Goal: Task Accomplishment & Management: Manage account settings

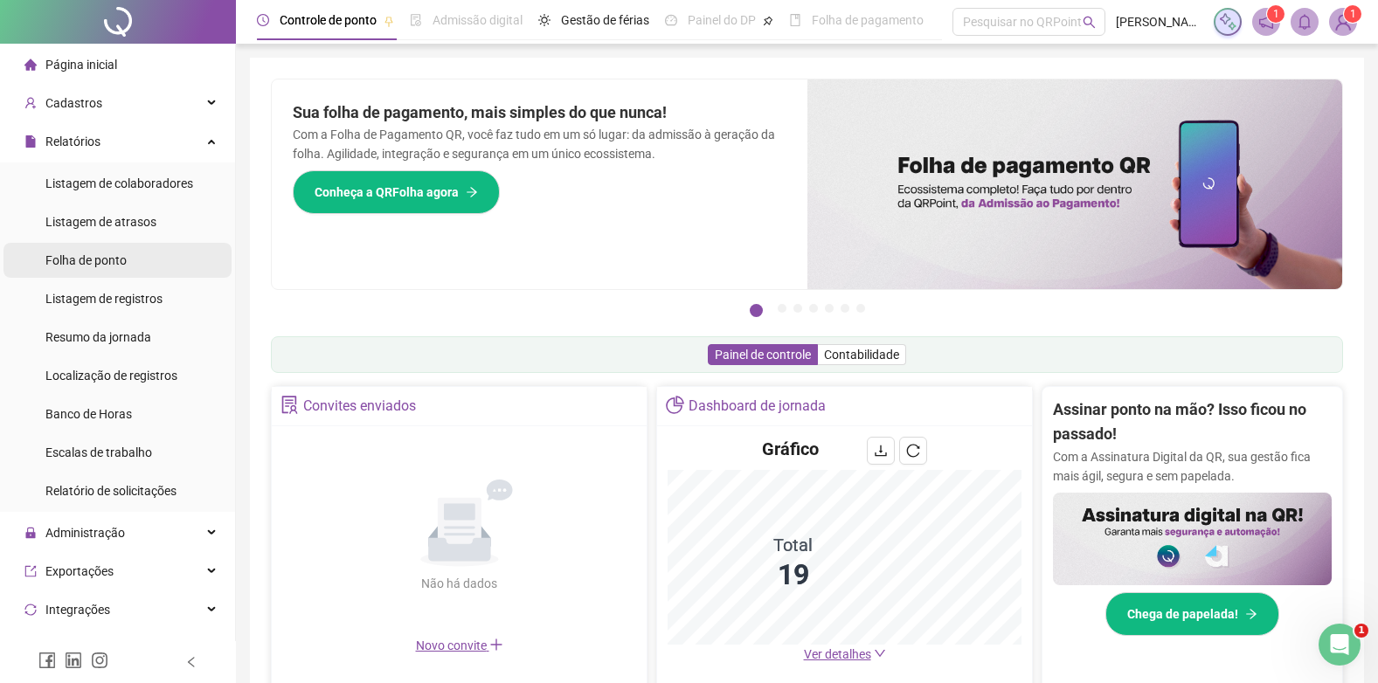
click at [101, 260] on span "Folha de ponto" at bounding box center [85, 260] width 81 height 14
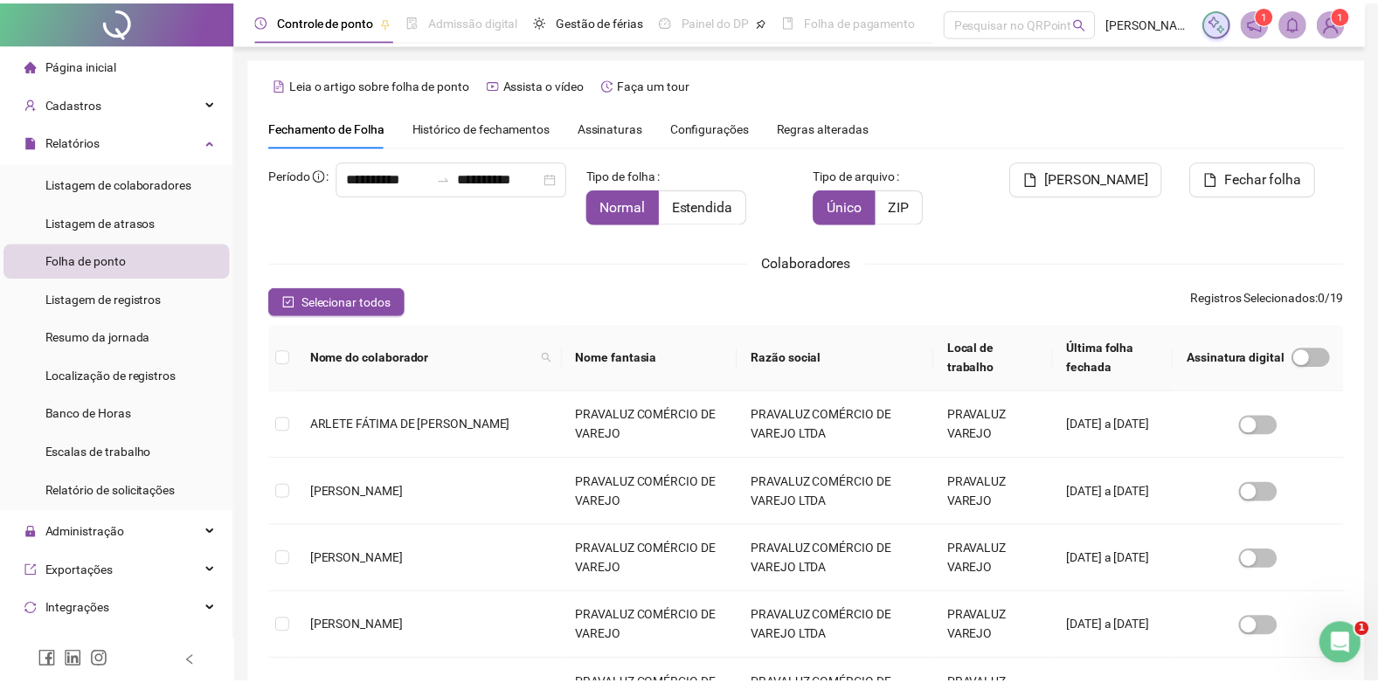
scroll to position [17, 0]
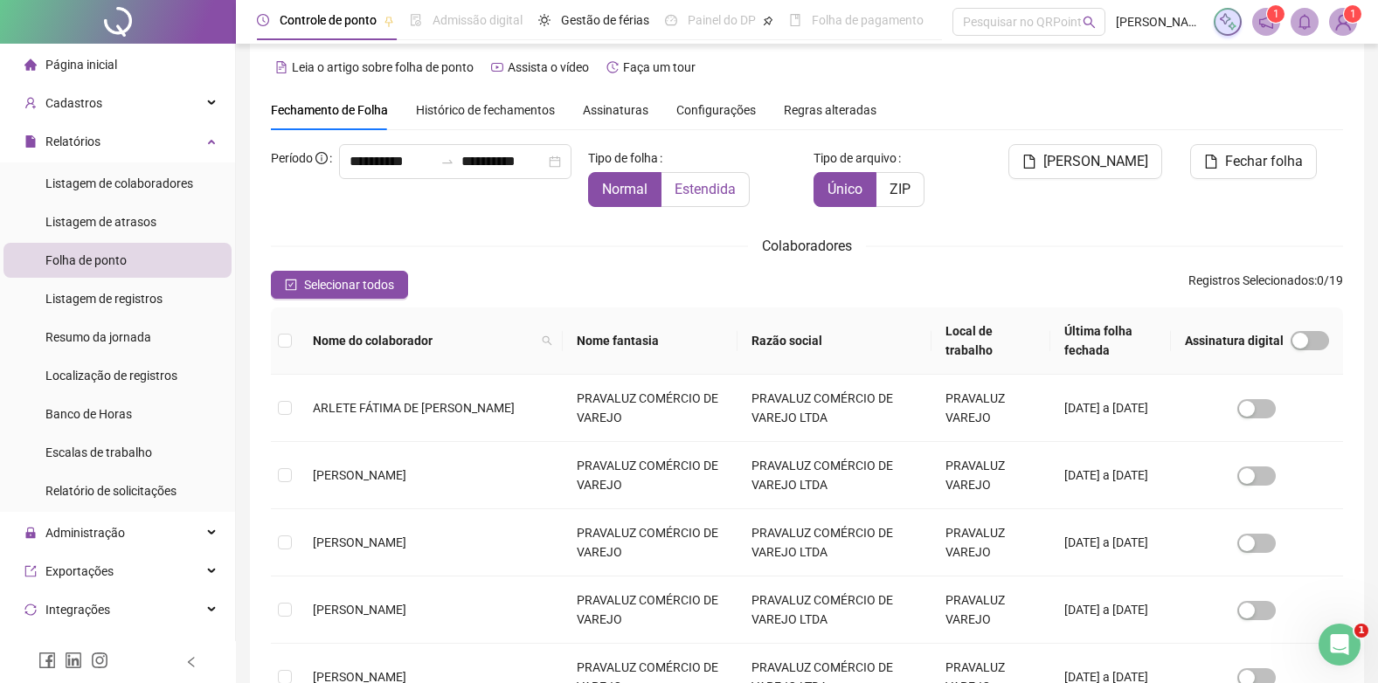
click at [711, 191] on span "Estendida" at bounding box center [704, 189] width 61 height 17
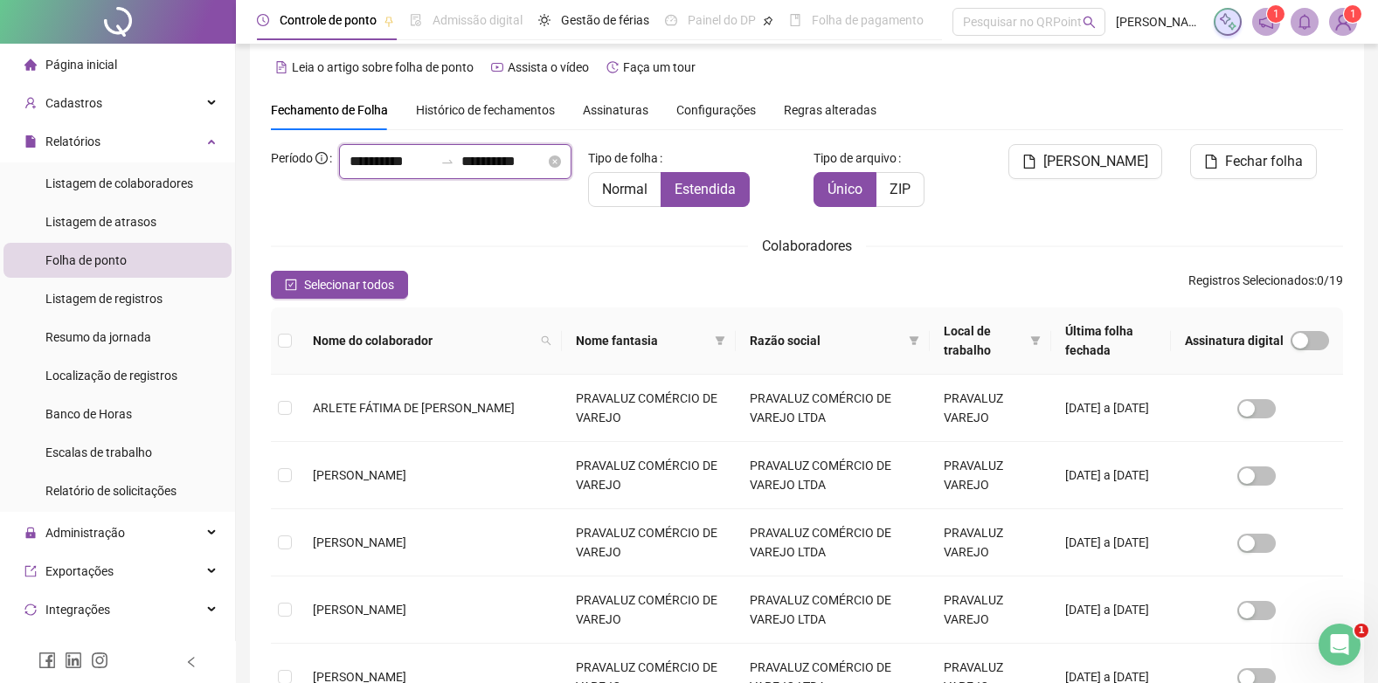
click at [464, 172] on input "**********" at bounding box center [503, 161] width 84 height 21
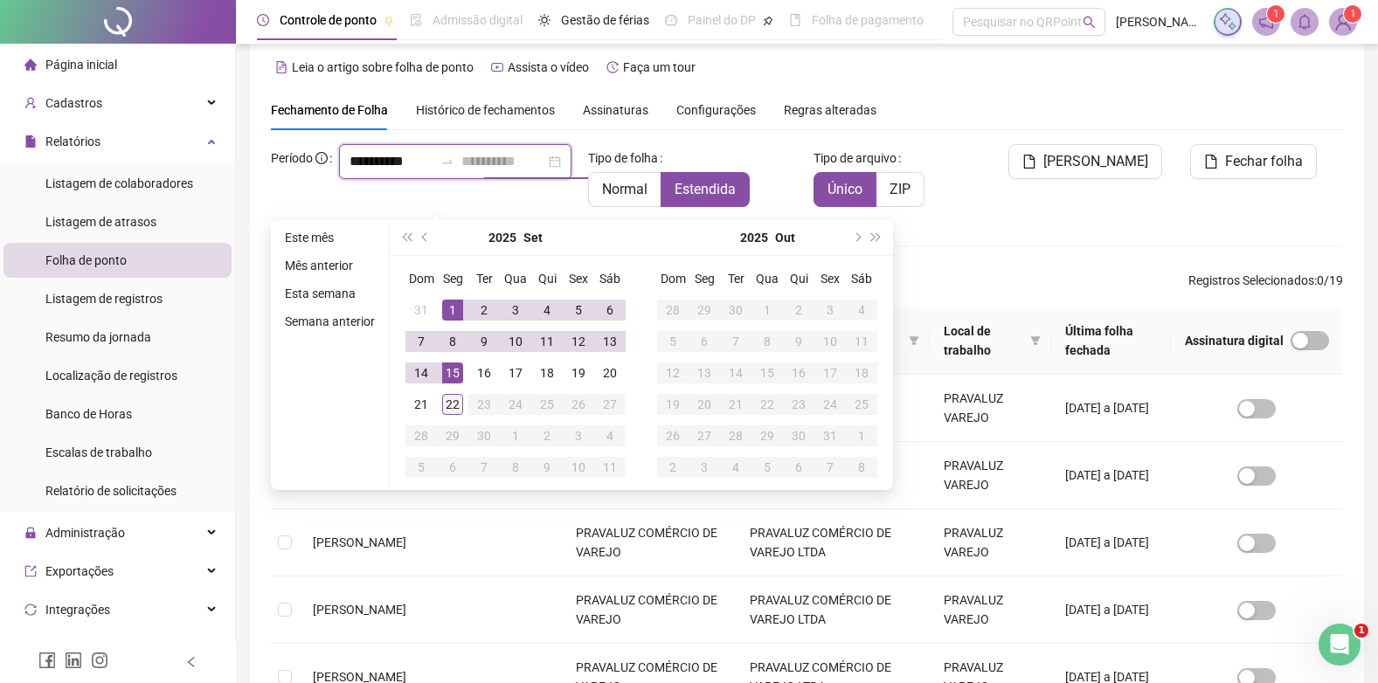
type input "**********"
click at [448, 409] on div "22" at bounding box center [452, 404] width 21 height 21
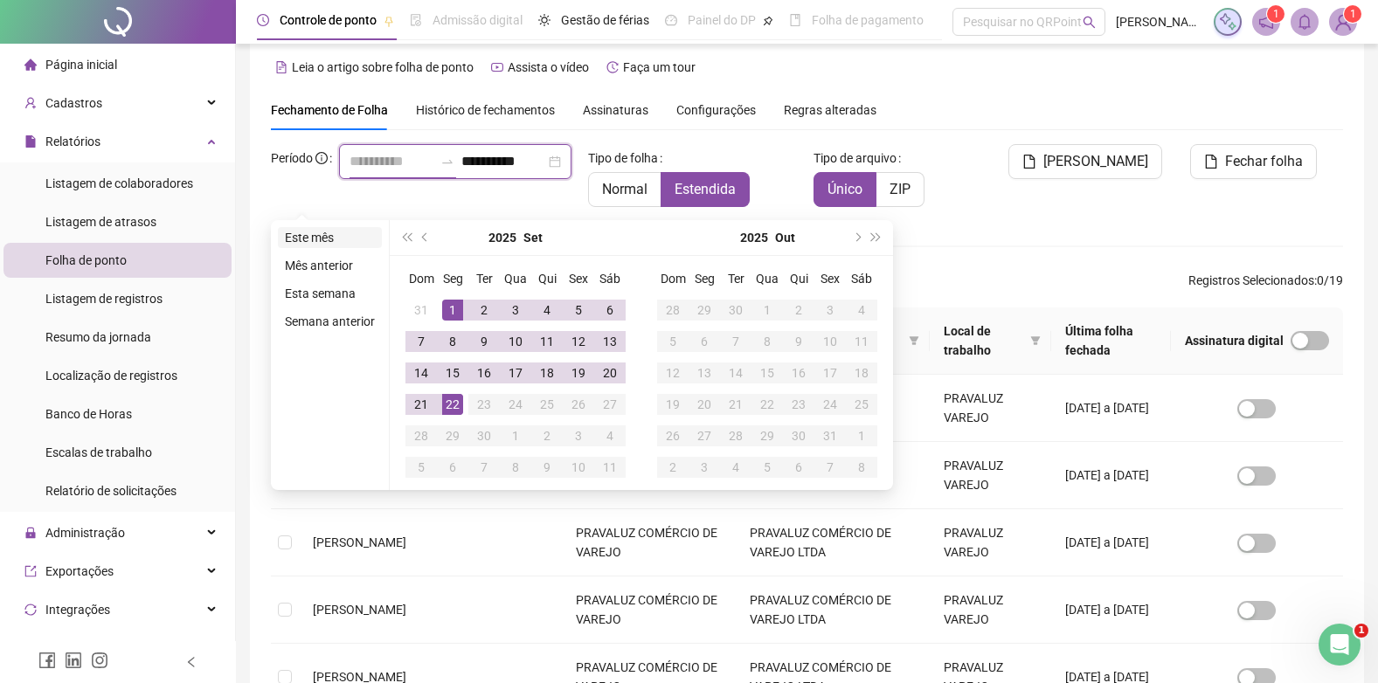
type input "**********"
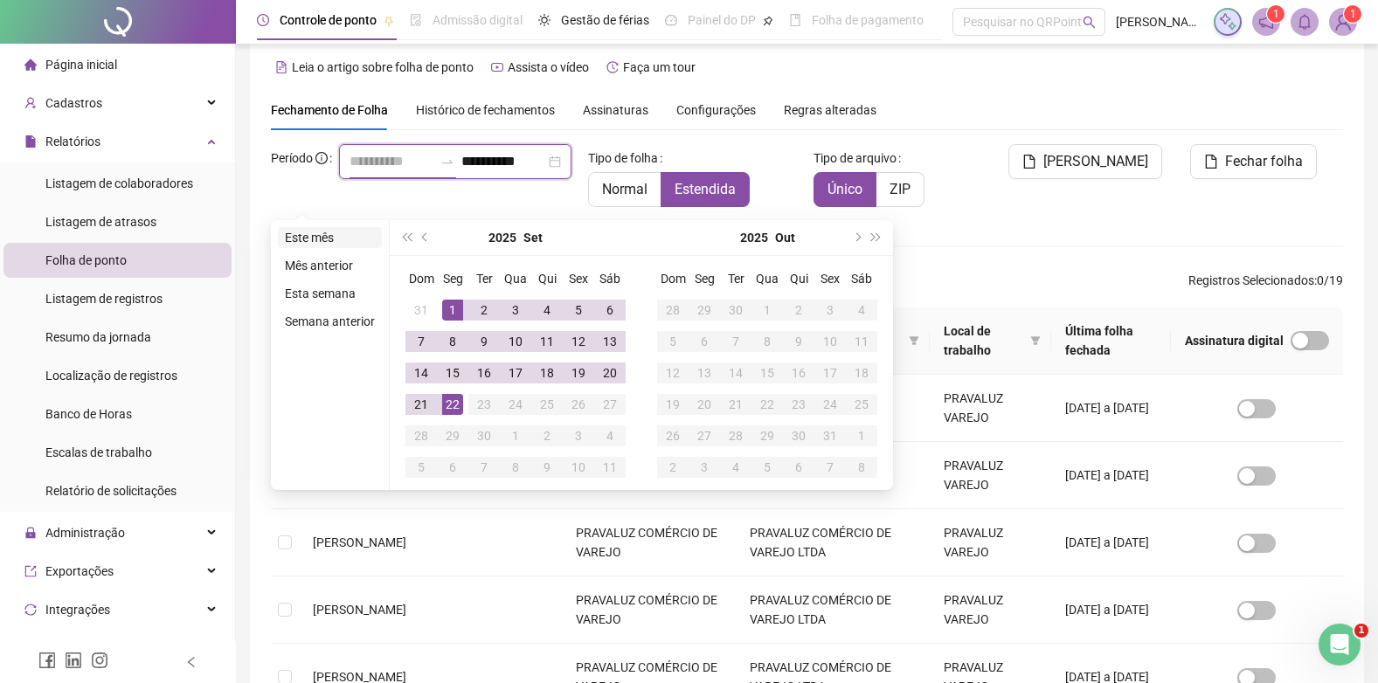
type input "**********"
click at [1118, 200] on div "[PERSON_NAME]" at bounding box center [1078, 182] width 181 height 77
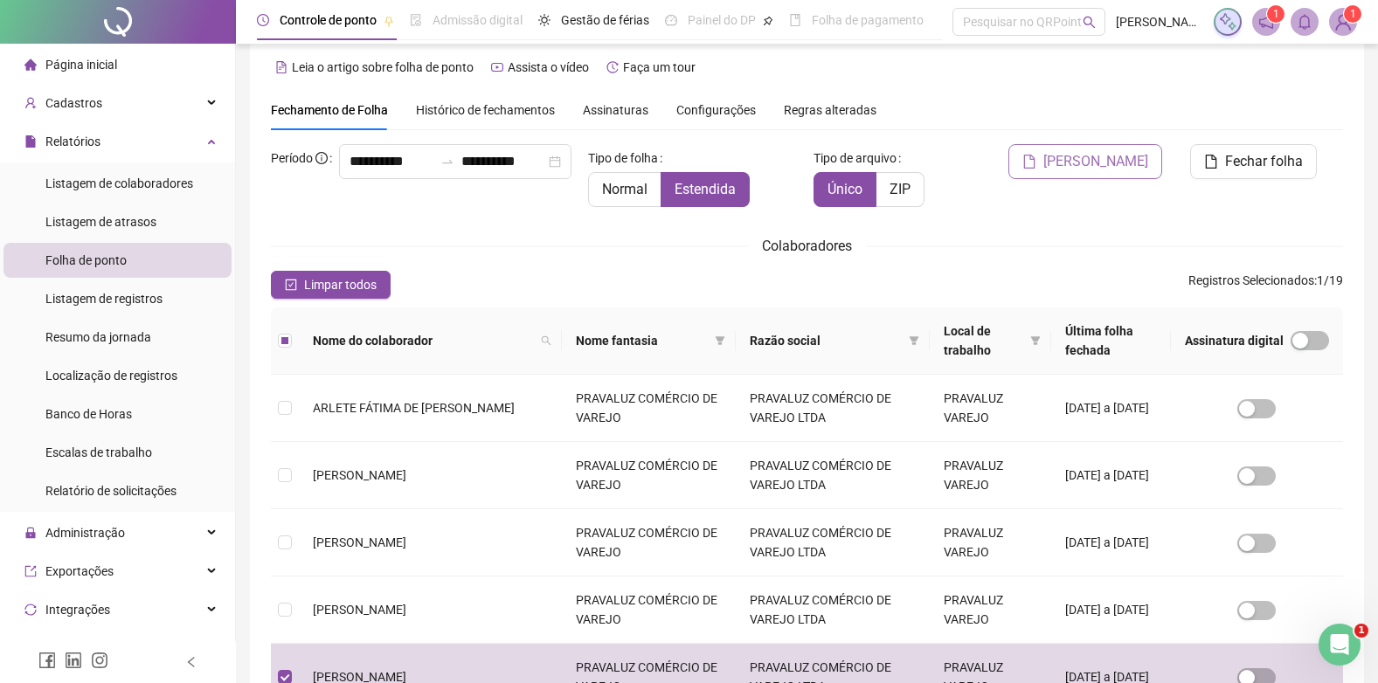
click at [1117, 147] on button "[PERSON_NAME]" at bounding box center [1085, 161] width 154 height 35
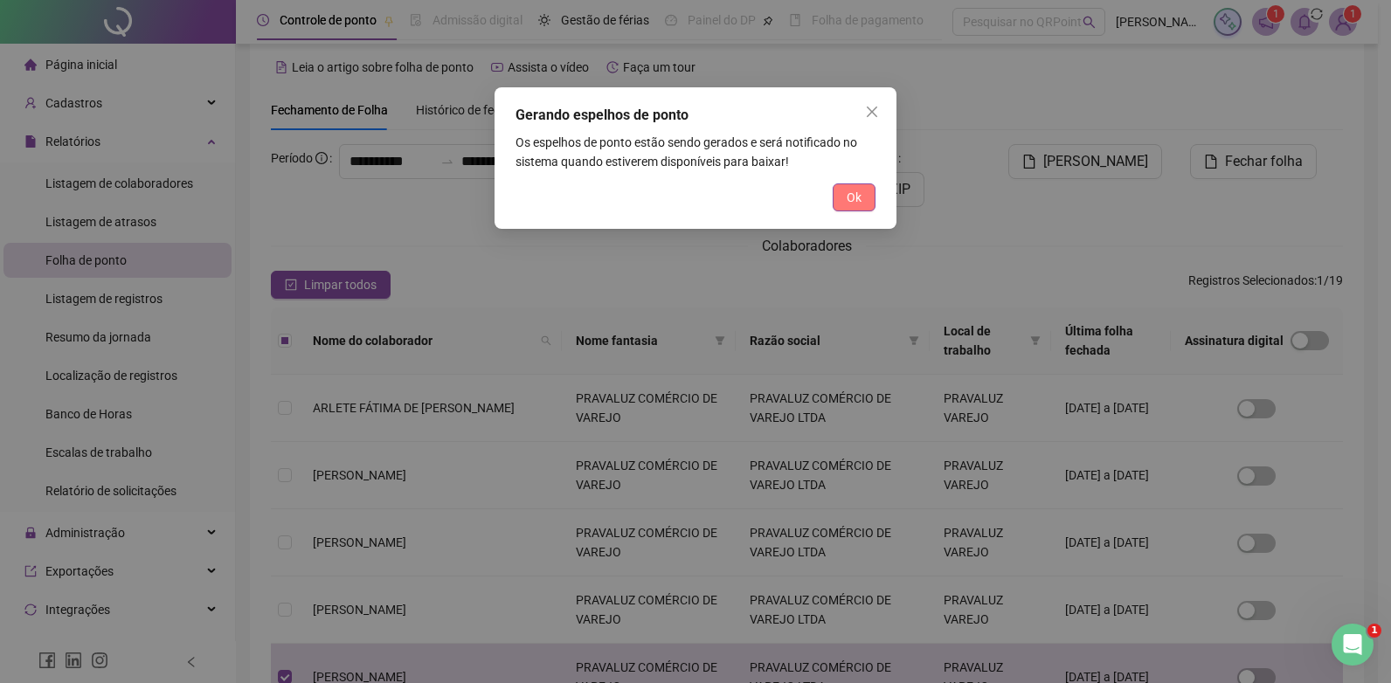
click at [839, 196] on button "Ok" at bounding box center [853, 197] width 43 height 28
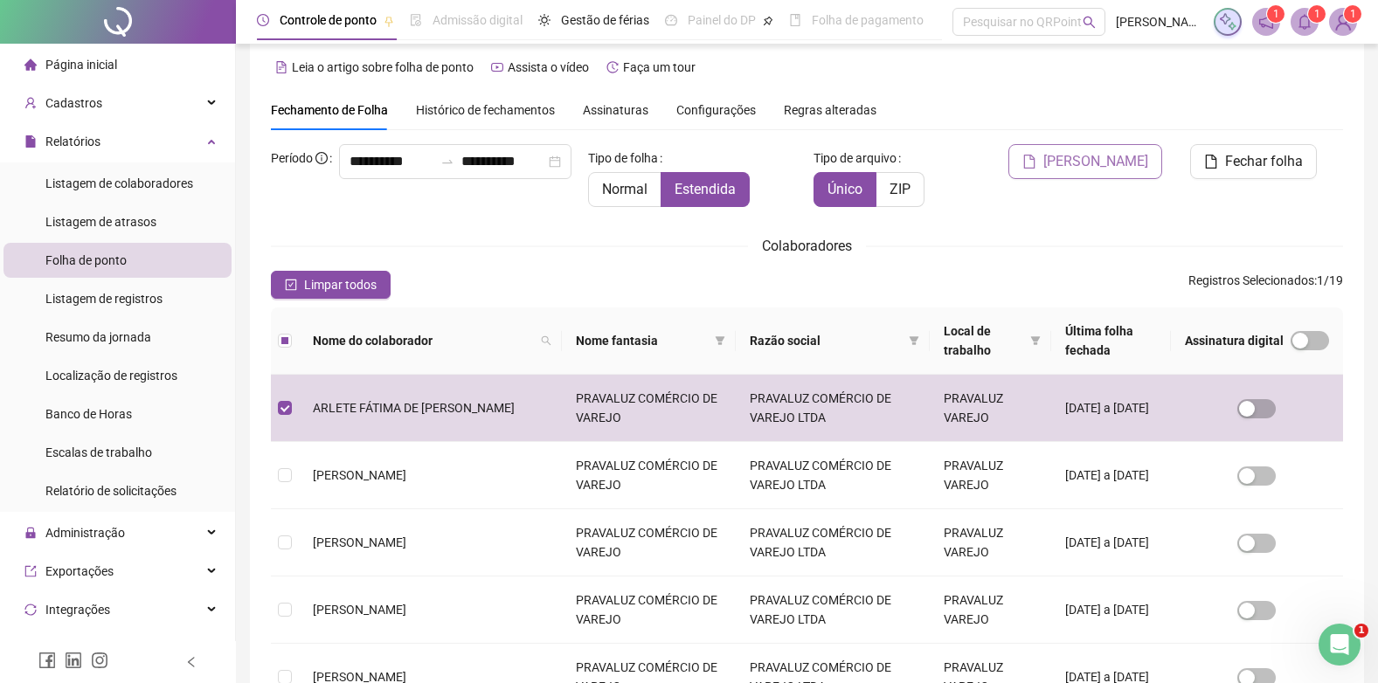
click at [1123, 165] on span "[PERSON_NAME]" at bounding box center [1095, 161] width 105 height 21
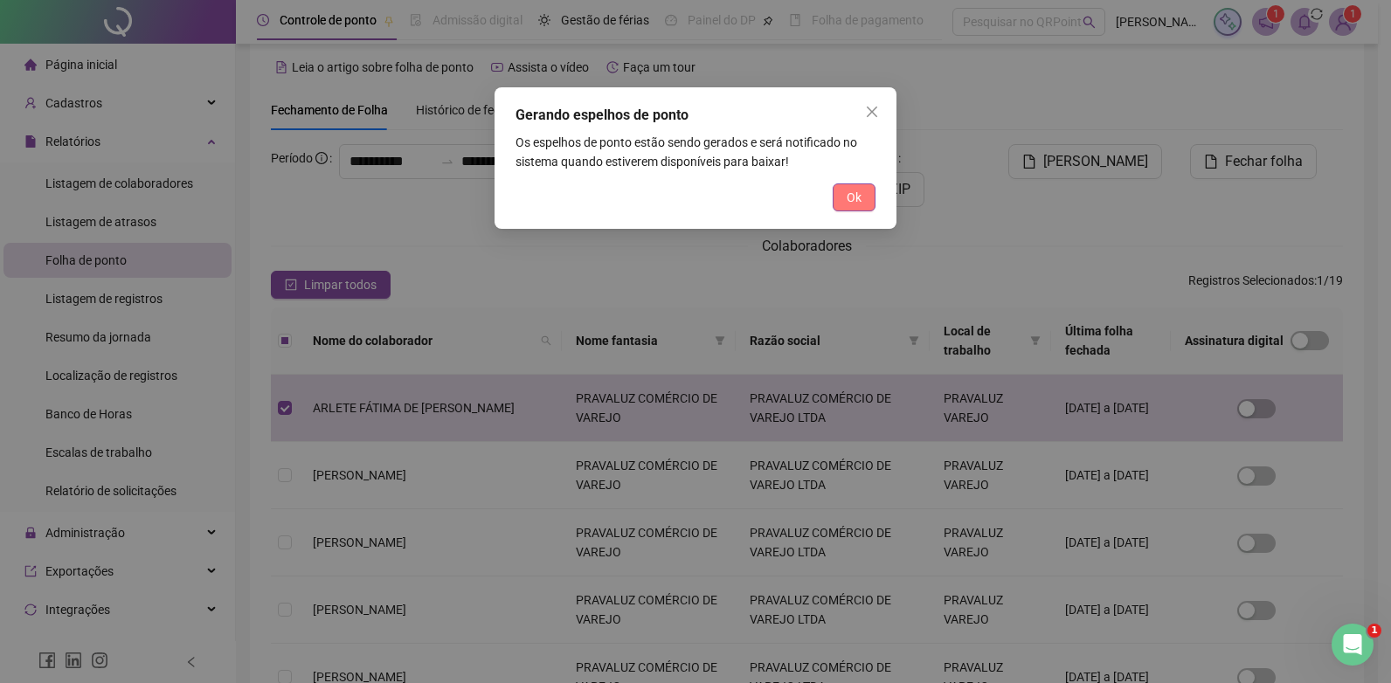
click at [853, 189] on span "Ok" at bounding box center [853, 197] width 15 height 19
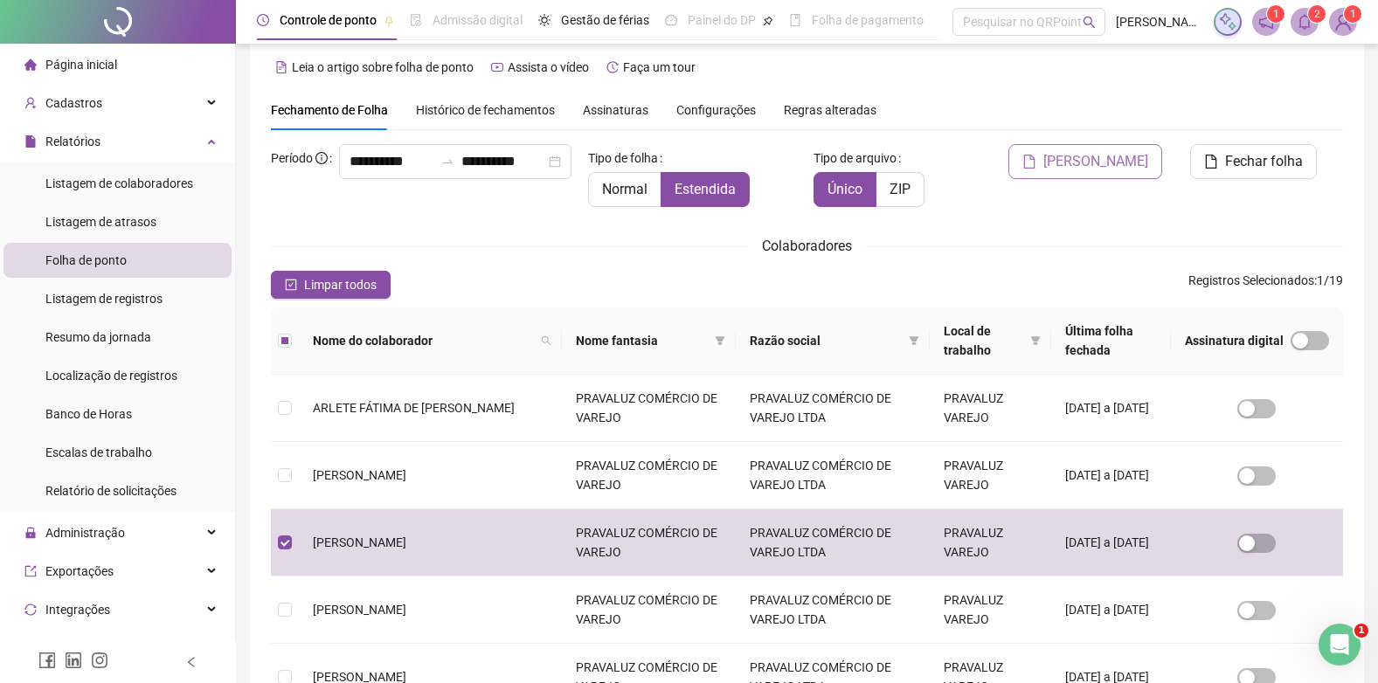
click at [1139, 148] on button "Gerar espelho" at bounding box center [1085, 161] width 154 height 35
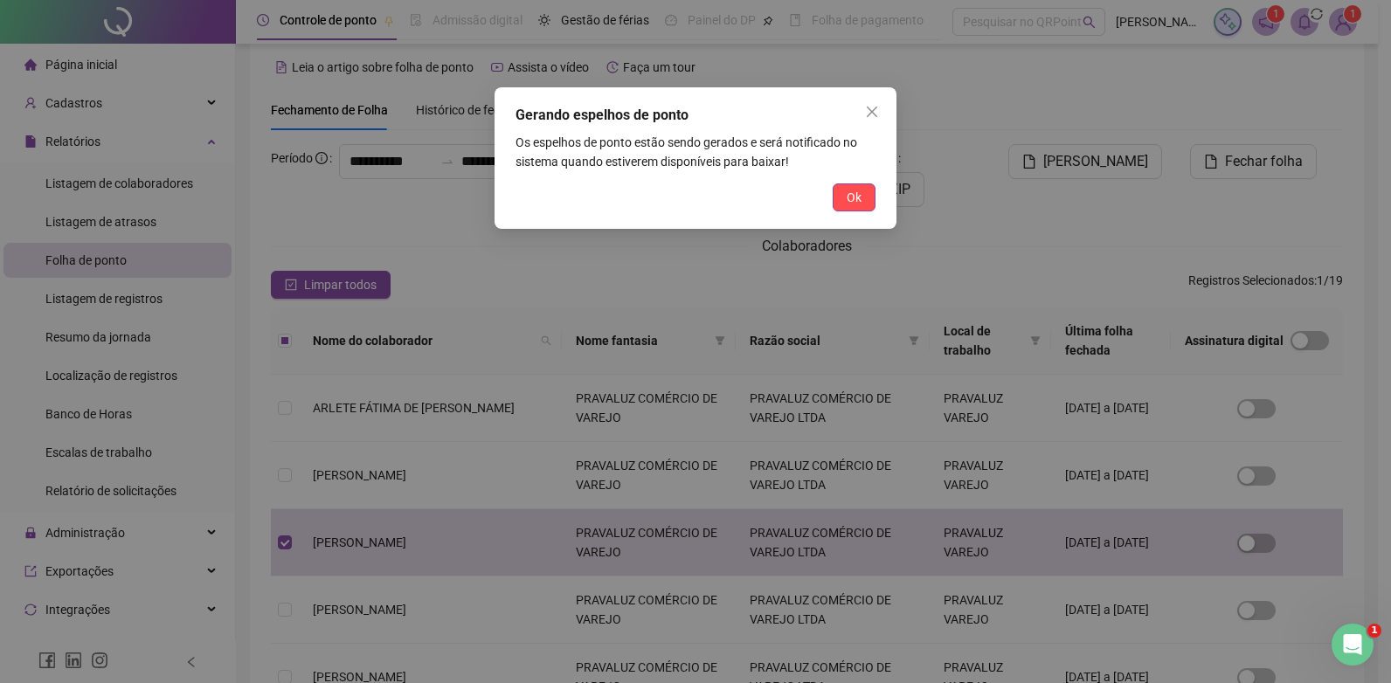
click at [829, 196] on div "Ok" at bounding box center [695, 197] width 360 height 28
click at [862, 196] on button "Ok" at bounding box center [853, 197] width 43 height 28
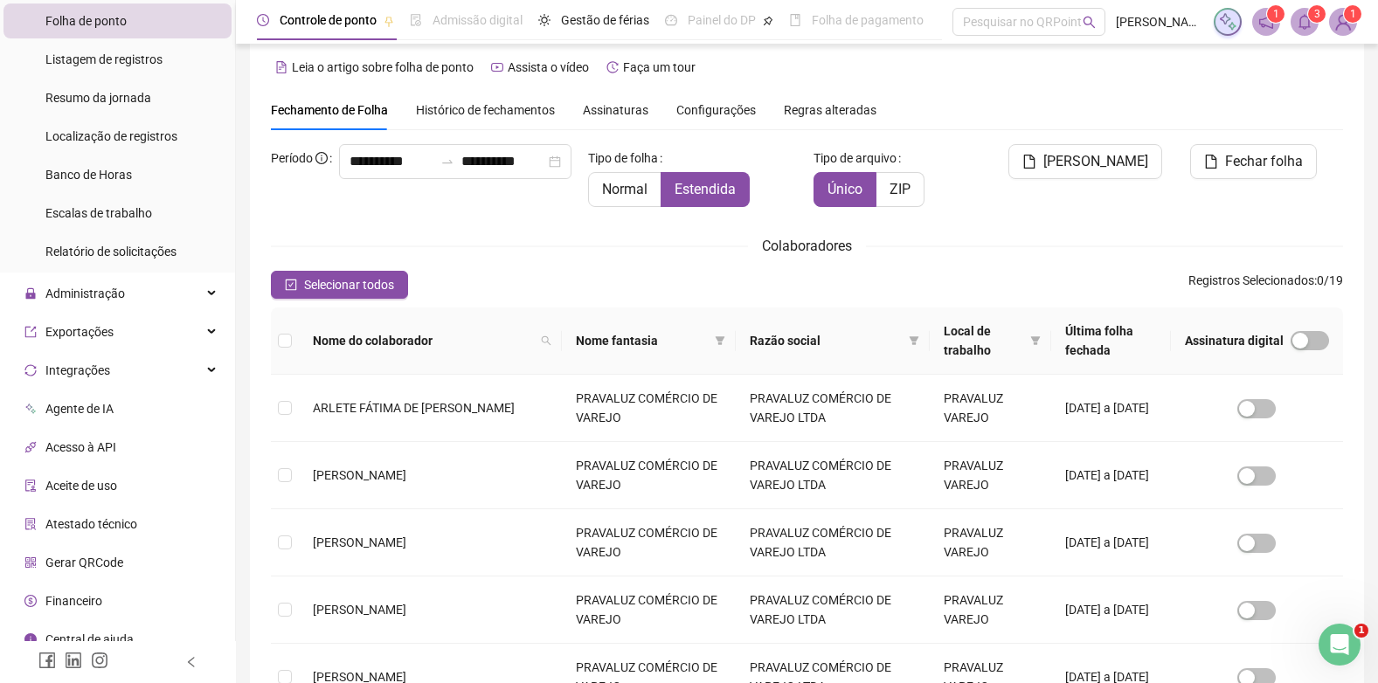
scroll to position [255, 0]
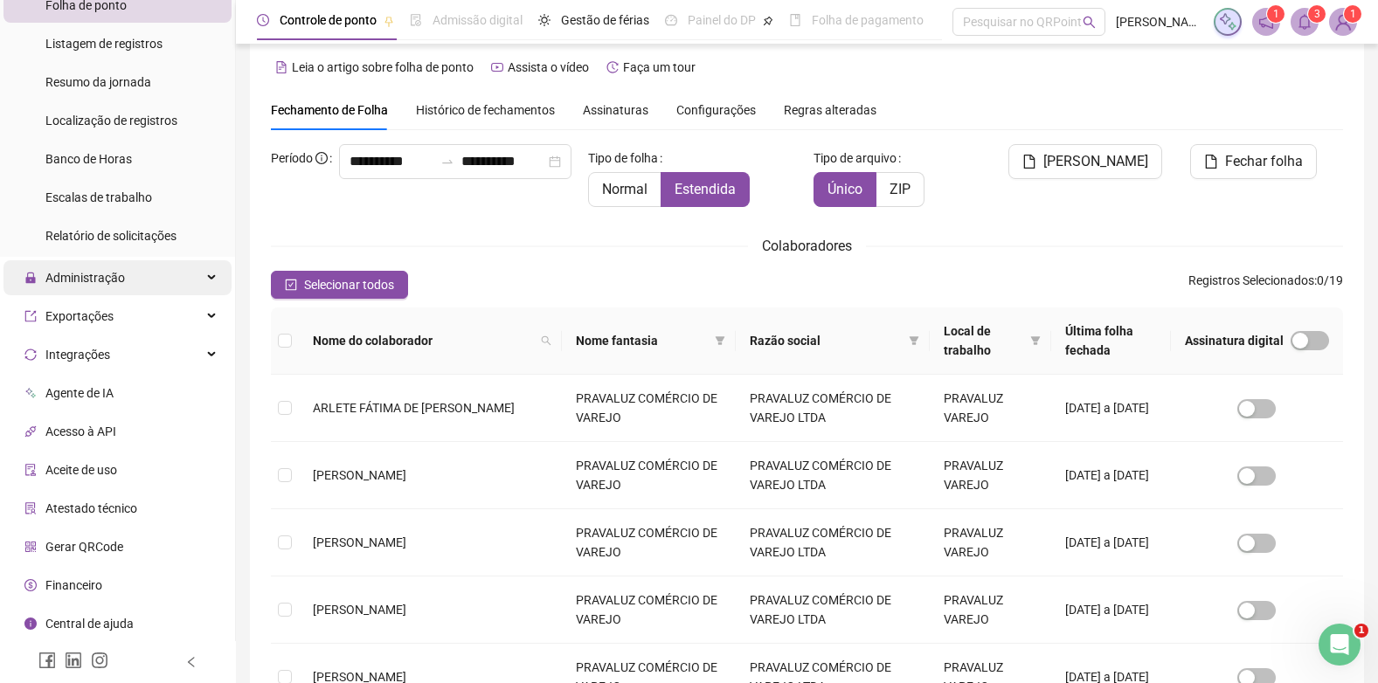
click at [94, 279] on span "Administração" at bounding box center [84, 278] width 79 height 14
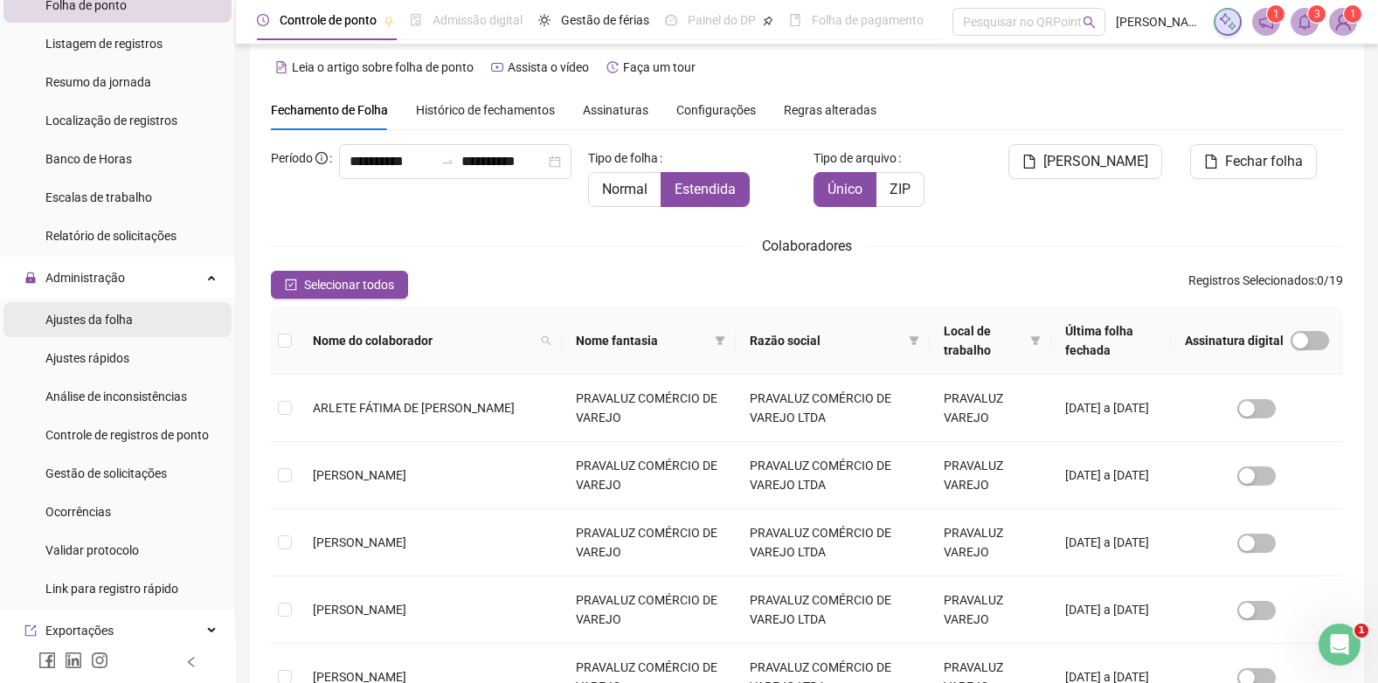
click at [91, 332] on div "Ajustes da folha" at bounding box center [88, 319] width 87 height 35
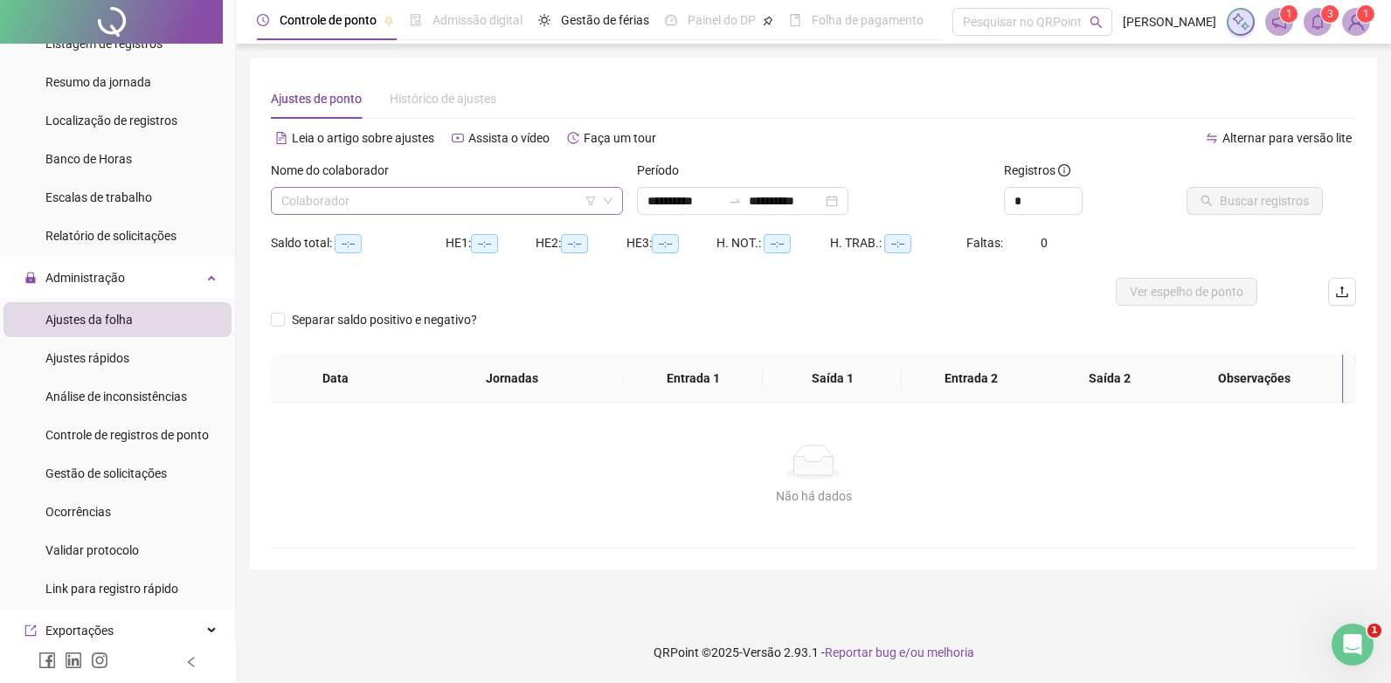
click at [376, 198] on input "search" at bounding box center [438, 201] width 315 height 26
click at [820, 102] on div "Ajustes de ponto Histórico de ajustes" at bounding box center [813, 99] width 1085 height 40
click at [363, 203] on input "search" at bounding box center [438, 201] width 315 height 26
type input "**********"
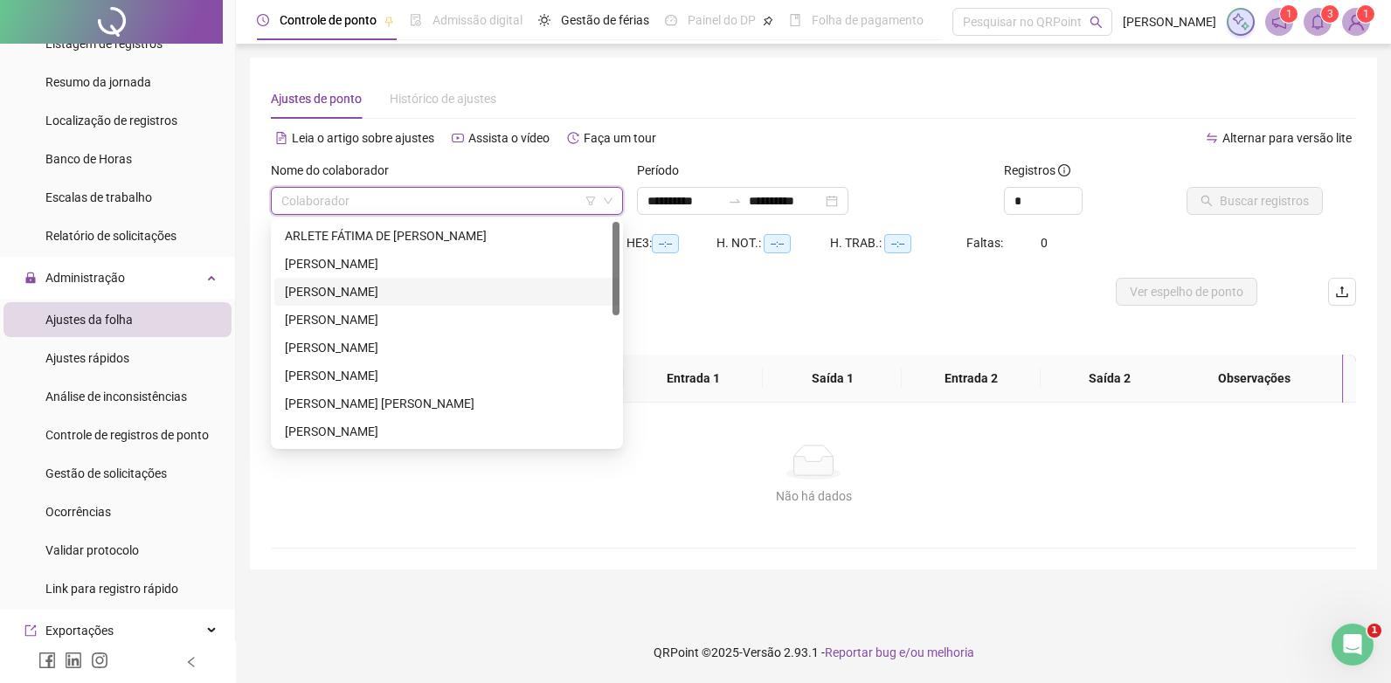
click at [324, 287] on div "[PERSON_NAME]" at bounding box center [447, 291] width 324 height 19
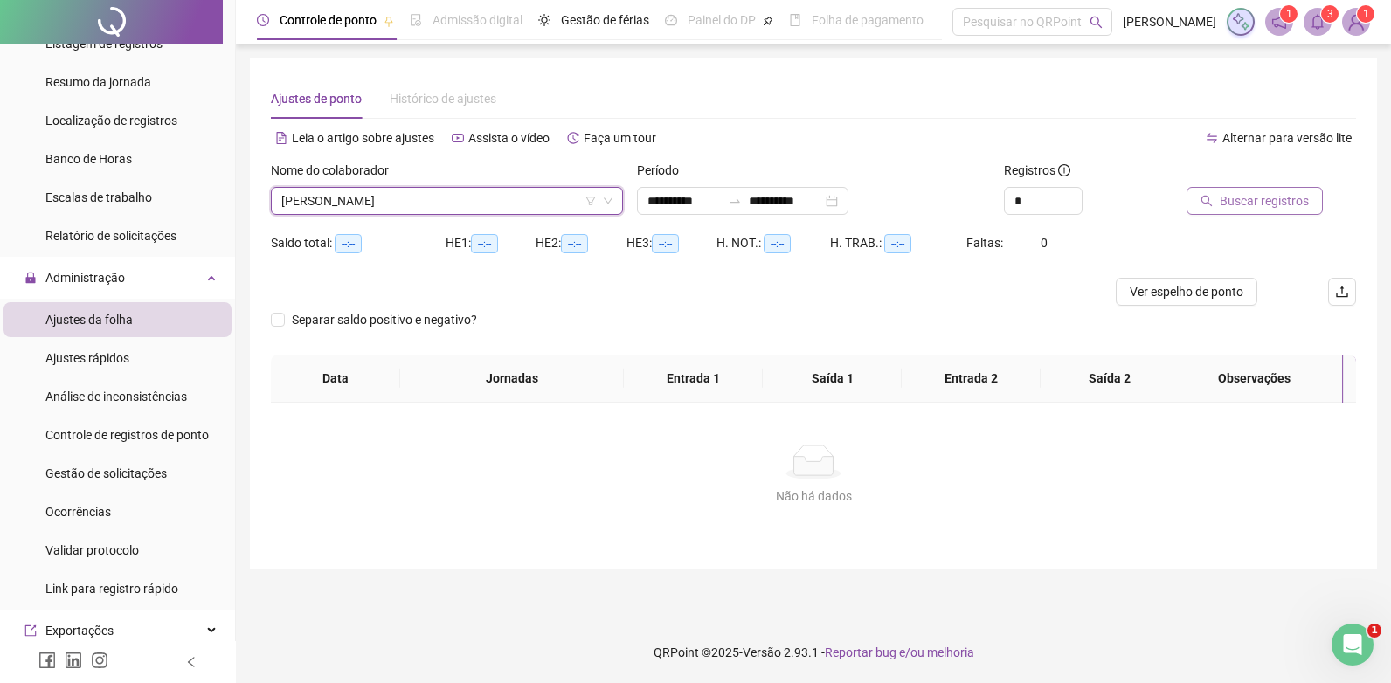
click at [1250, 197] on span "Buscar registros" at bounding box center [1263, 200] width 89 height 19
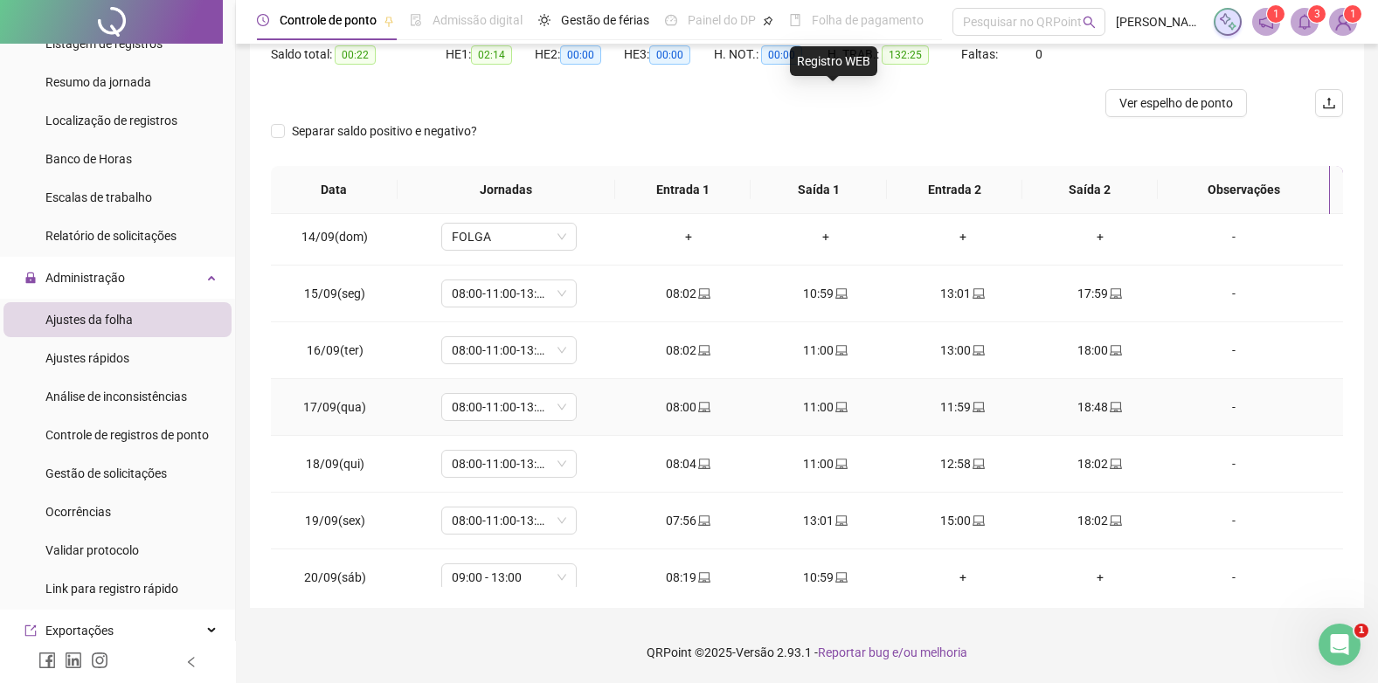
scroll to position [819, 0]
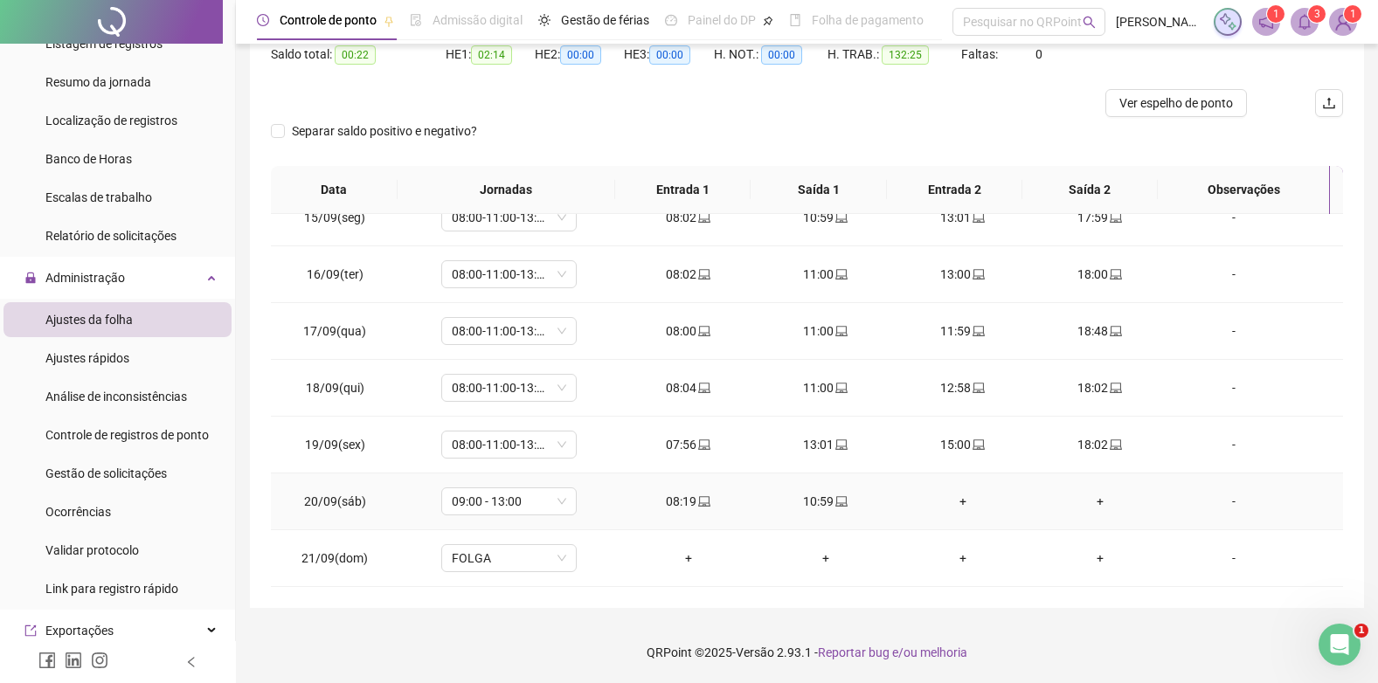
click at [1219, 498] on div "-" at bounding box center [1233, 501] width 103 height 19
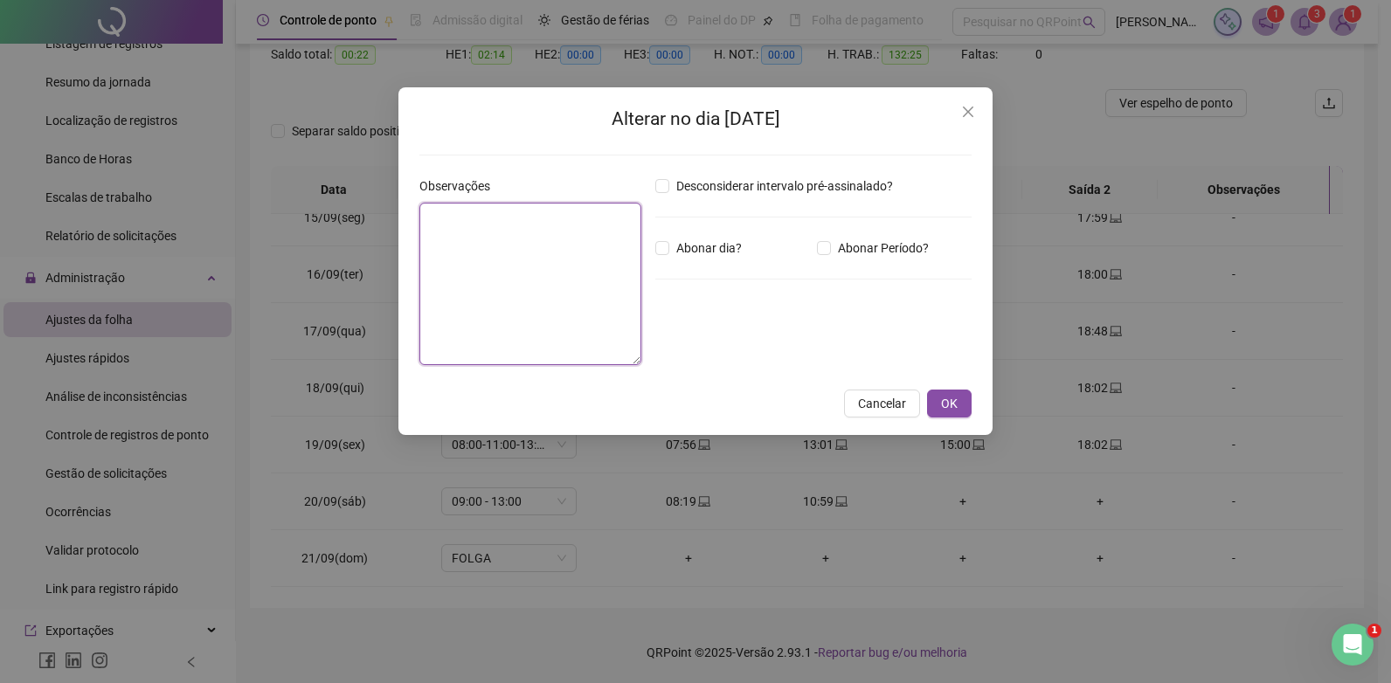
click at [521, 241] on textarea at bounding box center [530, 284] width 222 height 162
type textarea "**********"
click at [955, 402] on span "OK" at bounding box center [949, 403] width 17 height 19
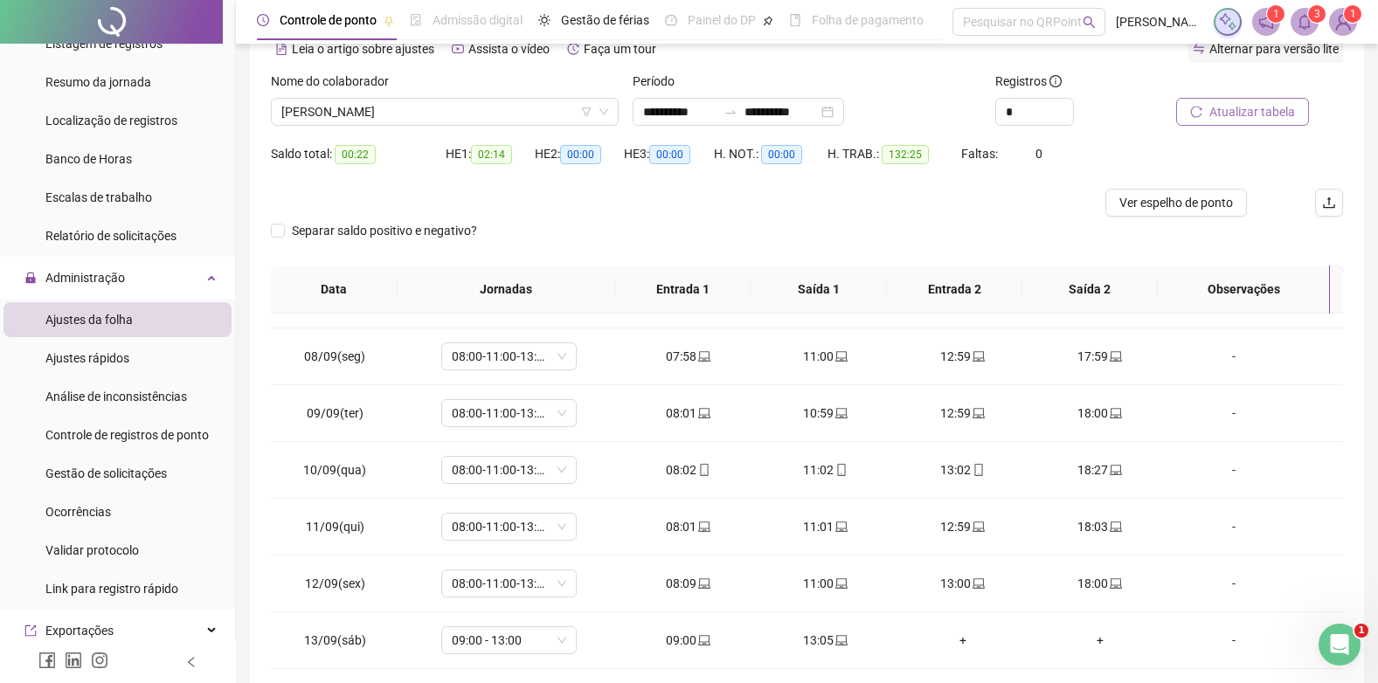
scroll to position [0, 0]
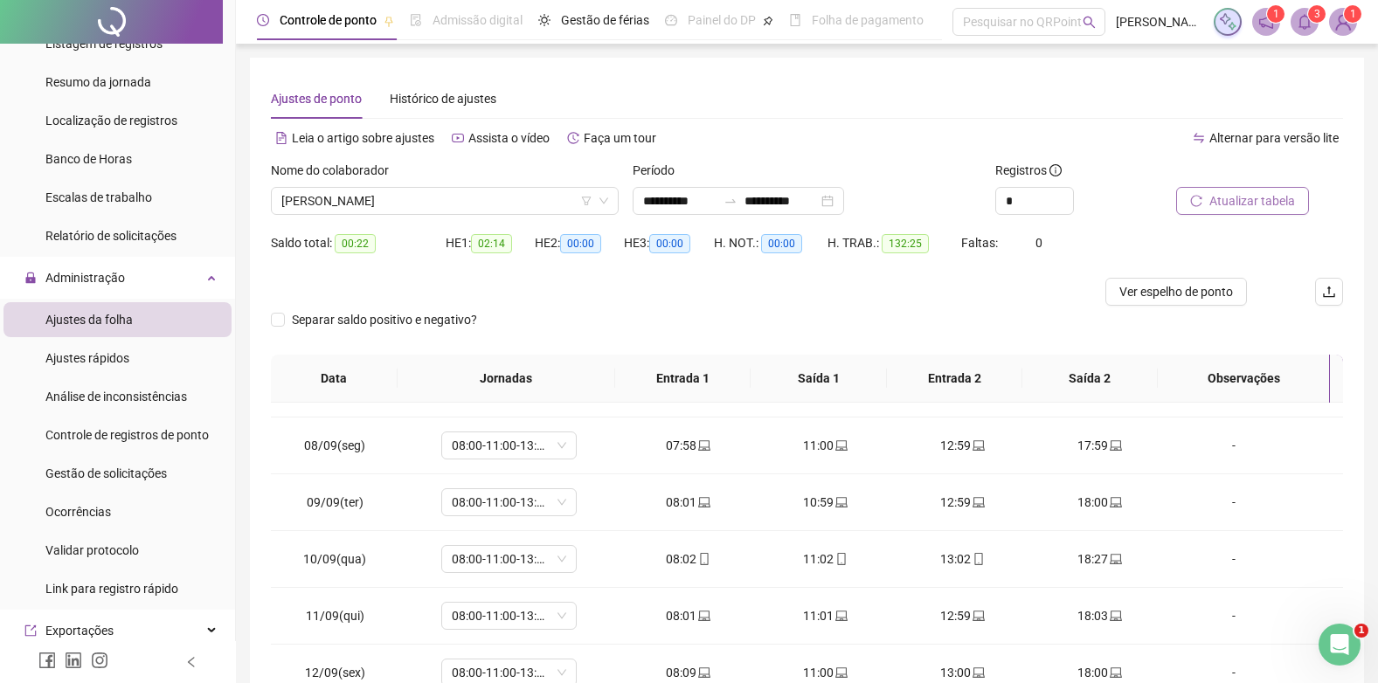
click at [1238, 197] on span "Atualizar tabela" at bounding box center [1252, 200] width 86 height 19
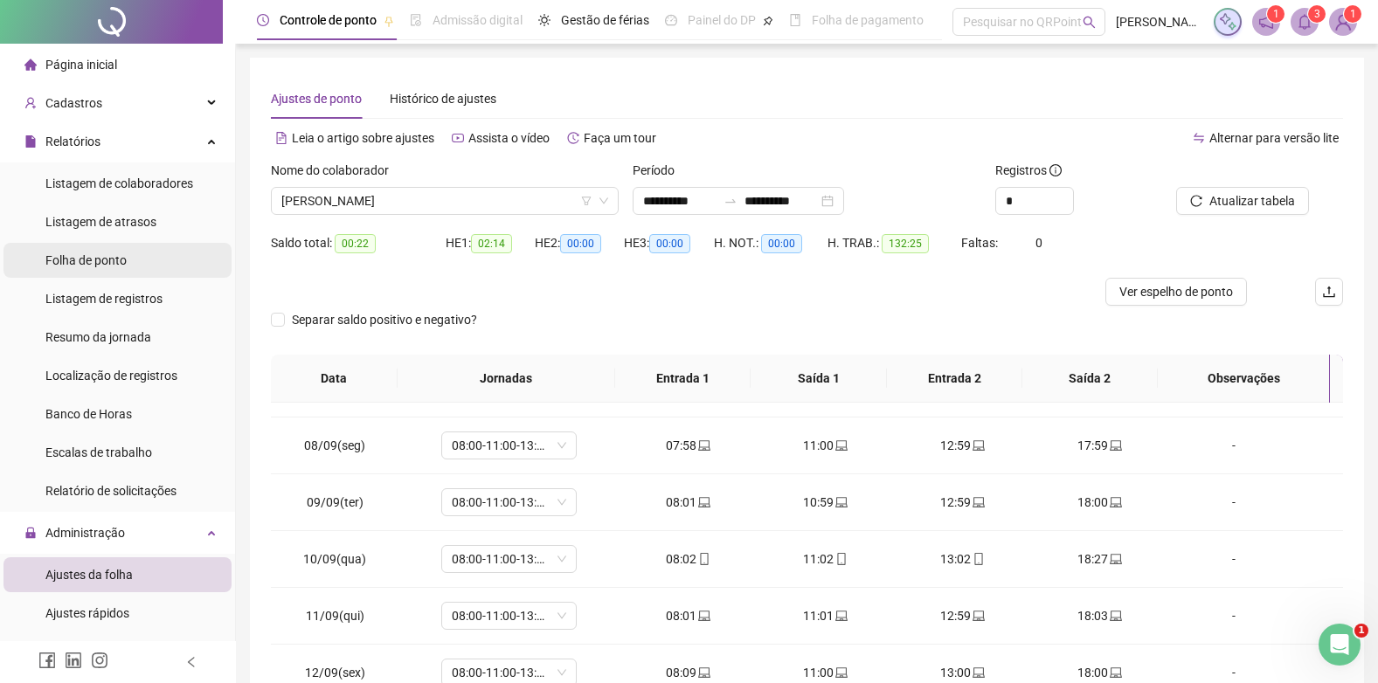
click at [79, 261] on span "Folha de ponto" at bounding box center [85, 260] width 81 height 14
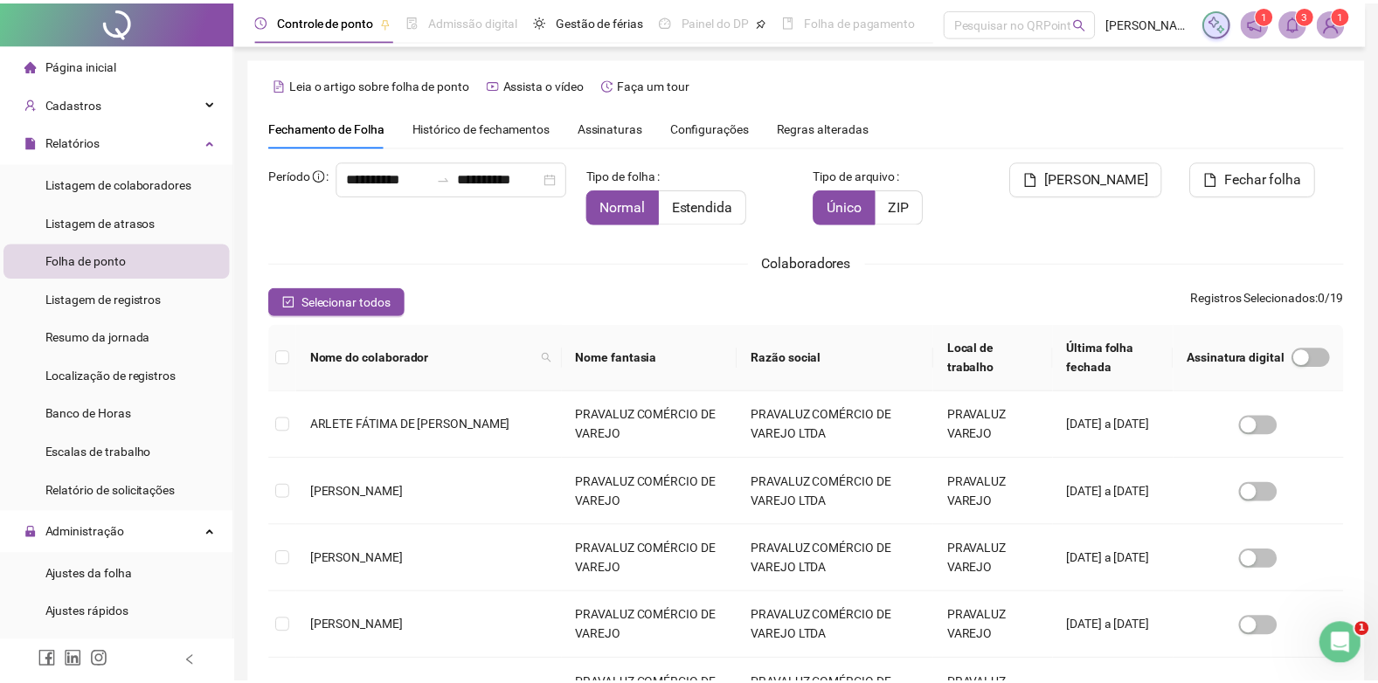
scroll to position [17, 0]
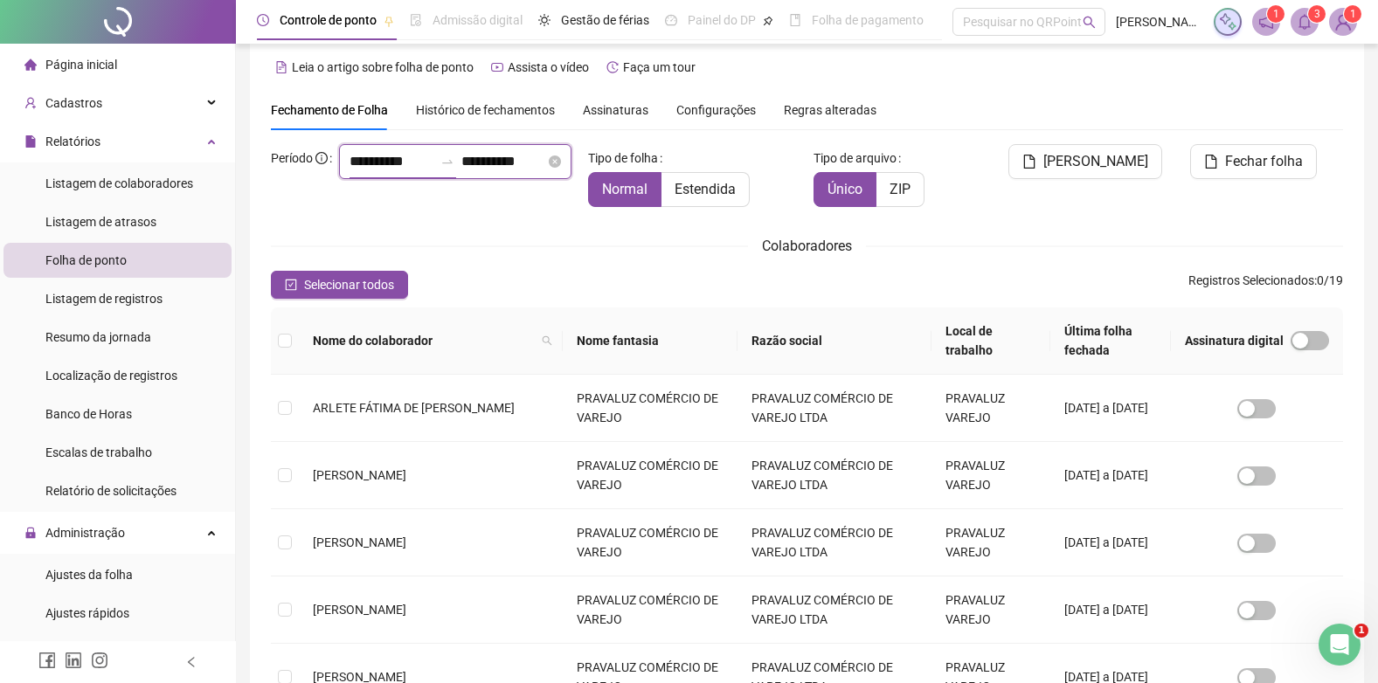
click at [349, 172] on input "**********" at bounding box center [391, 161] width 84 height 21
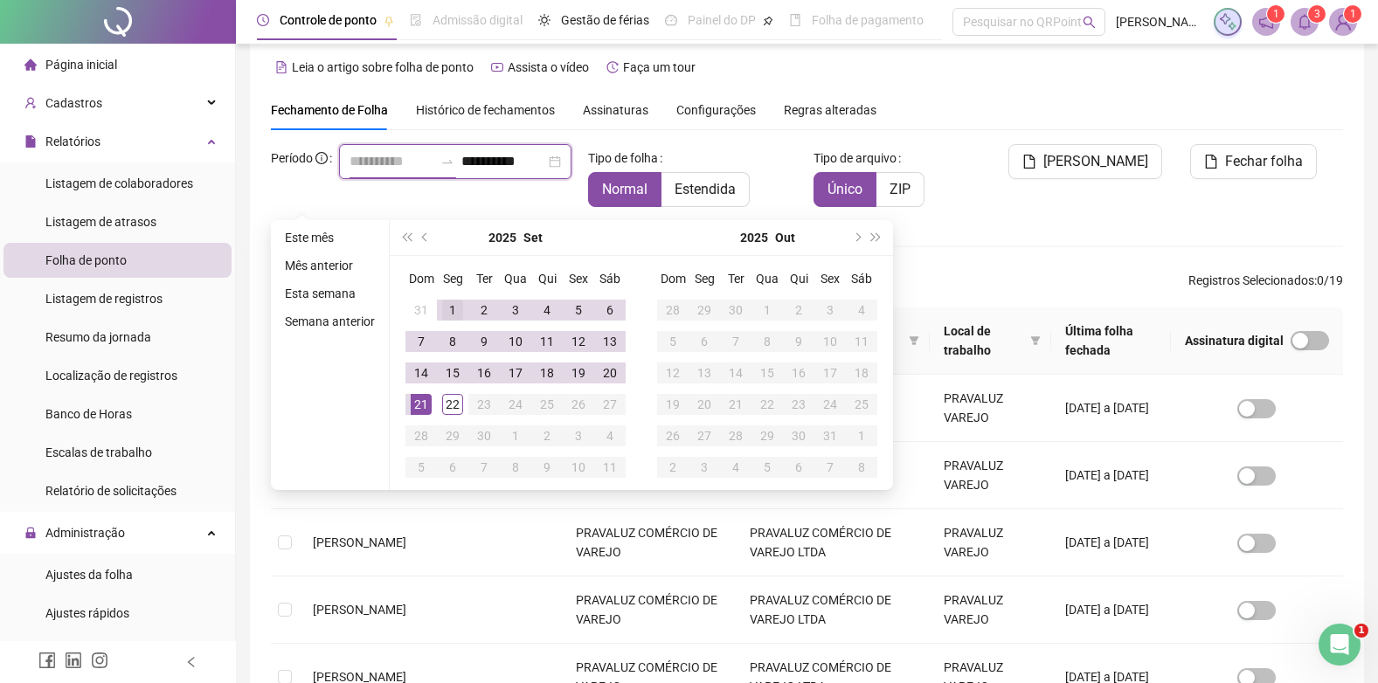
type input "**********"
click at [450, 303] on div "1" at bounding box center [452, 310] width 21 height 21
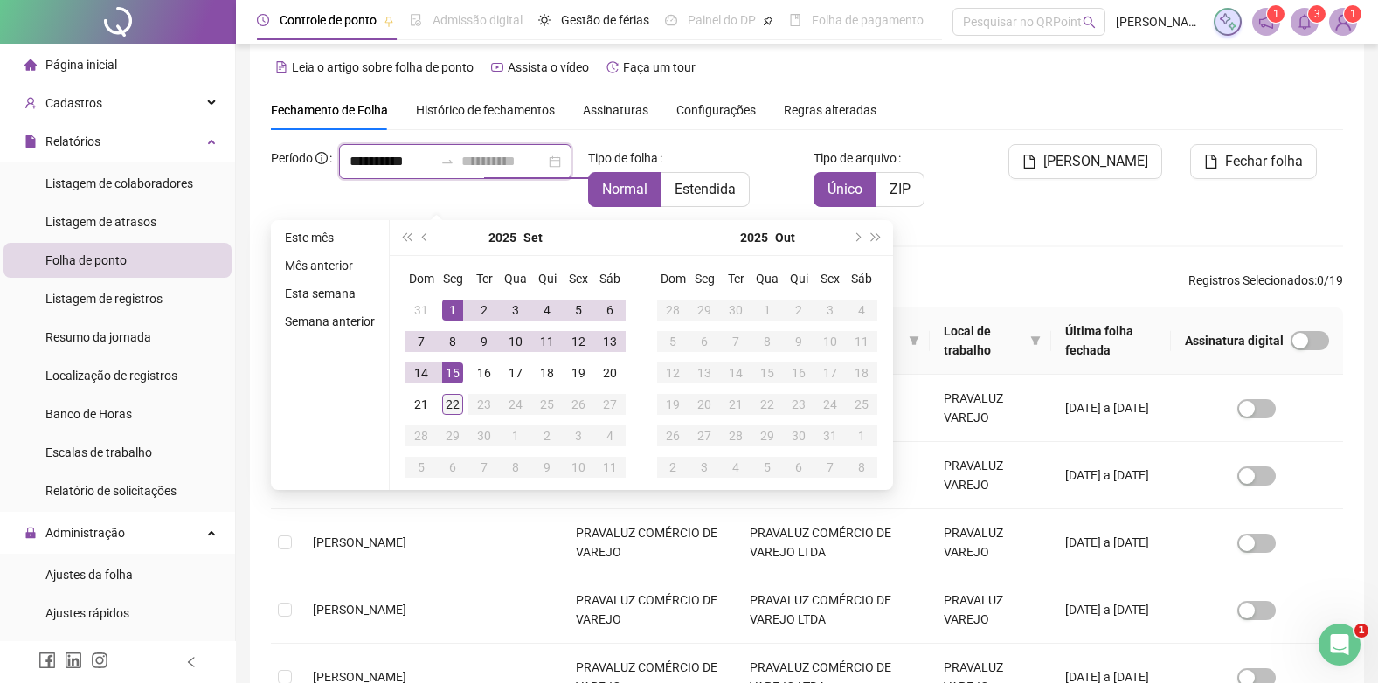
type input "**********"
click at [453, 401] on div "22" at bounding box center [452, 404] width 21 height 21
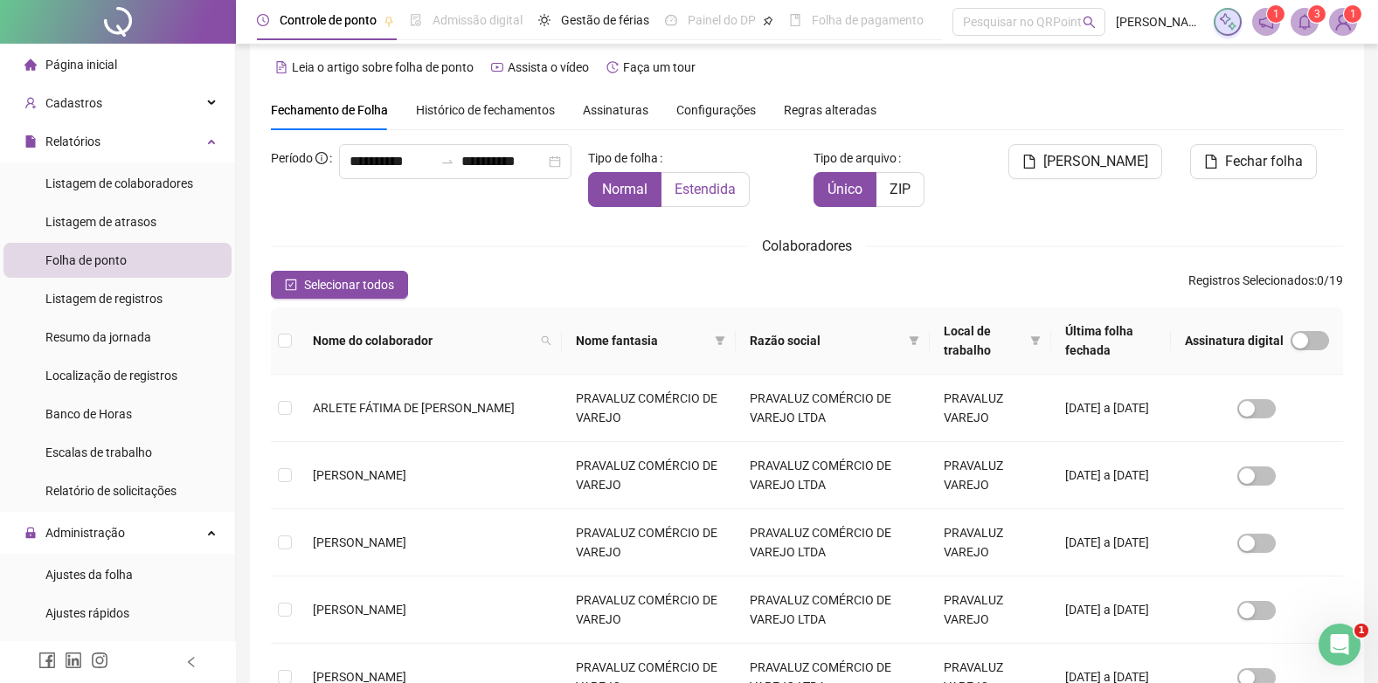
click at [704, 192] on span "Estendida" at bounding box center [704, 189] width 61 height 17
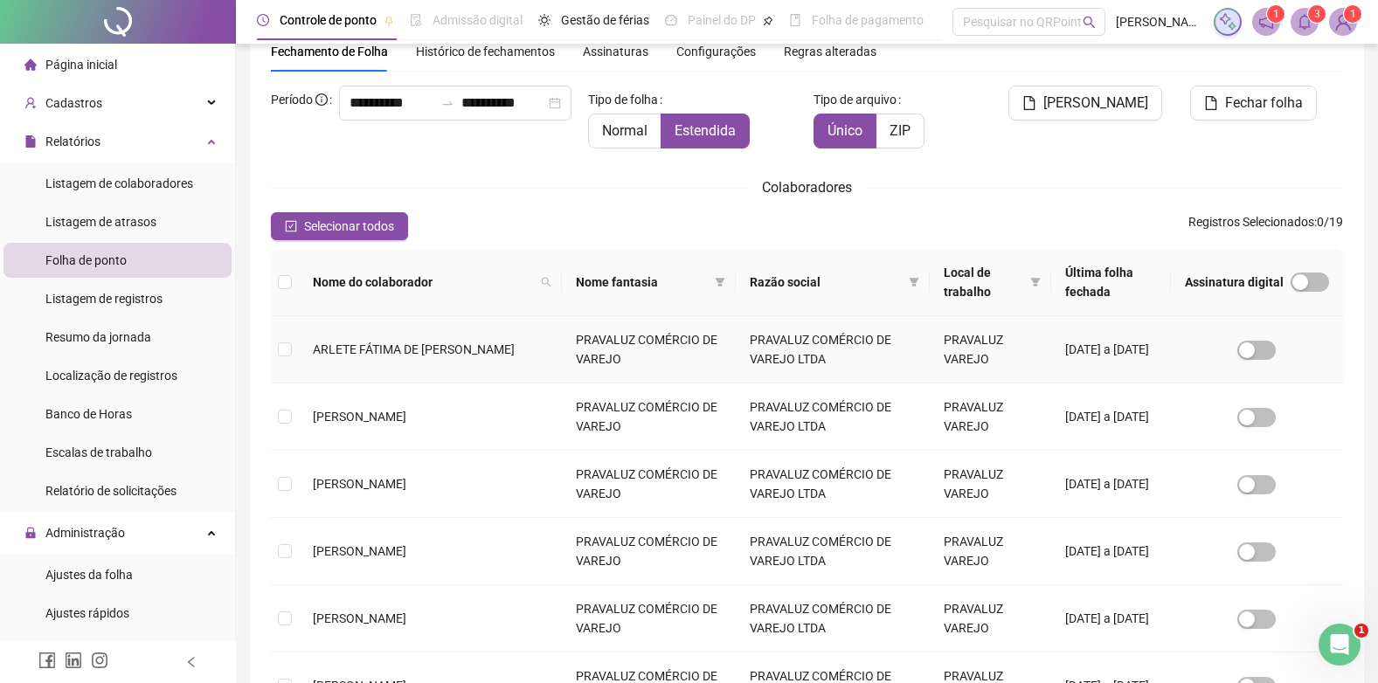
scroll to position [191, 0]
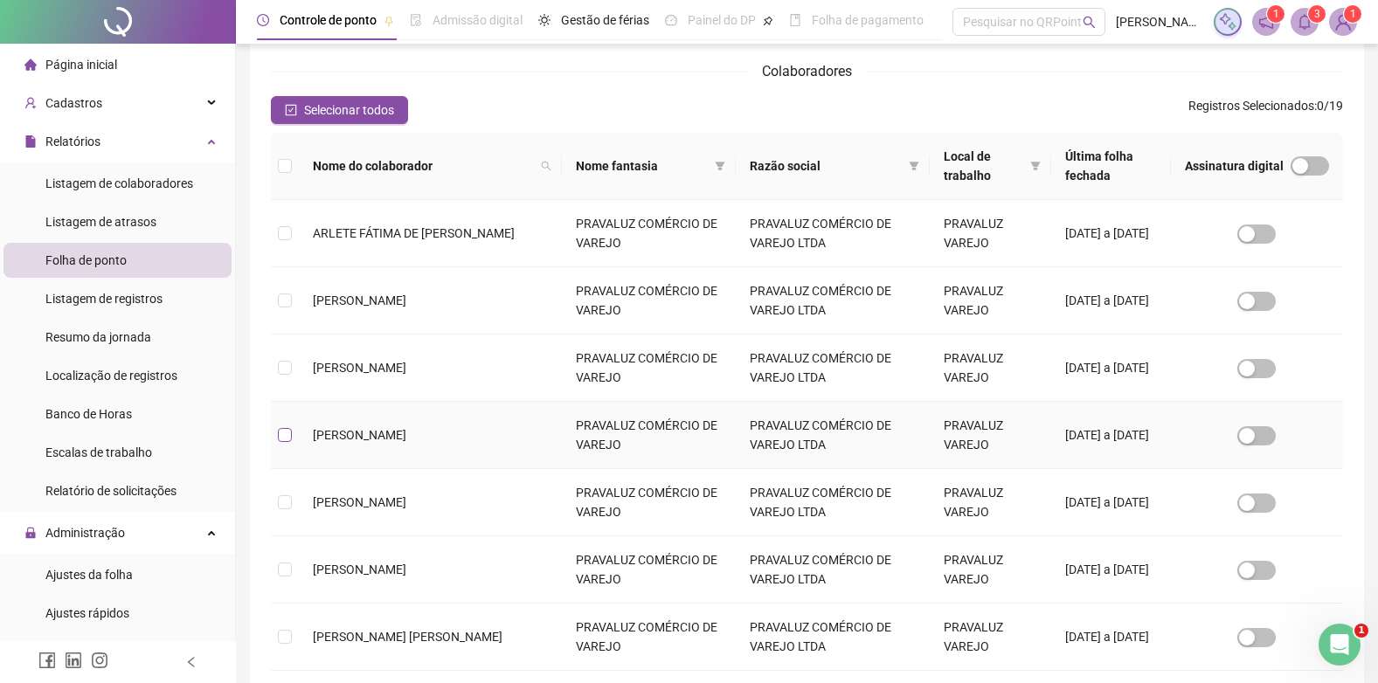
click at [280, 425] on label at bounding box center [285, 434] width 14 height 19
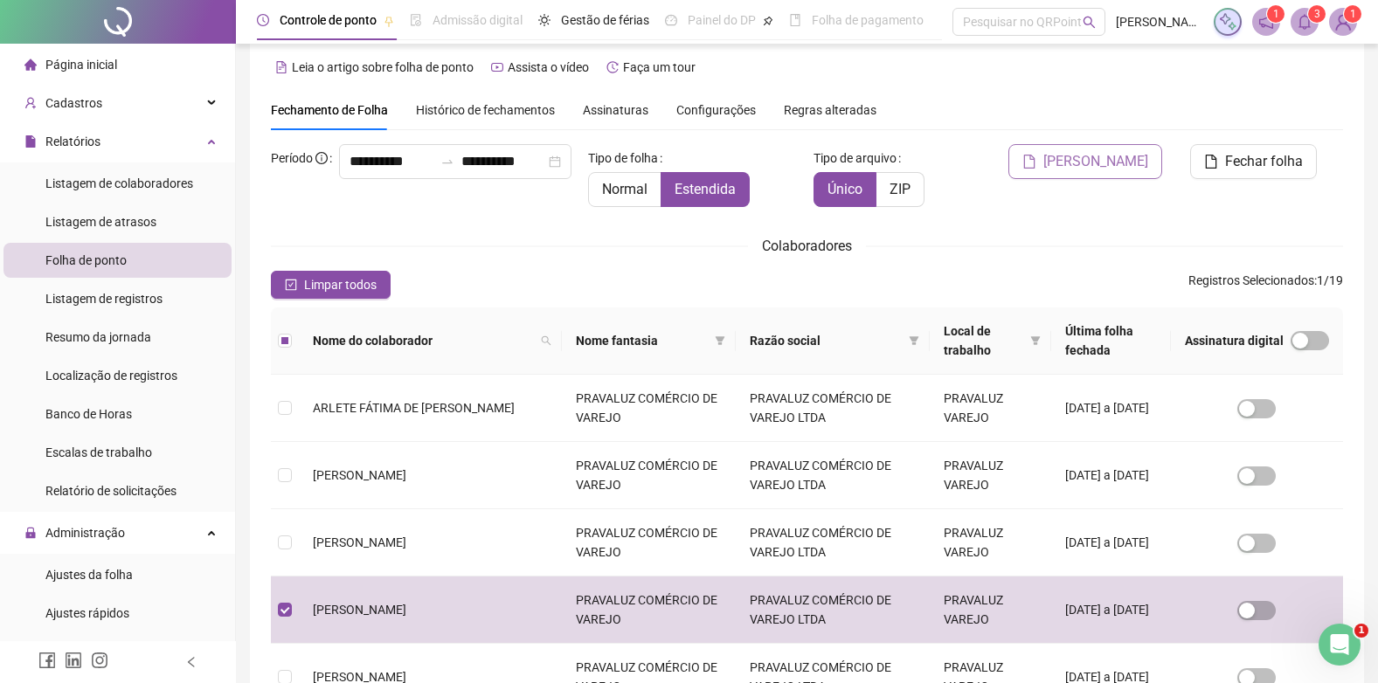
click at [1116, 162] on span "[PERSON_NAME]" at bounding box center [1095, 161] width 105 height 21
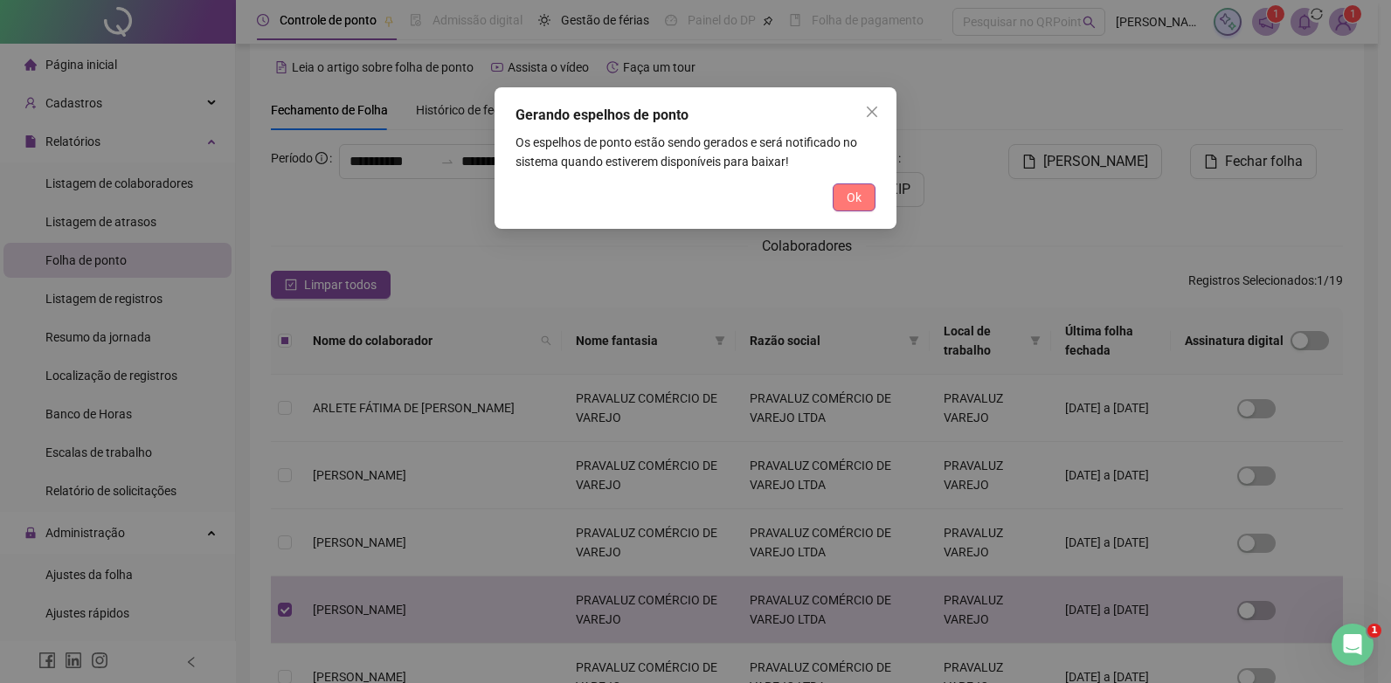
click at [849, 190] on span "Ok" at bounding box center [853, 197] width 15 height 19
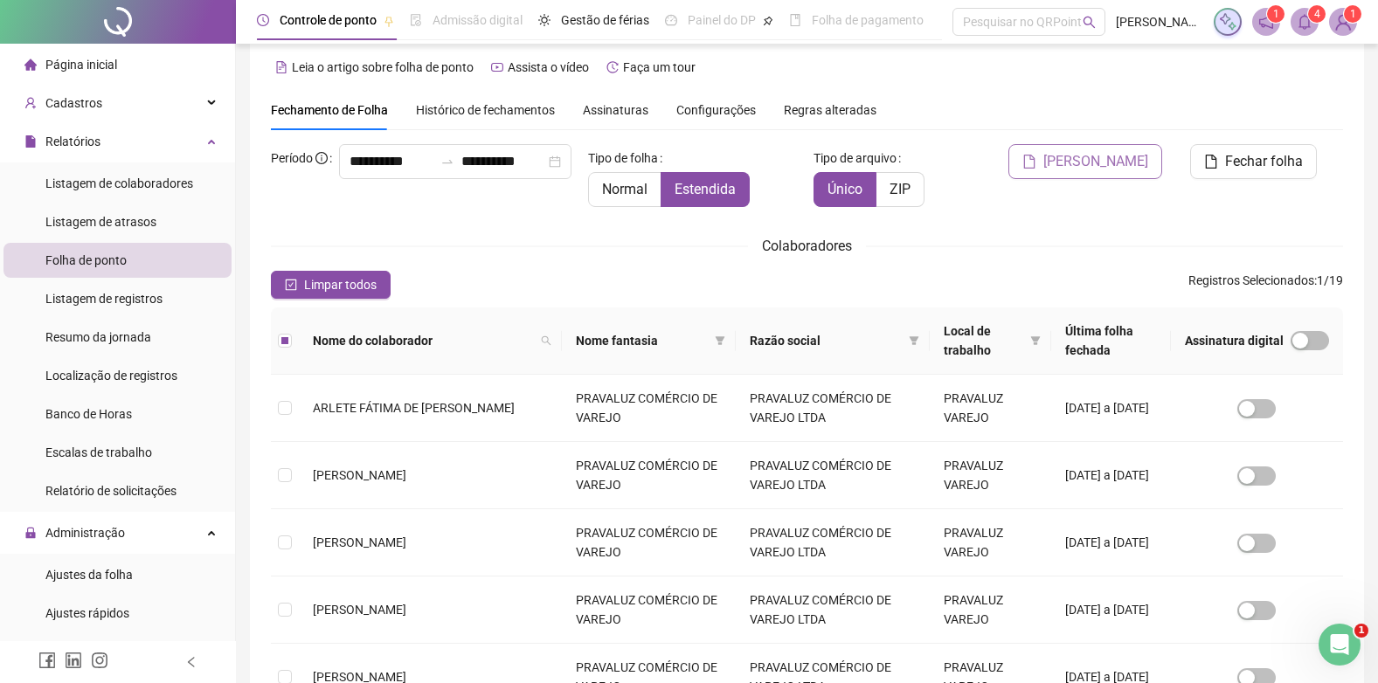
click at [1138, 154] on span "[PERSON_NAME]" at bounding box center [1095, 161] width 105 height 21
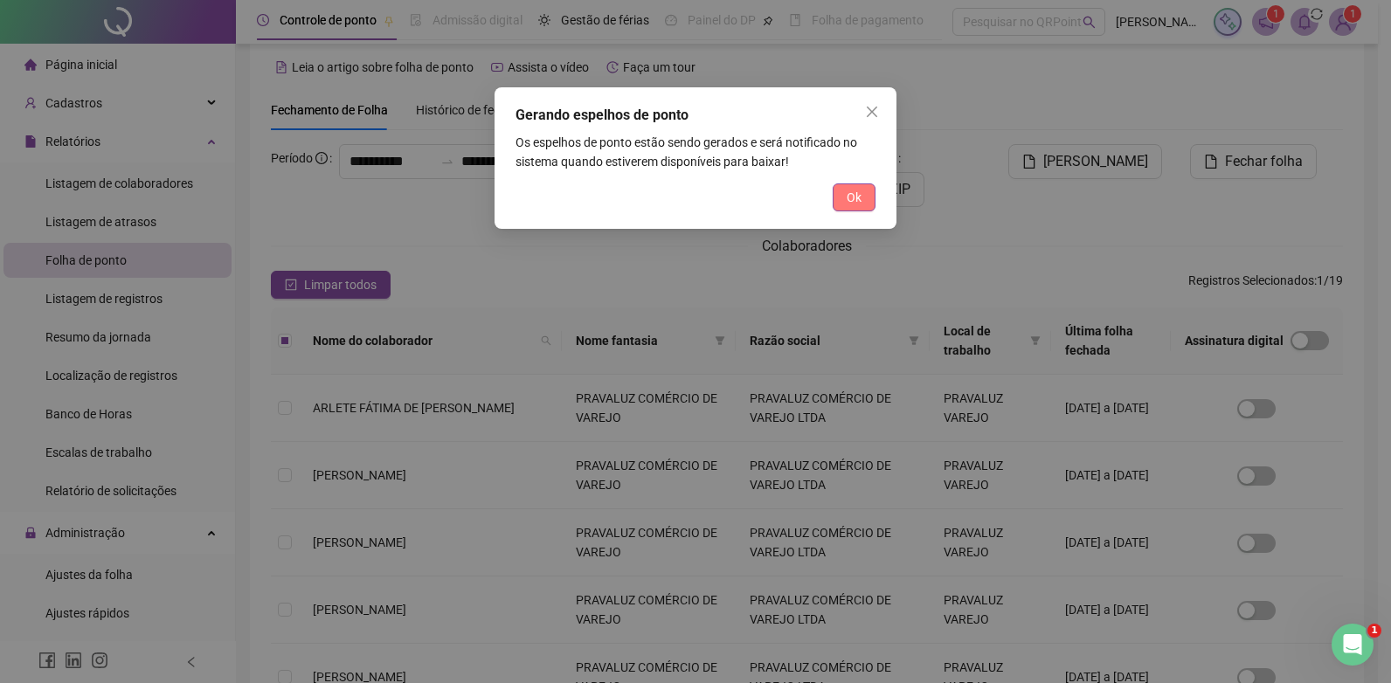
click at [845, 190] on button "Ok" at bounding box center [853, 197] width 43 height 28
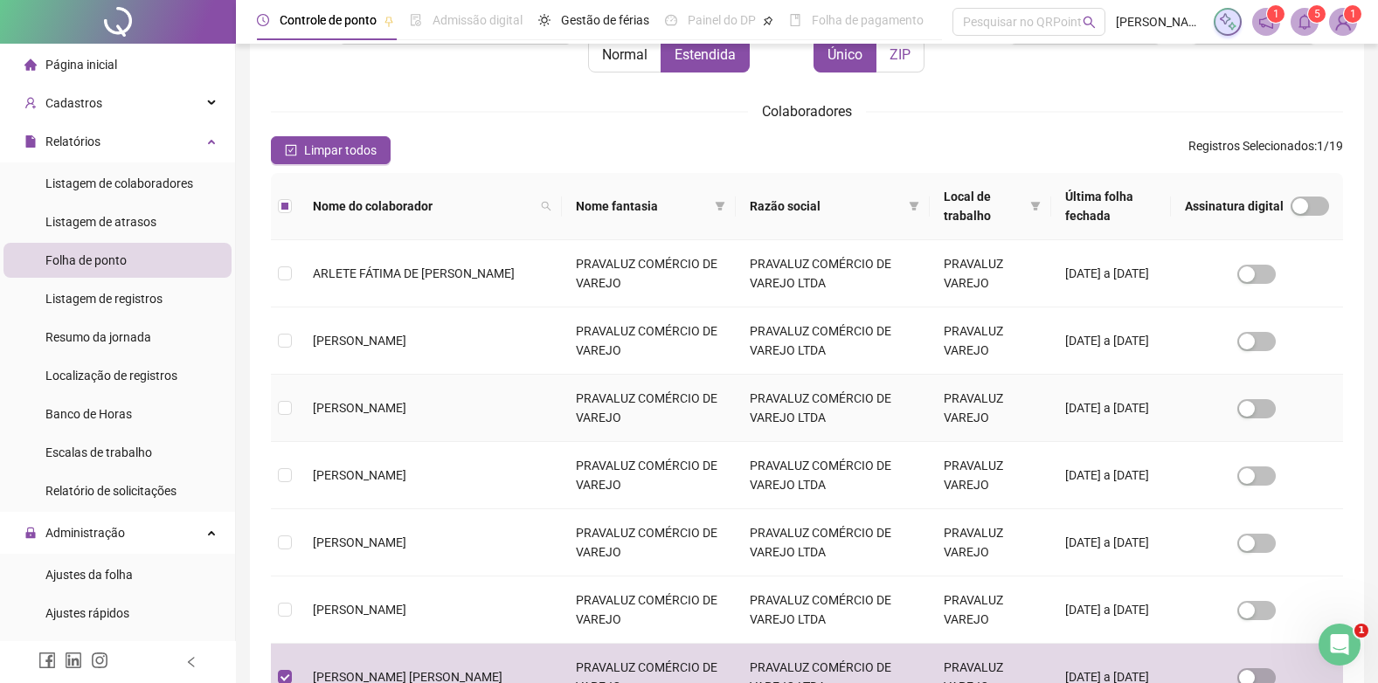
scroll to position [0, 0]
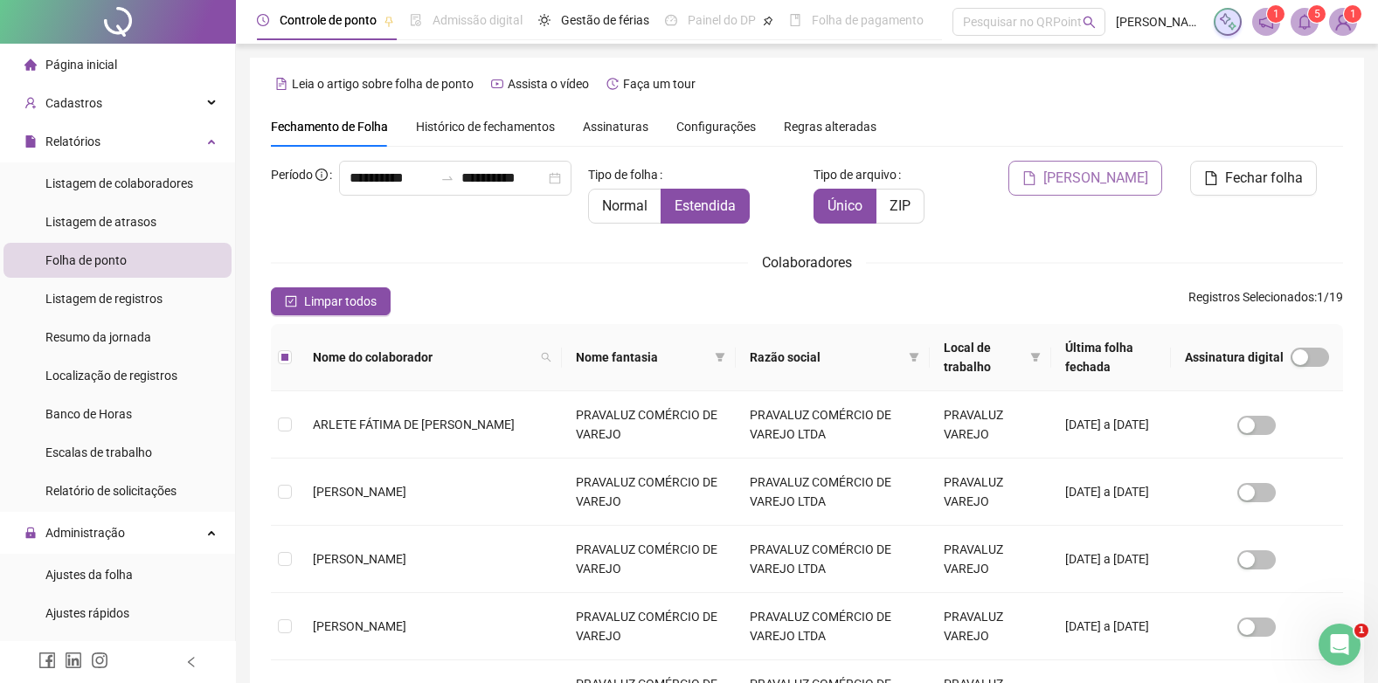
click at [1081, 178] on span "[PERSON_NAME]" at bounding box center [1095, 178] width 105 height 21
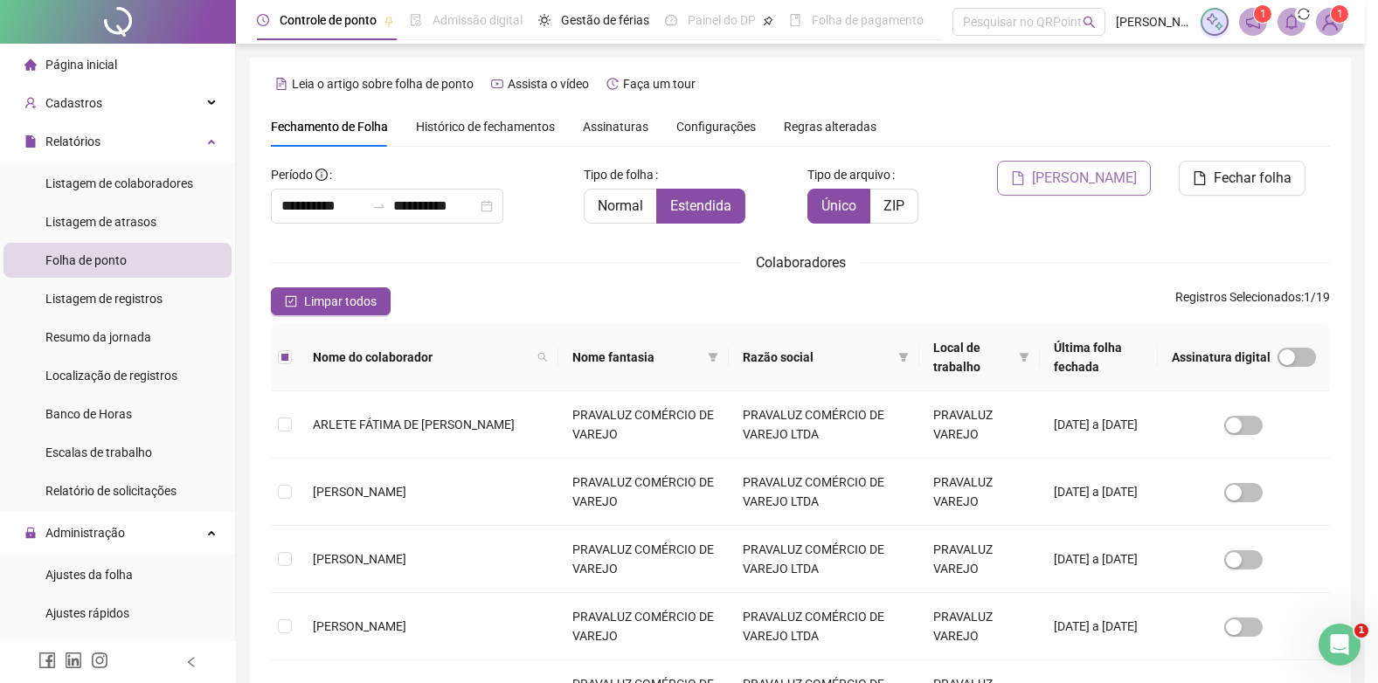
scroll to position [17, 0]
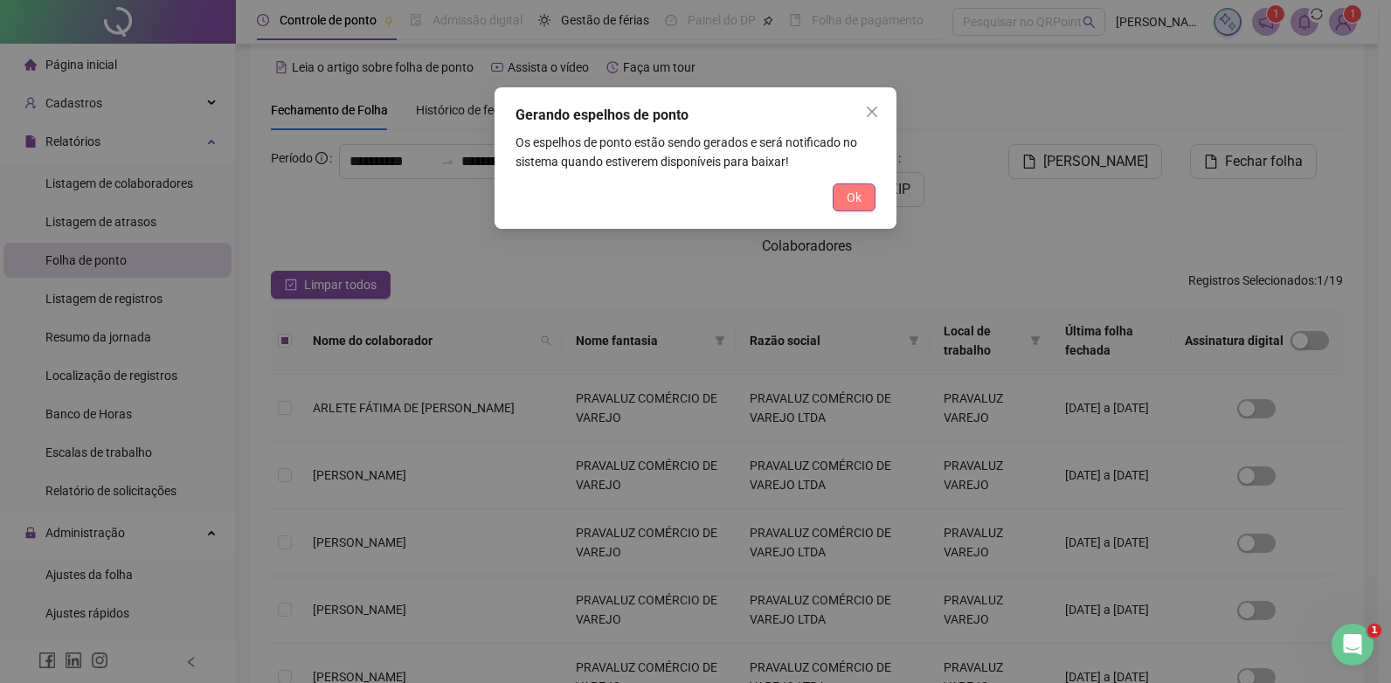
click at [850, 192] on span "Ok" at bounding box center [853, 197] width 15 height 19
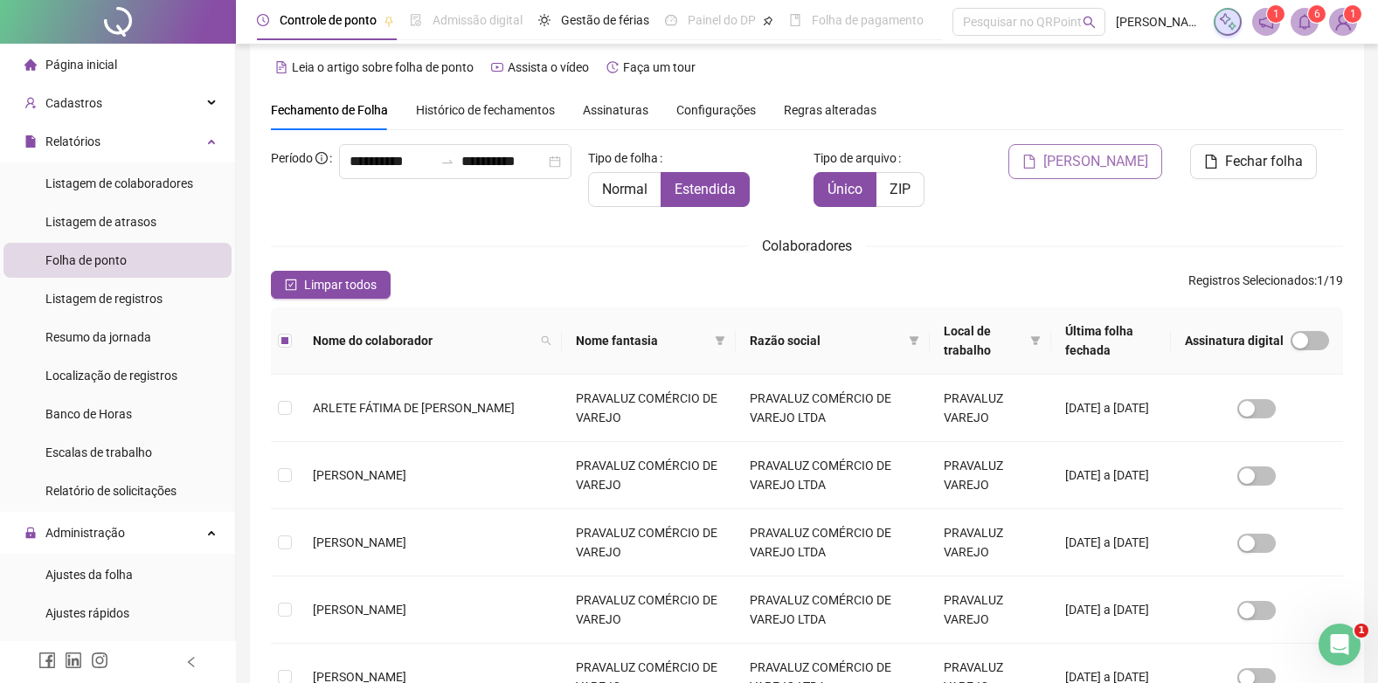
click at [1103, 165] on span "[PERSON_NAME]" at bounding box center [1095, 161] width 105 height 21
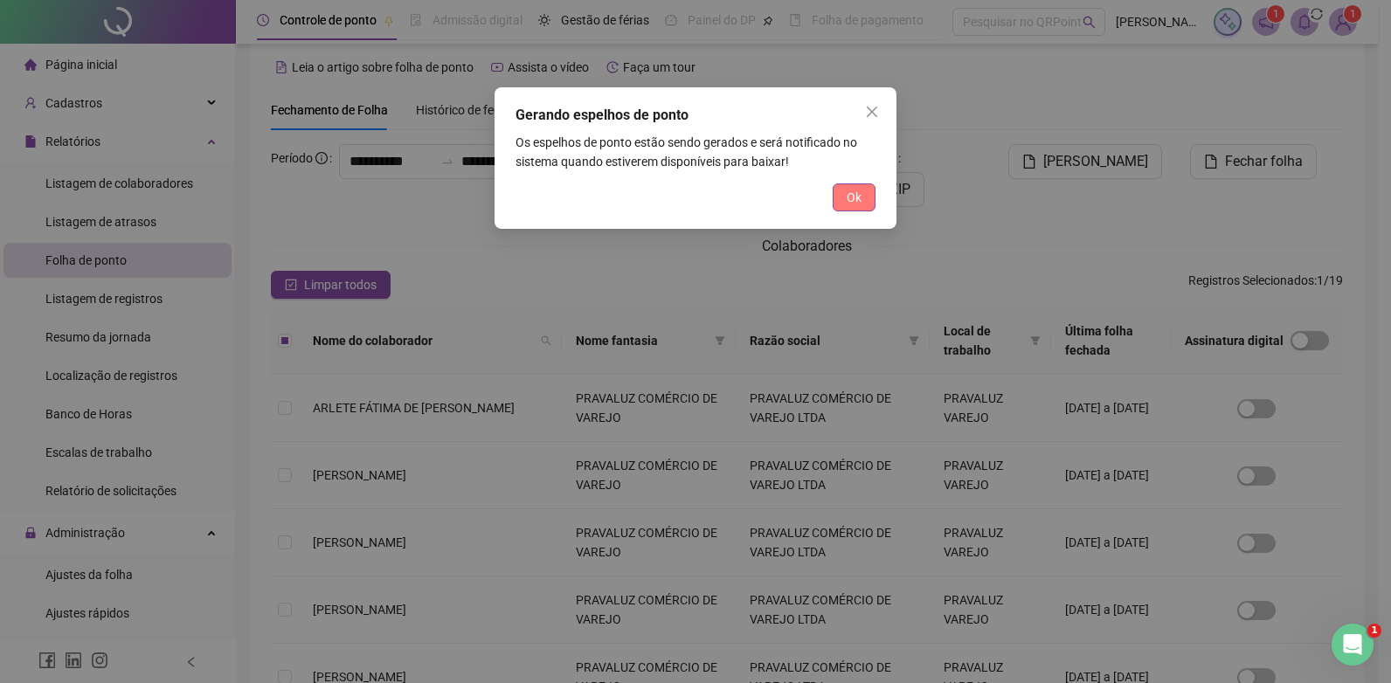
click at [853, 198] on span "Ok" at bounding box center [853, 197] width 15 height 19
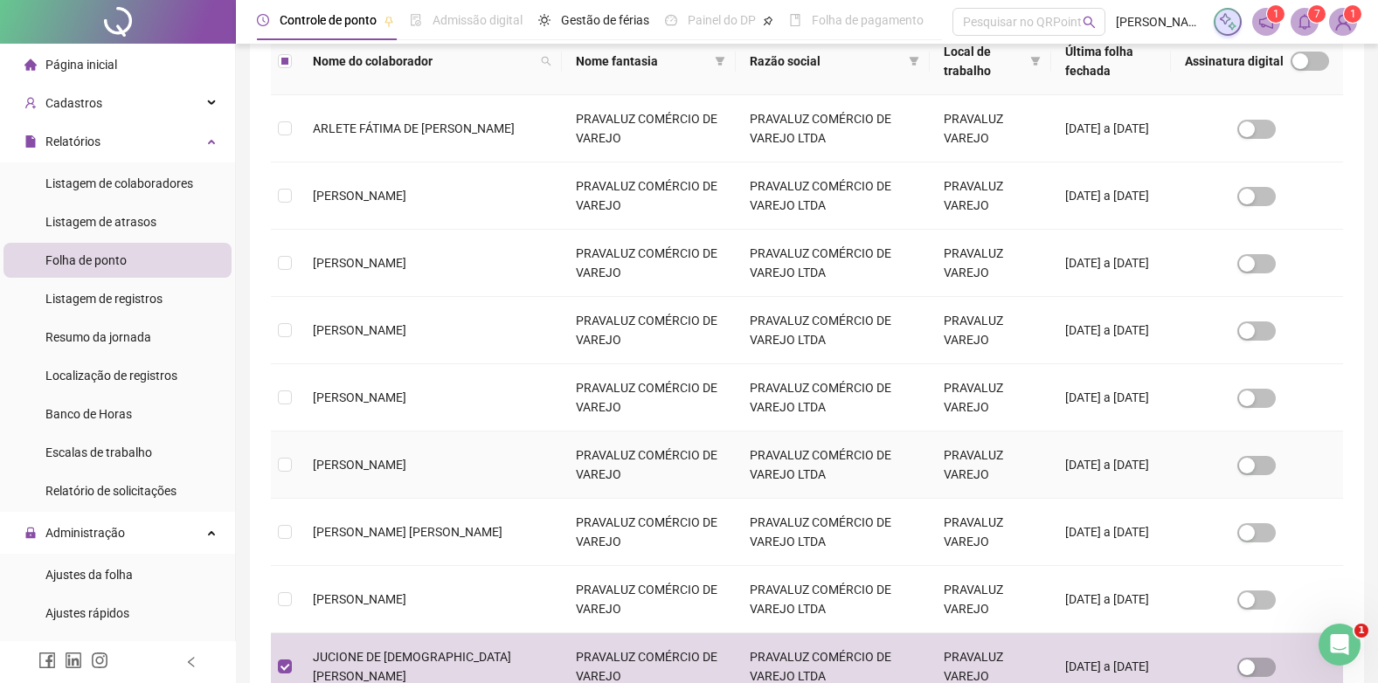
scroll to position [9, 0]
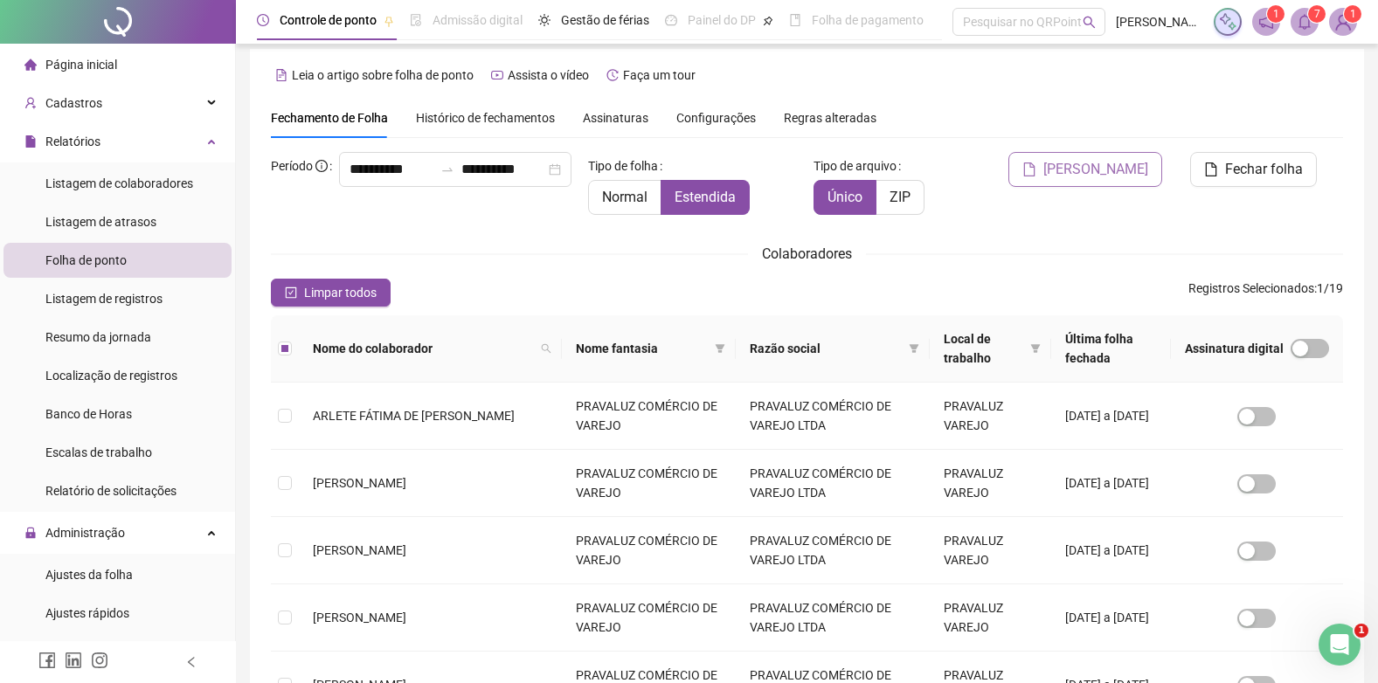
click at [1119, 169] on span "[PERSON_NAME]" at bounding box center [1095, 169] width 105 height 21
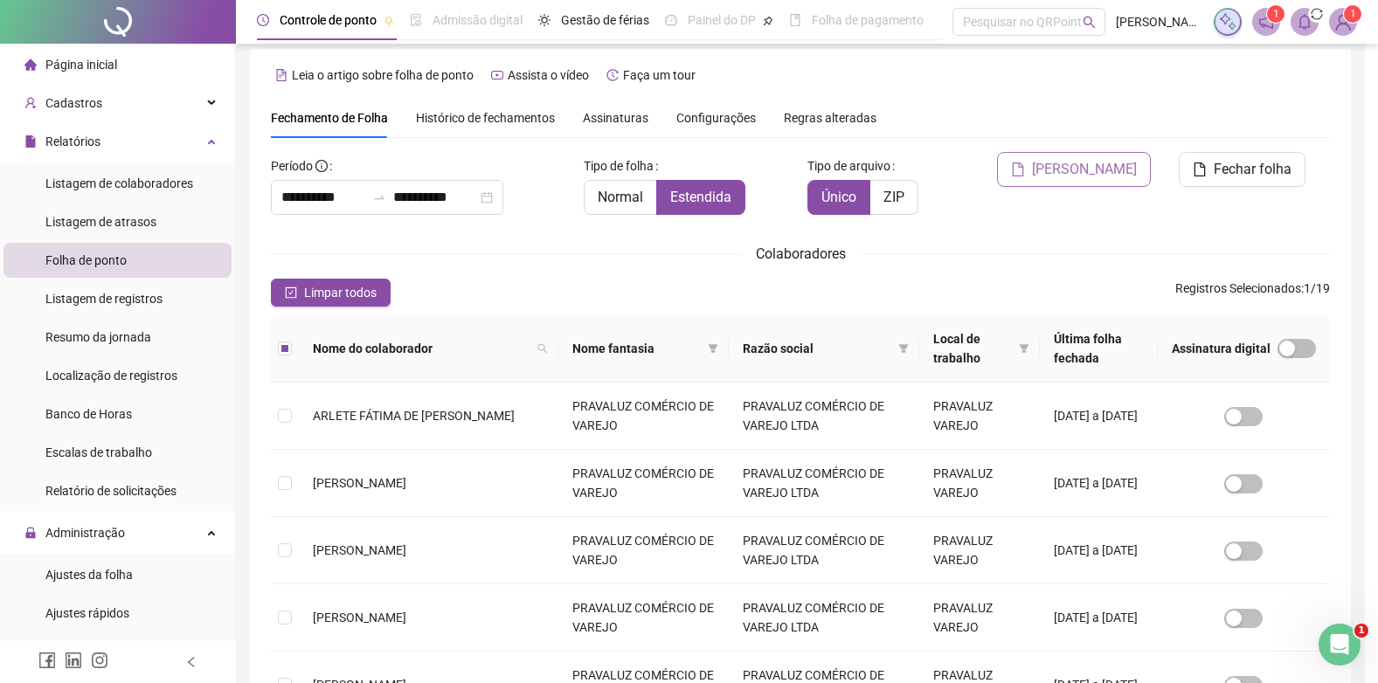
scroll to position [17, 0]
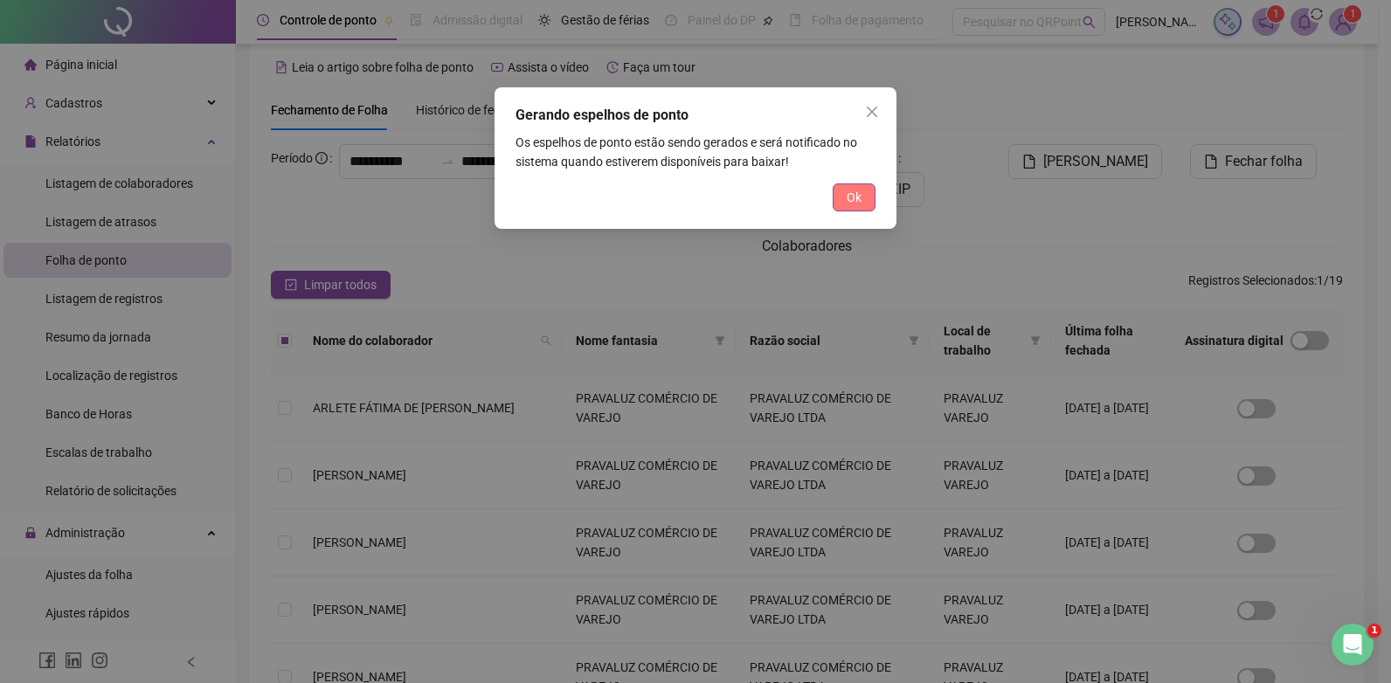
click at [835, 194] on button "Ok" at bounding box center [853, 197] width 43 height 28
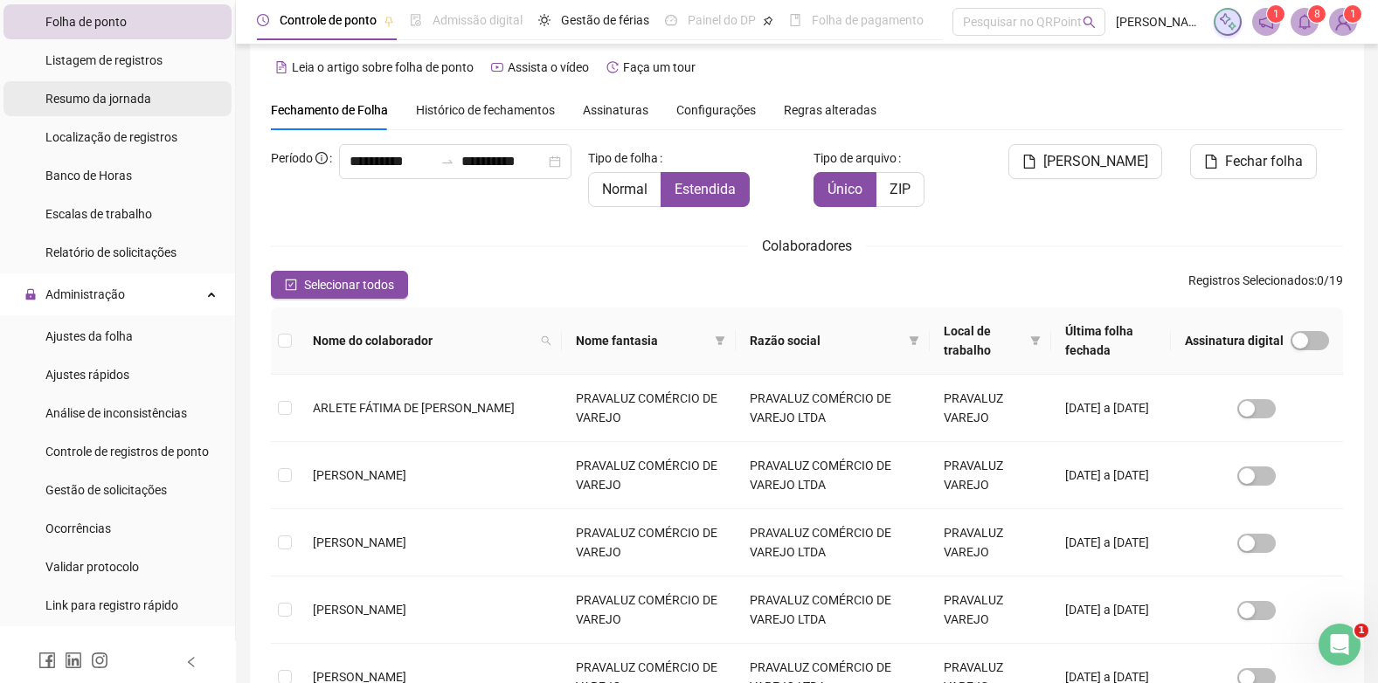
scroll to position [262, 0]
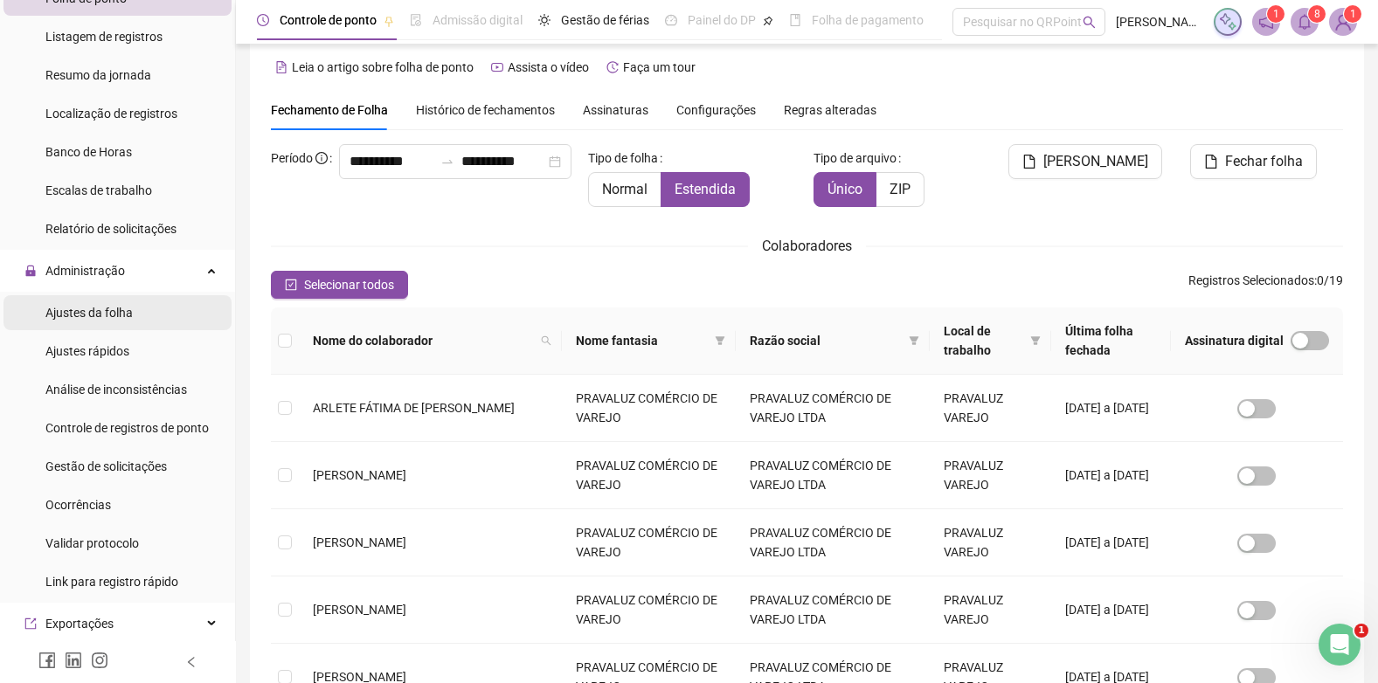
click at [86, 311] on span "Ajustes da folha" at bounding box center [88, 313] width 87 height 14
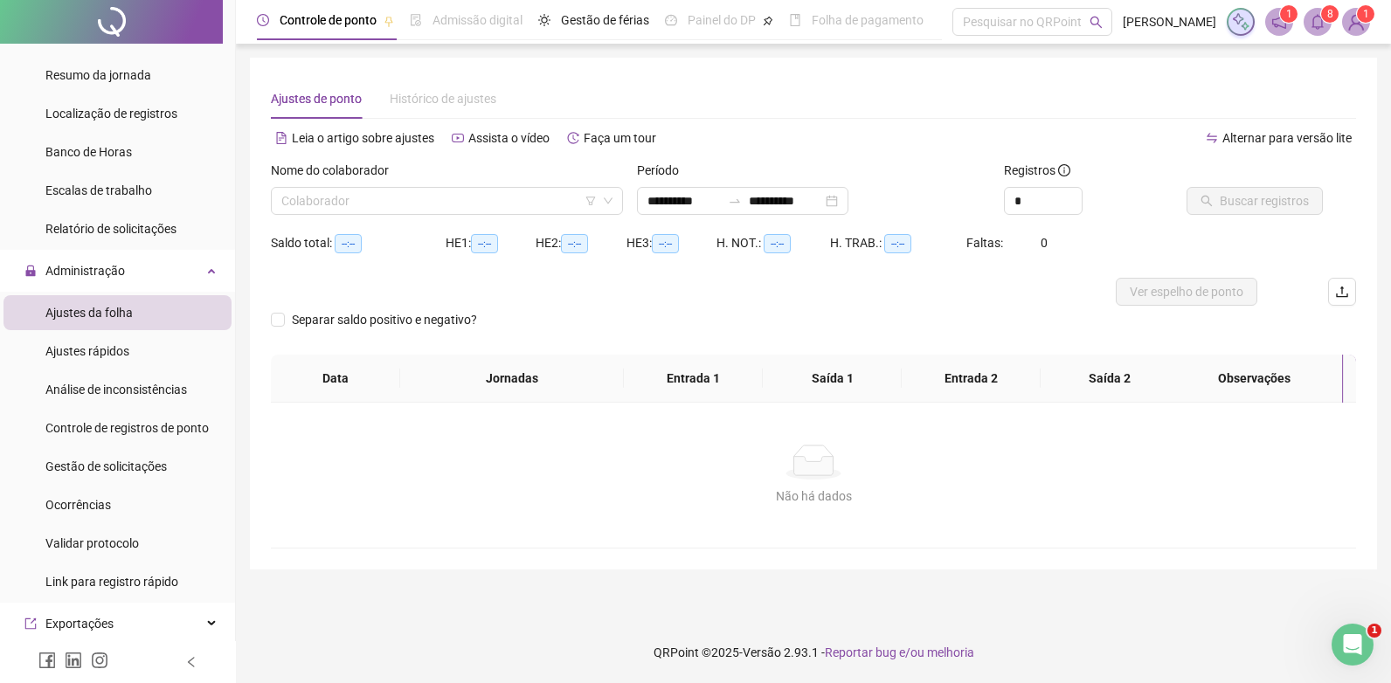
type input "**********"
click at [393, 199] on input "search" at bounding box center [438, 201] width 315 height 26
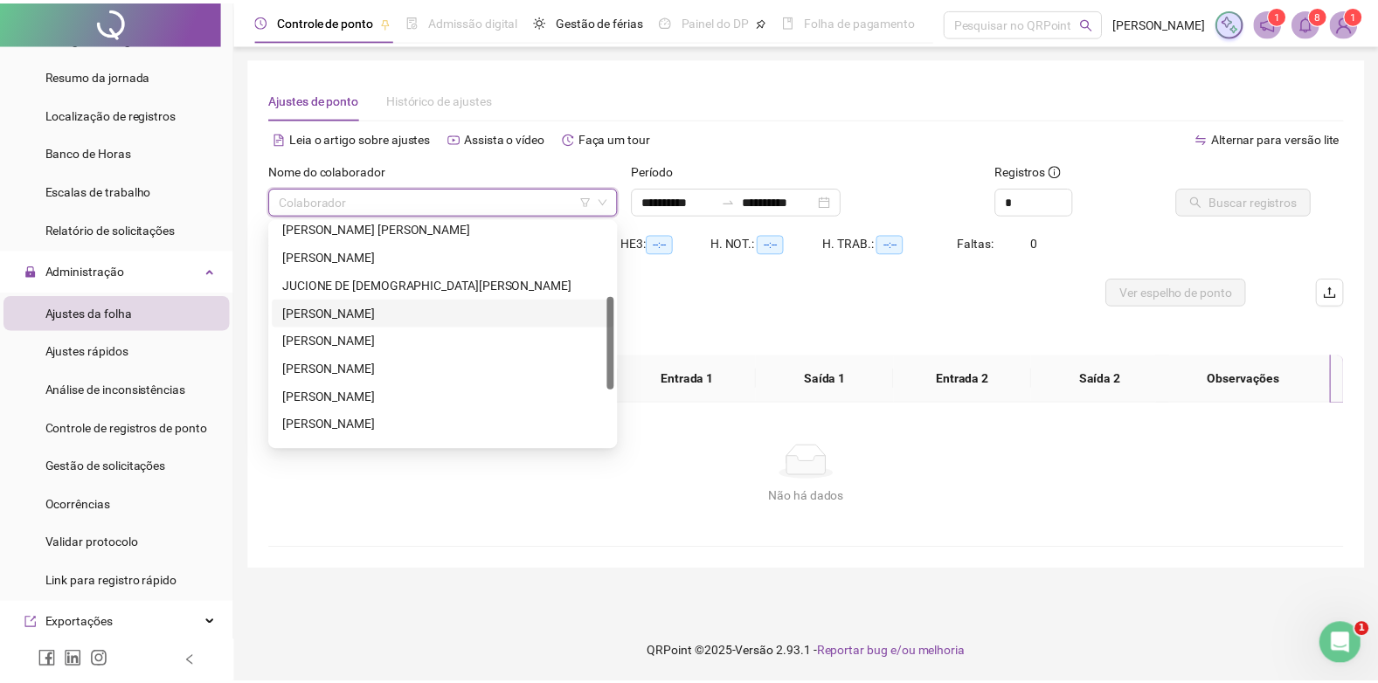
scroll to position [87, 0]
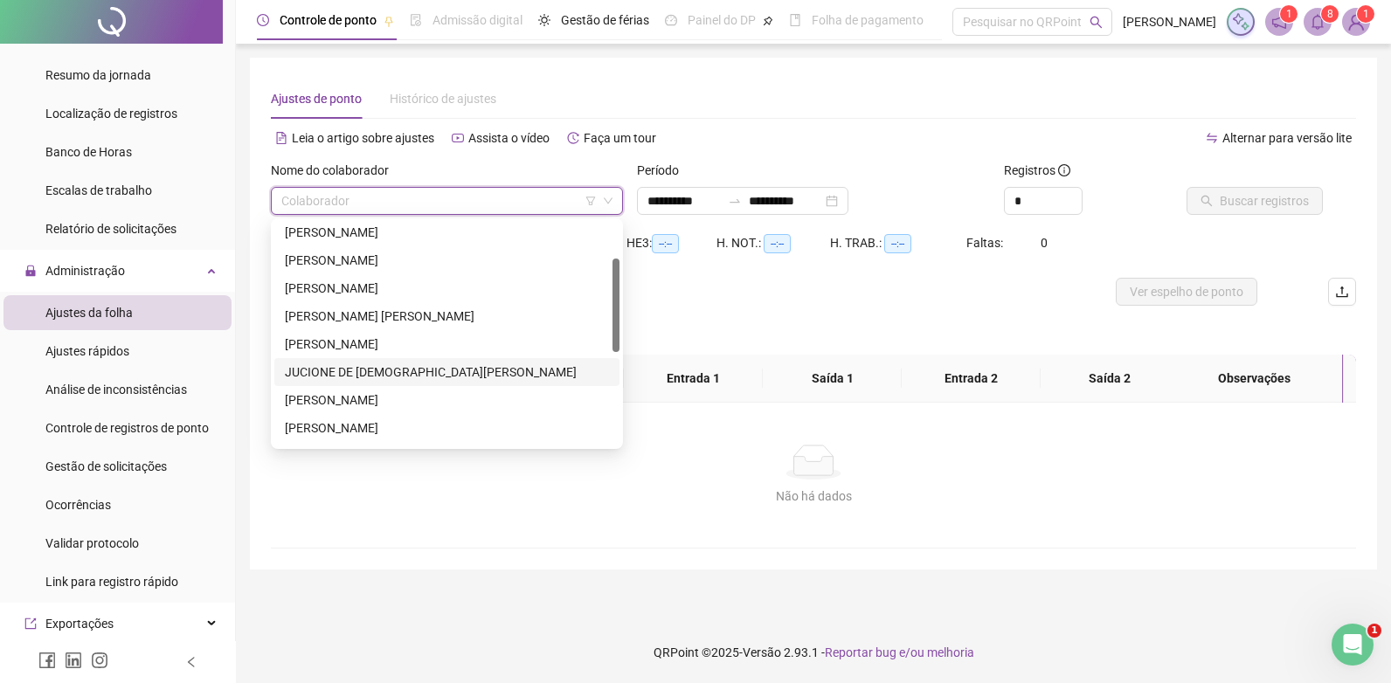
click at [313, 367] on div "JUCIONE DE [DEMOGRAPHIC_DATA][PERSON_NAME]" at bounding box center [447, 372] width 324 height 19
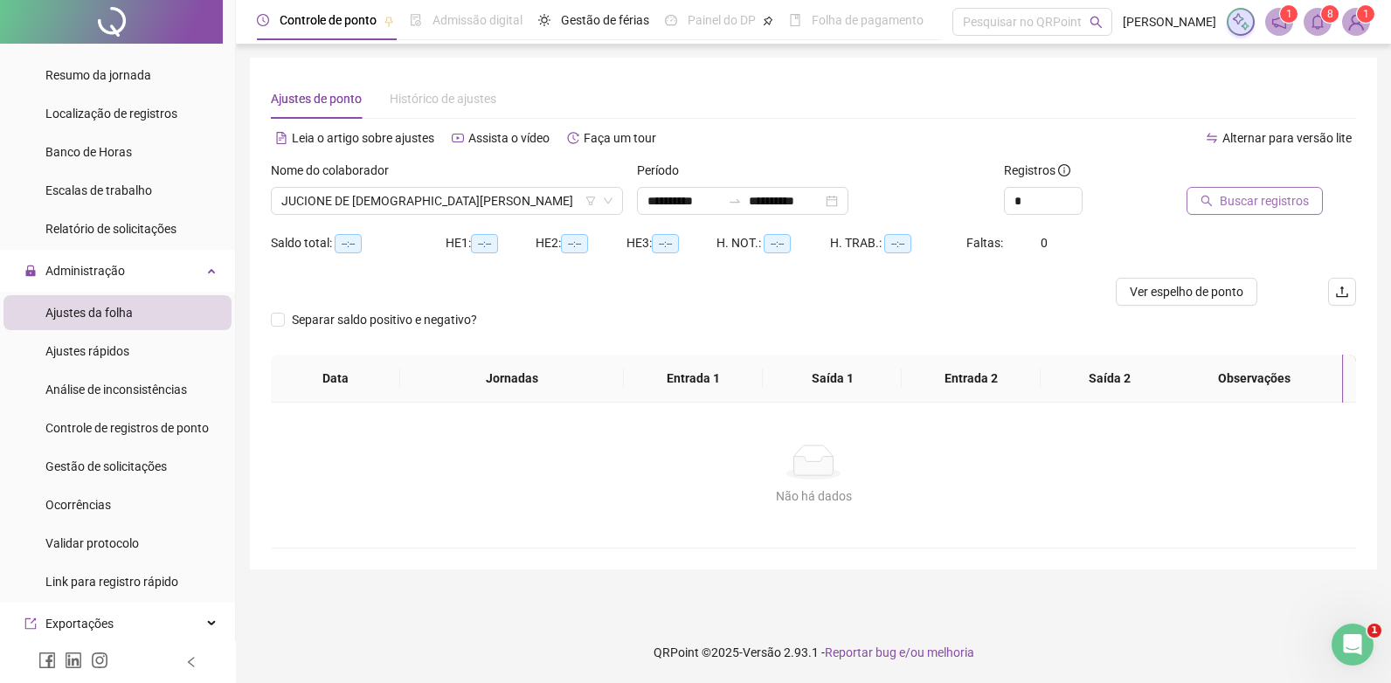
click at [1250, 197] on span "Buscar registros" at bounding box center [1263, 200] width 89 height 19
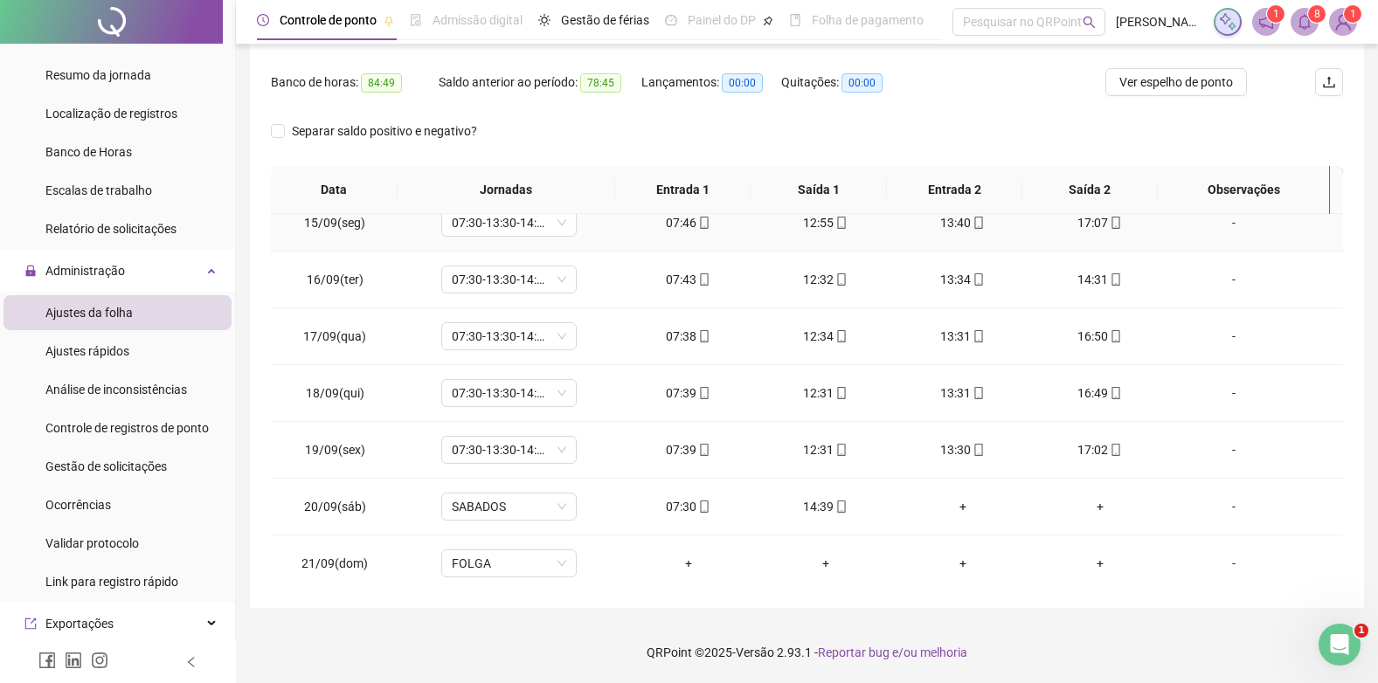
scroll to position [819, 0]
click at [1109, 273] on icon "mobile" at bounding box center [1115, 274] width 12 height 12
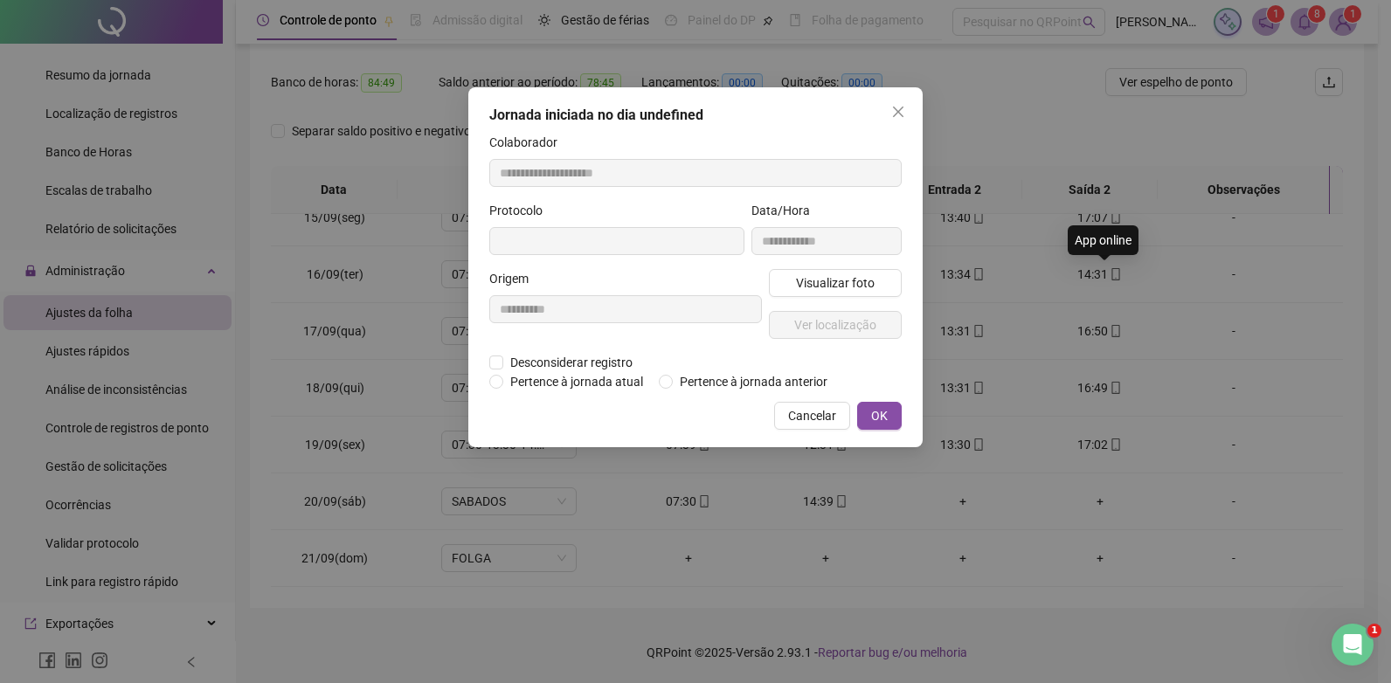
type input "**********"
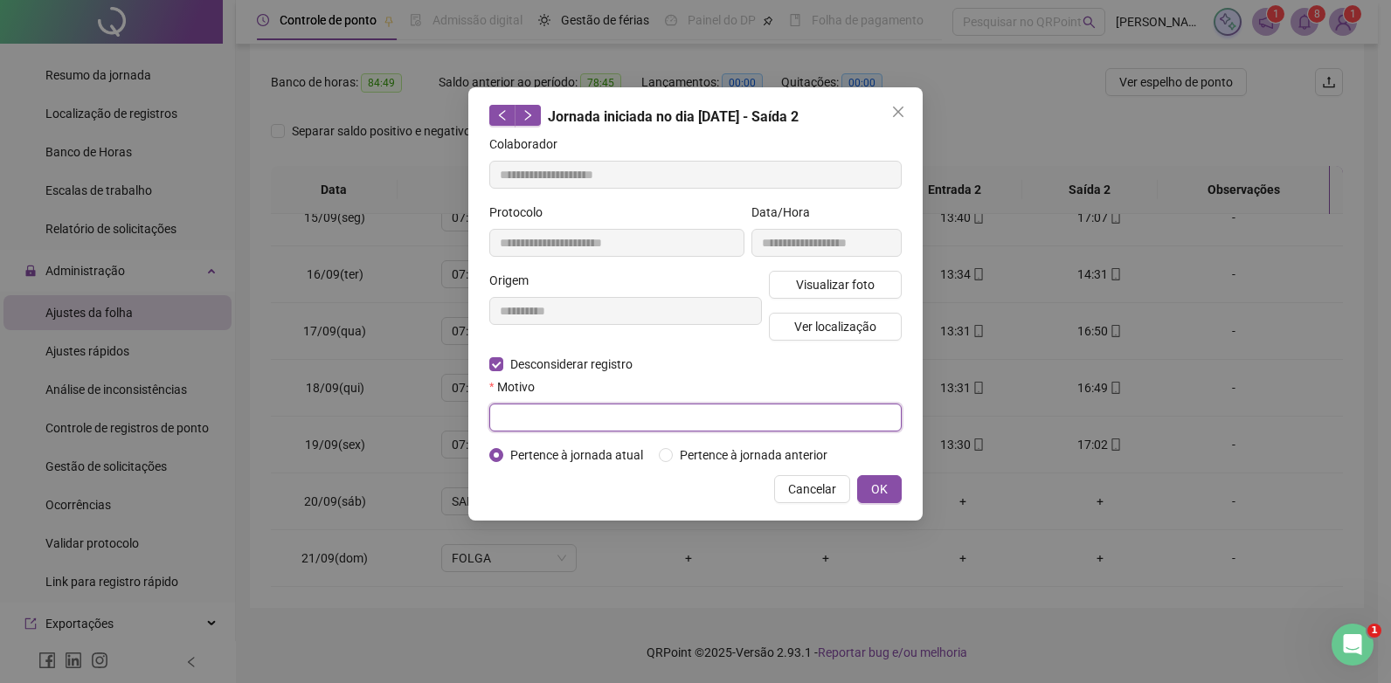
click at [547, 421] on input "text" at bounding box center [695, 418] width 412 height 28
type input "**********"
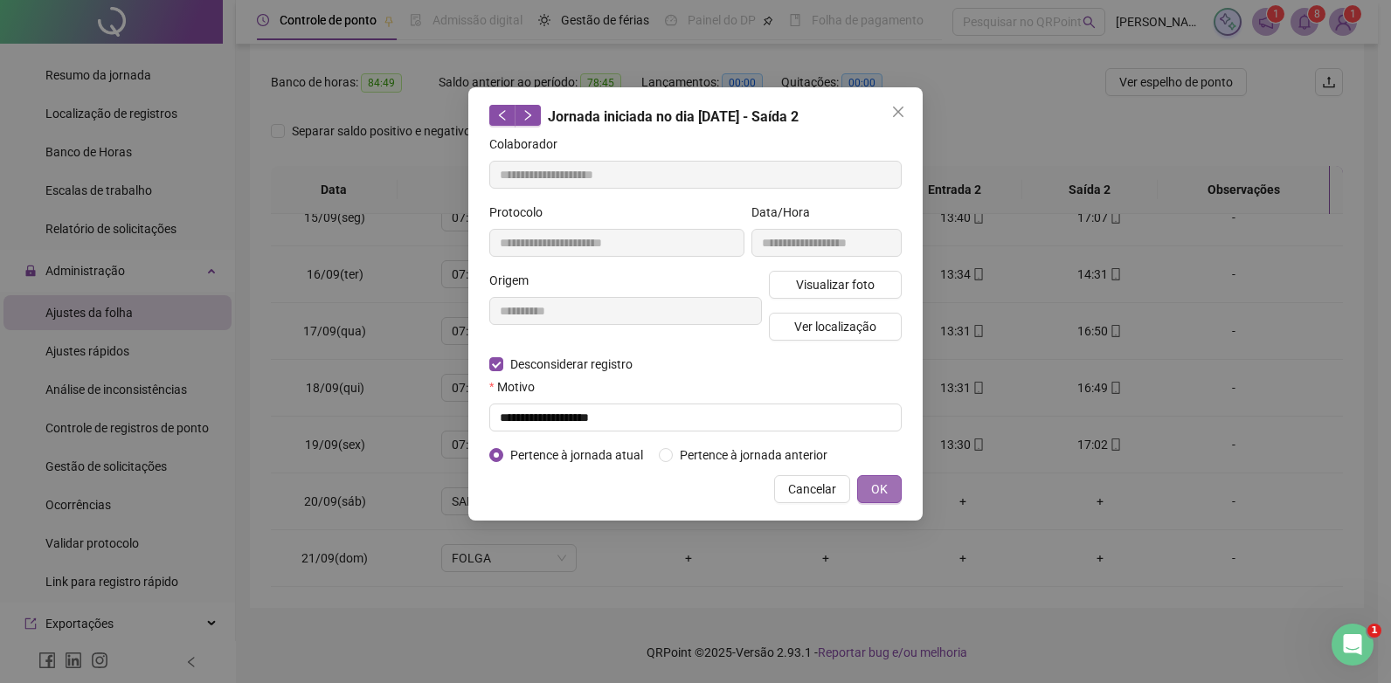
click at [878, 488] on span "OK" at bounding box center [879, 489] width 17 height 19
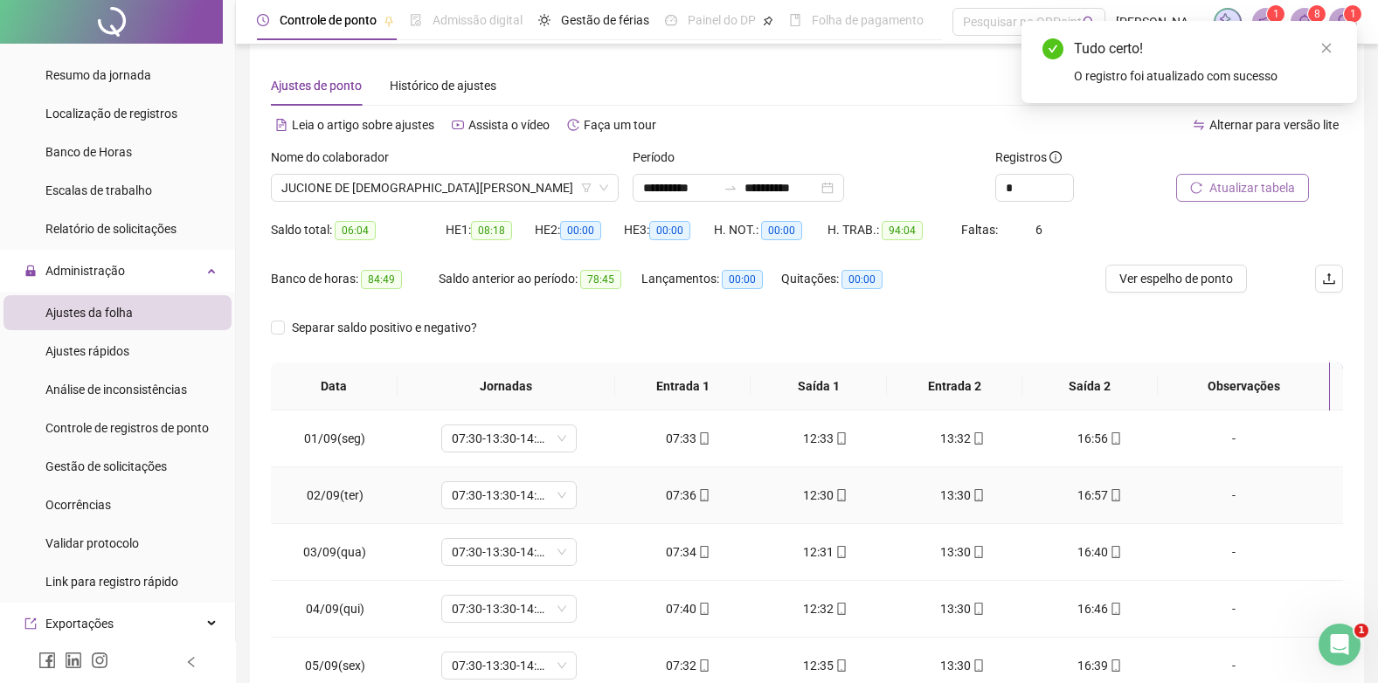
scroll to position [0, 0]
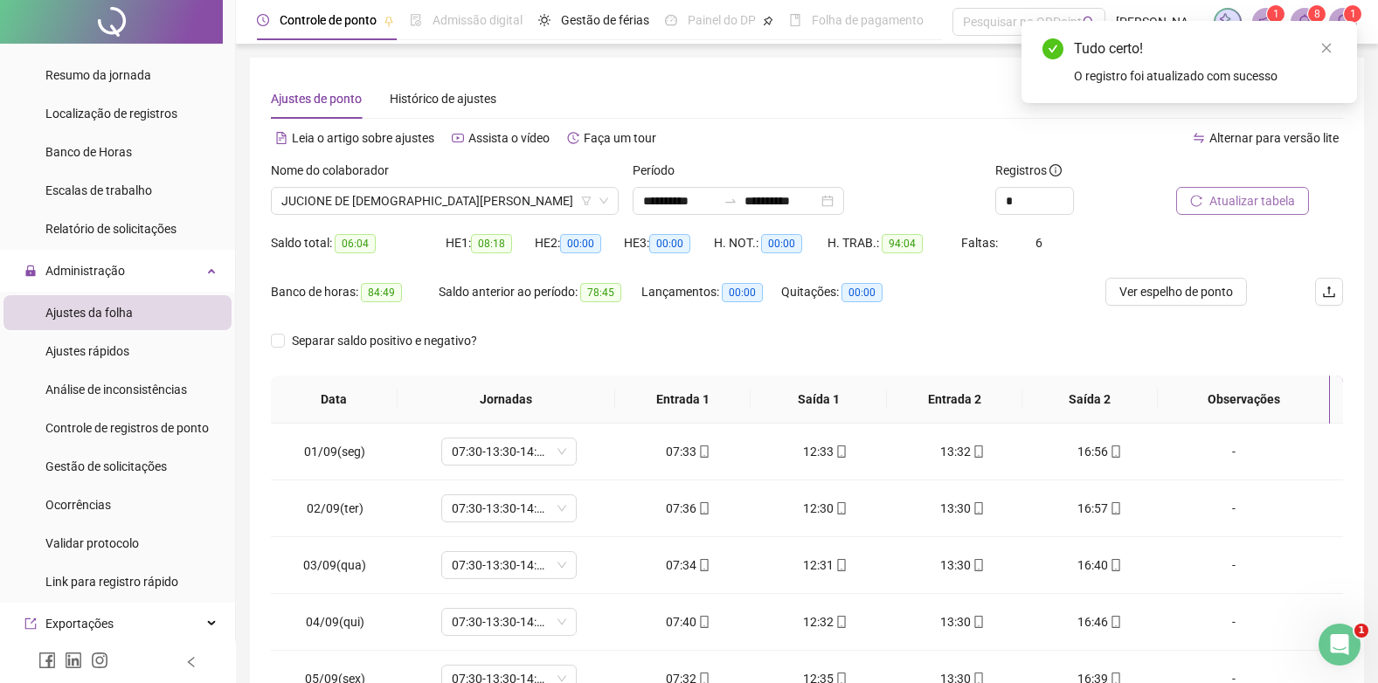
click at [1233, 204] on span "Atualizar tabela" at bounding box center [1252, 200] width 86 height 19
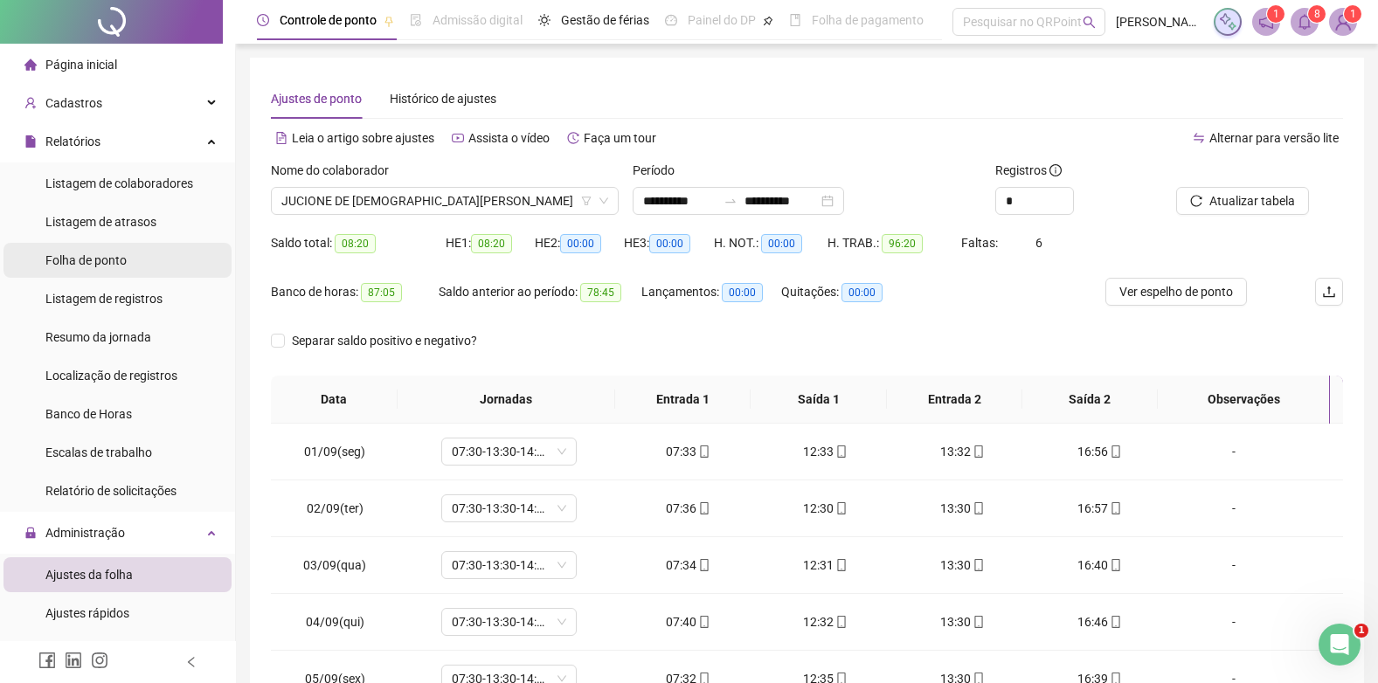
click at [98, 251] on div "Folha de ponto" at bounding box center [85, 260] width 81 height 35
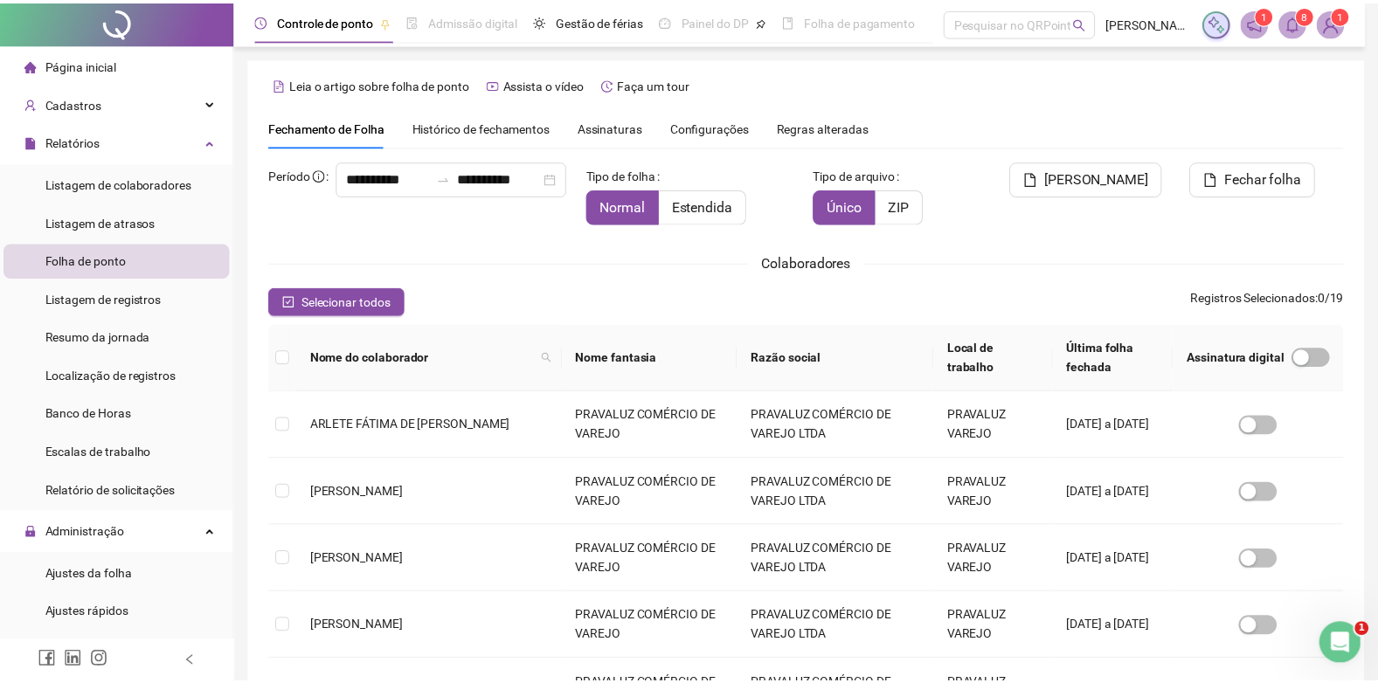
scroll to position [17, 0]
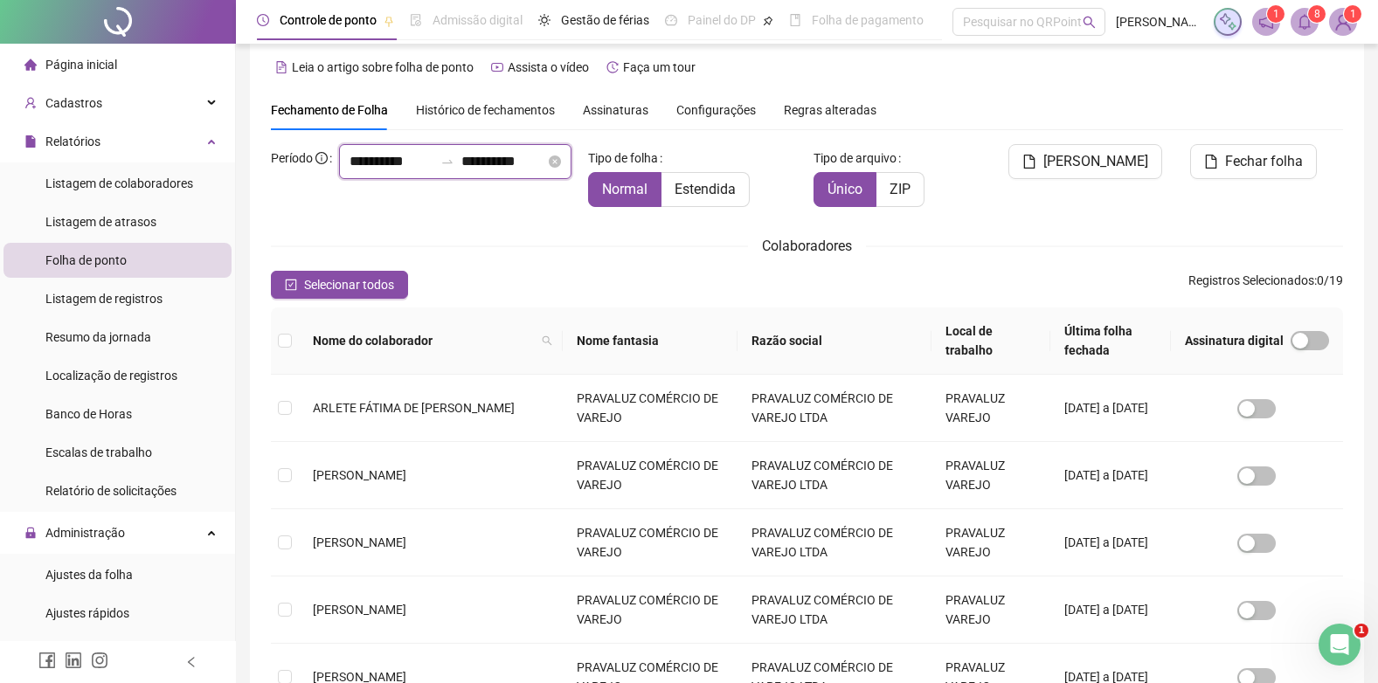
click at [461, 172] on input "**********" at bounding box center [503, 161] width 84 height 21
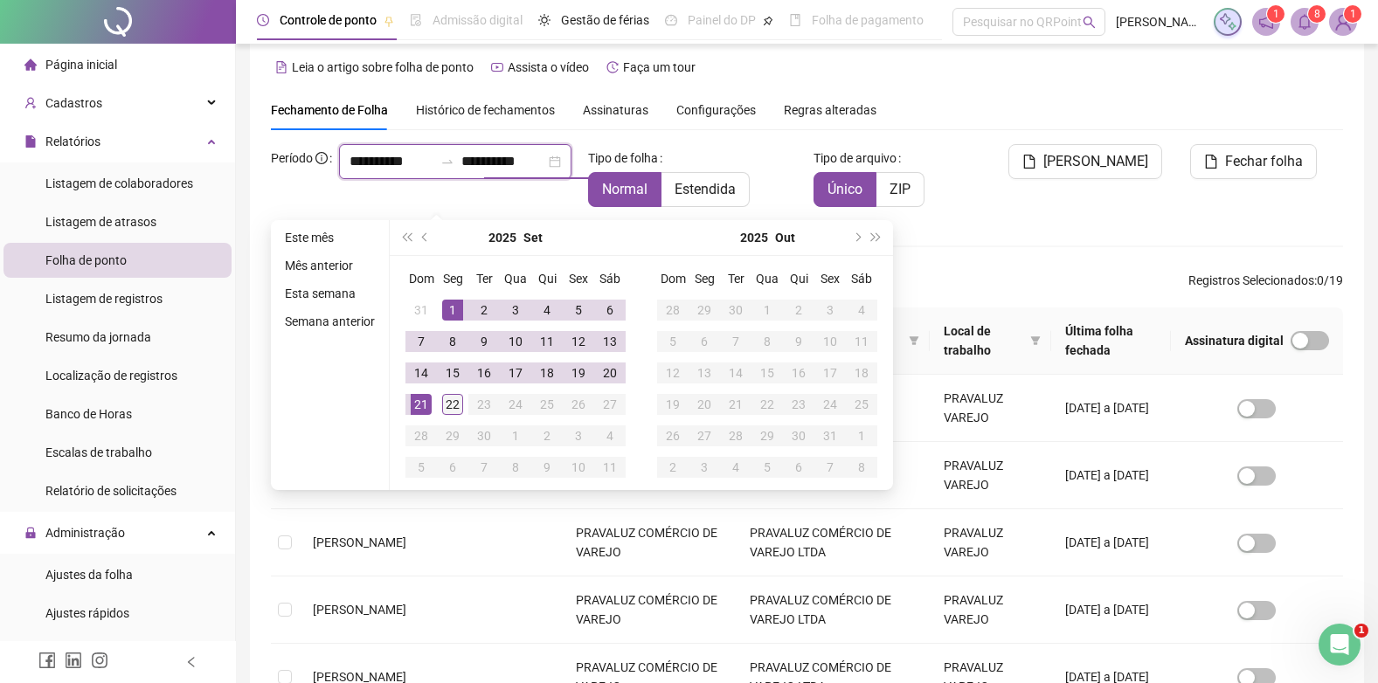
type input "**********"
click at [458, 408] on div "22" at bounding box center [452, 404] width 21 height 21
type input "**********"
click at [700, 183] on span "Estendida" at bounding box center [704, 189] width 61 height 17
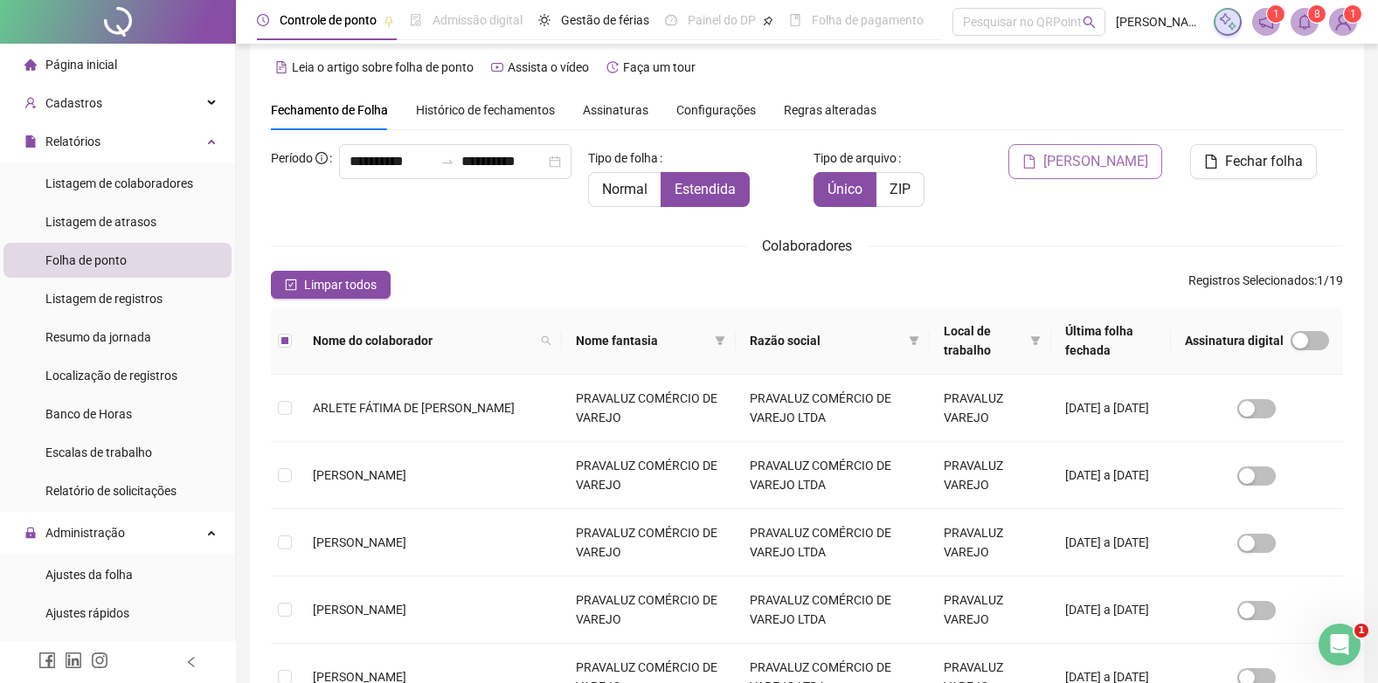
click at [1109, 164] on span "[PERSON_NAME]" at bounding box center [1095, 161] width 105 height 21
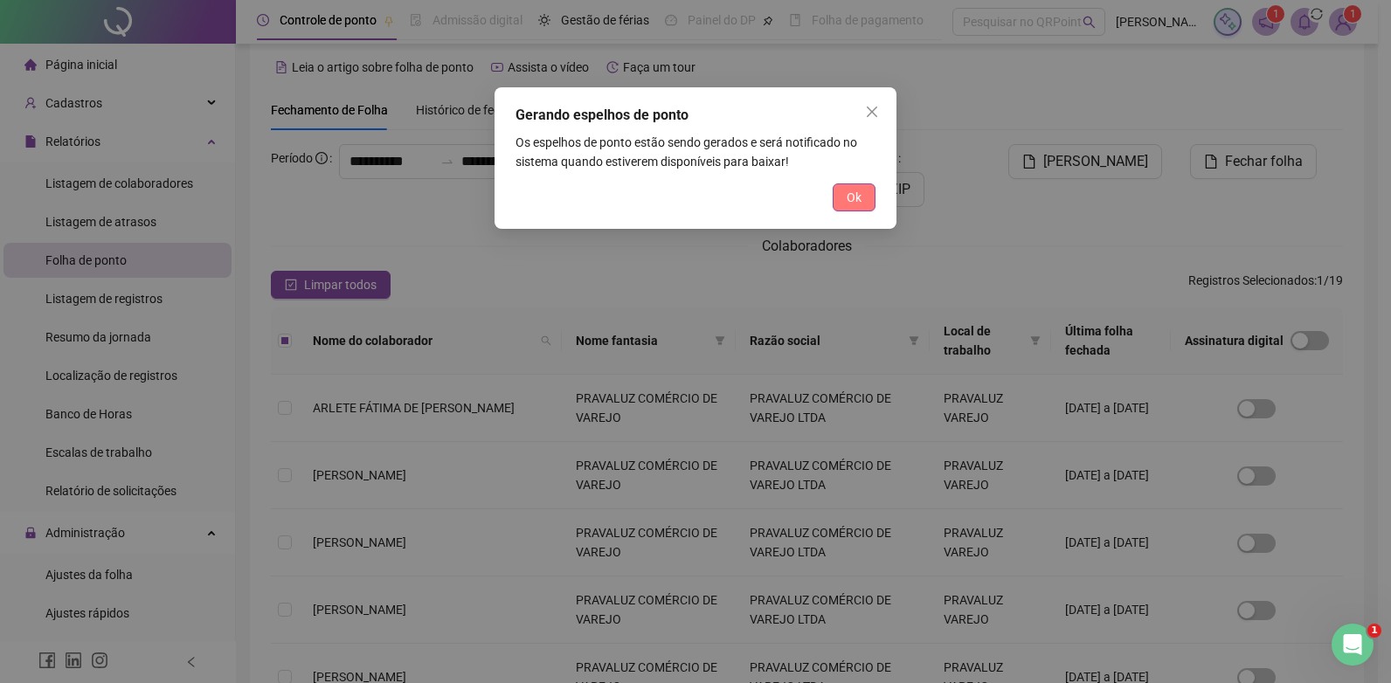
click at [839, 195] on button "Ok" at bounding box center [853, 197] width 43 height 28
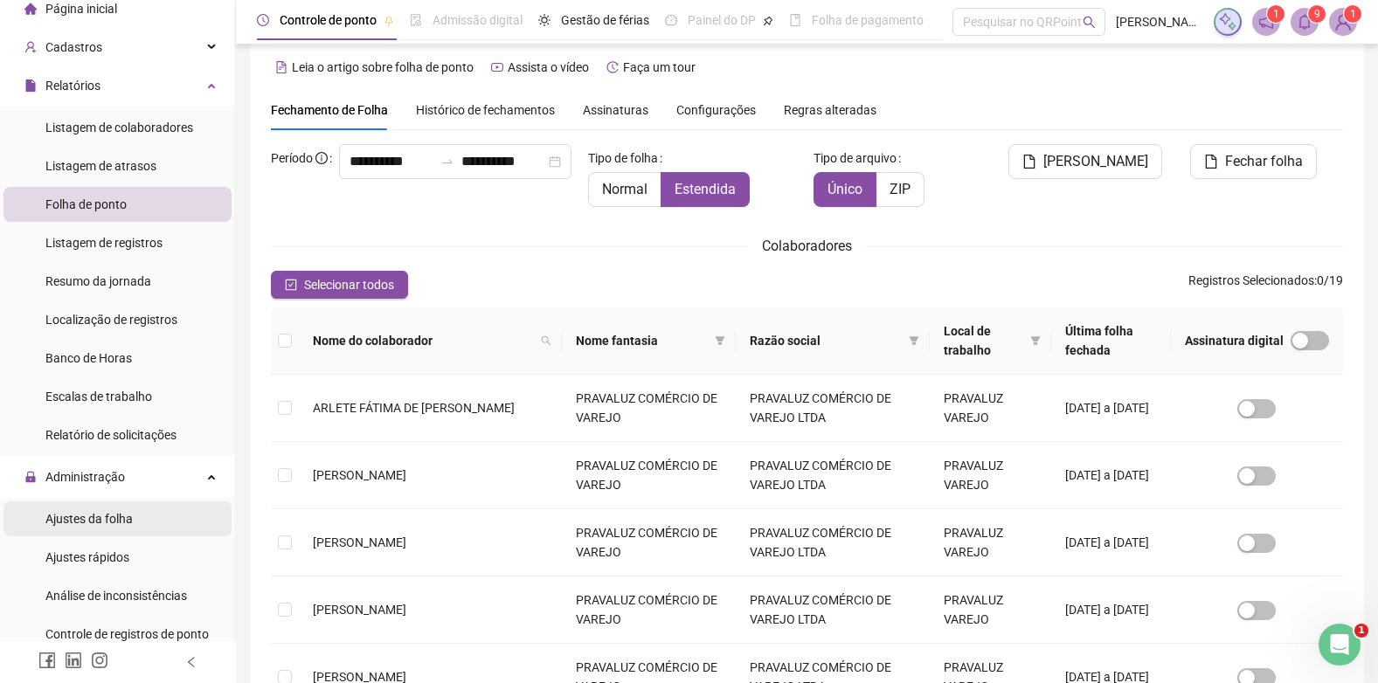
scroll to position [87, 0]
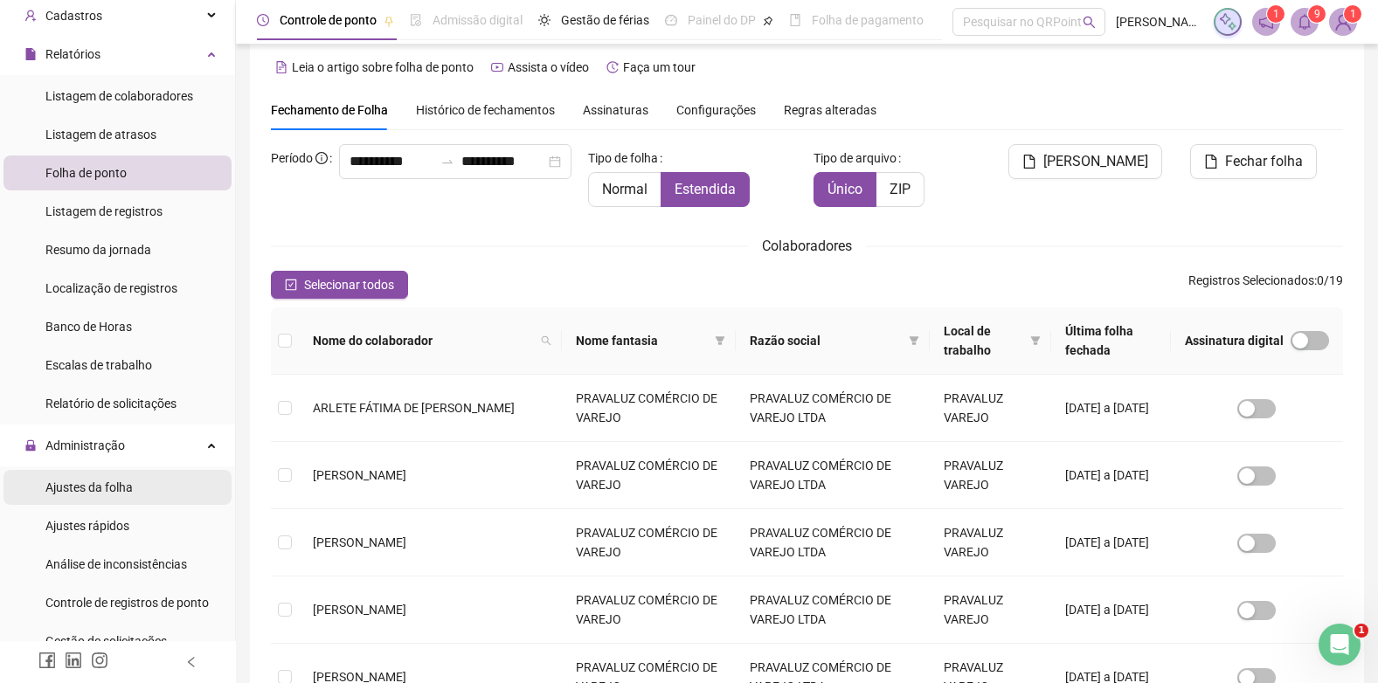
click at [72, 485] on span "Ajustes da folha" at bounding box center [88, 487] width 87 height 14
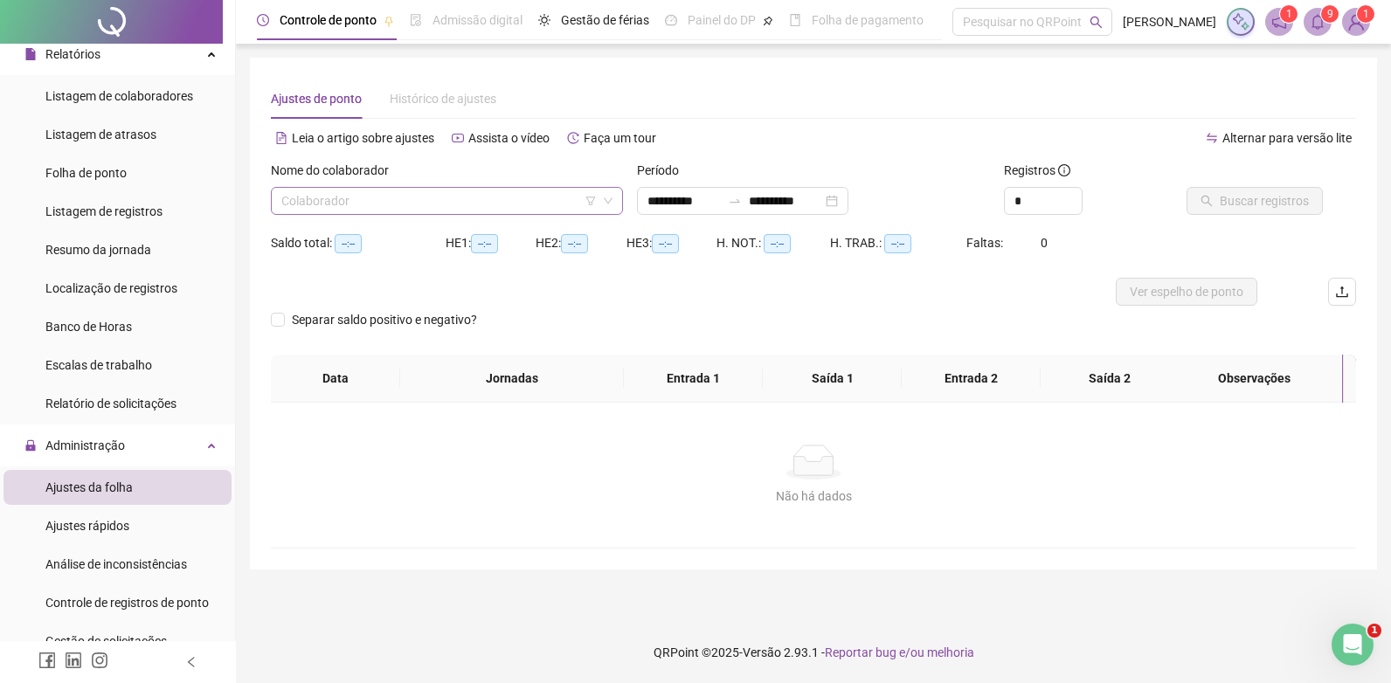
click at [340, 200] on input "search" at bounding box center [438, 201] width 315 height 26
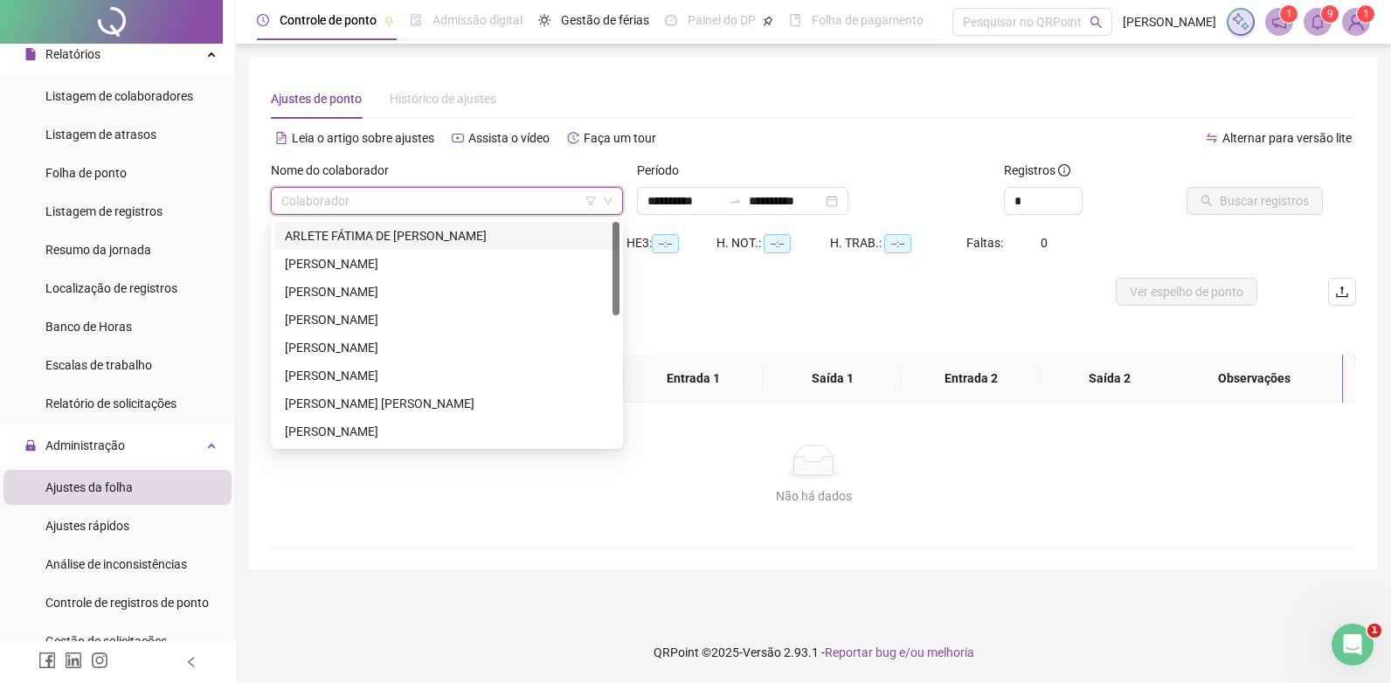
type input "**********"
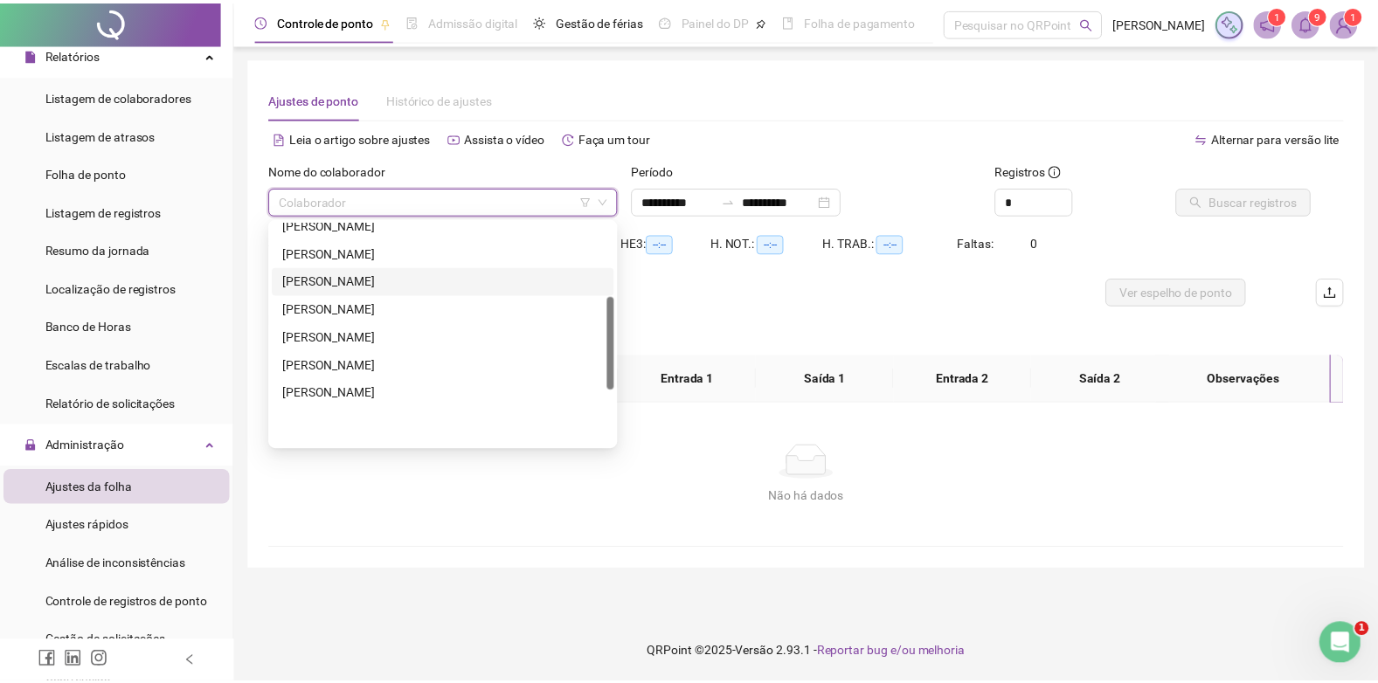
scroll to position [175, 0]
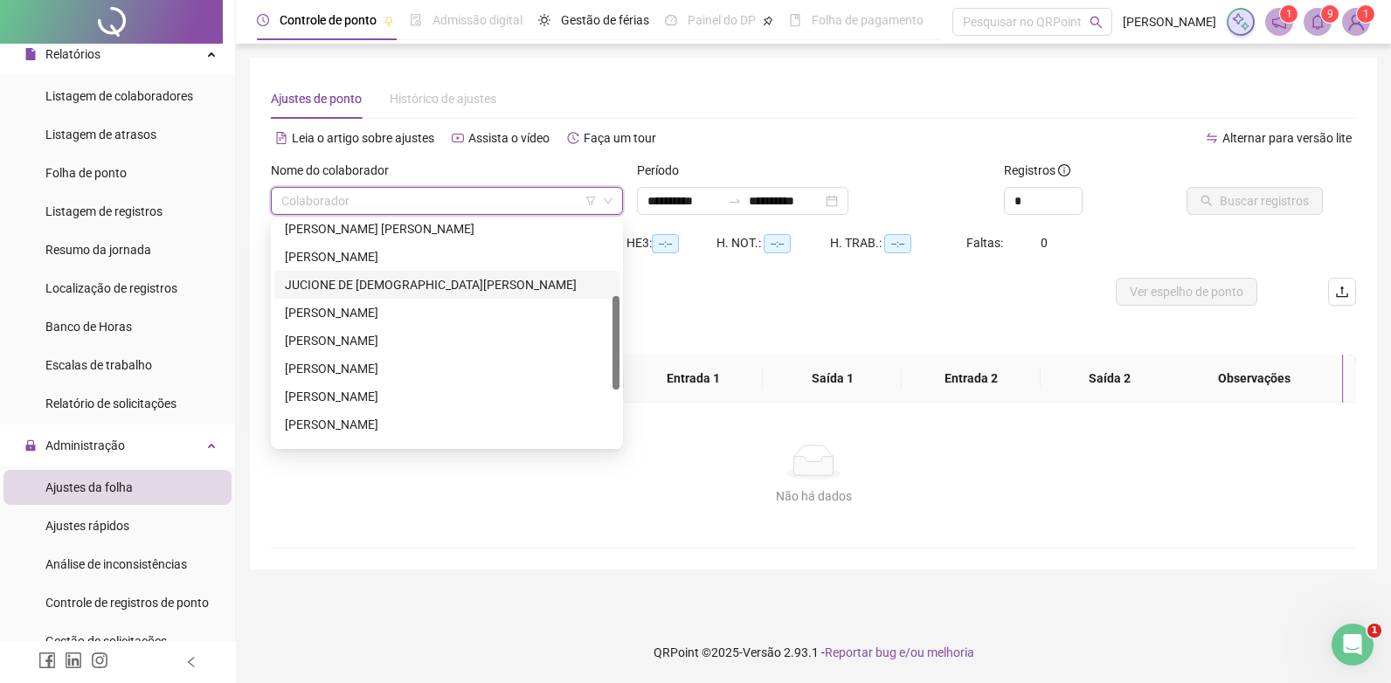
click at [320, 282] on div "JUCIONE DE [DEMOGRAPHIC_DATA][PERSON_NAME]" at bounding box center [447, 284] width 324 height 19
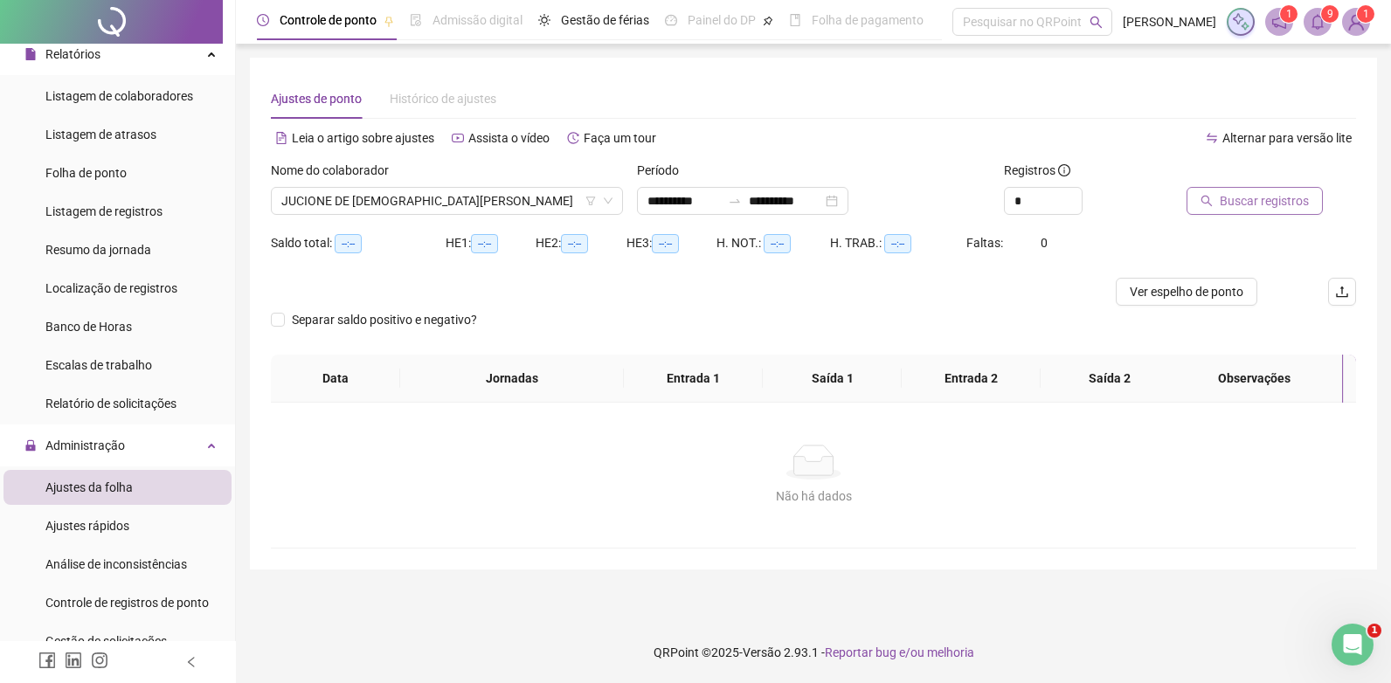
click at [1271, 197] on span "Buscar registros" at bounding box center [1263, 200] width 89 height 19
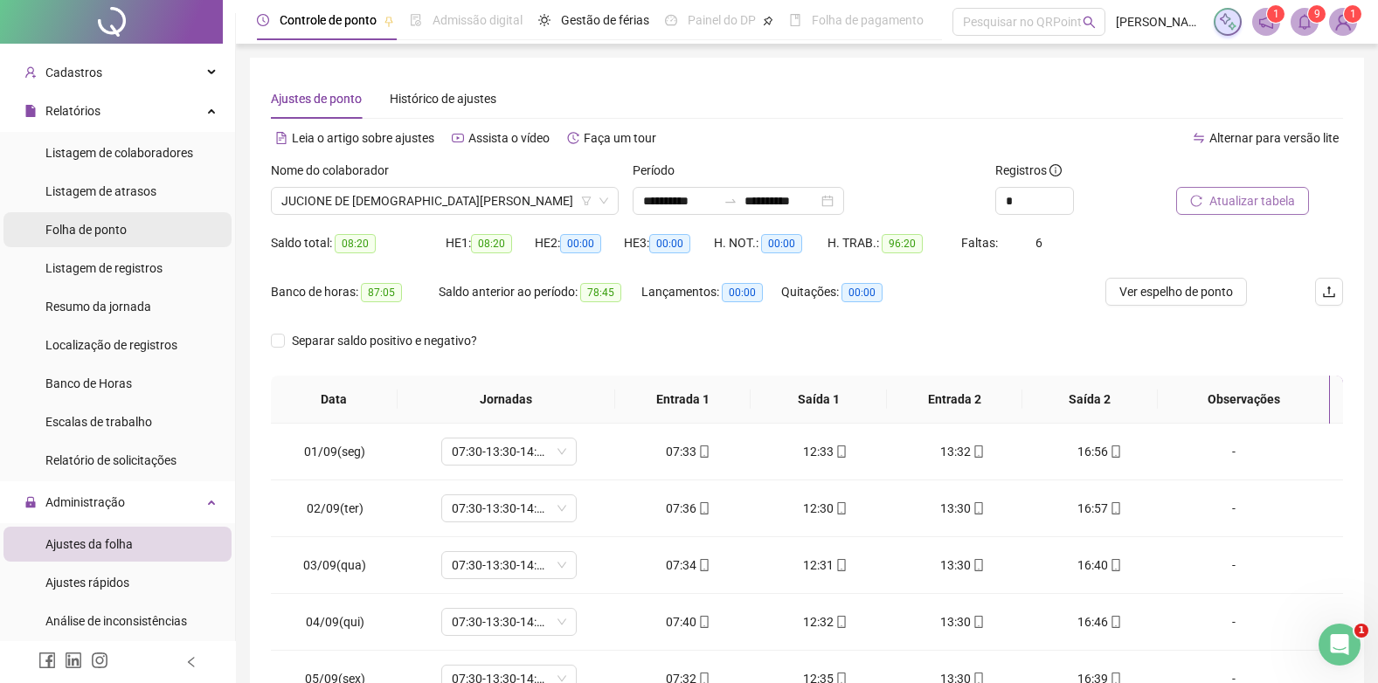
scroll to position [0, 0]
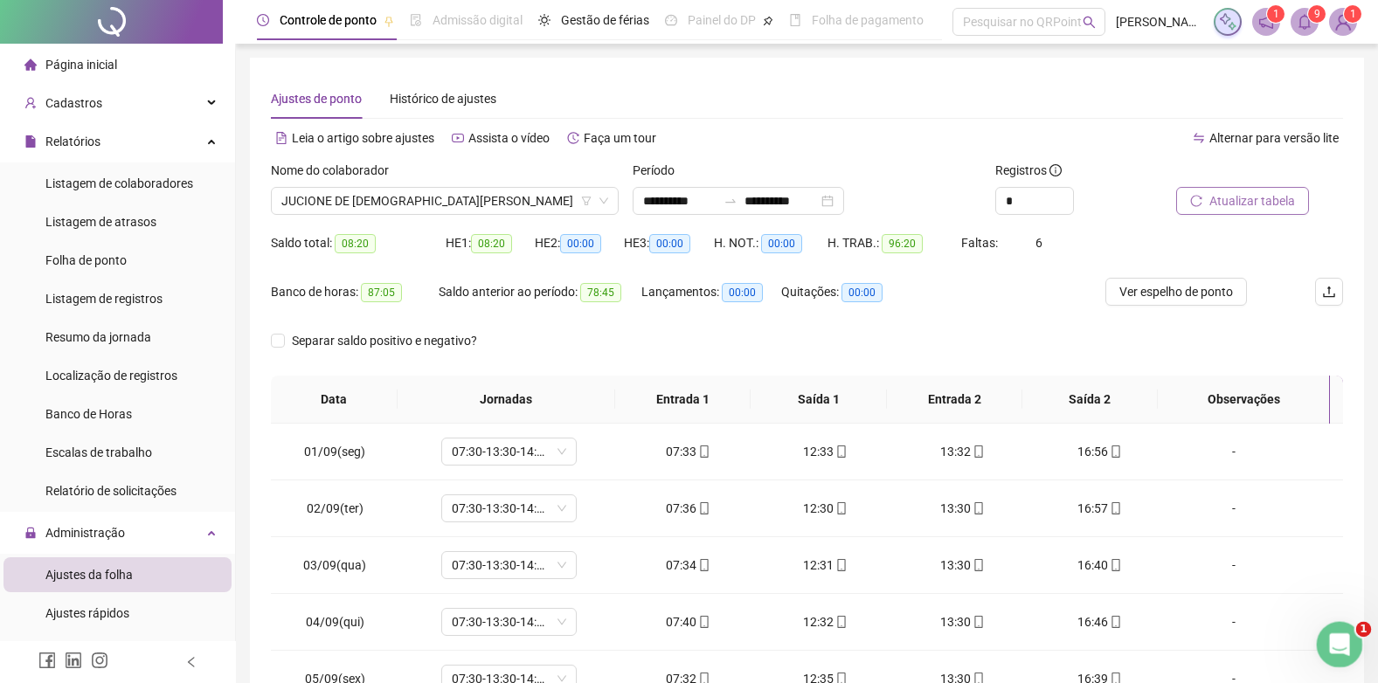
click at [1341, 637] on icon "Abertura do Messenger da Intercom" at bounding box center [1336, 642] width 29 height 29
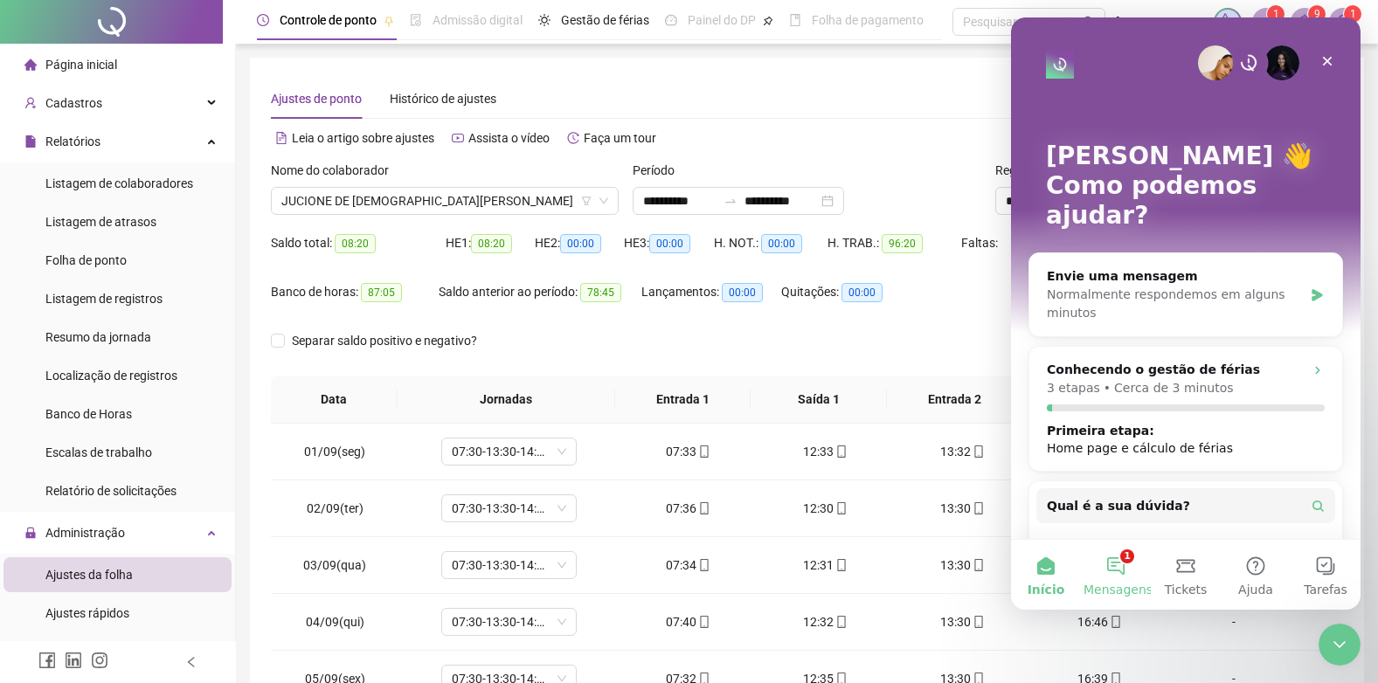
click at [1117, 570] on button "1 Mensagens" at bounding box center [1116, 575] width 70 height 70
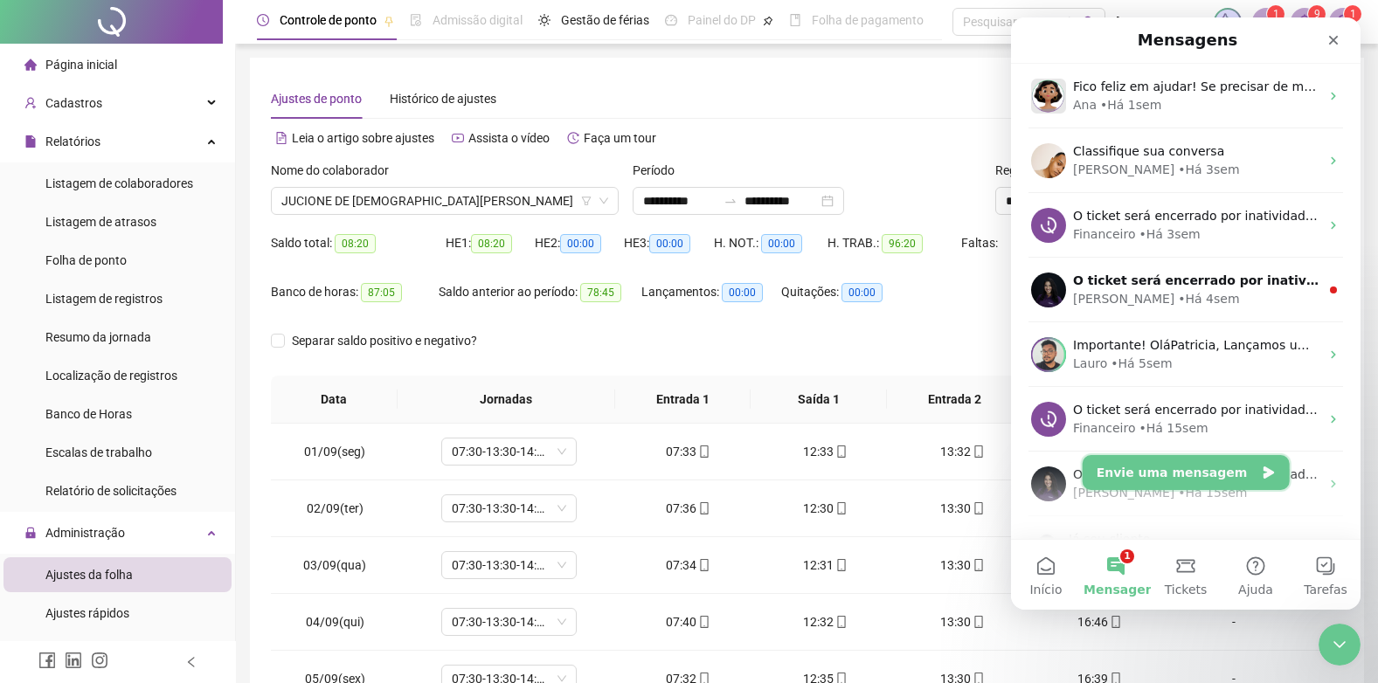
click at [1164, 465] on button "Envie uma mensagem" at bounding box center [1185, 472] width 207 height 35
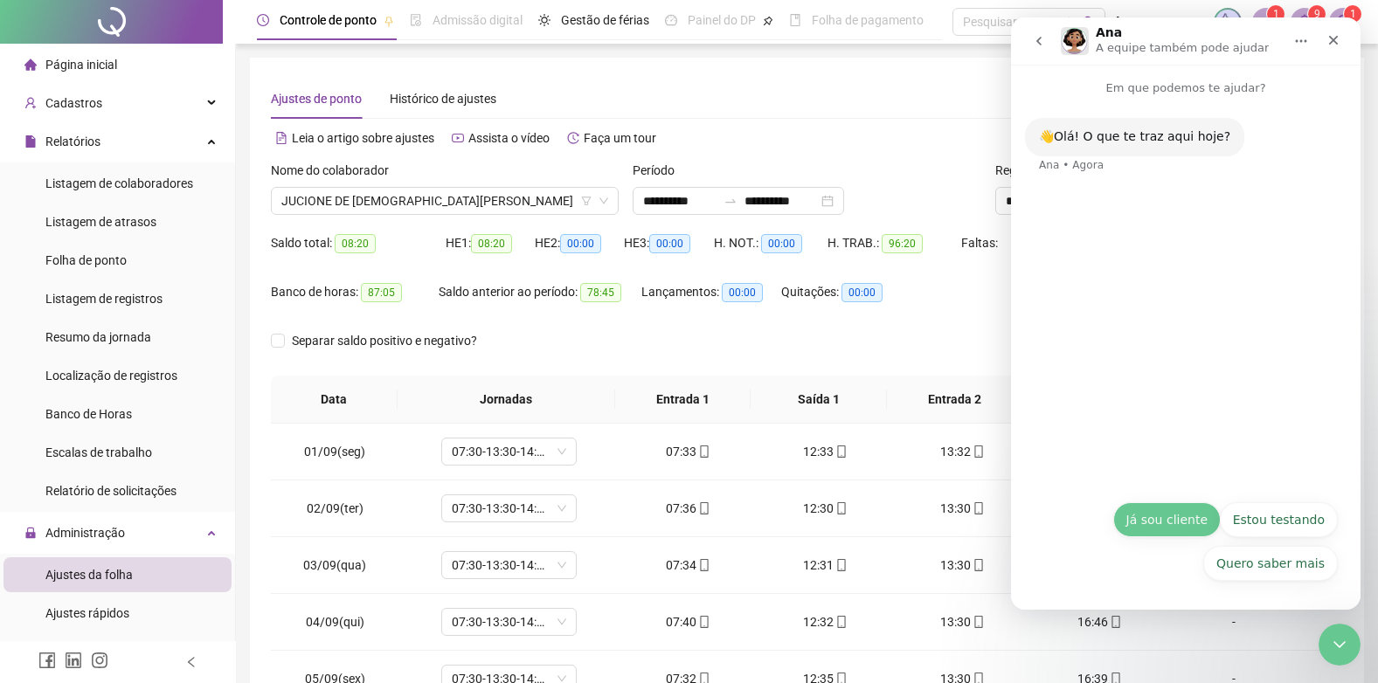
click at [1164, 514] on button "Já sou cliente" at bounding box center [1166, 519] width 107 height 35
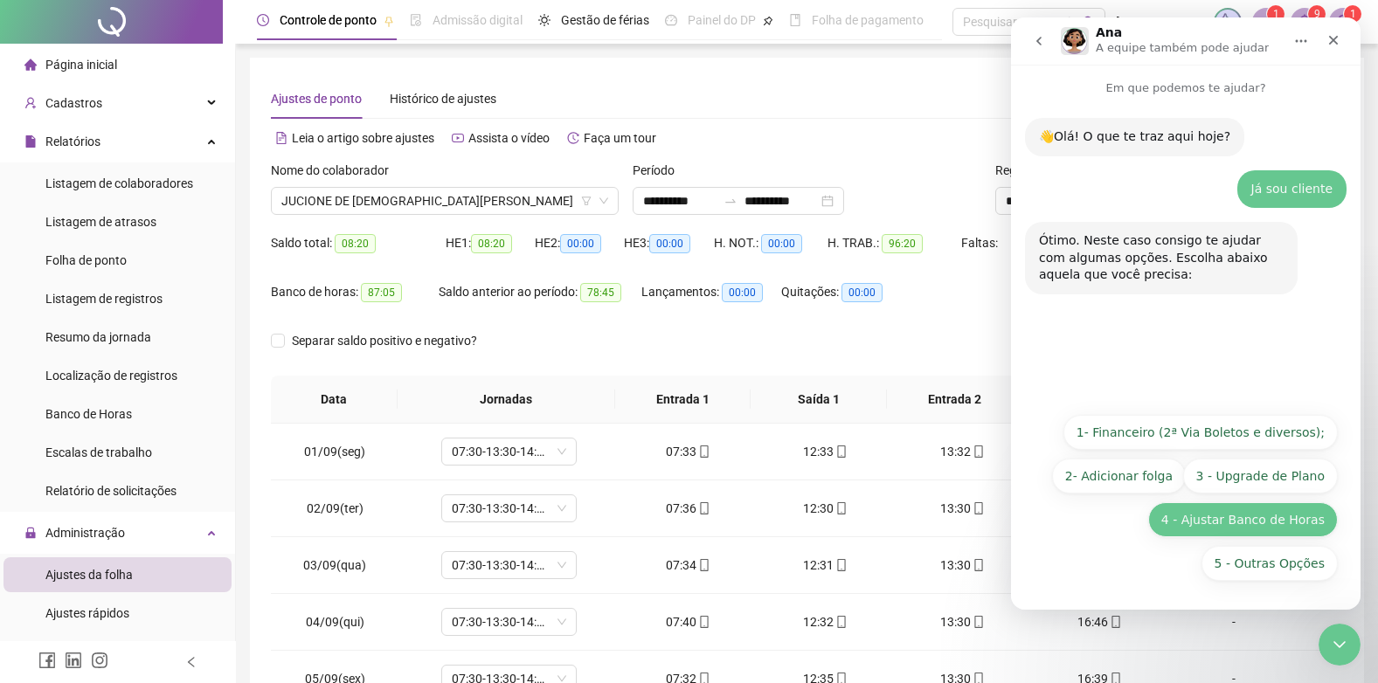
click at [1230, 516] on button "4 - Ajustar Banco de Horas" at bounding box center [1243, 519] width 190 height 35
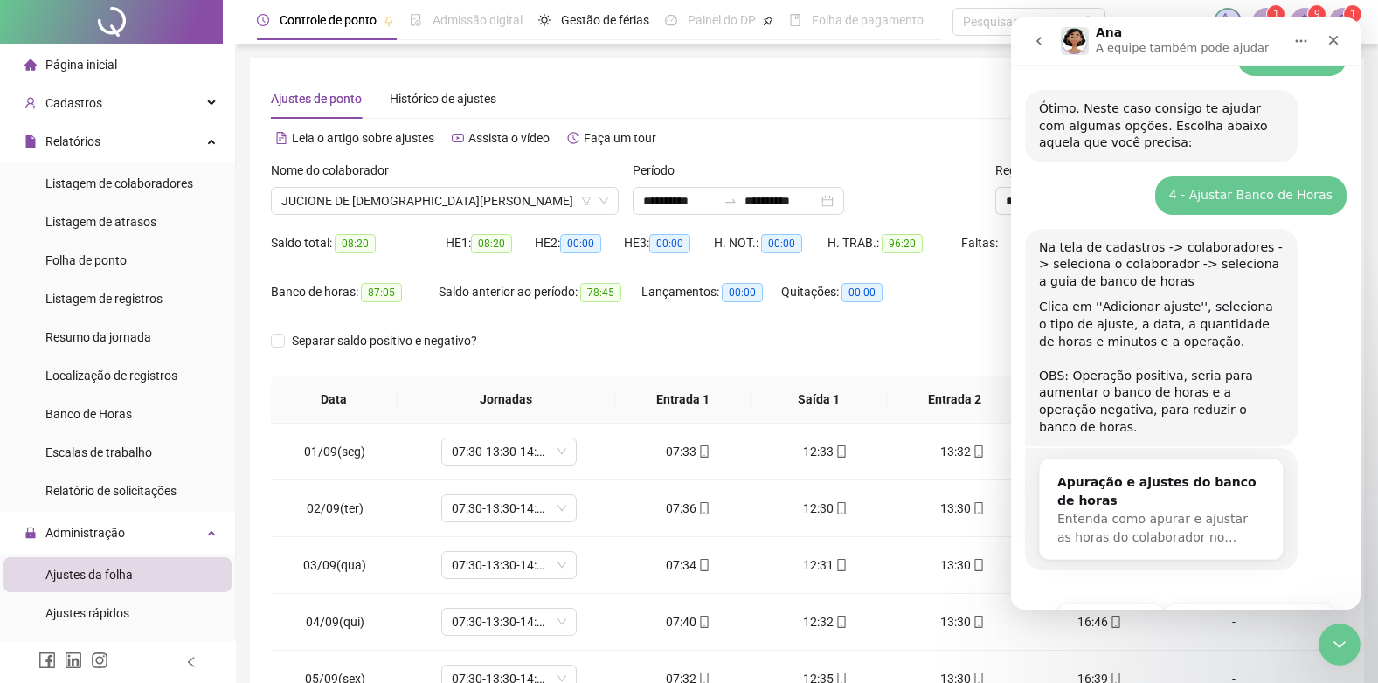
scroll to position [174, 0]
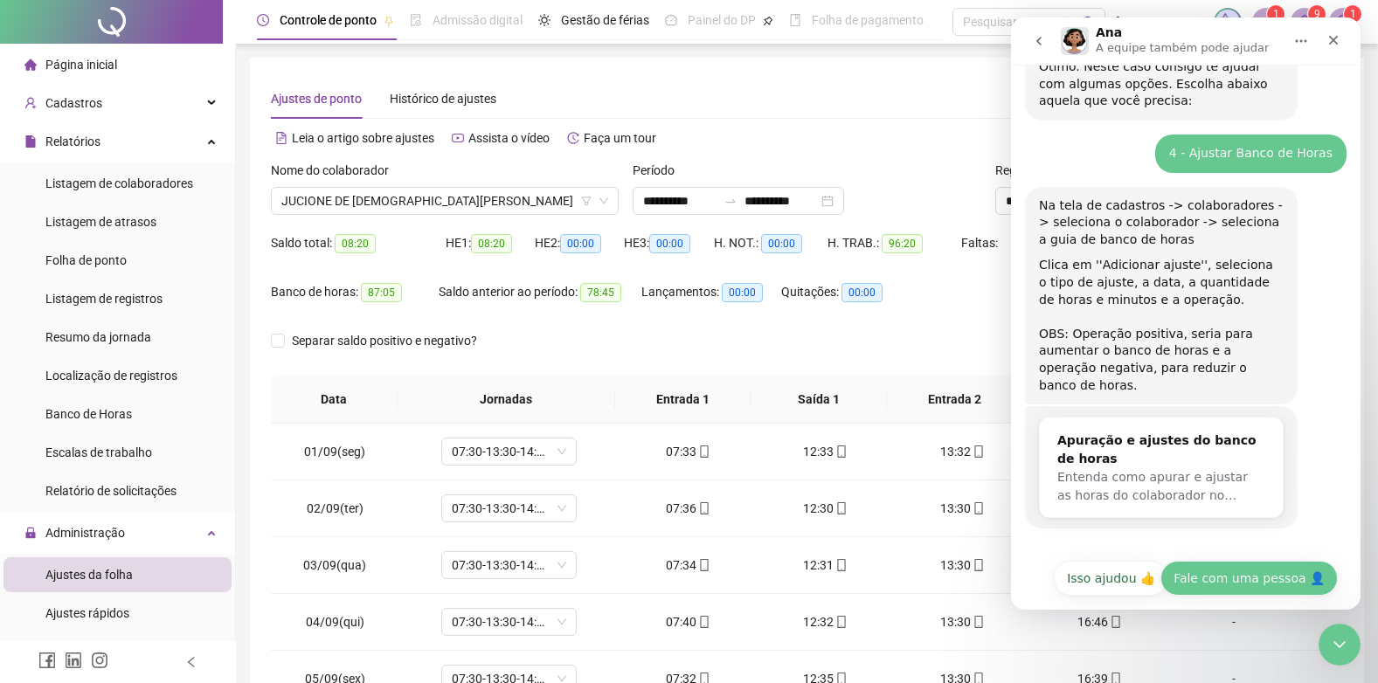
click at [1247, 561] on button "Fale com uma pessoa 👤" at bounding box center [1248, 578] width 177 height 35
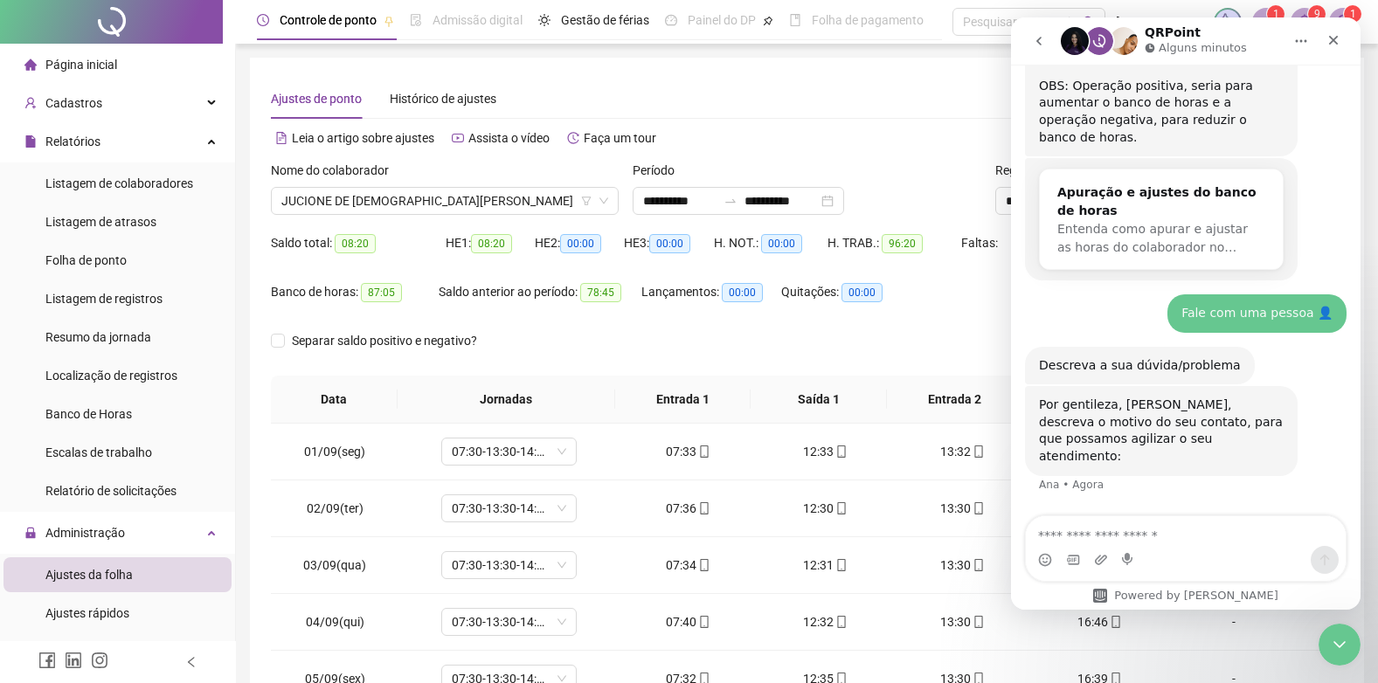
scroll to position [432, 0]
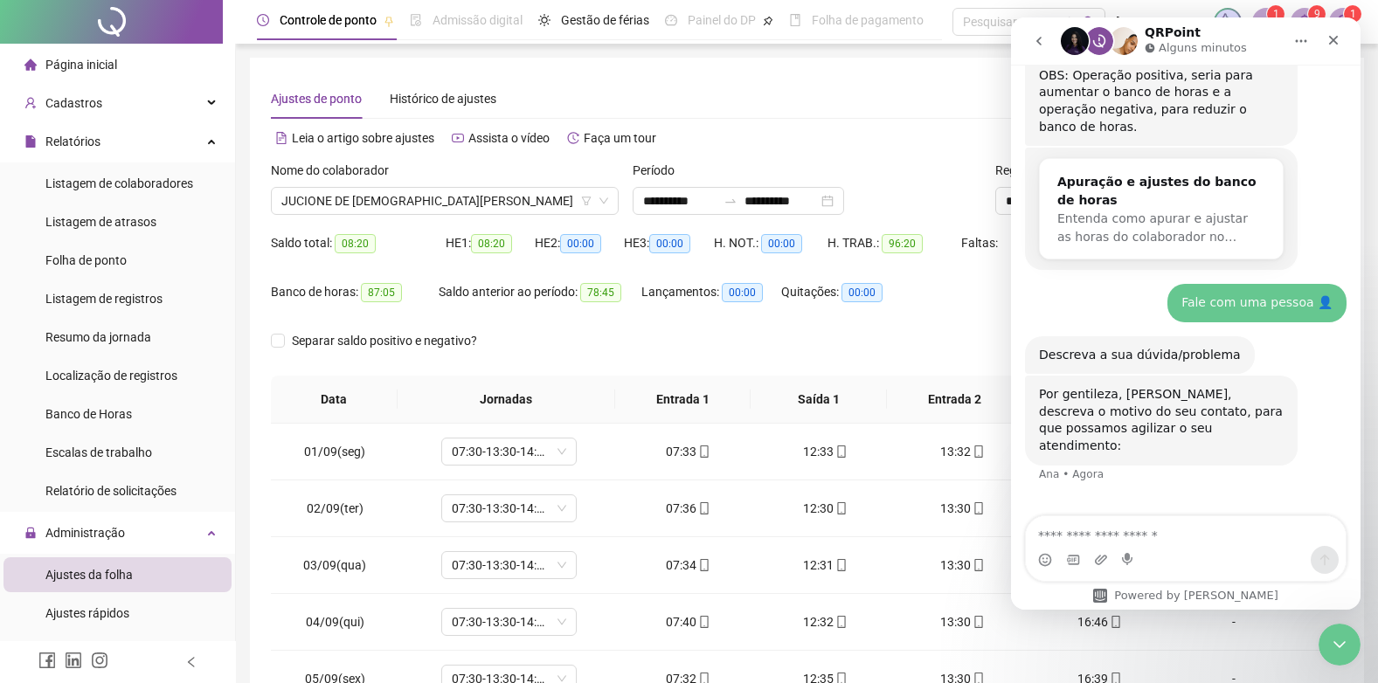
click at [1170, 531] on textarea "Envie uma mensagem..." at bounding box center [1186, 531] width 320 height 30
type textarea "**********"
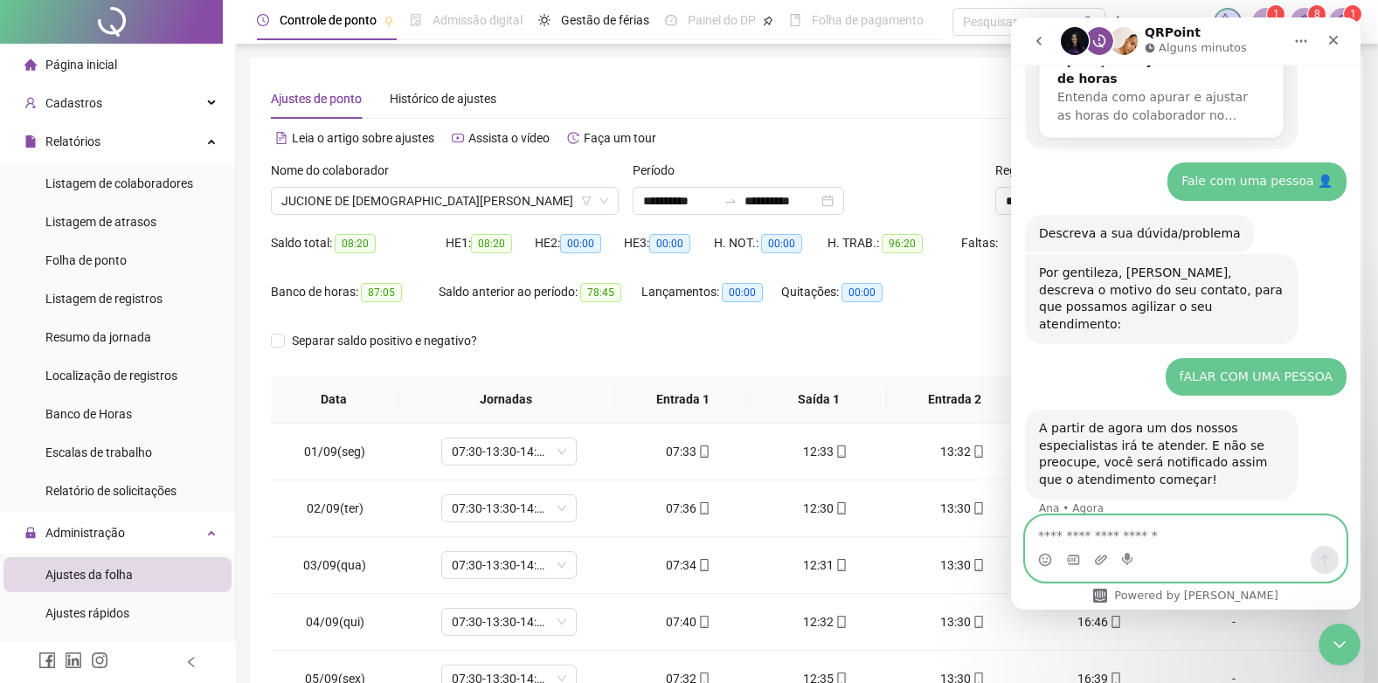
scroll to position [588, 0]
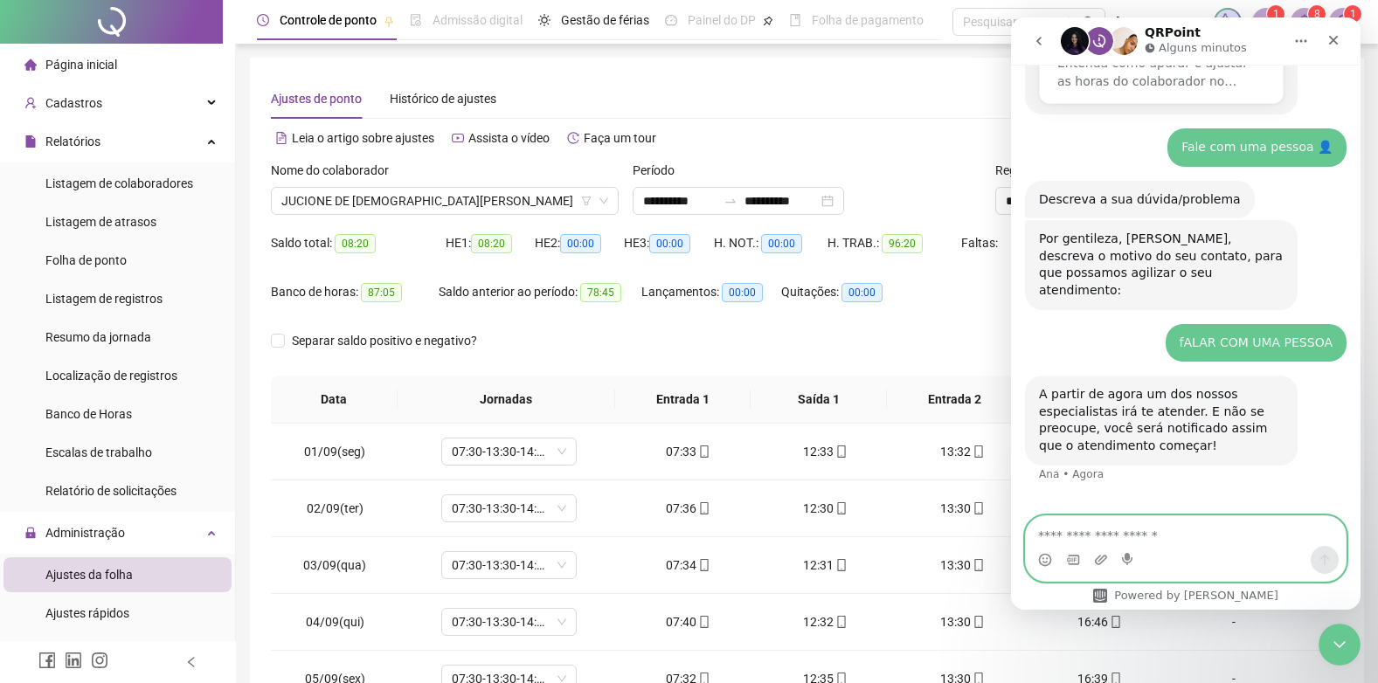
click at [1161, 539] on textarea "Envie uma mensagem..." at bounding box center [1186, 531] width 320 height 30
type textarea "********"
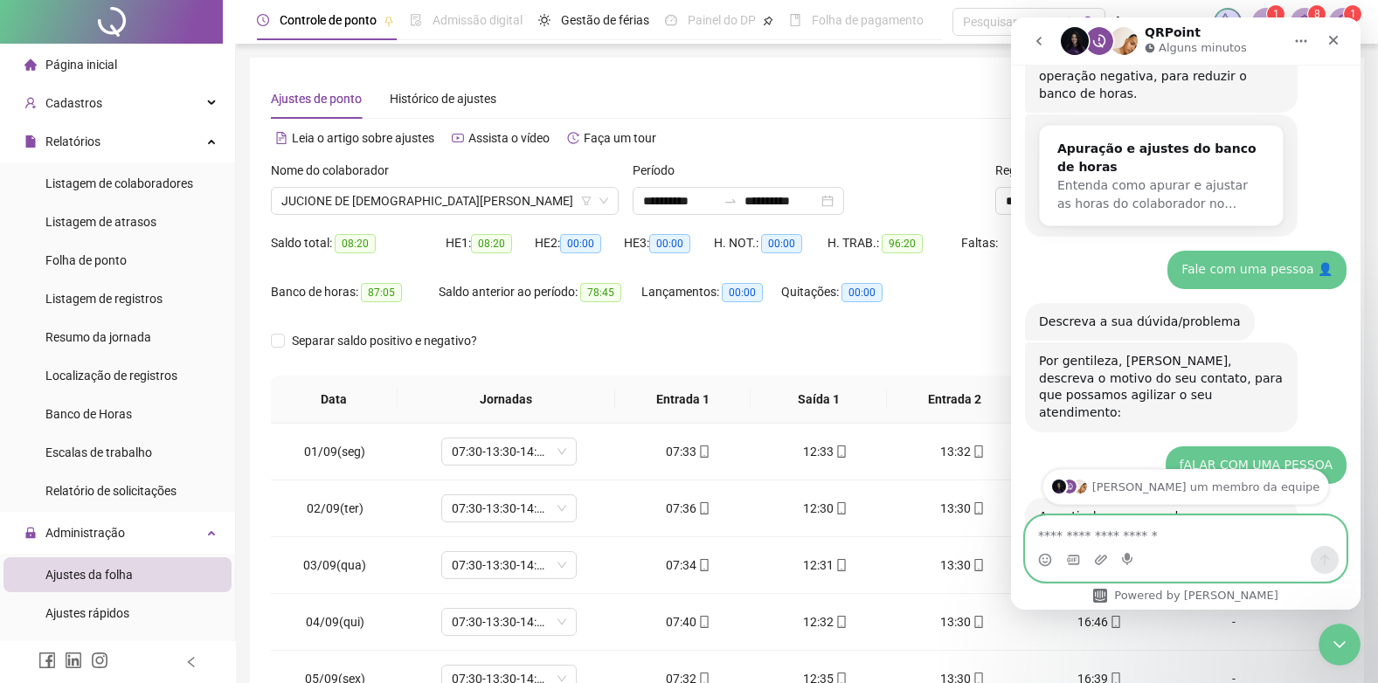
scroll to position [291, 0]
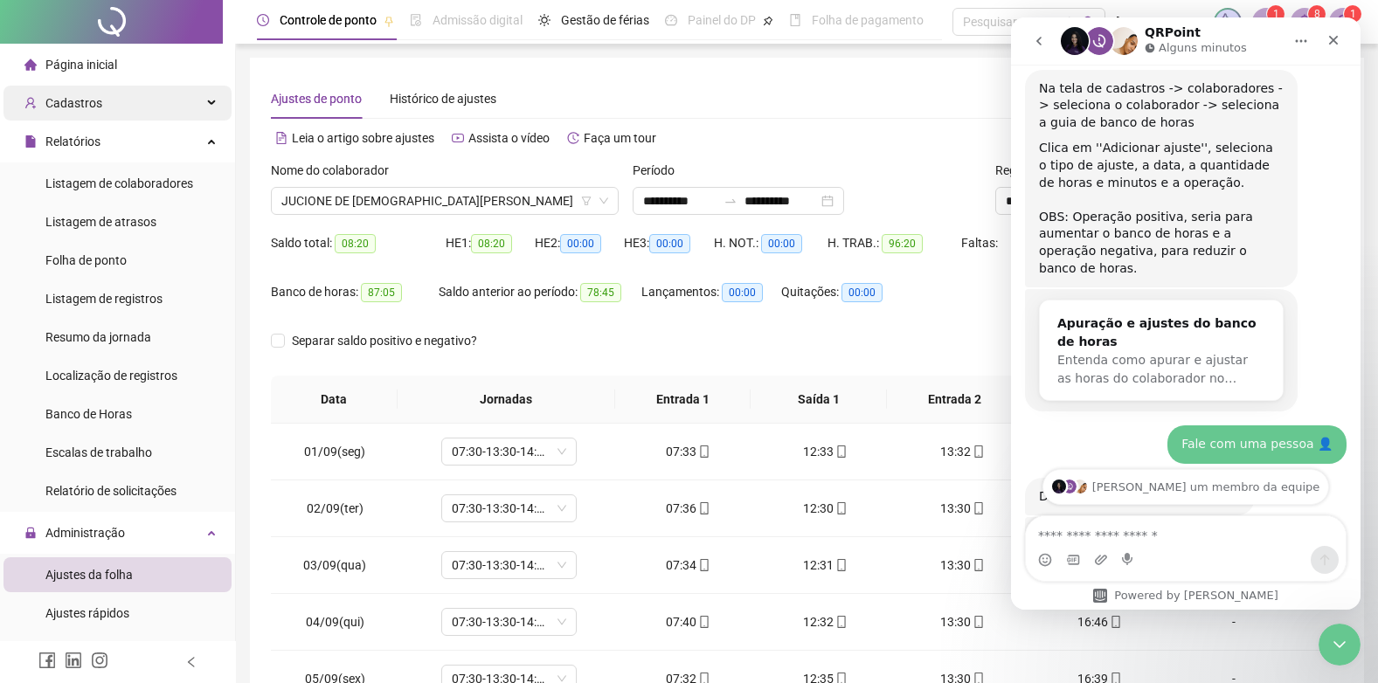
click at [84, 106] on span "Cadastros" at bounding box center [73, 103] width 57 height 14
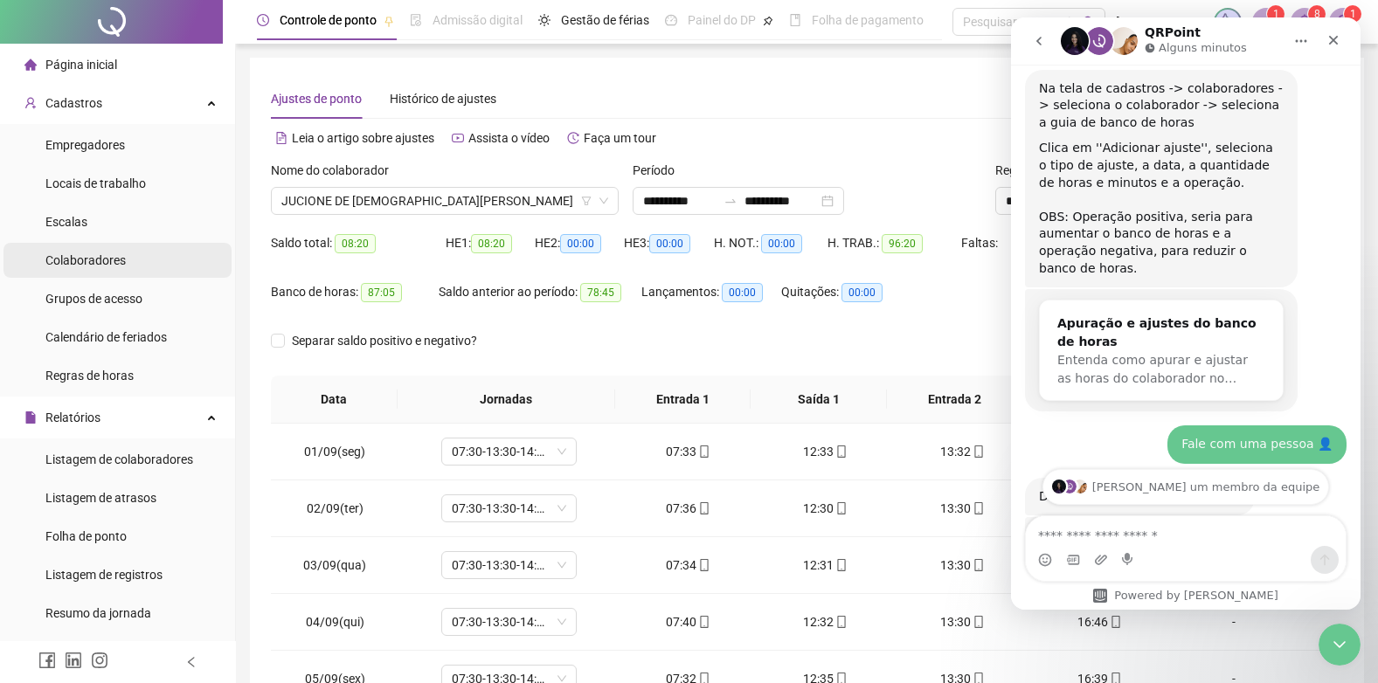
click at [89, 258] on span "Colaboradores" at bounding box center [85, 260] width 80 height 14
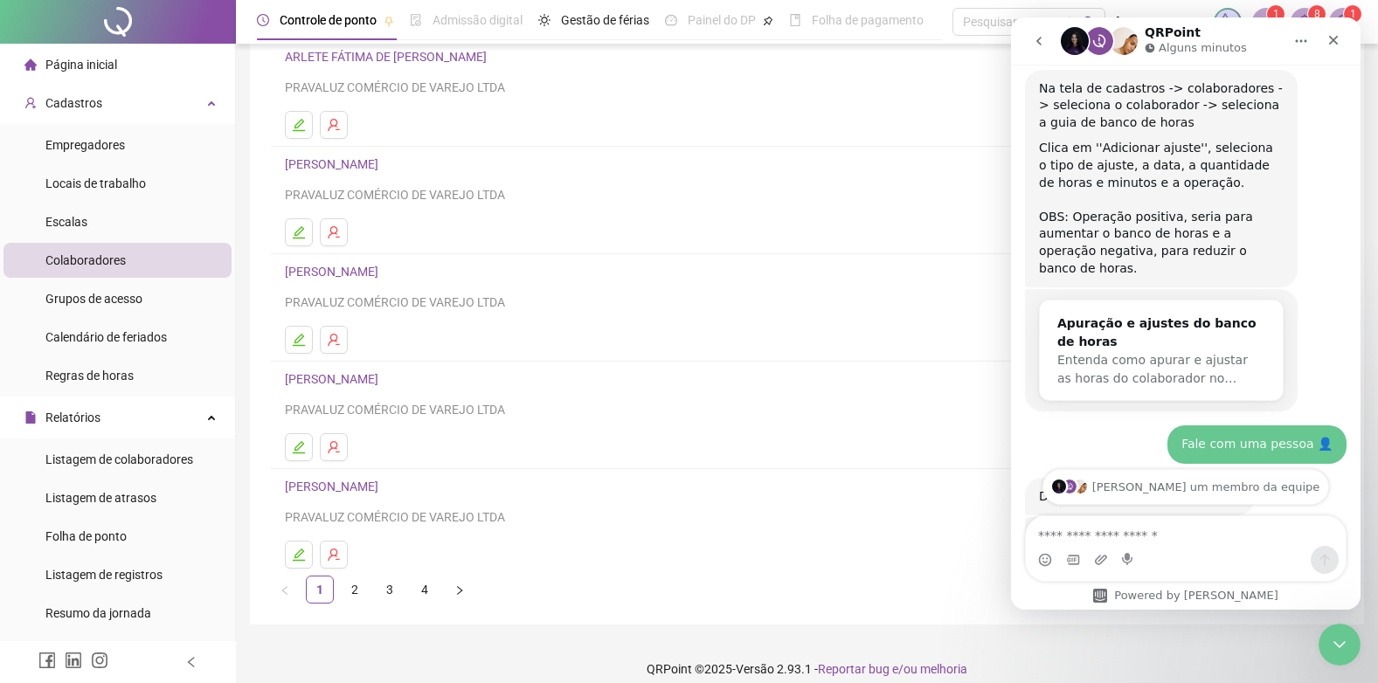
scroll to position [162, 0]
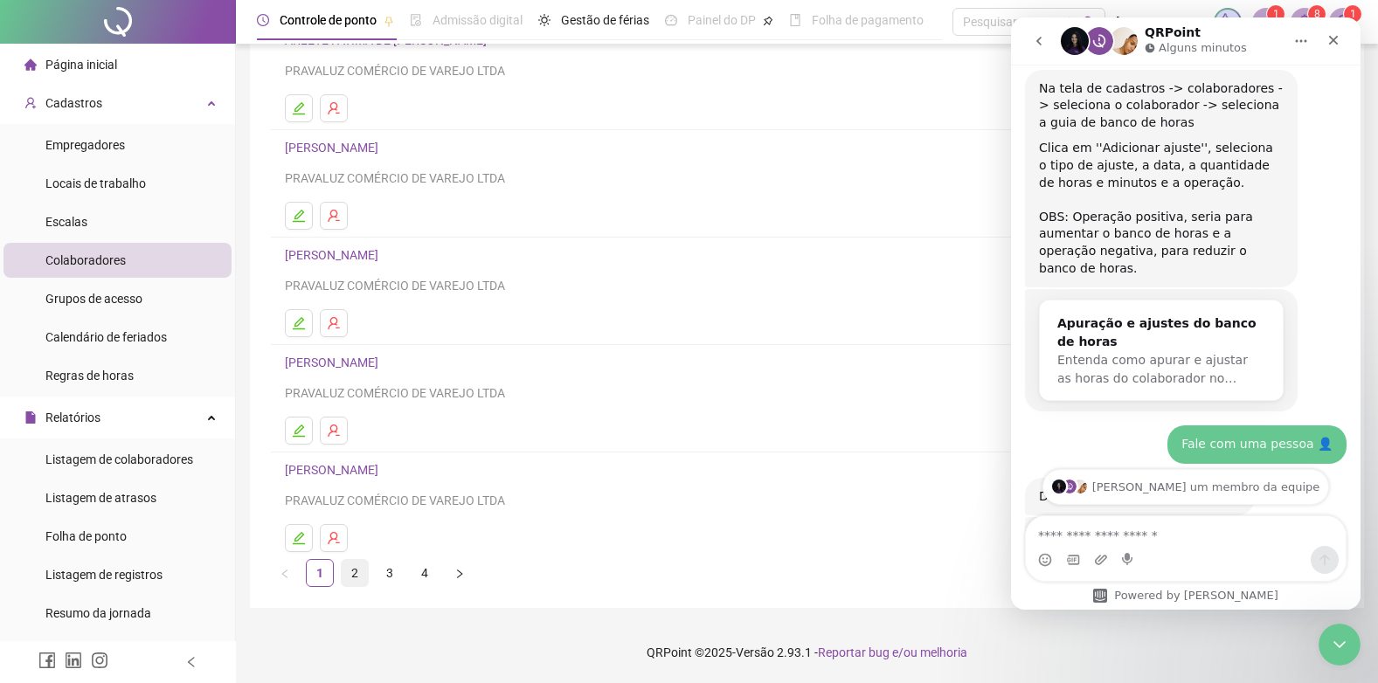
click at [357, 578] on link "2" at bounding box center [355, 573] width 26 height 26
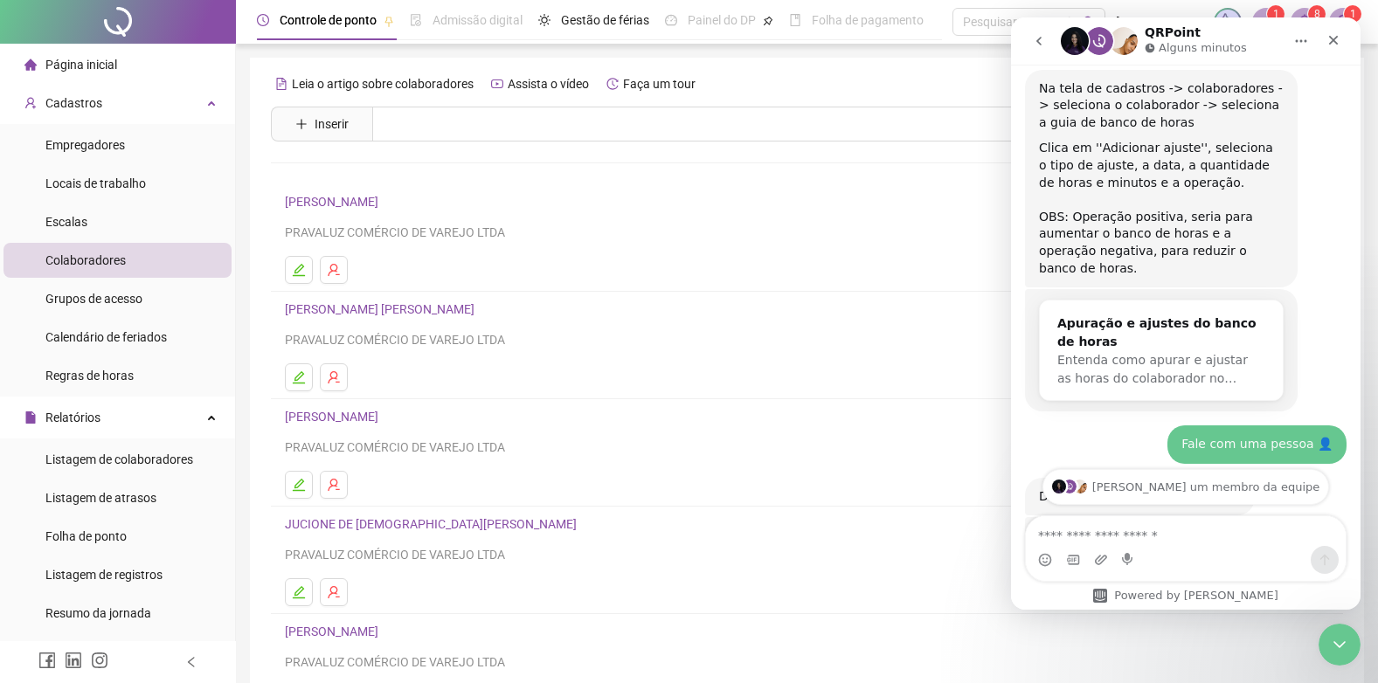
click at [342, 521] on link "JUCIONE DE [DEMOGRAPHIC_DATA][PERSON_NAME]" at bounding box center [433, 524] width 297 height 14
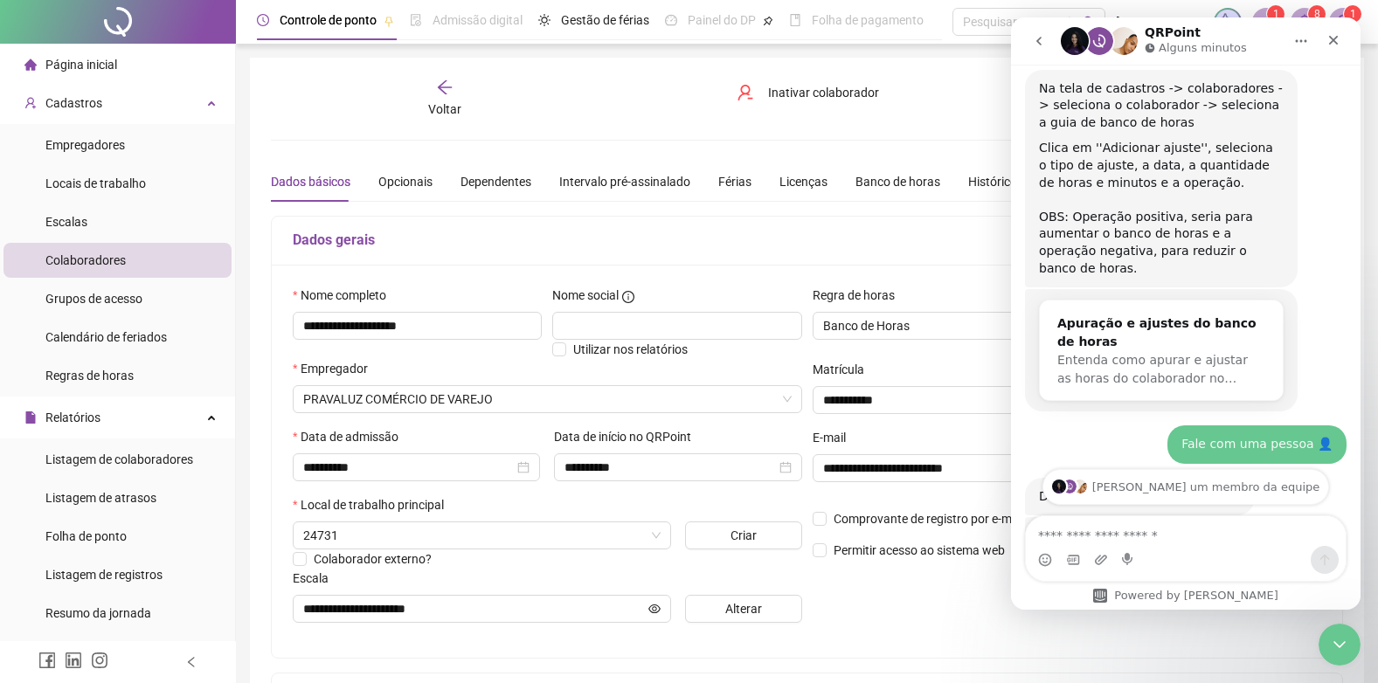
type input "**********"
click at [877, 179] on div "Banco de horas" at bounding box center [897, 181] width 85 height 19
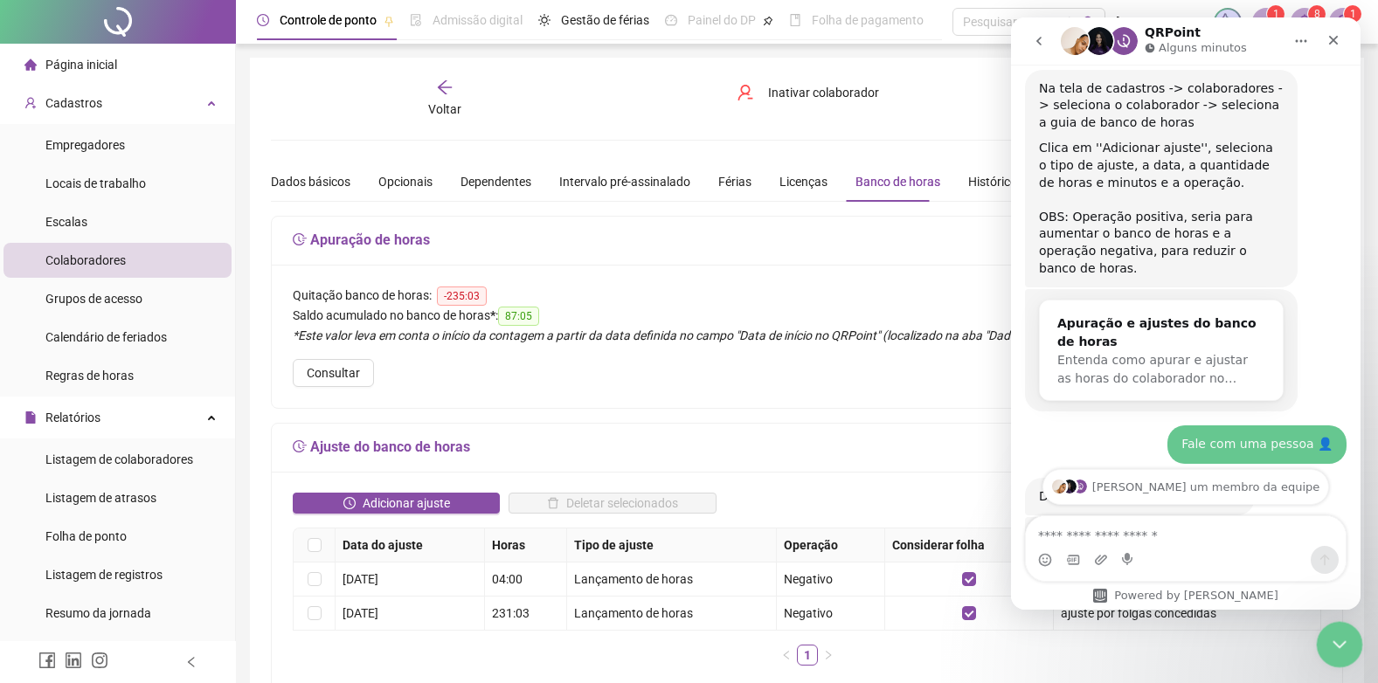
click at [1342, 643] on icon "Encerramento do Messenger da Intercom" at bounding box center [1336, 642] width 21 height 21
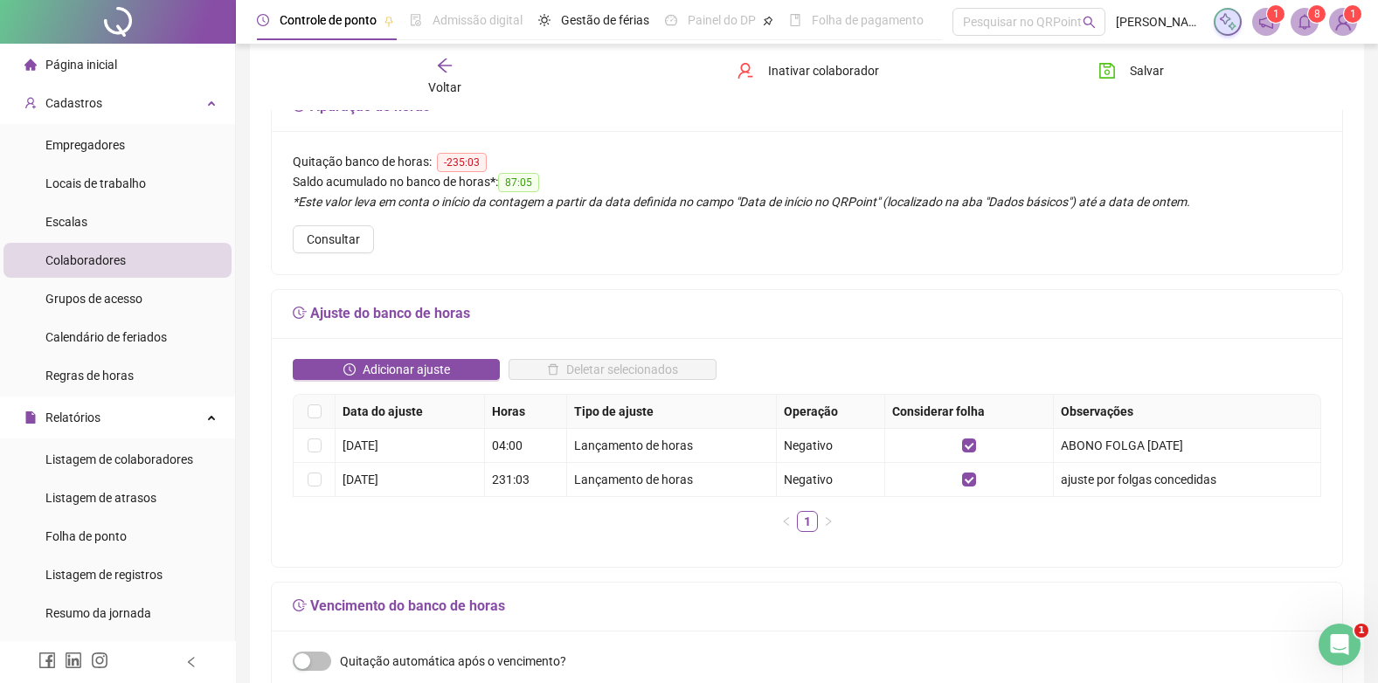
scroll to position [175, 0]
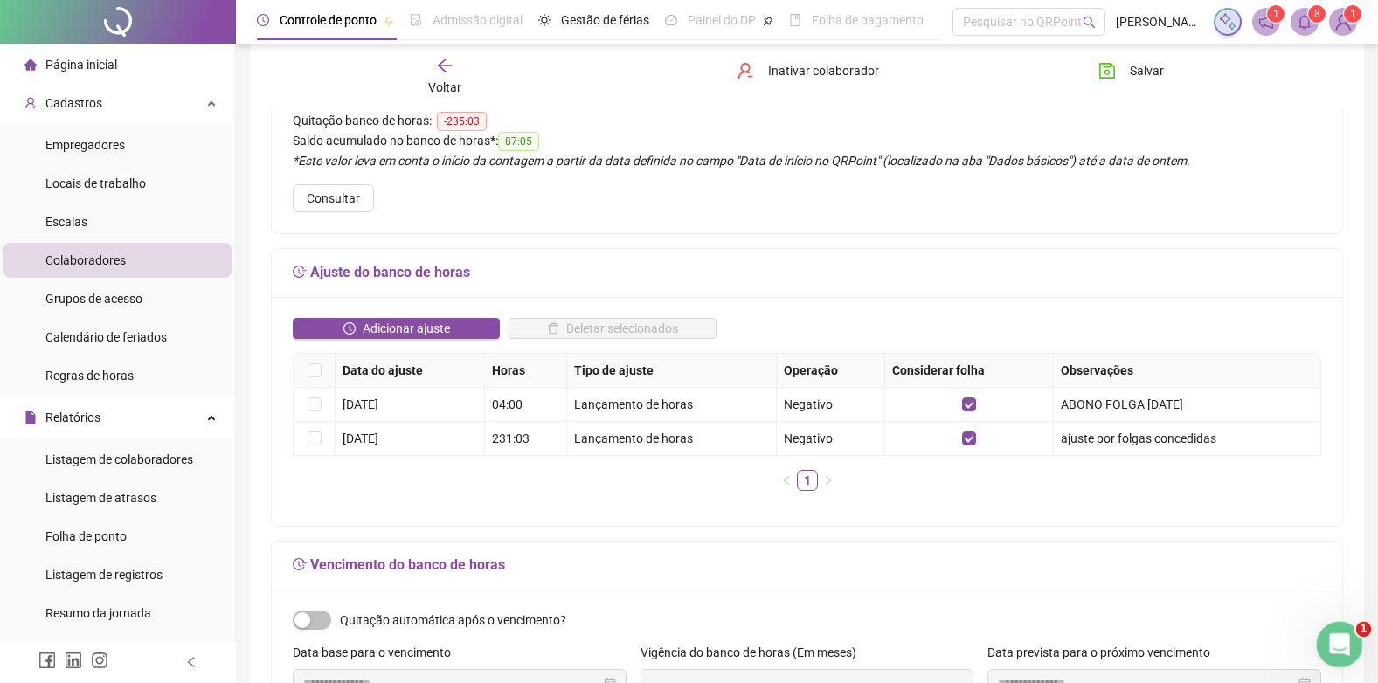
click at [1332, 640] on icon "Abertura do Messenger da Intercom" at bounding box center [1336, 642] width 29 height 29
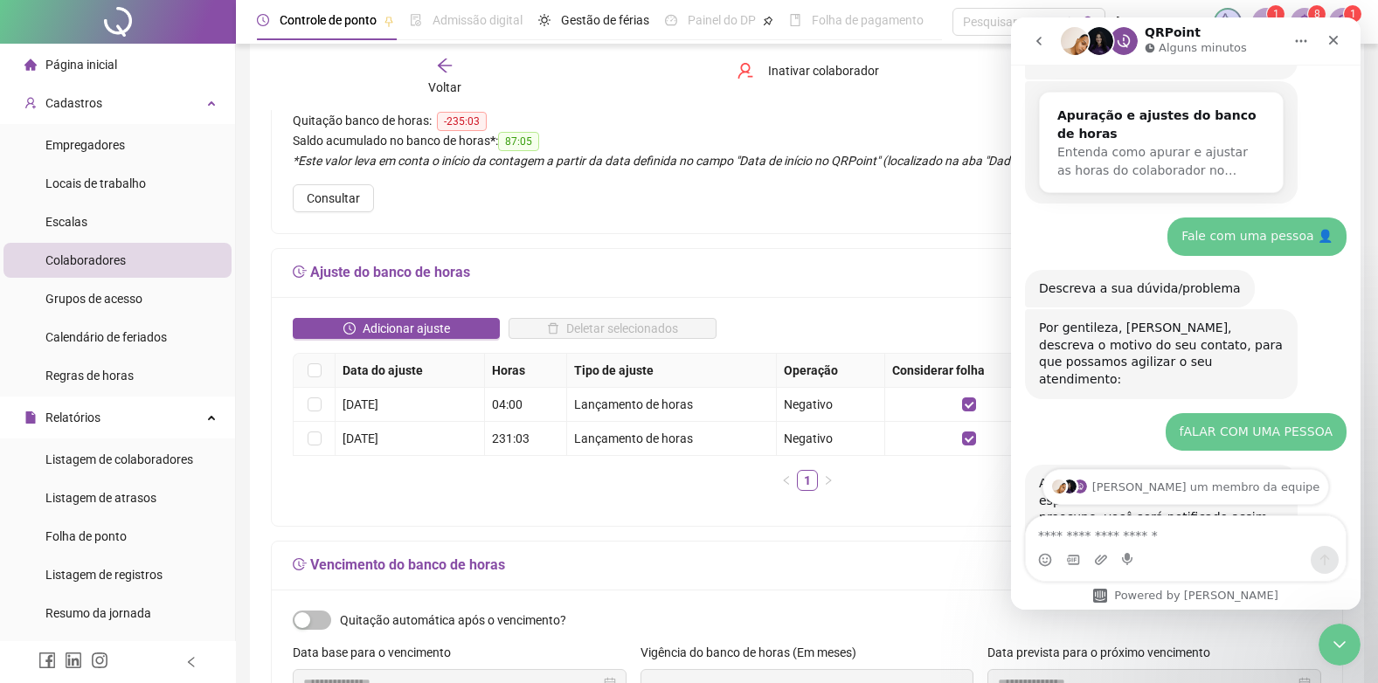
scroll to position [245, 0]
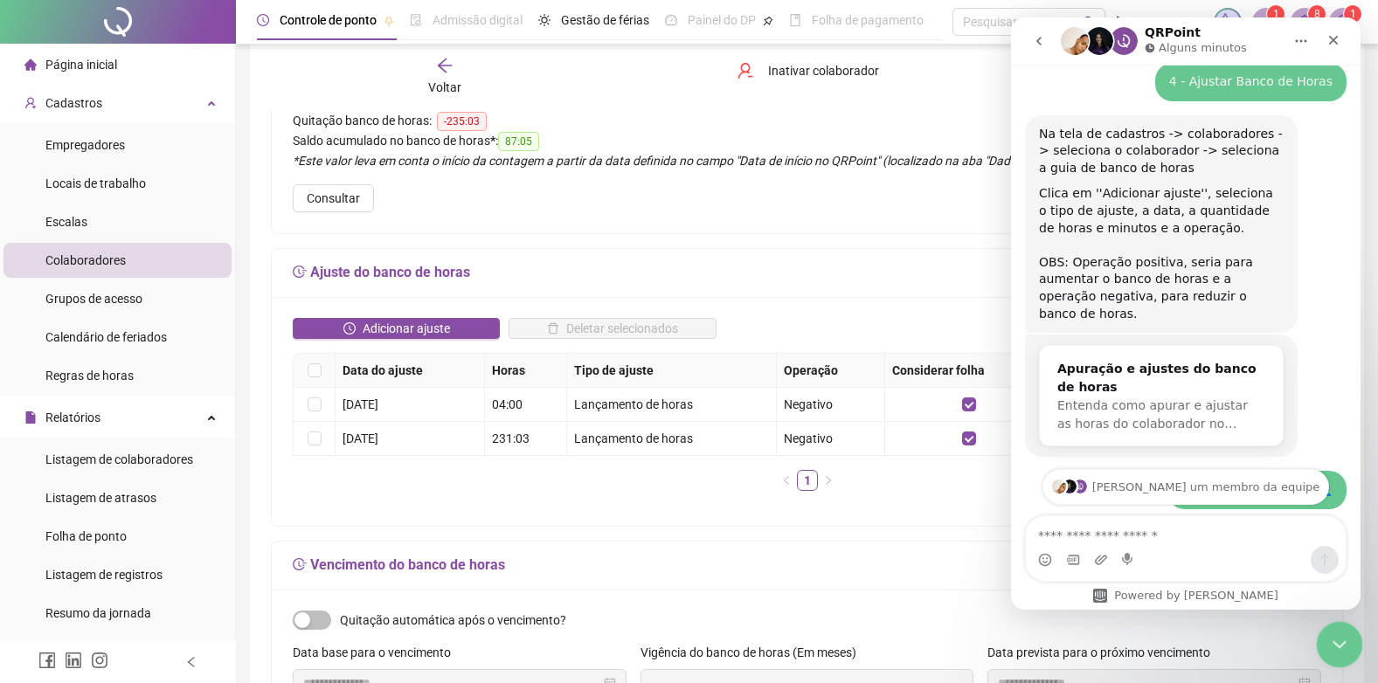
click at [1333, 646] on icon "Encerramento do Messenger da Intercom" at bounding box center [1336, 642] width 21 height 21
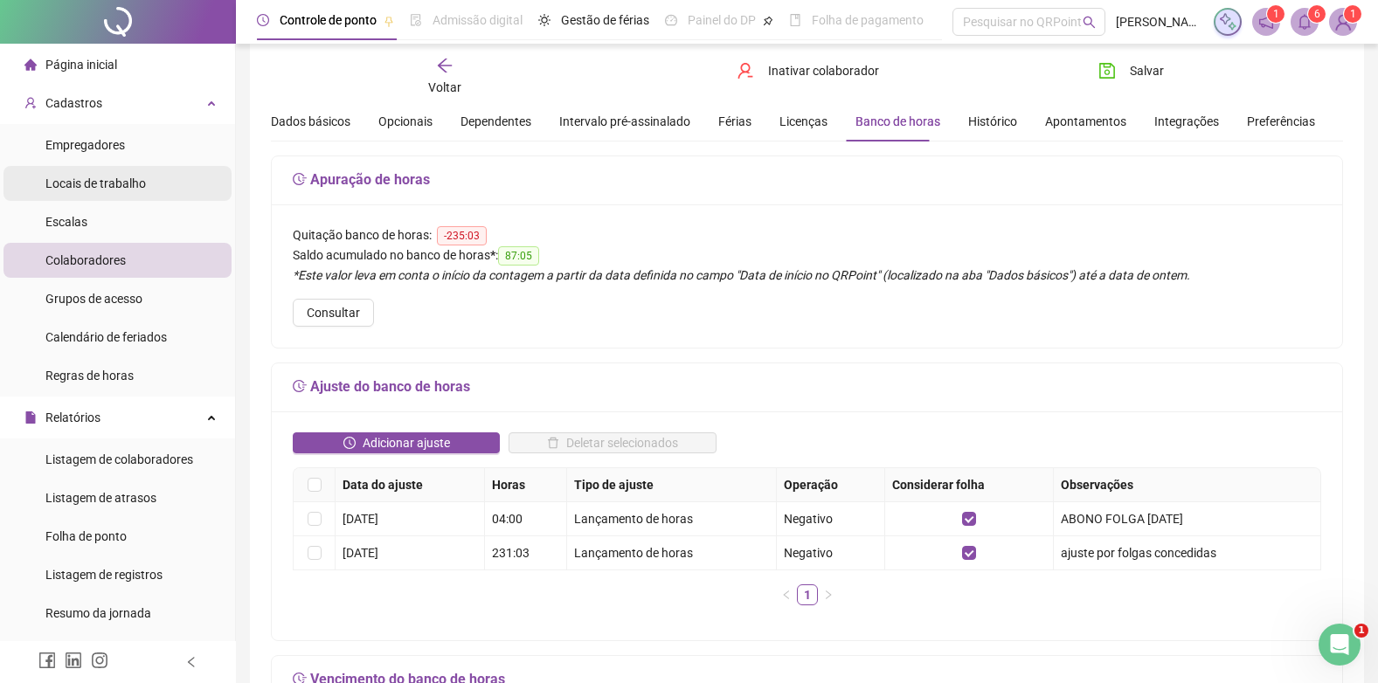
scroll to position [0, 0]
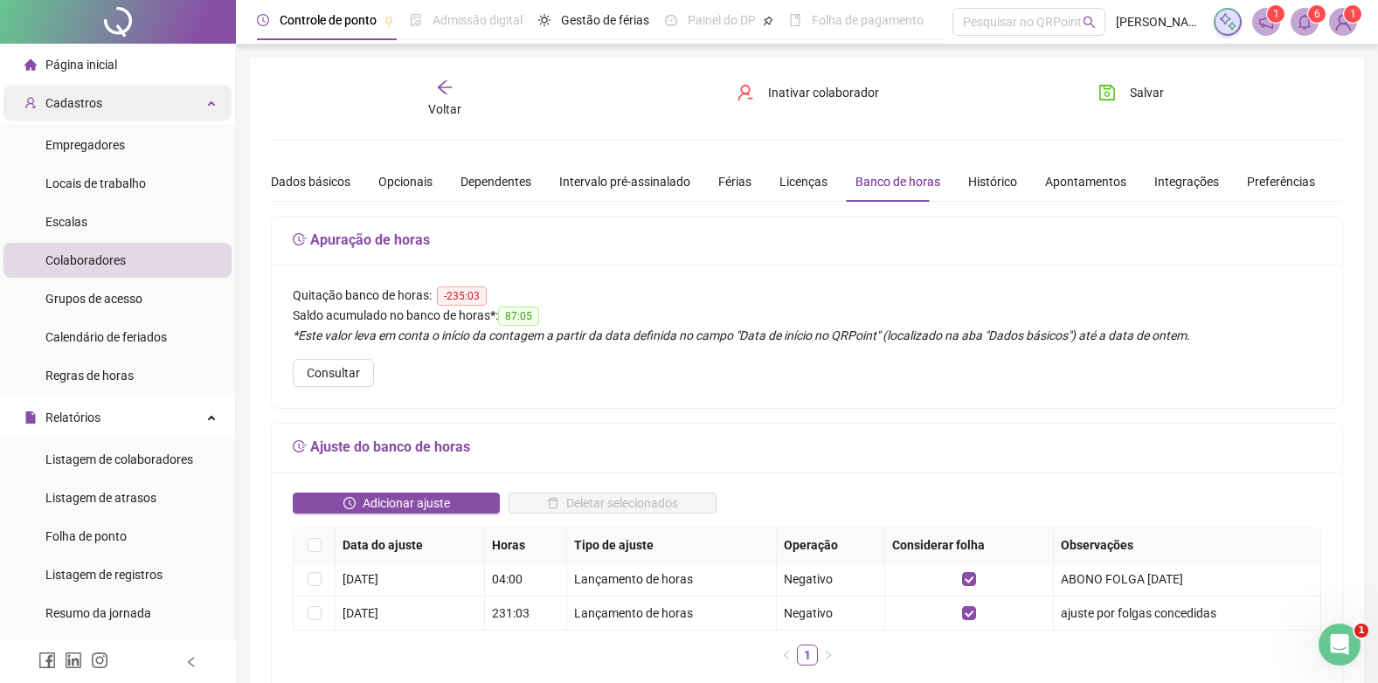
click at [67, 87] on span "Cadastros" at bounding box center [63, 103] width 78 height 35
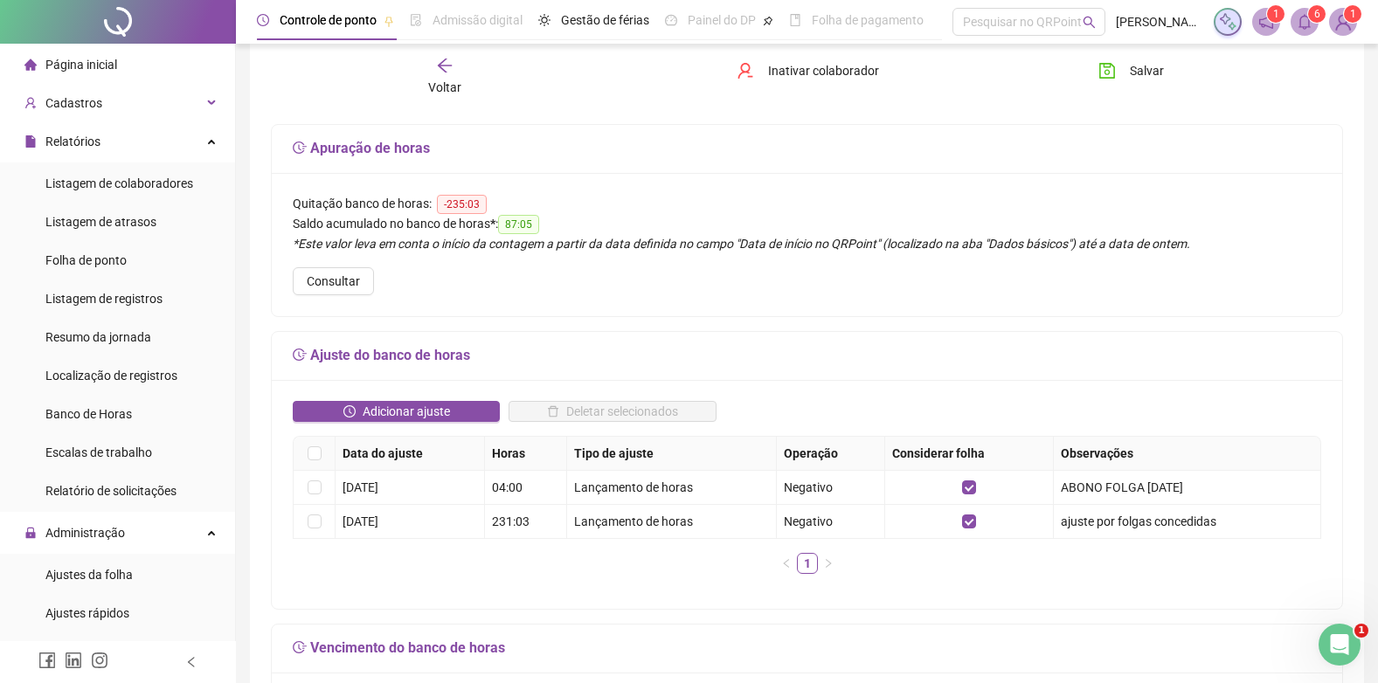
scroll to position [87, 0]
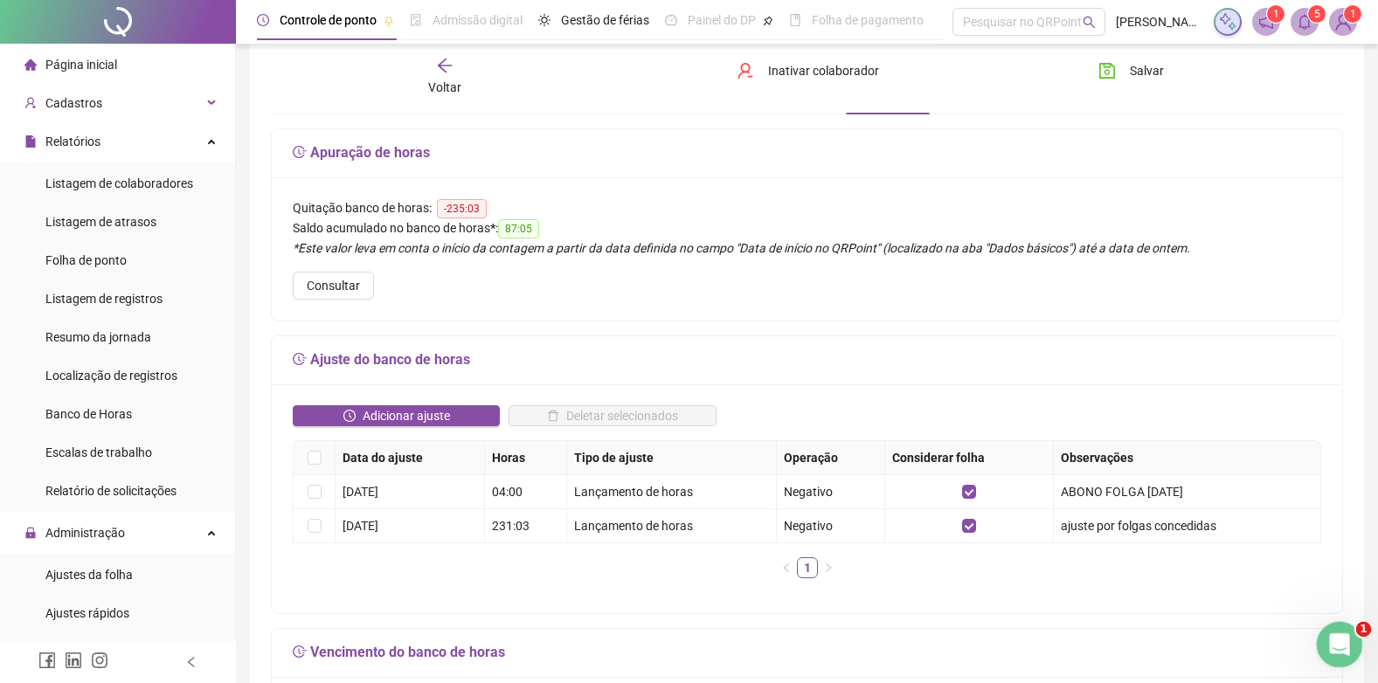
click at [1341, 632] on icon "Abertura do Messenger da Intercom" at bounding box center [1336, 642] width 29 height 29
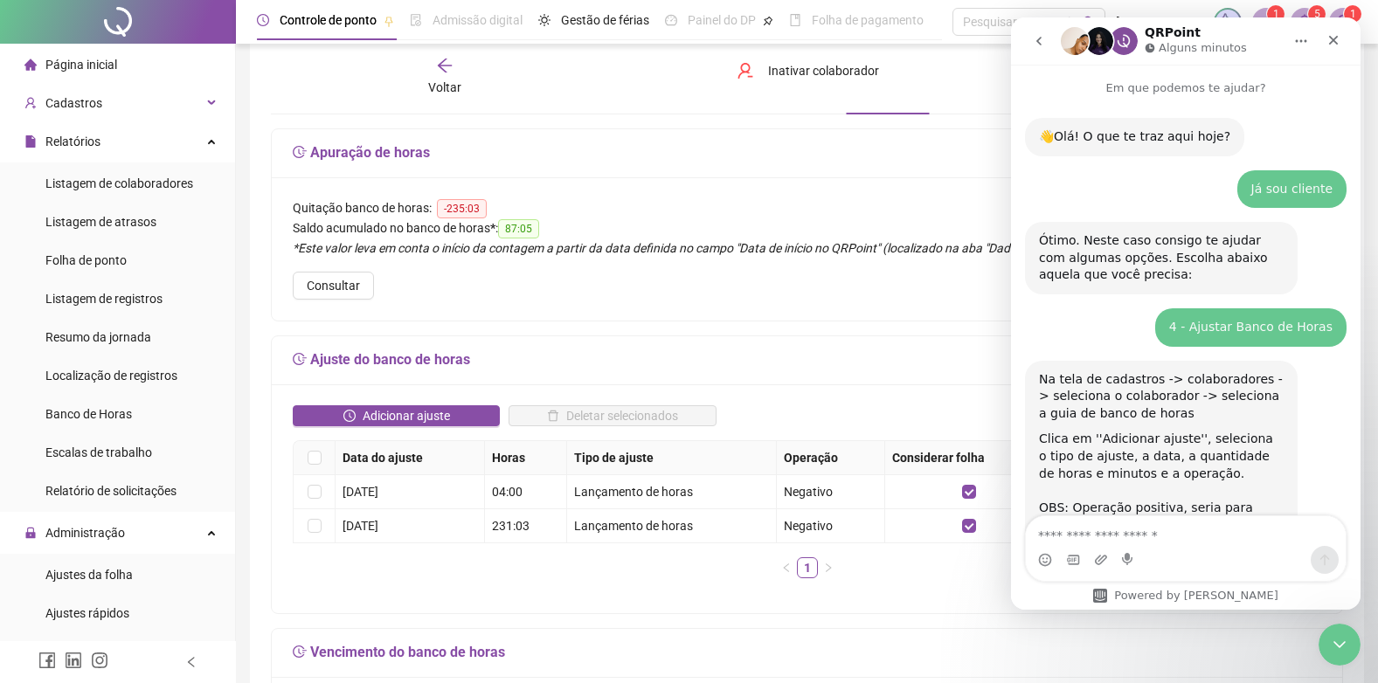
scroll to position [770, 0]
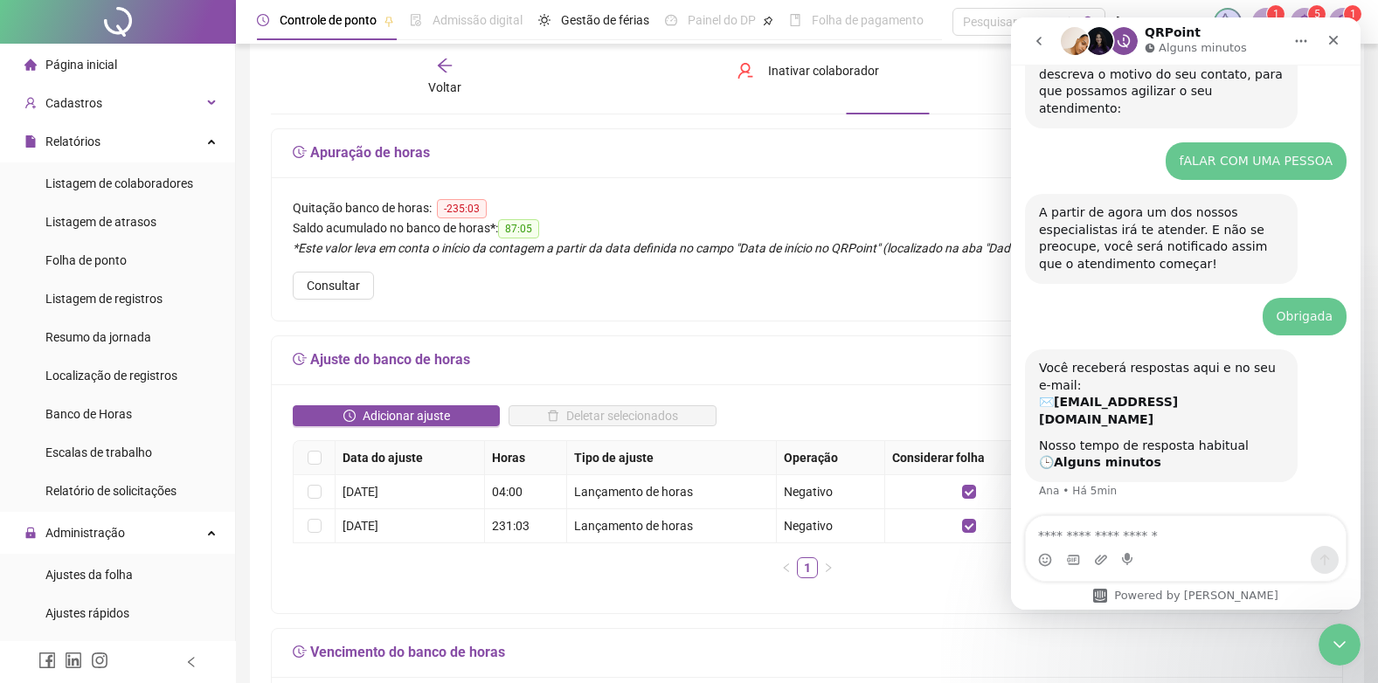
click at [1136, 536] on textarea "Envie uma mensagem..." at bounding box center [1186, 531] width 320 height 30
drag, startPoint x: 1336, startPoint y: 38, endPoint x: 2400, endPoint y: 390, distance: 1121.5
click at [1336, 38] on icon "Fechar" at bounding box center [1334, 41] width 10 height 10
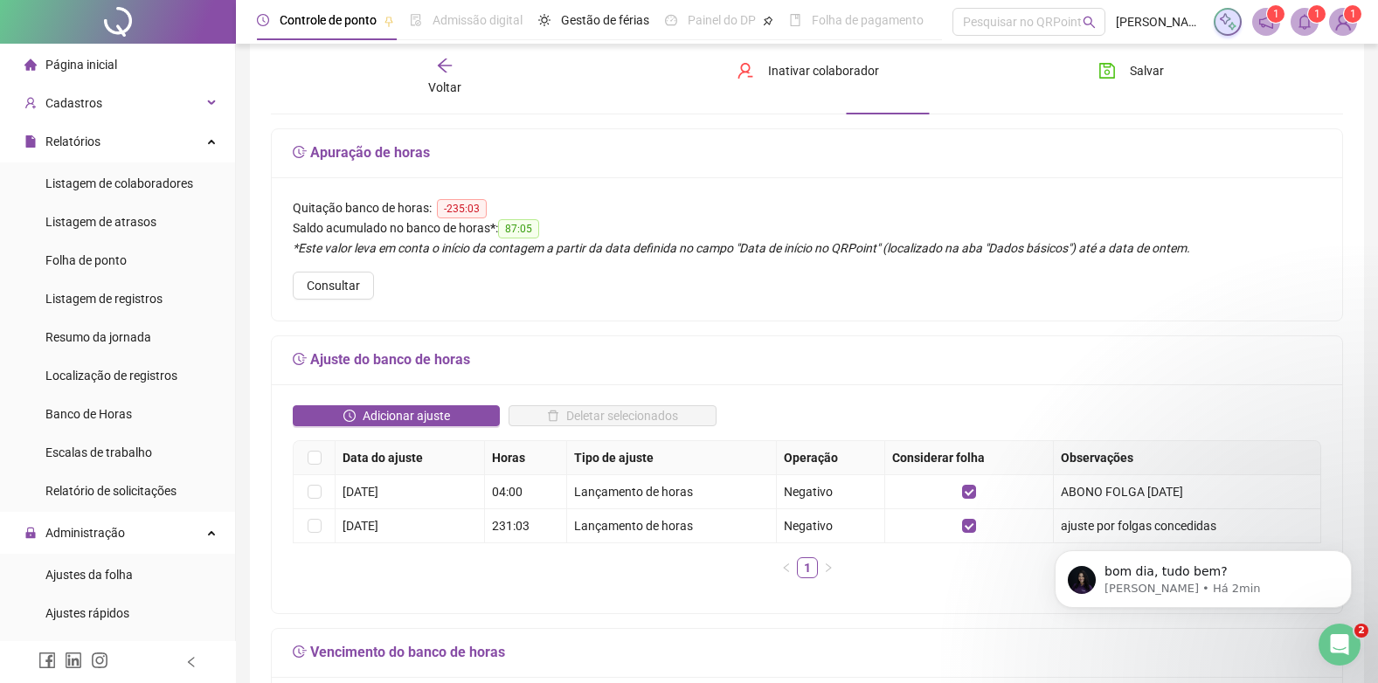
scroll to position [0, 0]
click at [82, 251] on div "Folha de ponto" at bounding box center [85, 260] width 81 height 35
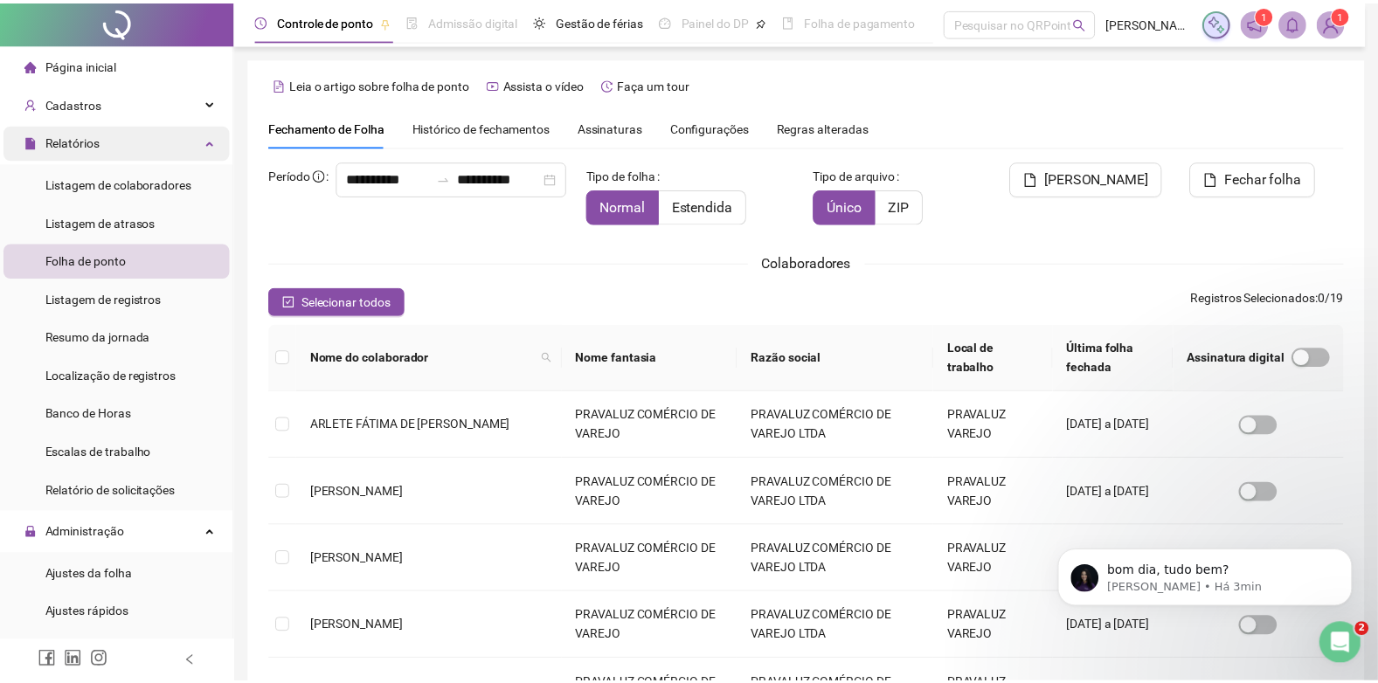
scroll to position [17, 0]
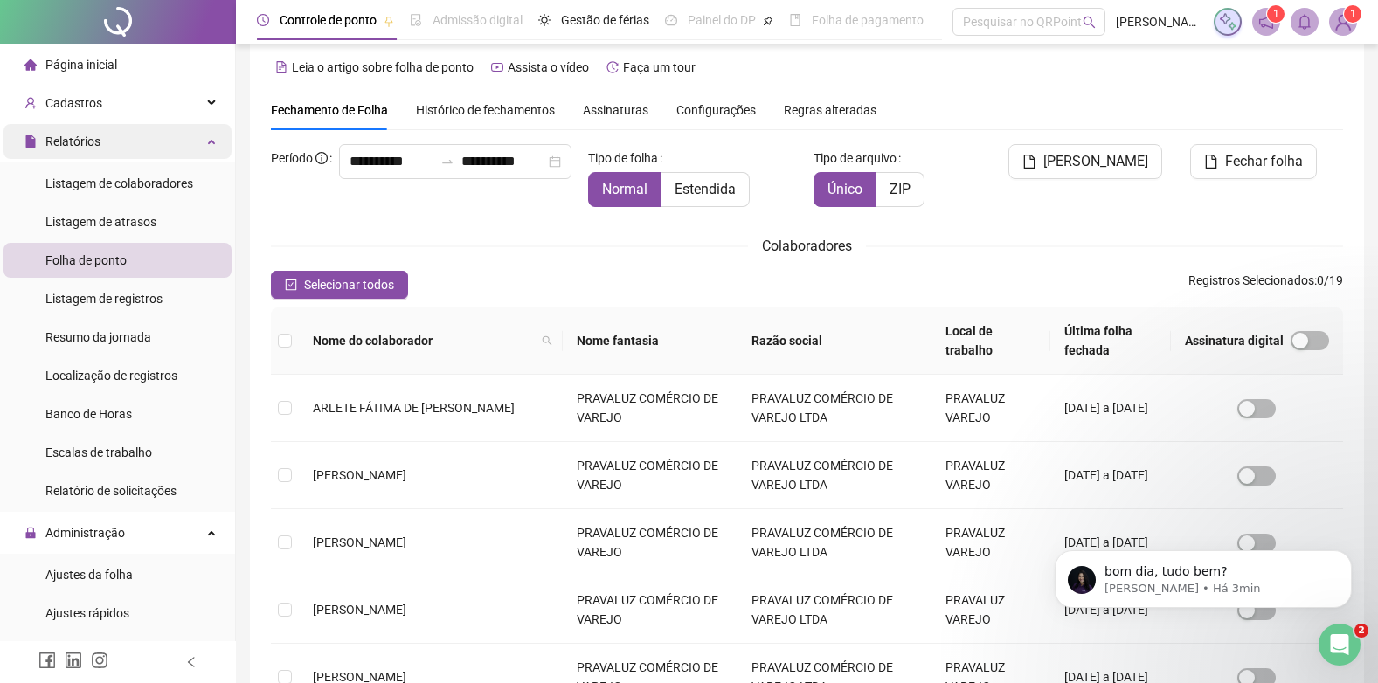
click at [96, 125] on span "Relatórios" at bounding box center [62, 141] width 76 height 35
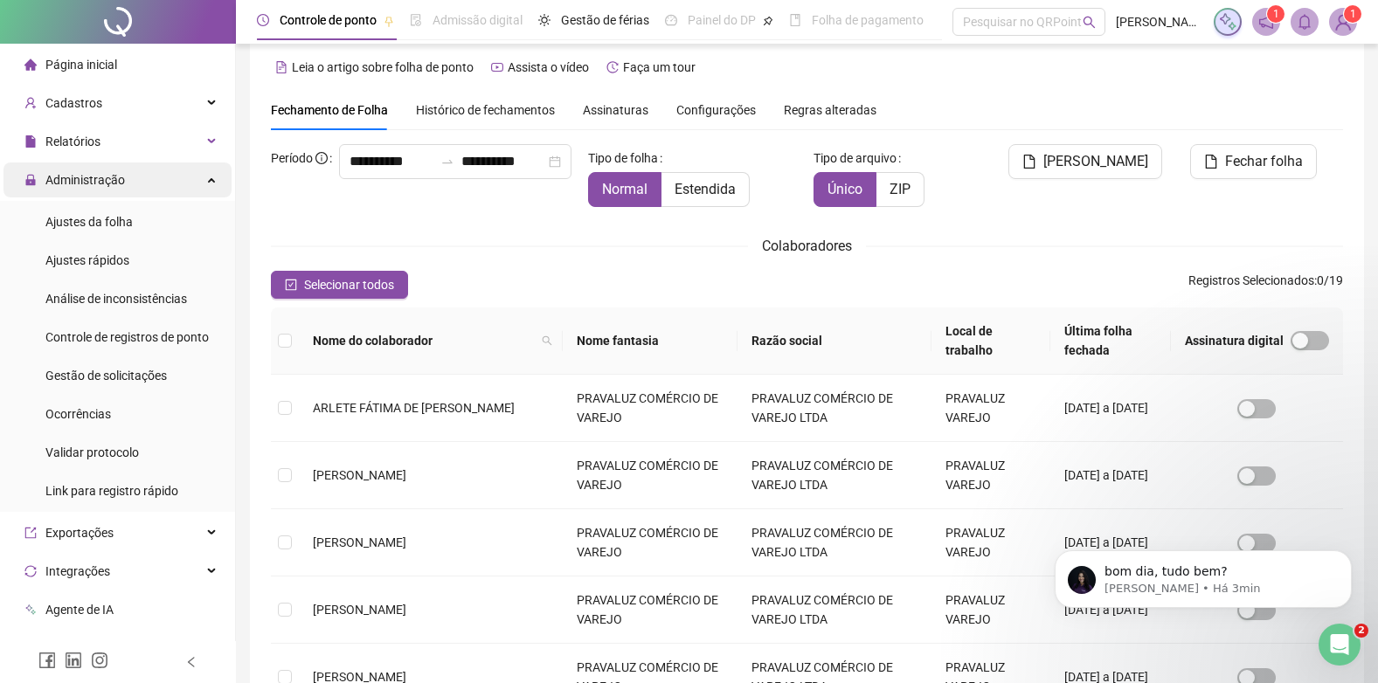
click at [82, 183] on span "Administração" at bounding box center [84, 180] width 79 height 14
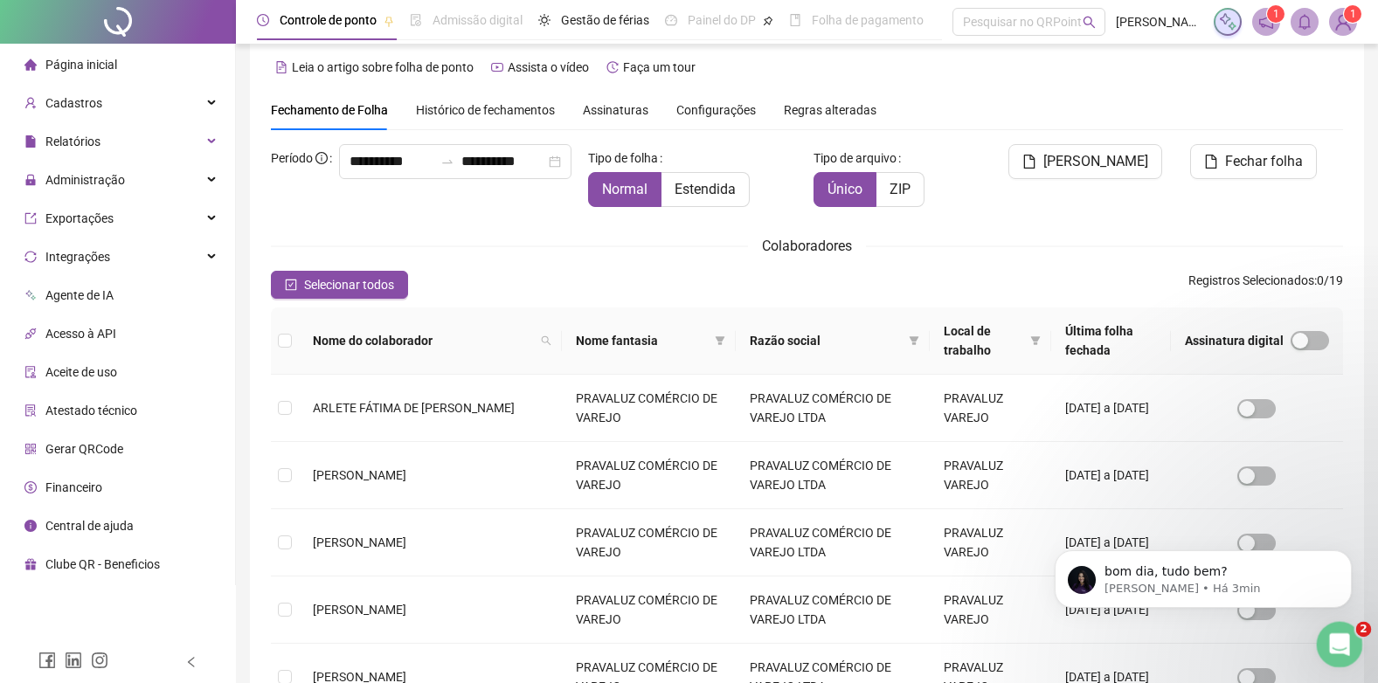
click at [1334, 632] on icon "Abertura do Messenger da Intercom" at bounding box center [1336, 642] width 29 height 29
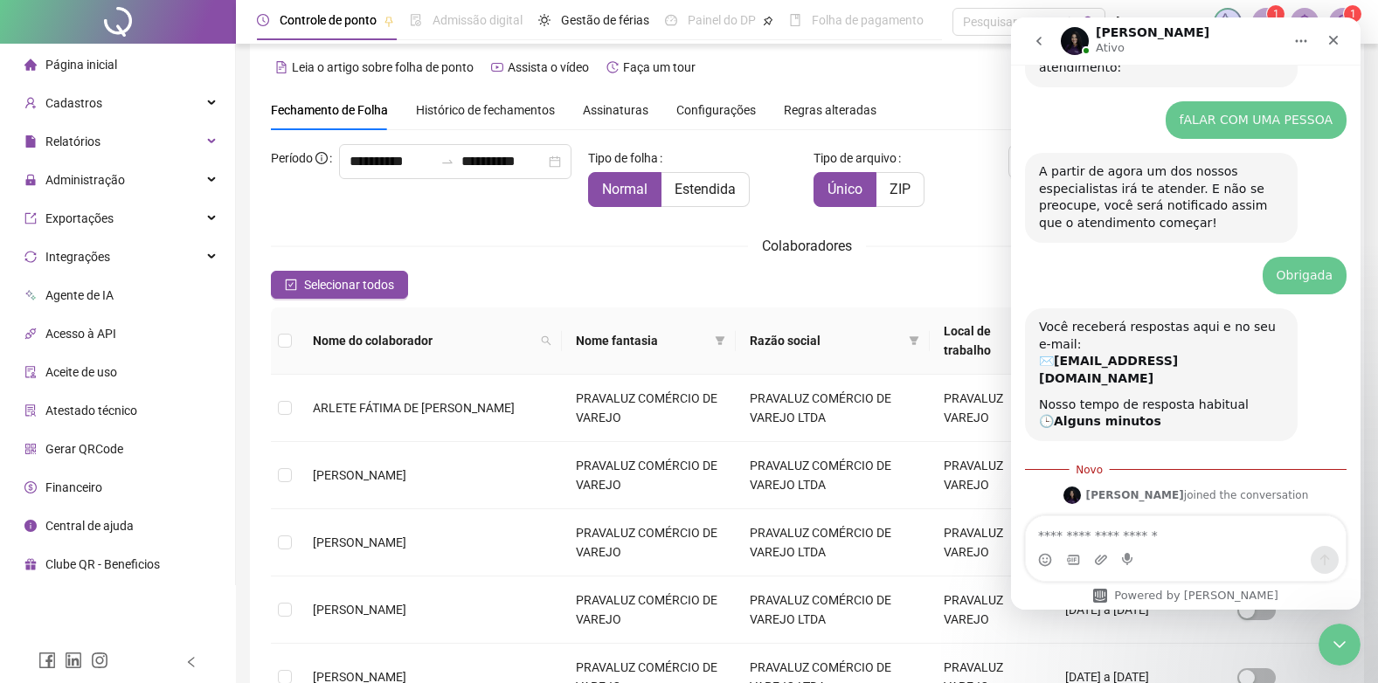
scroll to position [899, 0]
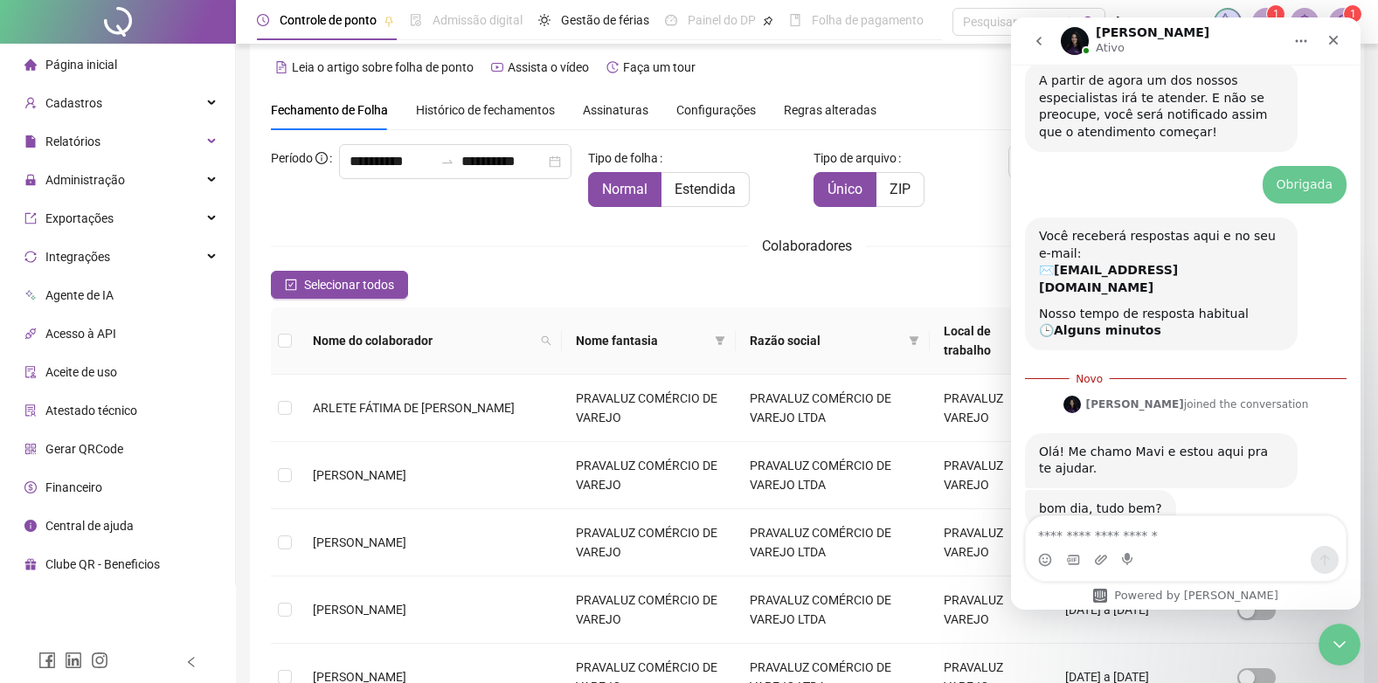
click at [1124, 542] on textarea "Envie uma mensagem..." at bounding box center [1186, 531] width 320 height 30
type textarea "*******"
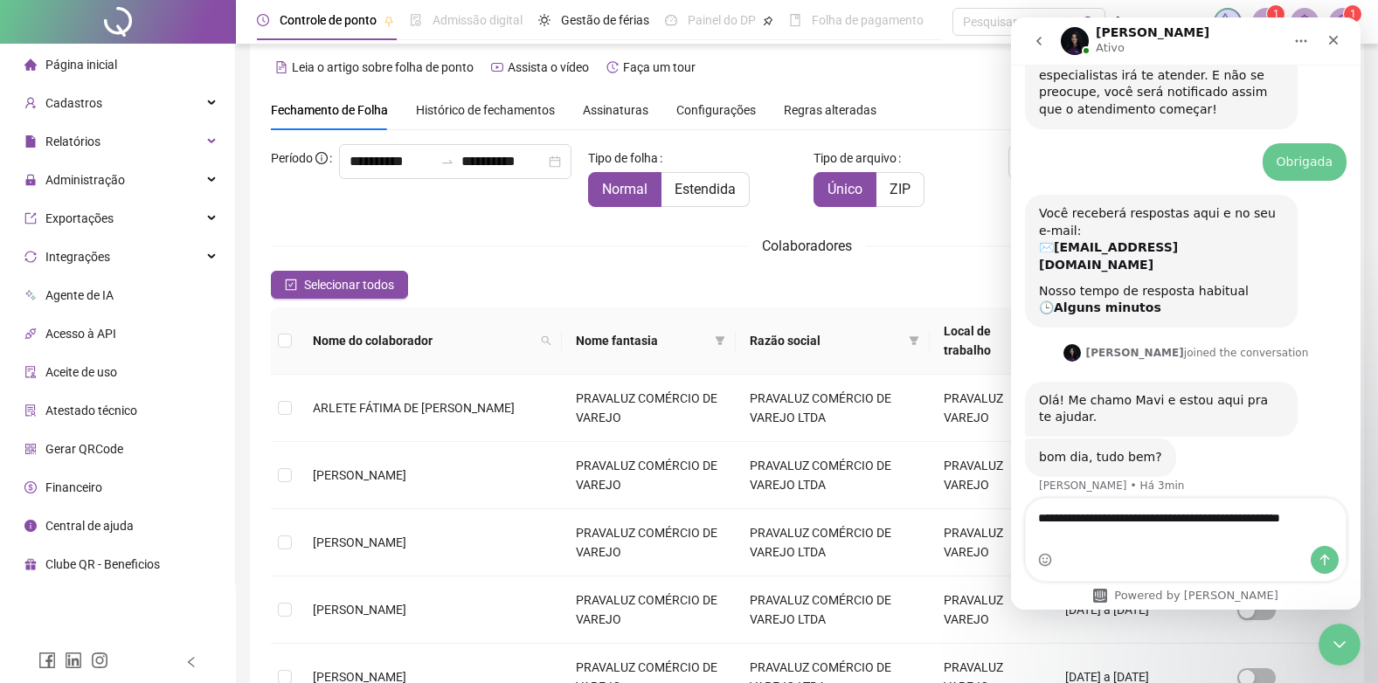
scroll to position [939, 0]
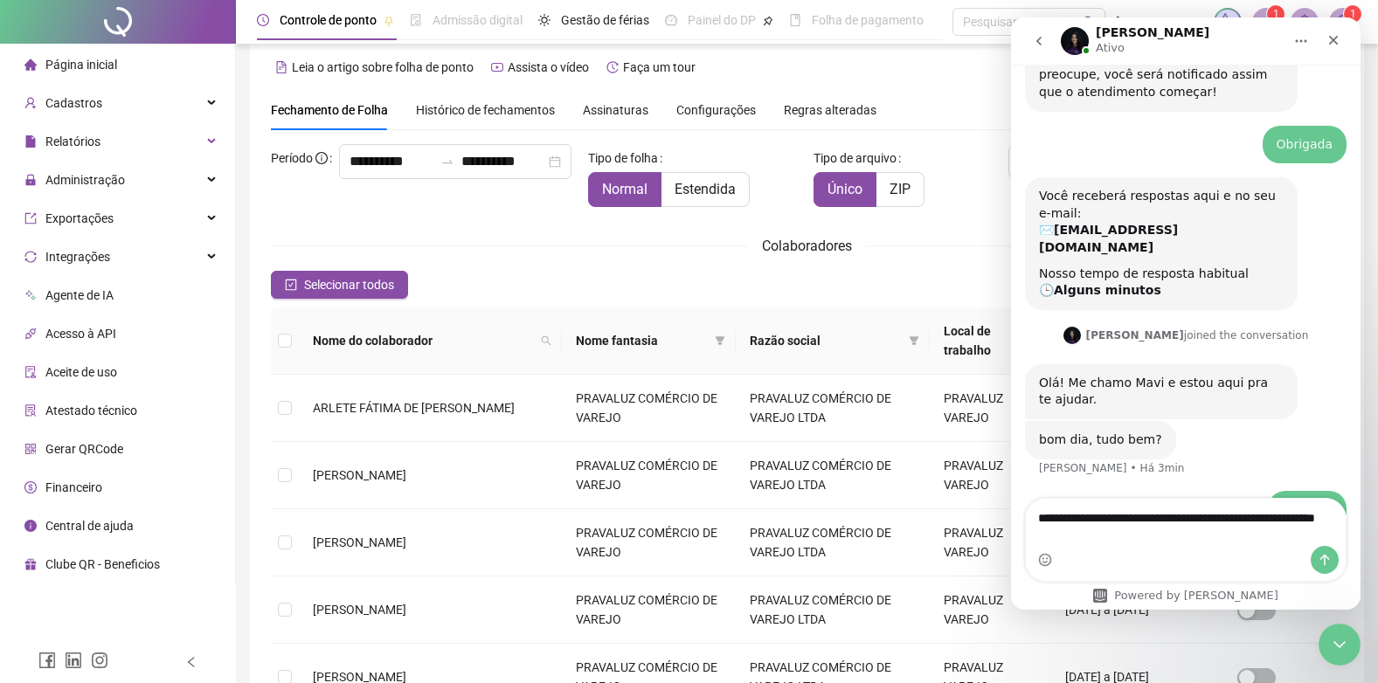
type textarea "**********"
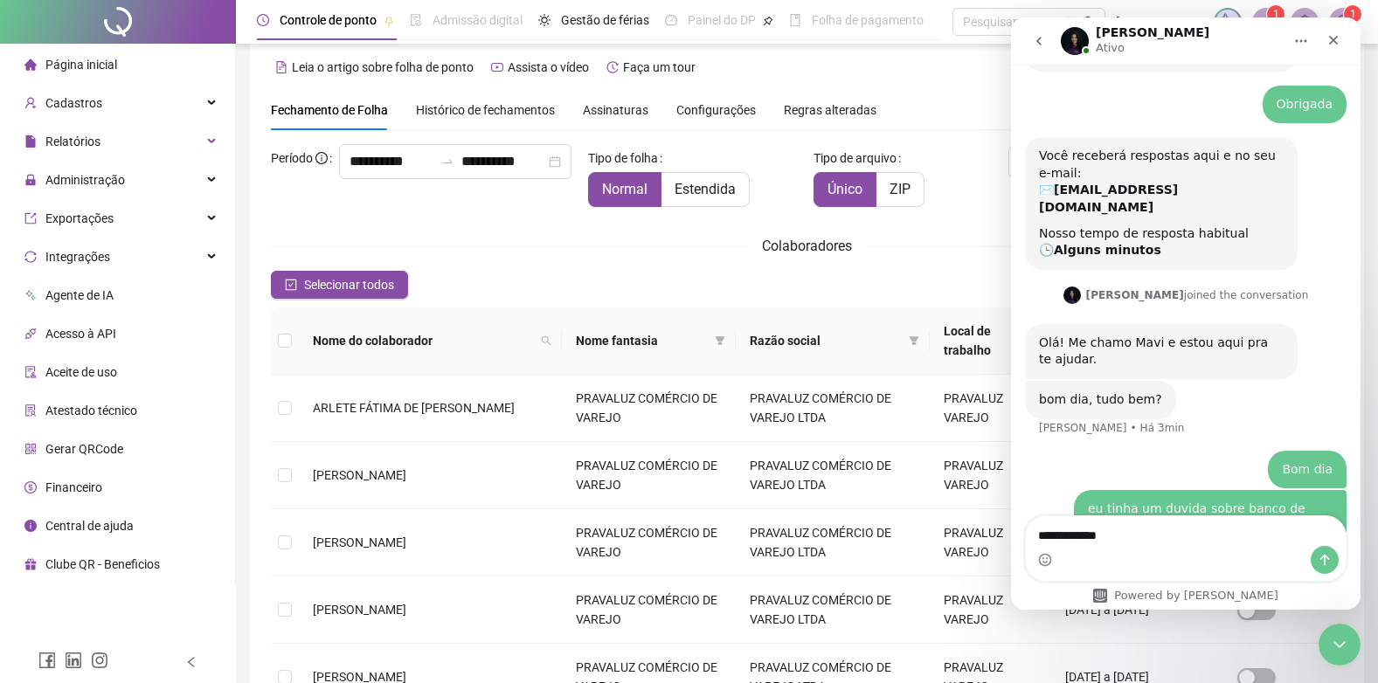
type textarea "**********"
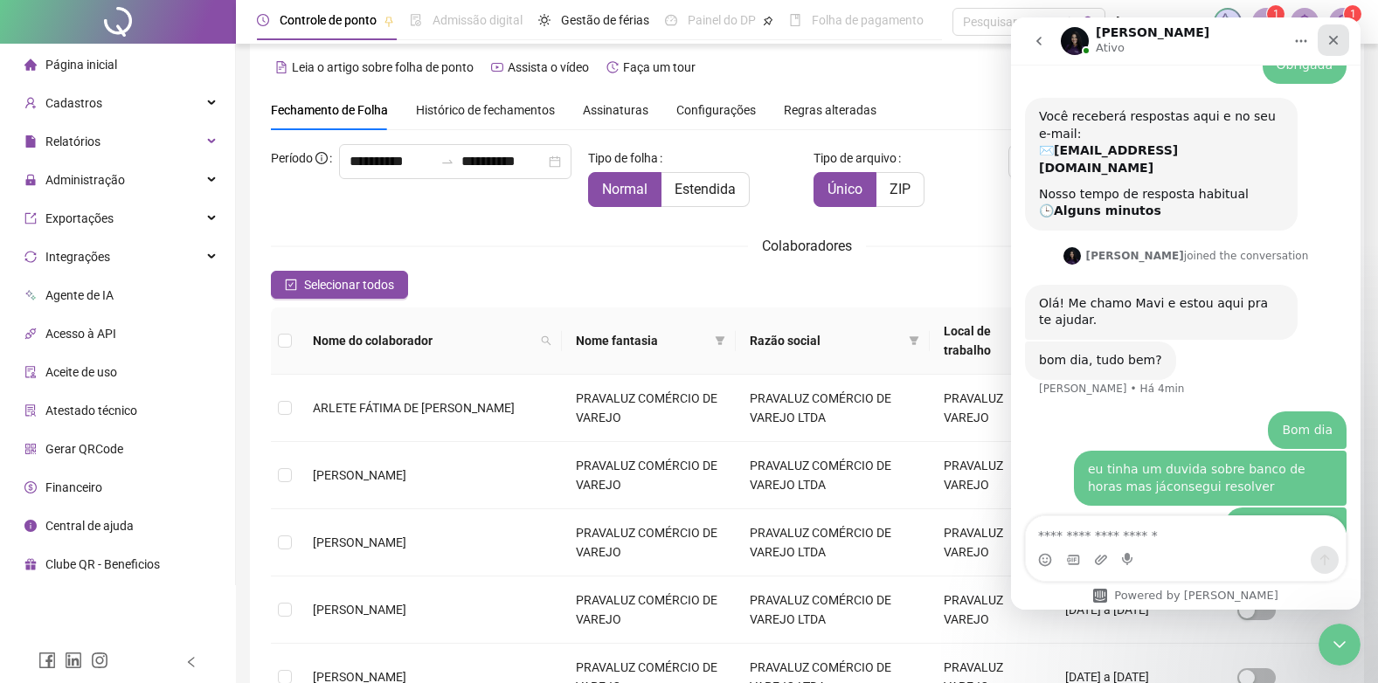
click at [1342, 35] on div "Fechar" at bounding box center [1332, 39] width 31 height 31
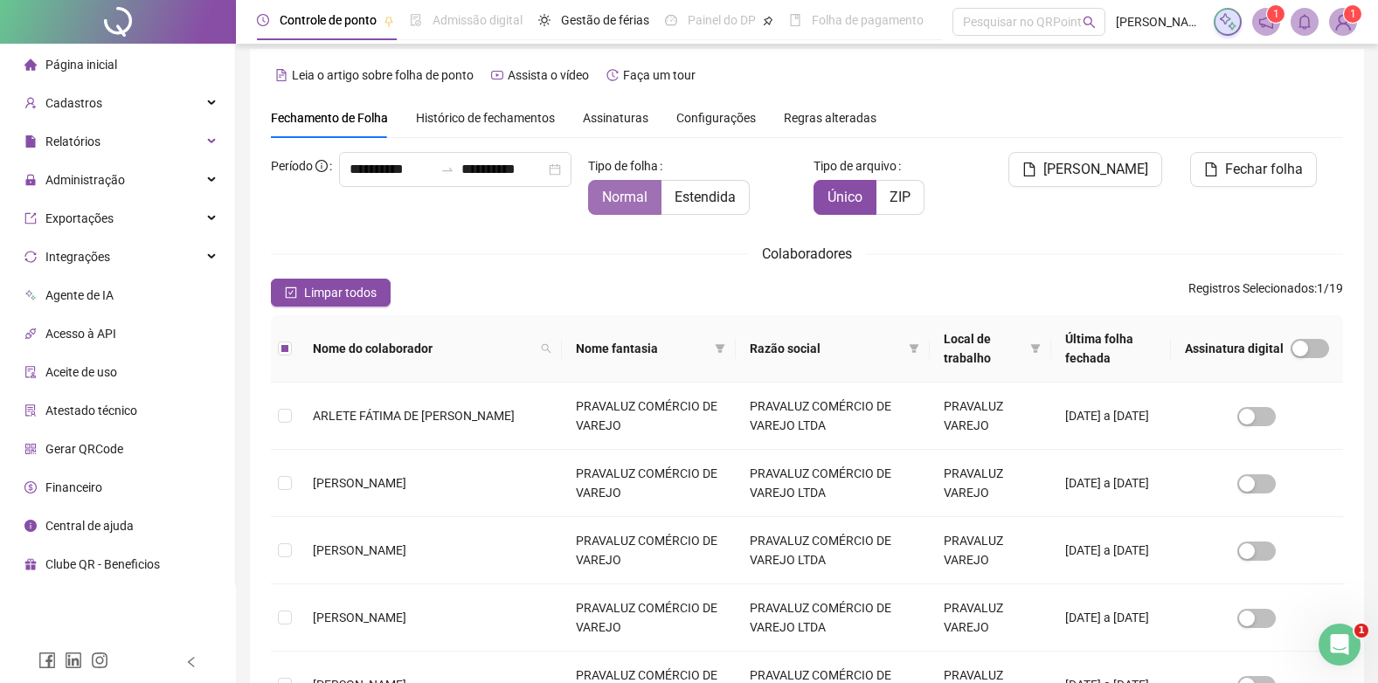
scroll to position [0, 0]
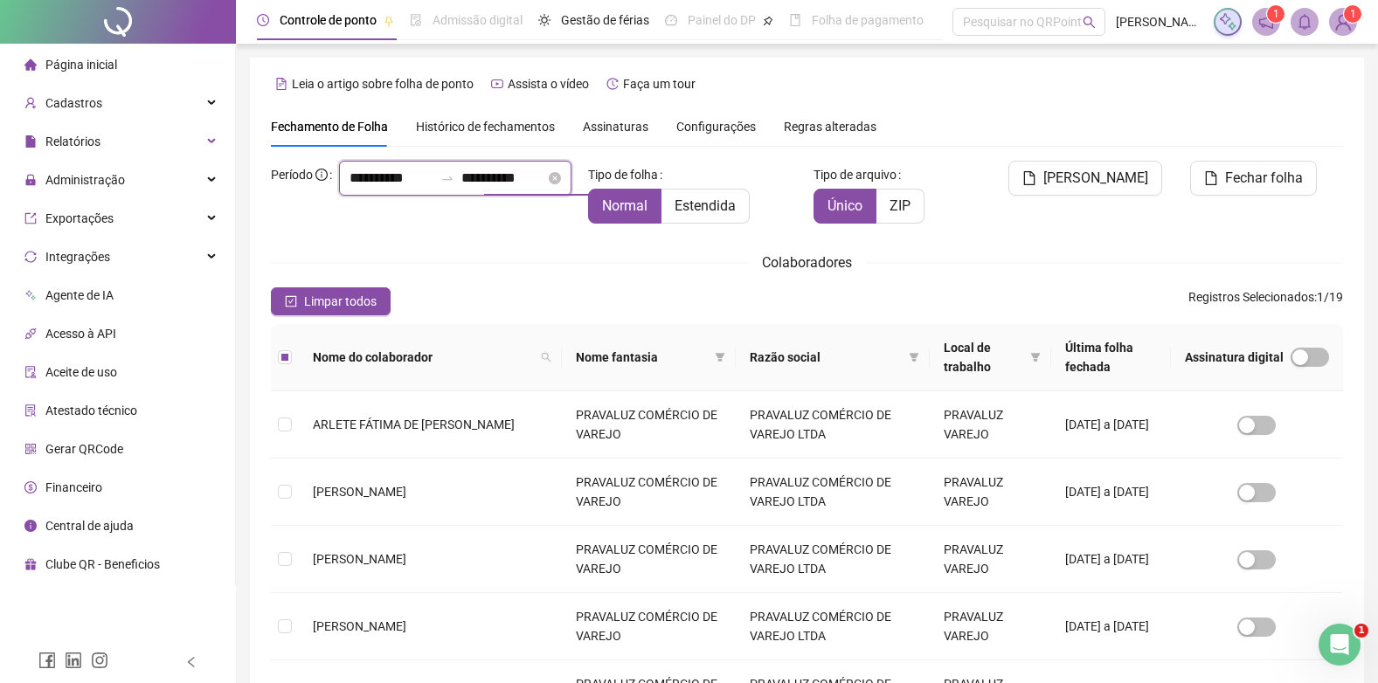
click at [461, 189] on input "**********" at bounding box center [503, 178] width 84 height 21
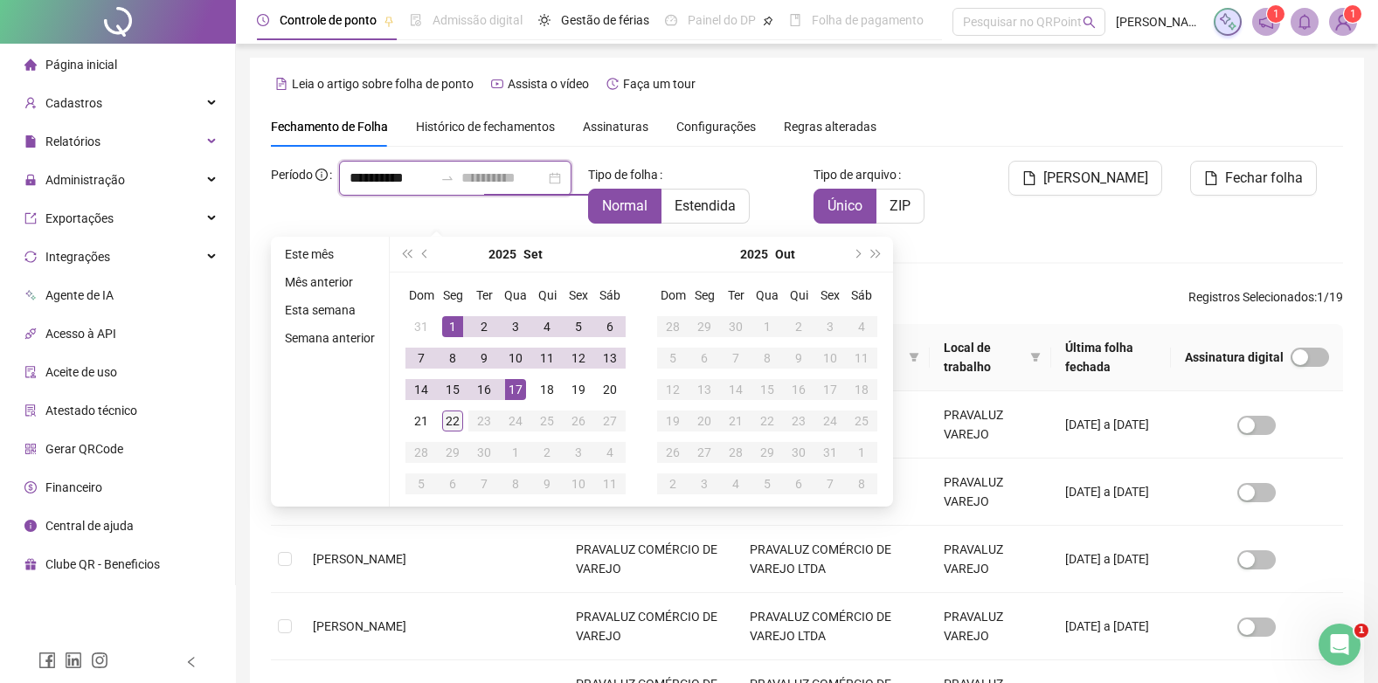
type input "**********"
click at [459, 418] on div "22" at bounding box center [452, 421] width 21 height 21
type input "**********"
click at [734, 200] on label "Estendida" at bounding box center [705, 206] width 88 height 35
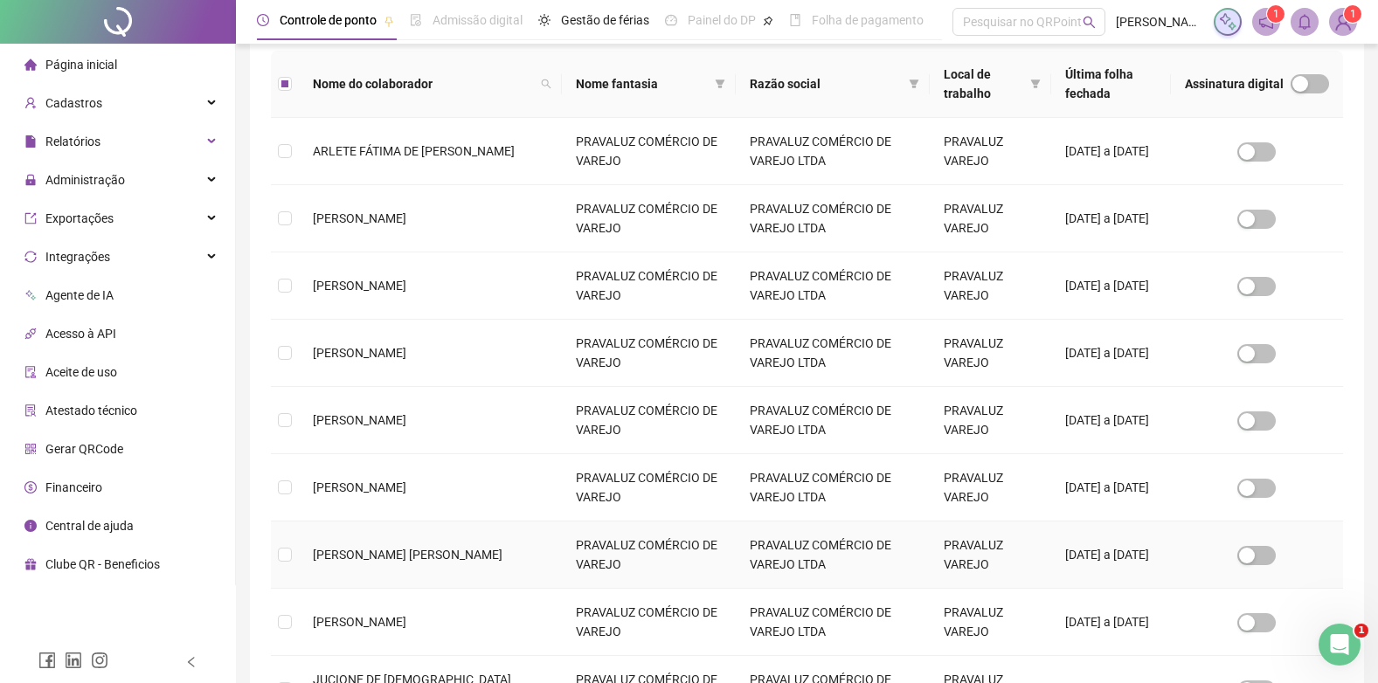
scroll to position [17, 0]
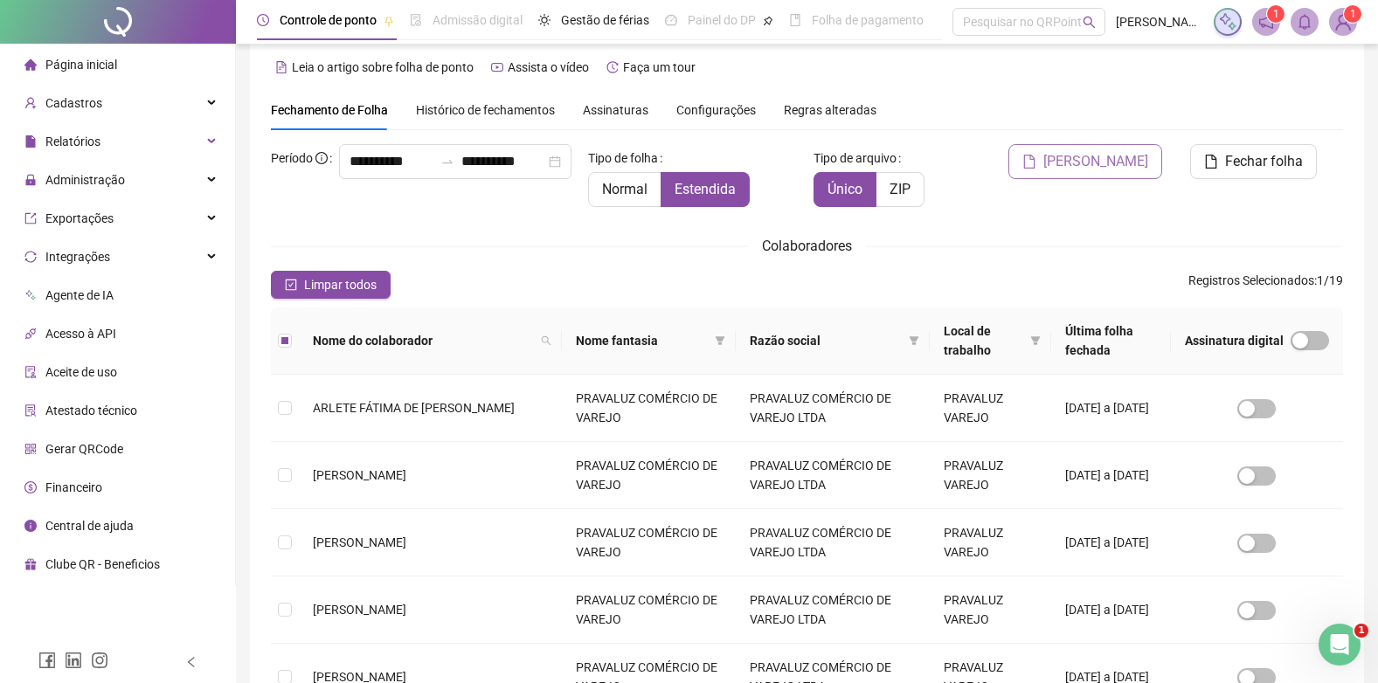
click at [1122, 158] on span "[PERSON_NAME]" at bounding box center [1095, 161] width 105 height 21
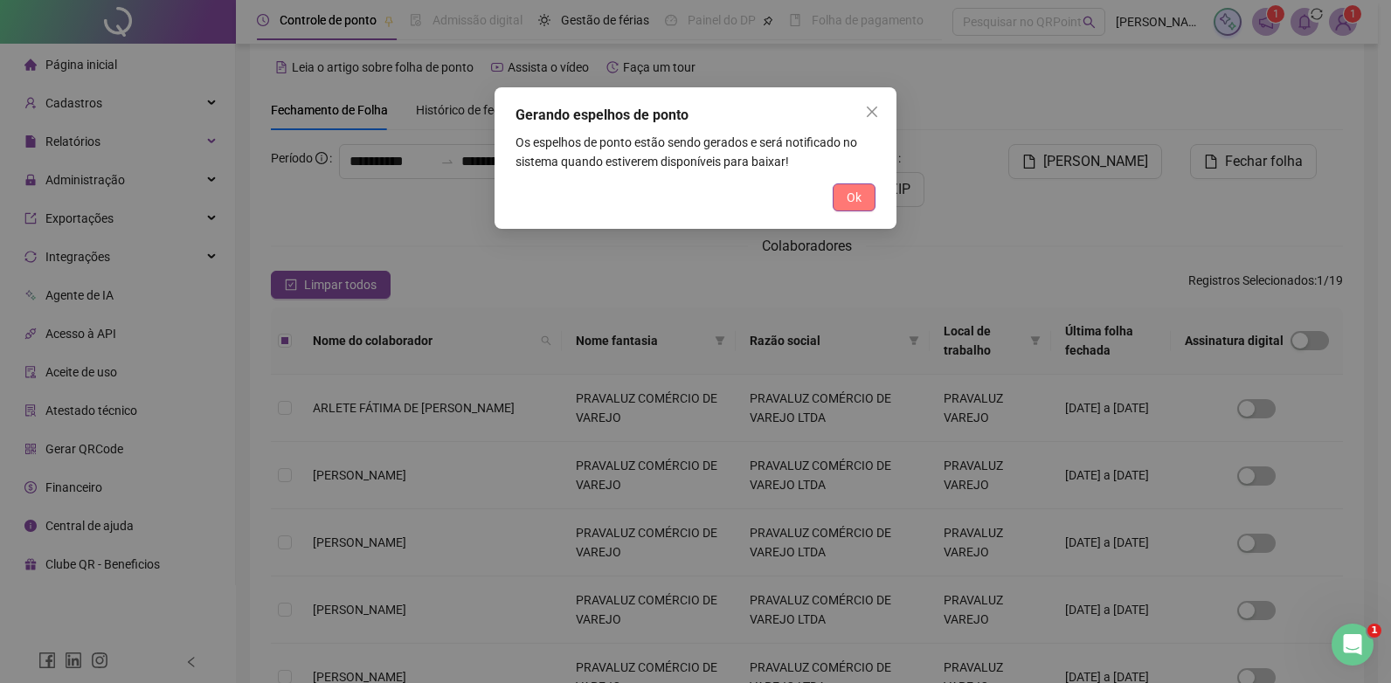
click at [848, 199] on span "Ok" at bounding box center [853, 197] width 15 height 19
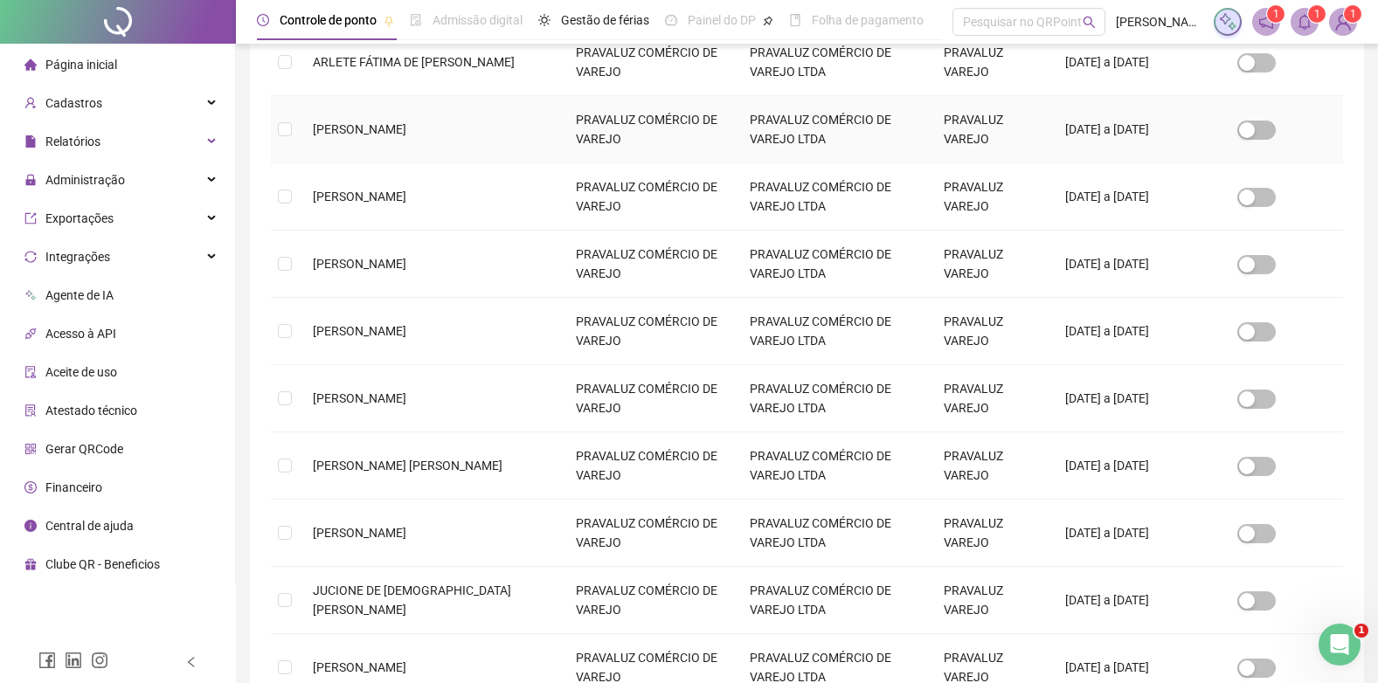
scroll to position [533, 0]
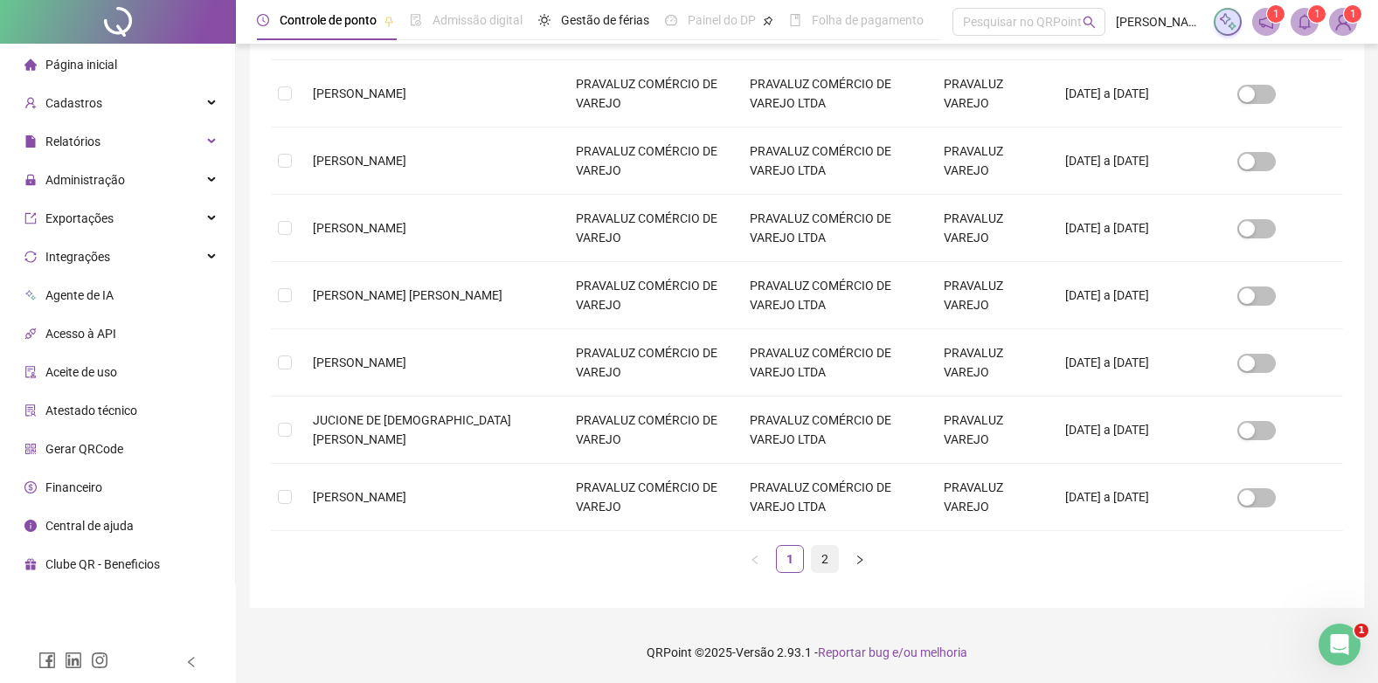
click at [814, 556] on link "2" at bounding box center [824, 559] width 26 height 26
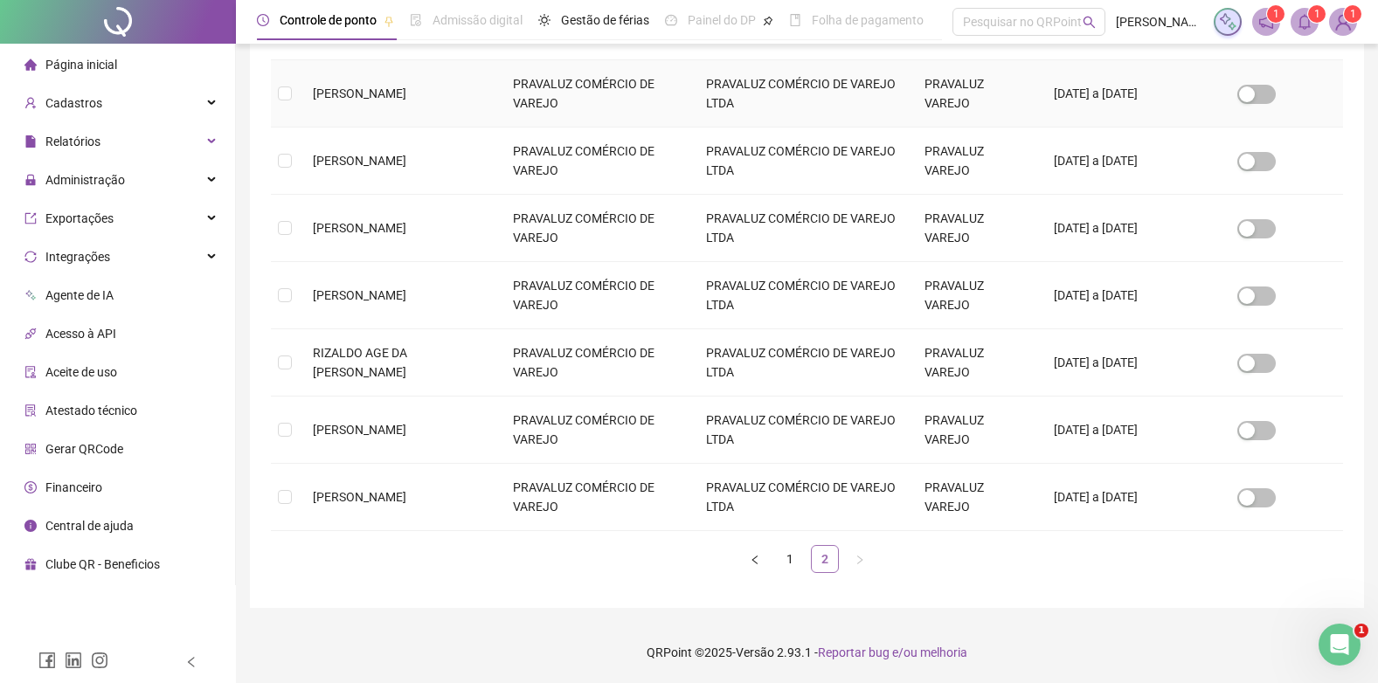
scroll to position [17, 0]
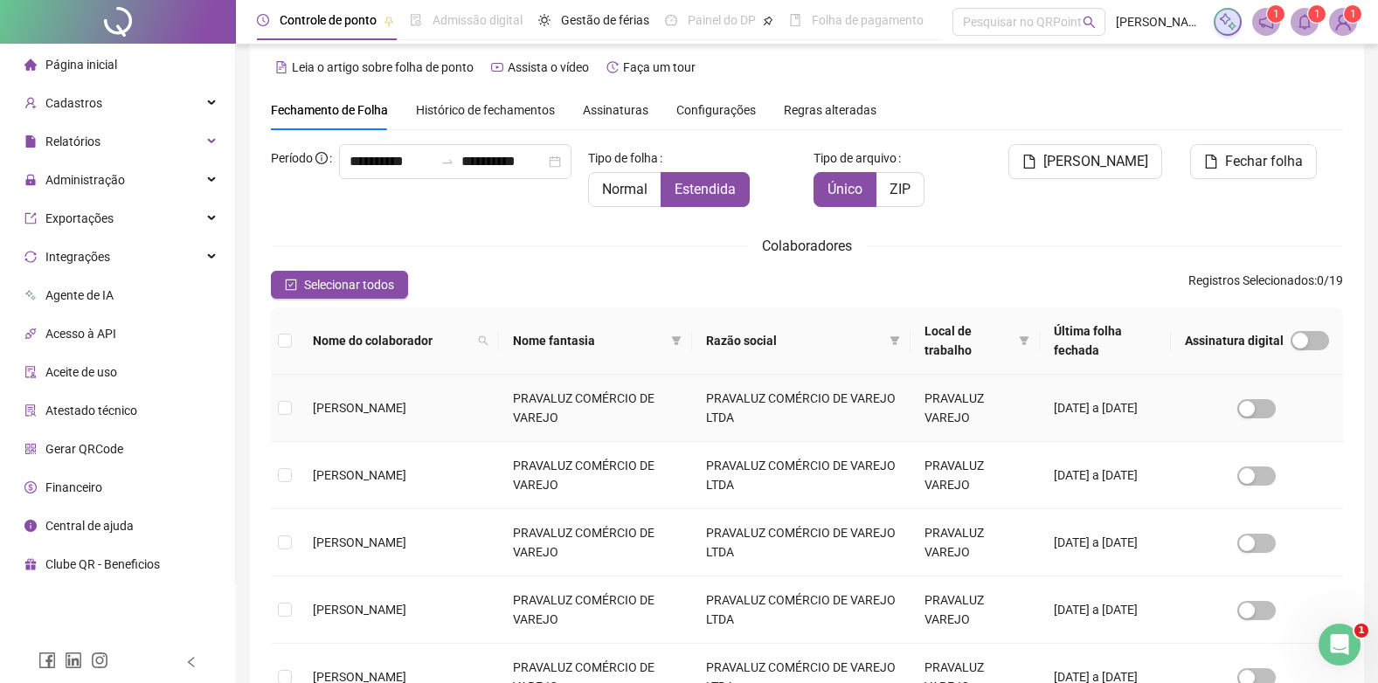
click at [273, 406] on td at bounding box center [285, 408] width 28 height 67
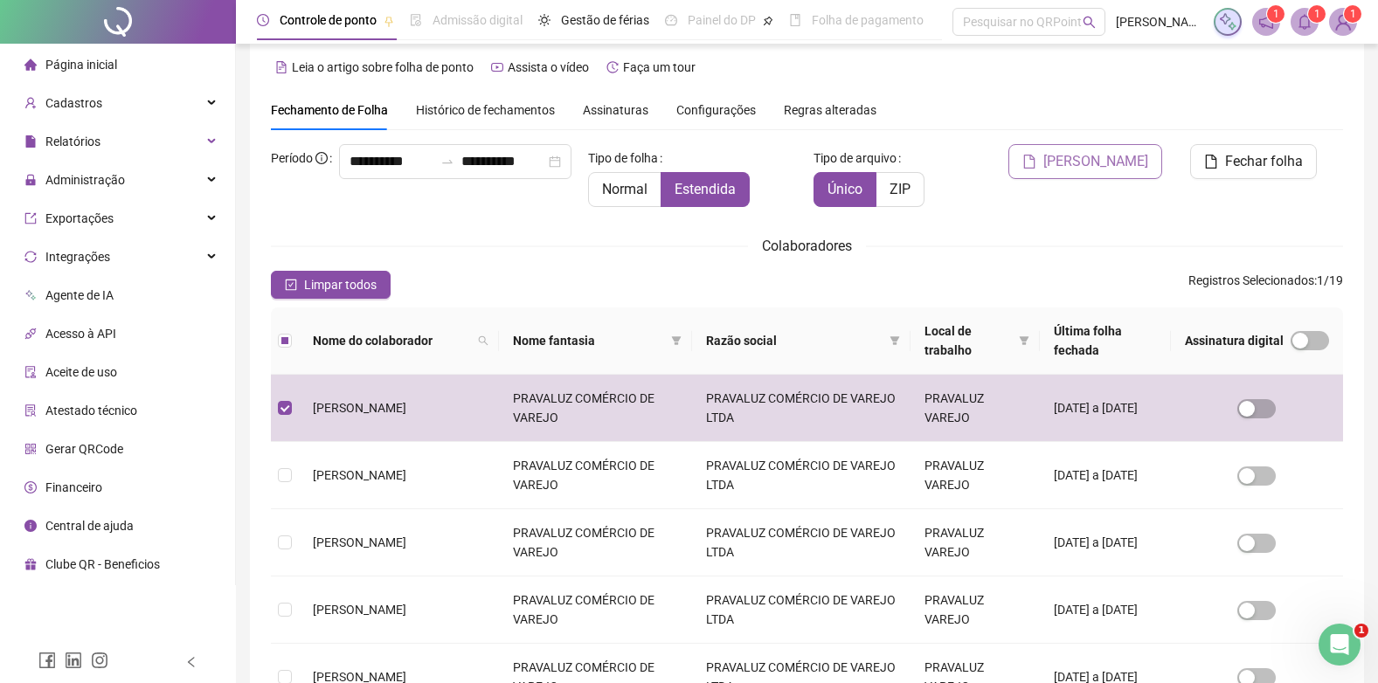
click at [1103, 160] on span "[PERSON_NAME]" at bounding box center [1095, 161] width 105 height 21
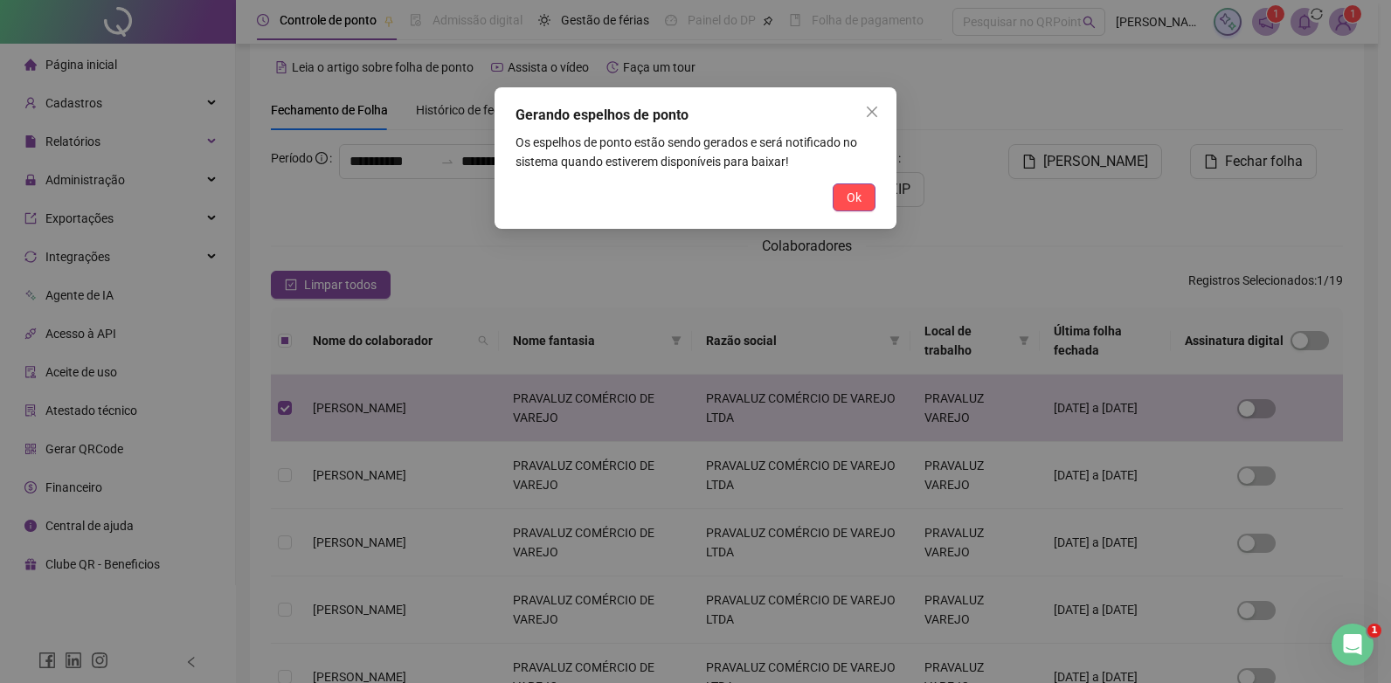
click at [881, 195] on div "Gerando espelhos de ponto Os espelhos de ponto estão sendo gerados e será notif…" at bounding box center [695, 158] width 402 height 142
click at [864, 195] on button "Ok" at bounding box center [853, 197] width 43 height 28
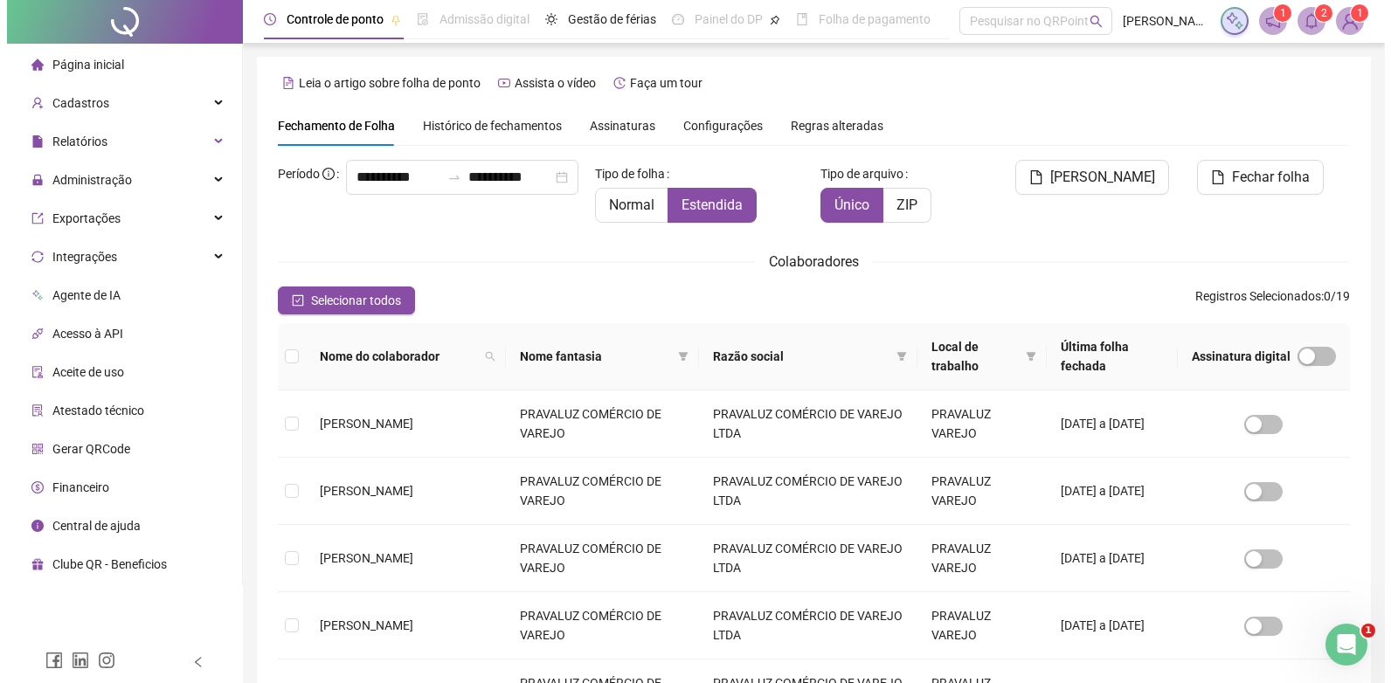
scroll to position [0, 0]
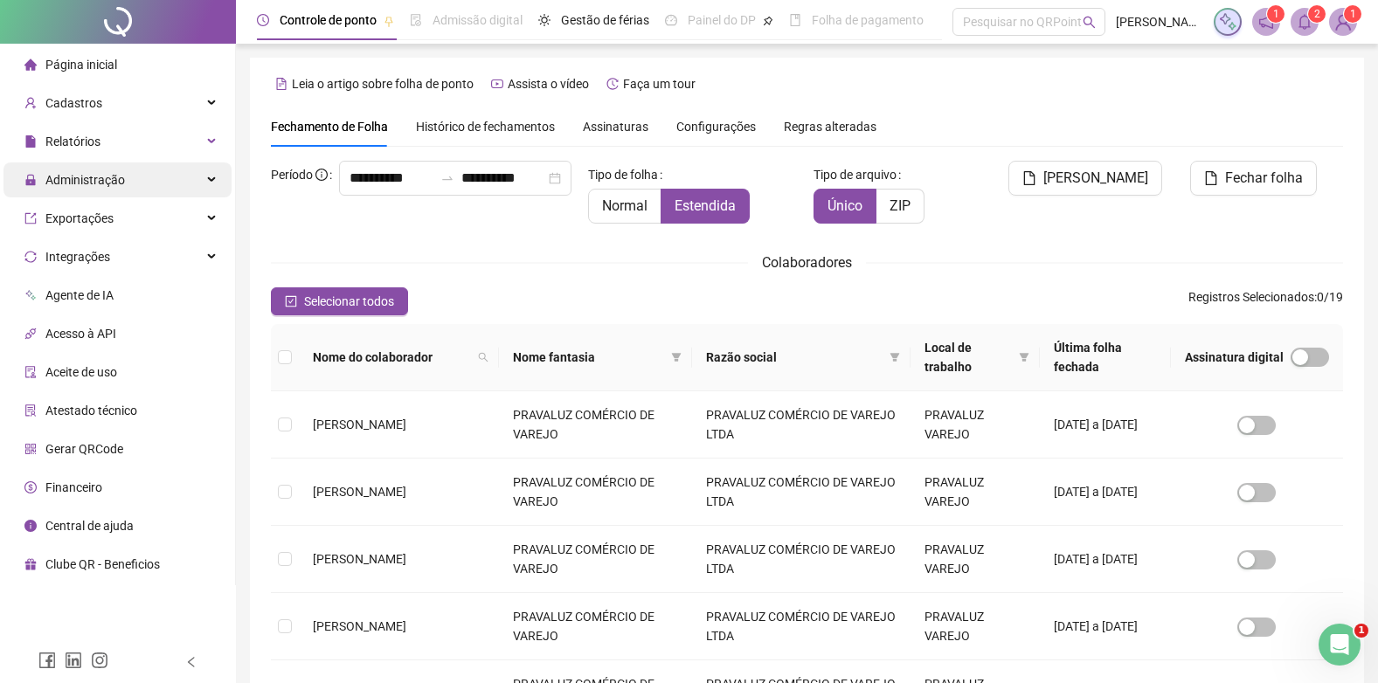
click at [56, 176] on span "Administração" at bounding box center [84, 180] width 79 height 14
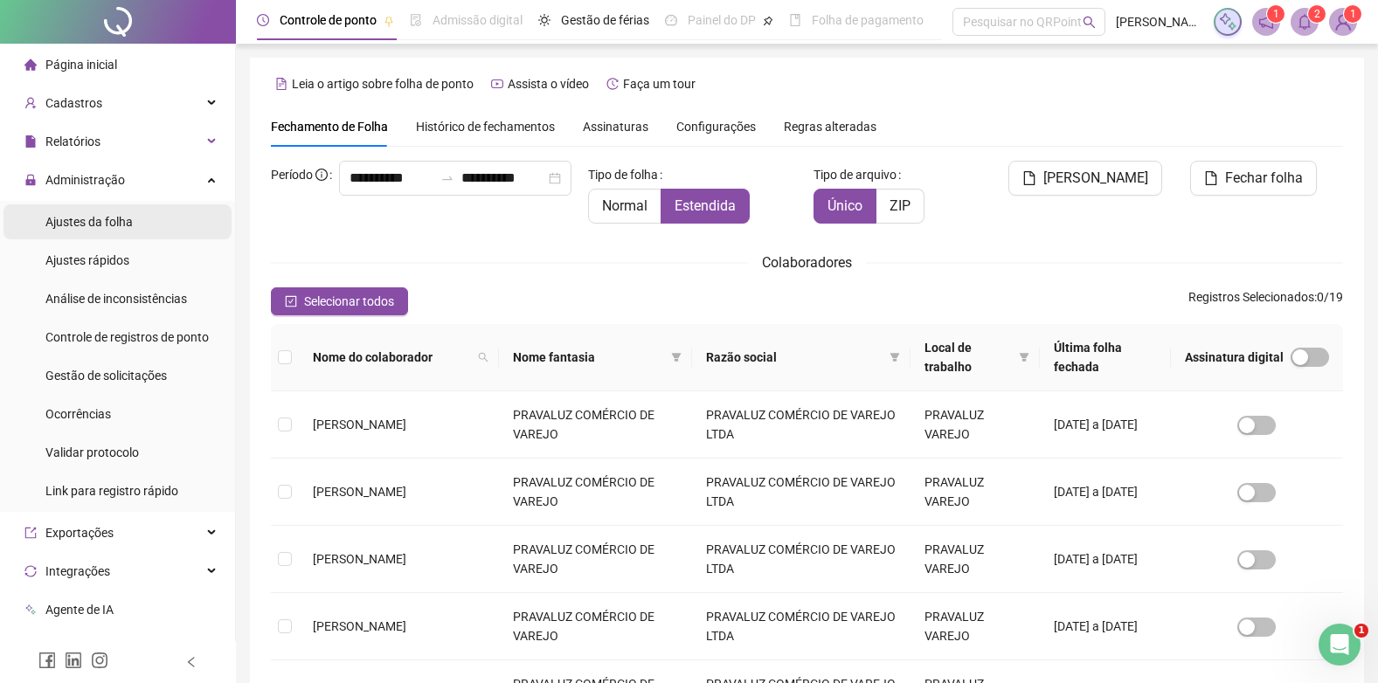
click at [75, 225] on span "Ajustes da folha" at bounding box center [88, 222] width 87 height 14
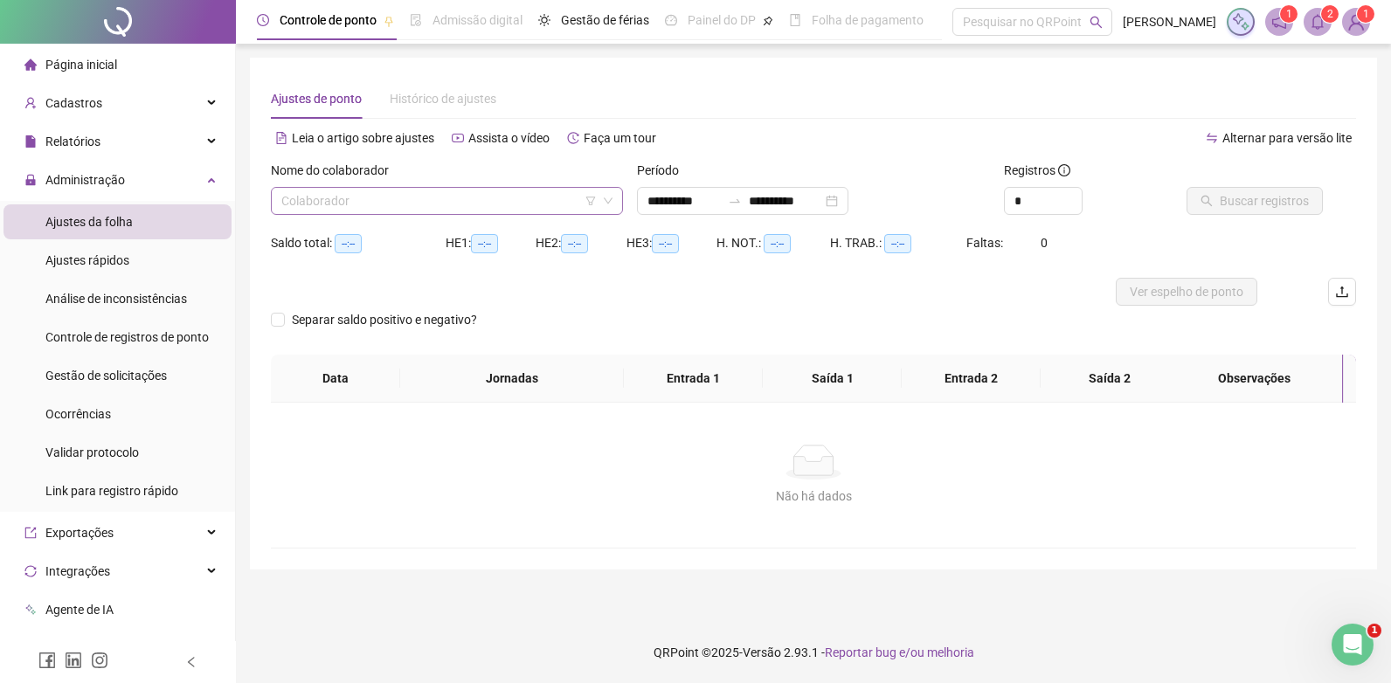
click at [343, 206] on input "search" at bounding box center [438, 201] width 315 height 26
click at [458, 206] on input "search" at bounding box center [438, 201] width 315 height 26
type input "**********"
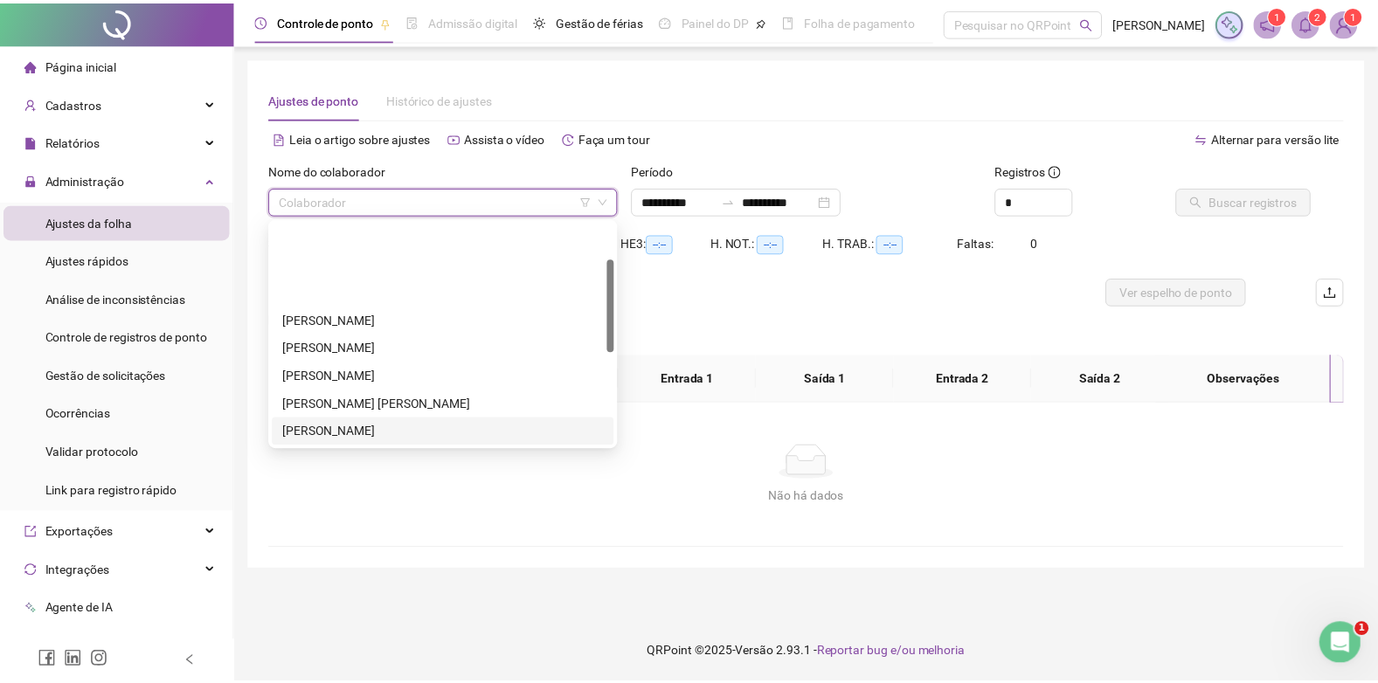
scroll to position [175, 0]
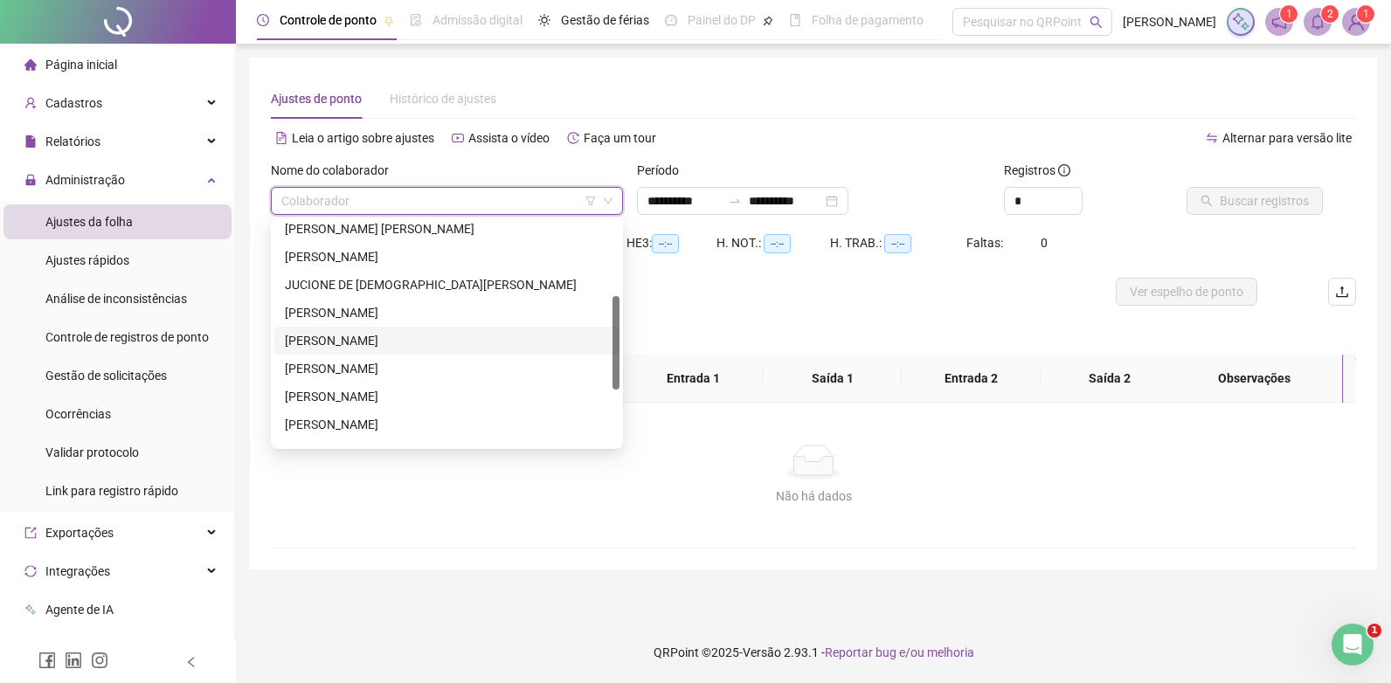
click at [323, 347] on div "[PERSON_NAME]" at bounding box center [447, 340] width 324 height 19
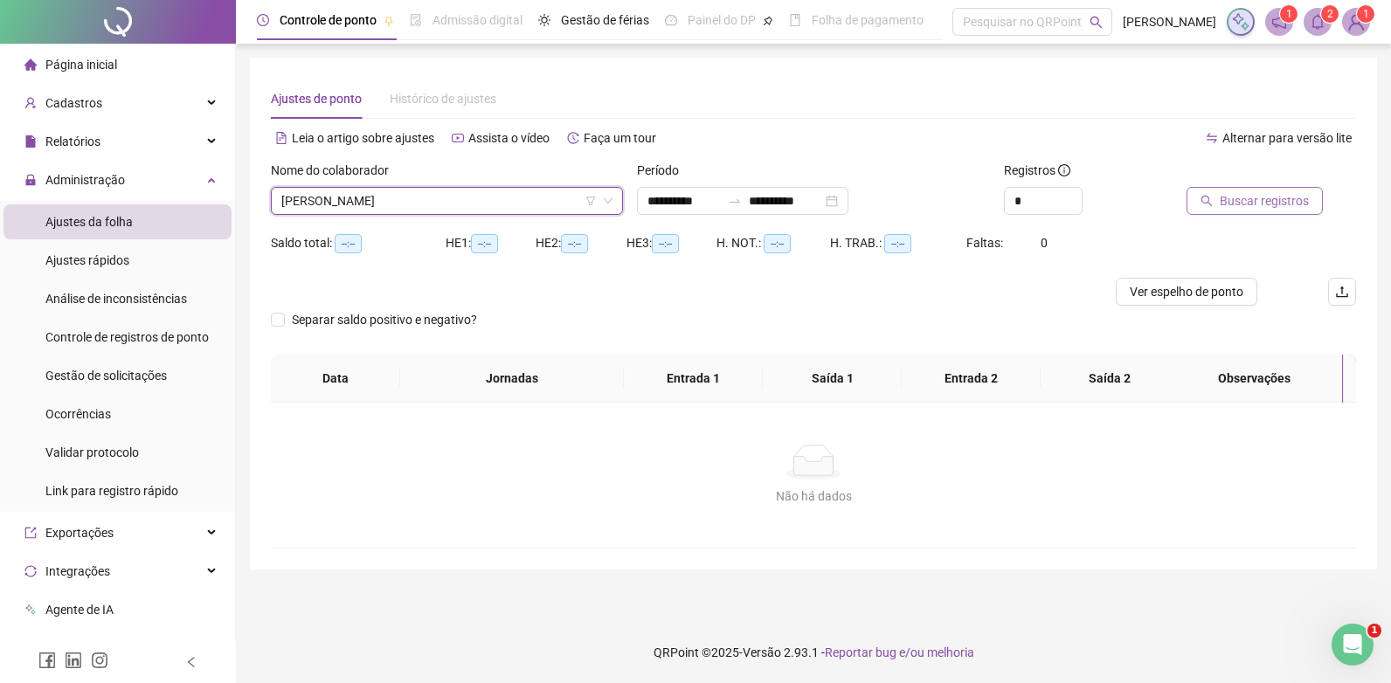
click at [1260, 192] on span "Buscar registros" at bounding box center [1263, 200] width 89 height 19
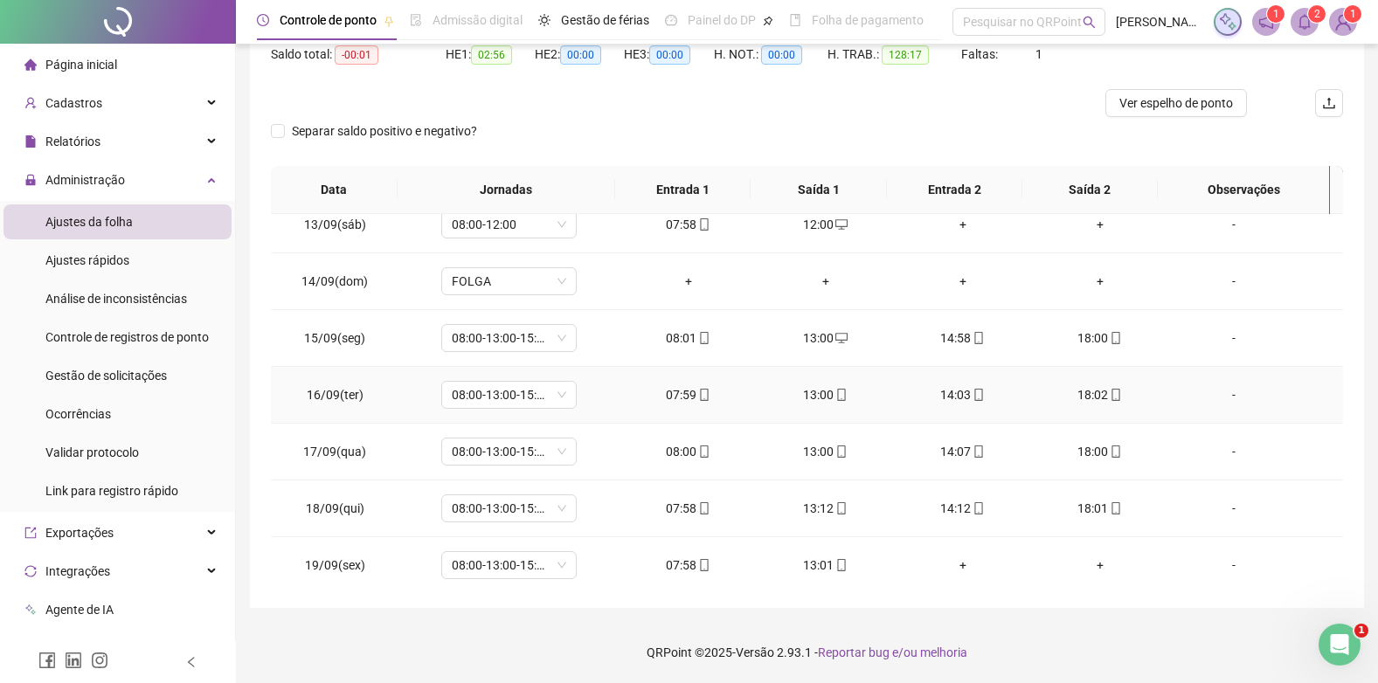
scroll to position [819, 0]
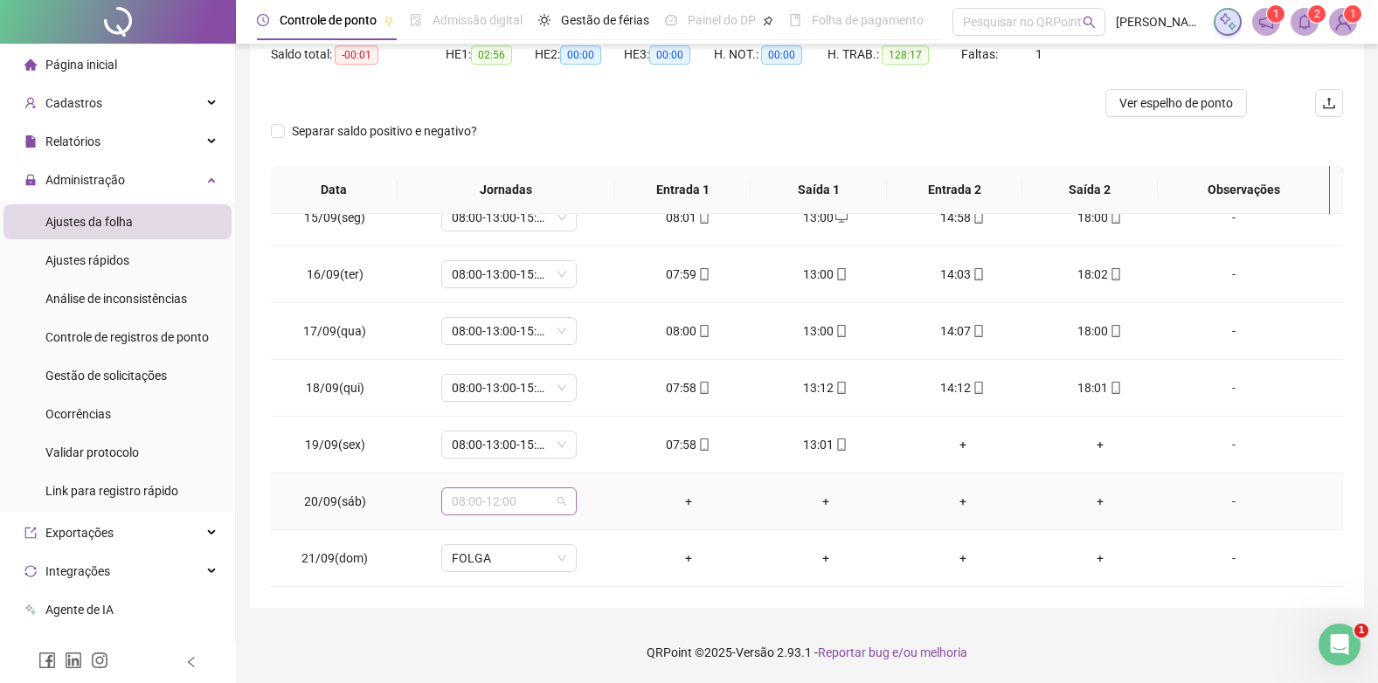
click at [515, 503] on span "08:00-12:00" at bounding box center [509, 501] width 114 height 26
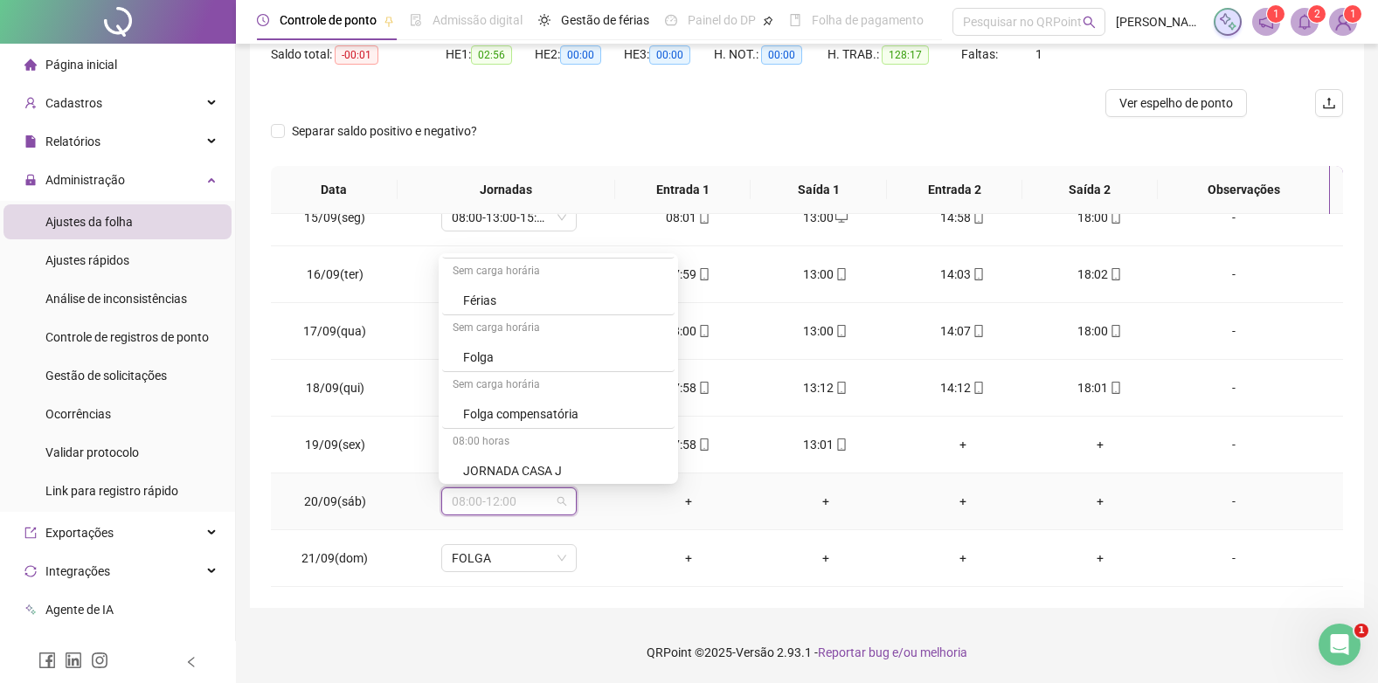
scroll to position [1834, 0]
click at [485, 392] on div "Folga compensatória" at bounding box center [563, 394] width 201 height 19
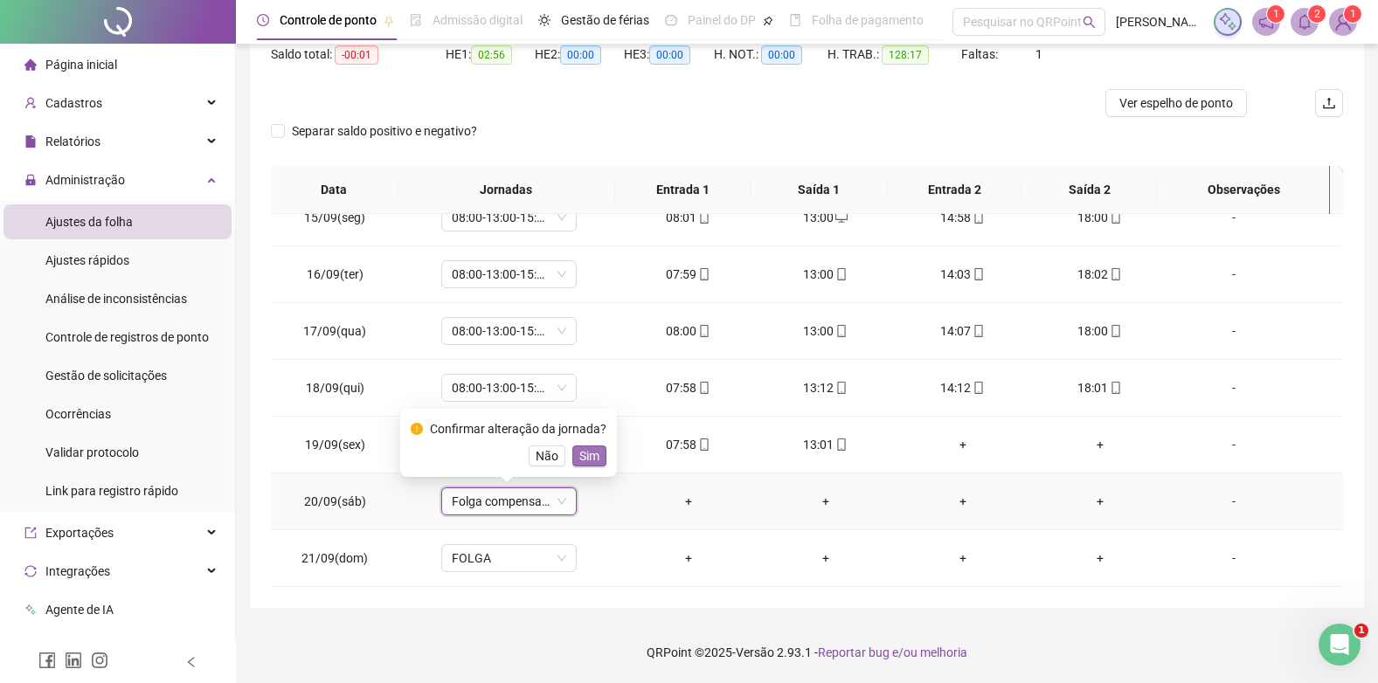
click at [584, 451] on span "Sim" at bounding box center [589, 455] width 20 height 19
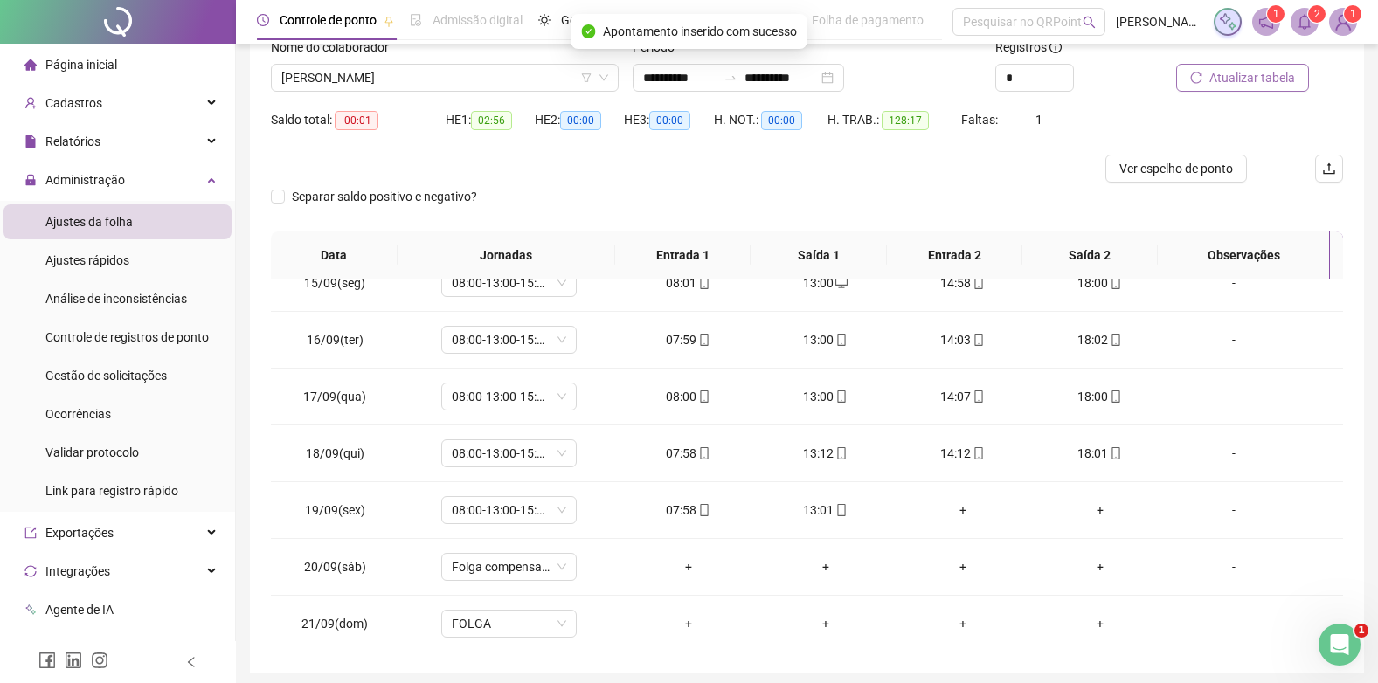
scroll to position [101, 0]
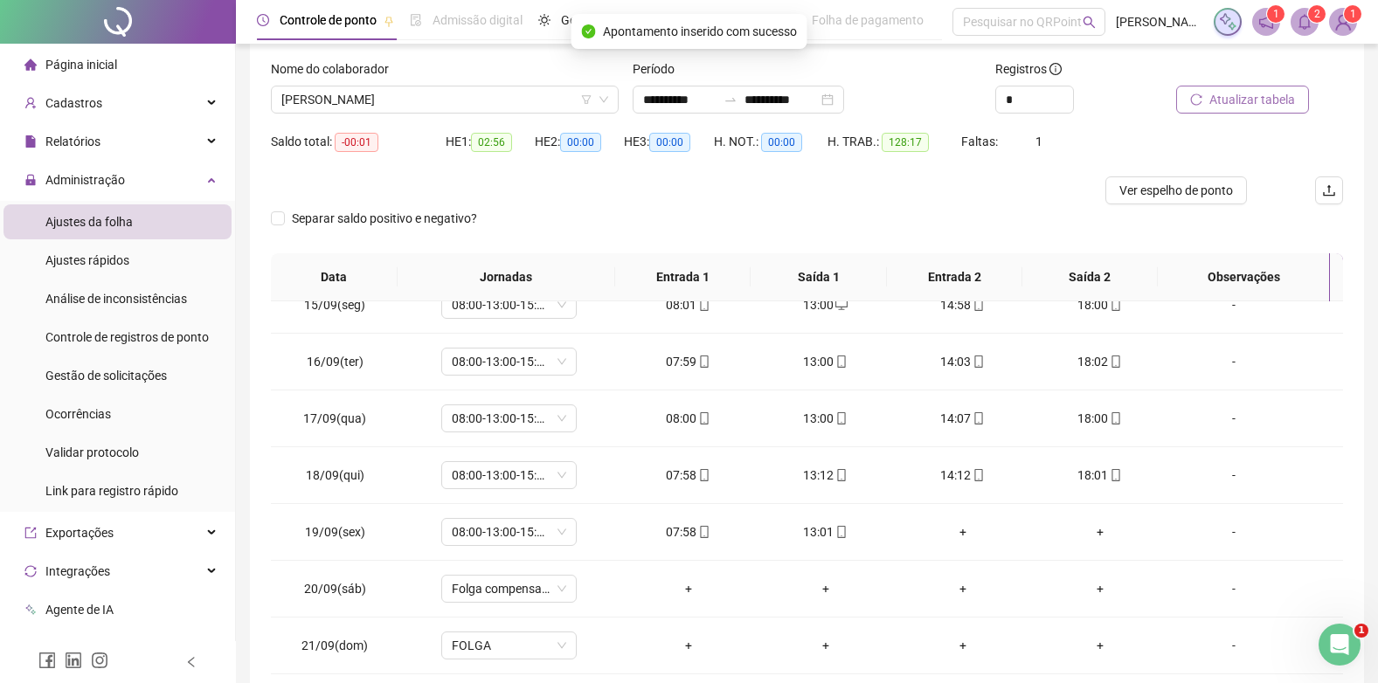
click at [1241, 97] on span "Atualizar tabela" at bounding box center [1252, 99] width 86 height 19
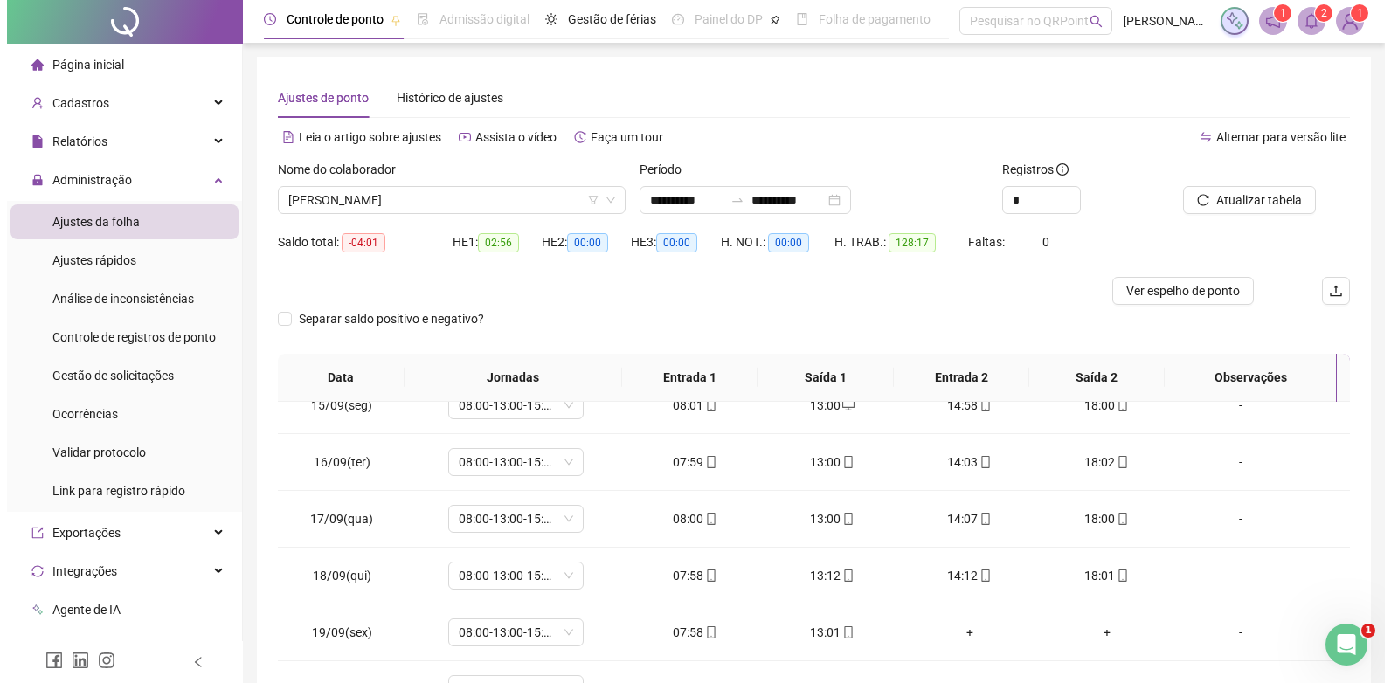
scroll to position [0, 0]
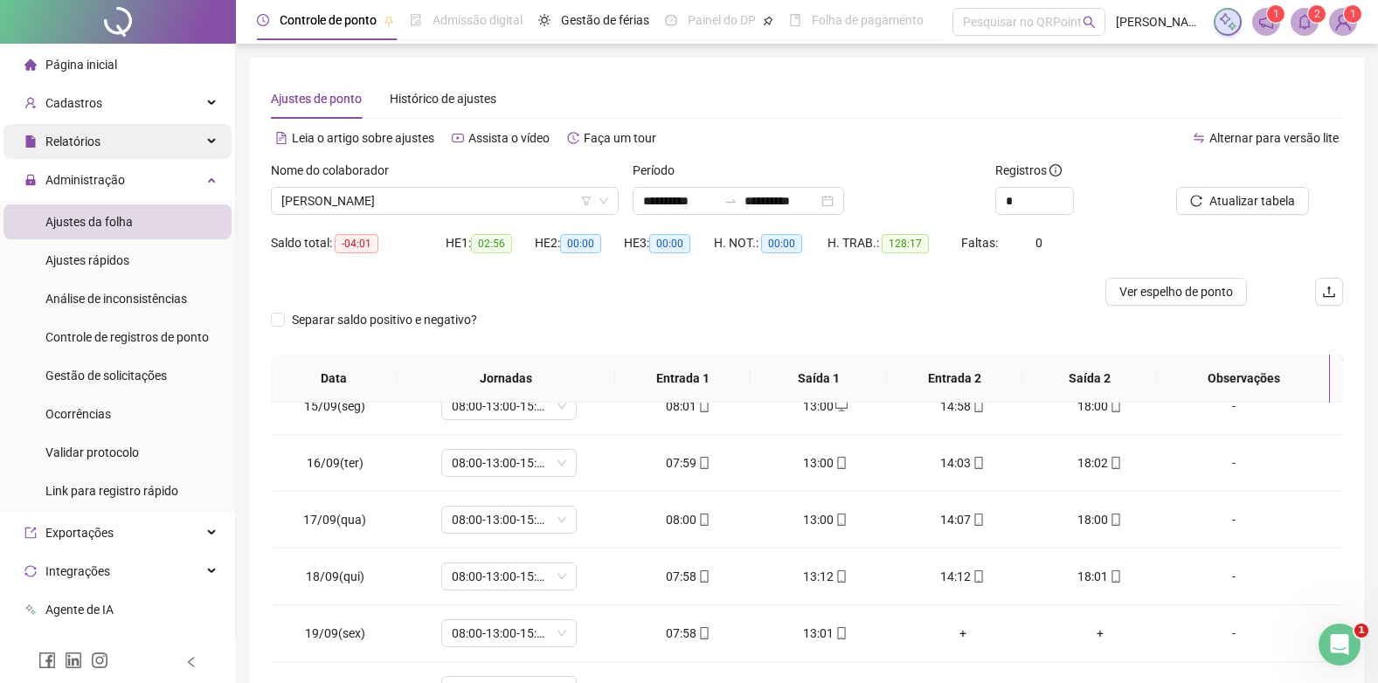
click at [102, 135] on div "Relatórios" at bounding box center [117, 141] width 228 height 35
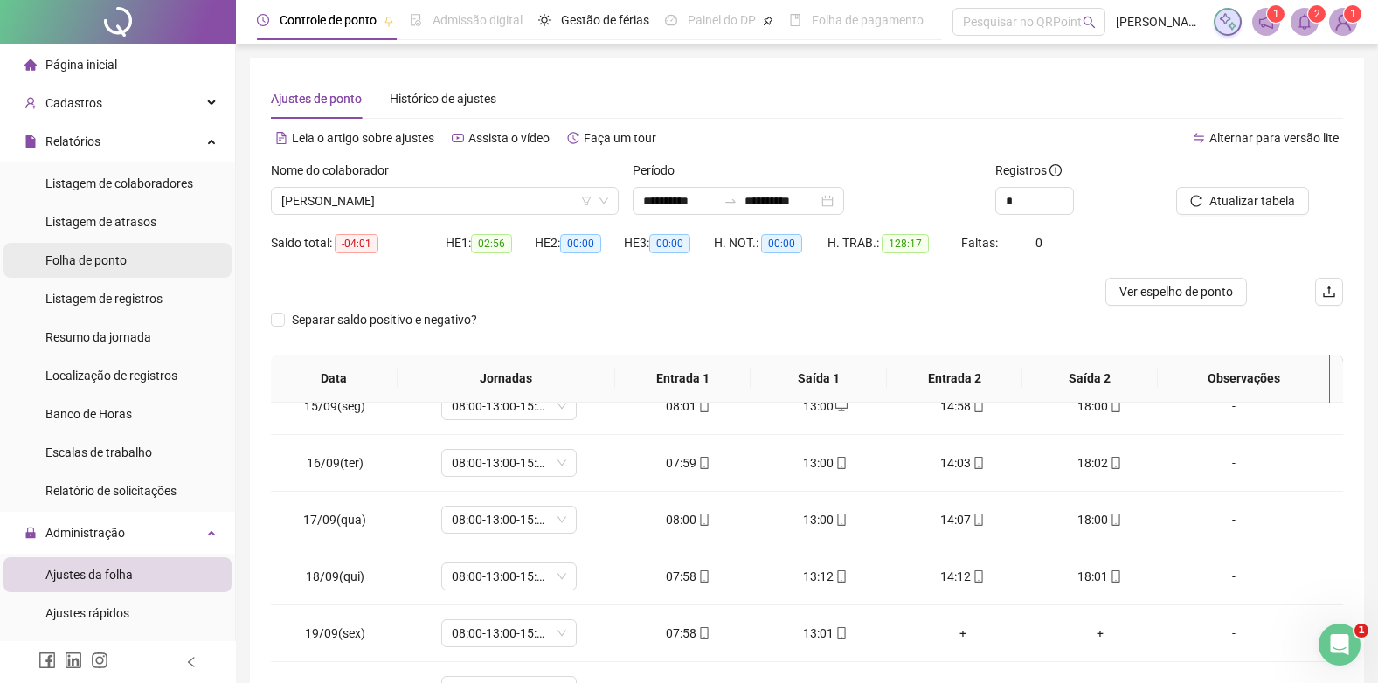
click at [61, 256] on span "Folha de ponto" at bounding box center [85, 260] width 81 height 14
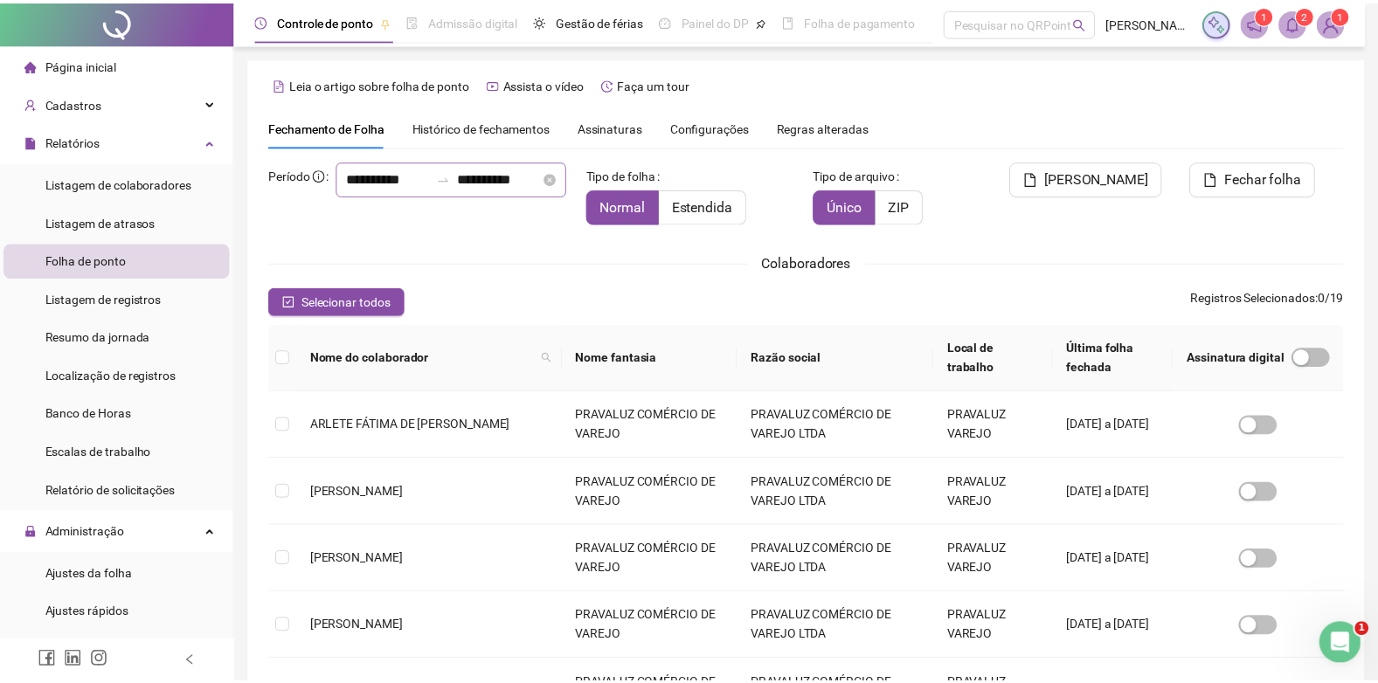
scroll to position [17, 0]
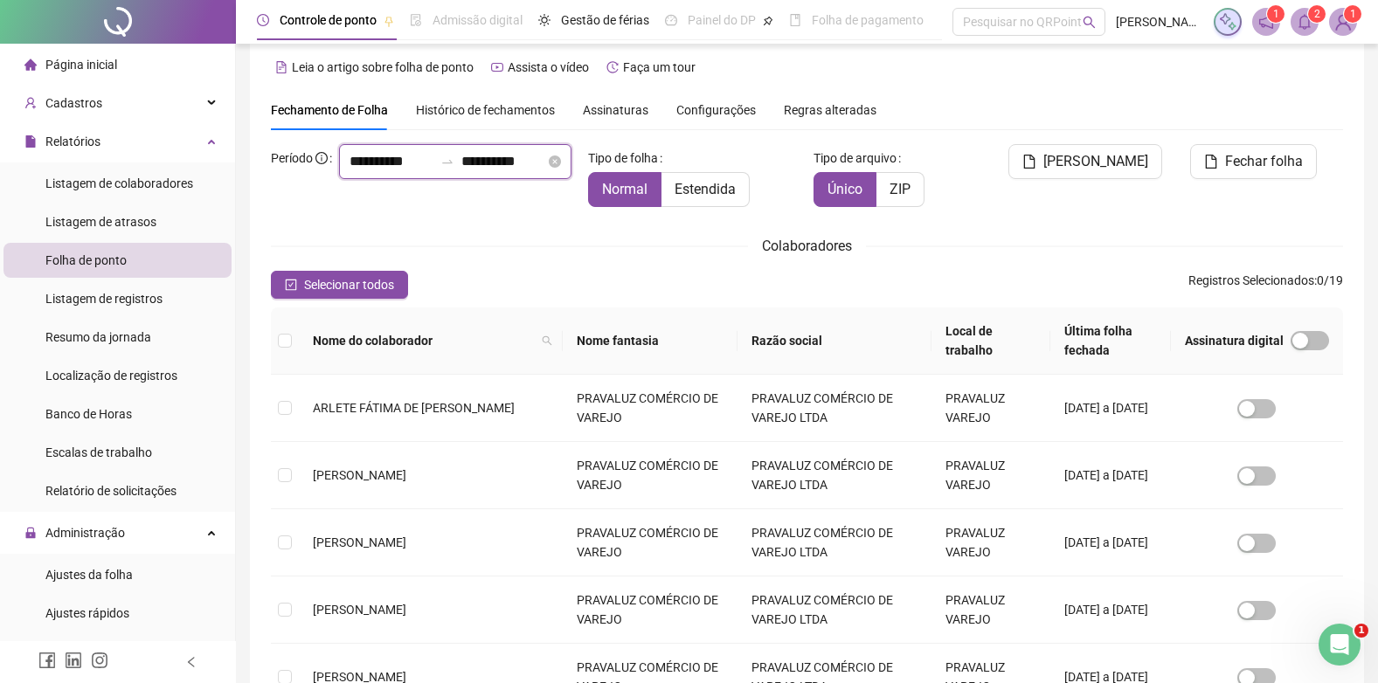
click at [461, 172] on input "**********" at bounding box center [503, 161] width 84 height 21
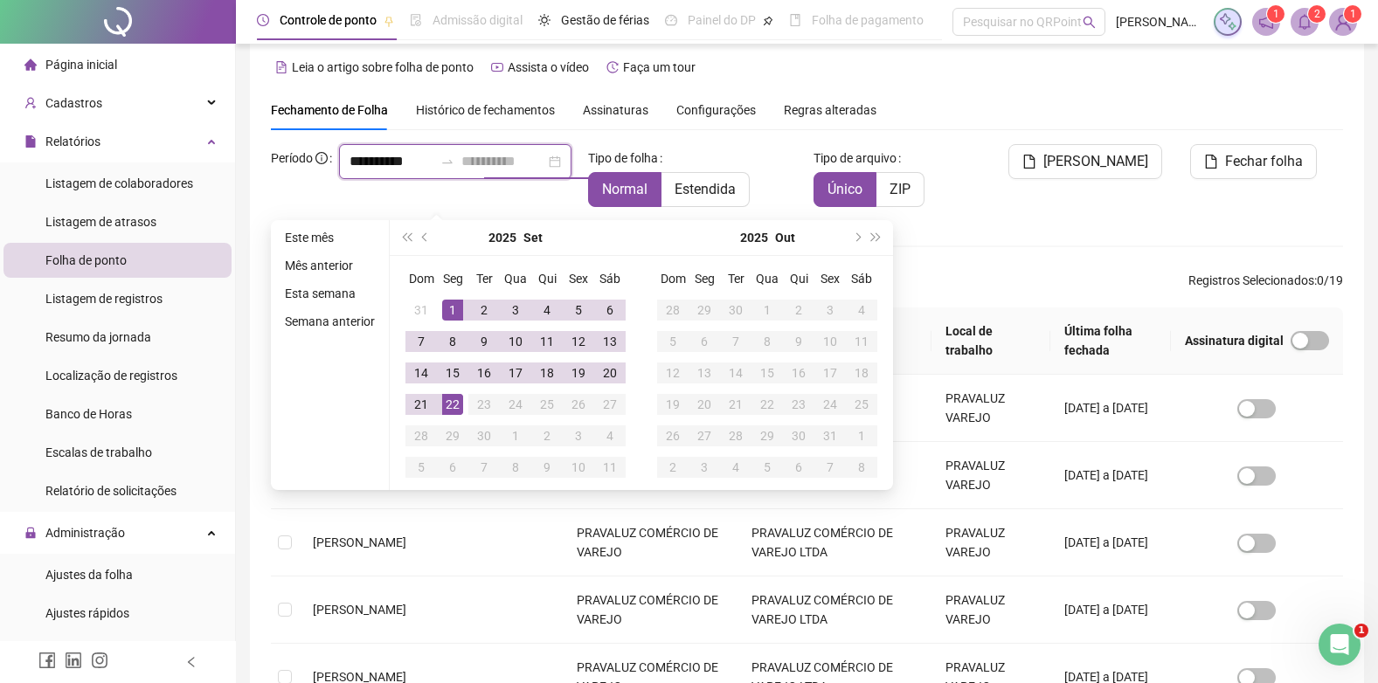
type input "**********"
click at [453, 404] on div "22" at bounding box center [452, 404] width 21 height 21
type input "**********"
click at [715, 183] on span "Estendida" at bounding box center [704, 189] width 61 height 17
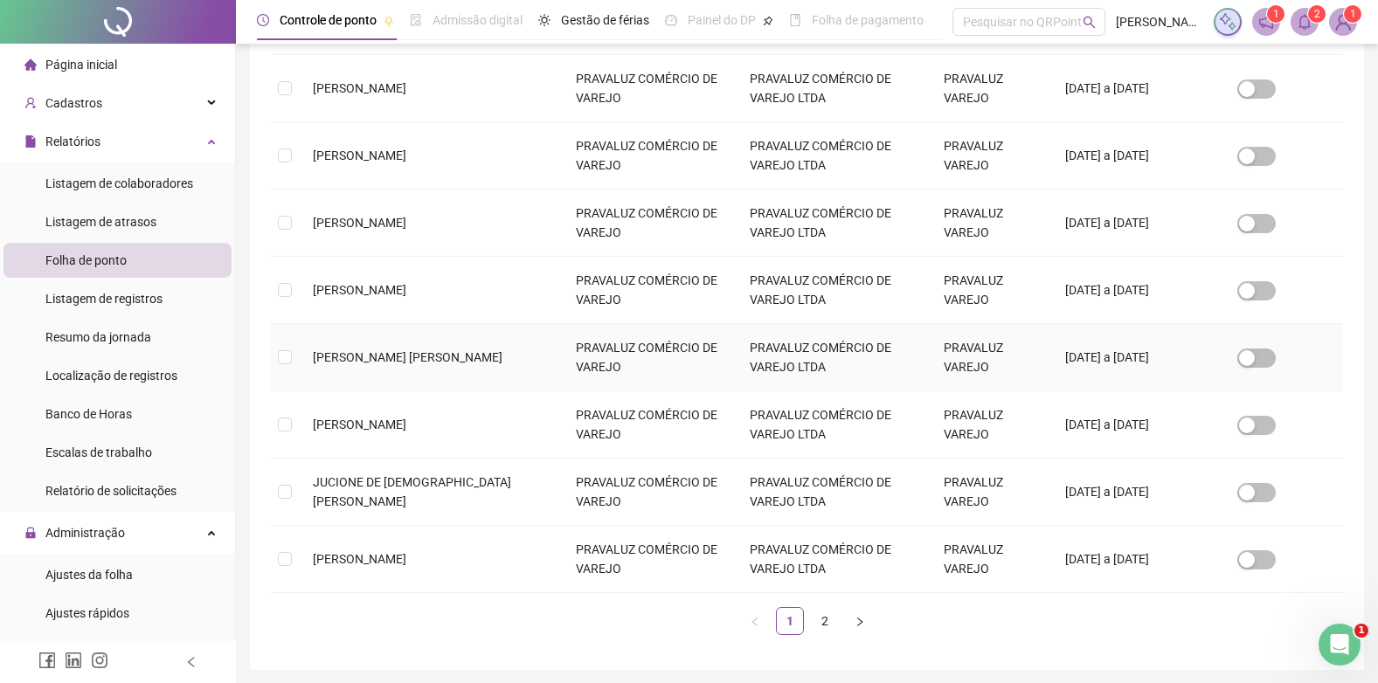
scroll to position [533, 0]
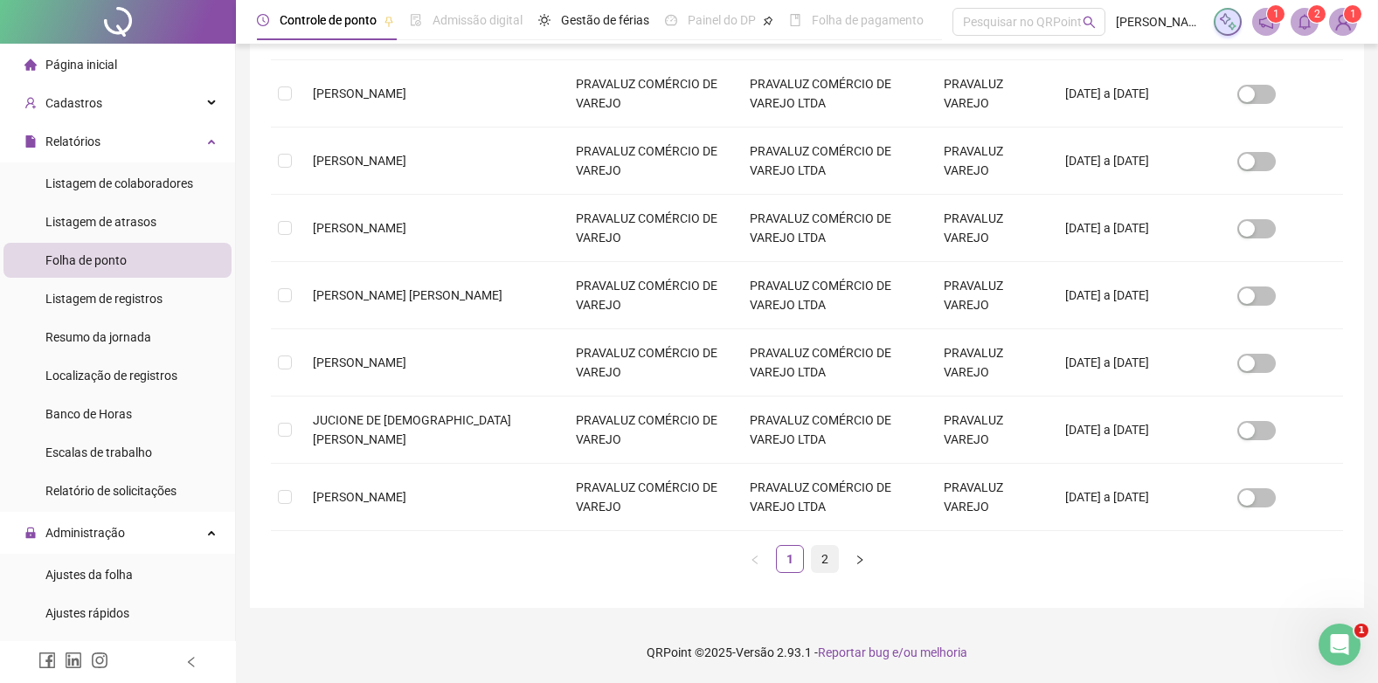
click at [825, 556] on link "2" at bounding box center [824, 559] width 26 height 26
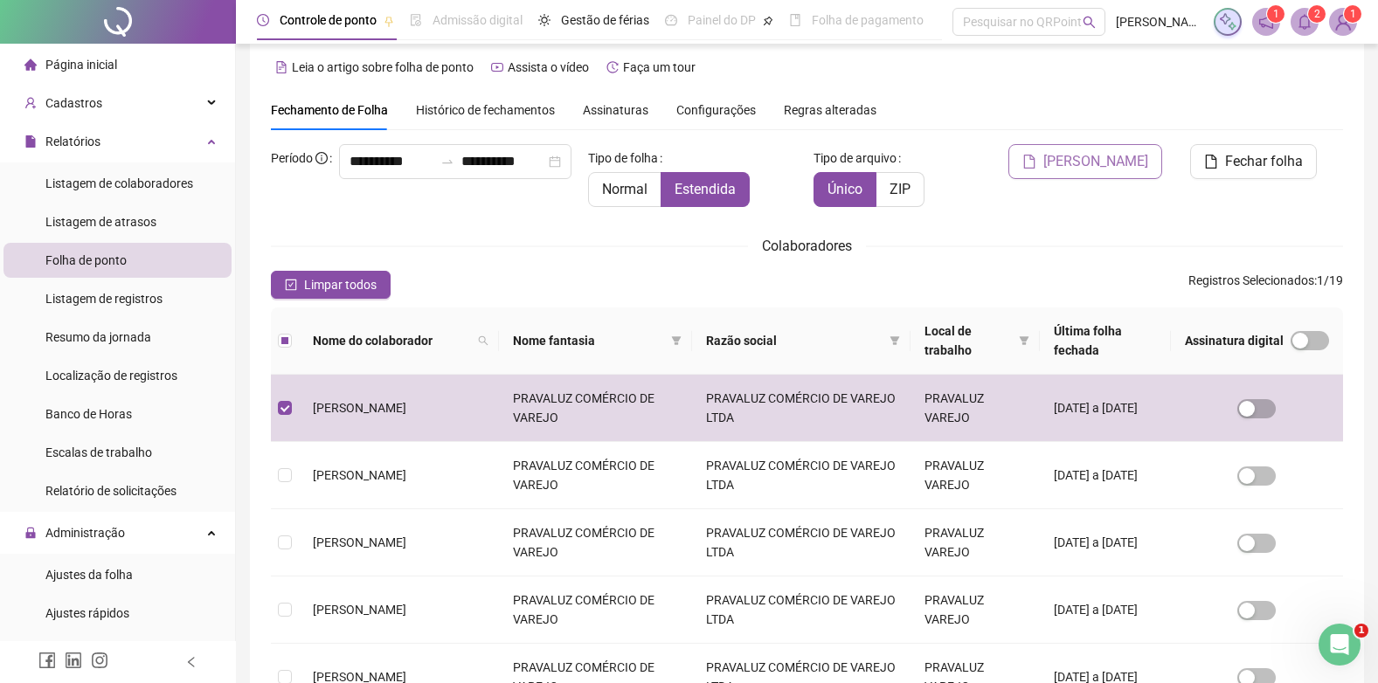
click at [1074, 166] on span "[PERSON_NAME]" at bounding box center [1095, 161] width 105 height 21
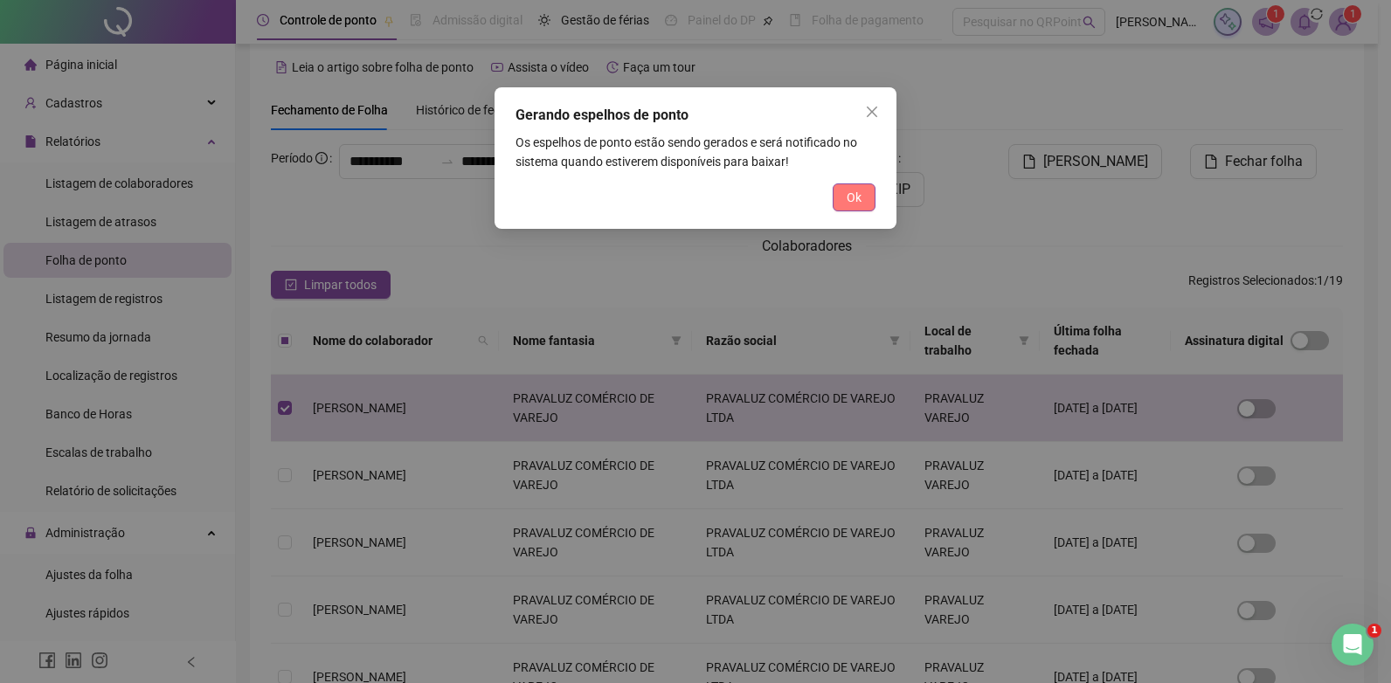
click at [860, 183] on button "Ok" at bounding box center [853, 197] width 43 height 28
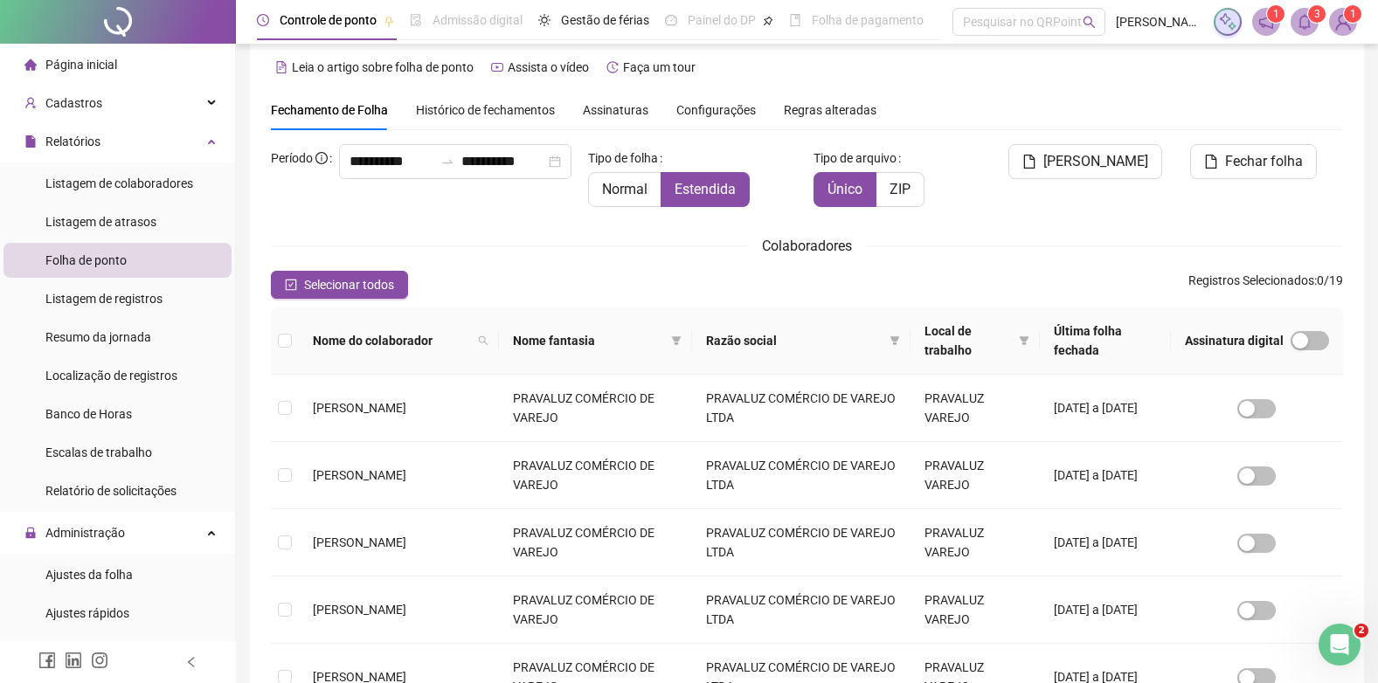
scroll to position [1203, 0]
click at [86, 100] on span "Cadastros" at bounding box center [73, 103] width 57 height 14
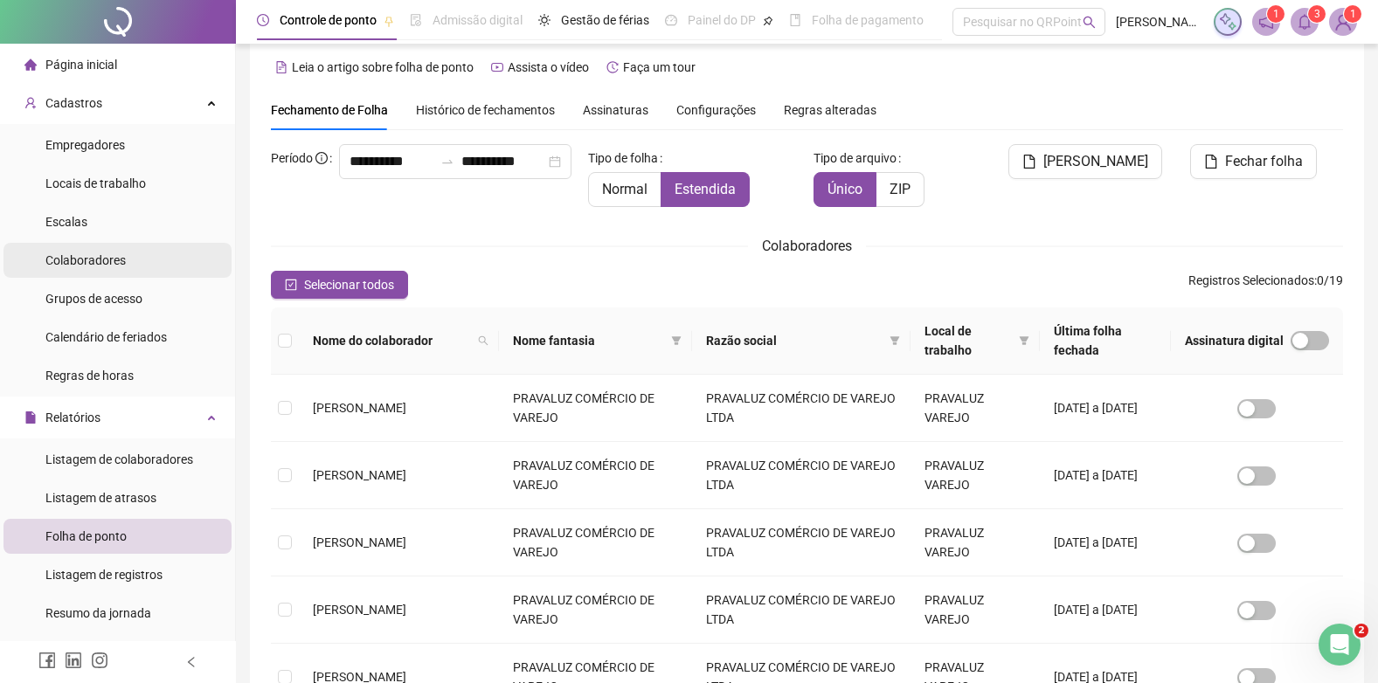
click at [86, 255] on span "Colaboradores" at bounding box center [85, 260] width 80 height 14
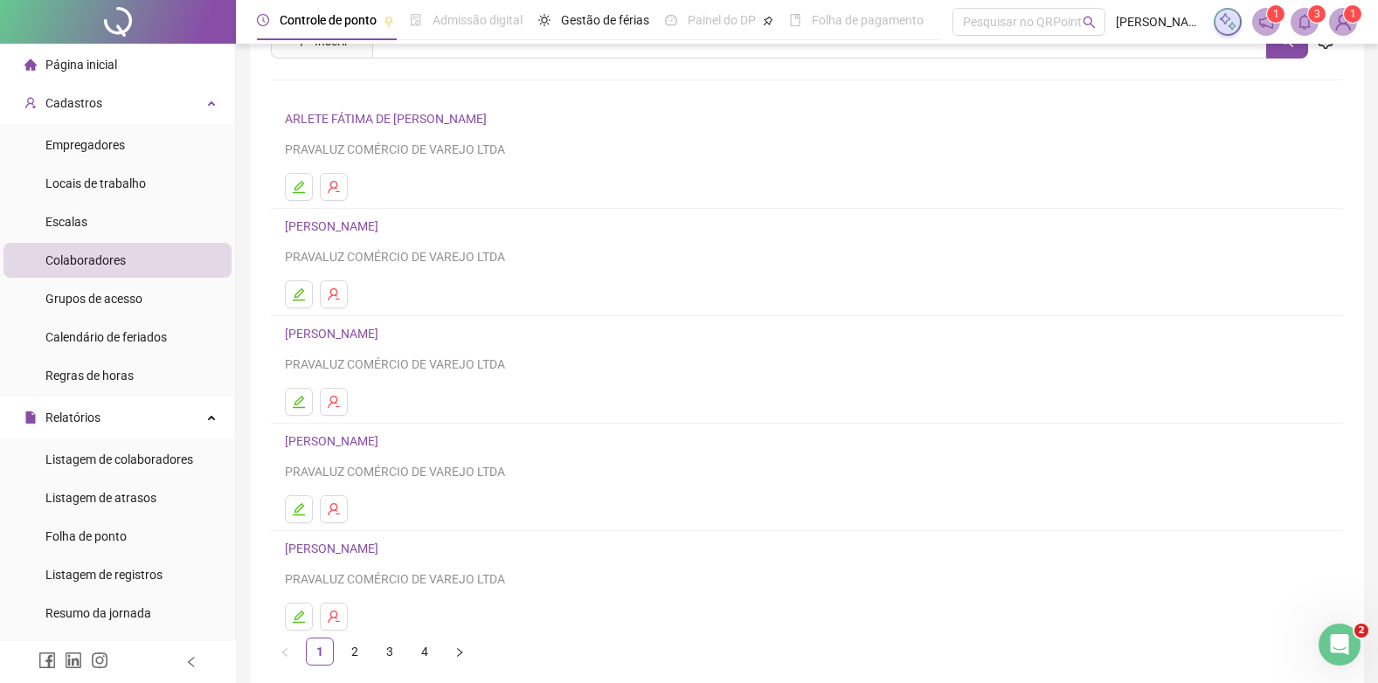
scroll to position [162, 0]
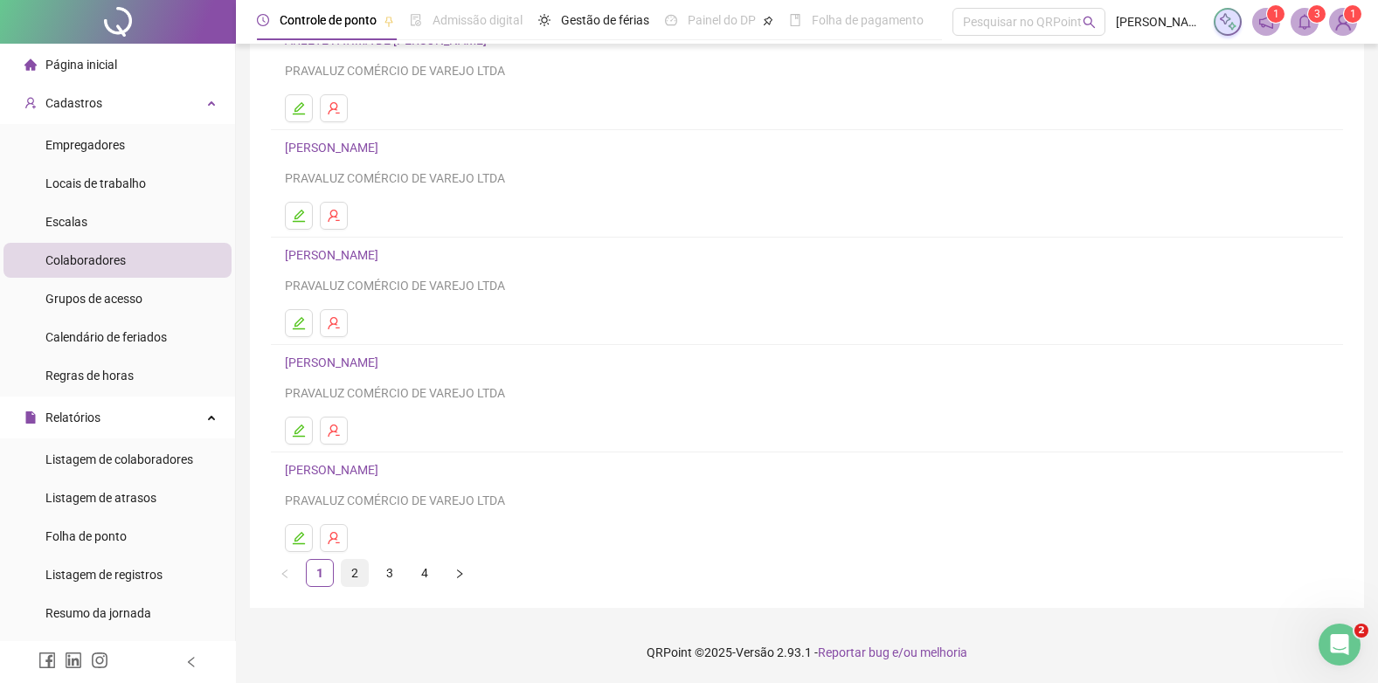
click at [354, 562] on link "2" at bounding box center [355, 573] width 26 height 26
click at [321, 356] on link "JUCIONE DE [DEMOGRAPHIC_DATA][PERSON_NAME]" at bounding box center [433, 363] width 297 height 14
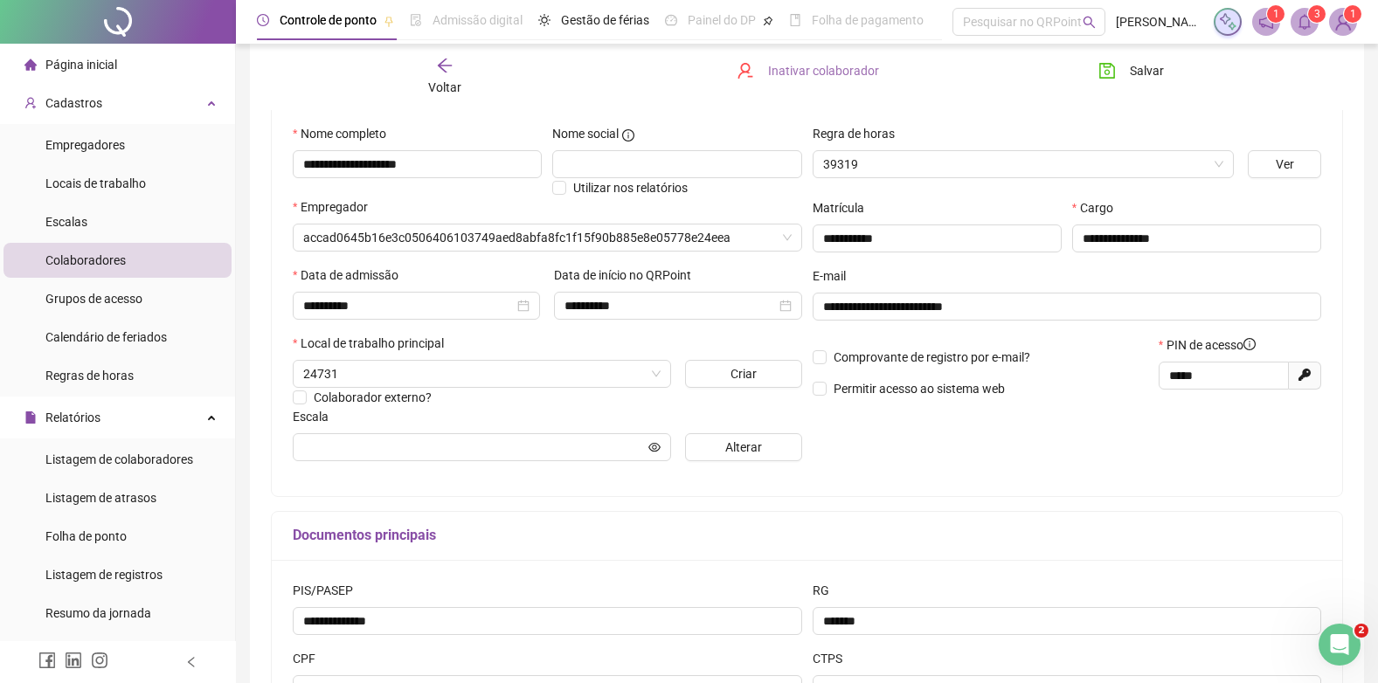
scroll to position [170, 0]
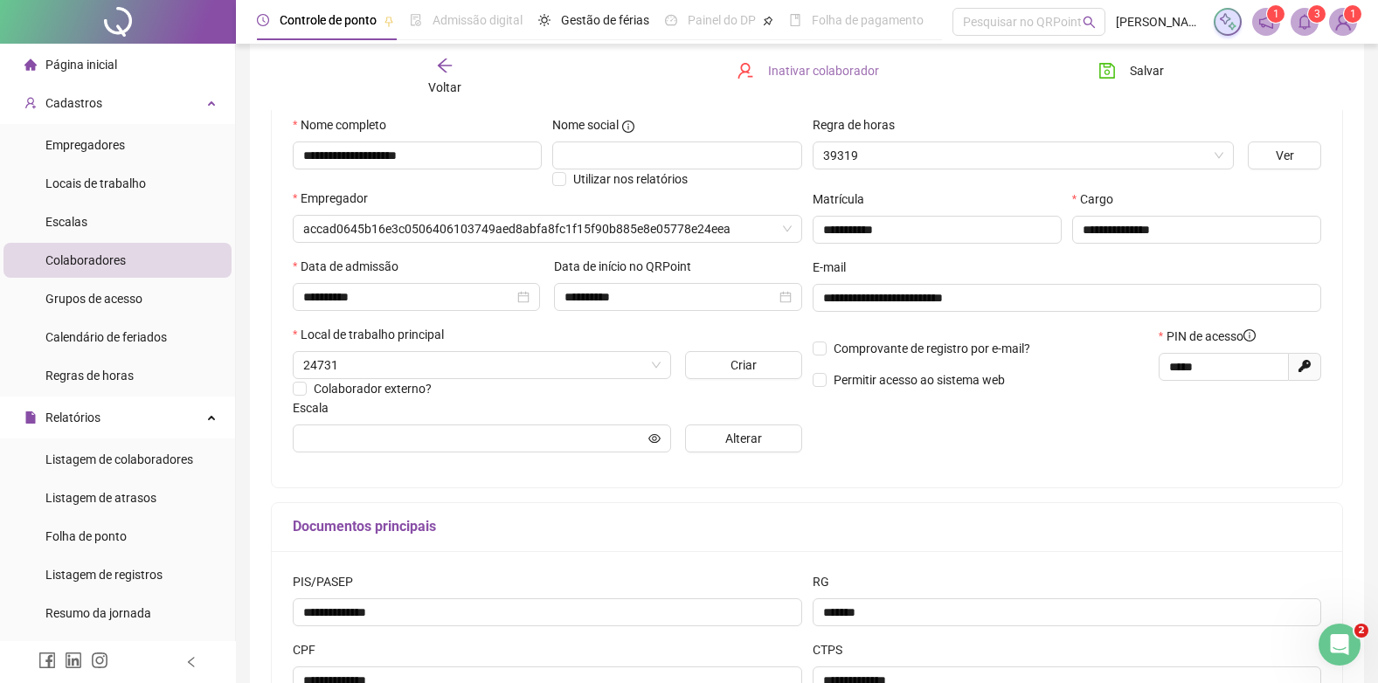
type input "**********"
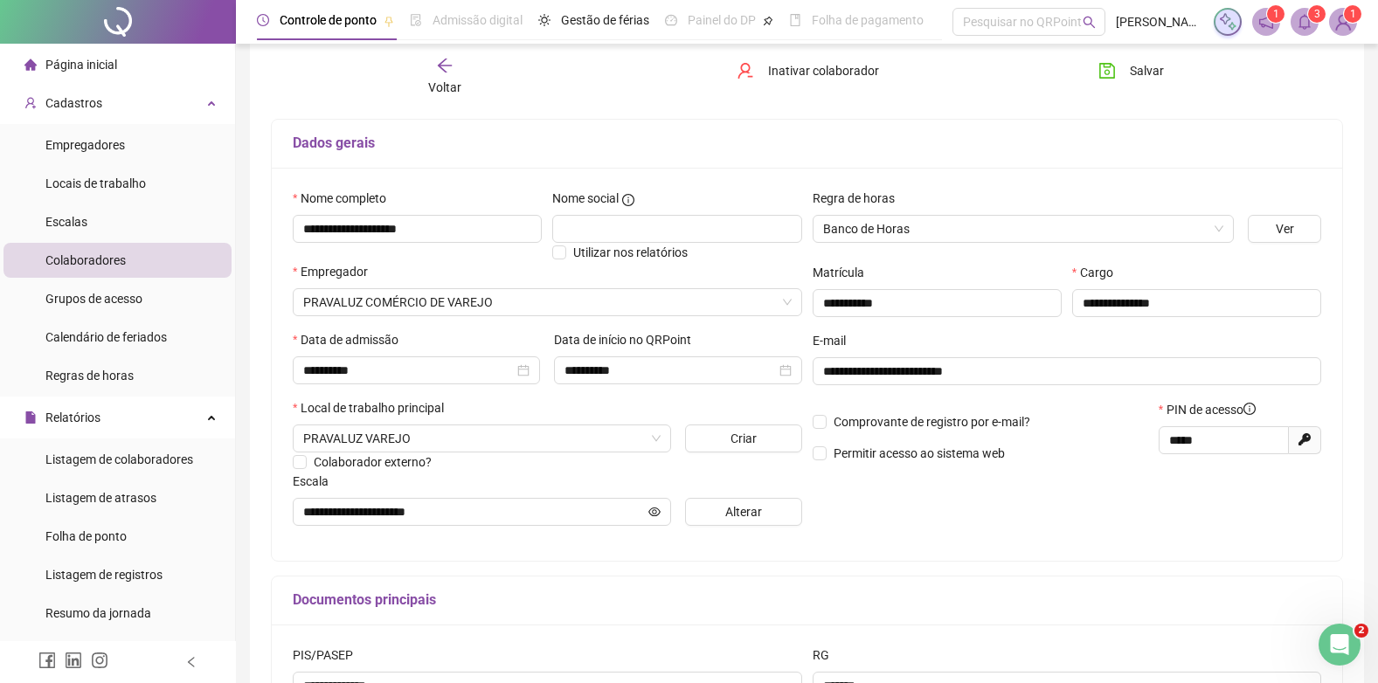
scroll to position [0, 0]
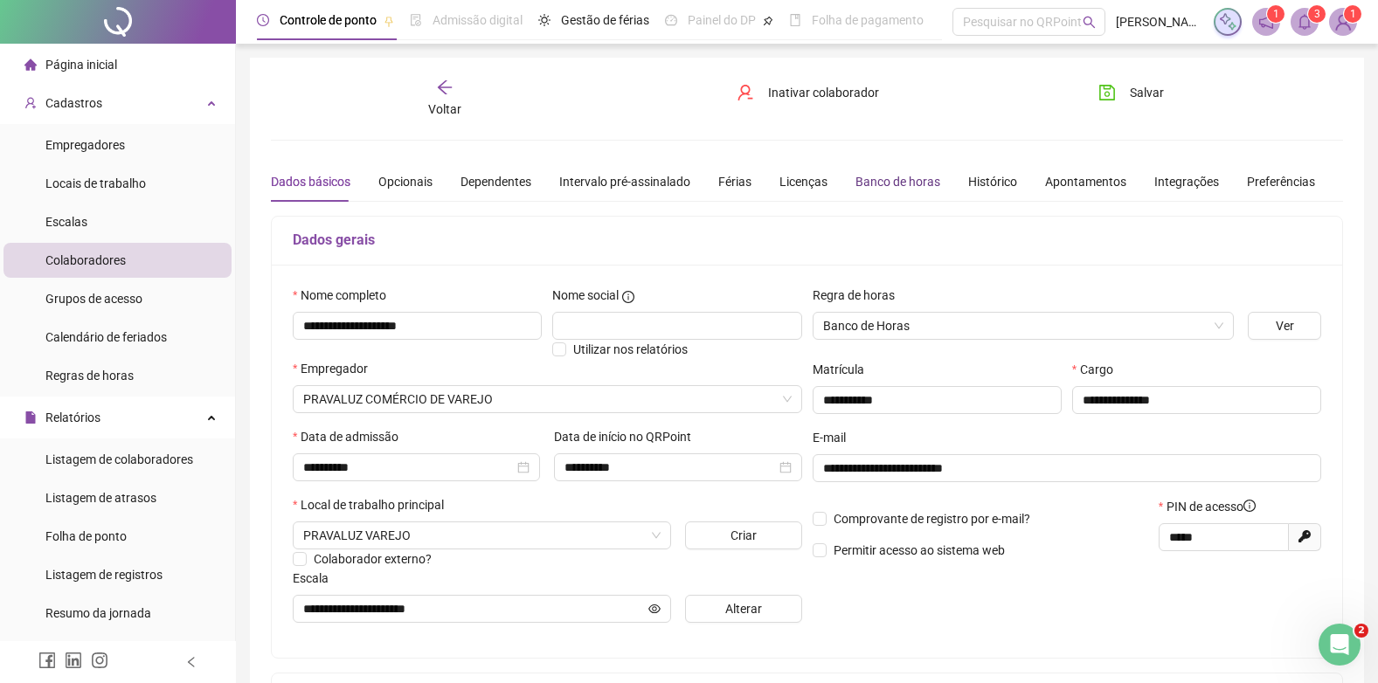
click at [876, 182] on div "Banco de horas" at bounding box center [897, 181] width 85 height 19
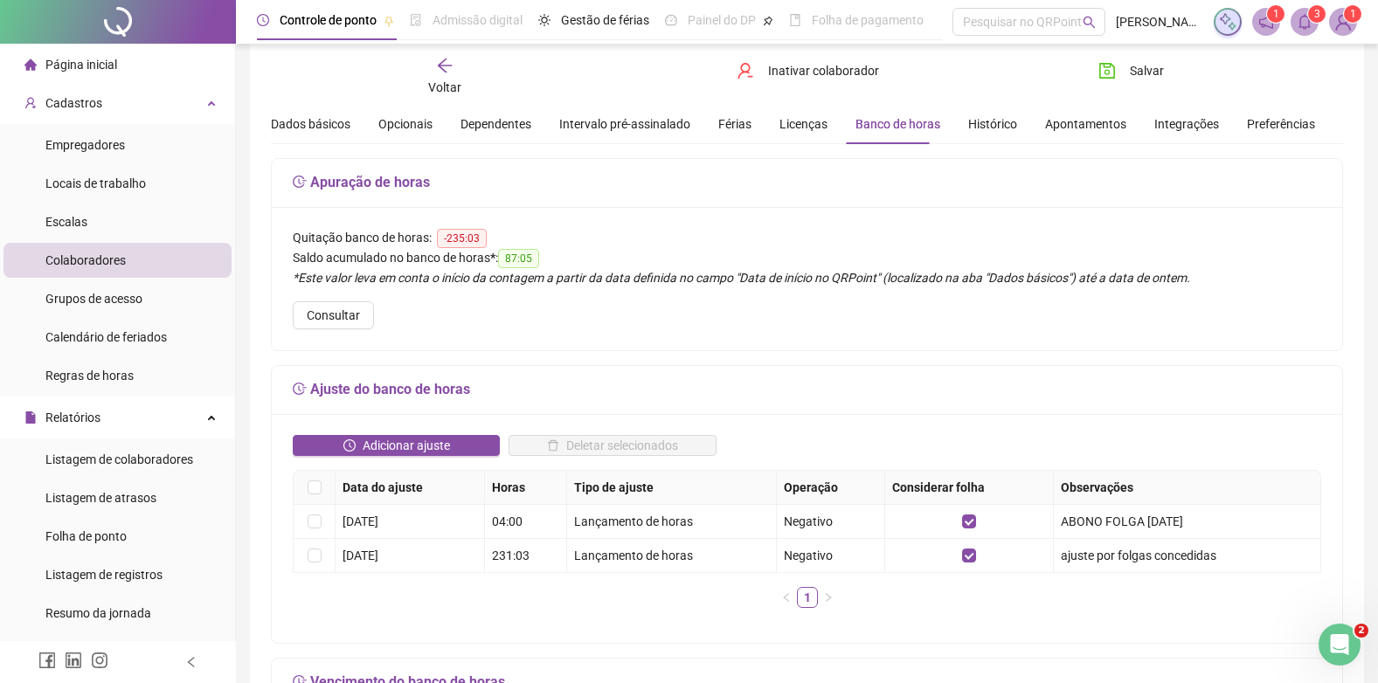
scroll to position [87, 0]
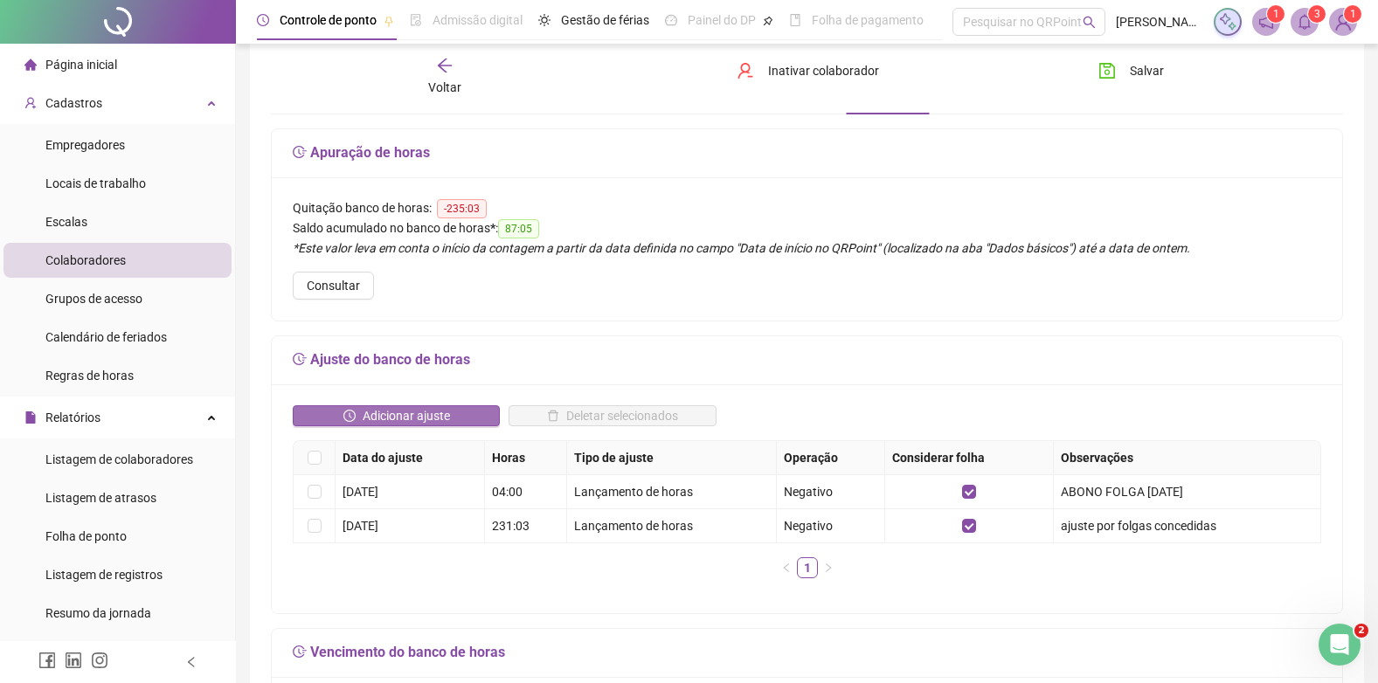
click at [405, 417] on span "Adicionar ajuste" at bounding box center [406, 415] width 87 height 19
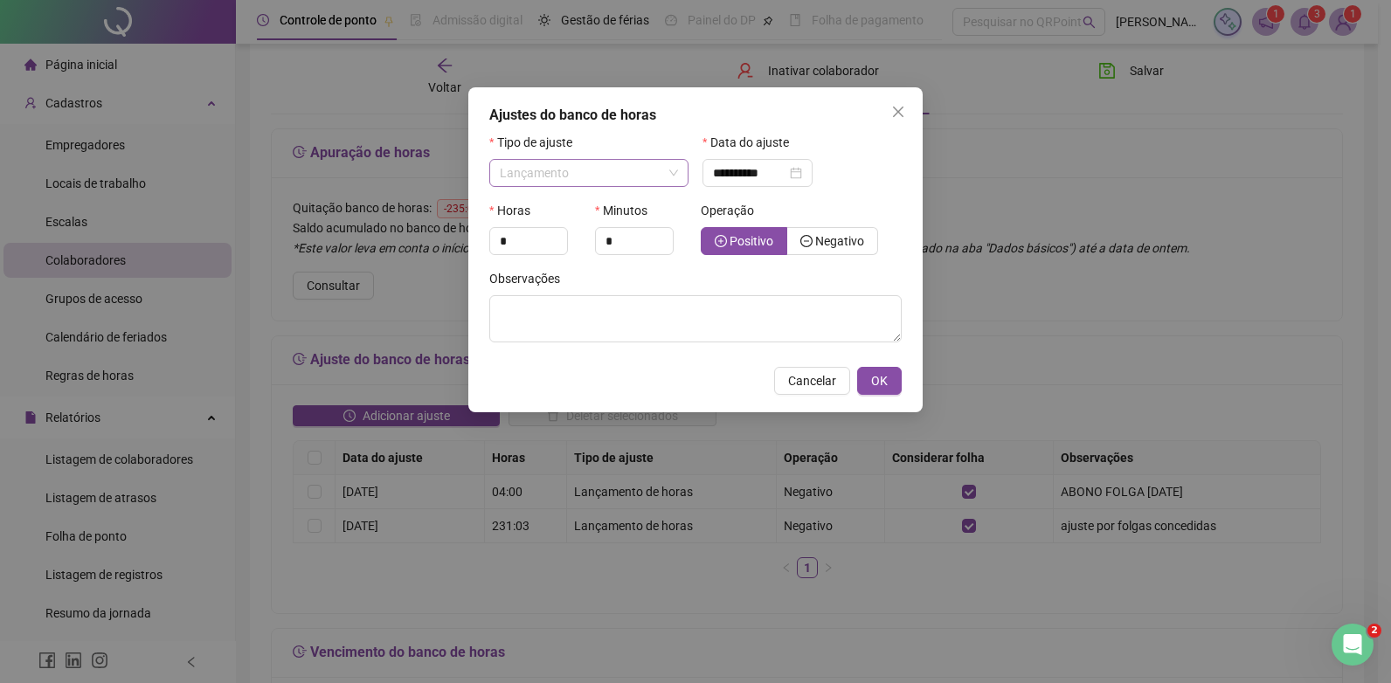
click at [610, 173] on span "Lançamento" at bounding box center [589, 173] width 178 height 26
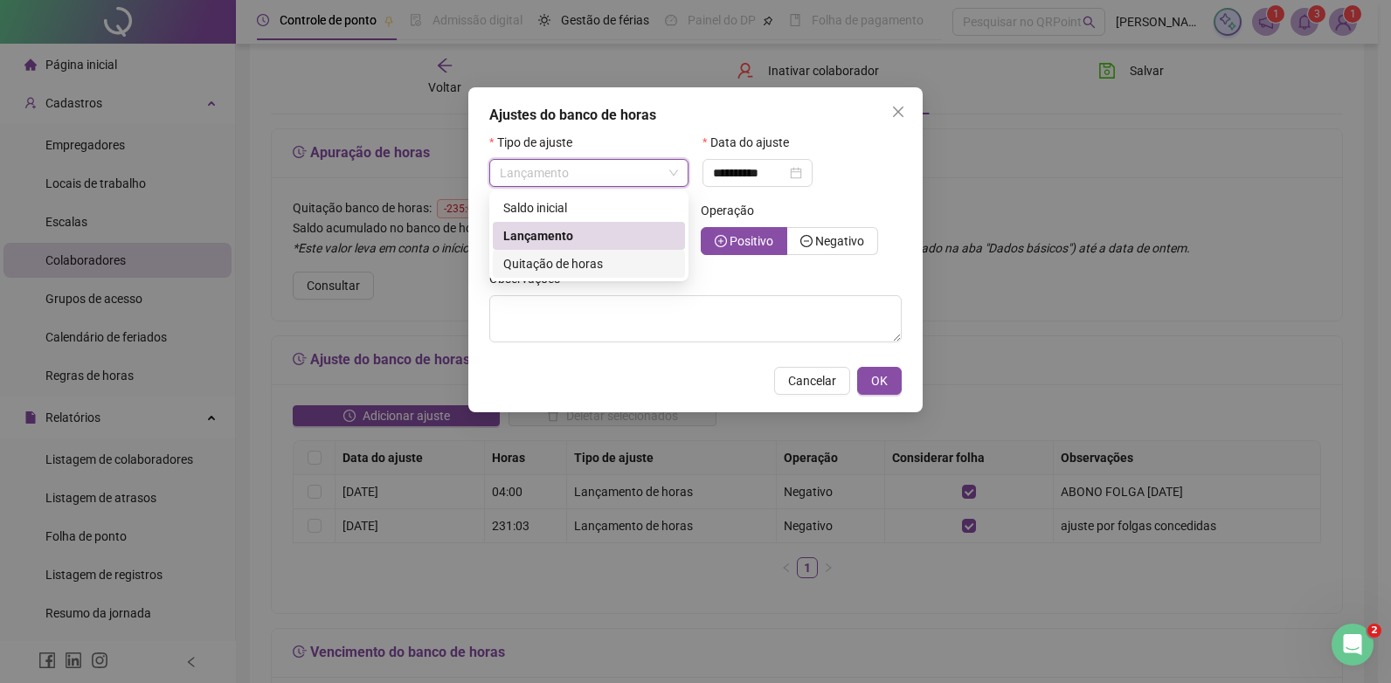
click at [538, 259] on span "Quitação de horas" at bounding box center [553, 264] width 100 height 14
type input "**********"
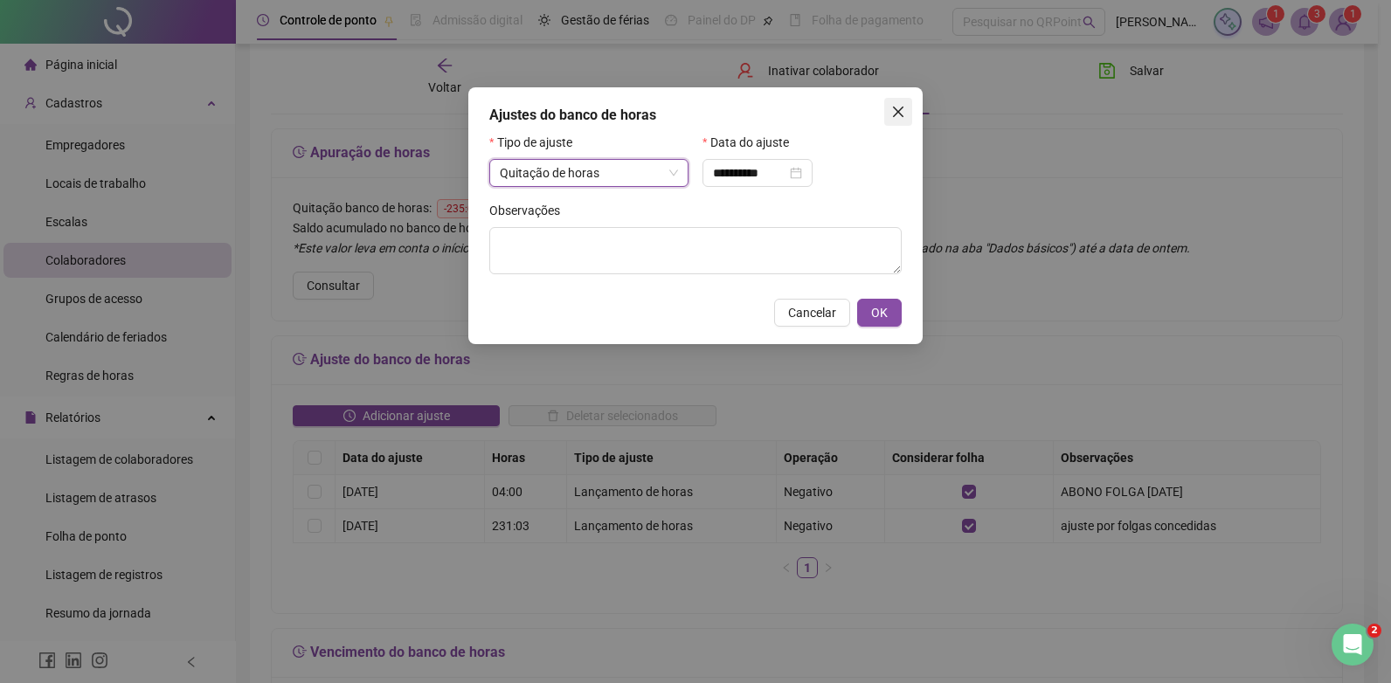
click at [891, 106] on icon "close" at bounding box center [898, 112] width 14 height 14
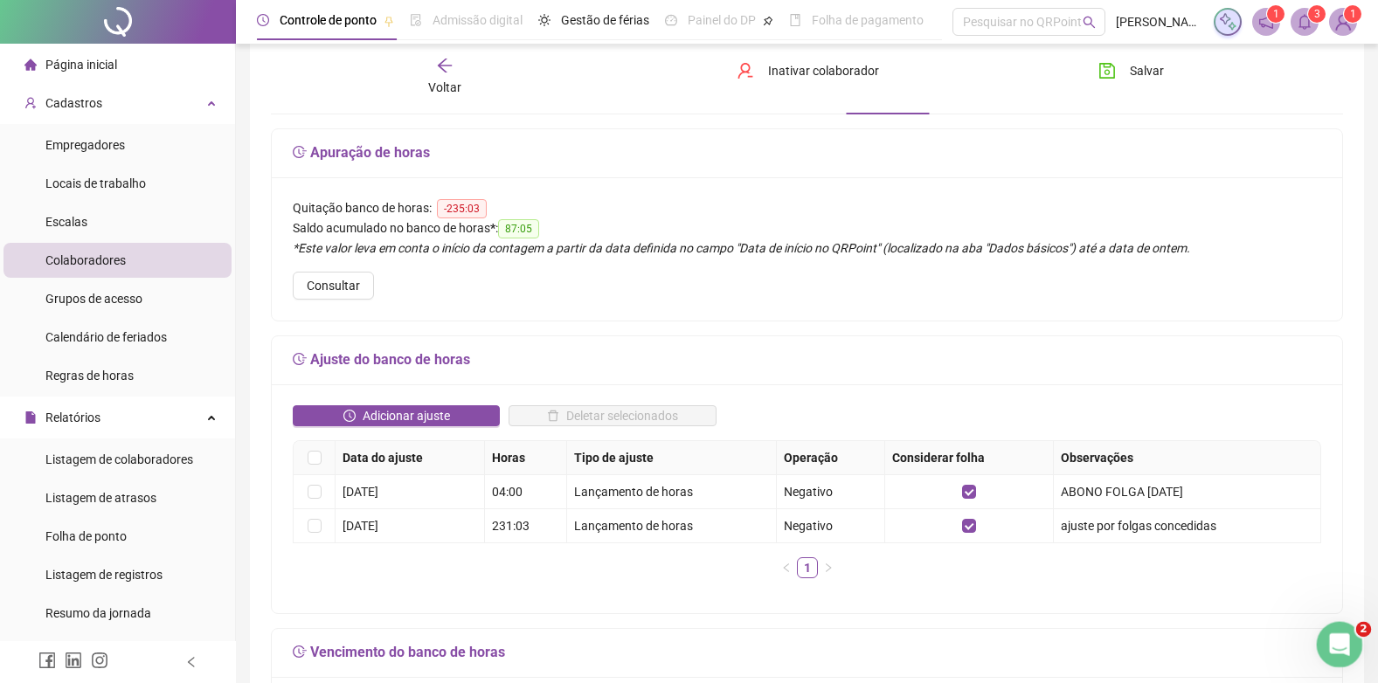
click at [1345, 635] on icon "Abertura do Messenger da Intercom" at bounding box center [1336, 642] width 29 height 29
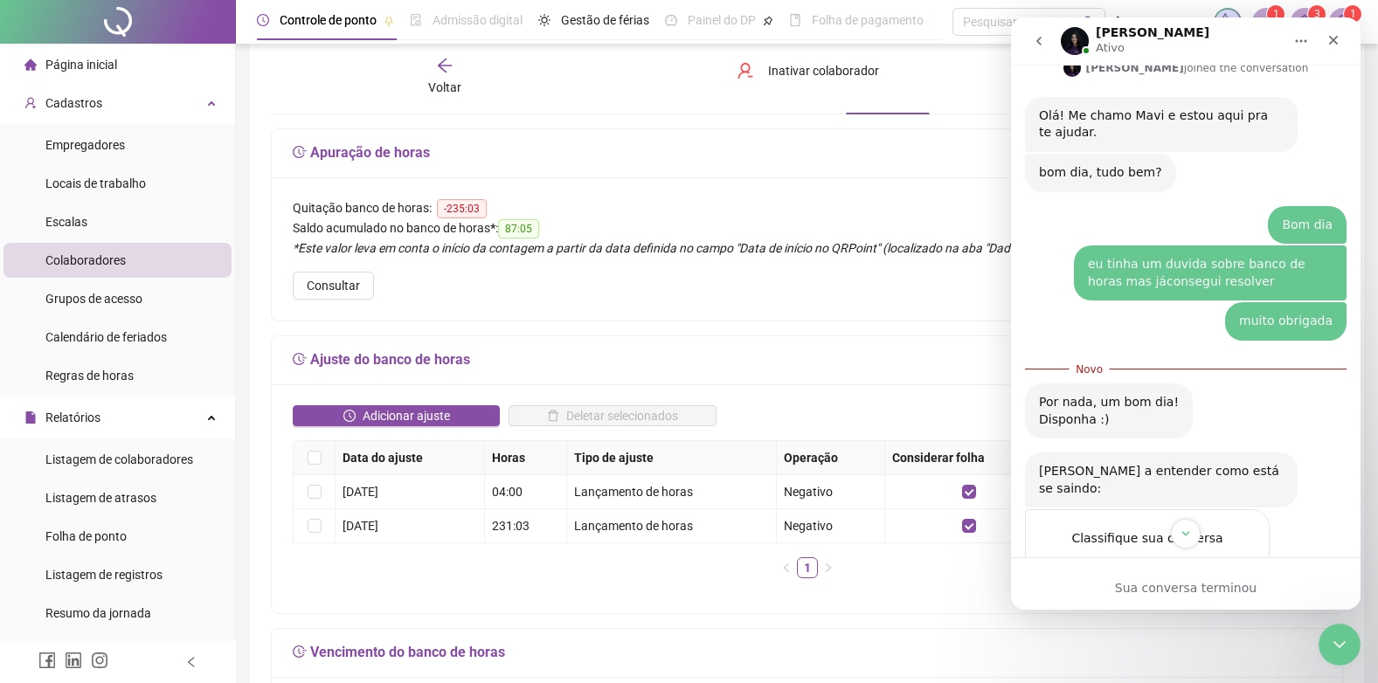
scroll to position [1232, 0]
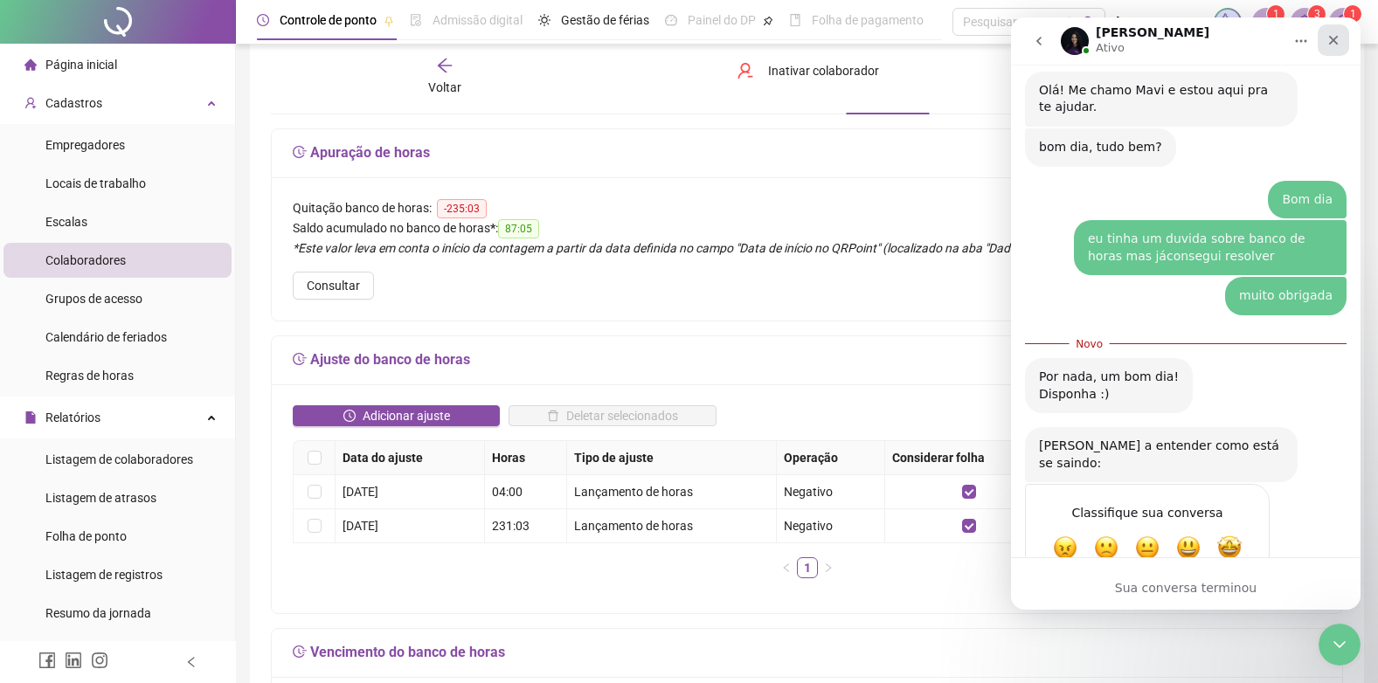
click at [1328, 35] on icon "Fechar" at bounding box center [1333, 40] width 14 height 14
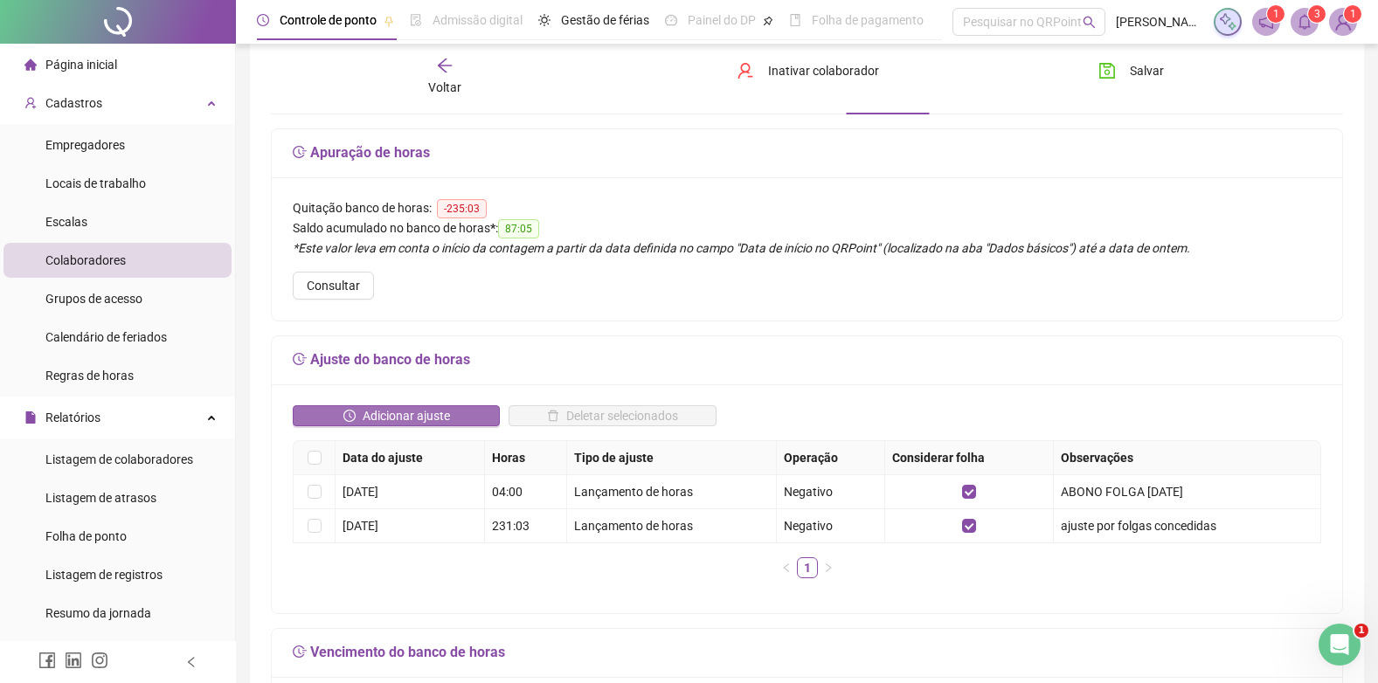
click at [399, 415] on span "Adicionar ajuste" at bounding box center [406, 415] width 87 height 19
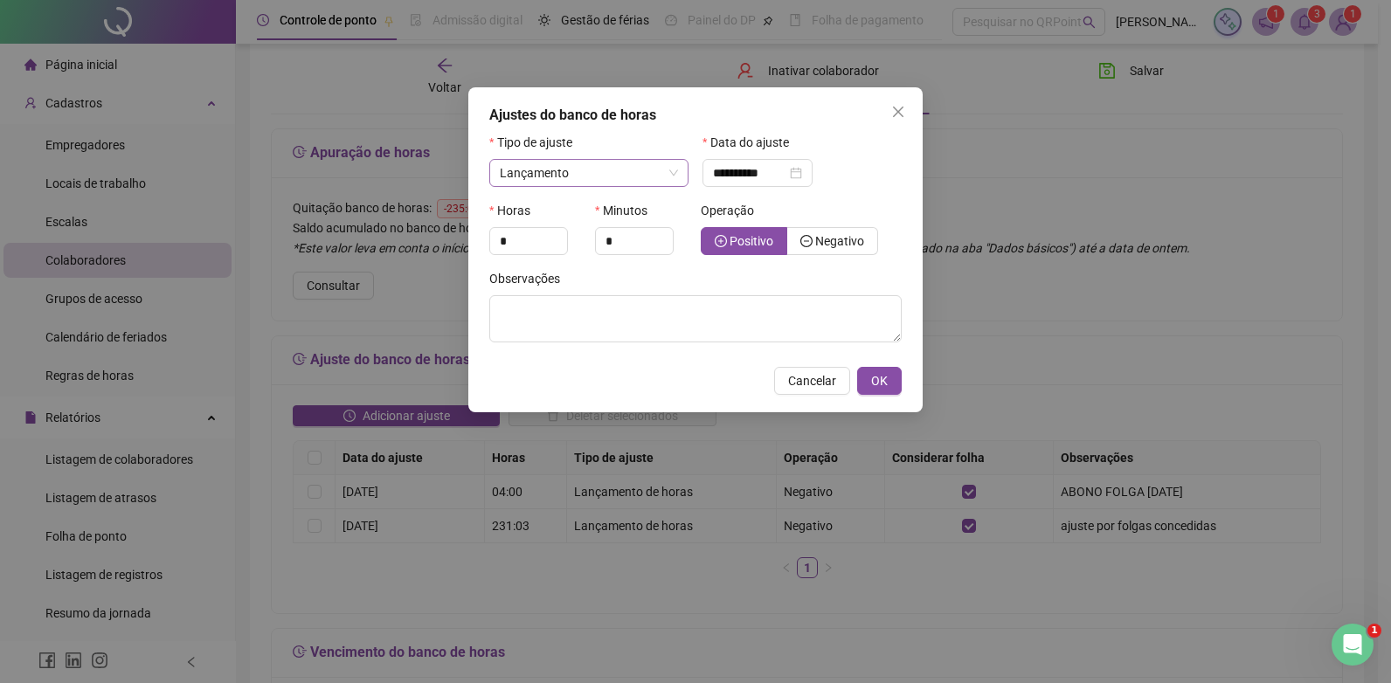
click at [647, 169] on span "Lançamento" at bounding box center [589, 173] width 178 height 26
click at [802, 173] on div "**********" at bounding box center [757, 172] width 89 height 19
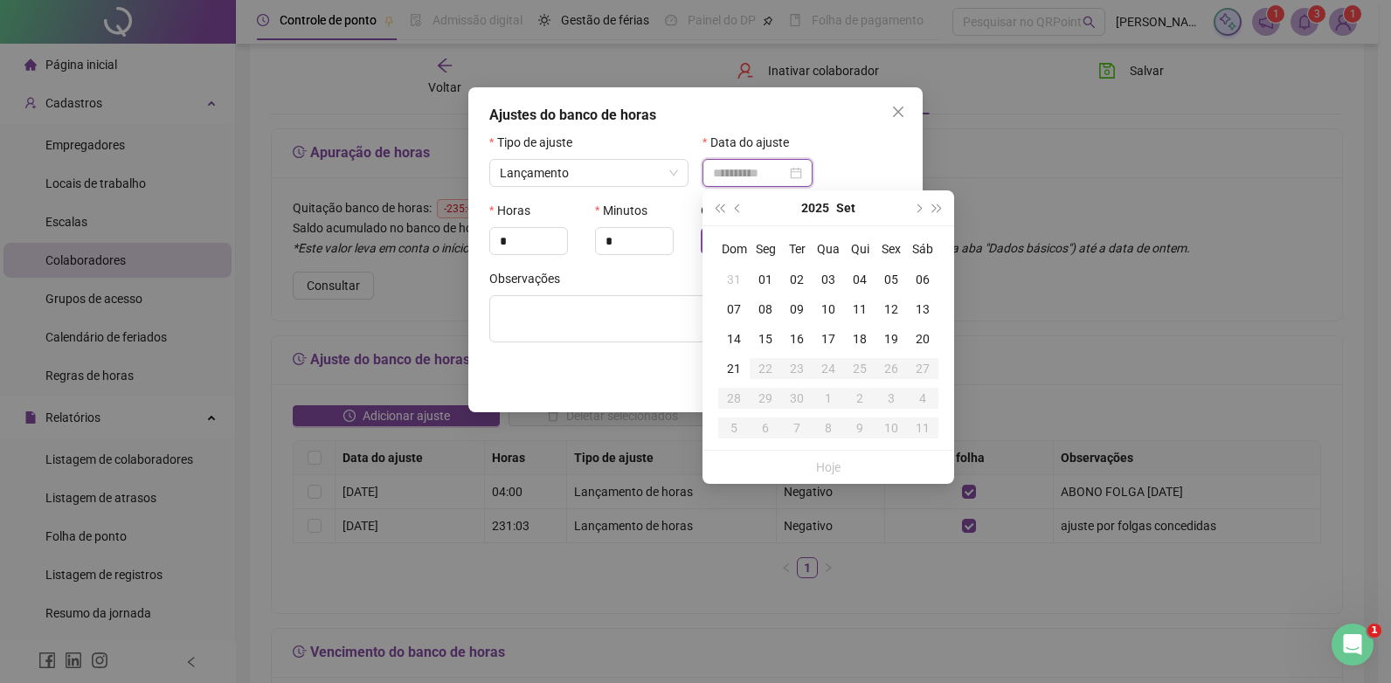
type input "**********"
click at [768, 308] on div "08" at bounding box center [764, 309] width 31 height 19
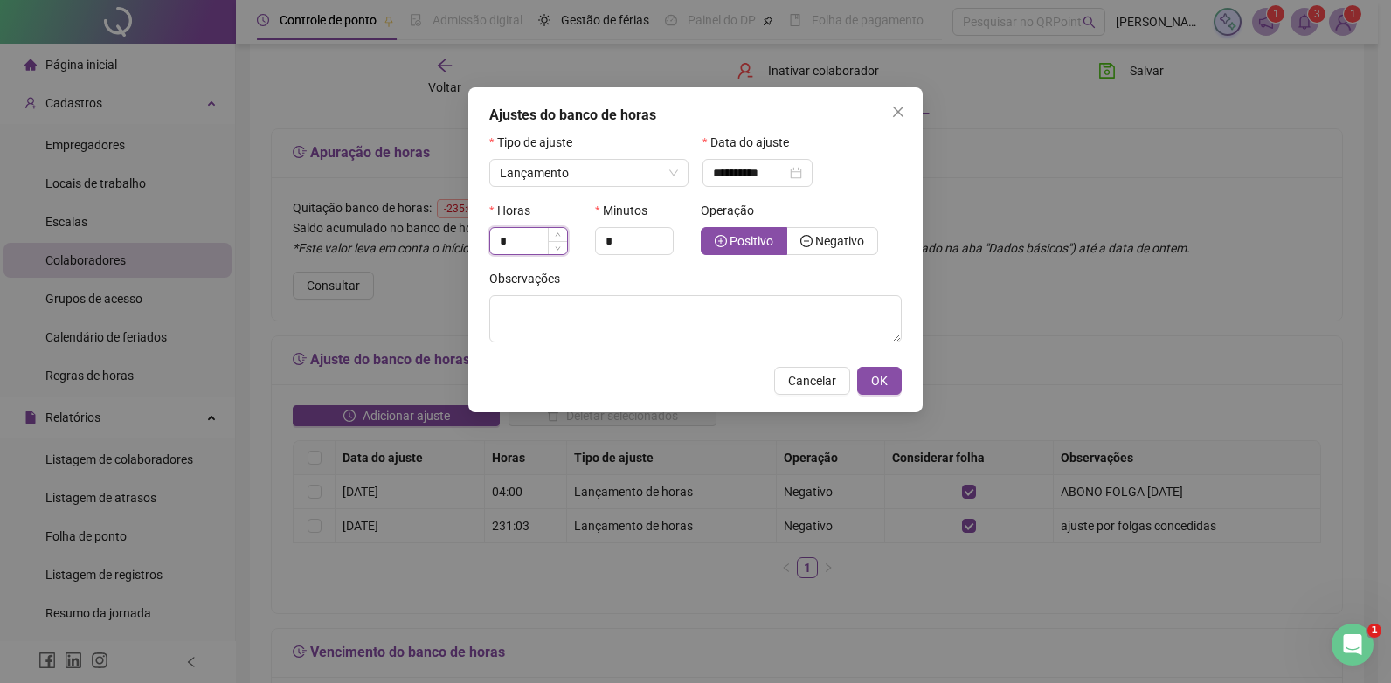
click at [528, 236] on input "*" at bounding box center [528, 241] width 77 height 26
type input "*"
click at [851, 231] on label "Negativo" at bounding box center [832, 241] width 91 height 28
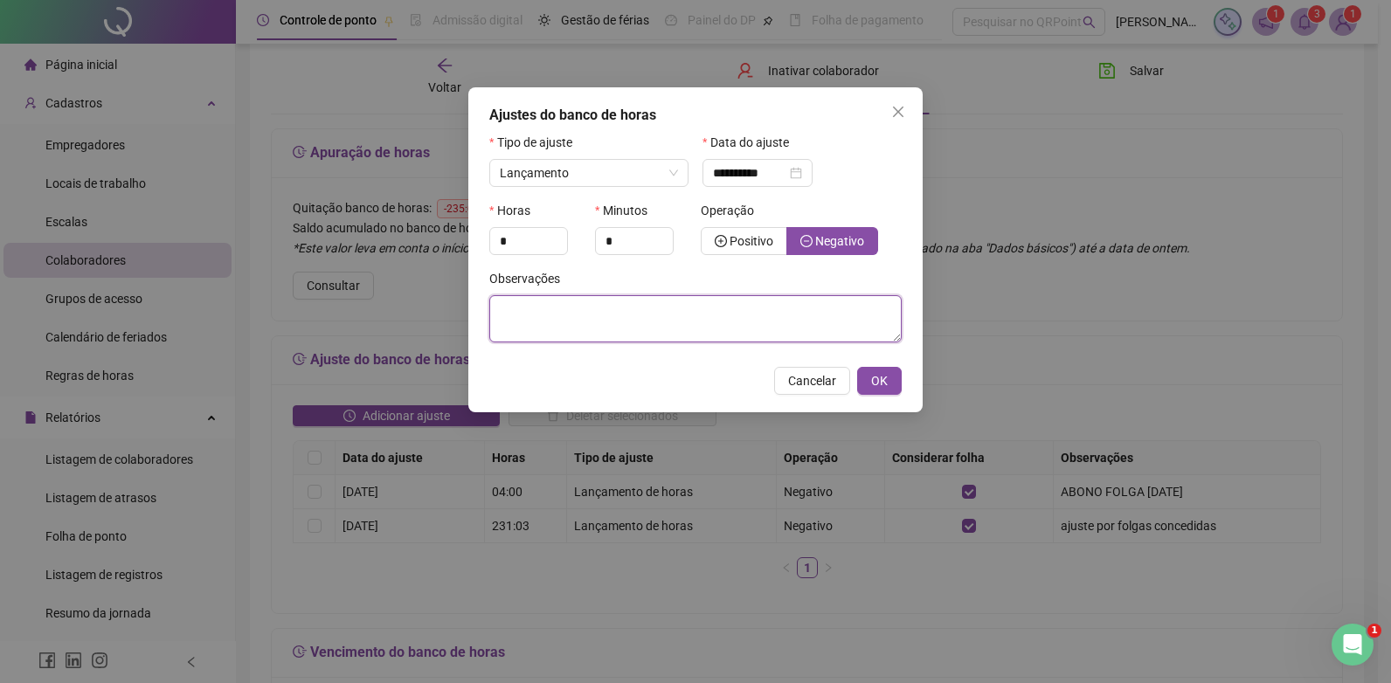
click at [555, 315] on textarea at bounding box center [695, 318] width 412 height 47
type textarea "*"
type textarea "**********"
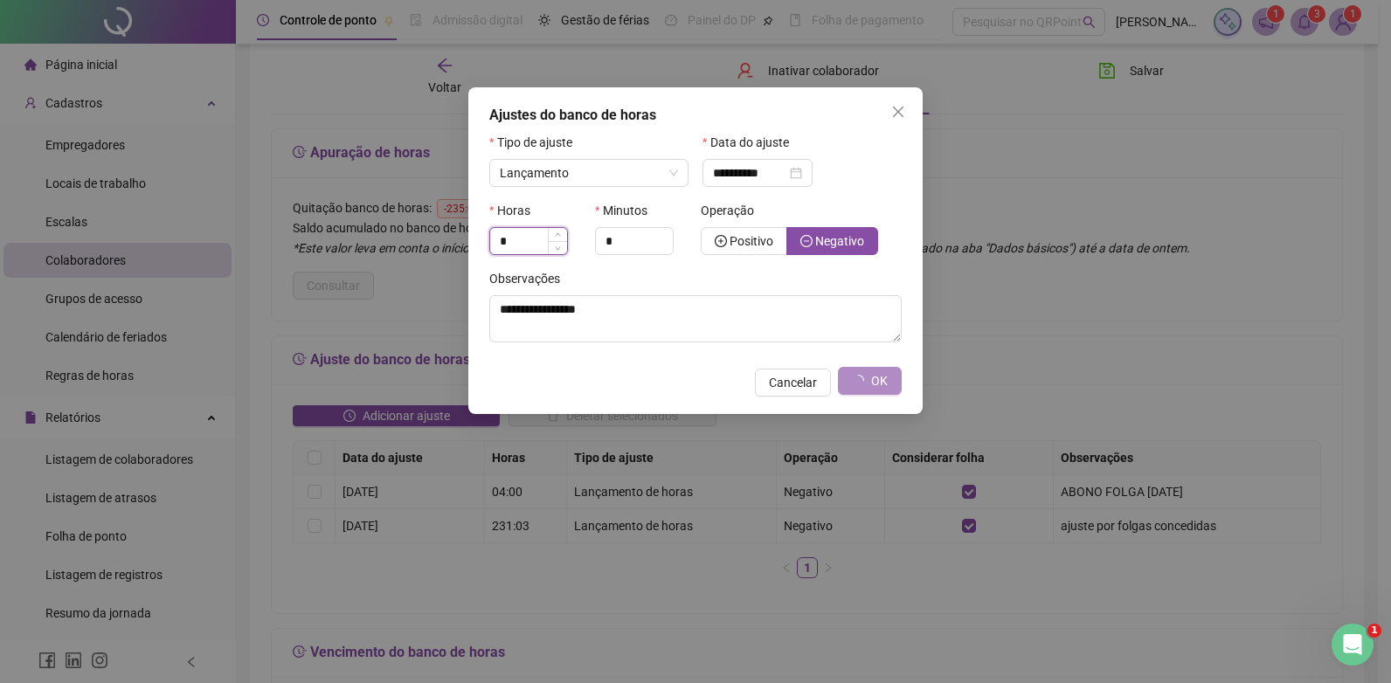
click at [499, 241] on input "*" at bounding box center [528, 241] width 77 height 26
type input "**"
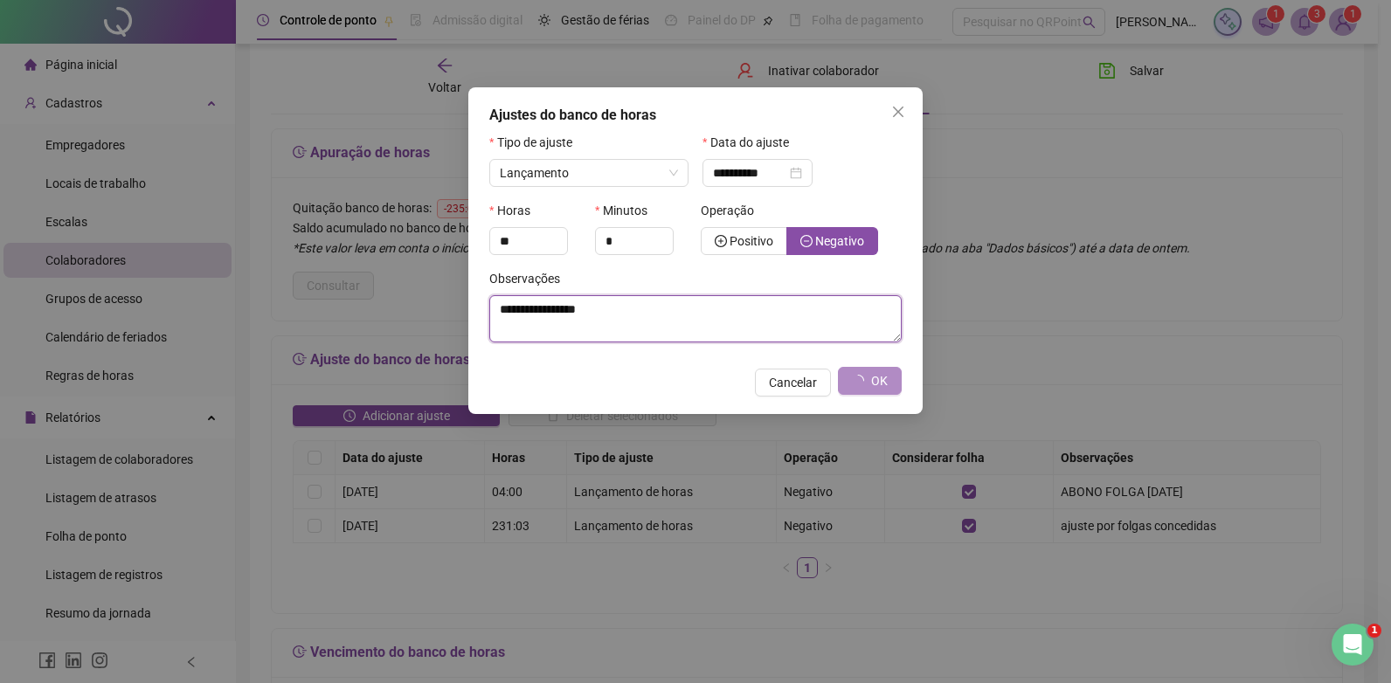
click at [619, 308] on textarea "**********" at bounding box center [695, 318] width 412 height 47
drag, startPoint x: 609, startPoint y: 310, endPoint x: 494, endPoint y: 307, distance: 115.4
click at [494, 307] on textarea "**********" at bounding box center [695, 318] width 412 height 47
click at [802, 172] on div "**********" at bounding box center [757, 172] width 89 height 19
type textarea "******"
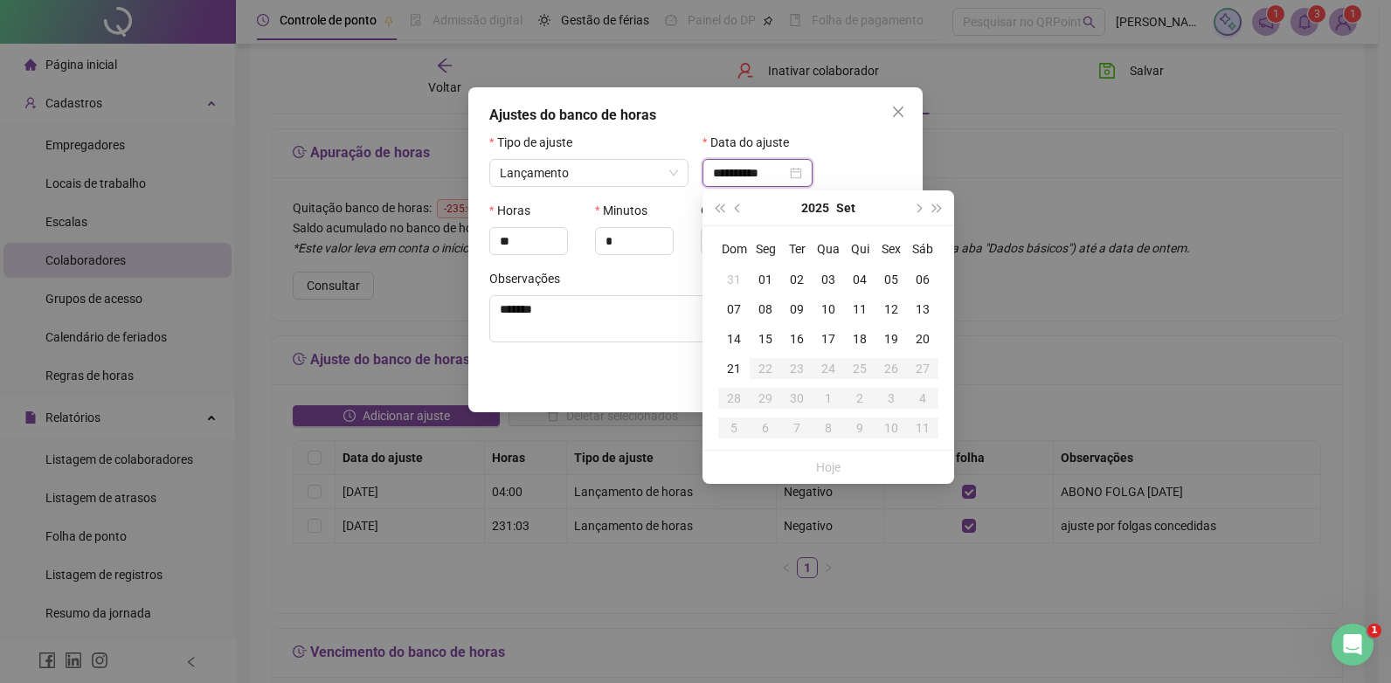
type input "**********"
click at [764, 307] on div "08" at bounding box center [764, 309] width 31 height 19
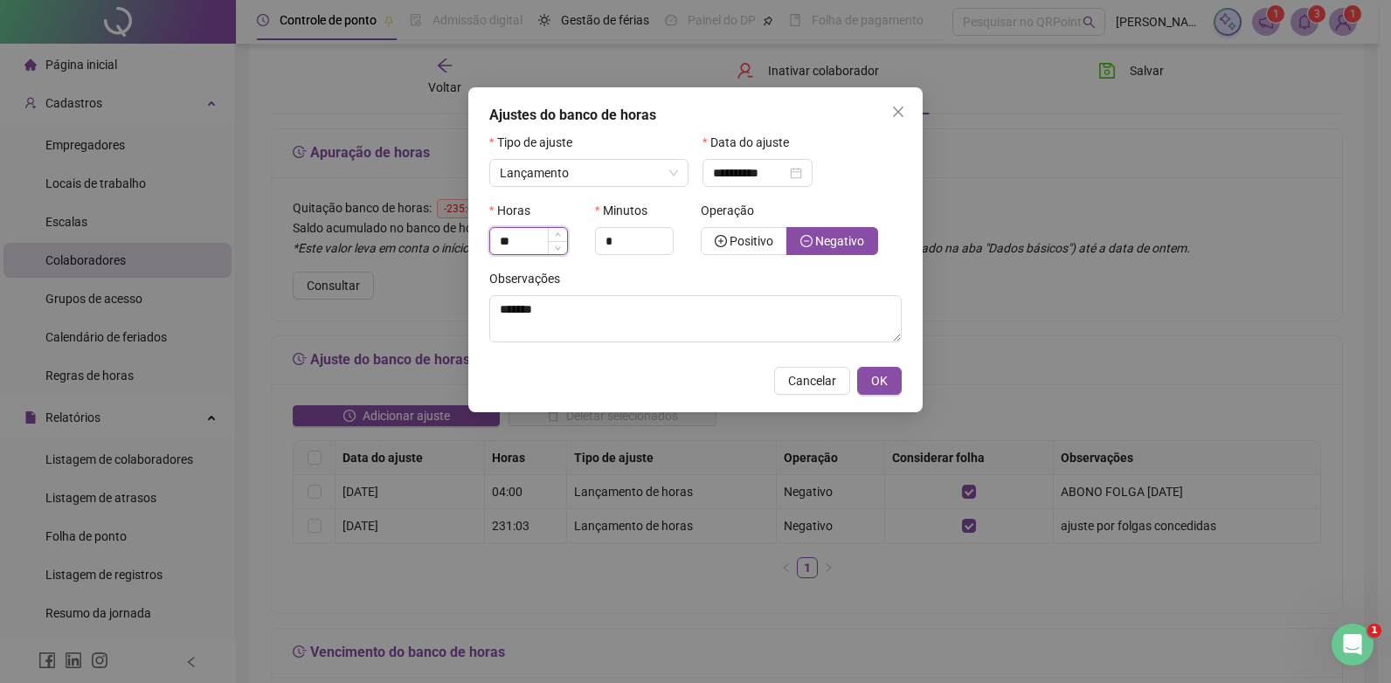
click at [509, 243] on input "**" at bounding box center [528, 241] width 77 height 26
type input "*"
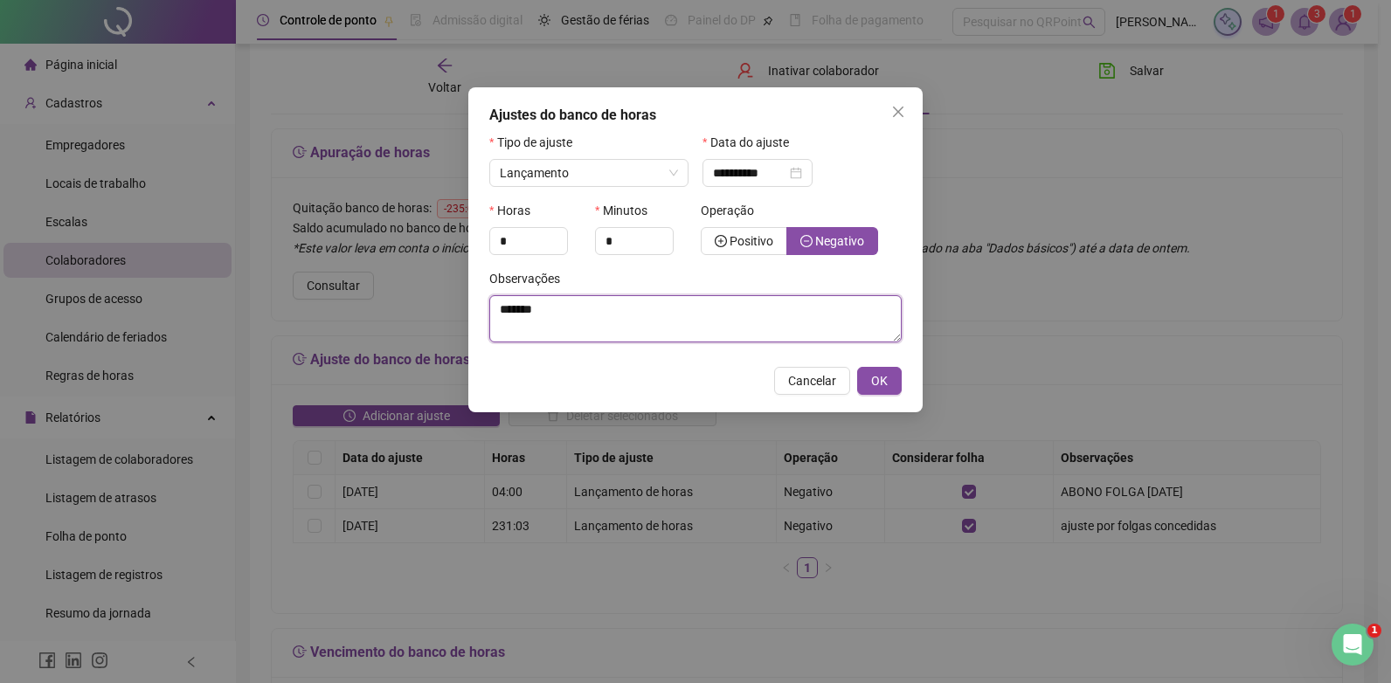
click at [566, 309] on textarea "******" at bounding box center [695, 318] width 412 height 47
type textarea "**********"
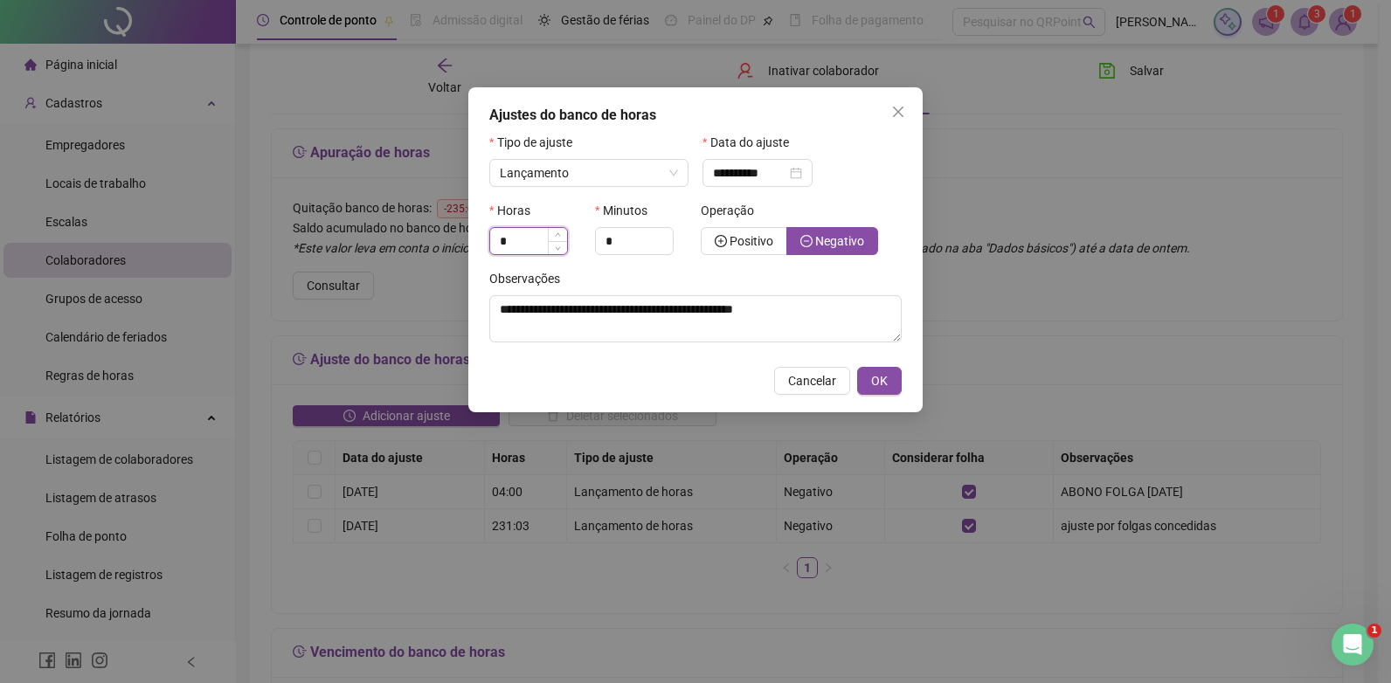
click at [501, 238] on input "*" at bounding box center [528, 241] width 77 height 26
drag, startPoint x: 735, startPoint y: 102, endPoint x: 908, endPoint y: 161, distance: 181.8
click at [908, 161] on div "**********" at bounding box center [695, 249] width 454 height 325
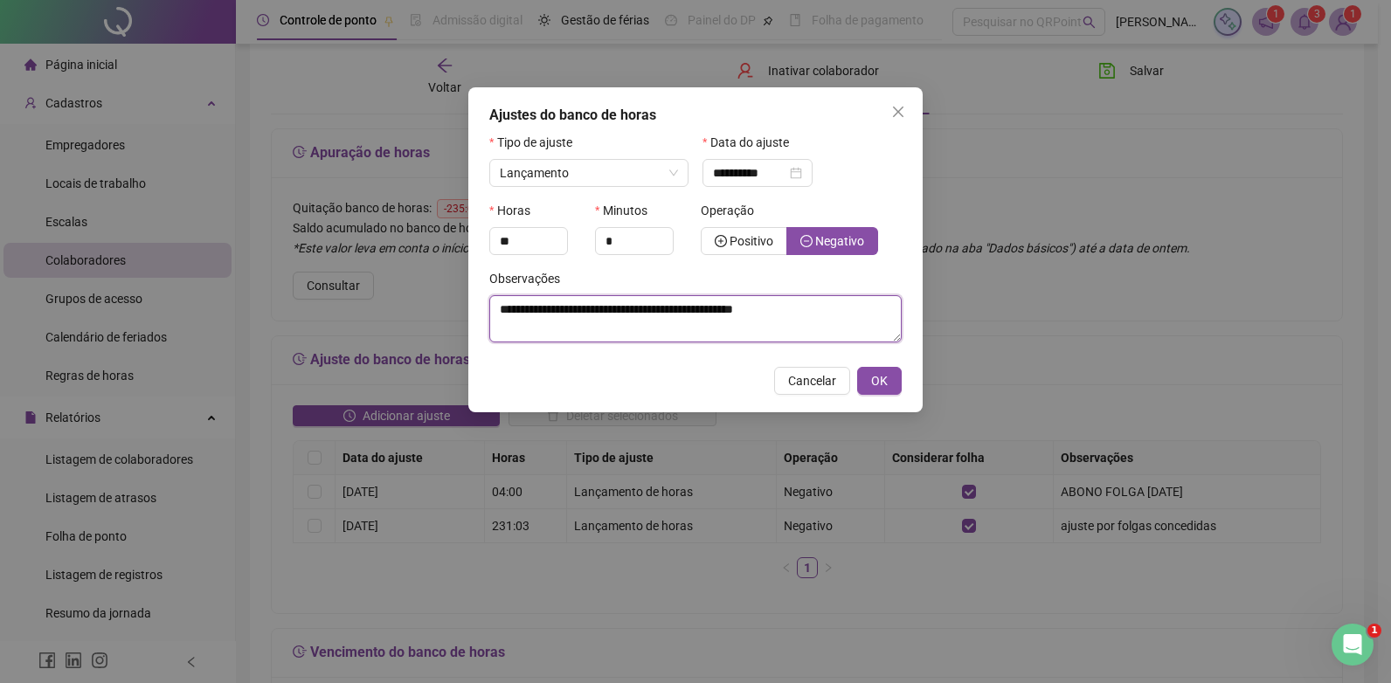
click at [831, 316] on textarea "**********" at bounding box center [695, 318] width 412 height 47
drag, startPoint x: 824, startPoint y: 308, endPoint x: 385, endPoint y: 305, distance: 438.5
click at [385, 305] on div "**********" at bounding box center [695, 341] width 1391 height 683
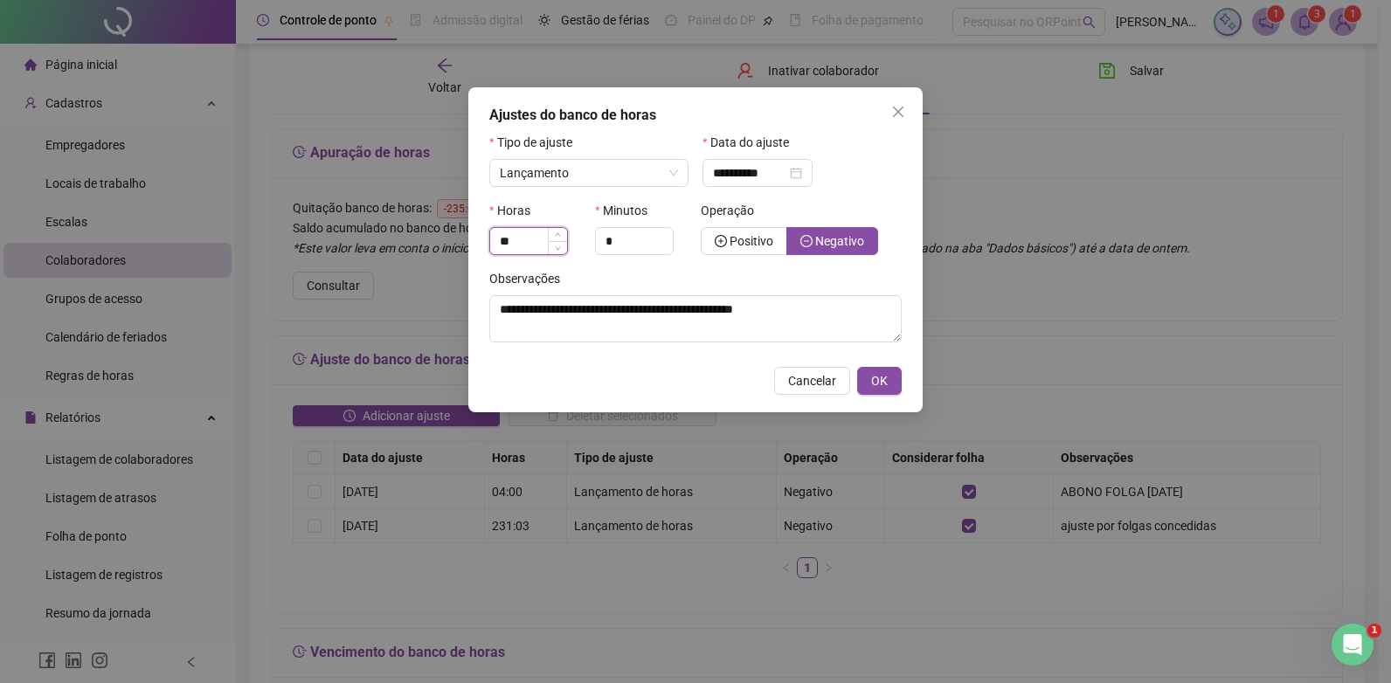
click at [508, 243] on input "**" at bounding box center [528, 241] width 77 height 26
type input "*"
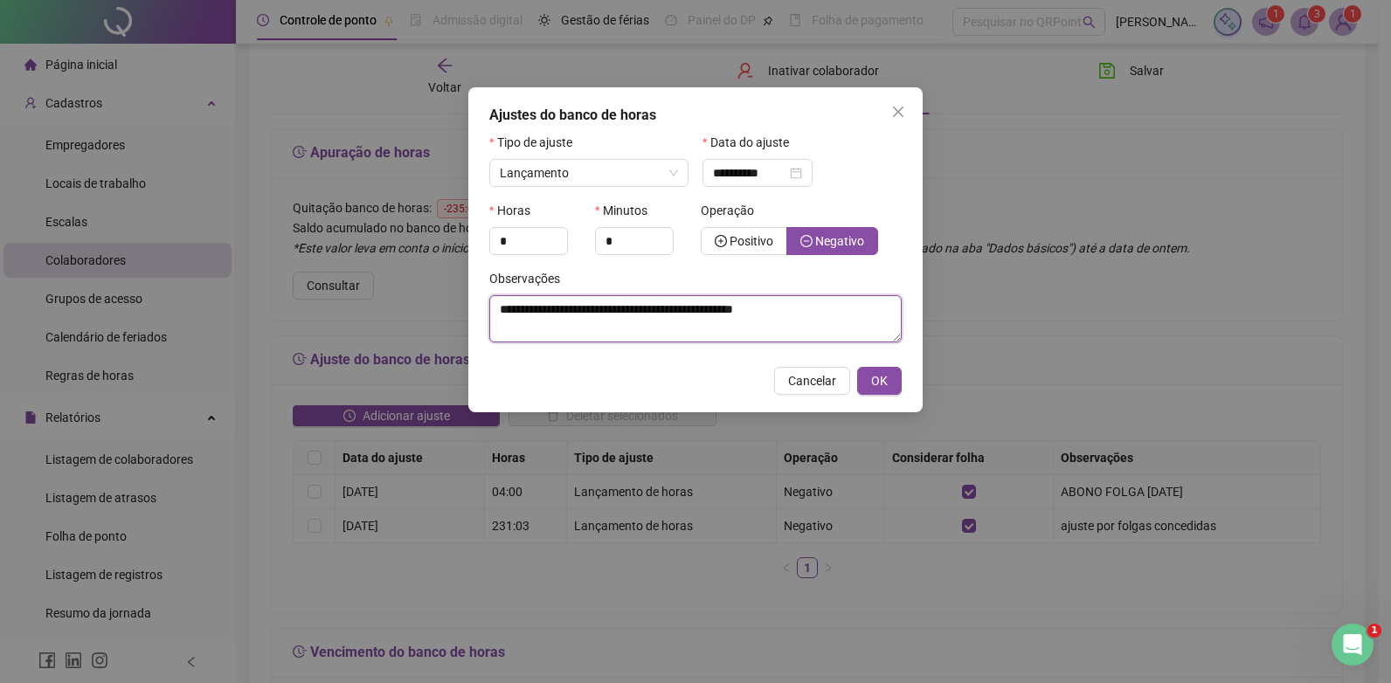
click at [827, 303] on textarea "**********" at bounding box center [695, 318] width 412 height 47
type textarea "**********"
drag, startPoint x: 860, startPoint y: 309, endPoint x: 483, endPoint y: 310, distance: 377.4
click at [483, 310] on div "**********" at bounding box center [695, 249] width 454 height 325
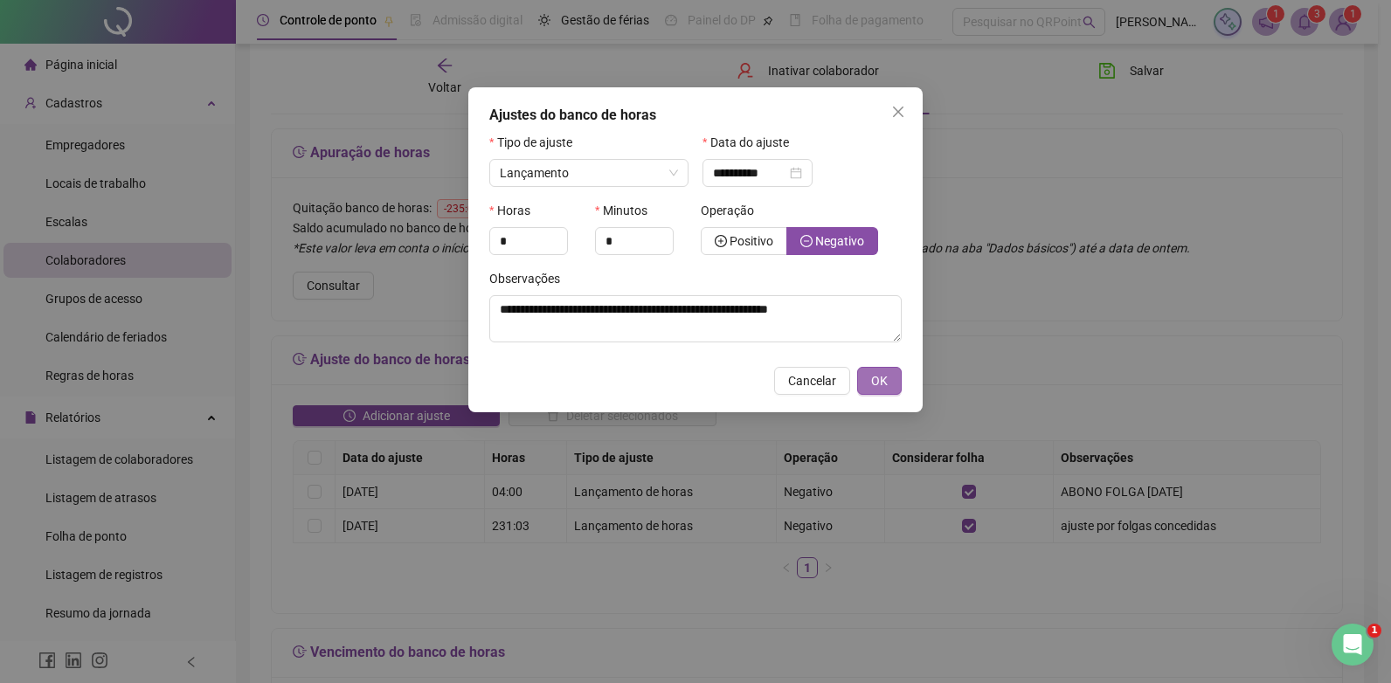
click at [881, 379] on span "OK" at bounding box center [879, 380] width 17 height 19
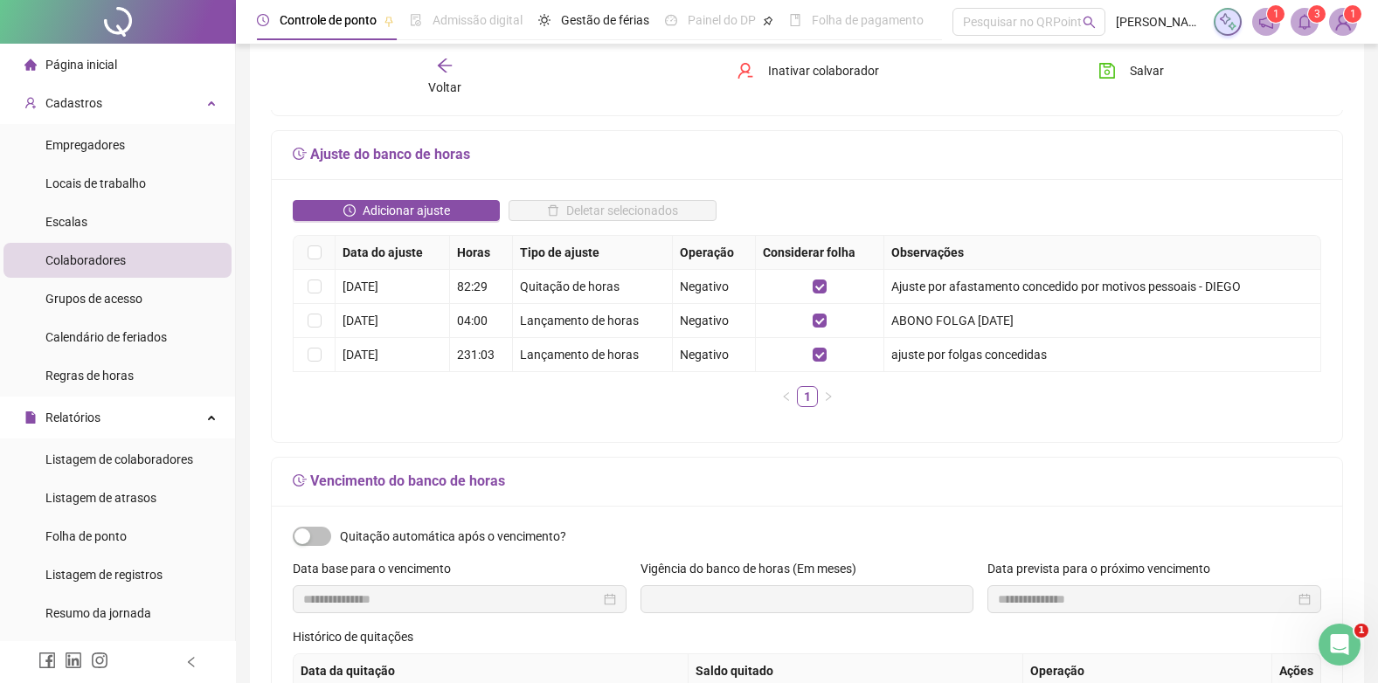
scroll to position [262, 0]
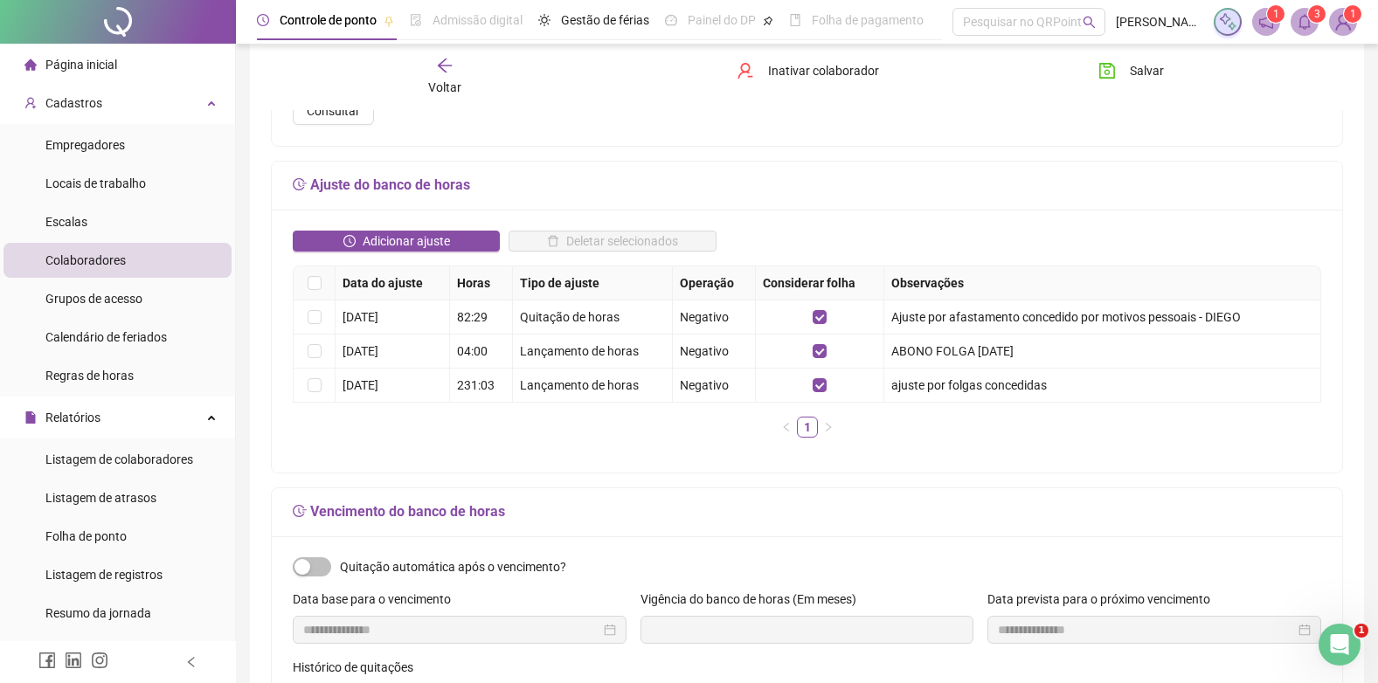
click at [67, 257] on span "Colaboradores" at bounding box center [85, 260] width 80 height 14
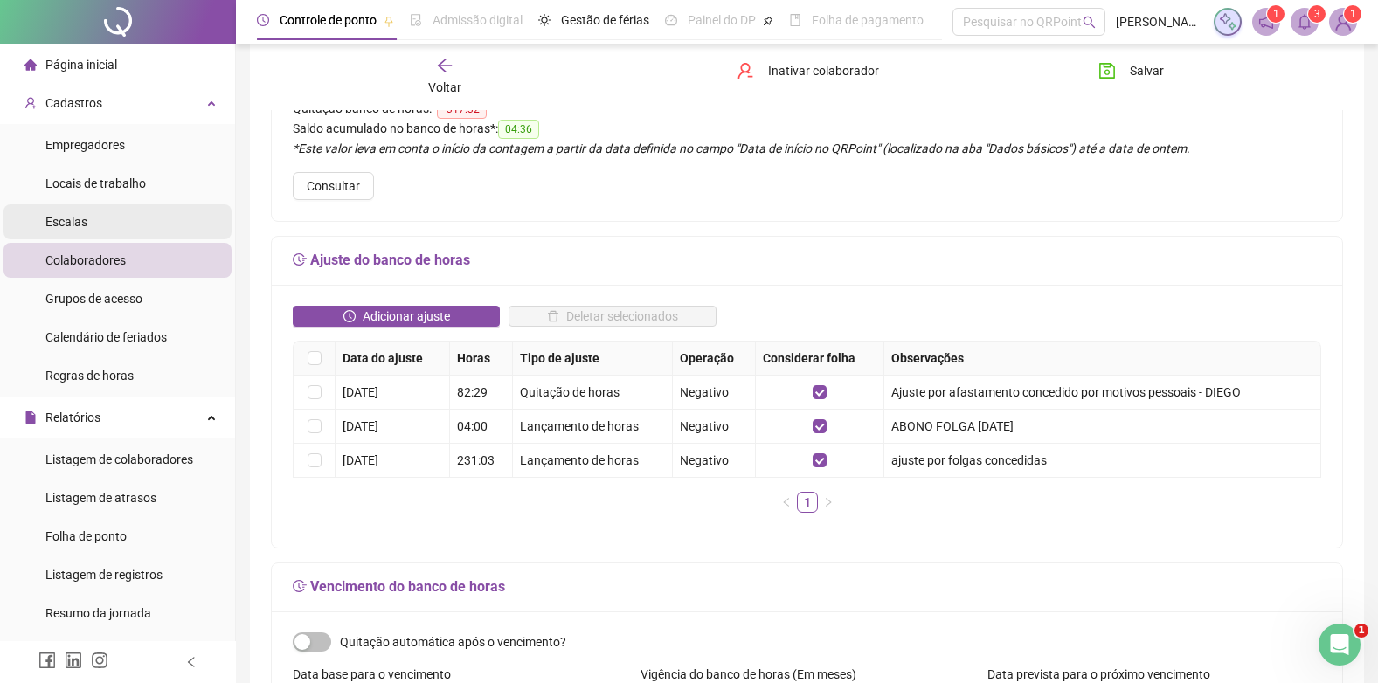
scroll to position [87, 0]
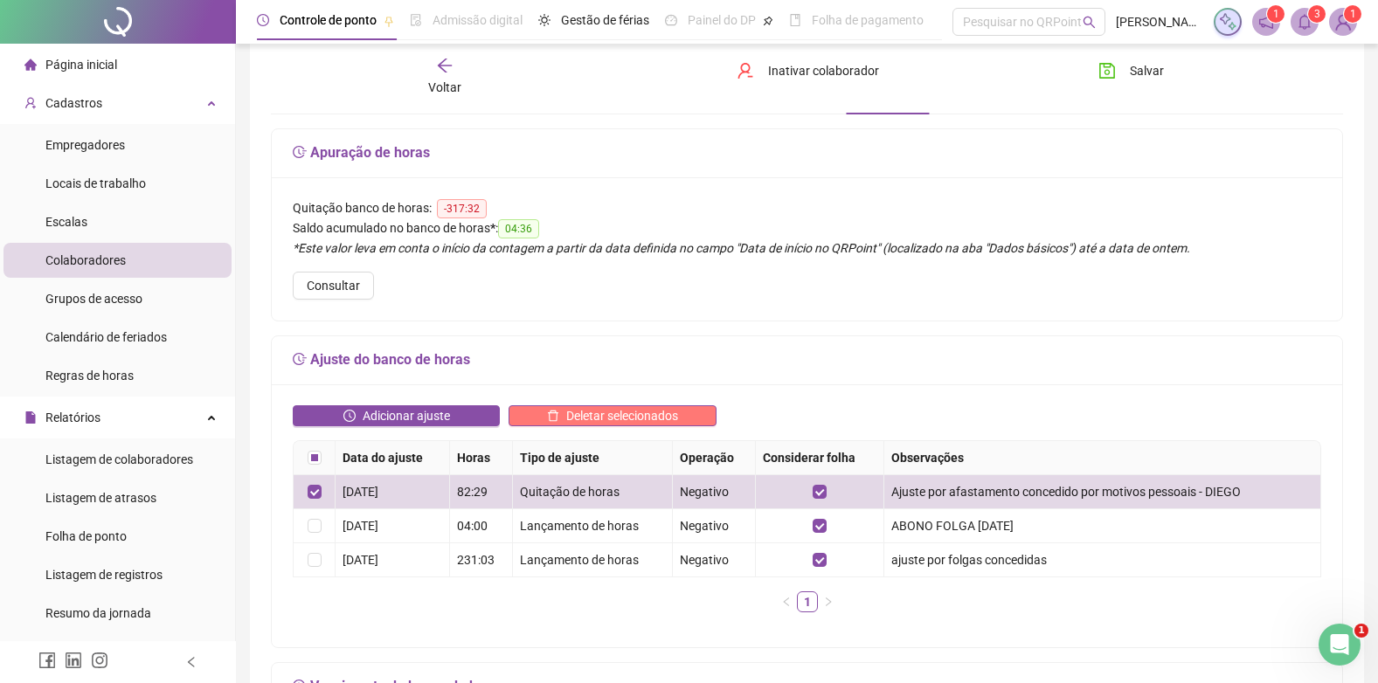
click at [630, 411] on span "Deletar selecionados" at bounding box center [622, 415] width 112 height 19
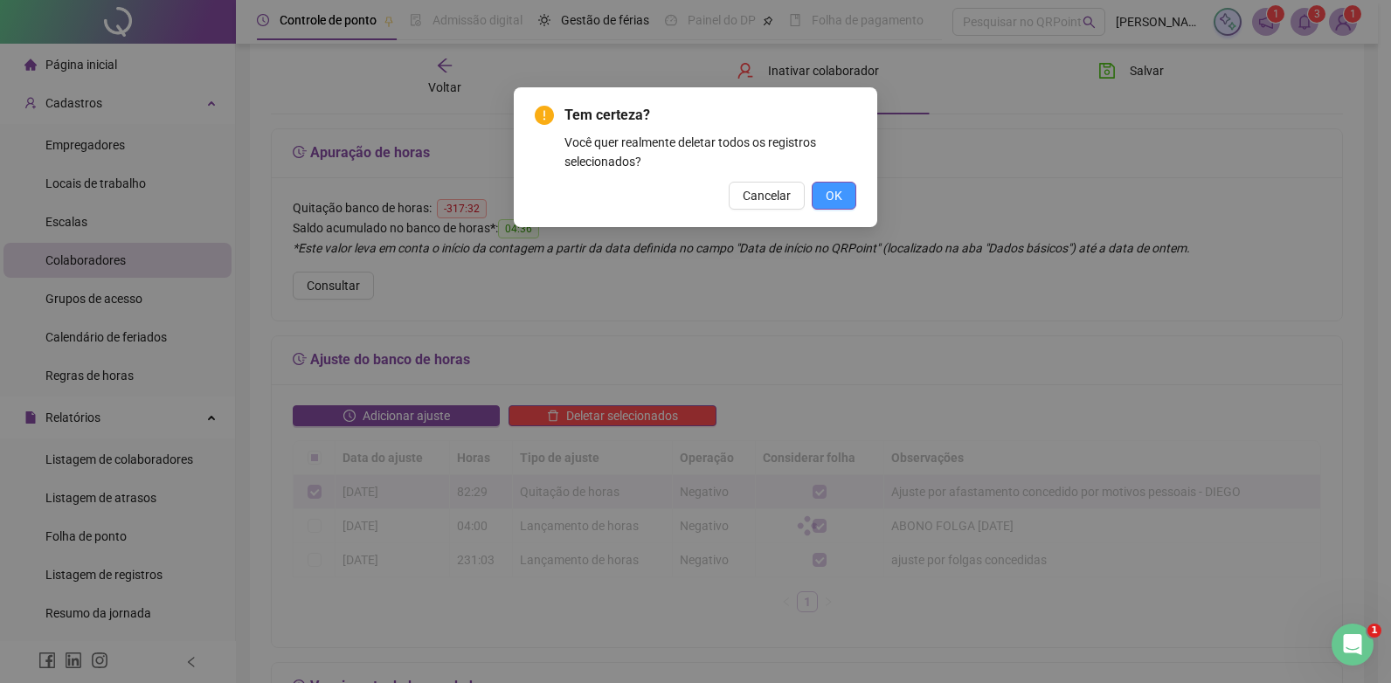
click at [834, 193] on span "OK" at bounding box center [833, 195] width 17 height 19
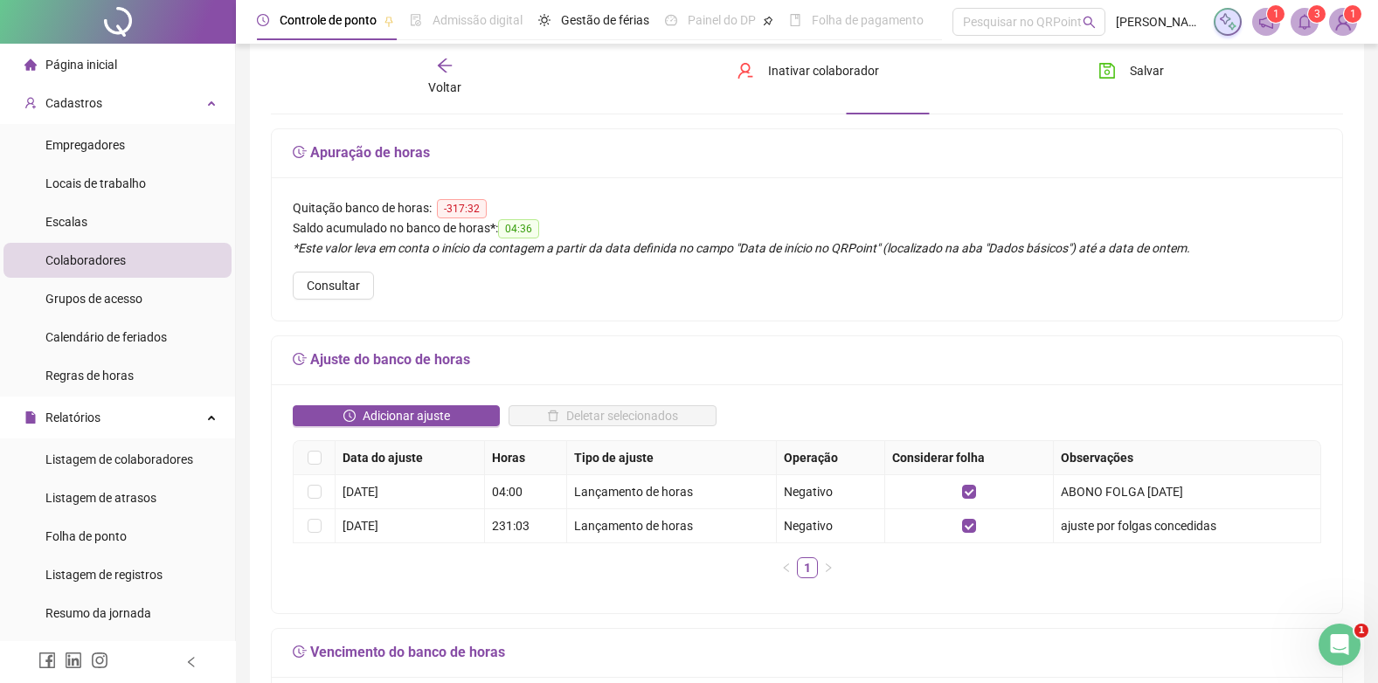
scroll to position [0, 0]
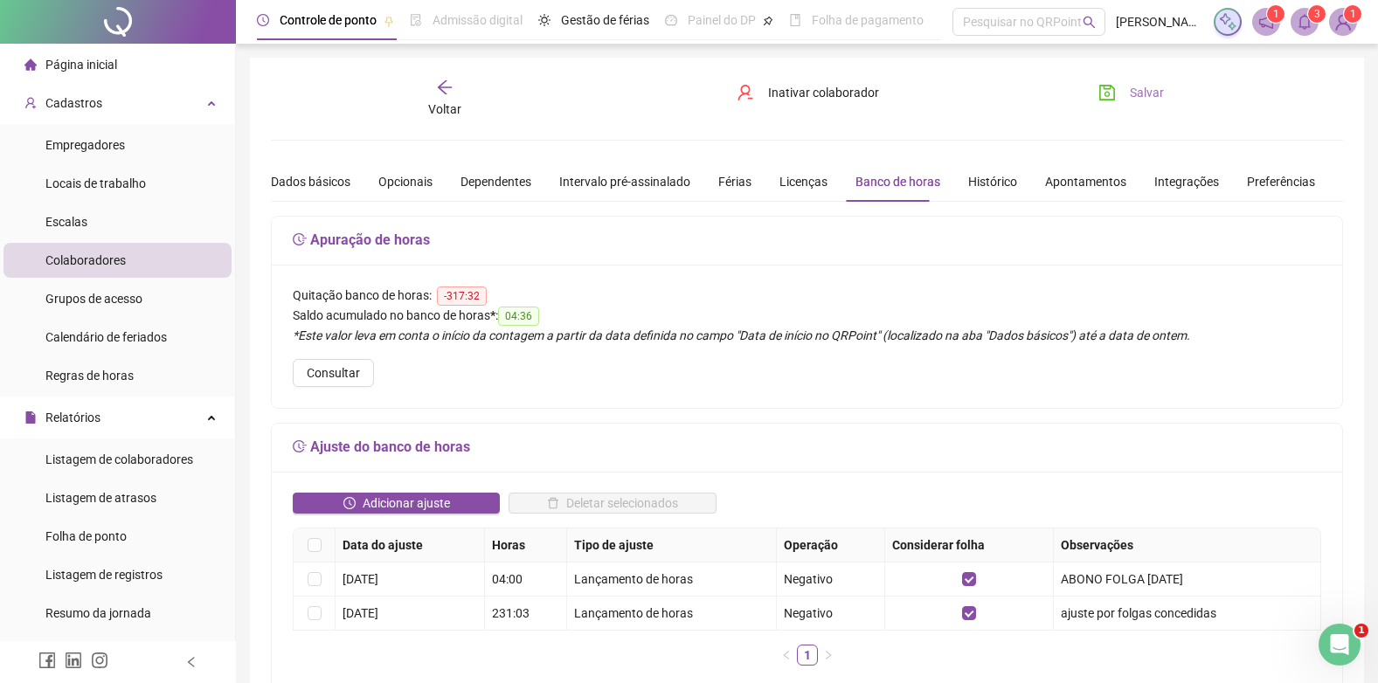
click at [1130, 87] on span "Salvar" at bounding box center [1146, 92] width 34 height 19
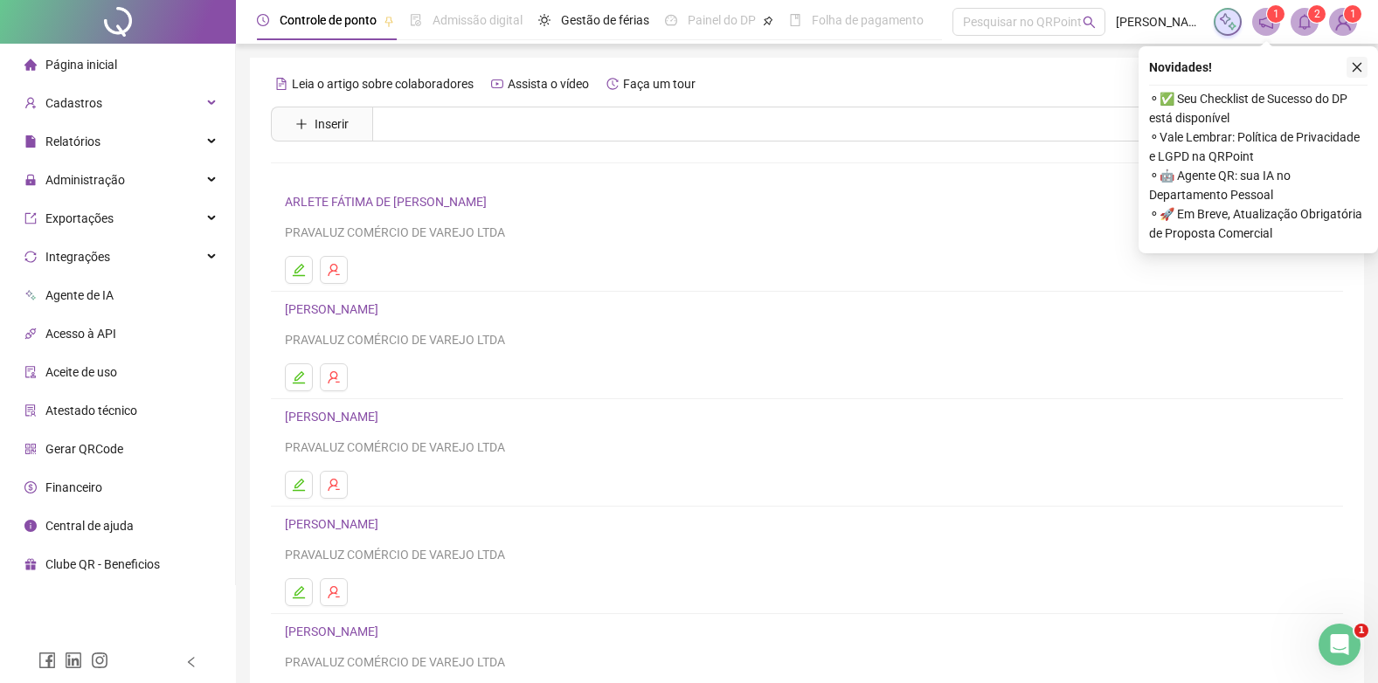
click at [1360, 65] on icon "close" at bounding box center [1356, 67] width 12 height 12
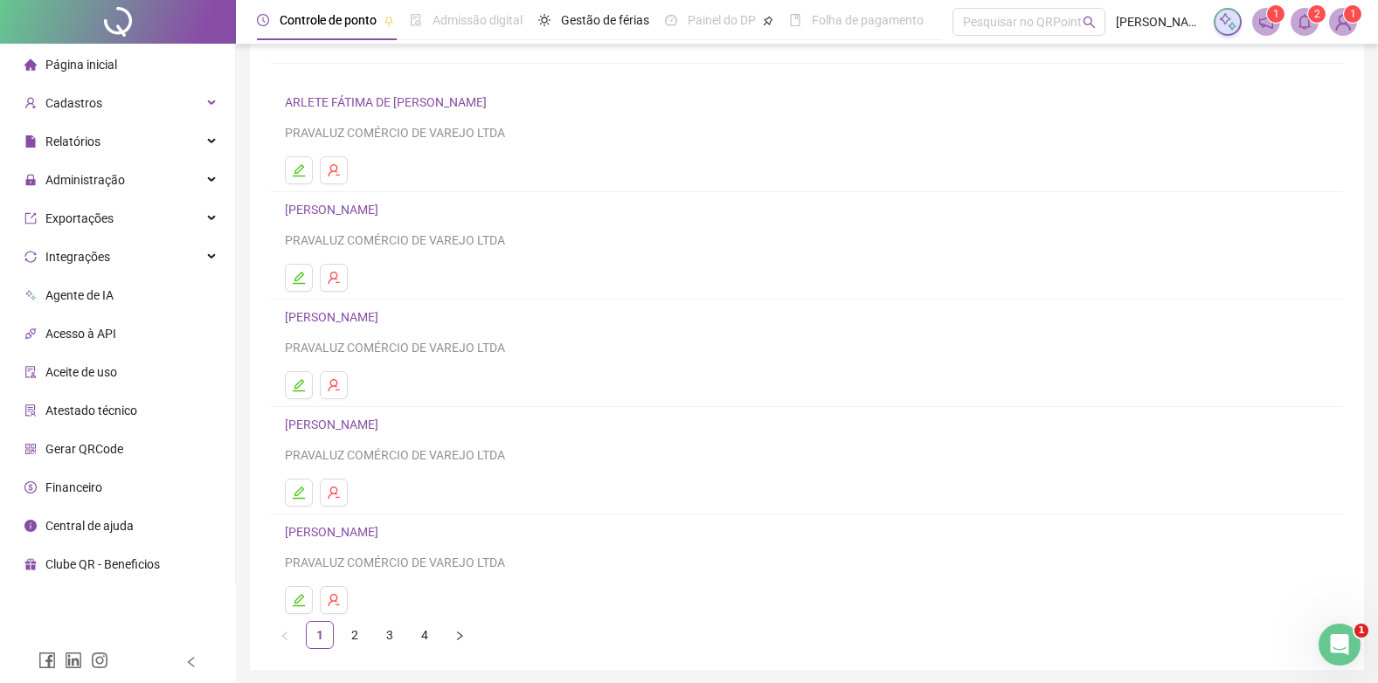
scroll to position [162, 0]
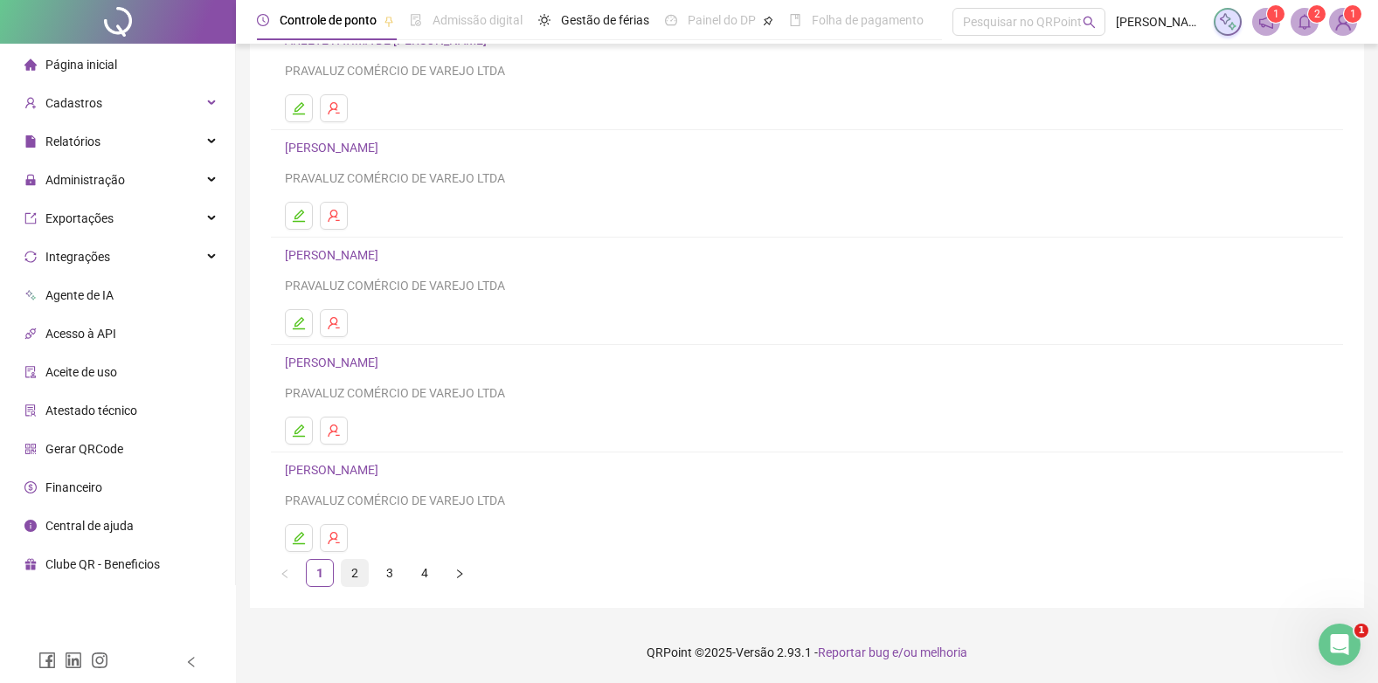
click at [355, 573] on link "2" at bounding box center [355, 573] width 26 height 26
click at [322, 364] on link "JUCIONE DE [DEMOGRAPHIC_DATA][PERSON_NAME]" at bounding box center [433, 363] width 297 height 14
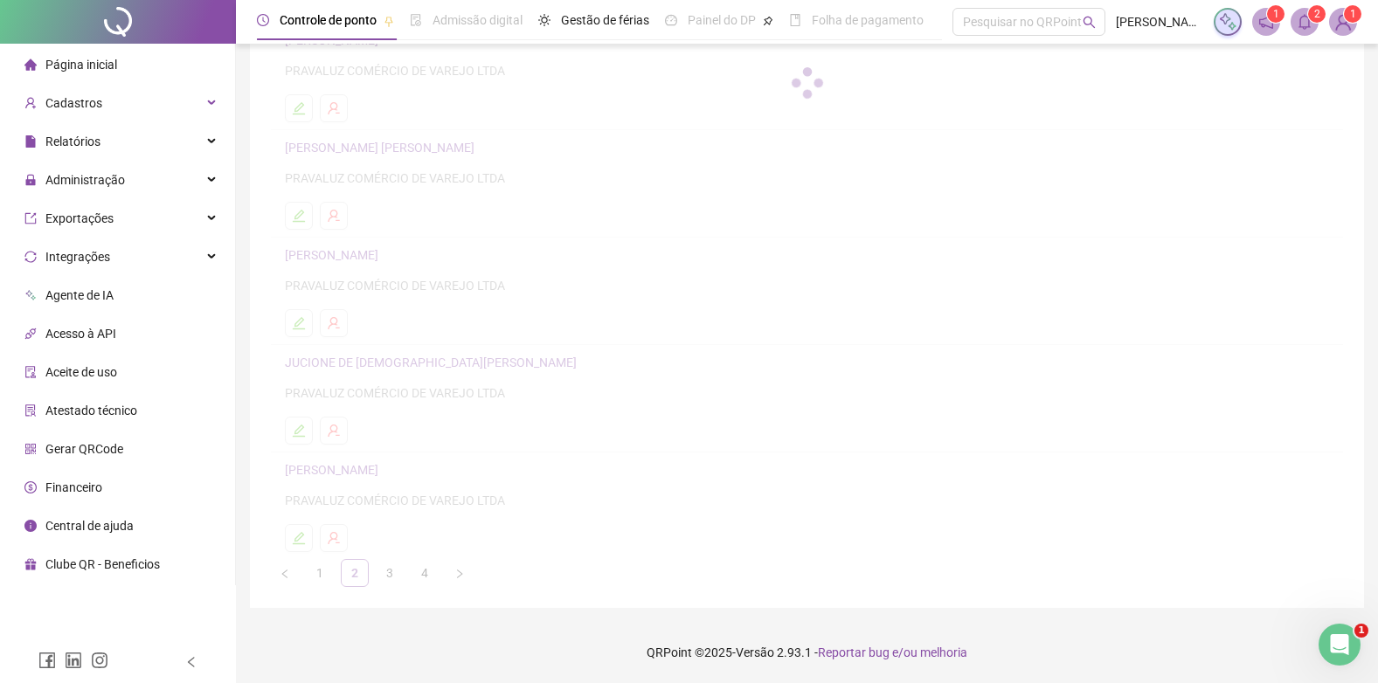
scroll to position [170, 0]
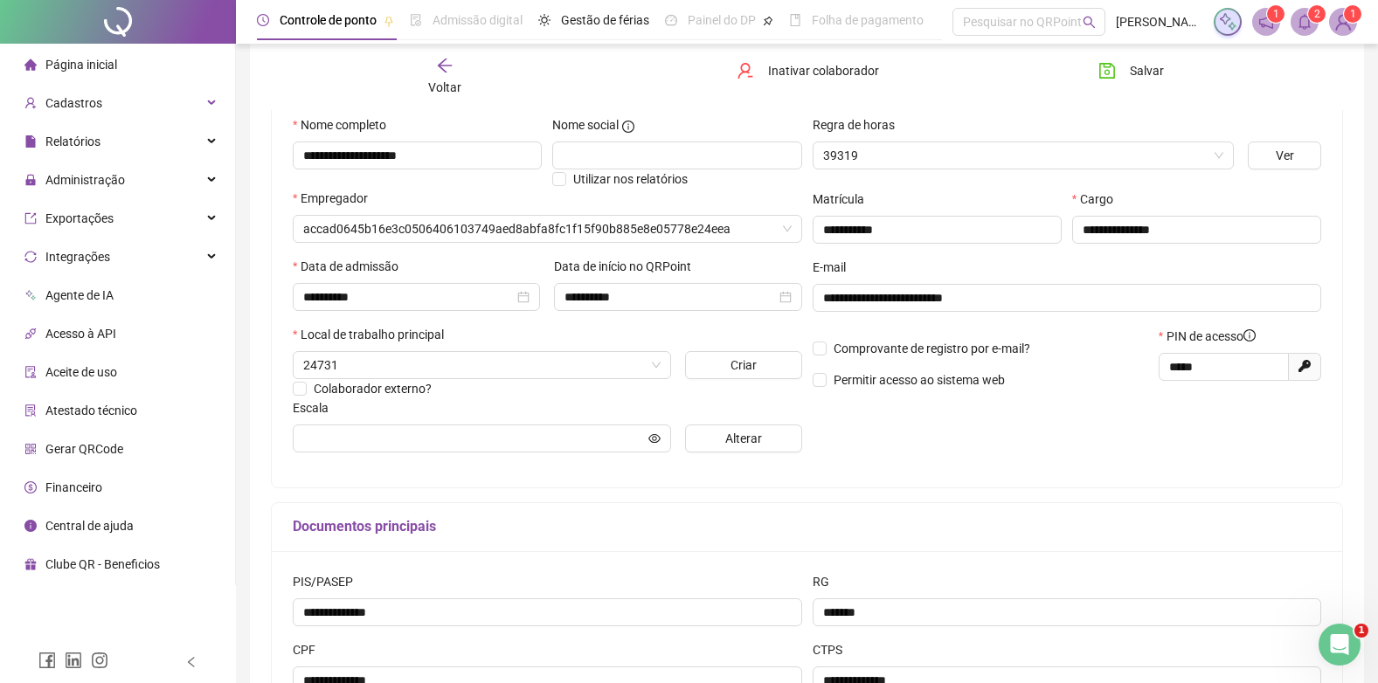
type input "**********"
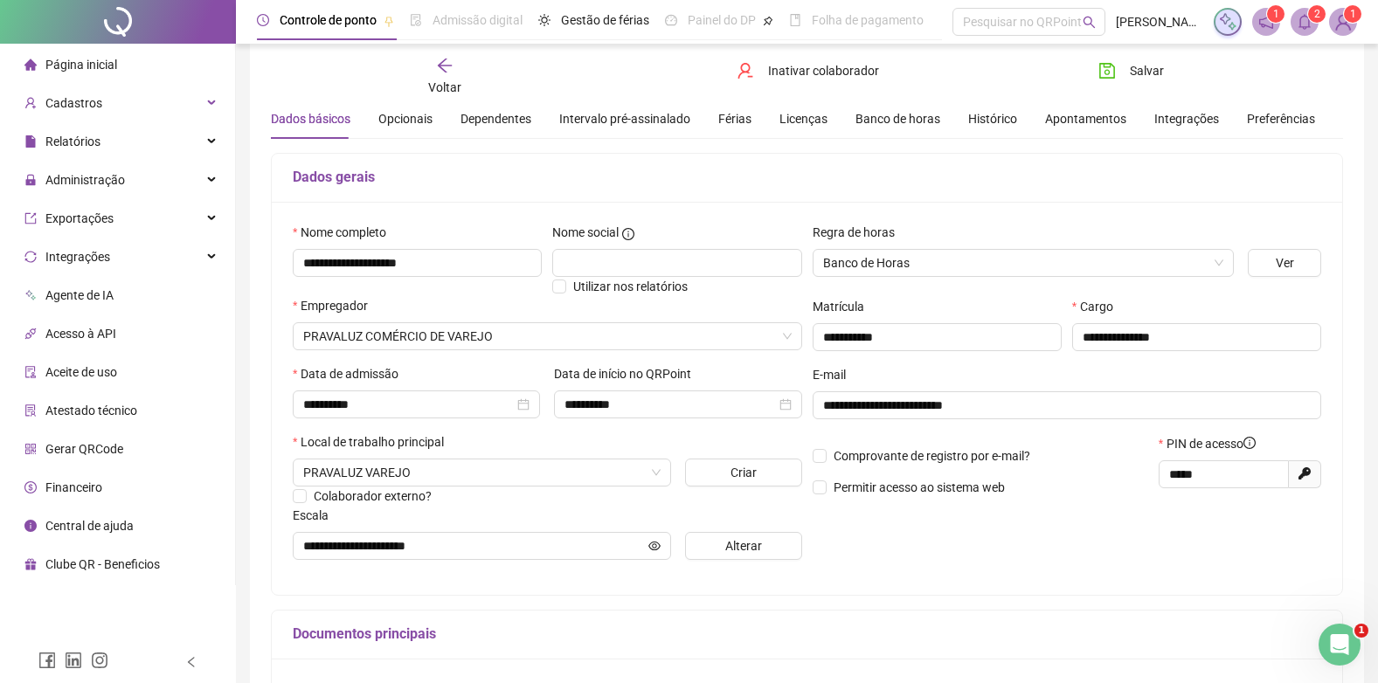
scroll to position [0, 0]
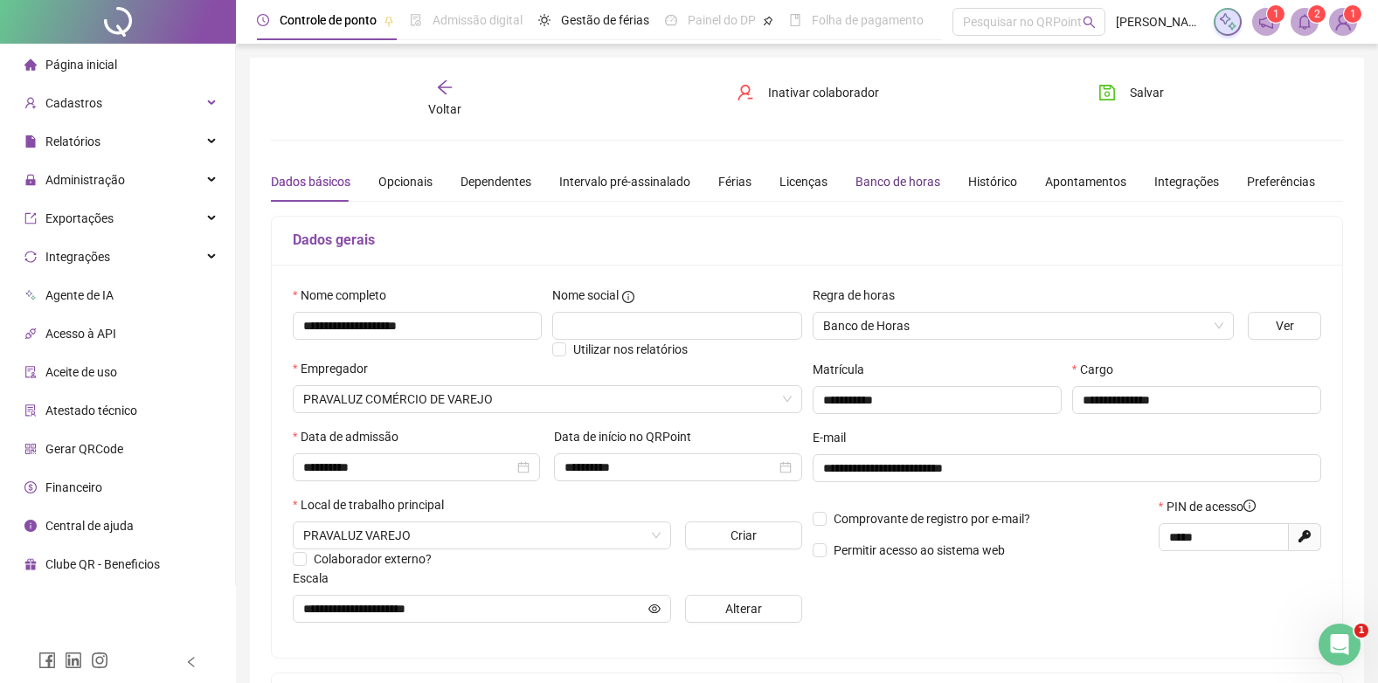
click at [889, 176] on div "Banco de horas" at bounding box center [897, 181] width 85 height 19
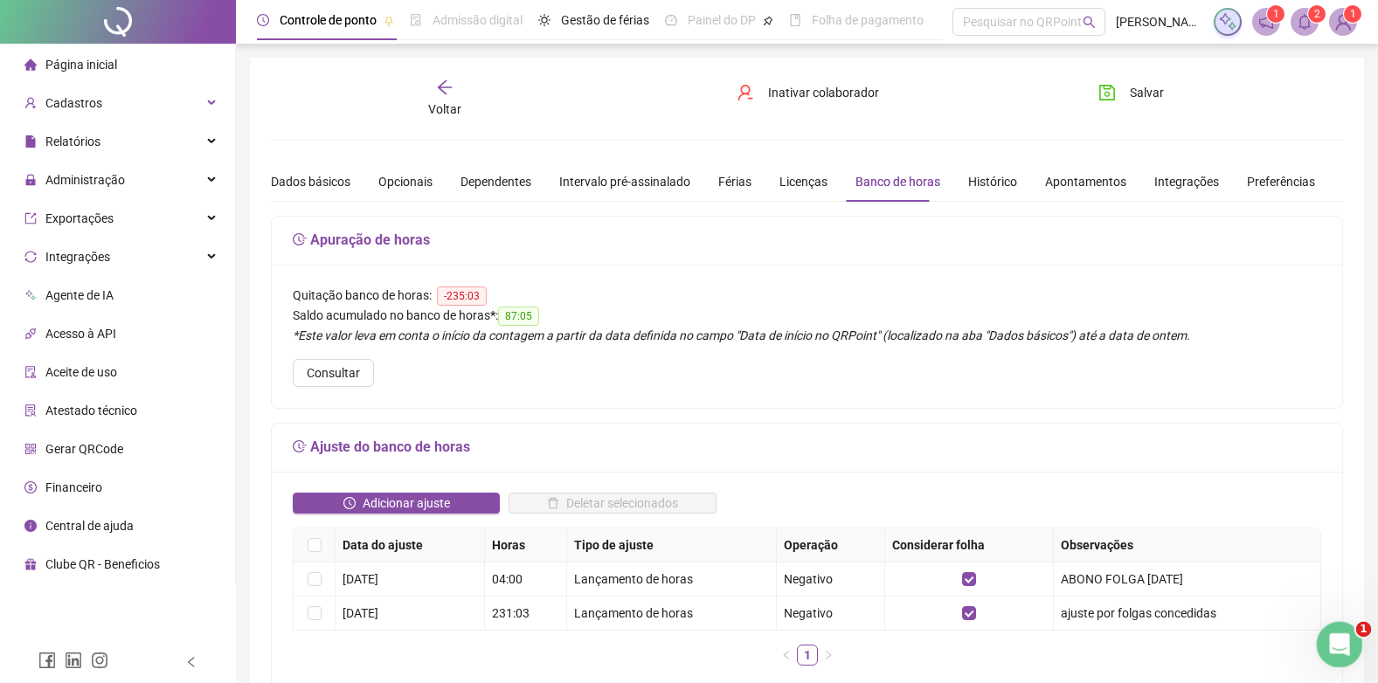
click at [1339, 629] on div "Abertura do Messenger da Intercom" at bounding box center [1337, 642] width 58 height 58
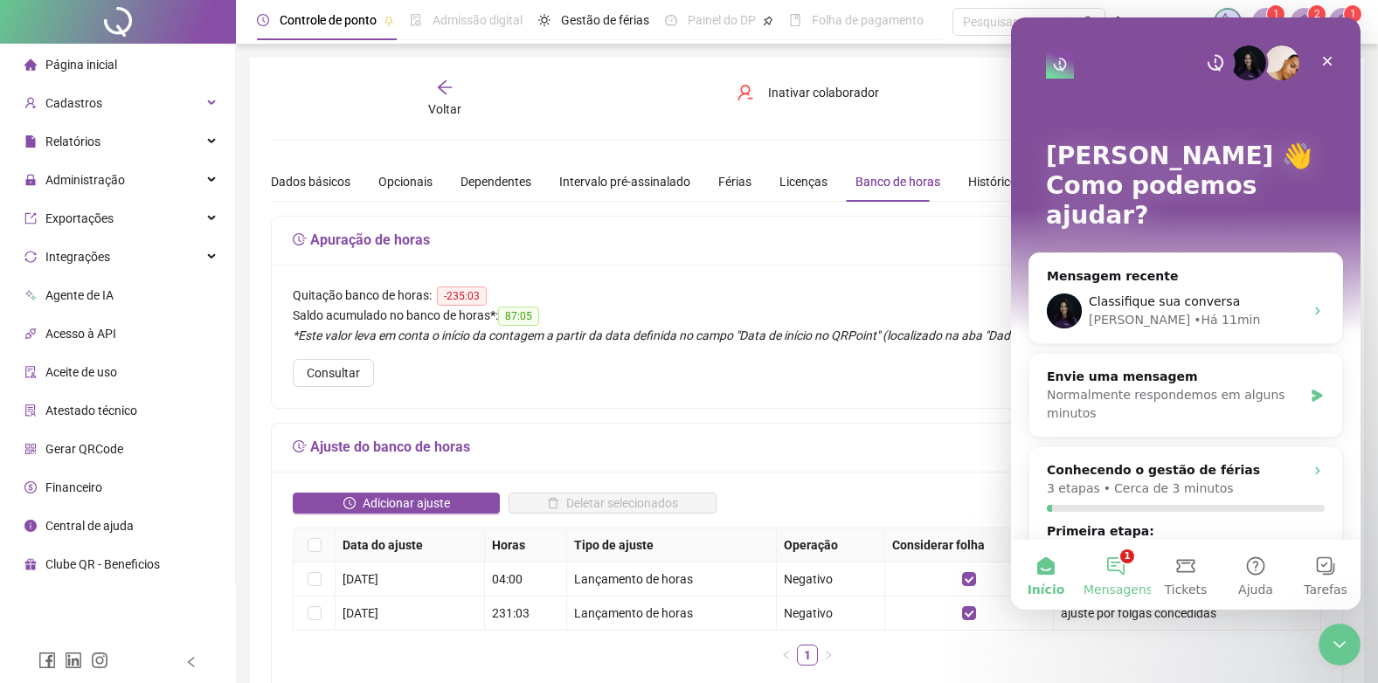
click at [1117, 570] on button "1 Mensagens" at bounding box center [1116, 575] width 70 height 70
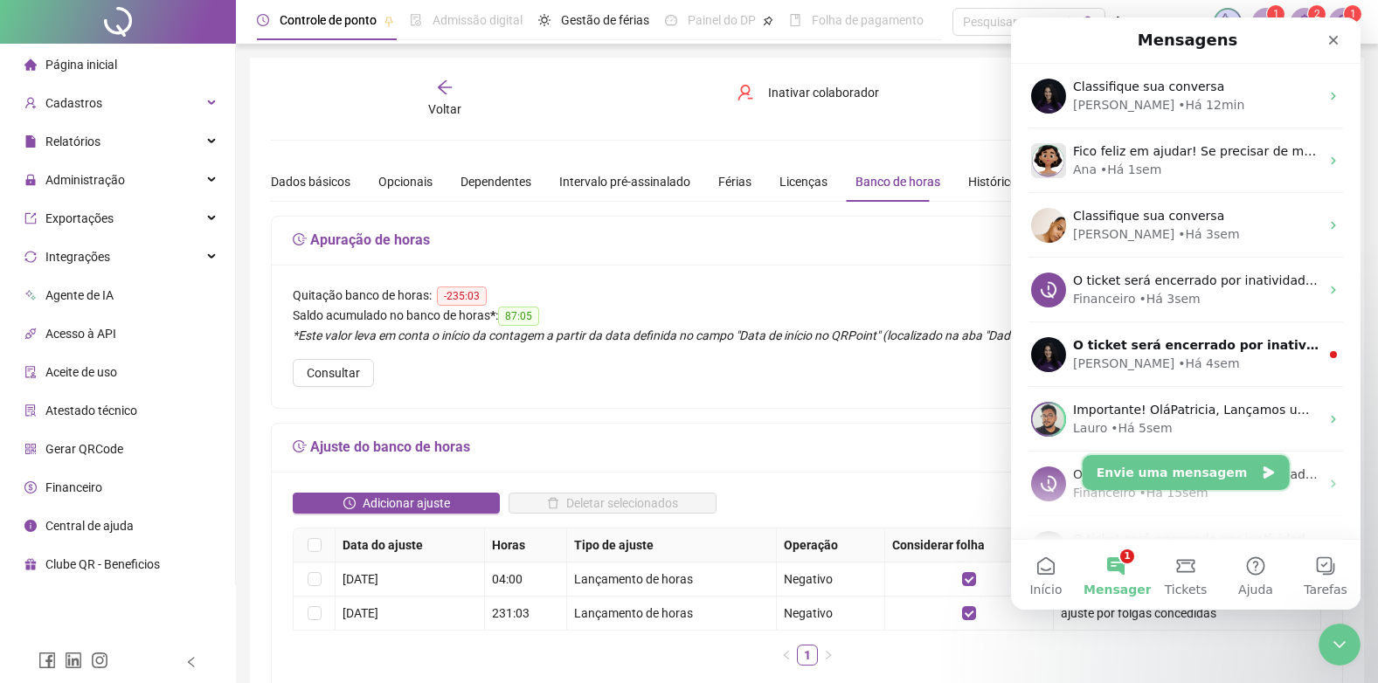
click at [1143, 480] on button "Envie uma mensagem" at bounding box center [1185, 472] width 207 height 35
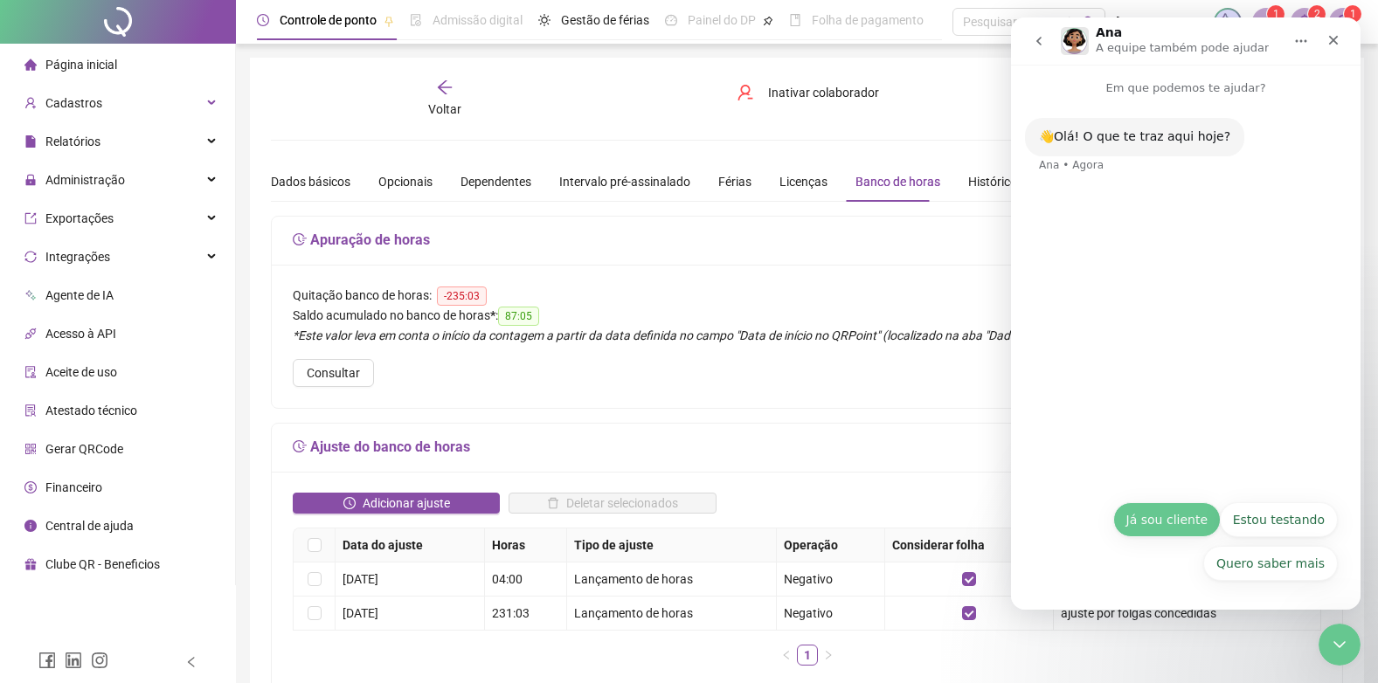
click at [1167, 525] on button "Já sou cliente" at bounding box center [1166, 519] width 107 height 35
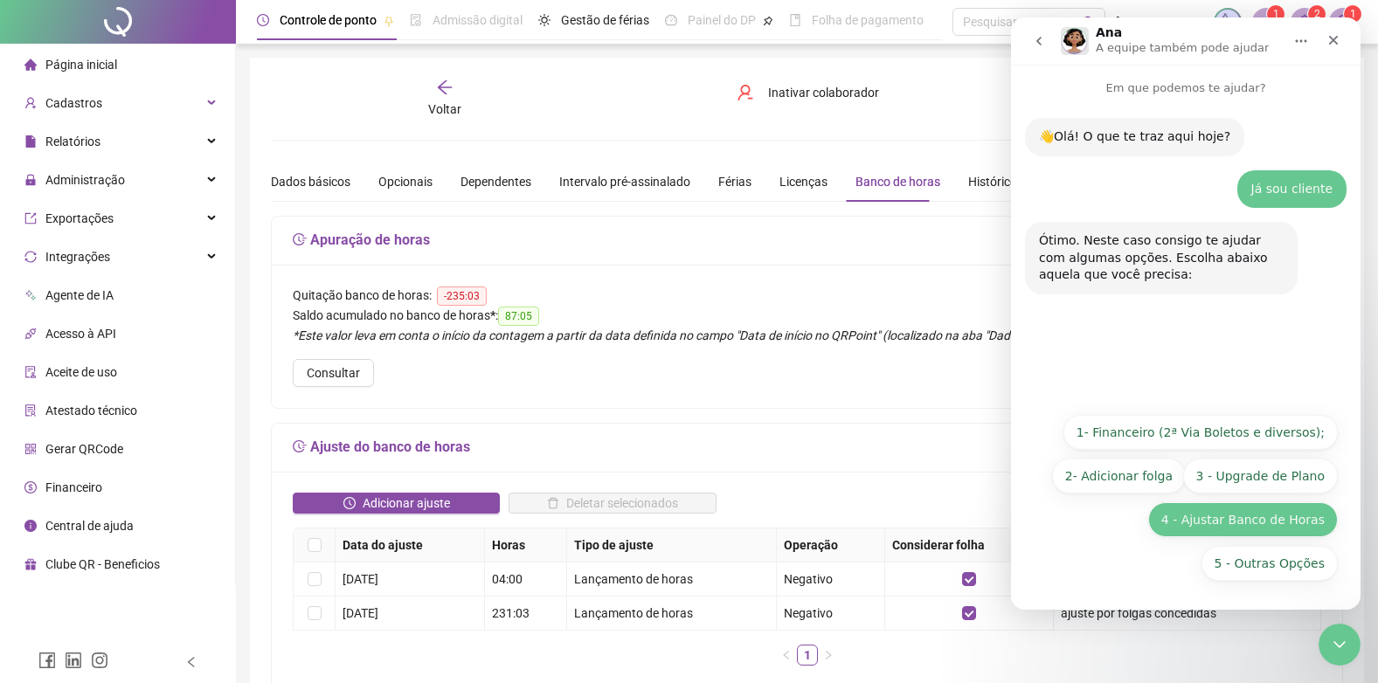
click at [1286, 521] on button "4 - Ajustar Banco de Horas" at bounding box center [1243, 519] width 190 height 35
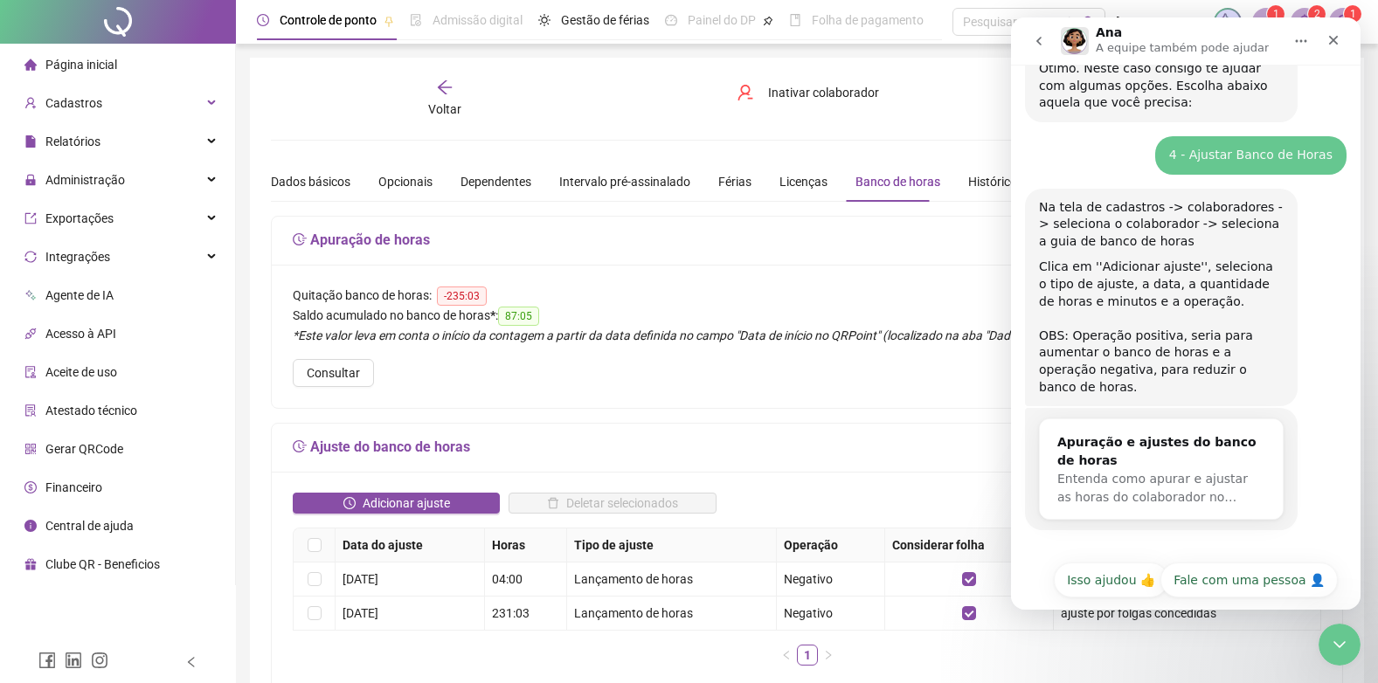
scroll to position [174, 0]
click at [1276, 561] on button "Fale com uma pessoa 👤" at bounding box center [1248, 578] width 177 height 35
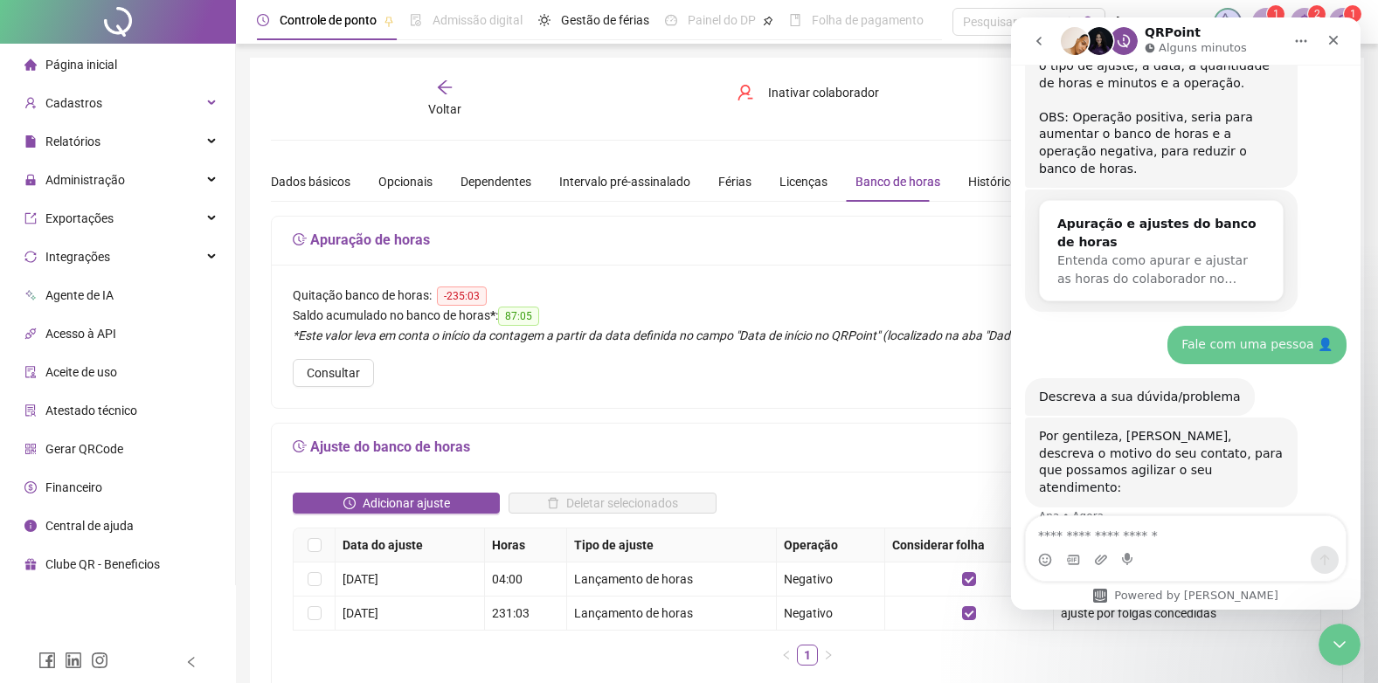
scroll to position [432, 0]
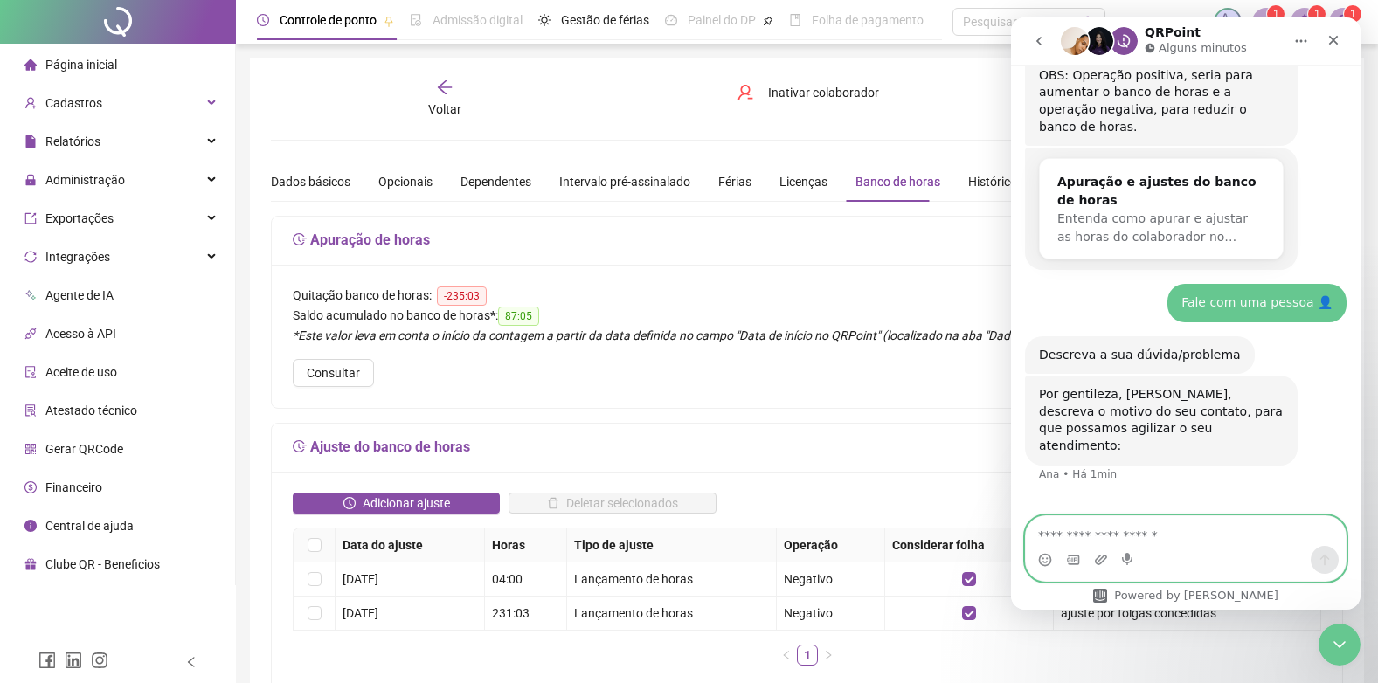
click at [1160, 527] on textarea "Envie uma mensagem..." at bounding box center [1186, 531] width 320 height 30
type textarea "**********"
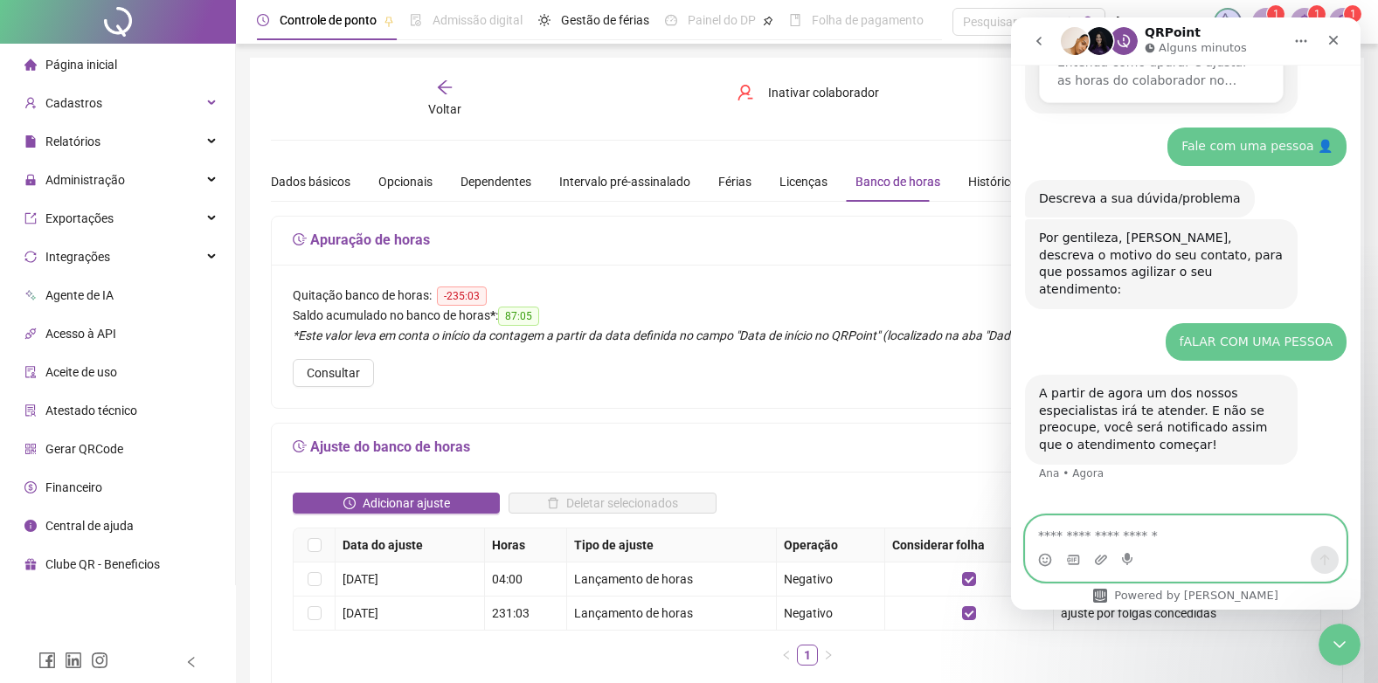
scroll to position [588, 0]
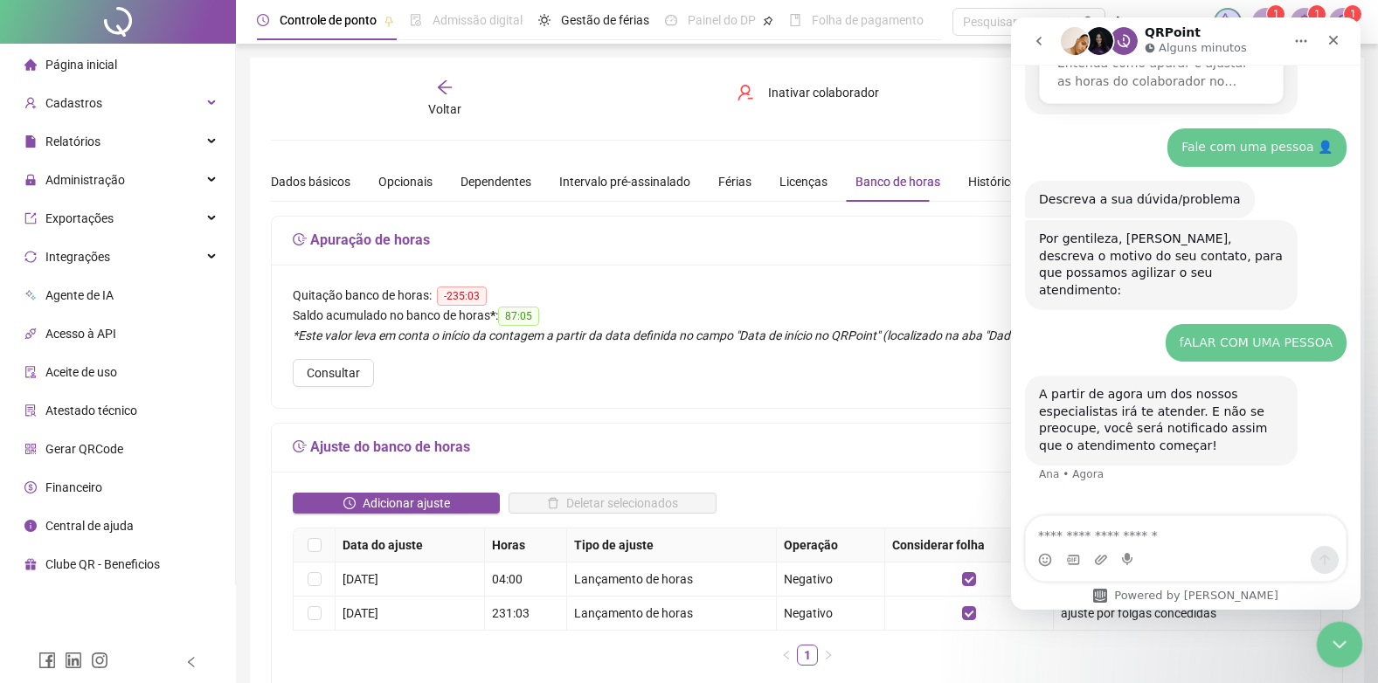
drag, startPoint x: 1340, startPoint y: 633, endPoint x: 2705, endPoint y: 1164, distance: 1465.0
click at [1340, 633] on icon "Encerramento do Messenger da Intercom" at bounding box center [1336, 642] width 21 height 21
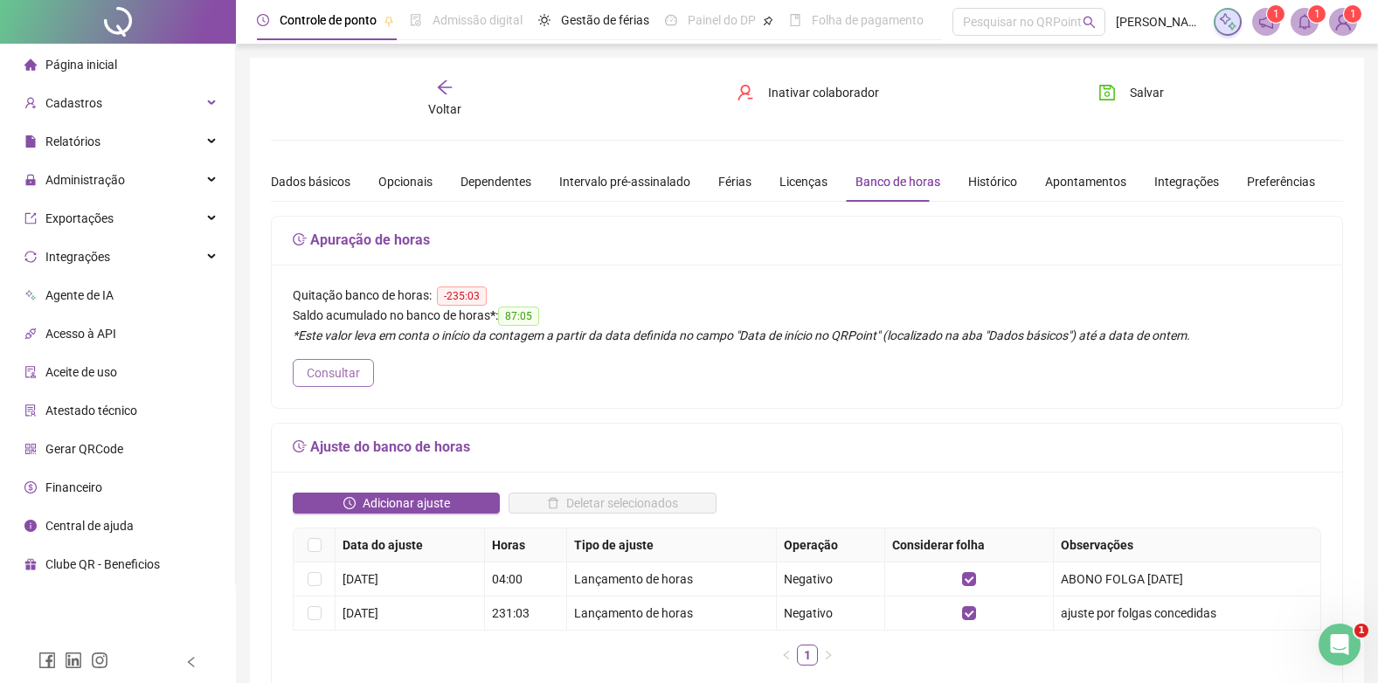
click at [332, 363] on span "Consultar" at bounding box center [333, 372] width 53 height 19
click at [1328, 631] on icon "Abertura do Messenger da Intercom" at bounding box center [1336, 642] width 29 height 29
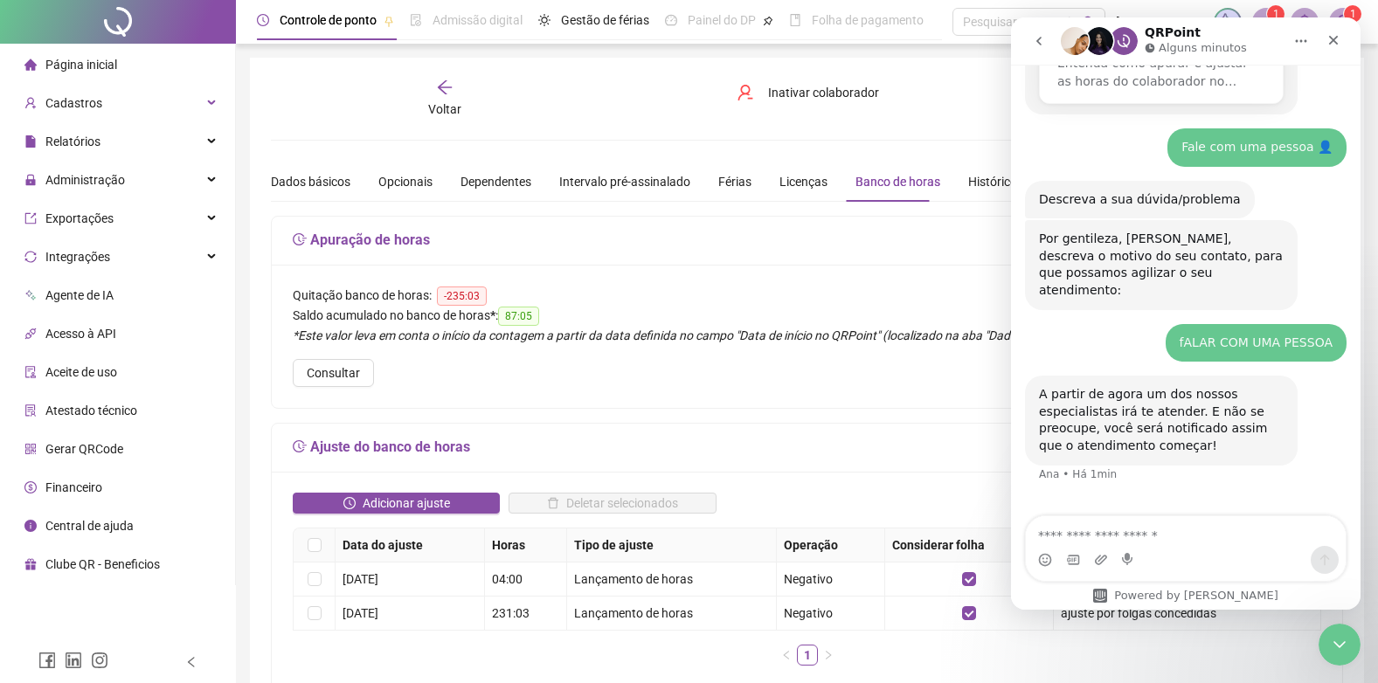
click at [1183, 535] on textarea "Envie uma mensagem..." at bounding box center [1186, 531] width 320 height 30
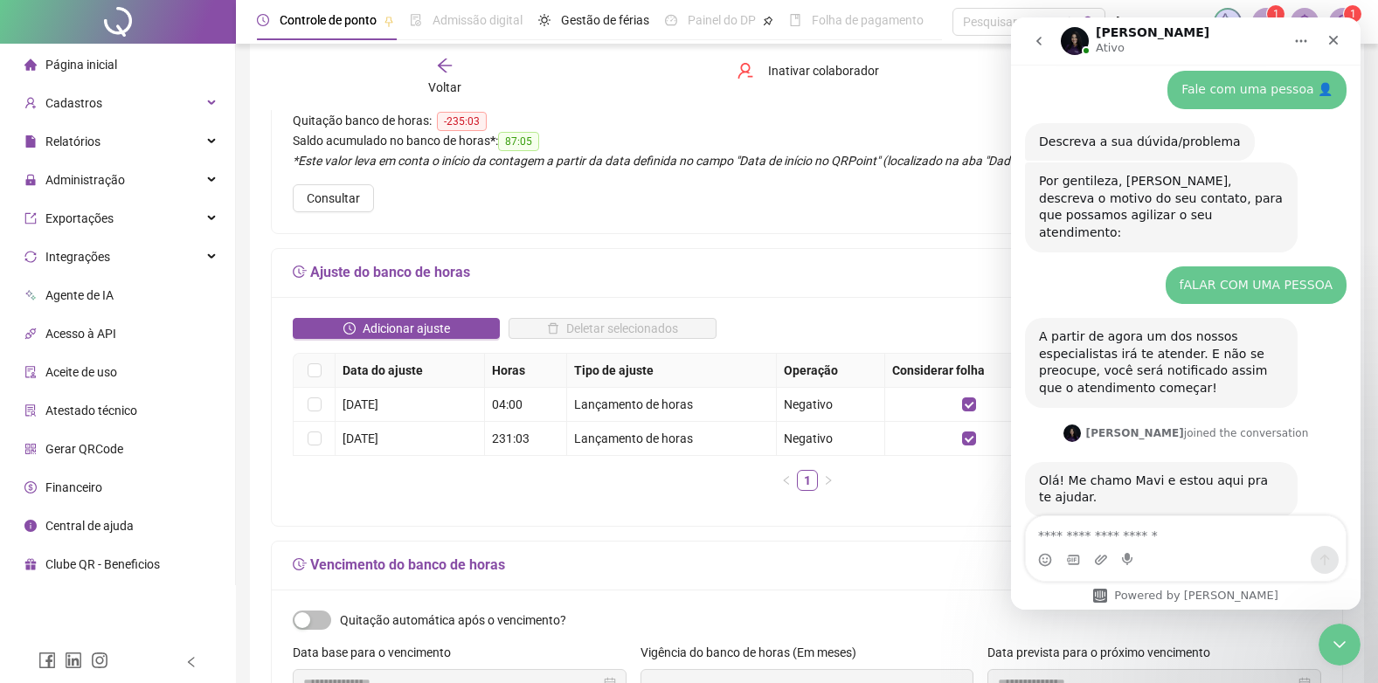
scroll to position [649, 0]
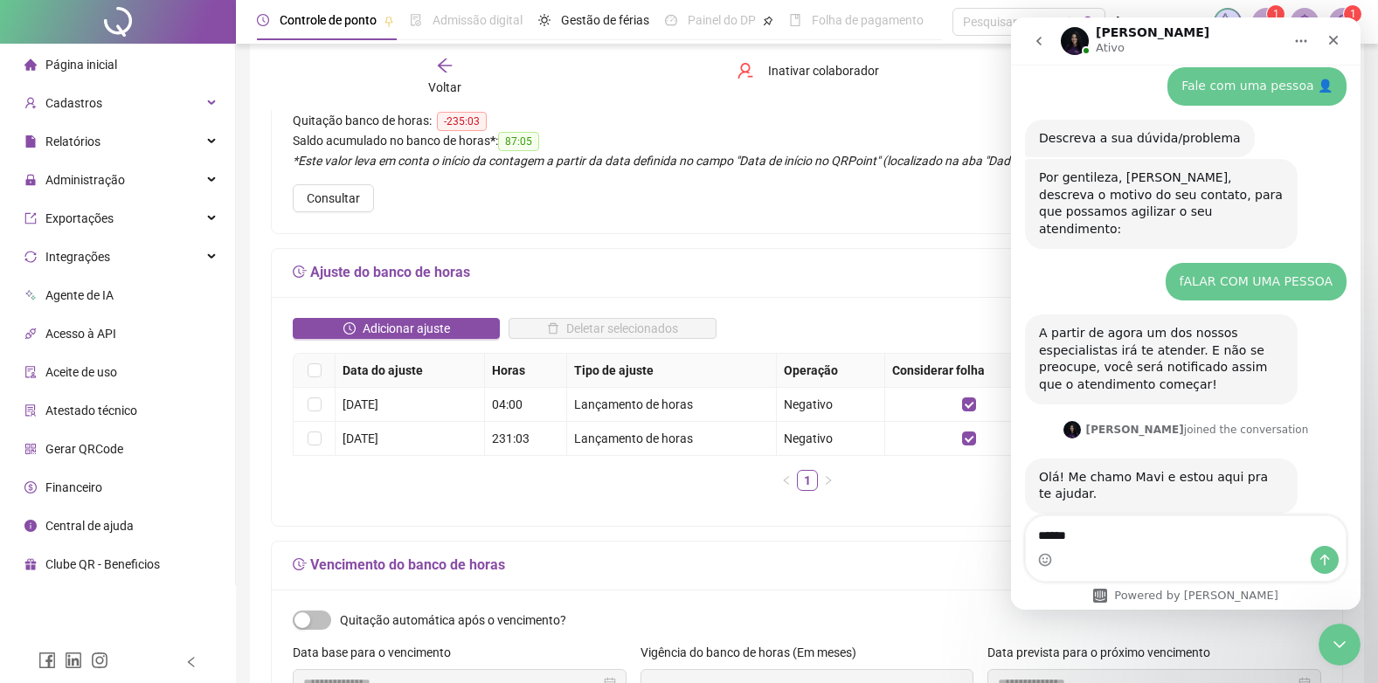
type textarea "*******"
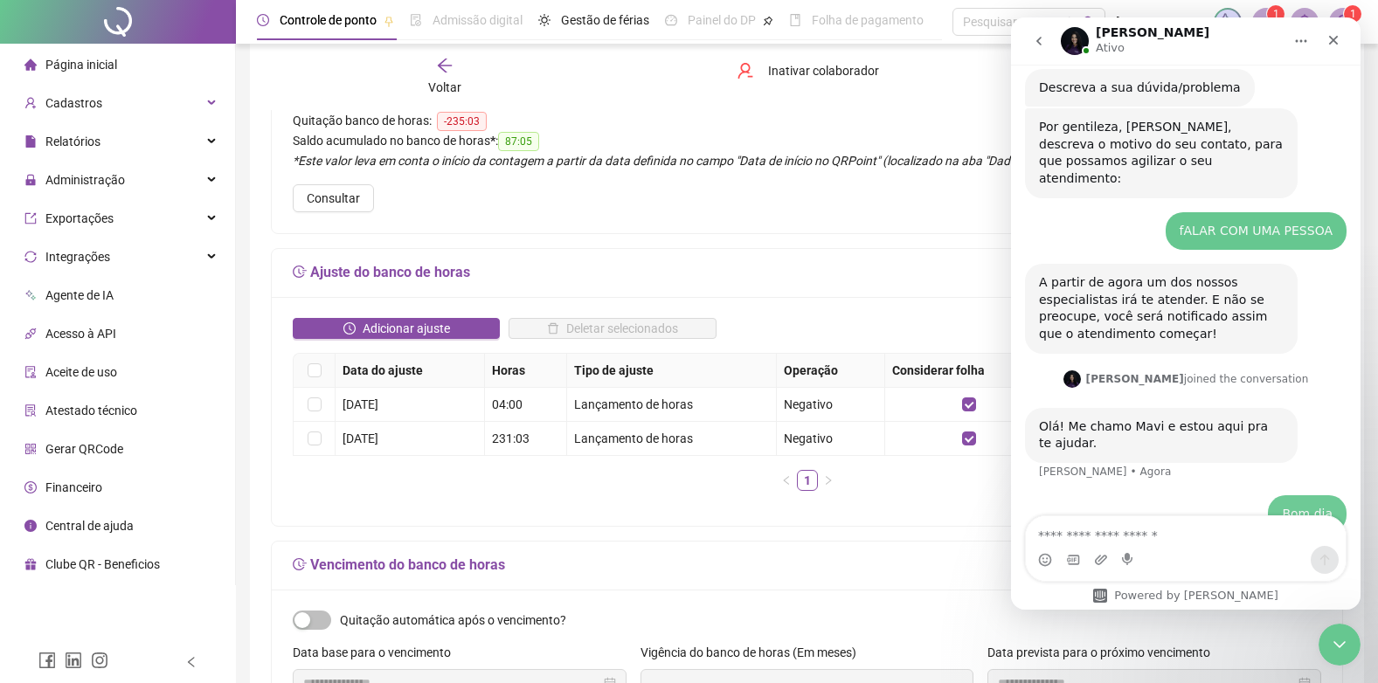
scroll to position [701, 0]
type textarea "**********"
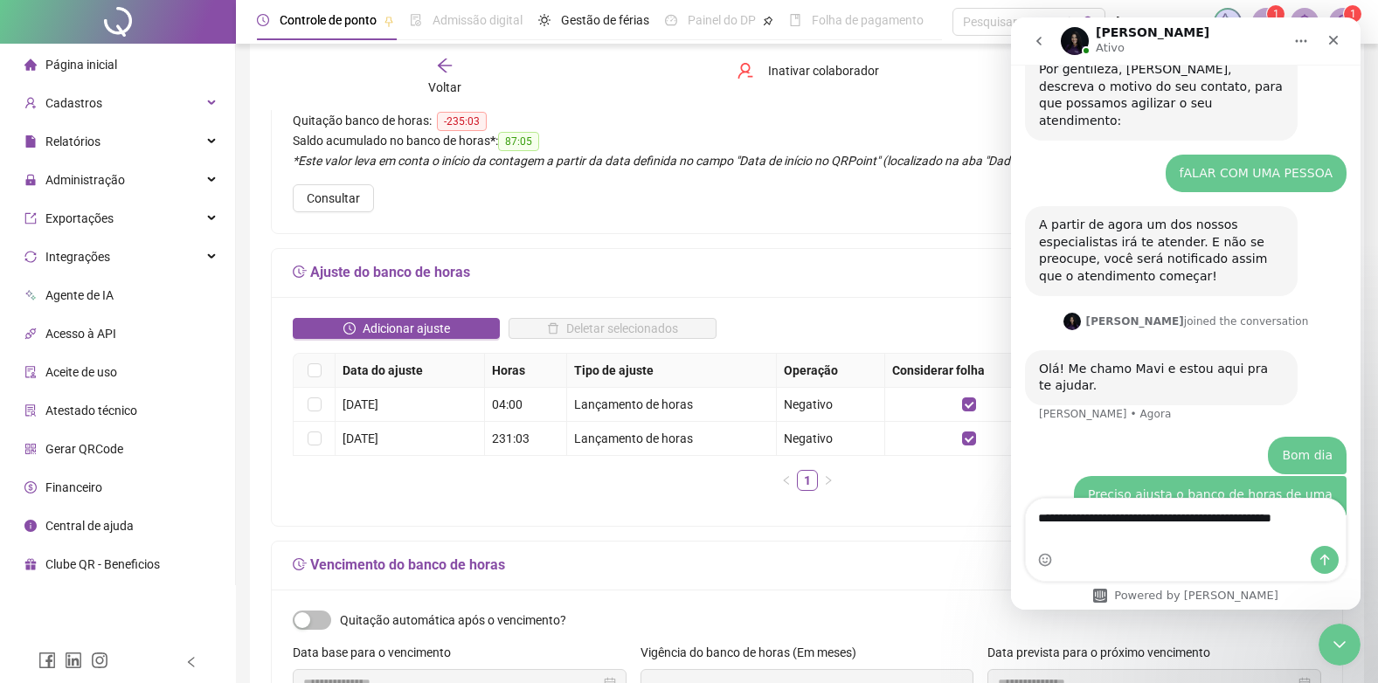
scroll to position [775, 0]
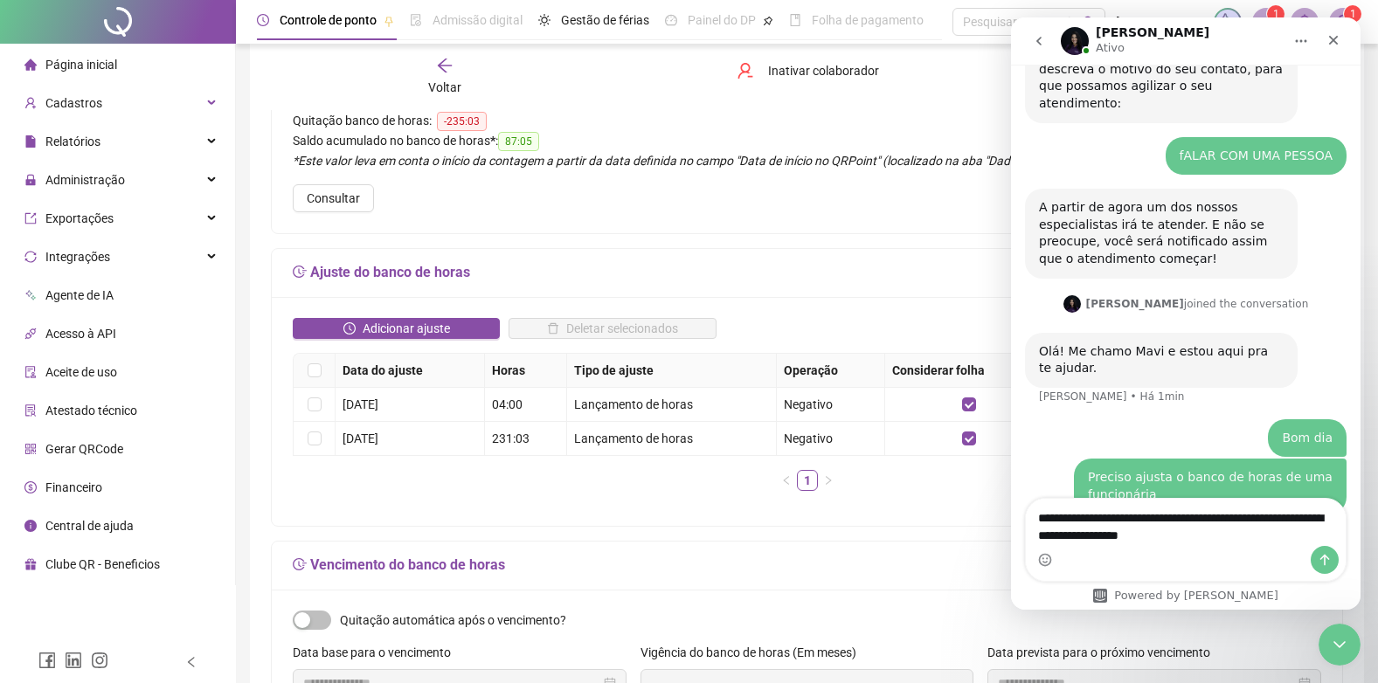
type textarea "**********"
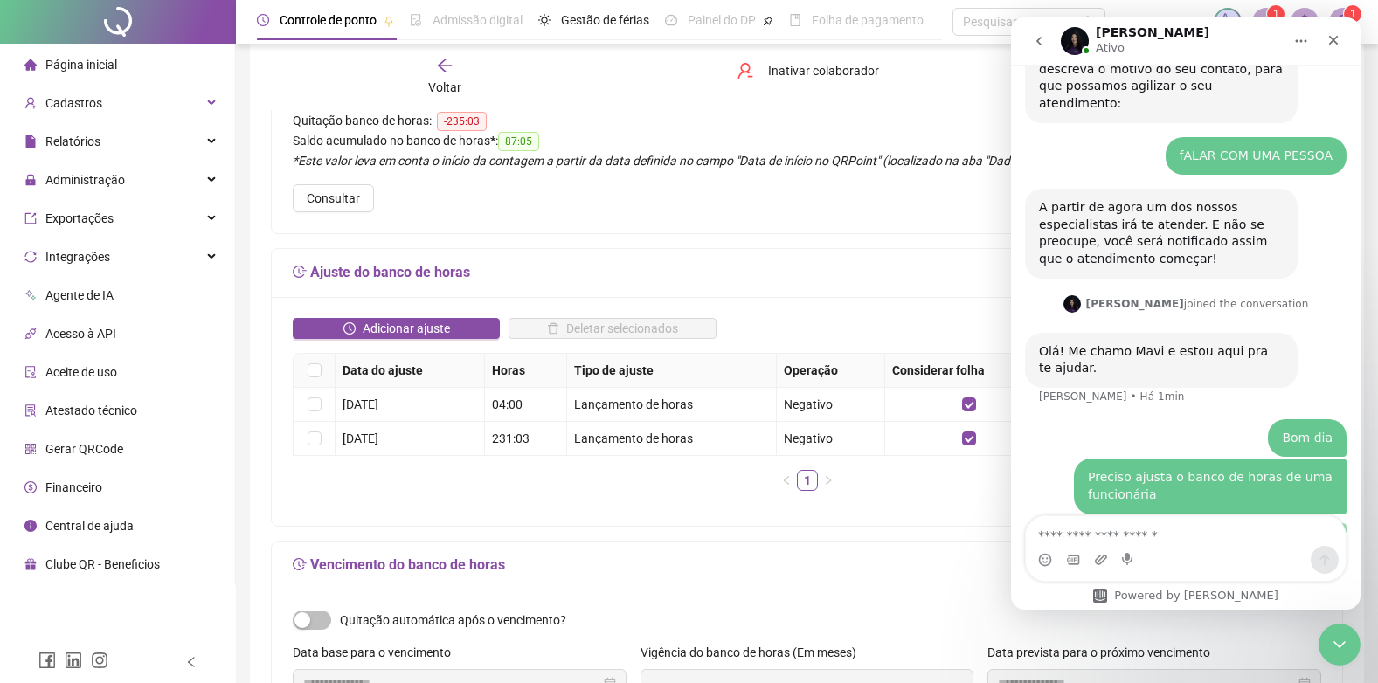
scroll to position [815, 0]
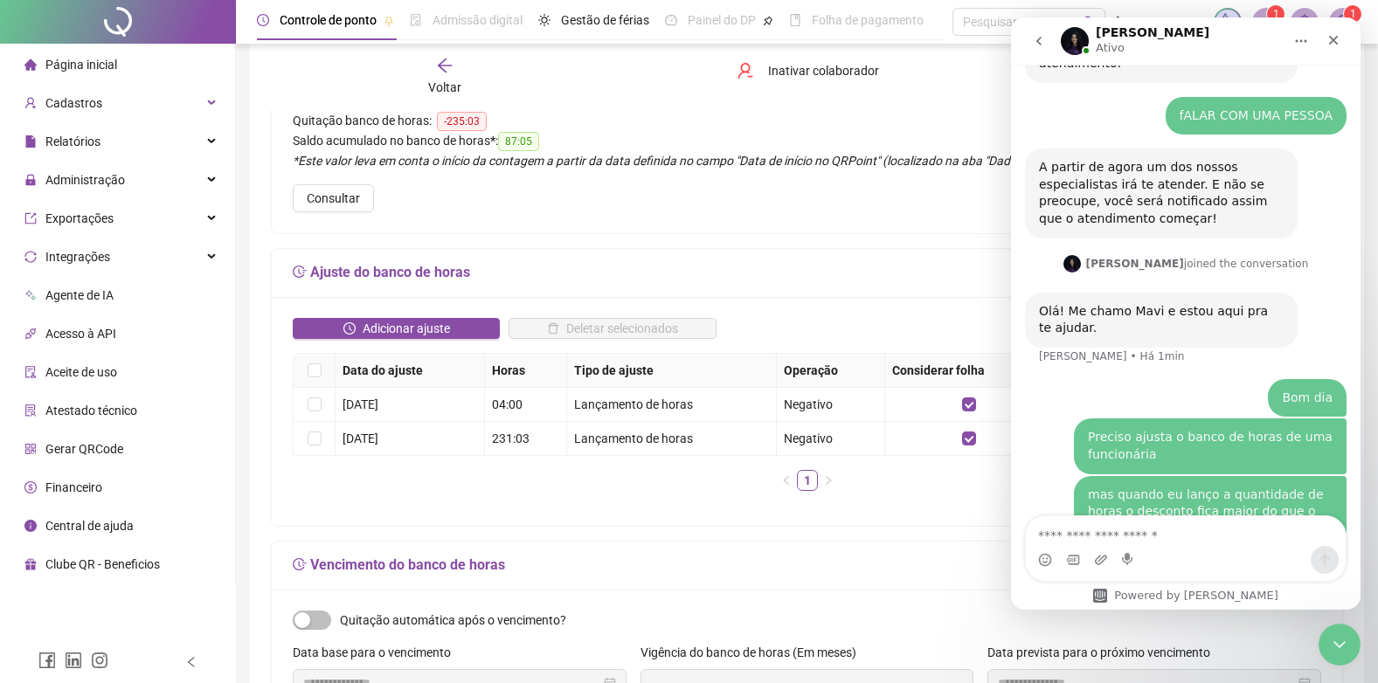
type textarea "*"
type textarea "**********"
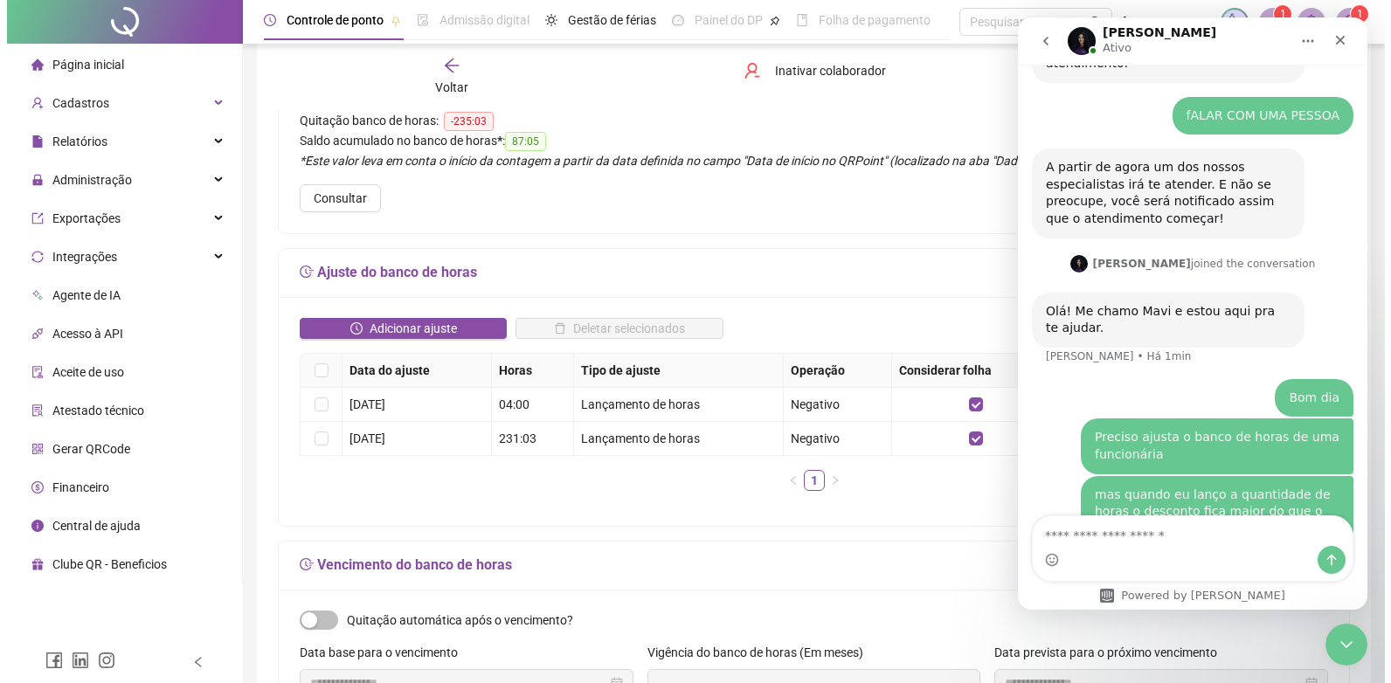
scroll to position [854, 0]
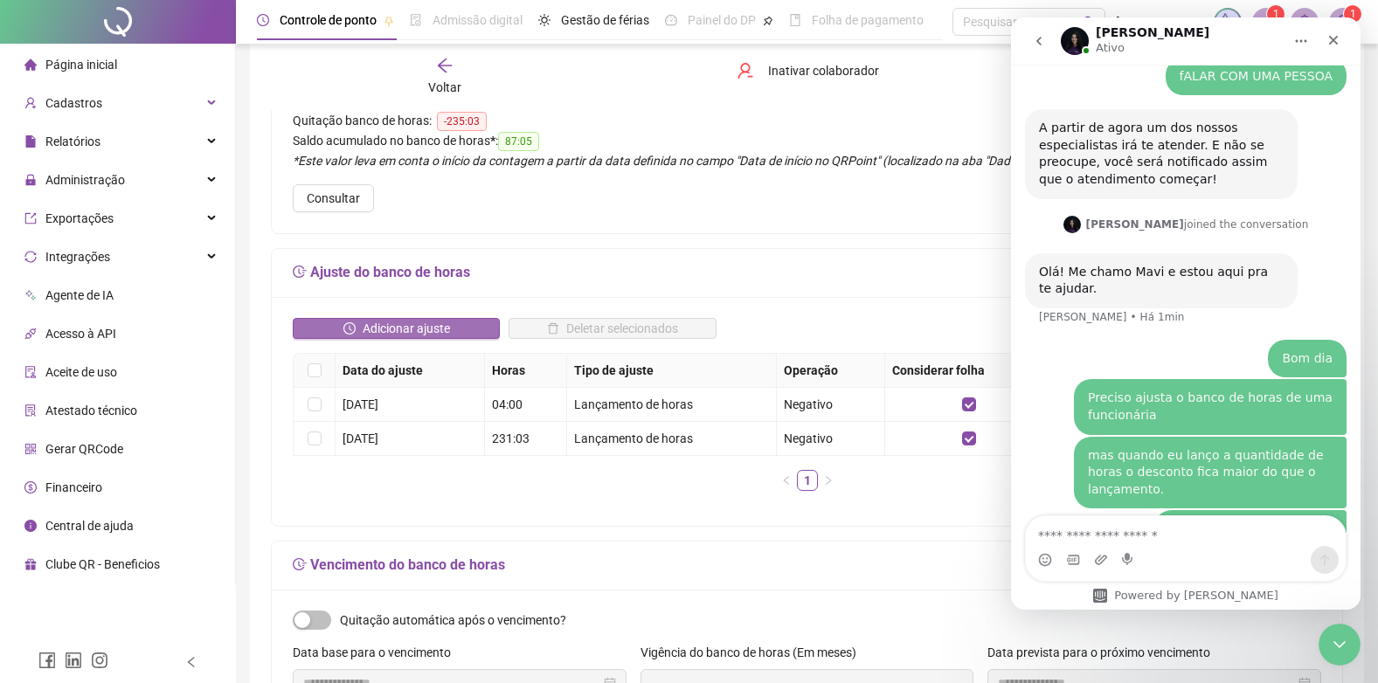
click at [376, 319] on span "Adicionar ajuste" at bounding box center [406, 328] width 87 height 19
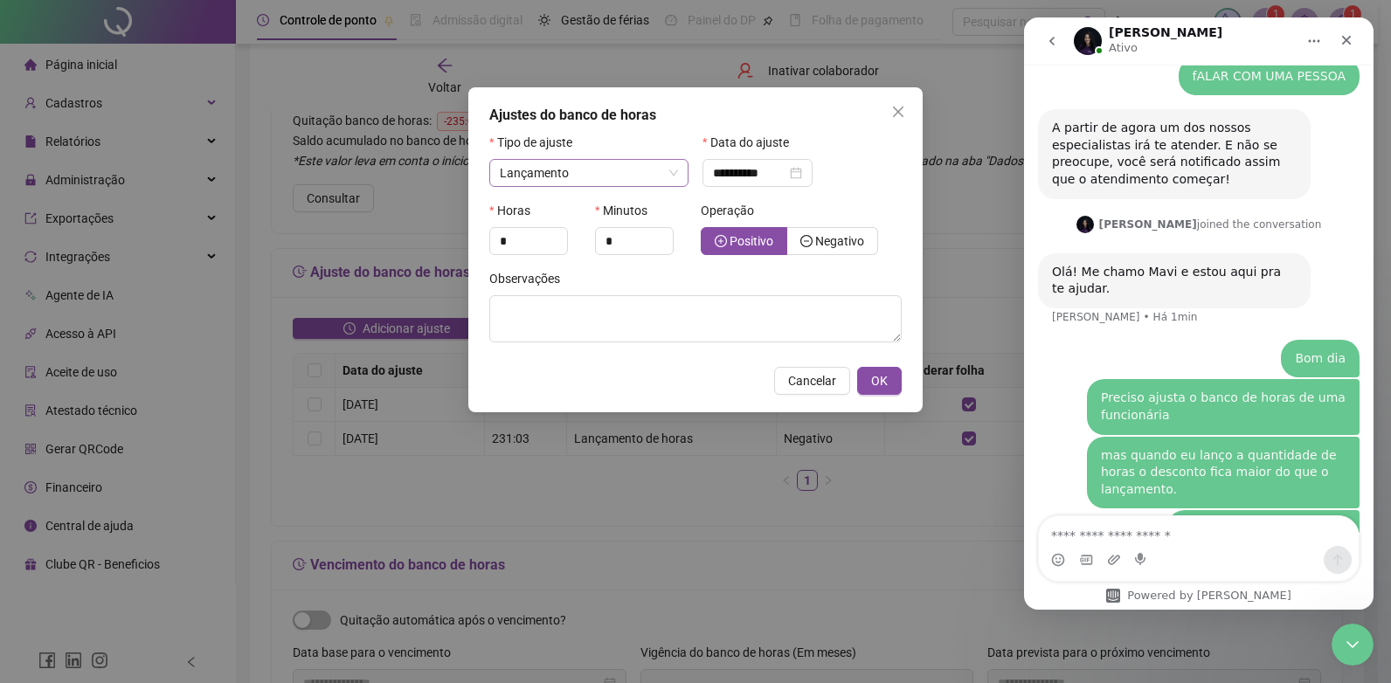
click at [680, 167] on div "Lançamento" at bounding box center [588, 173] width 199 height 28
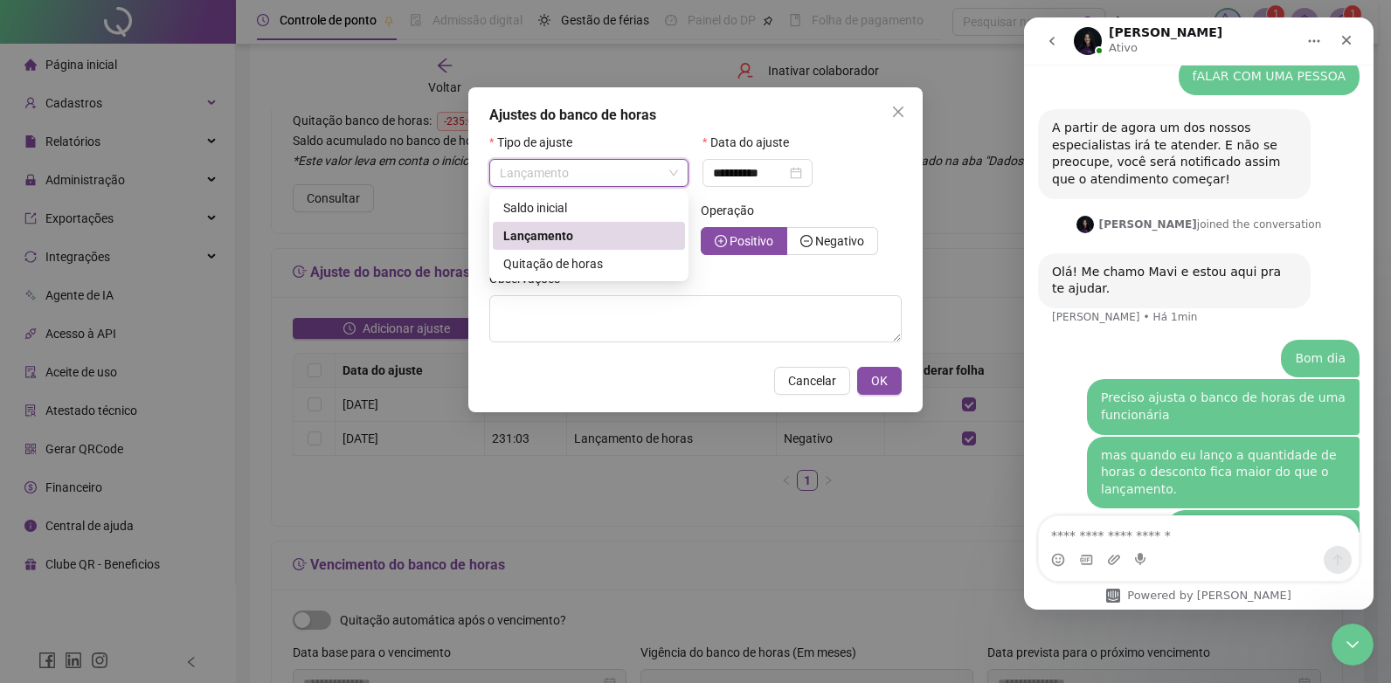
click at [540, 231] on span "Lançamento" at bounding box center [538, 236] width 70 height 14
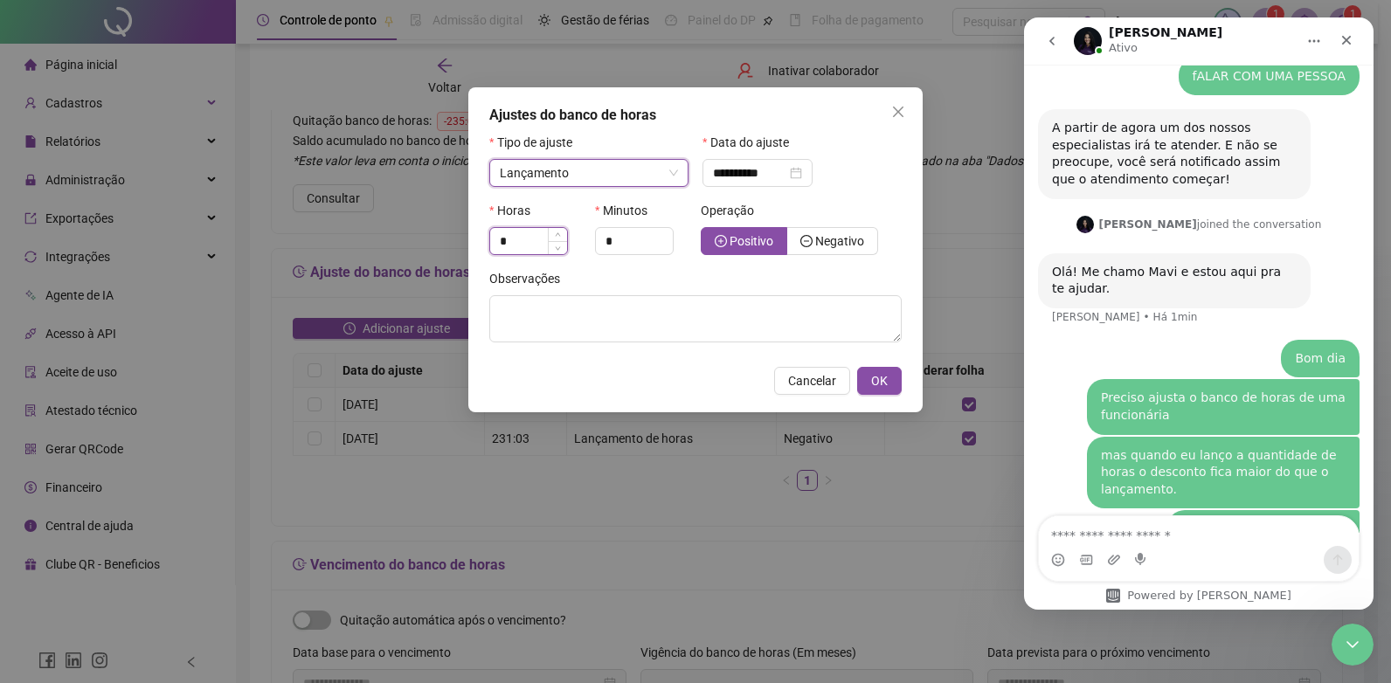
click at [511, 242] on input "*" at bounding box center [528, 241] width 77 height 26
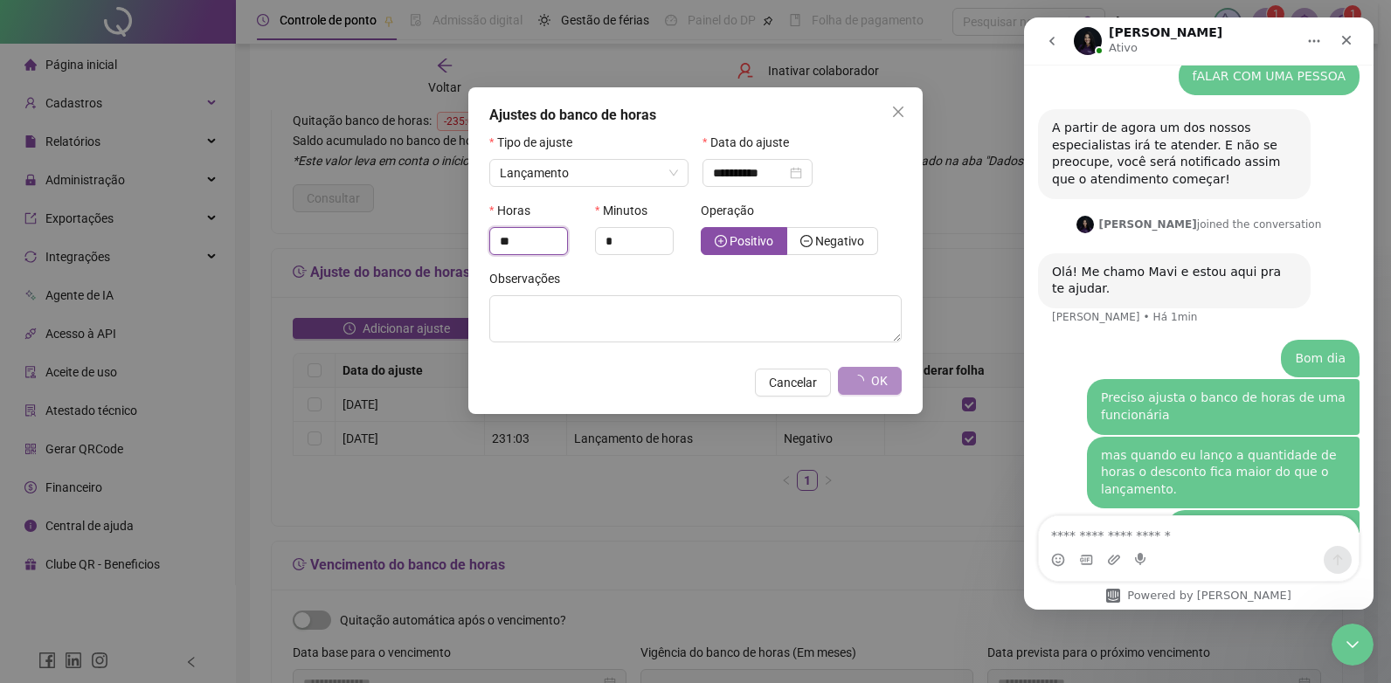
type input "*"
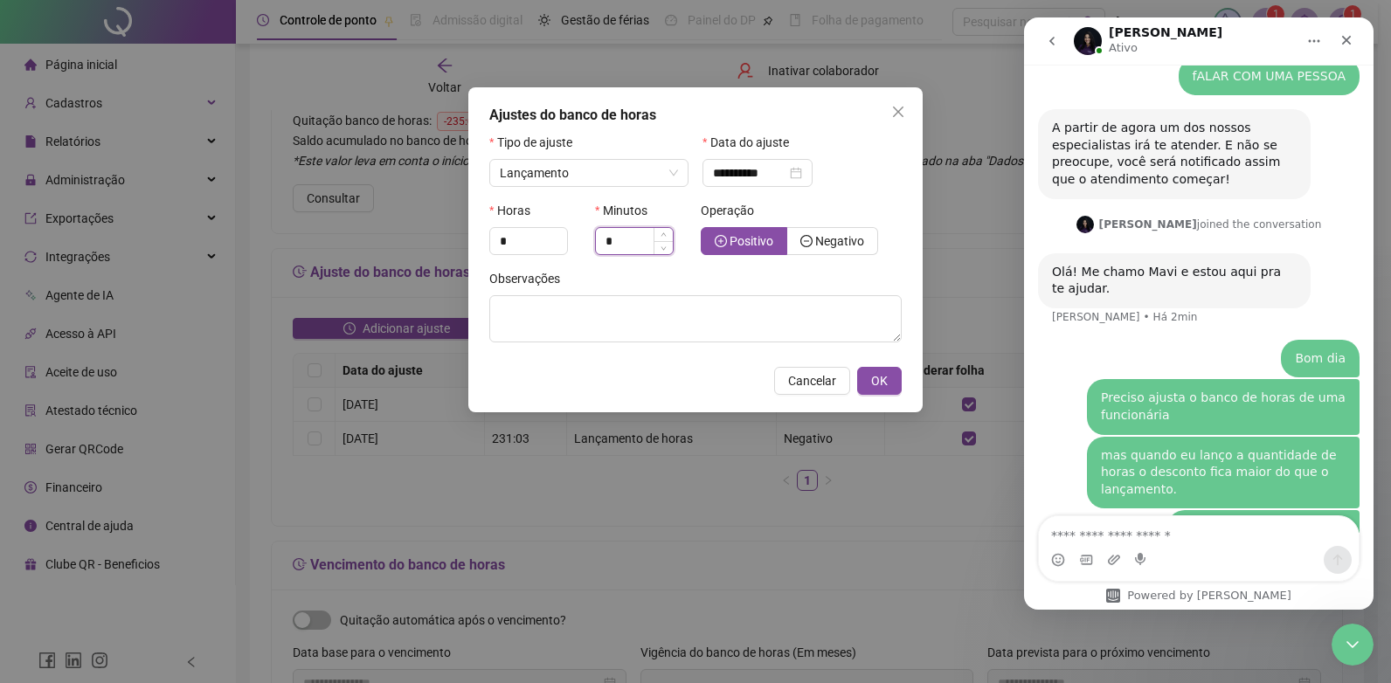
click at [625, 242] on input "*" at bounding box center [634, 241] width 77 height 26
click at [660, 231] on span "Increase Value" at bounding box center [662, 234] width 19 height 13
click at [659, 242] on span "Increase Value" at bounding box center [662, 236] width 19 height 16
click at [662, 252] on span "Decrease Value" at bounding box center [662, 246] width 19 height 16
type input "*"
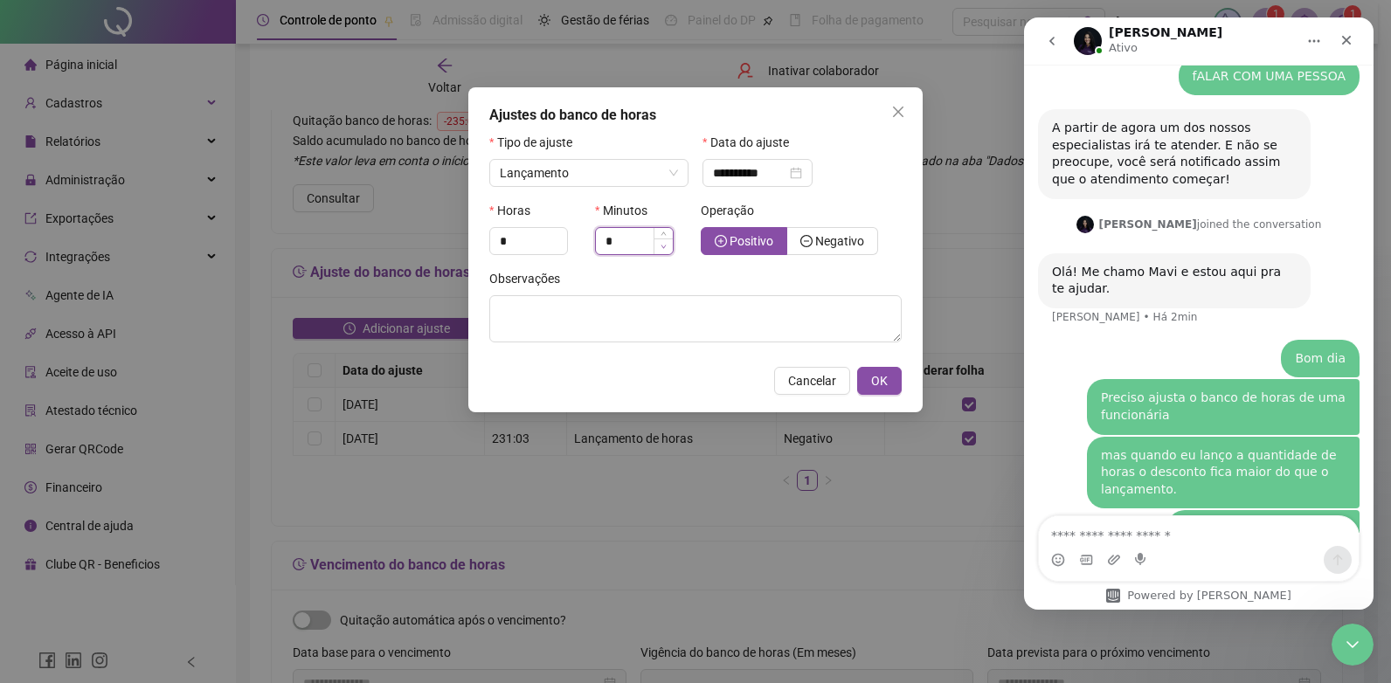
click at [662, 252] on span "Decrease Value" at bounding box center [662, 246] width 19 height 16
click at [856, 240] on span "Negativo" at bounding box center [839, 241] width 49 height 14
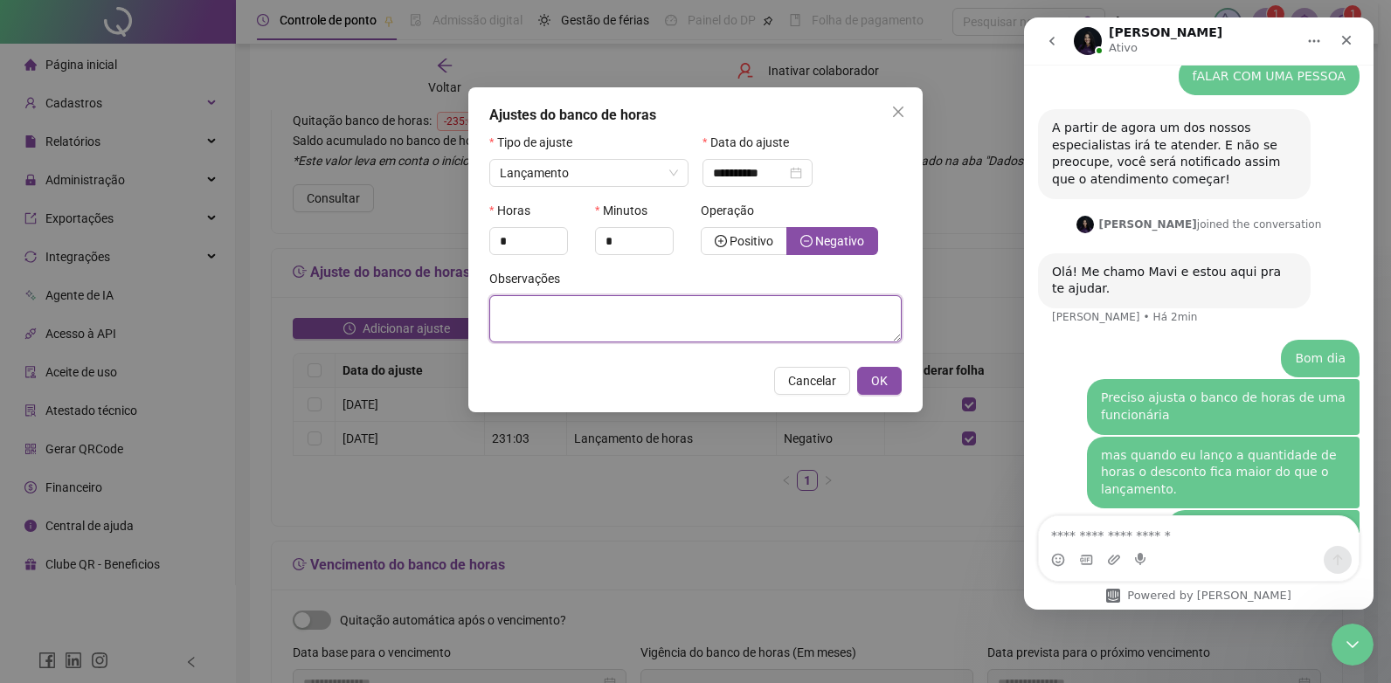
click at [532, 313] on textarea at bounding box center [695, 318] width 412 height 47
paste textarea "**********"
type textarea "**********"
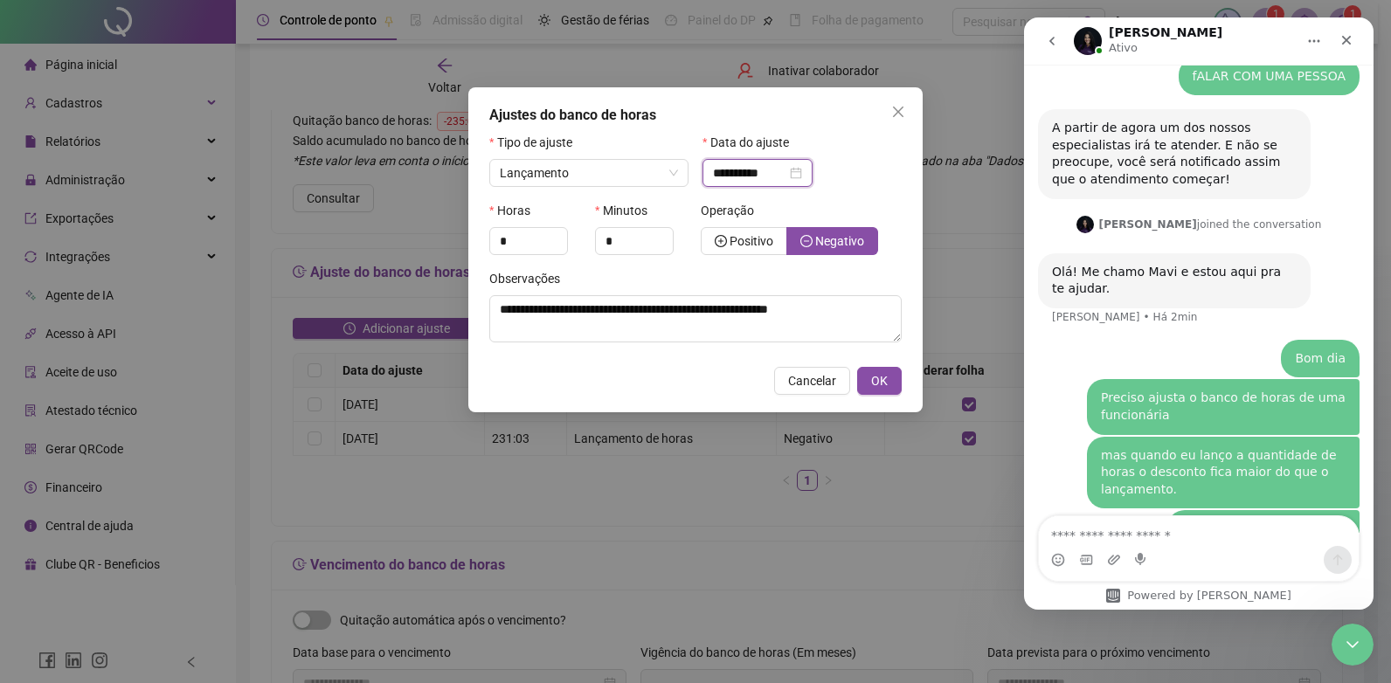
click at [760, 176] on input "**********" at bounding box center [749, 172] width 73 height 19
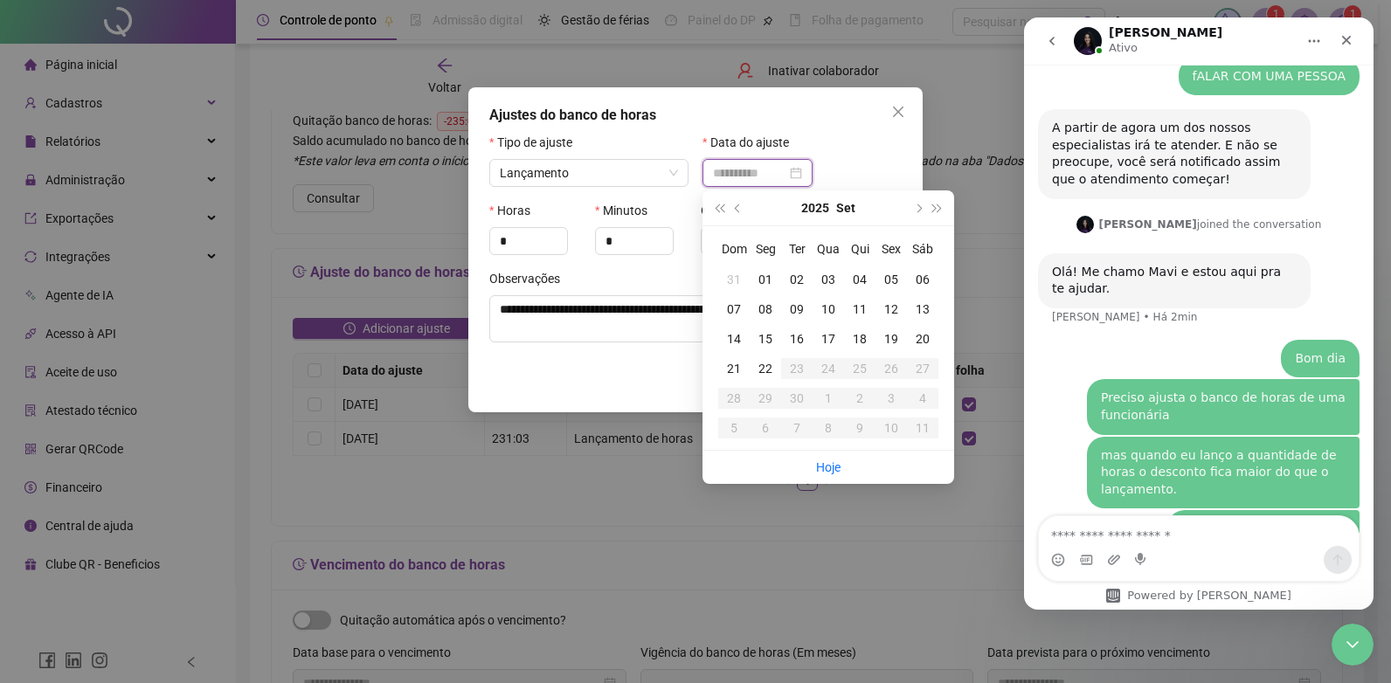
type input "**********"
click at [763, 307] on div "08" at bounding box center [764, 309] width 31 height 19
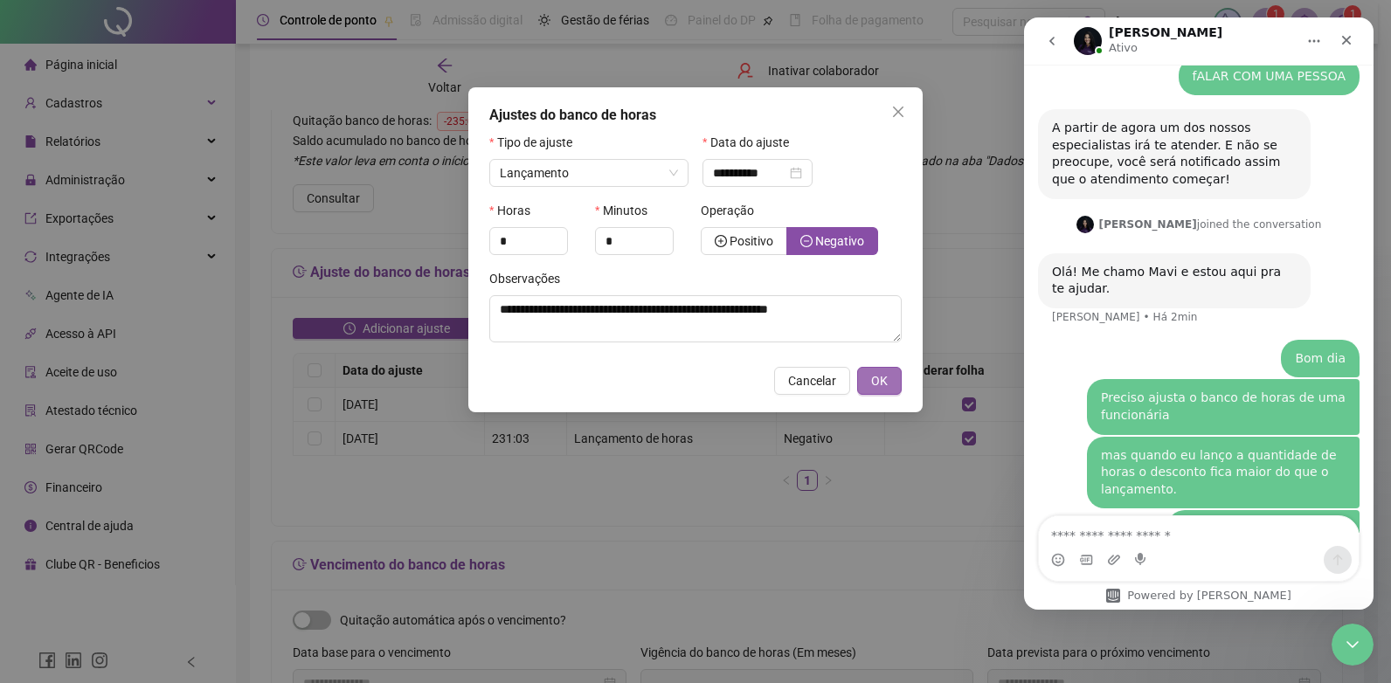
click at [884, 377] on span "OK" at bounding box center [879, 380] width 17 height 19
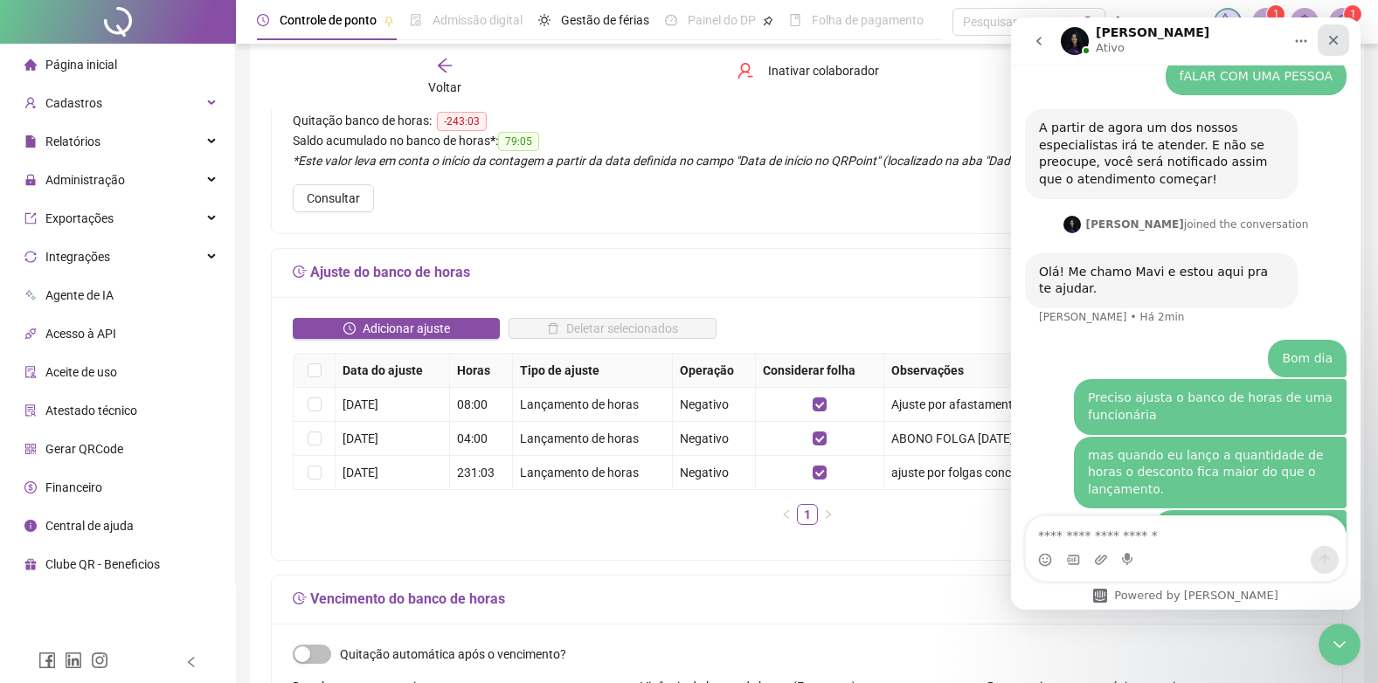
click at [1331, 34] on icon "Fechar" at bounding box center [1333, 40] width 14 height 14
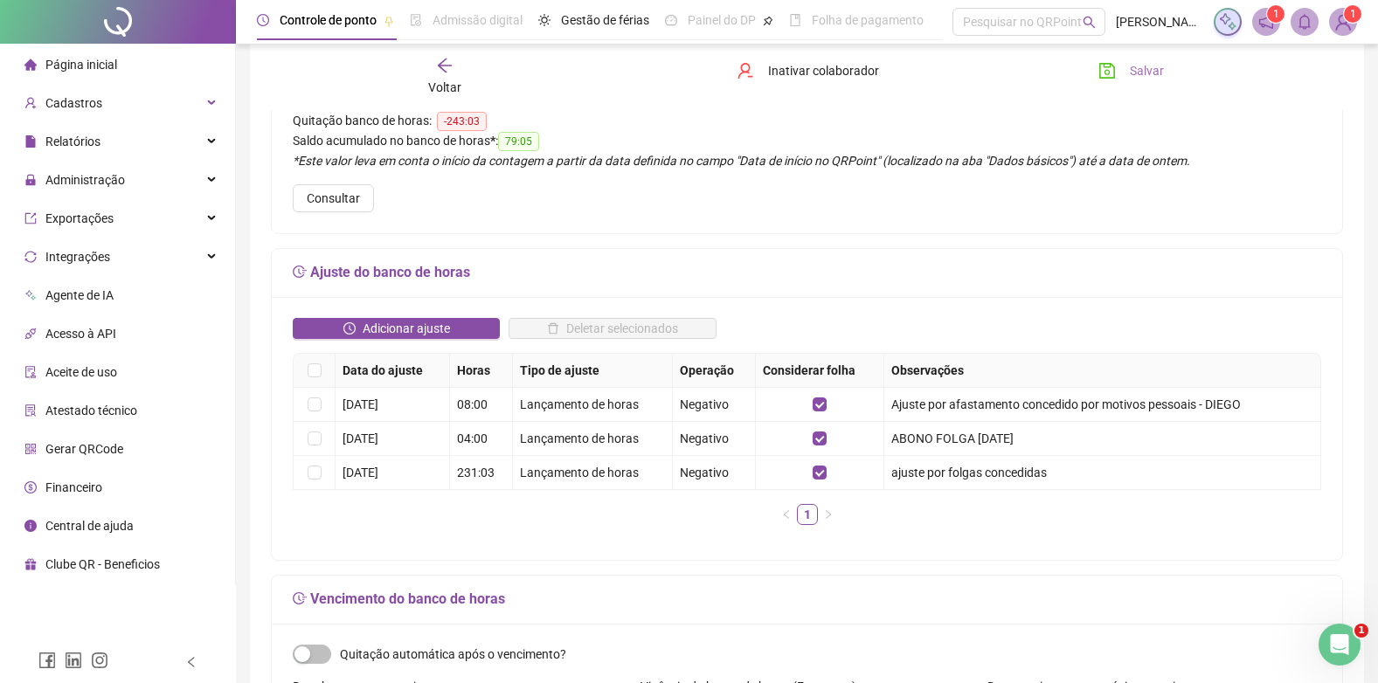
click at [1136, 66] on span "Salvar" at bounding box center [1146, 70] width 34 height 19
click at [397, 327] on span "Adicionar ajuste" at bounding box center [406, 328] width 87 height 19
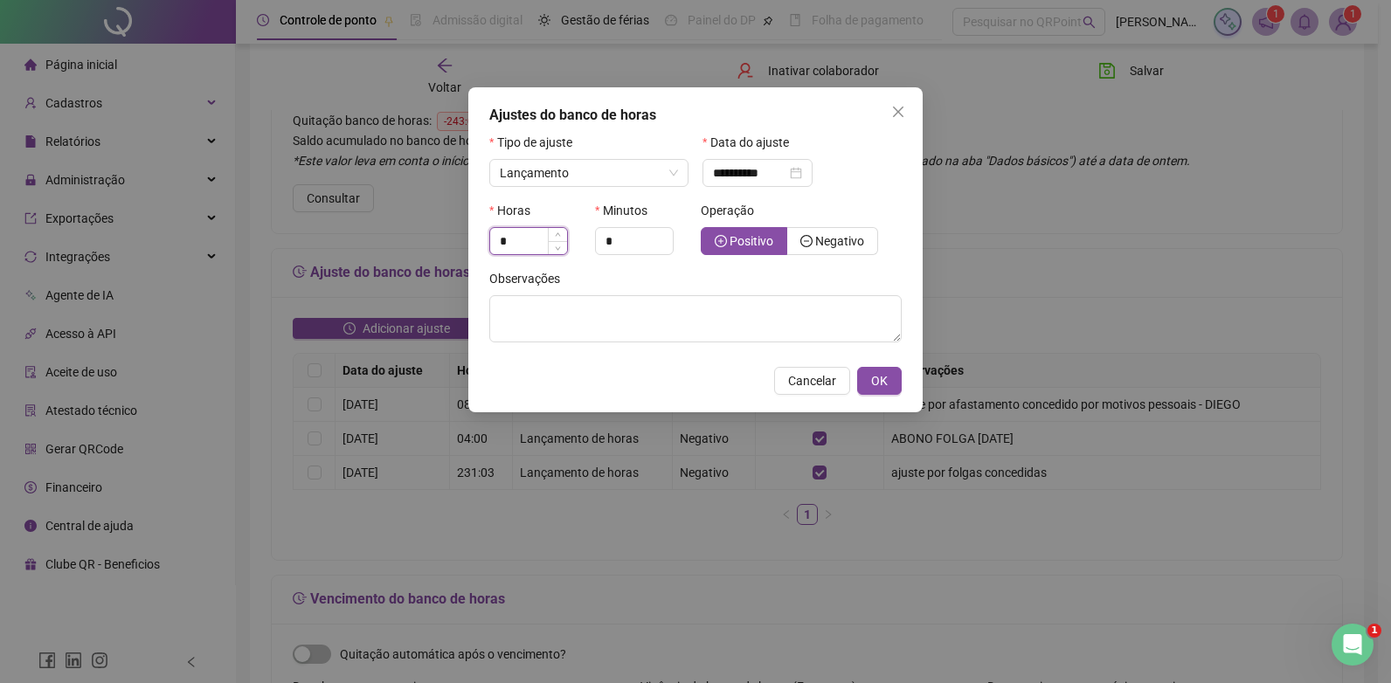
click at [503, 241] on input "*" at bounding box center [528, 241] width 77 height 26
type input "*"
click at [777, 164] on input "**********" at bounding box center [749, 172] width 73 height 19
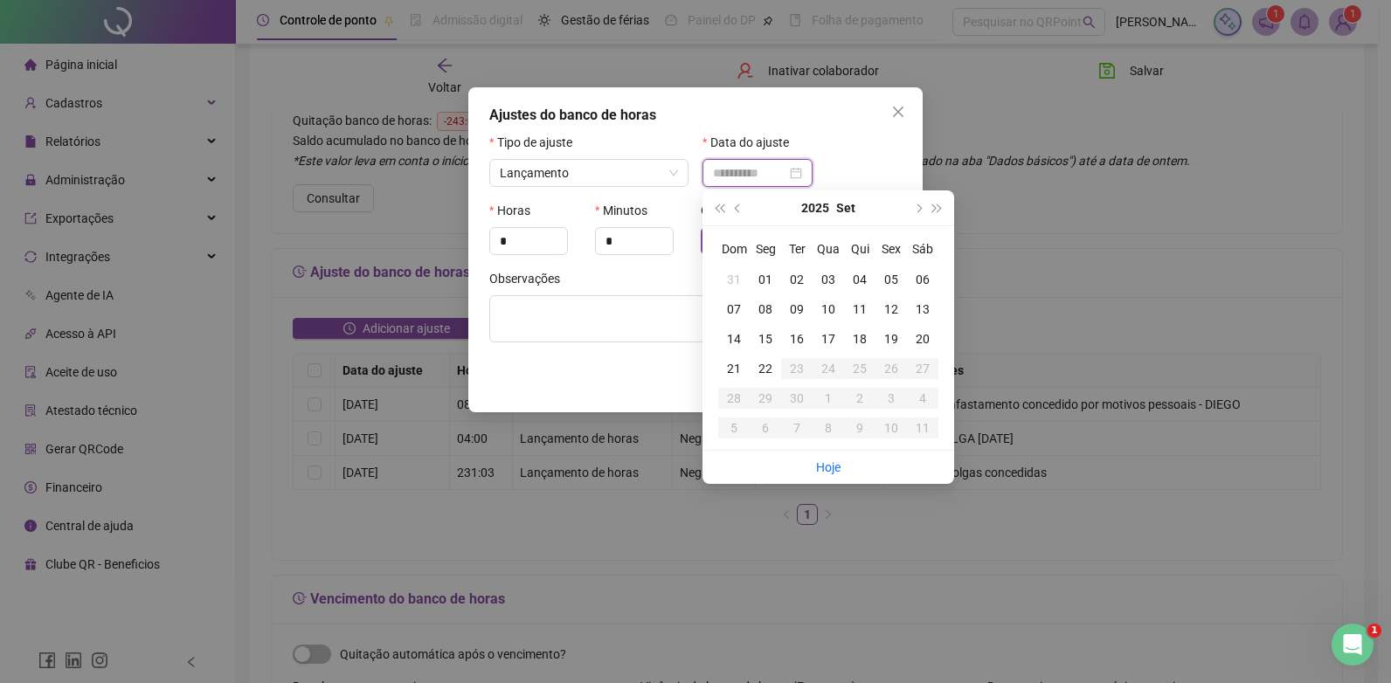
type input "**********"
click at [797, 299] on td "09" at bounding box center [796, 309] width 31 height 30
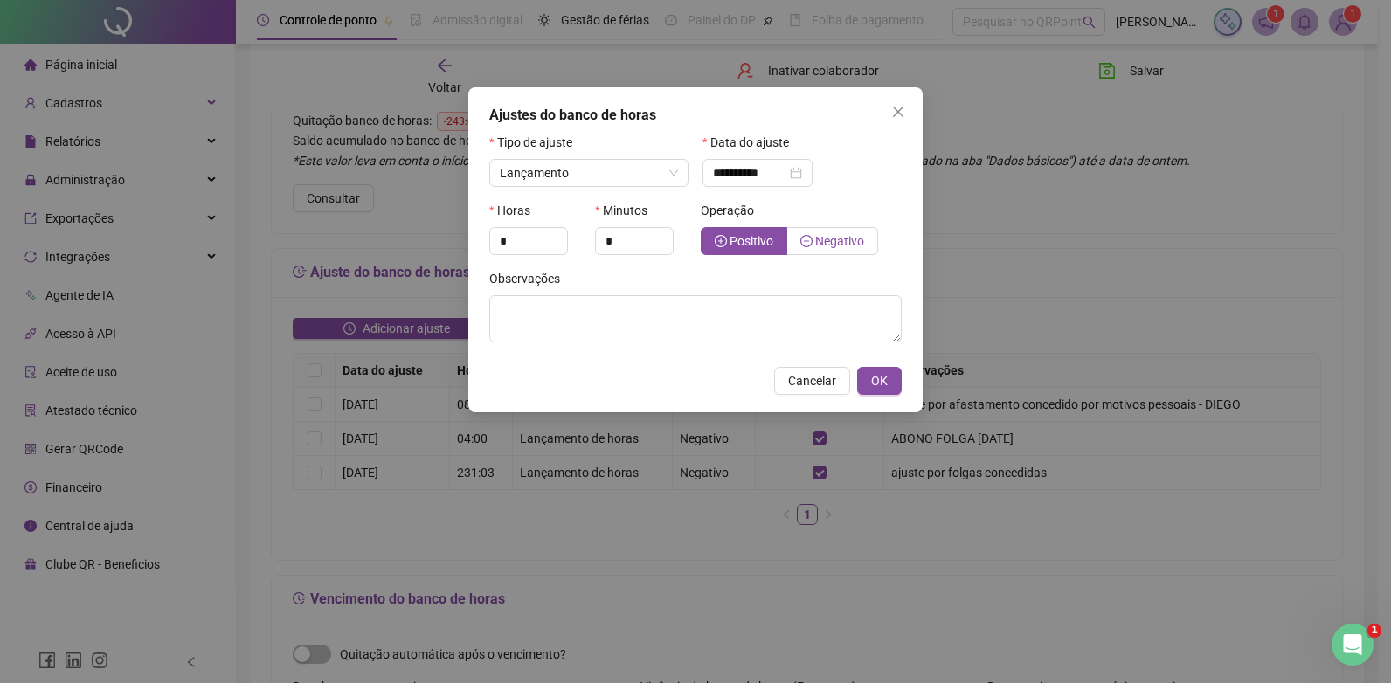
click at [841, 239] on span "Negativo" at bounding box center [839, 241] width 49 height 14
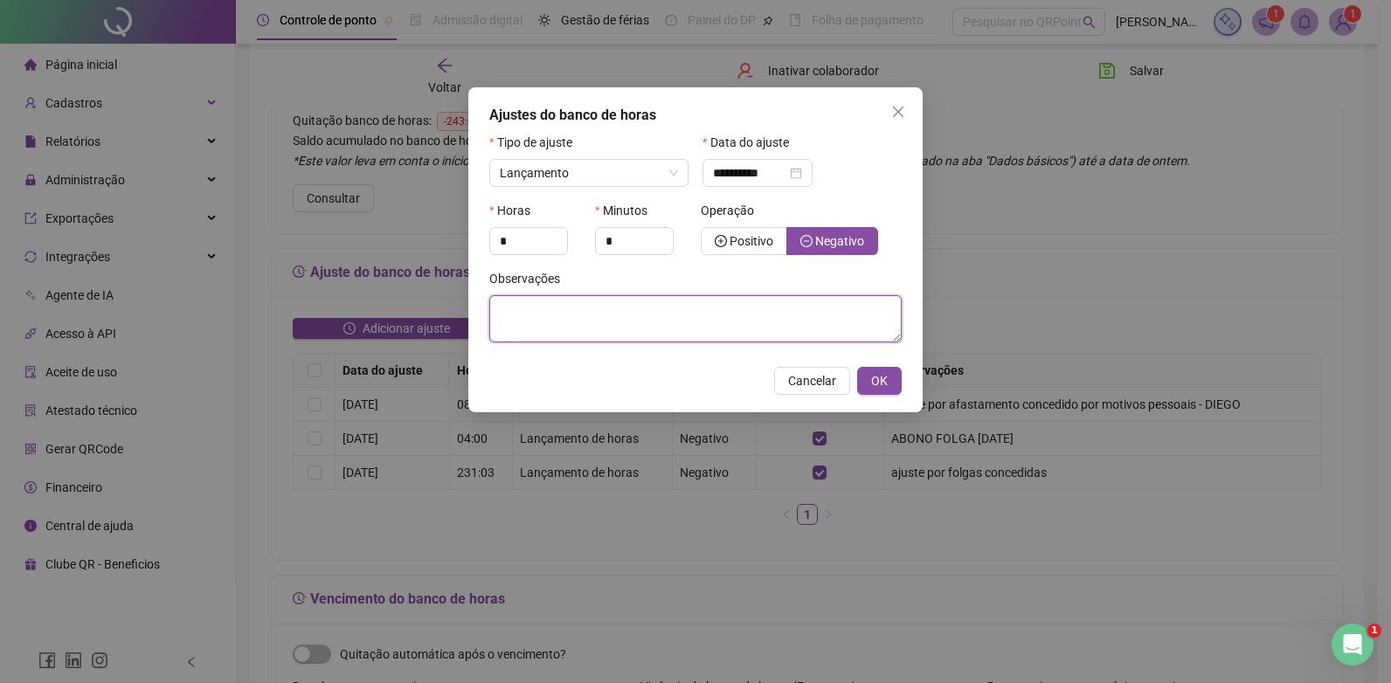
click at [616, 318] on textarea at bounding box center [695, 318] width 412 height 47
paste textarea "**********"
type textarea "**********"
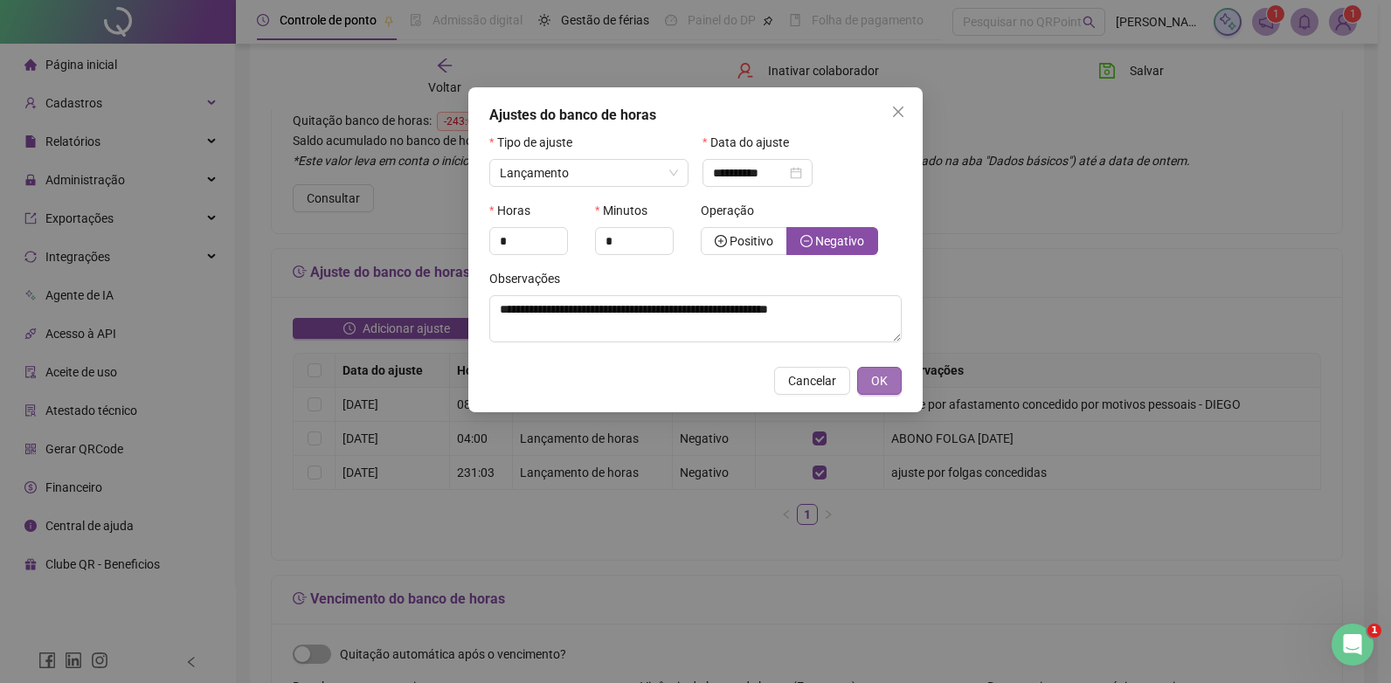
click at [877, 373] on span "OK" at bounding box center [879, 380] width 17 height 19
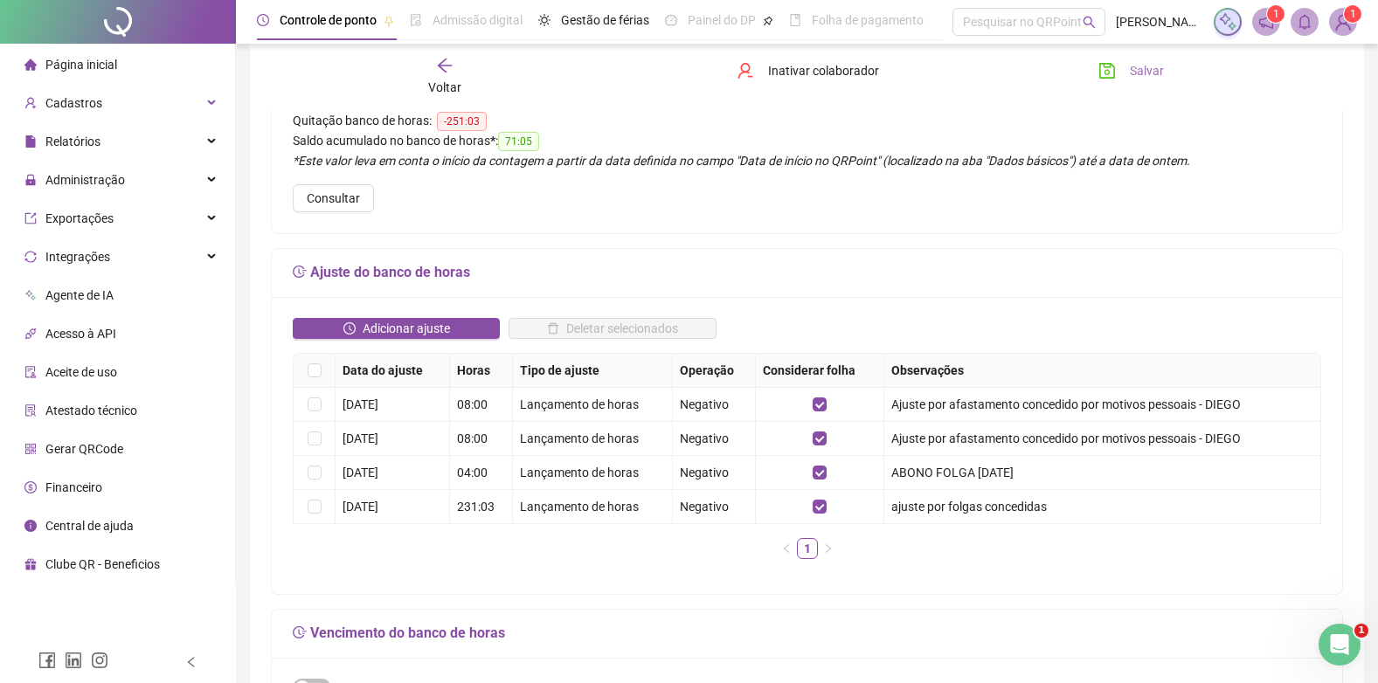
click at [1138, 69] on span "Salvar" at bounding box center [1146, 70] width 34 height 19
click at [375, 329] on span "Adicionar ajuste" at bounding box center [406, 328] width 87 height 19
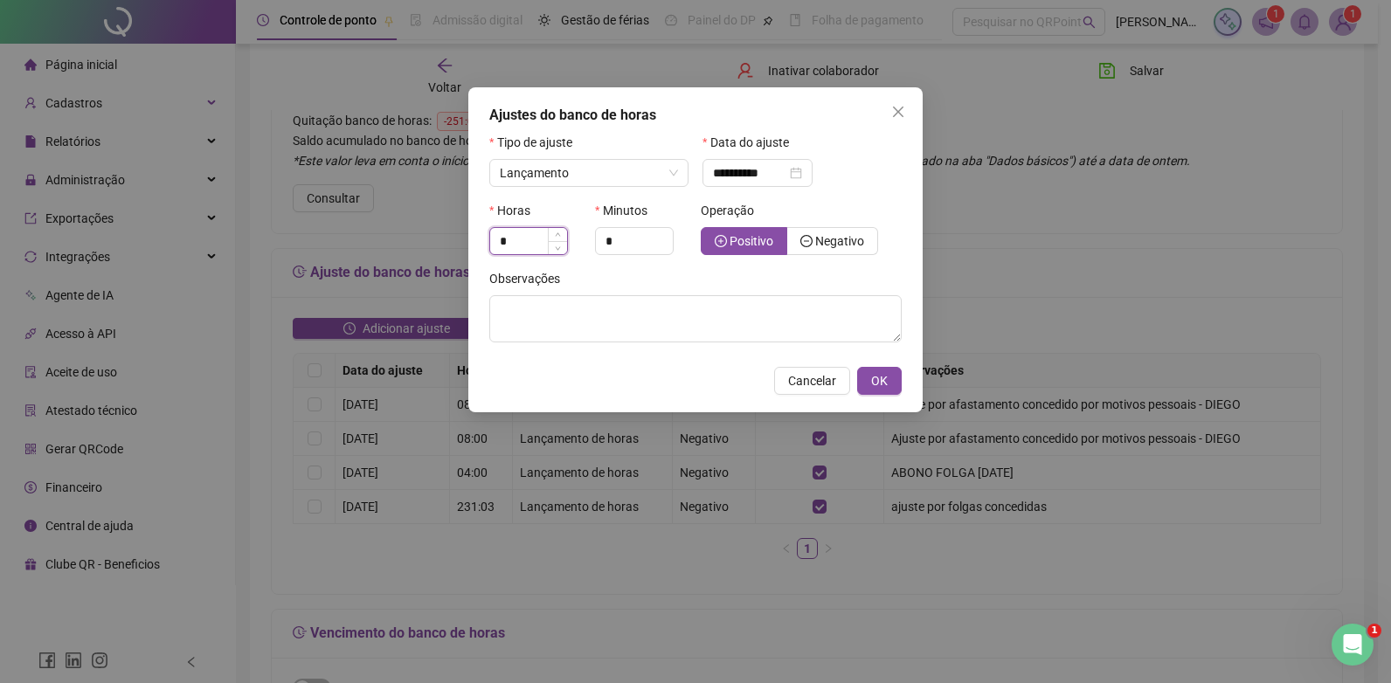
click at [513, 232] on input "*" at bounding box center [528, 241] width 77 height 26
type input "*"
click at [849, 242] on span "Negativo" at bounding box center [839, 241] width 49 height 14
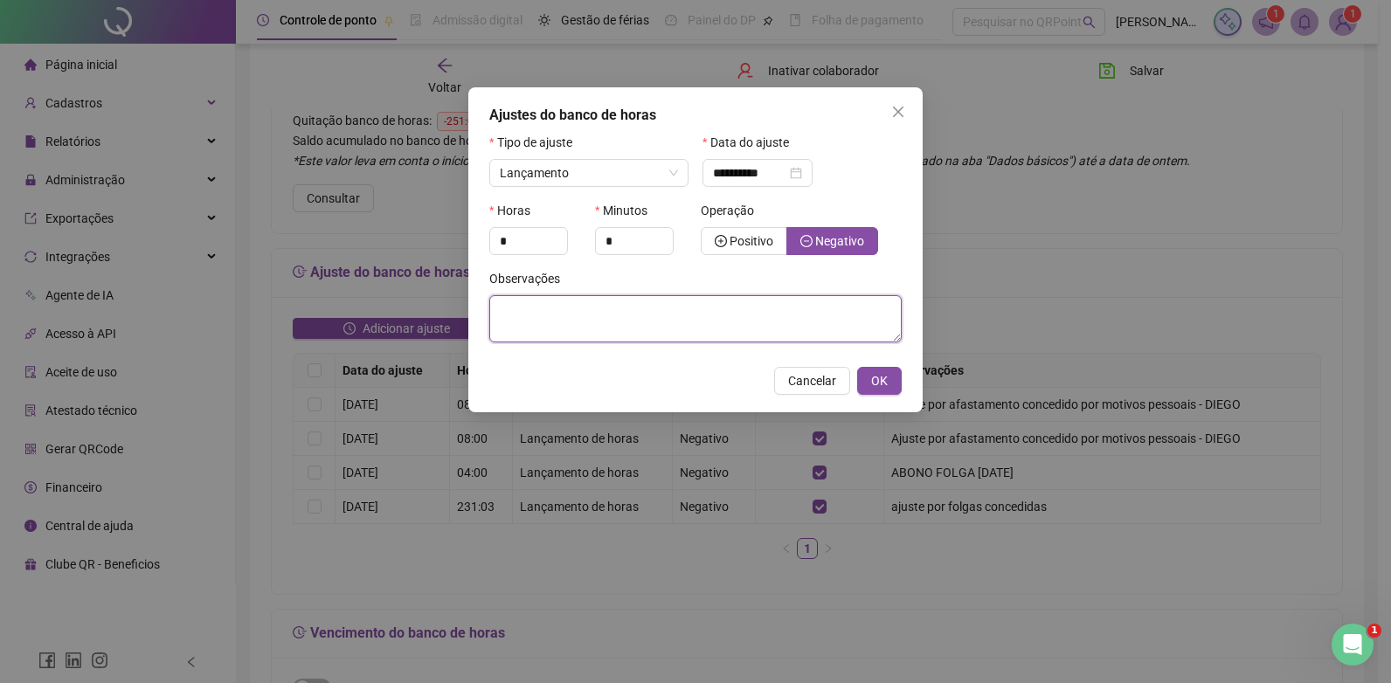
click at [586, 318] on textarea at bounding box center [695, 318] width 412 height 47
paste textarea "**********"
type textarea "**********"
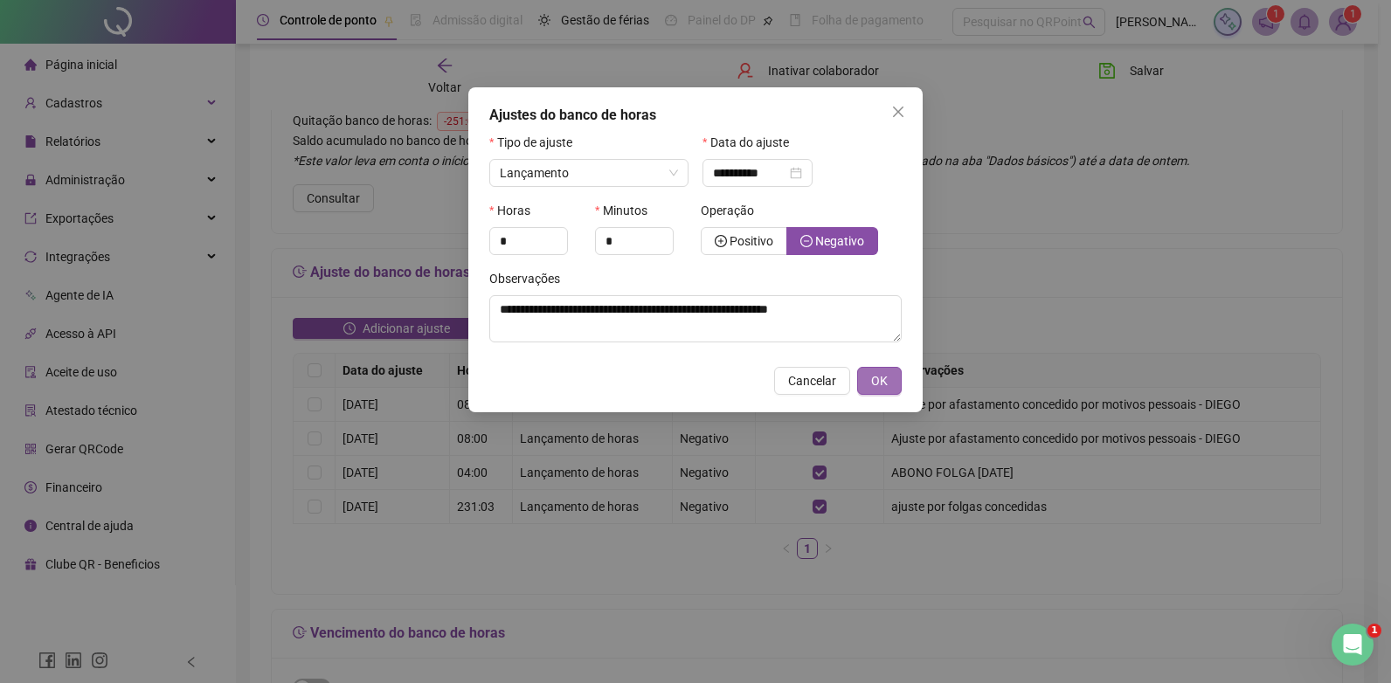
click at [874, 372] on span "OK" at bounding box center [879, 380] width 17 height 19
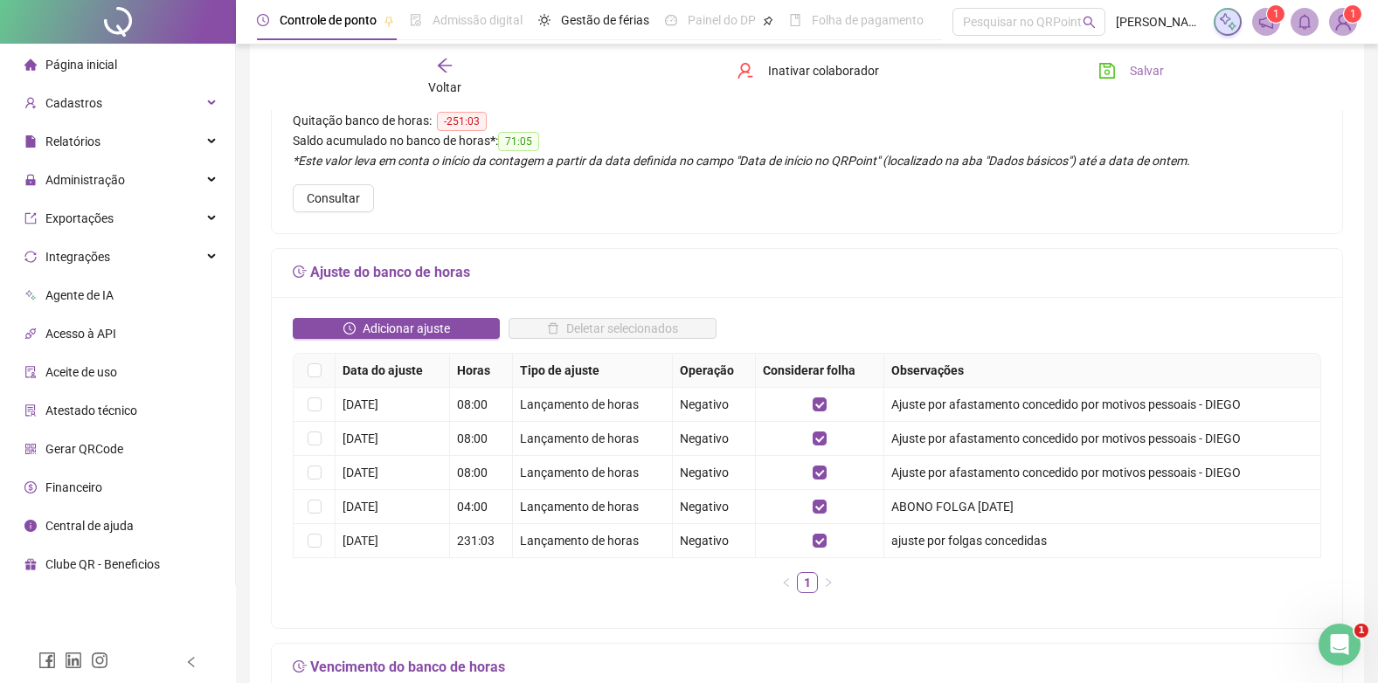
click at [1143, 63] on span "Salvar" at bounding box center [1146, 70] width 34 height 19
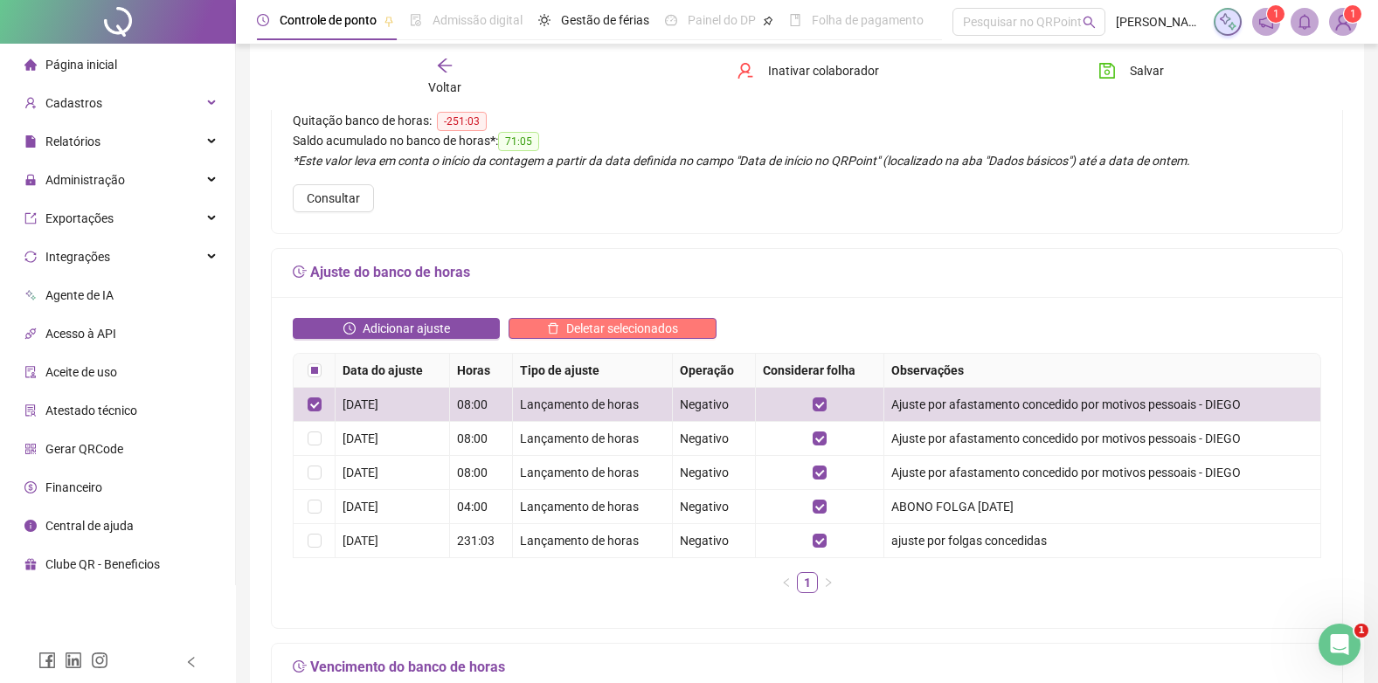
click at [630, 323] on span "Deletar selecionados" at bounding box center [622, 328] width 112 height 19
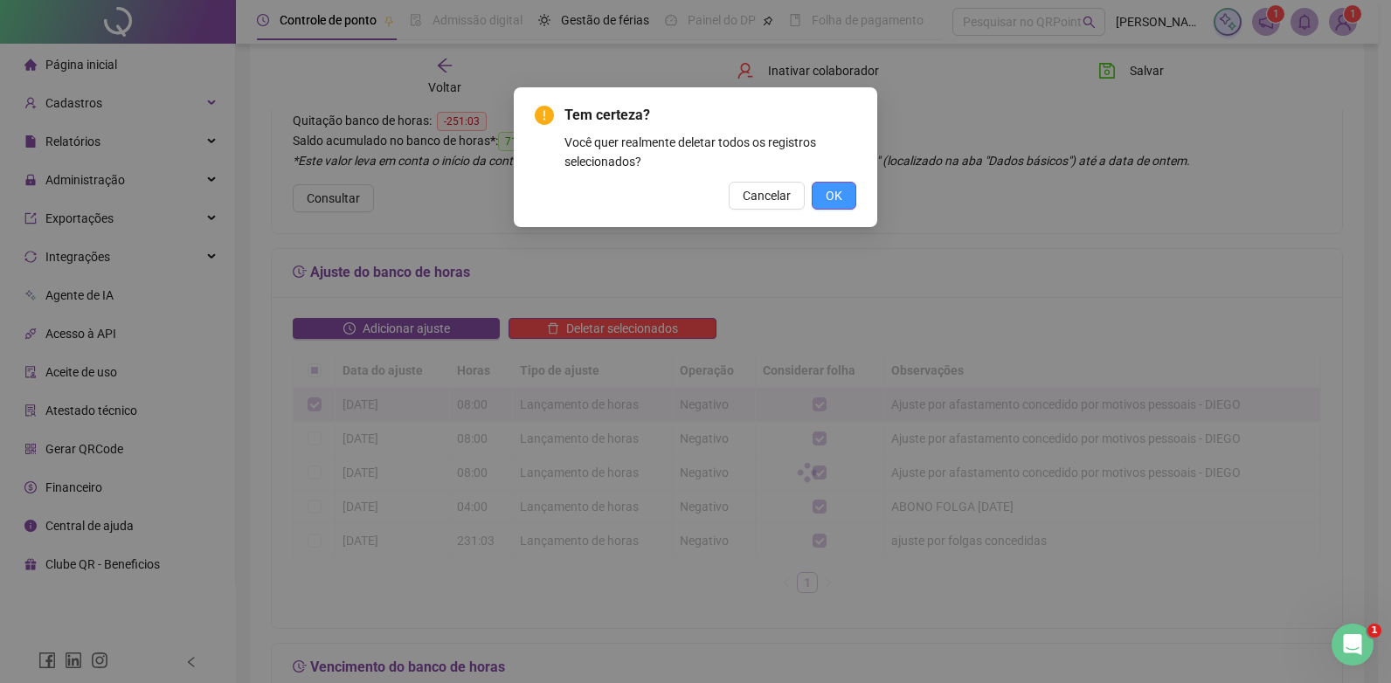
click at [839, 194] on span "OK" at bounding box center [833, 195] width 17 height 19
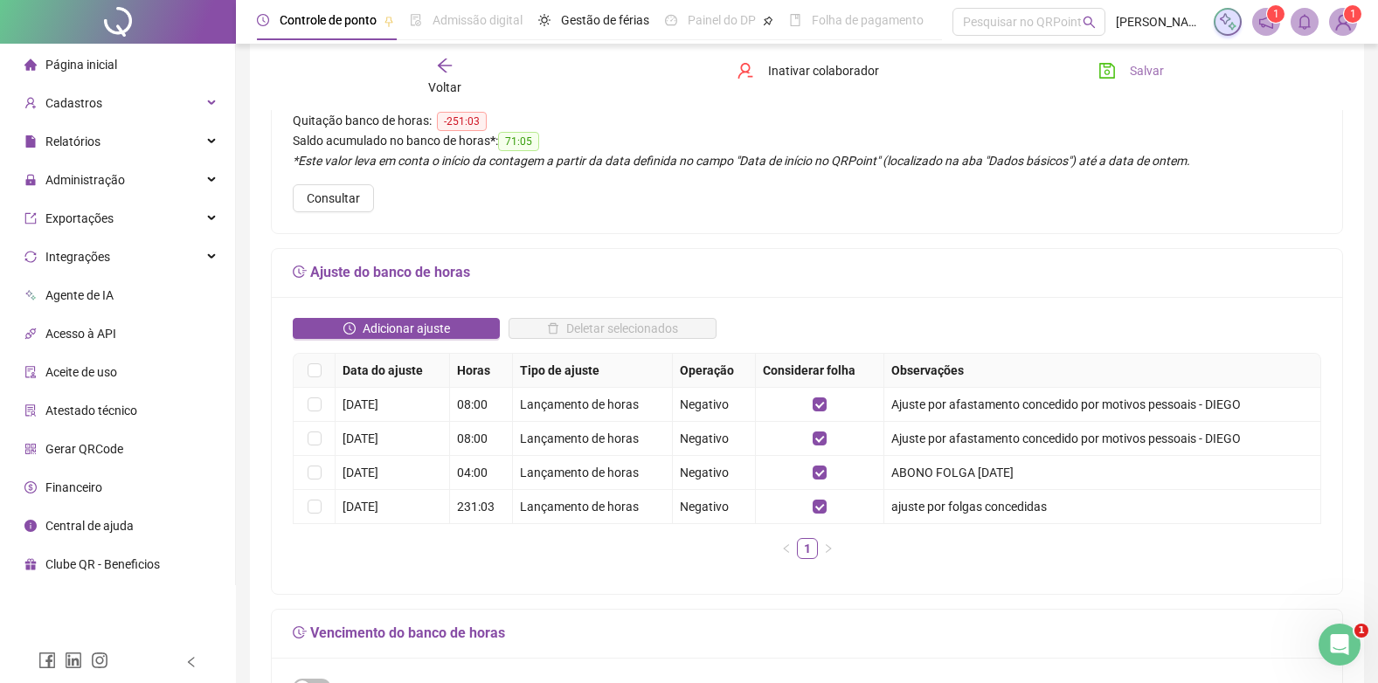
click at [1125, 60] on button "Salvar" at bounding box center [1131, 71] width 92 height 28
click at [393, 319] on span "Adicionar ajuste" at bounding box center [406, 328] width 87 height 19
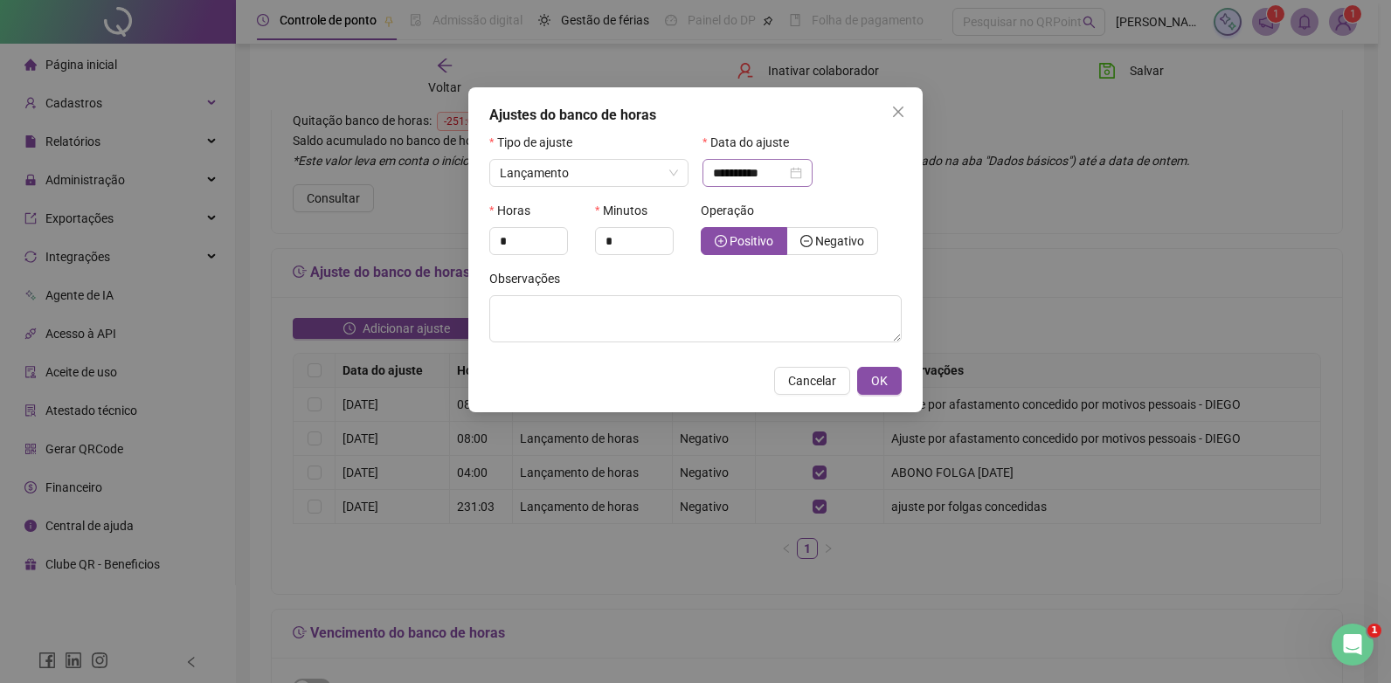
click at [802, 170] on div "**********" at bounding box center [757, 172] width 89 height 19
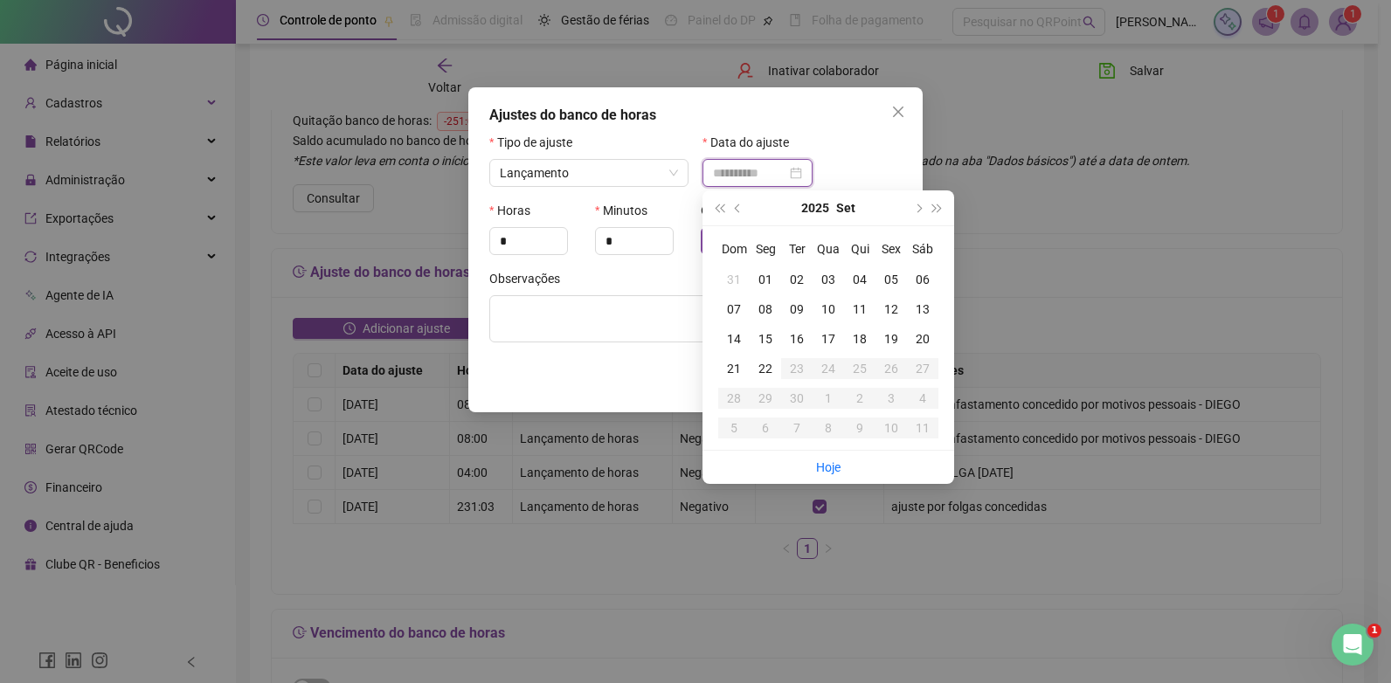
type input "**********"
click at [831, 303] on div "10" at bounding box center [827, 309] width 31 height 19
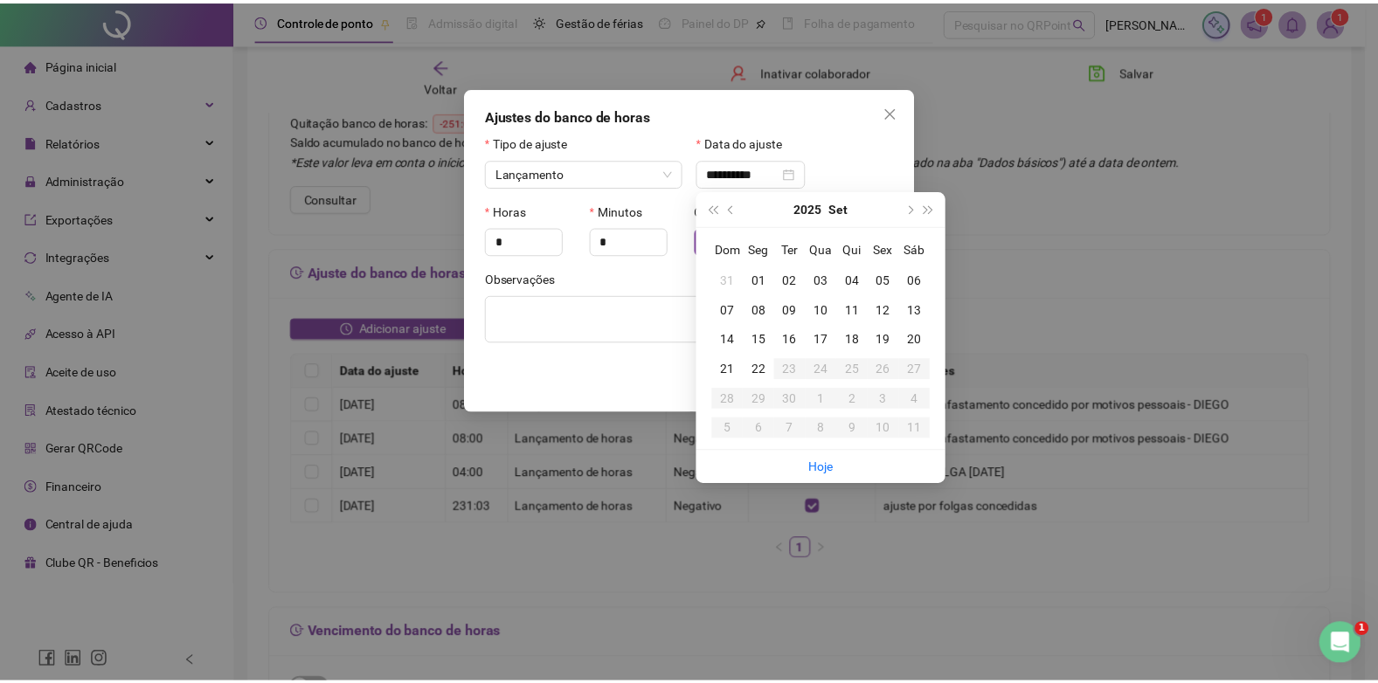
scroll to position [922, 0]
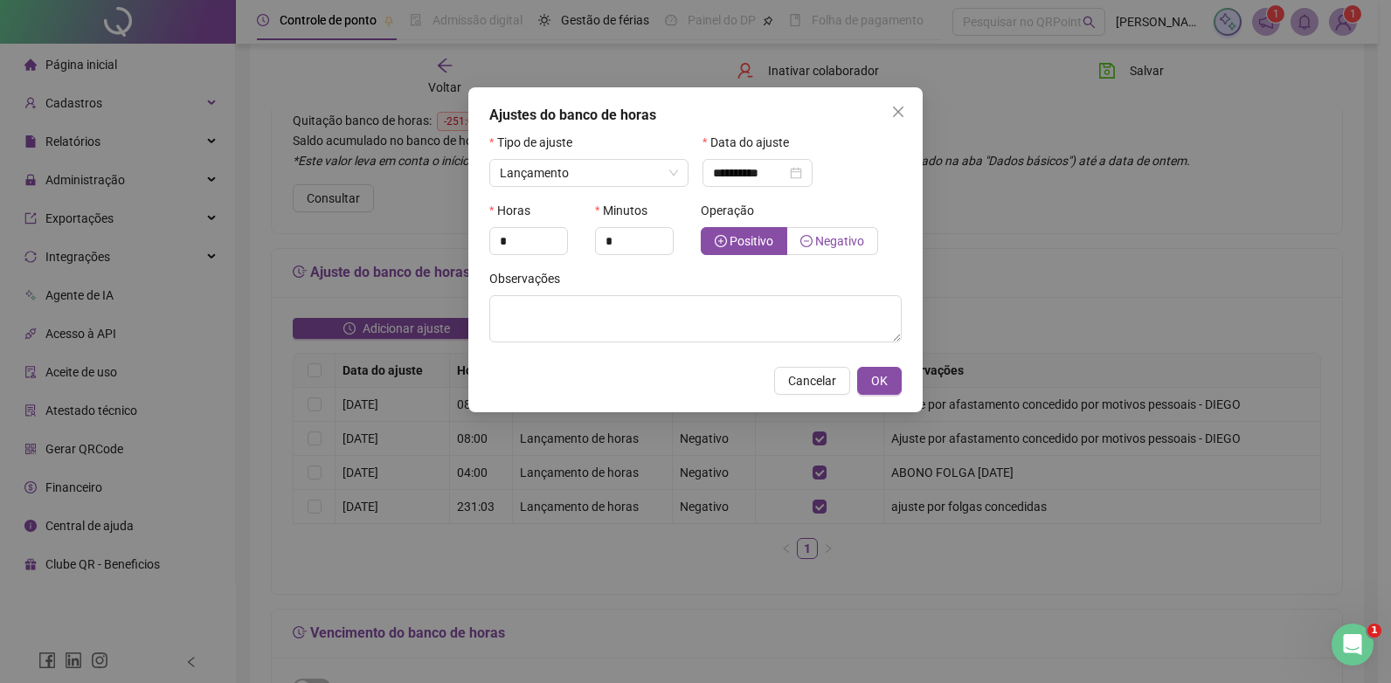
click at [847, 239] on span "Negativo" at bounding box center [839, 241] width 49 height 14
click at [534, 237] on input "*" at bounding box center [528, 241] width 77 height 26
type input "*"
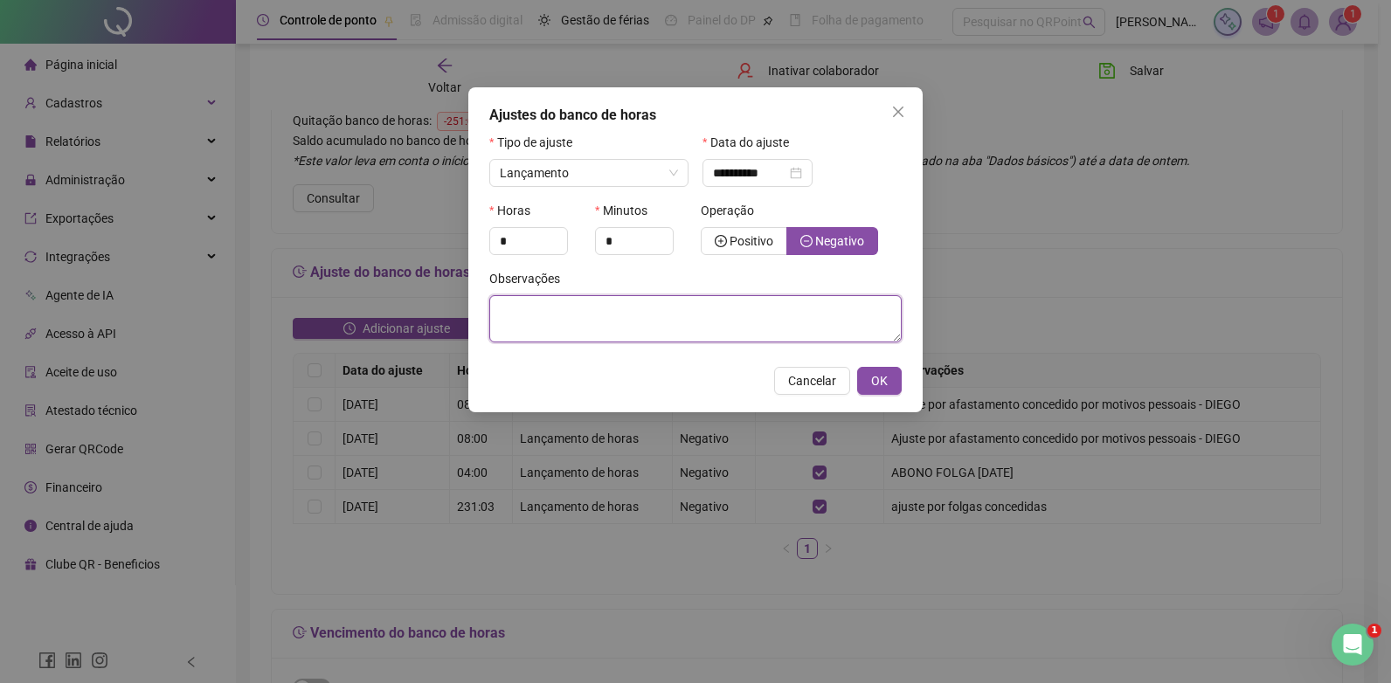
click at [525, 315] on textarea at bounding box center [695, 318] width 412 height 47
paste textarea "**********"
type textarea "**********"
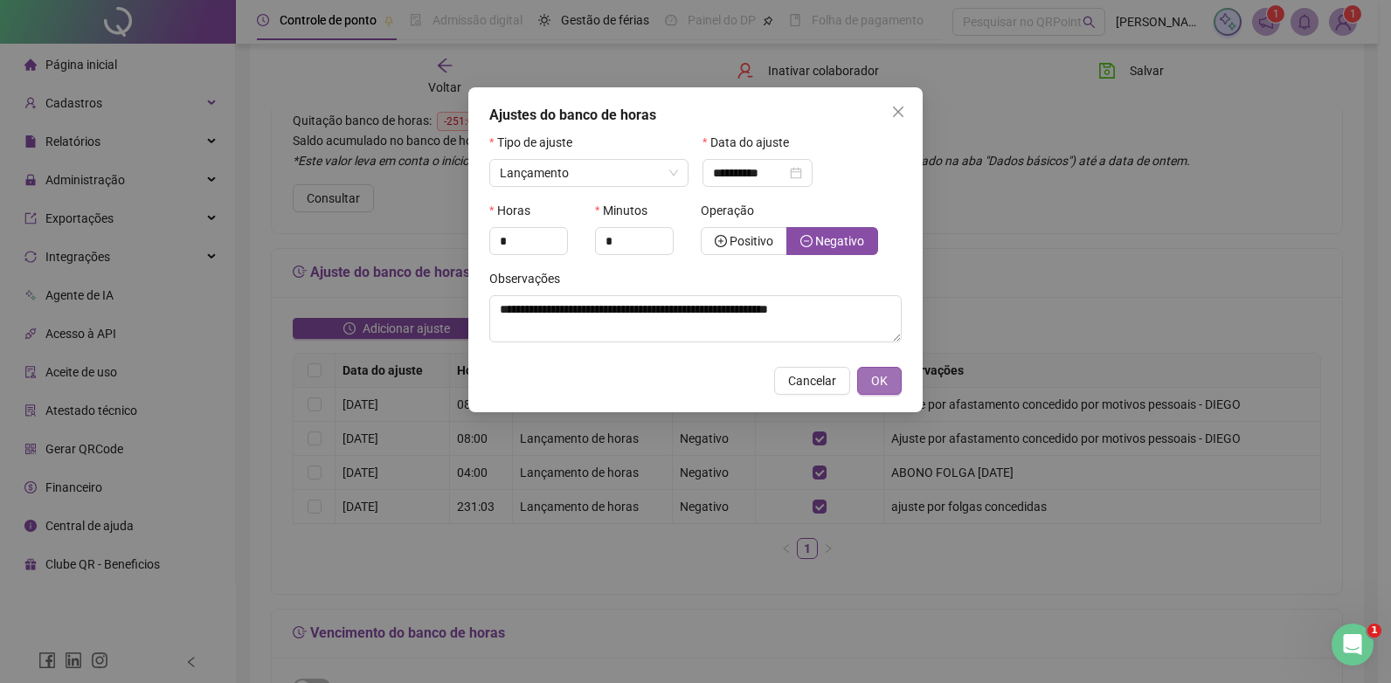
click at [881, 375] on span "OK" at bounding box center [879, 380] width 17 height 19
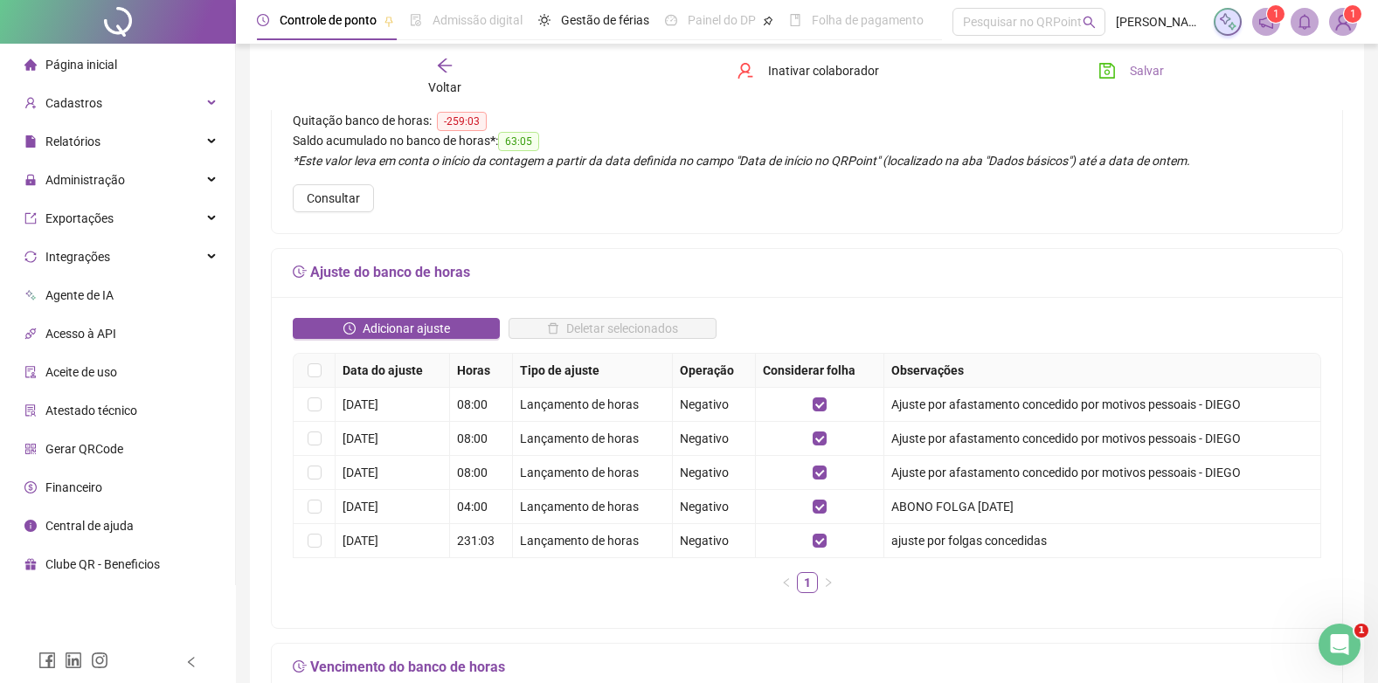
click at [1131, 66] on span "Salvar" at bounding box center [1146, 70] width 34 height 19
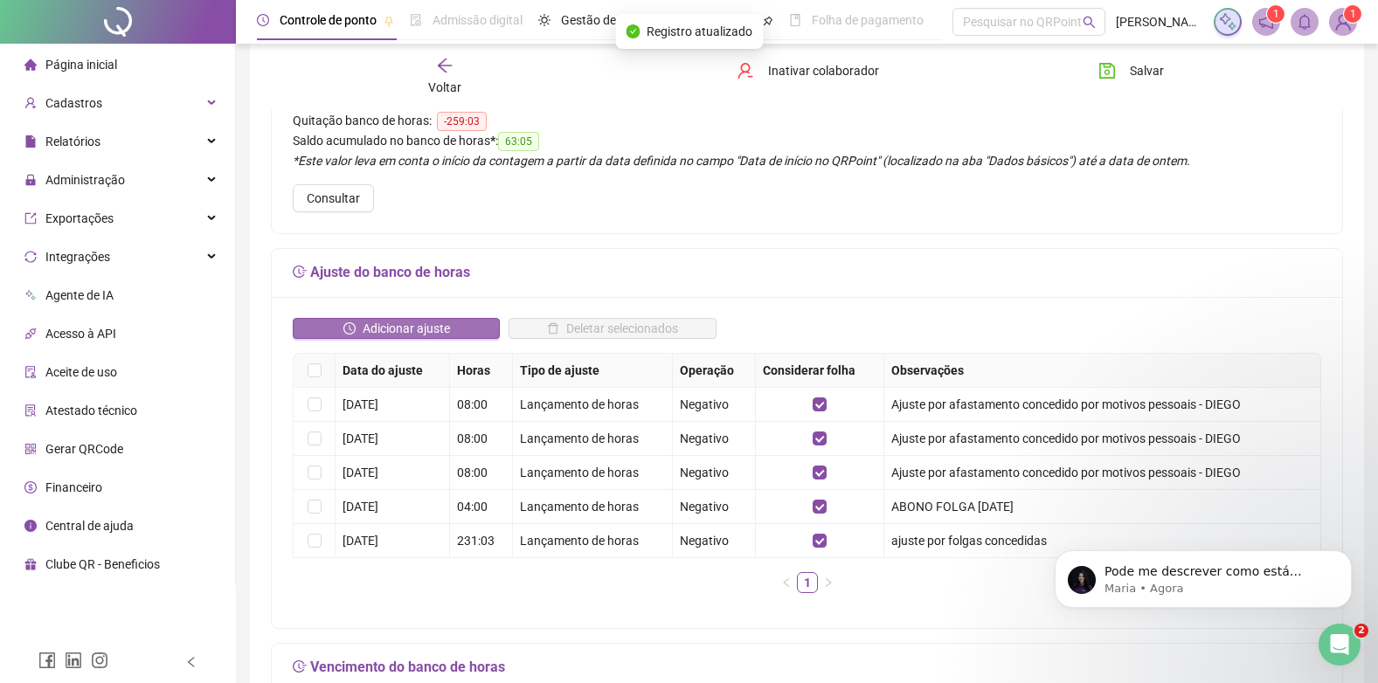
scroll to position [991, 0]
click at [1251, 582] on p "Maria • Agora" at bounding box center [1216, 589] width 225 height 16
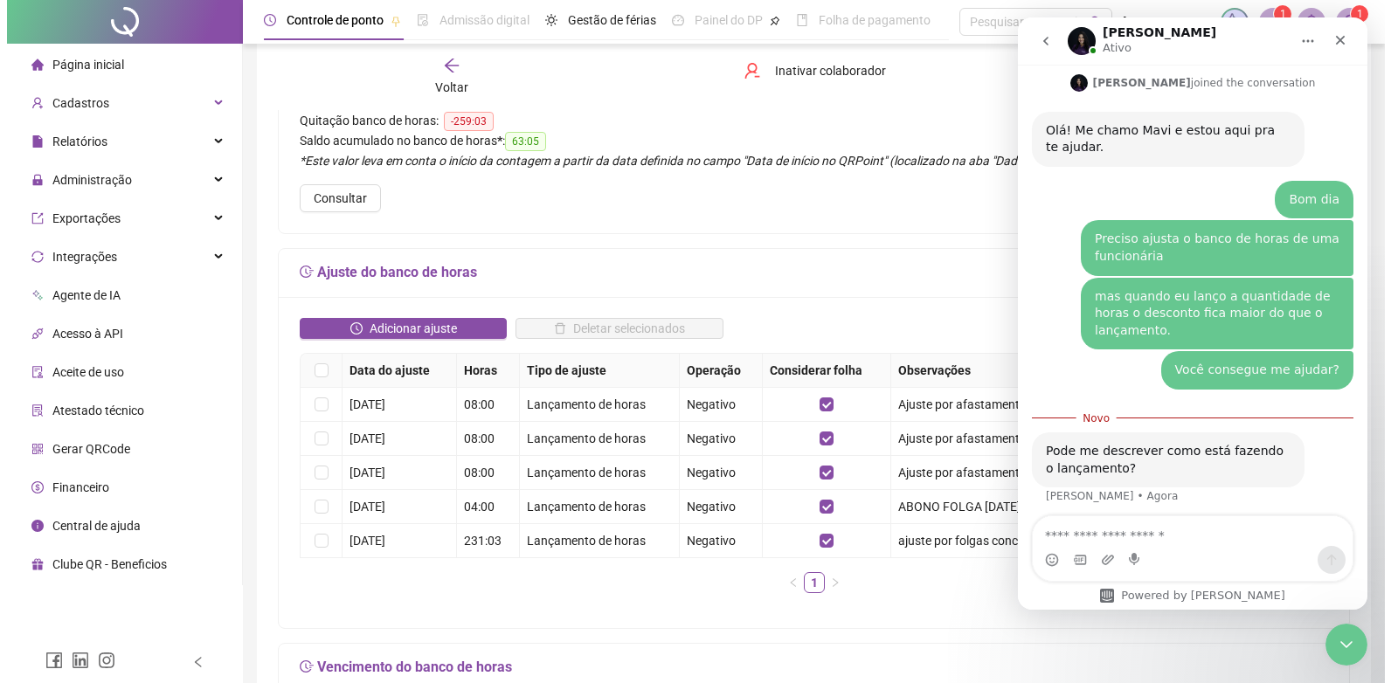
scroll to position [1019, 0]
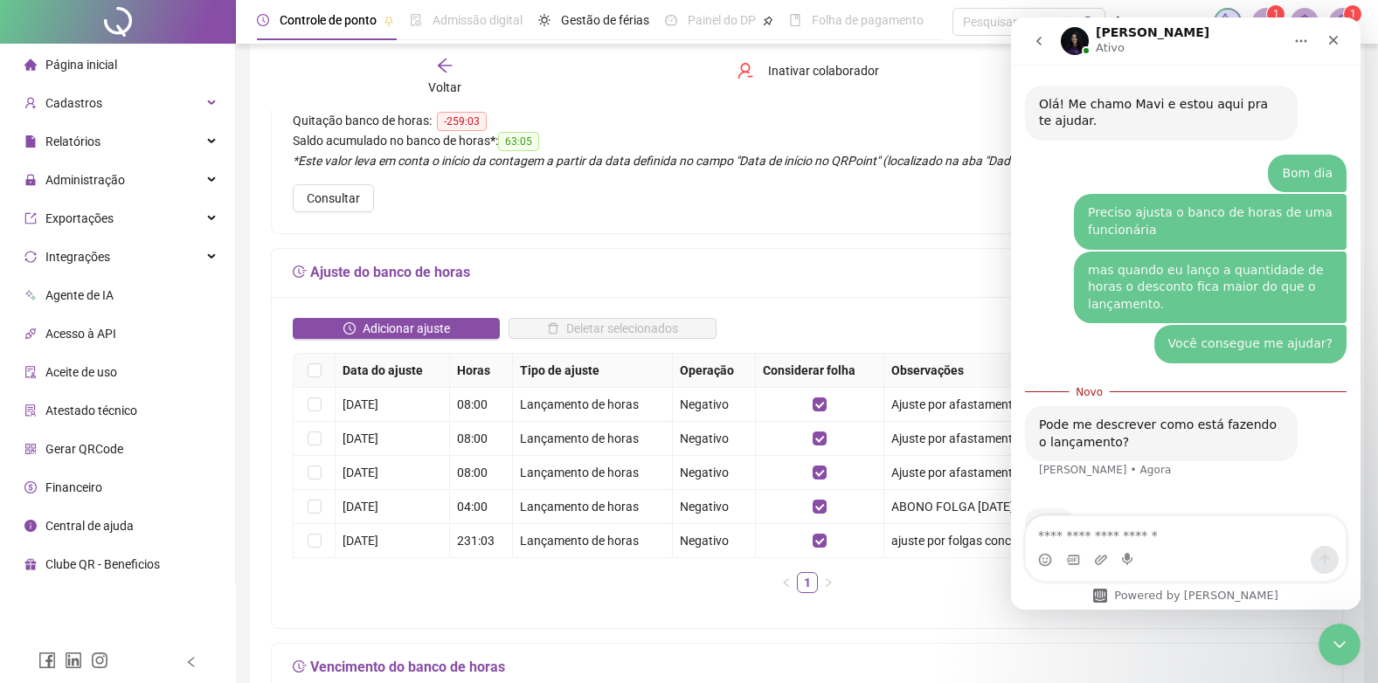
click at [1140, 533] on textarea "Envie uma mensagem..." at bounding box center [1186, 531] width 320 height 30
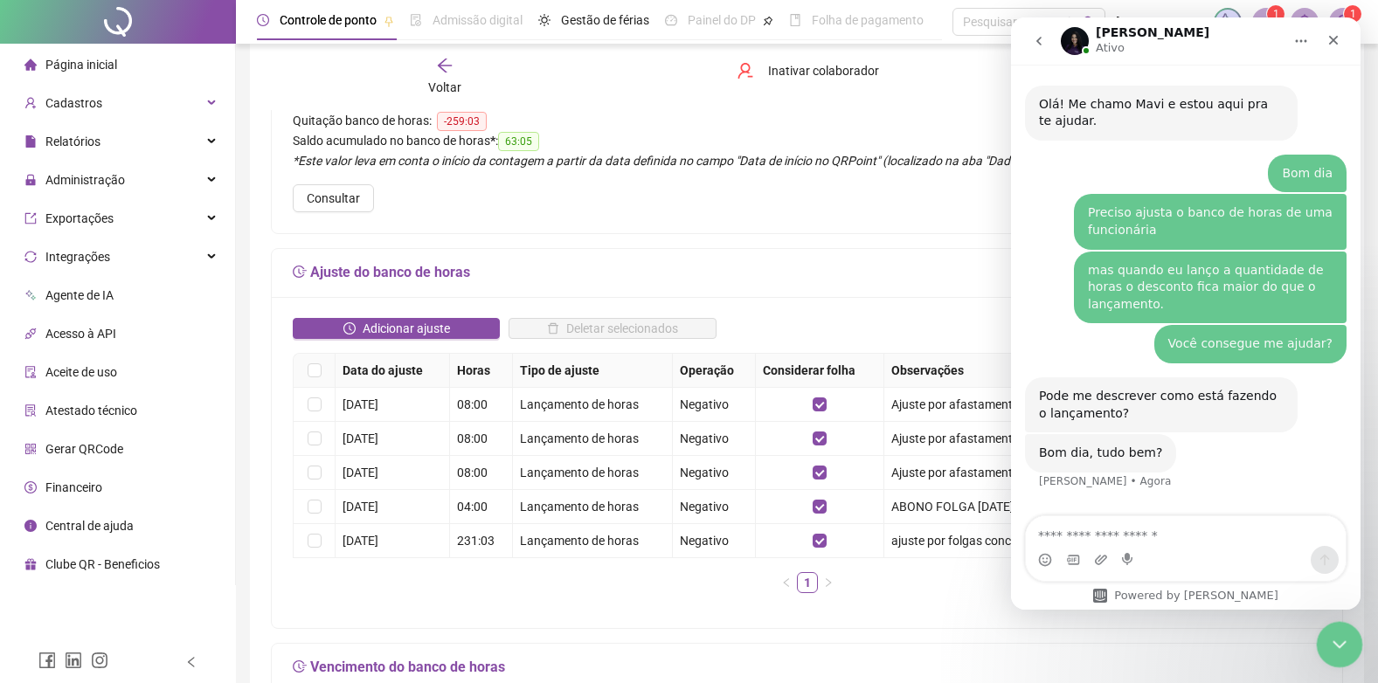
click at [1346, 650] on icon "Encerramento do Messenger da Intercom" at bounding box center [1336, 642] width 21 height 21
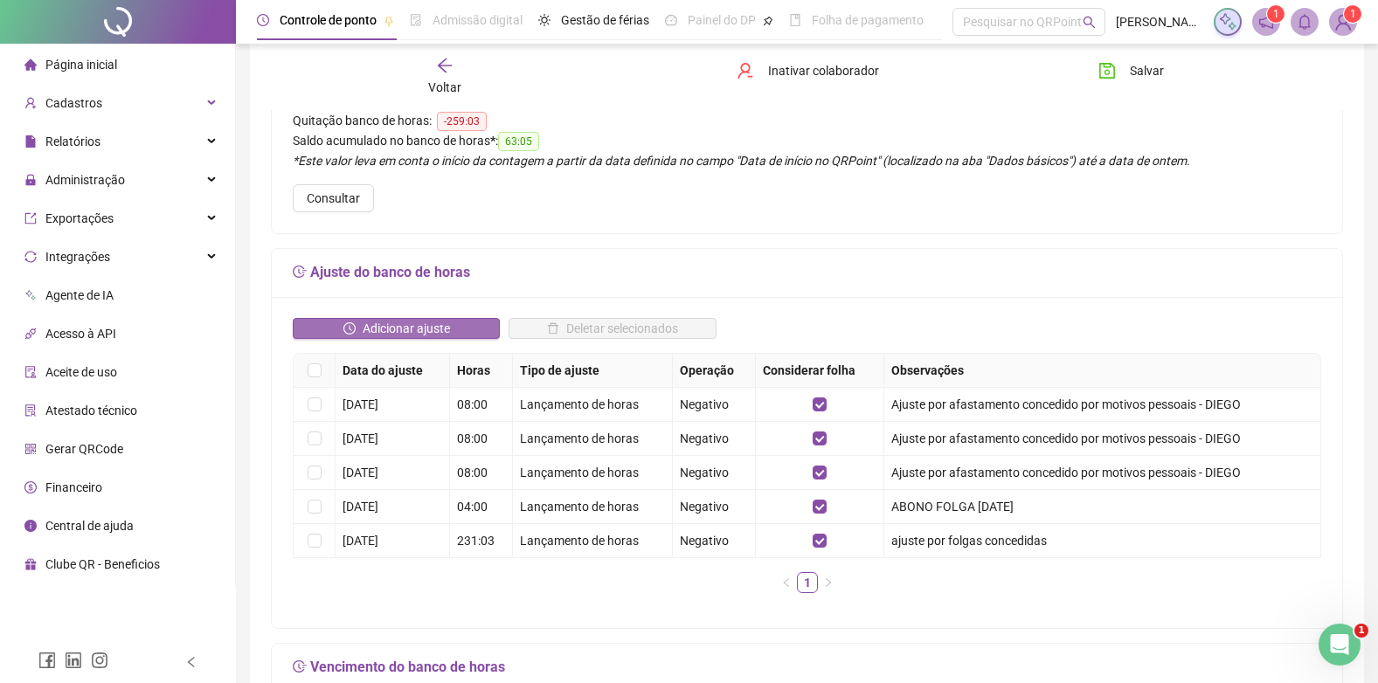
click at [373, 321] on span "Adicionar ajuste" at bounding box center [406, 328] width 87 height 19
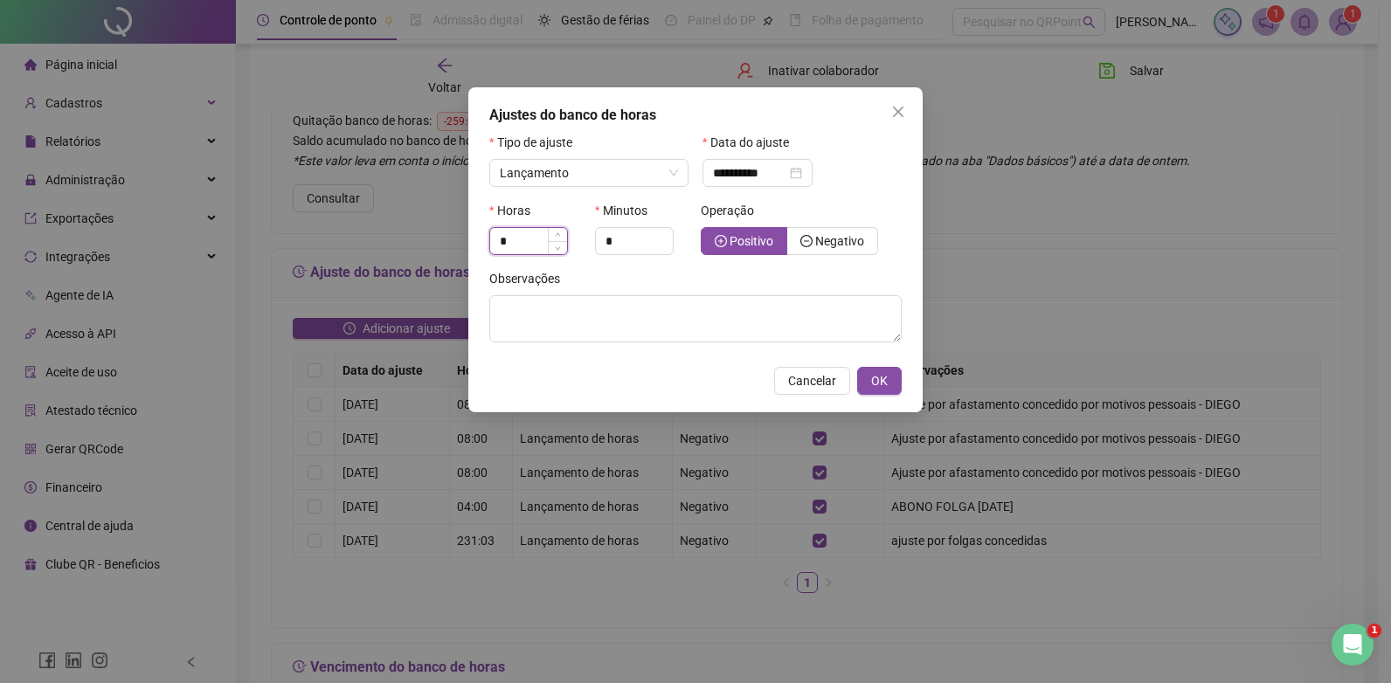
click at [516, 246] on input "*" at bounding box center [528, 241] width 77 height 26
type input "*"
click at [845, 242] on span "Negativo" at bounding box center [839, 241] width 49 height 14
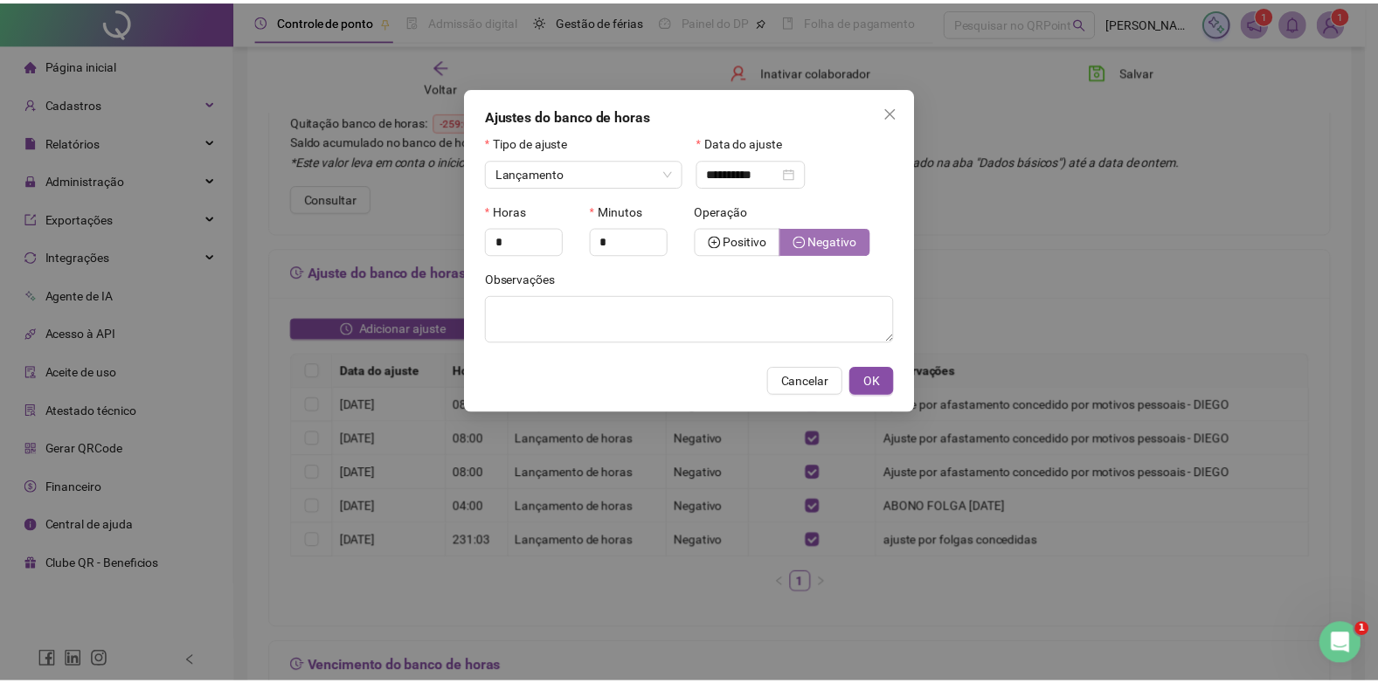
scroll to position [963, 0]
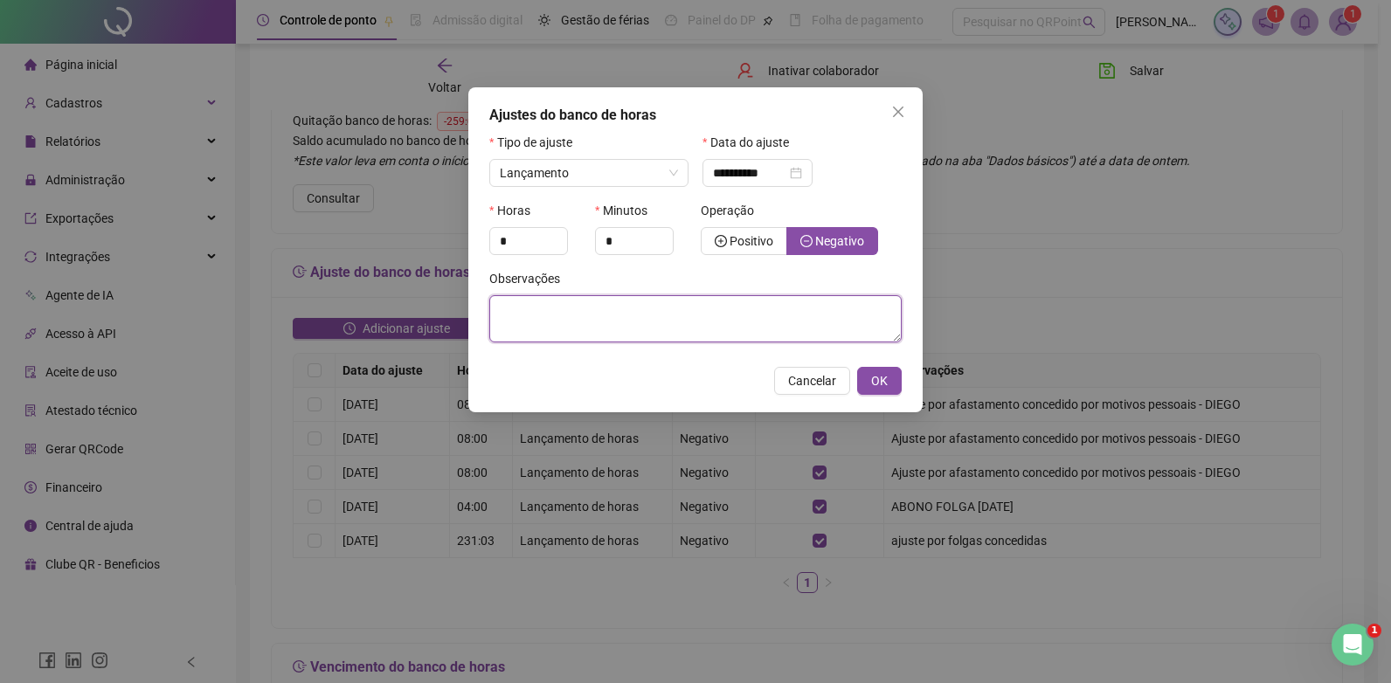
click at [567, 318] on textarea at bounding box center [695, 318] width 412 height 47
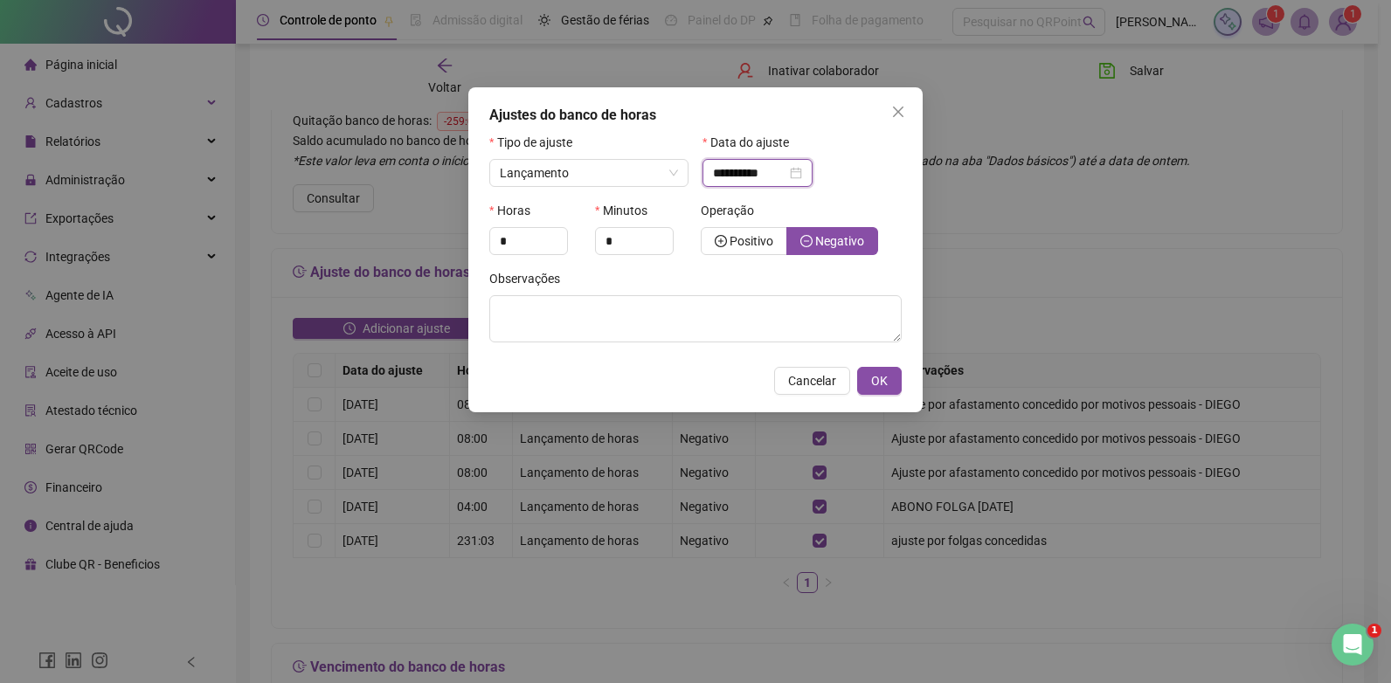
click at [756, 174] on input "**********" at bounding box center [749, 172] width 73 height 19
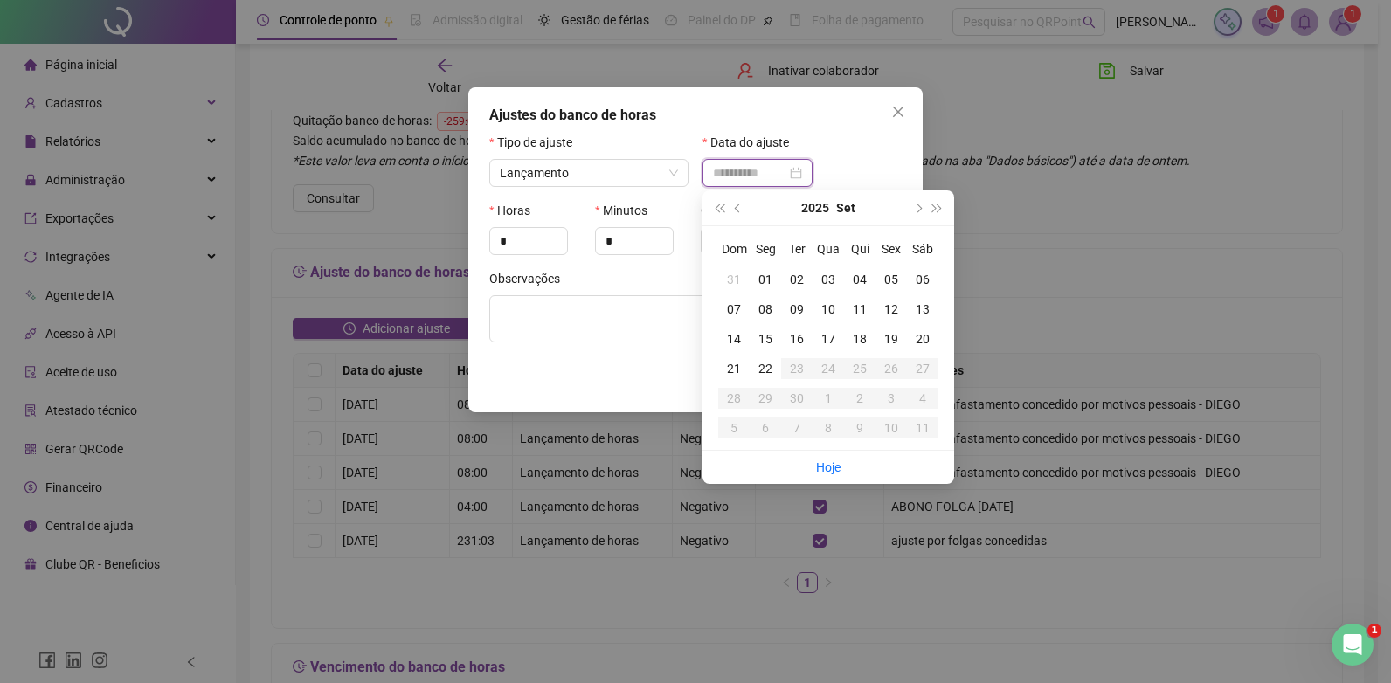
type input "**********"
click at [865, 306] on div "11" at bounding box center [859, 309] width 31 height 19
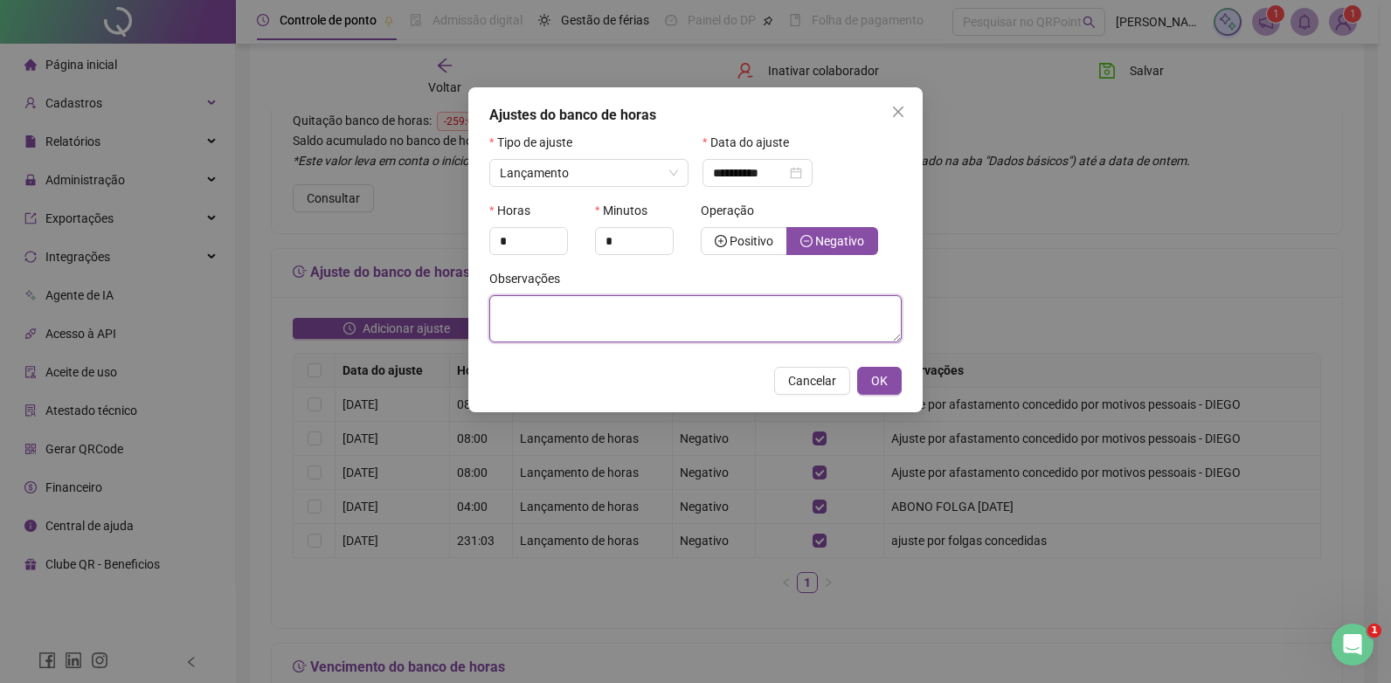
click at [560, 312] on textarea at bounding box center [695, 318] width 412 height 47
paste textarea "**********"
type textarea "**********"
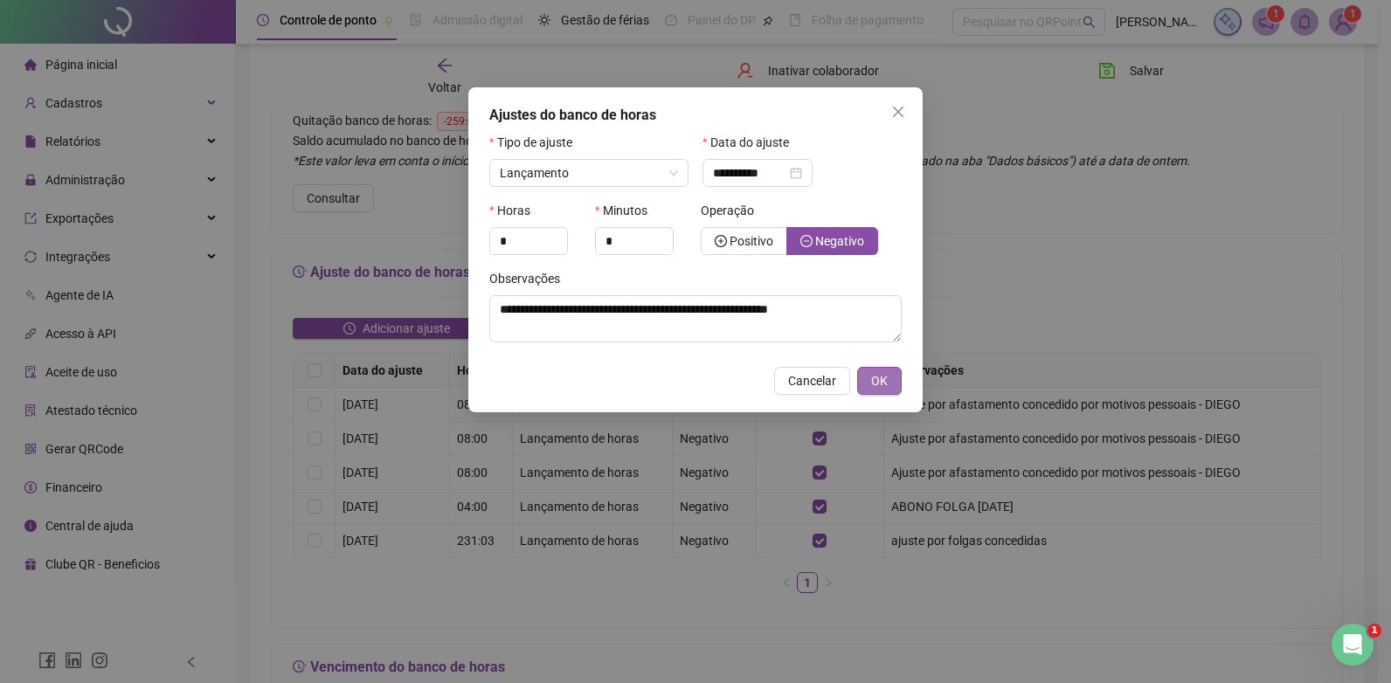
click at [887, 379] on span "OK" at bounding box center [879, 380] width 17 height 19
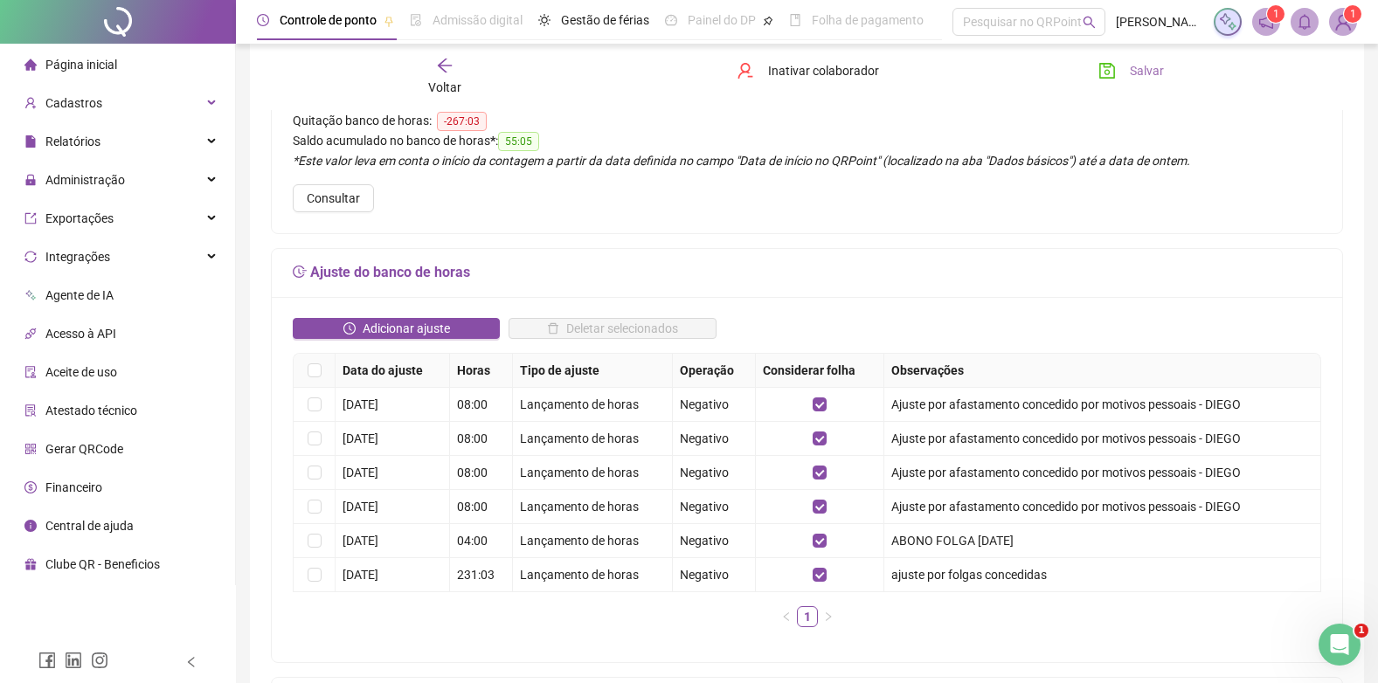
click at [1136, 66] on span "Salvar" at bounding box center [1146, 70] width 34 height 19
click at [369, 327] on span "Adicionar ajuste" at bounding box center [406, 328] width 87 height 19
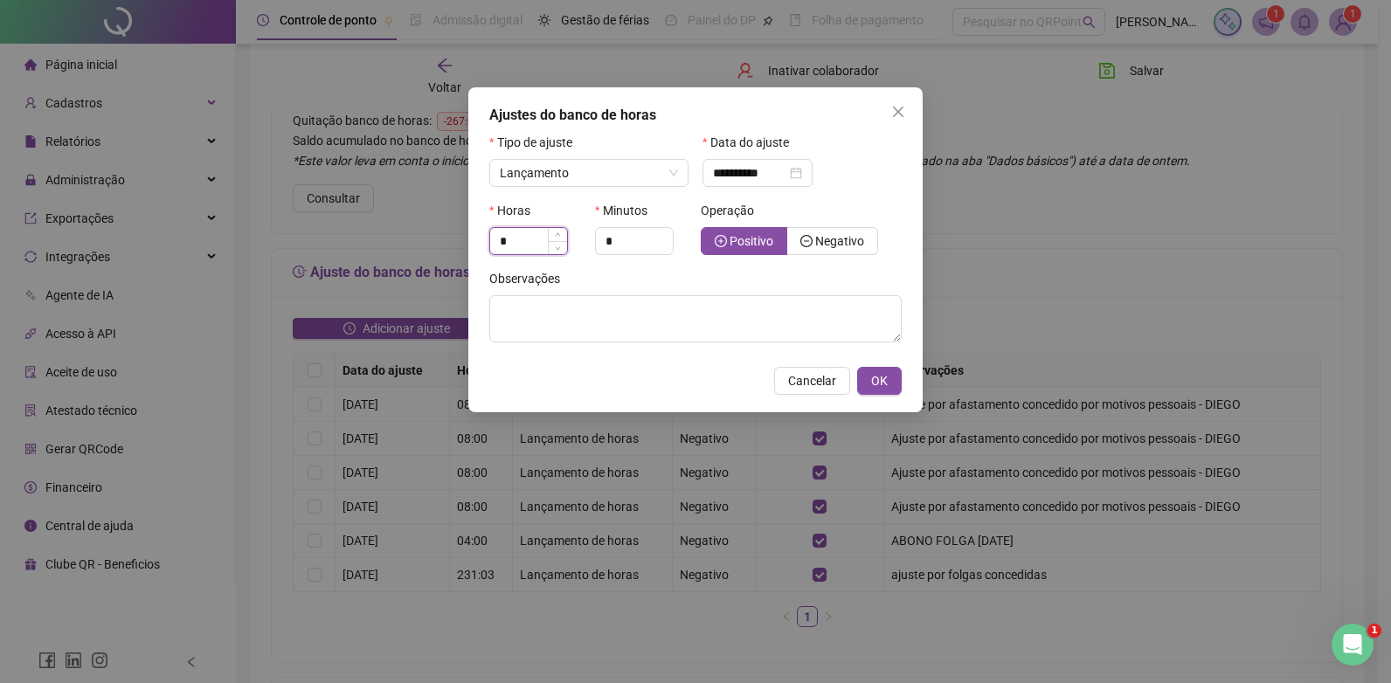
click at [532, 245] on input "*" at bounding box center [528, 241] width 77 height 26
type input "*"
click at [760, 167] on input "**********" at bounding box center [749, 172] width 73 height 19
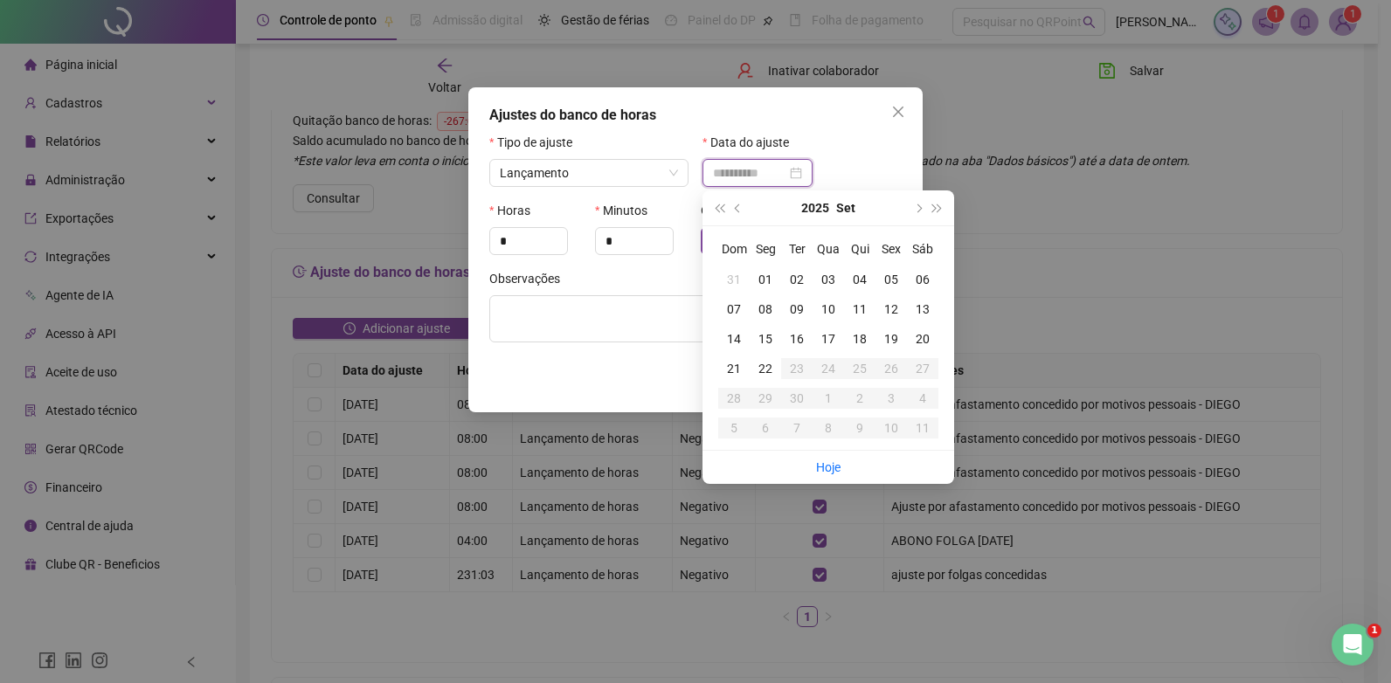
type input "**********"
click at [893, 314] on div "12" at bounding box center [890, 309] width 31 height 19
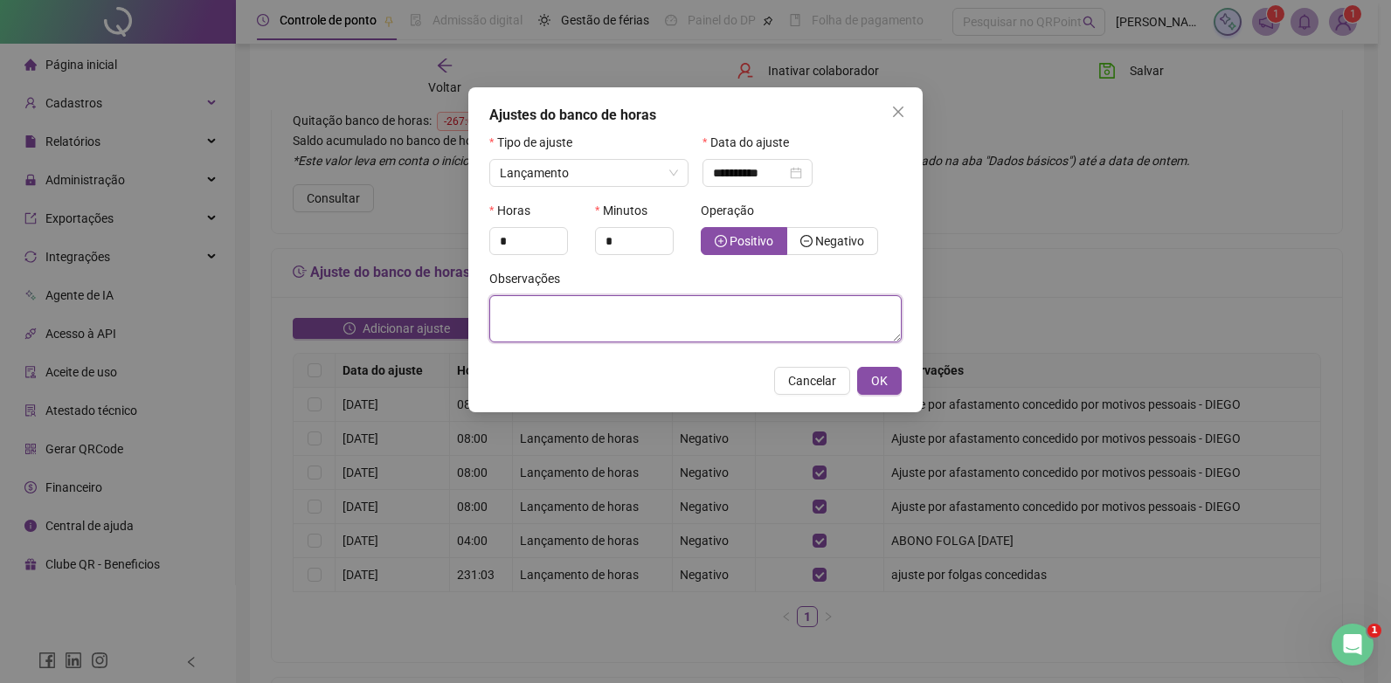
click at [562, 321] on textarea at bounding box center [695, 318] width 412 height 47
paste textarea "**********"
type textarea "**********"
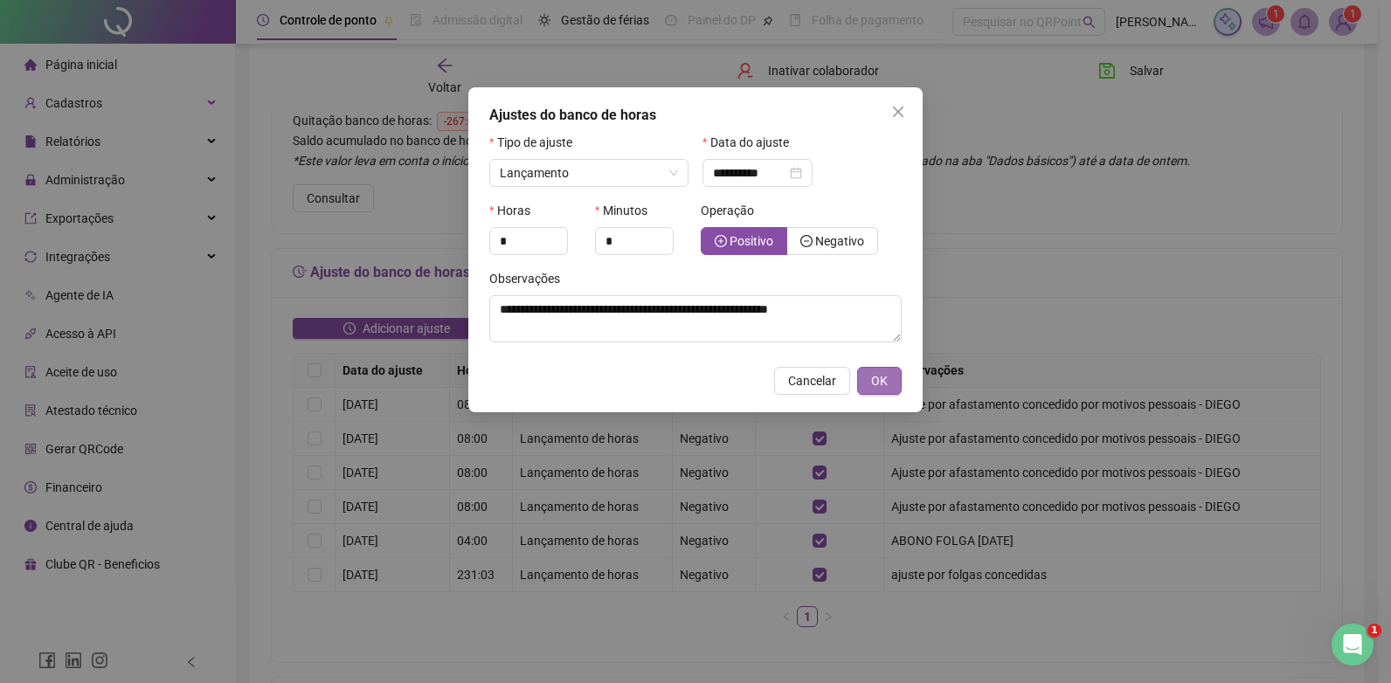
click at [873, 376] on span "OK" at bounding box center [879, 380] width 17 height 19
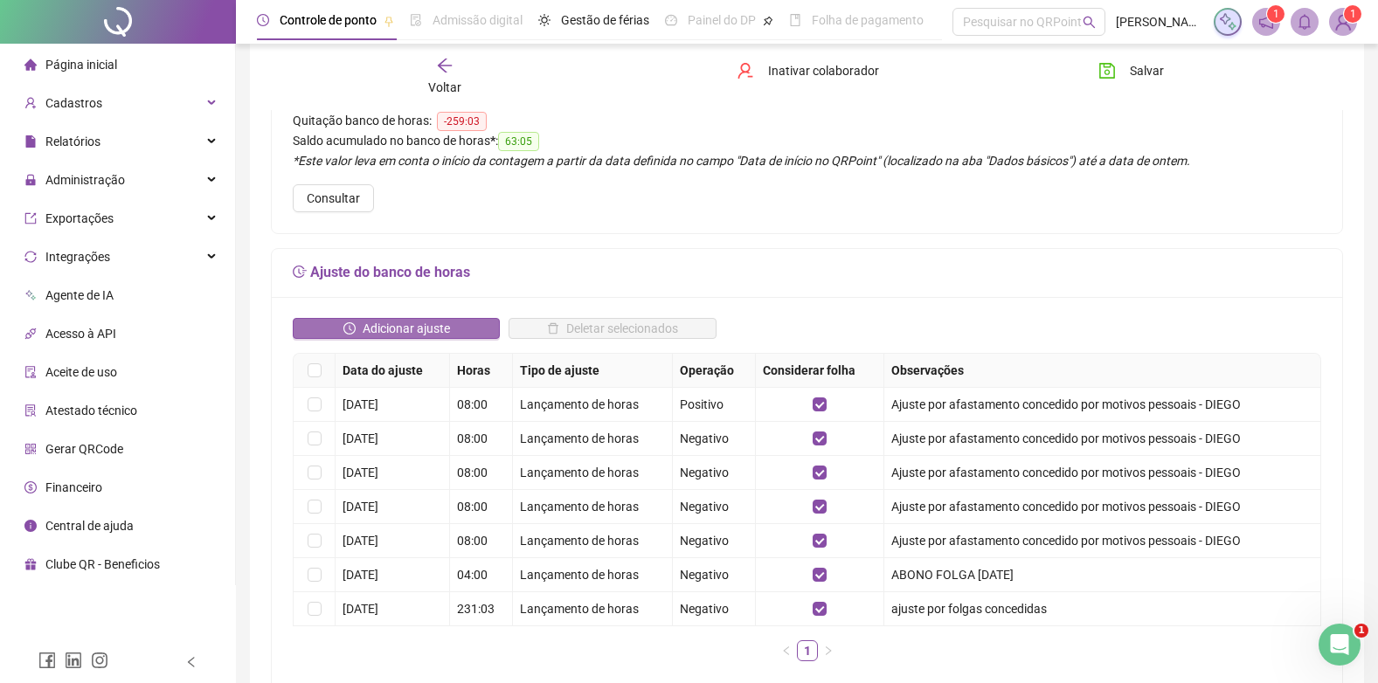
click at [368, 319] on span "Adicionar ajuste" at bounding box center [406, 328] width 87 height 19
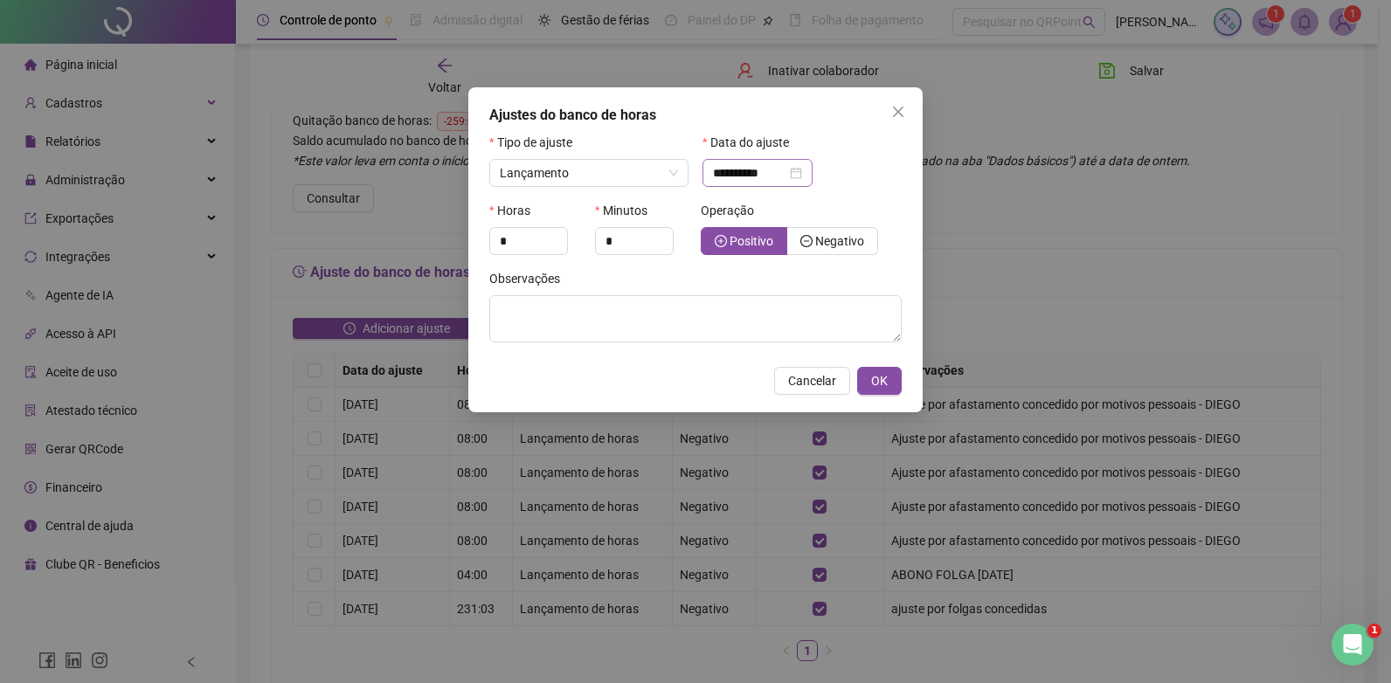
click at [802, 172] on div "**********" at bounding box center [757, 172] width 89 height 19
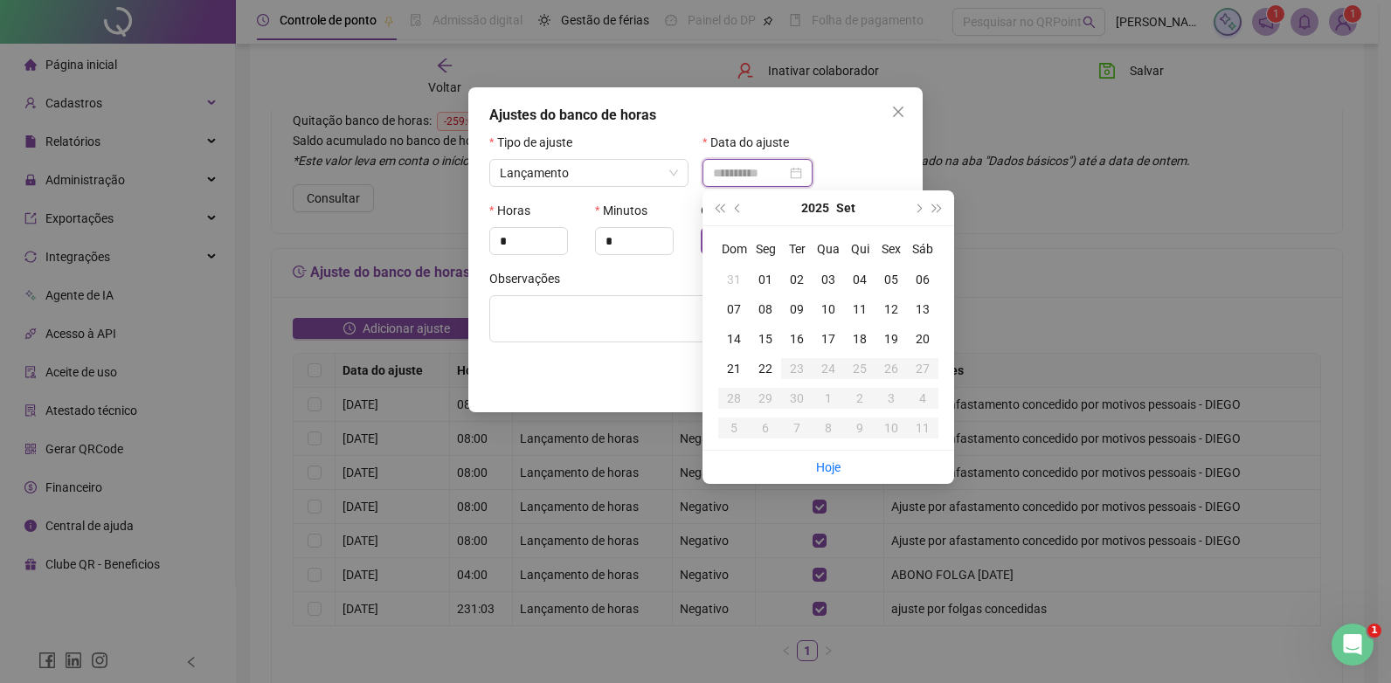
type input "**********"
click at [917, 301] on div "13" at bounding box center [922, 309] width 31 height 19
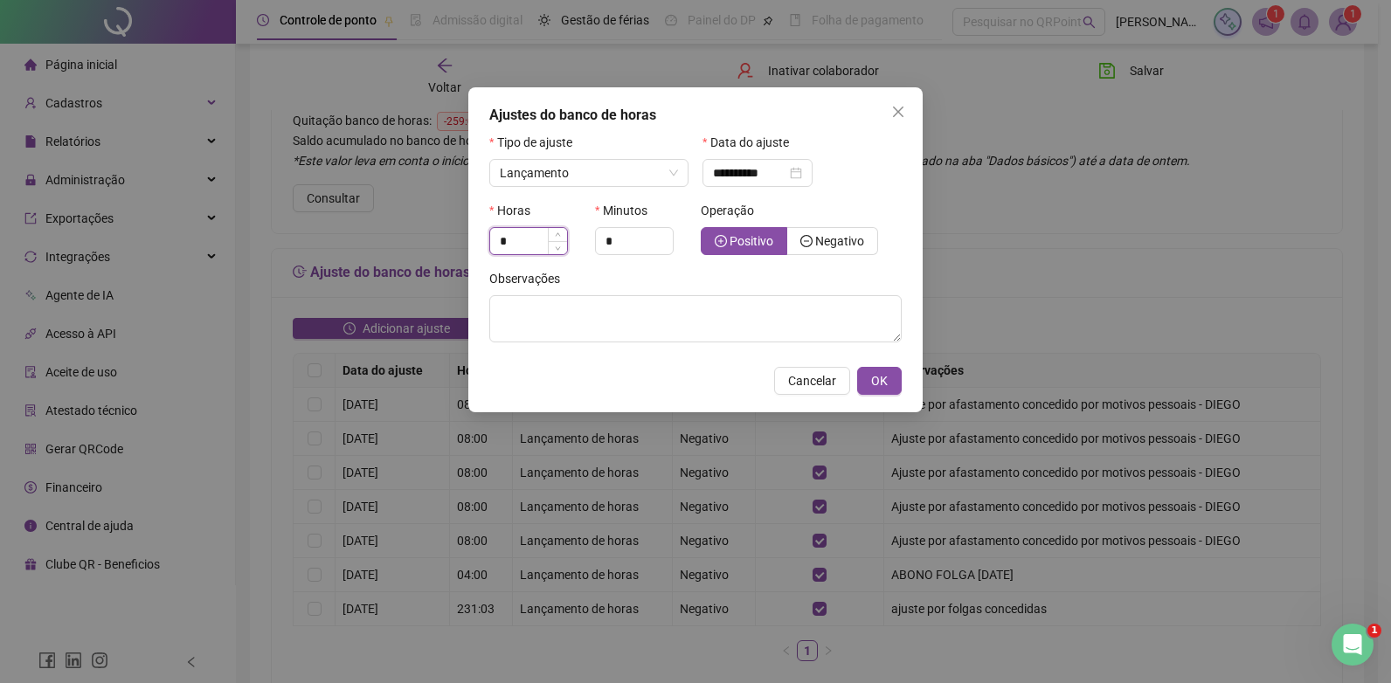
click at [540, 242] on input "*" at bounding box center [528, 241] width 77 height 26
type input "*"
click at [839, 238] on span "Negativo" at bounding box center [839, 241] width 49 height 14
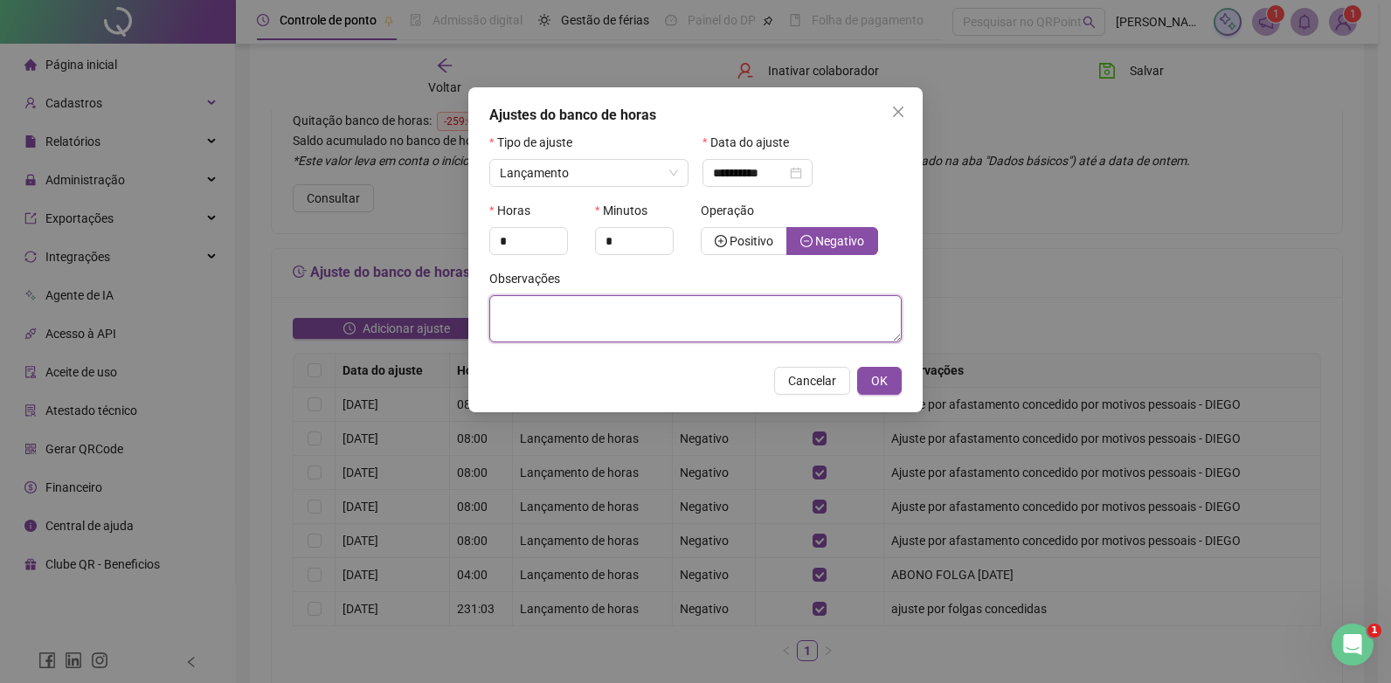
click at [654, 327] on textarea at bounding box center [695, 318] width 412 height 47
paste textarea "**********"
type textarea "**********"
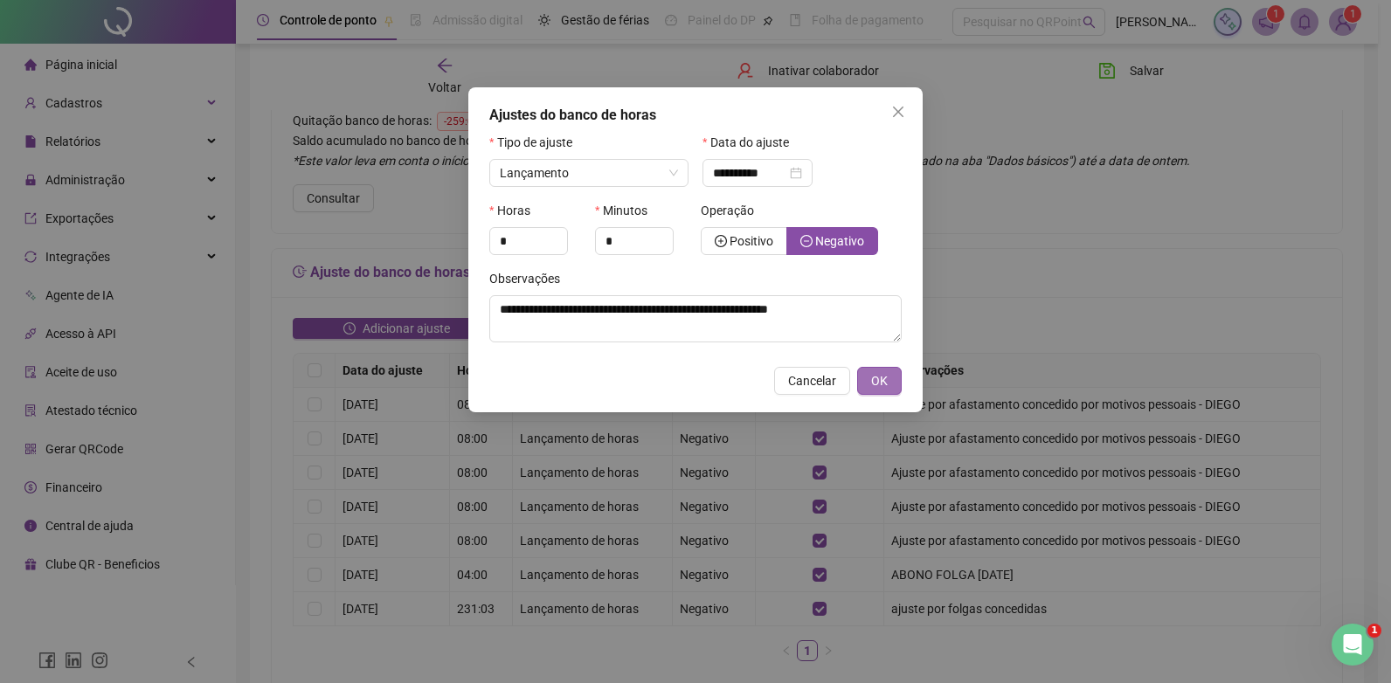
click at [879, 376] on span "OK" at bounding box center [879, 380] width 17 height 19
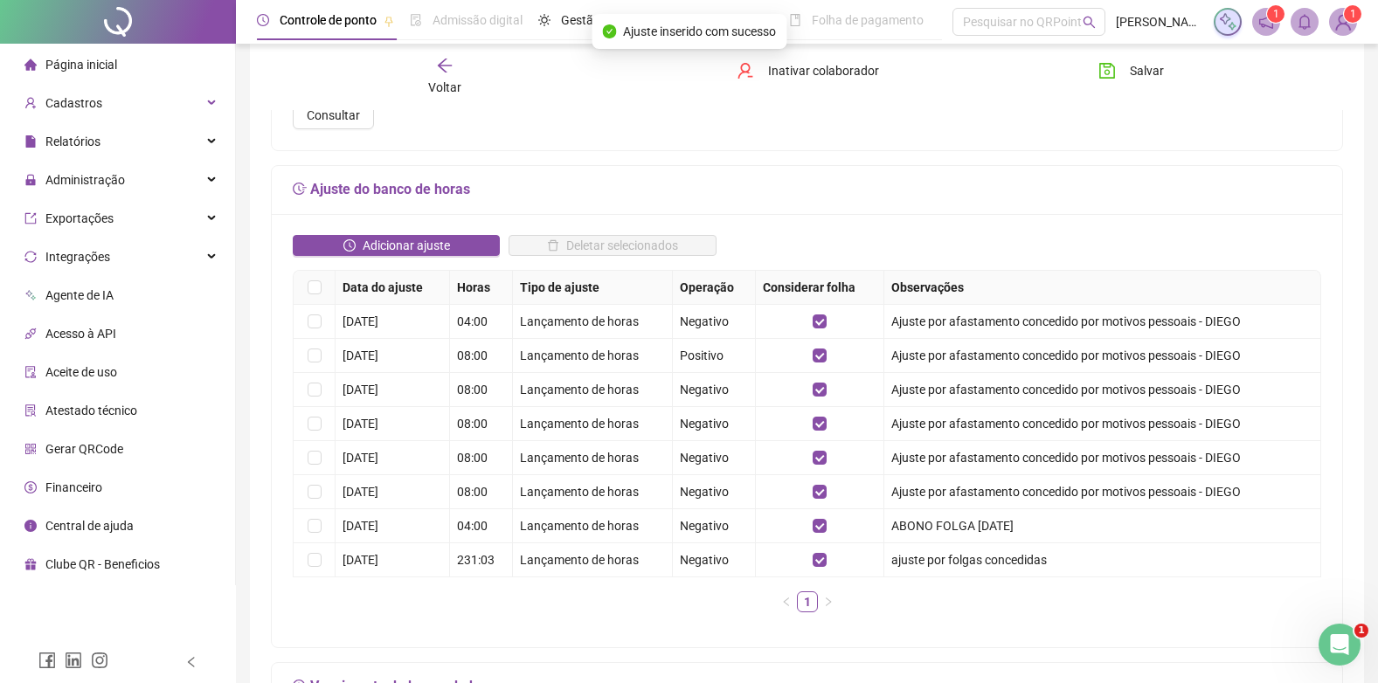
scroll to position [262, 0]
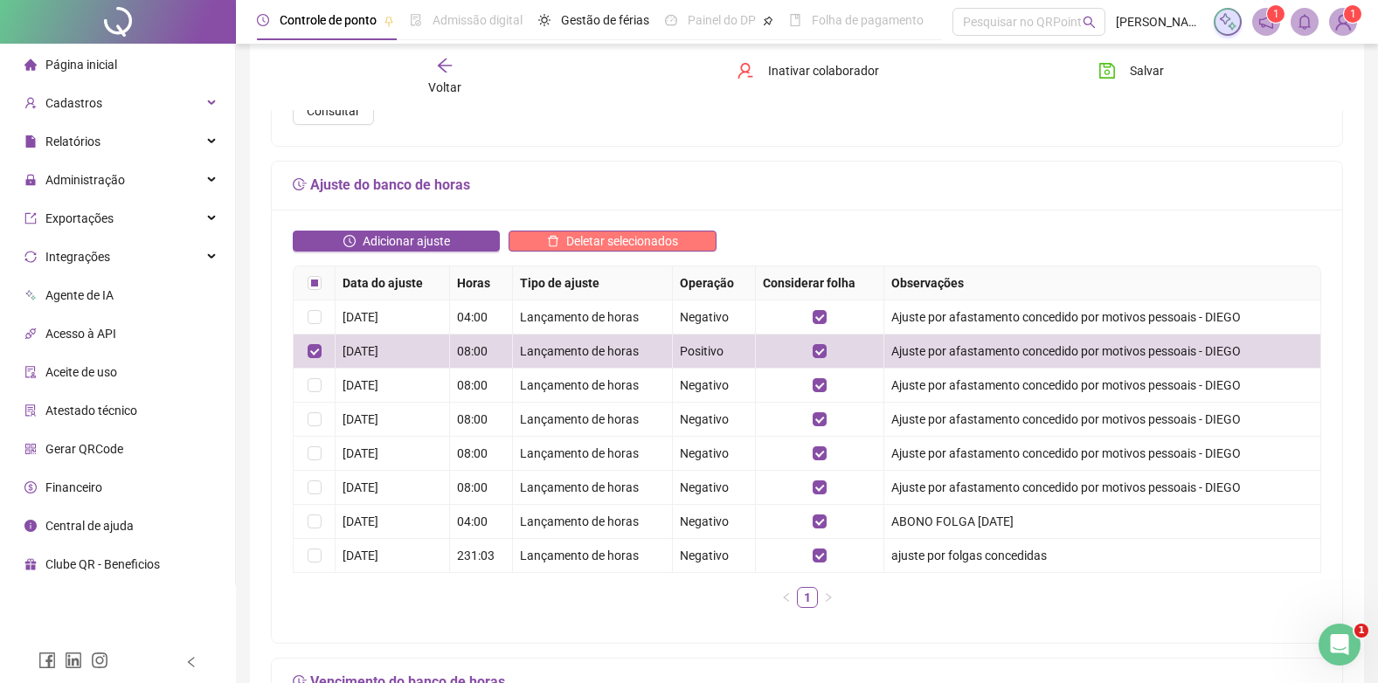
click at [646, 243] on span "Deletar selecionados" at bounding box center [622, 240] width 112 height 19
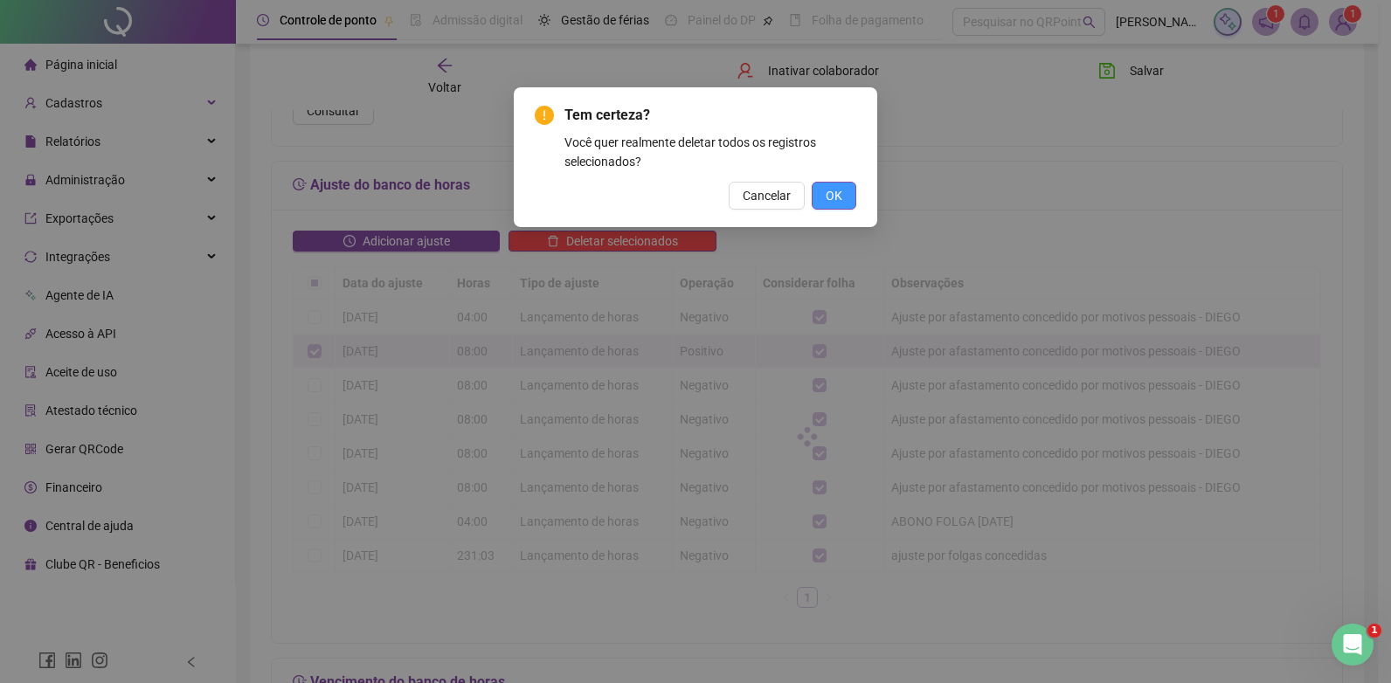
click at [841, 198] on span "OK" at bounding box center [833, 195] width 17 height 19
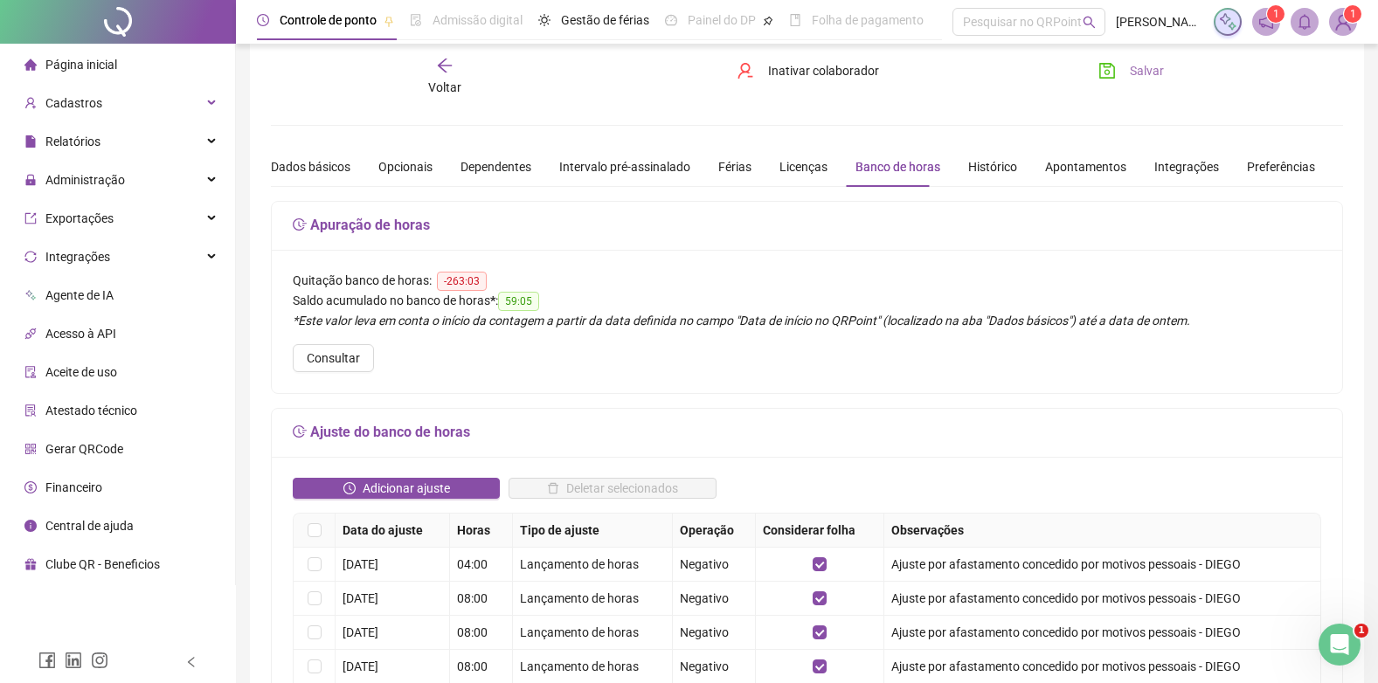
scroll to position [0, 0]
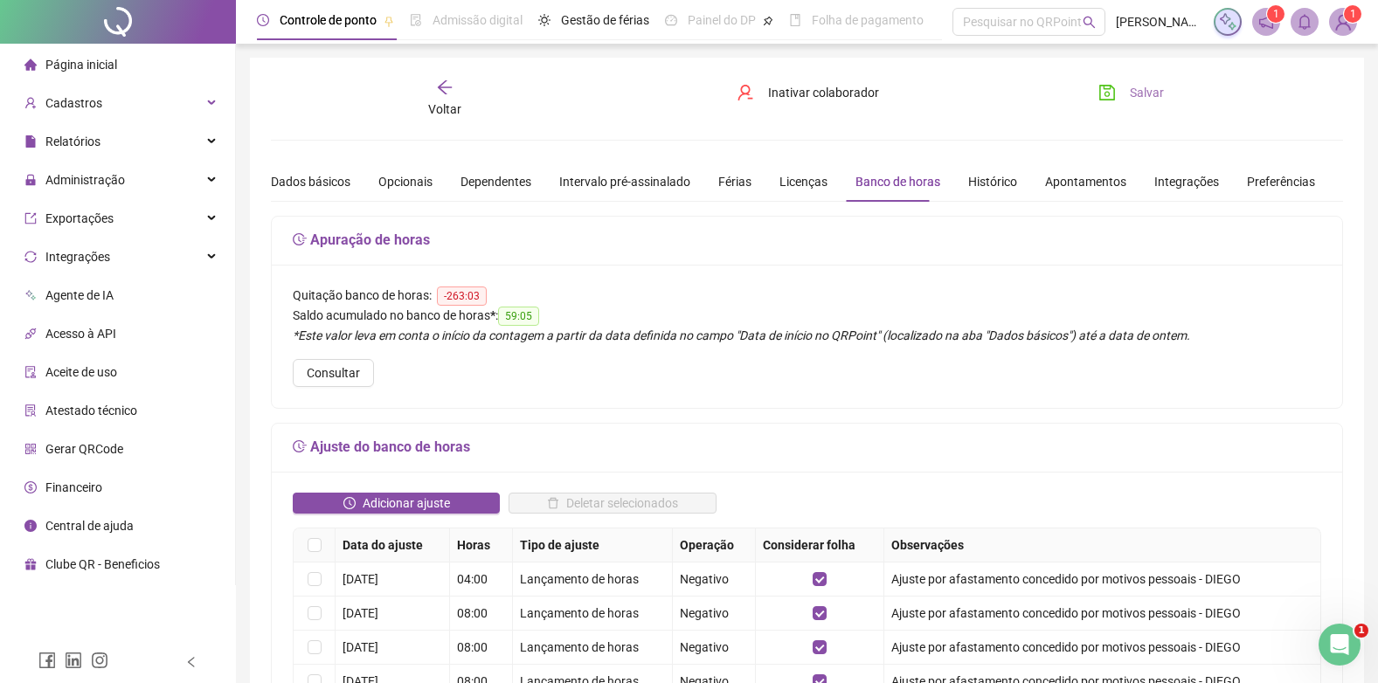
click at [1130, 83] on span "Salvar" at bounding box center [1146, 92] width 34 height 19
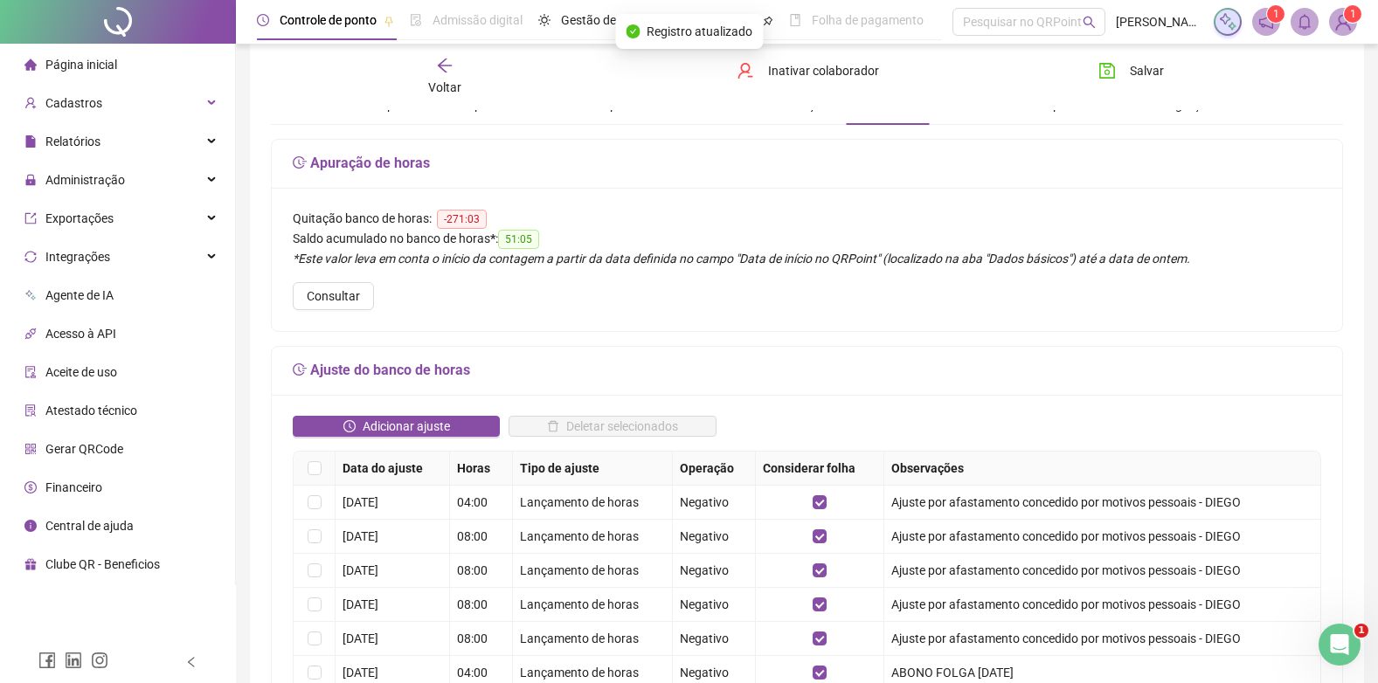
scroll to position [175, 0]
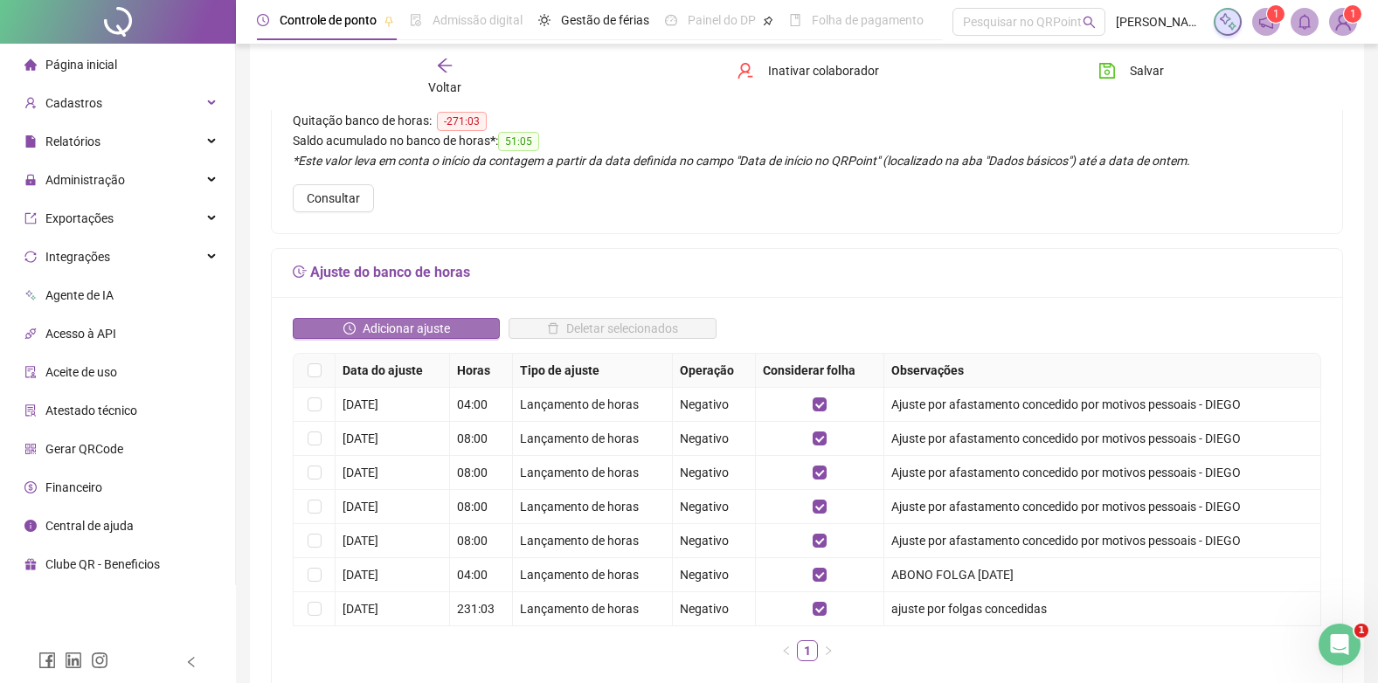
click at [415, 325] on span "Adicionar ajuste" at bounding box center [406, 328] width 87 height 19
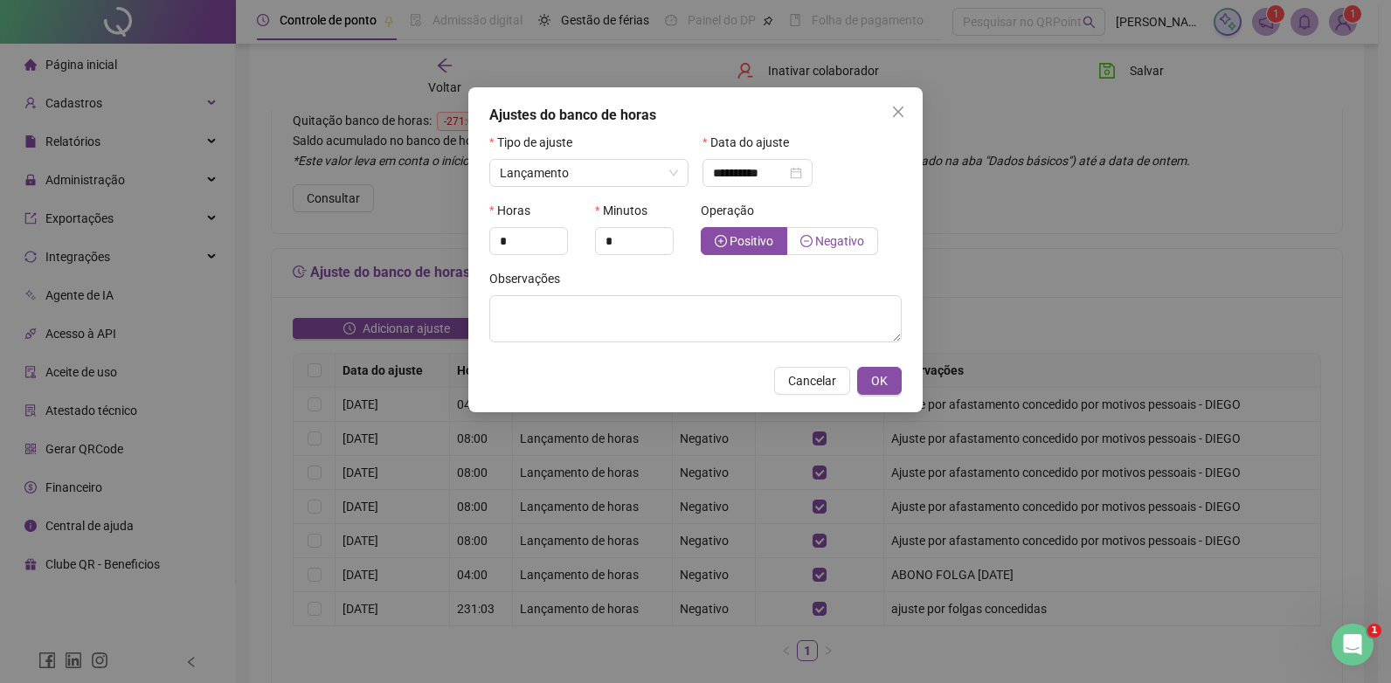
click at [845, 241] on span "Negativo" at bounding box center [839, 241] width 49 height 14
click at [761, 166] on input "**********" at bounding box center [749, 172] width 73 height 19
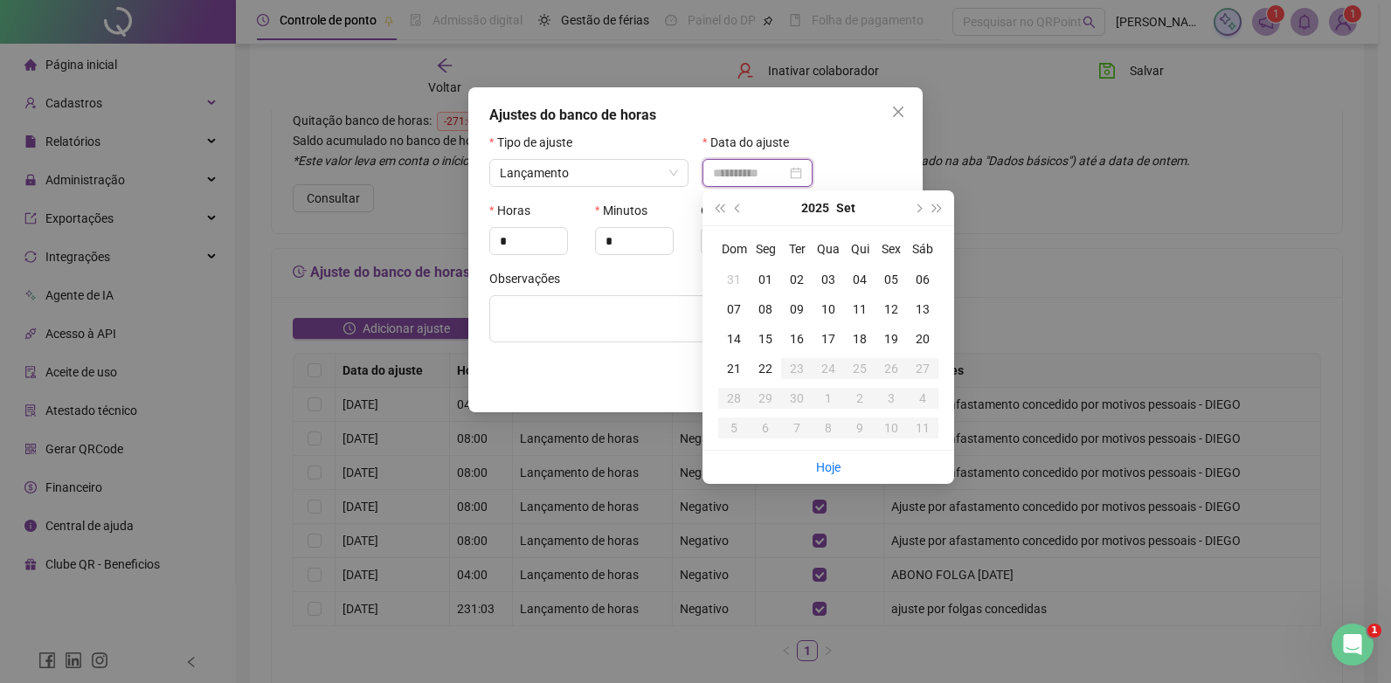
type input "**********"
click at [893, 307] on div "12" at bounding box center [890, 309] width 31 height 19
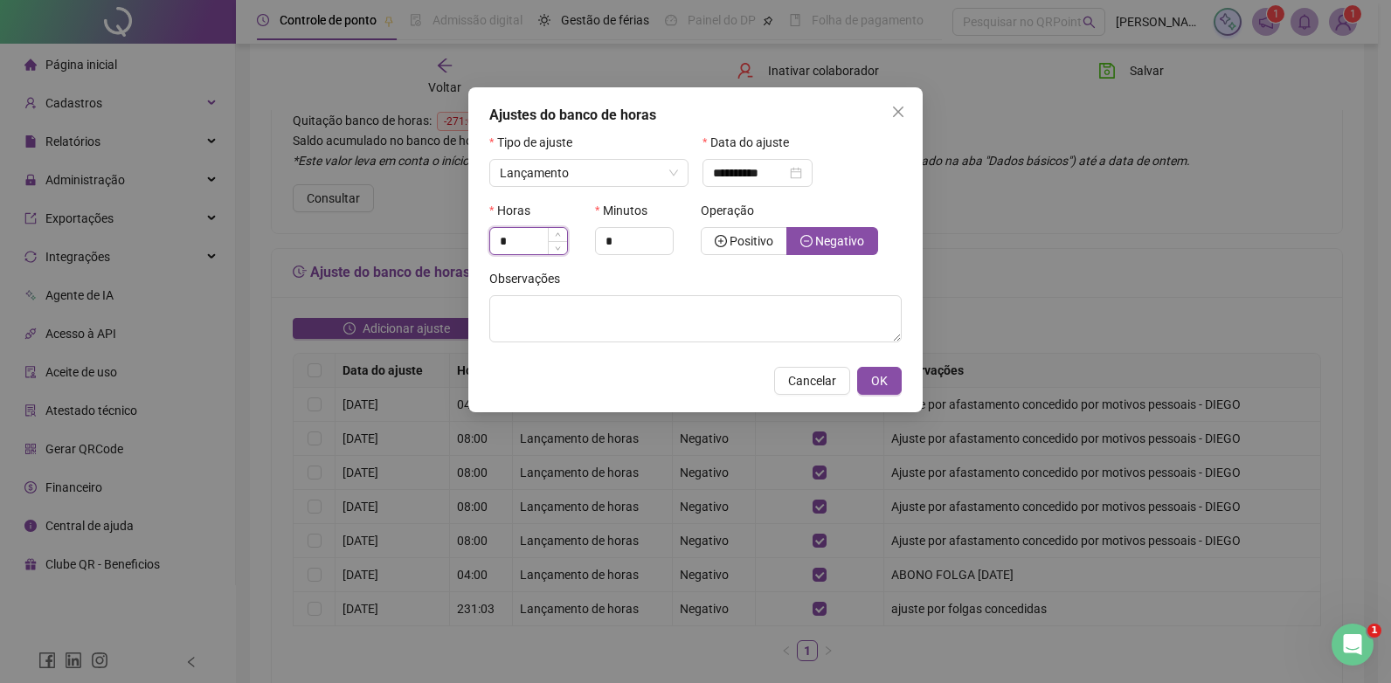
click at [530, 245] on input "*" at bounding box center [528, 241] width 77 height 26
type input "*"
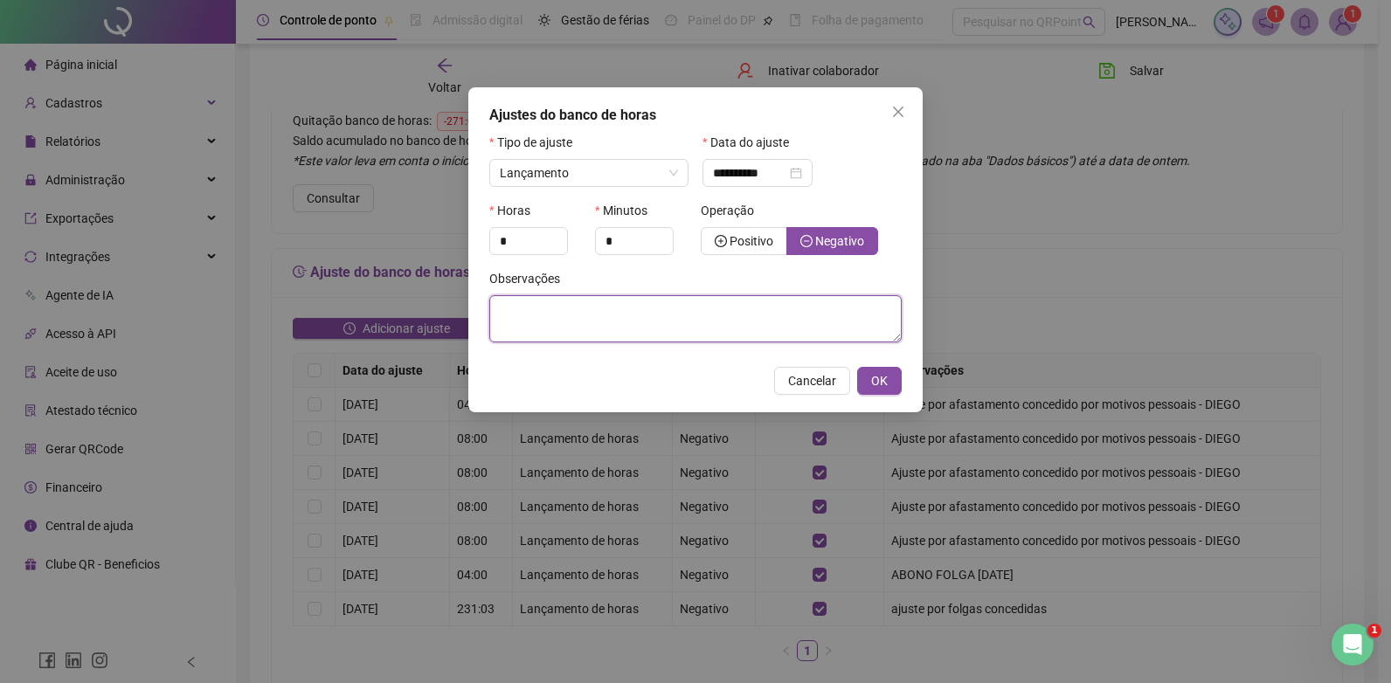
click at [575, 318] on textarea at bounding box center [695, 318] width 412 height 47
paste textarea "**********"
type textarea "**********"
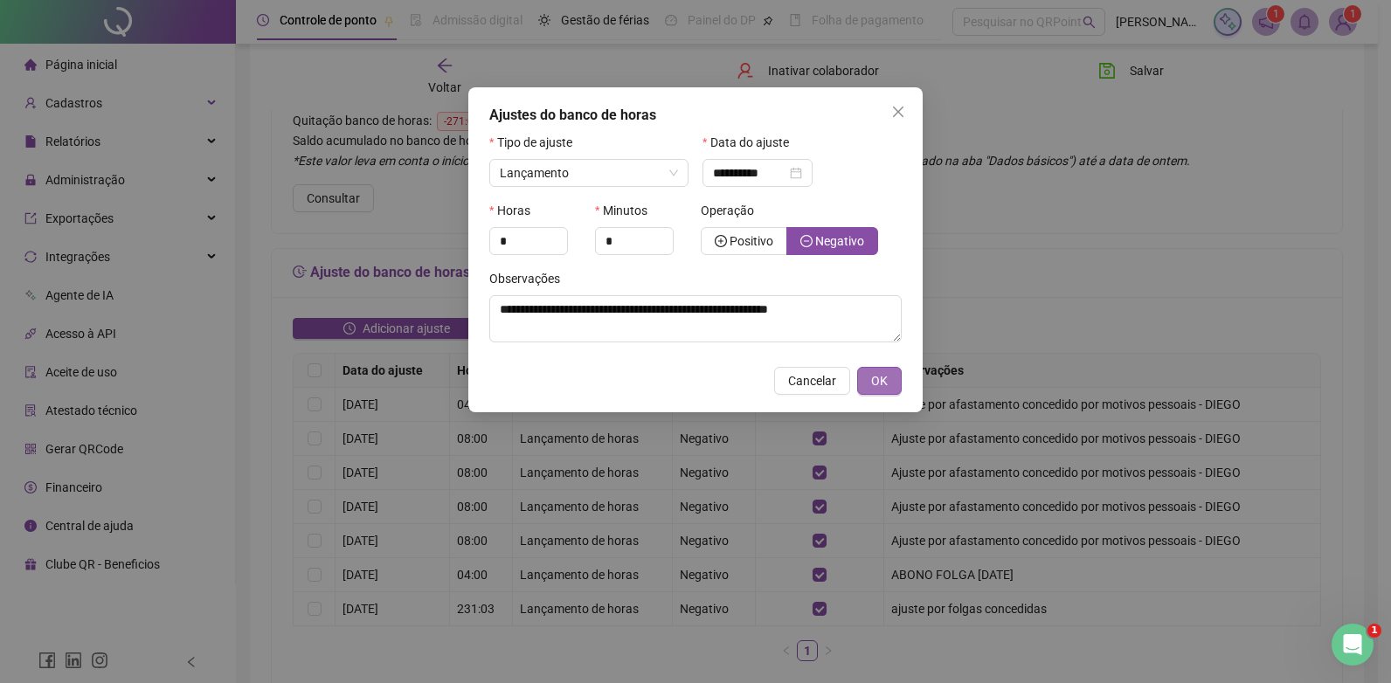
click at [886, 382] on span "OK" at bounding box center [879, 380] width 17 height 19
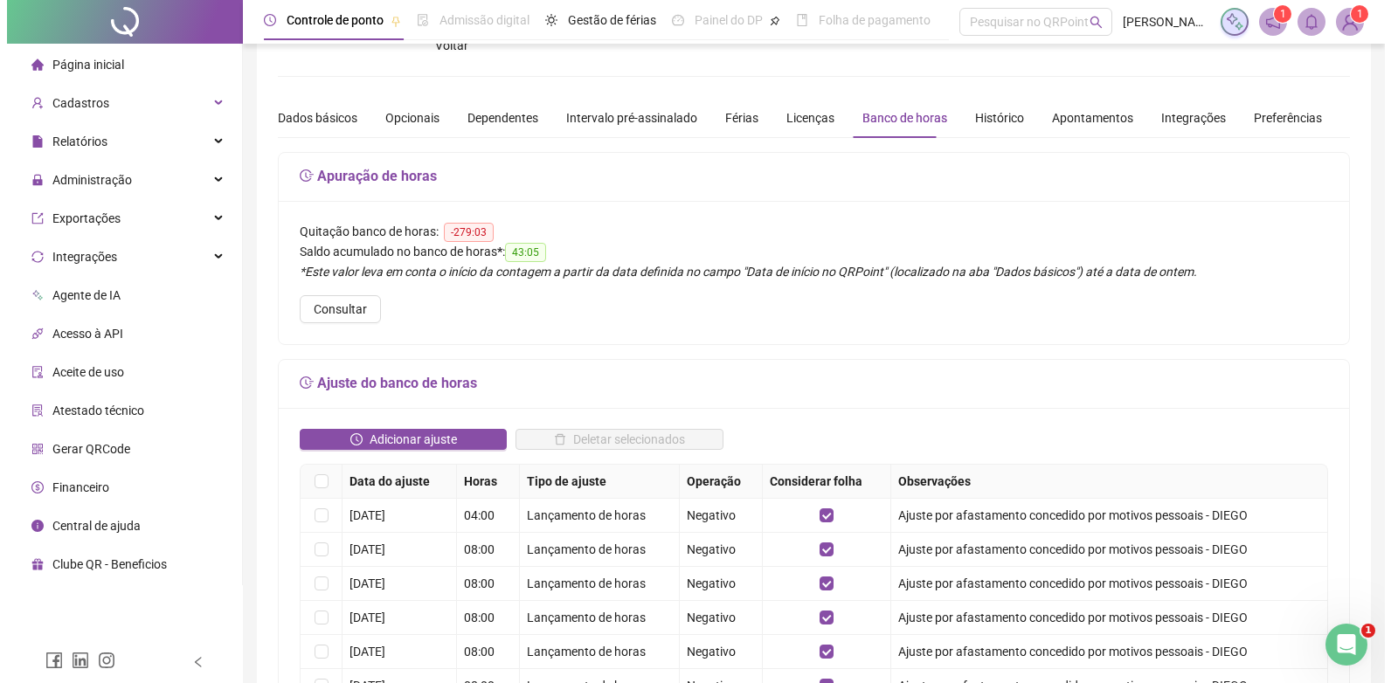
scroll to position [0, 0]
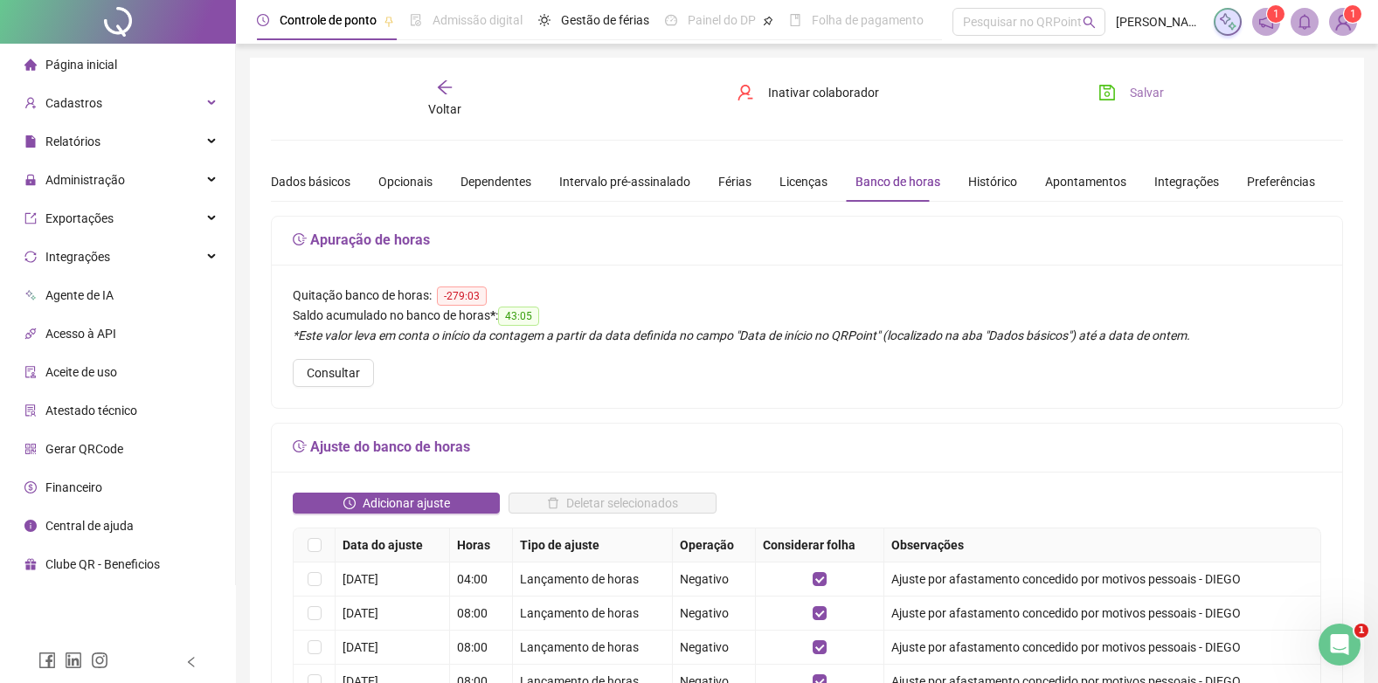
click at [1138, 93] on span "Salvar" at bounding box center [1146, 92] width 34 height 19
click at [95, 132] on span "Relatórios" at bounding box center [62, 141] width 76 height 35
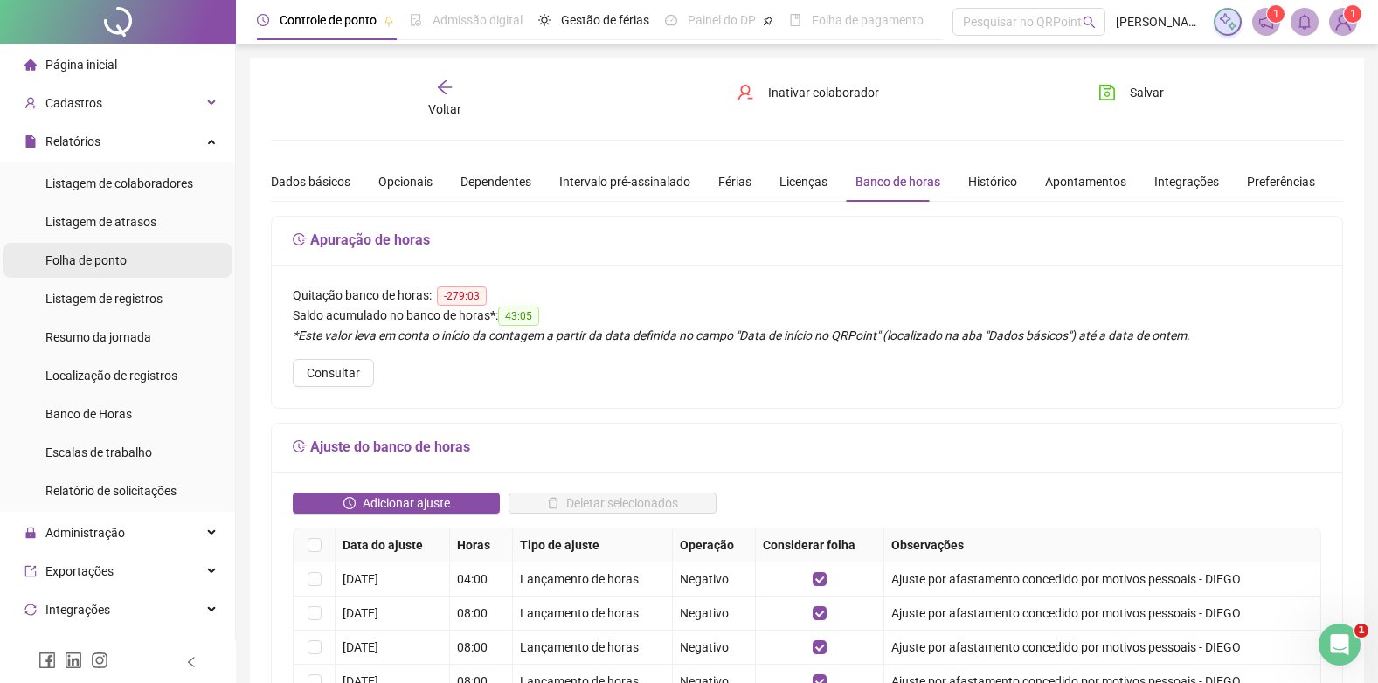
click at [70, 260] on span "Folha de ponto" at bounding box center [85, 260] width 81 height 14
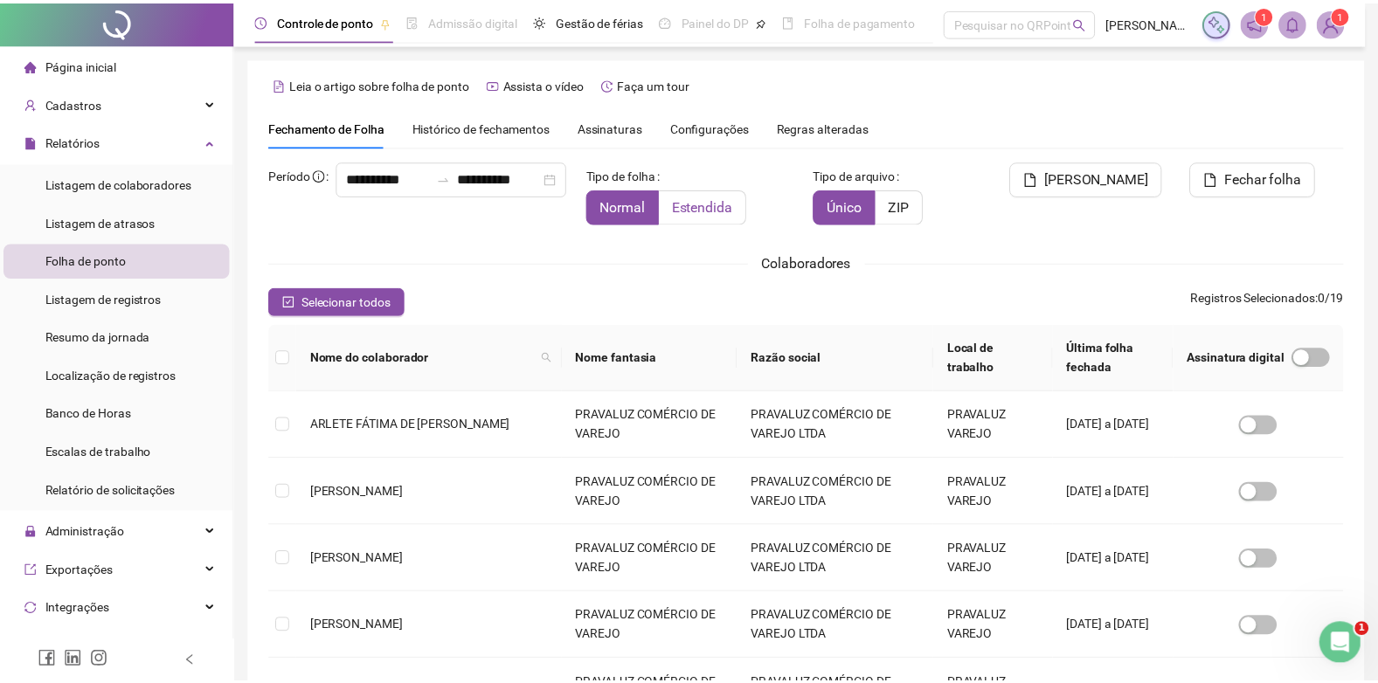
scroll to position [17, 0]
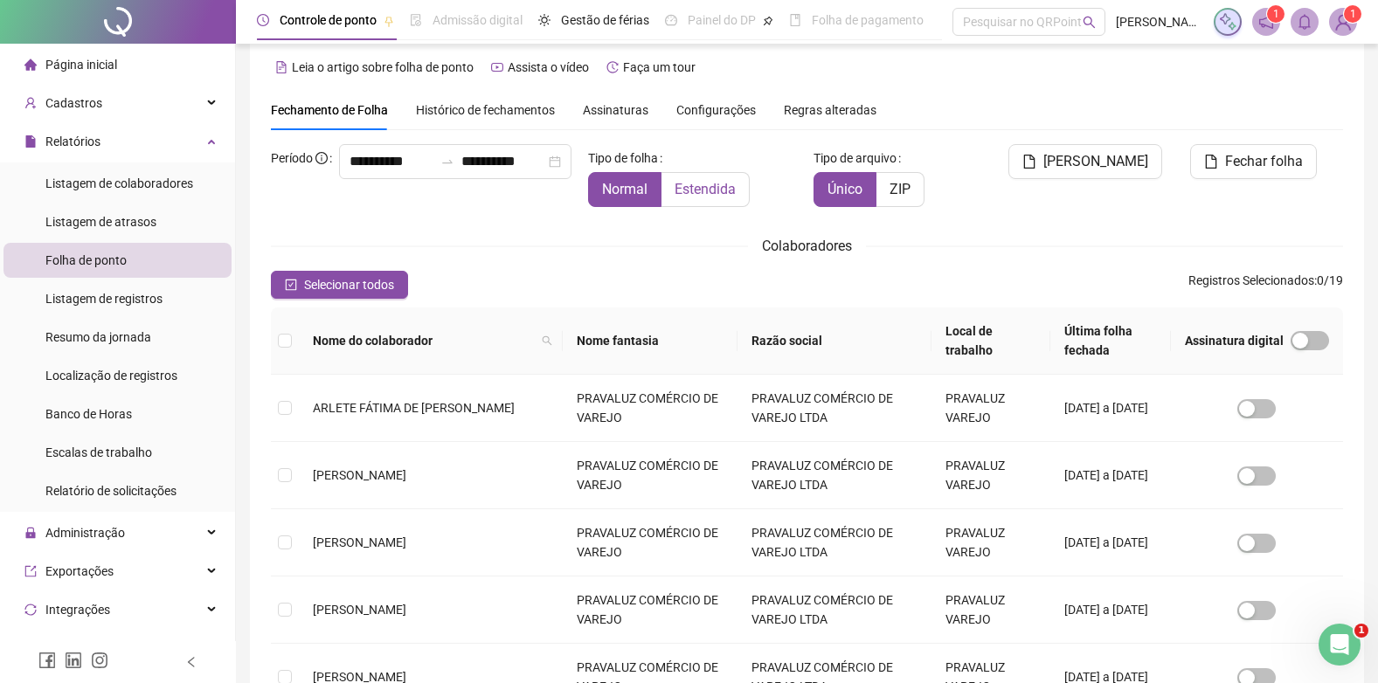
click at [708, 186] on span "Estendida" at bounding box center [704, 189] width 61 height 17
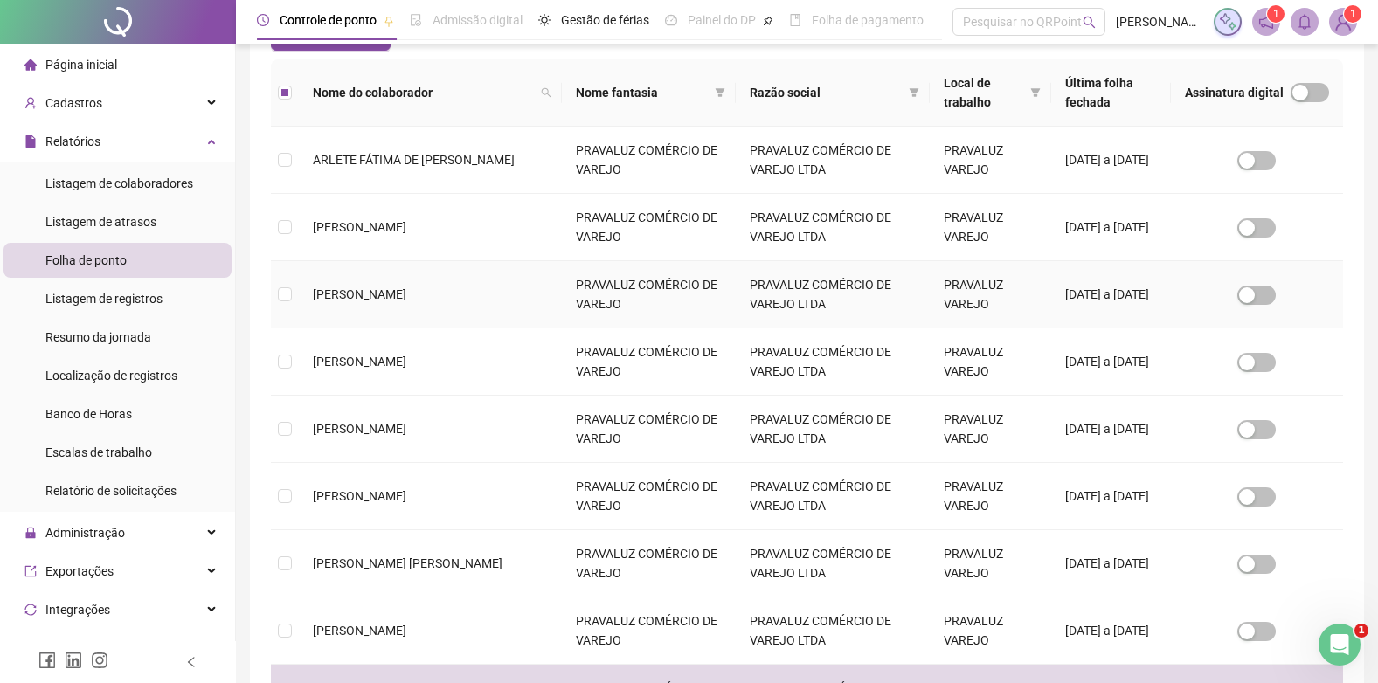
scroll to position [104, 0]
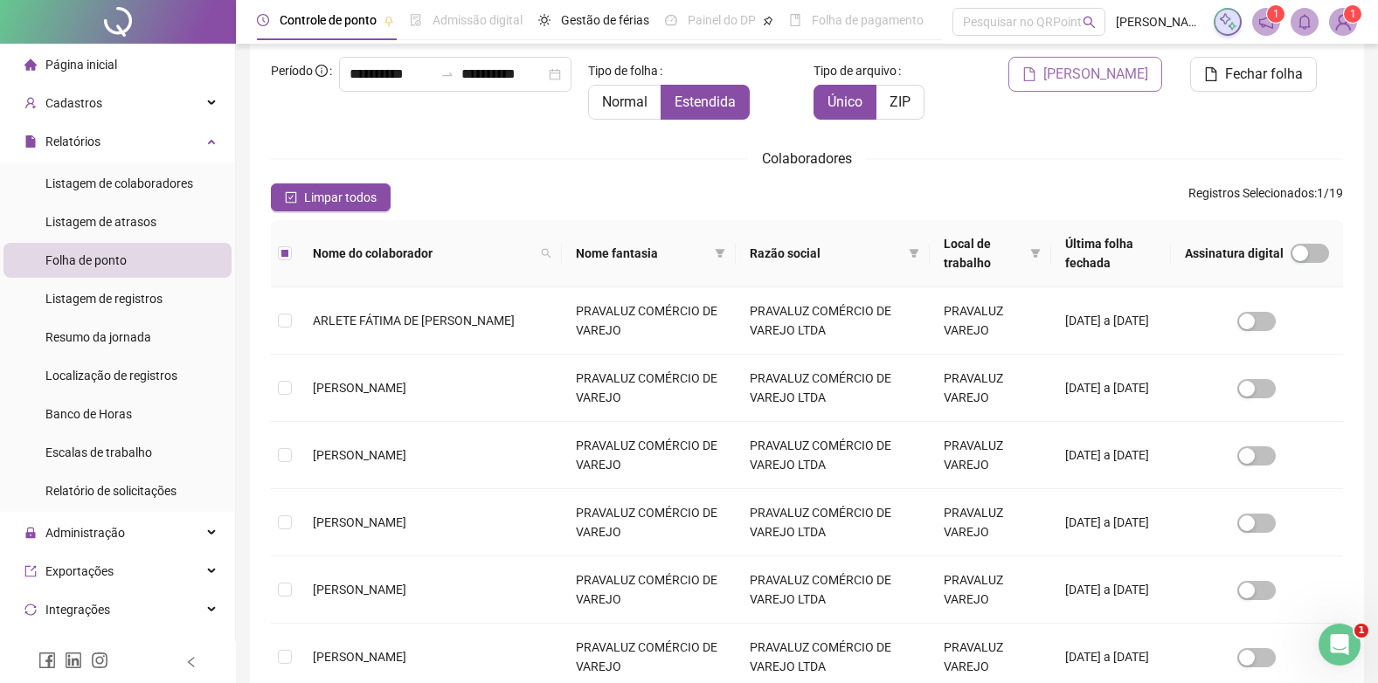
click at [1093, 67] on span "[PERSON_NAME]" at bounding box center [1095, 74] width 105 height 21
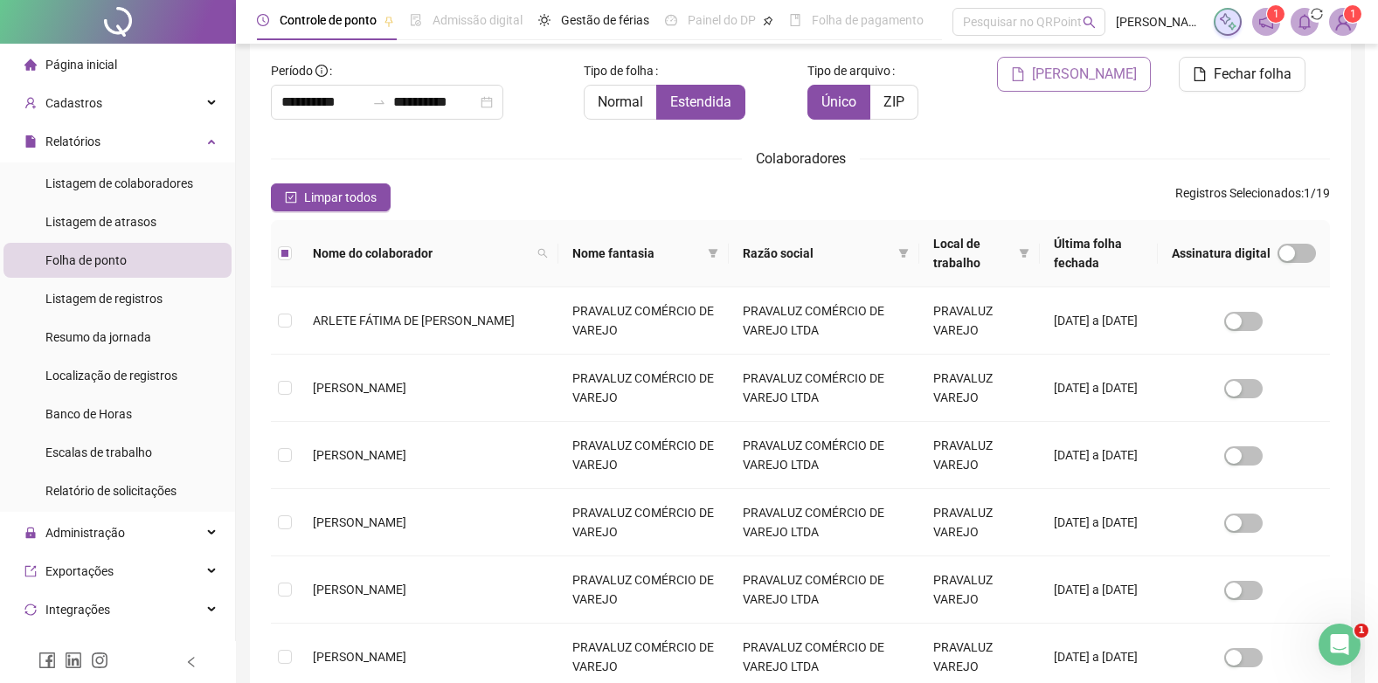
scroll to position [17, 0]
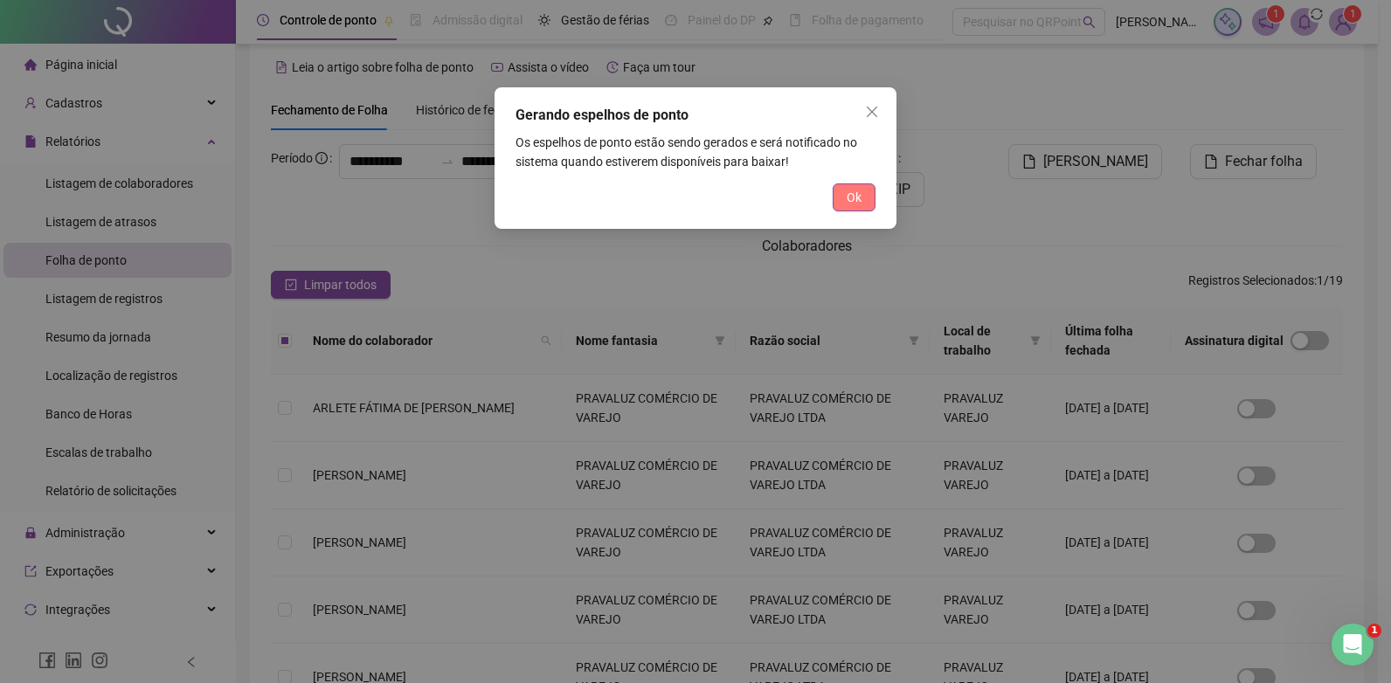
click at [852, 197] on span "Ok" at bounding box center [853, 197] width 15 height 19
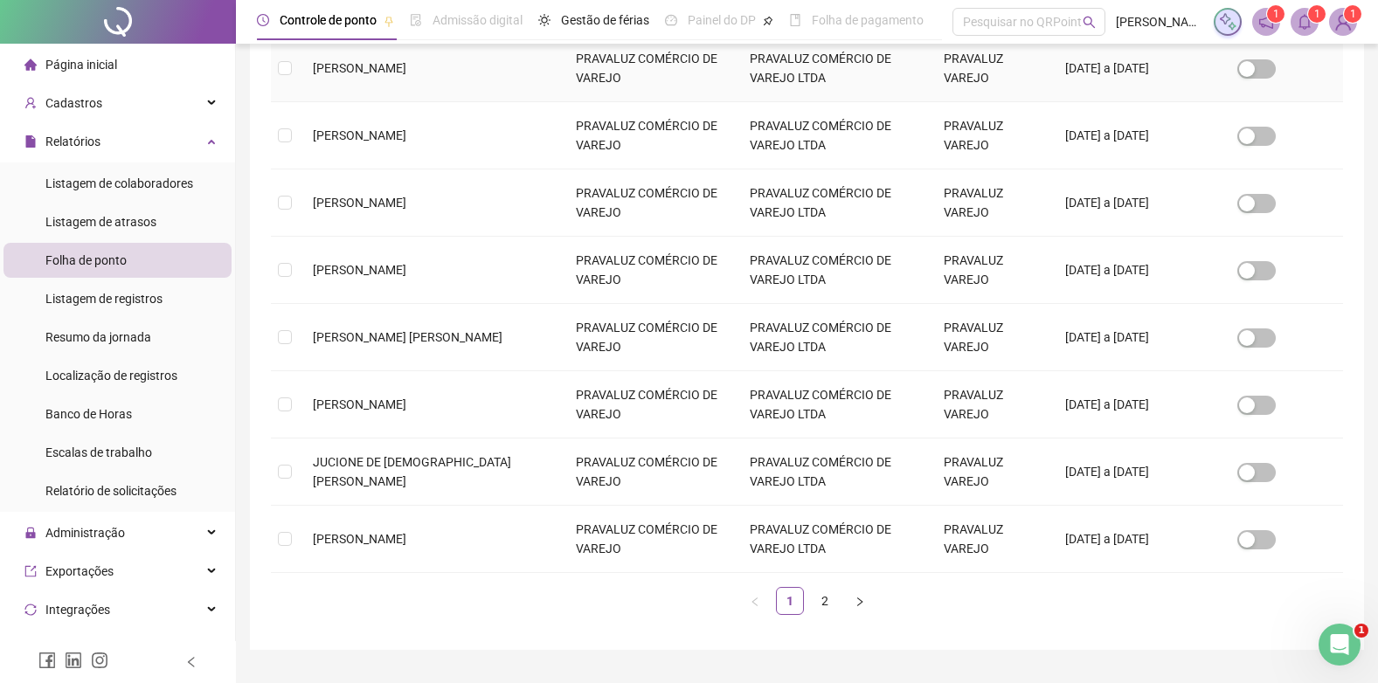
scroll to position [533, 0]
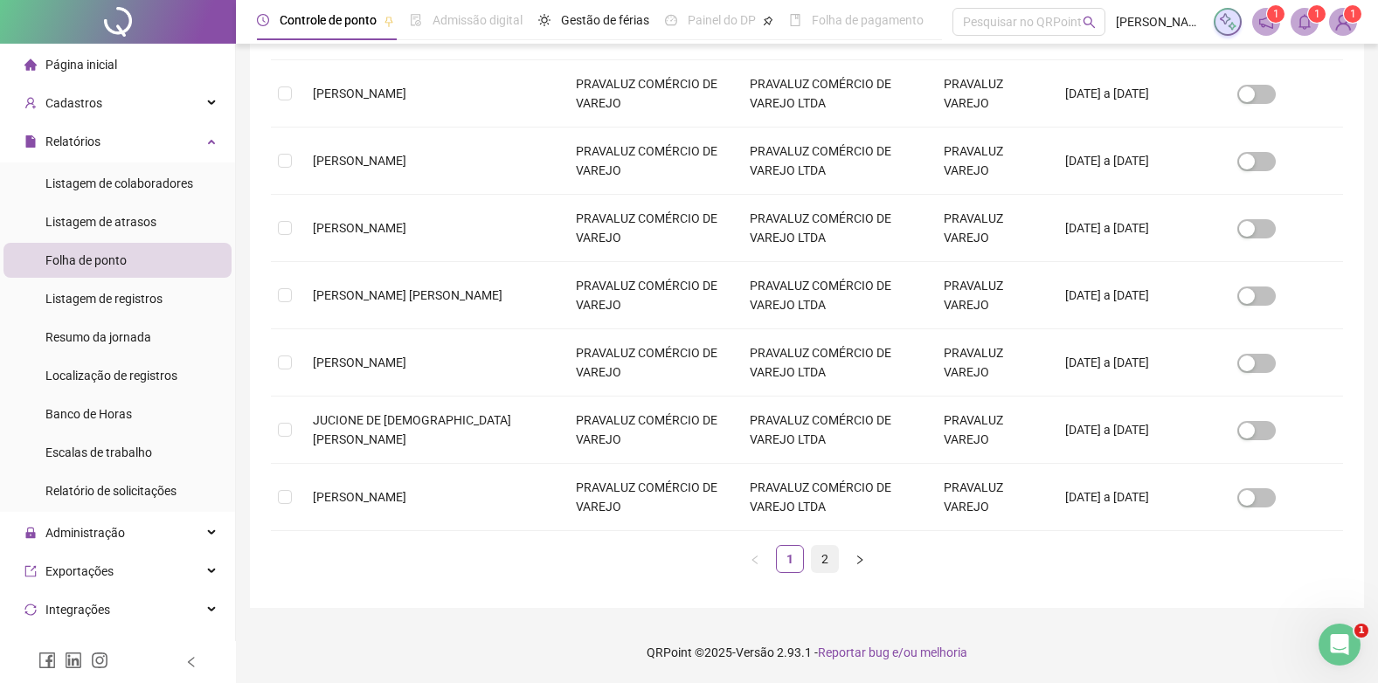
click at [825, 559] on link "2" at bounding box center [824, 559] width 26 height 26
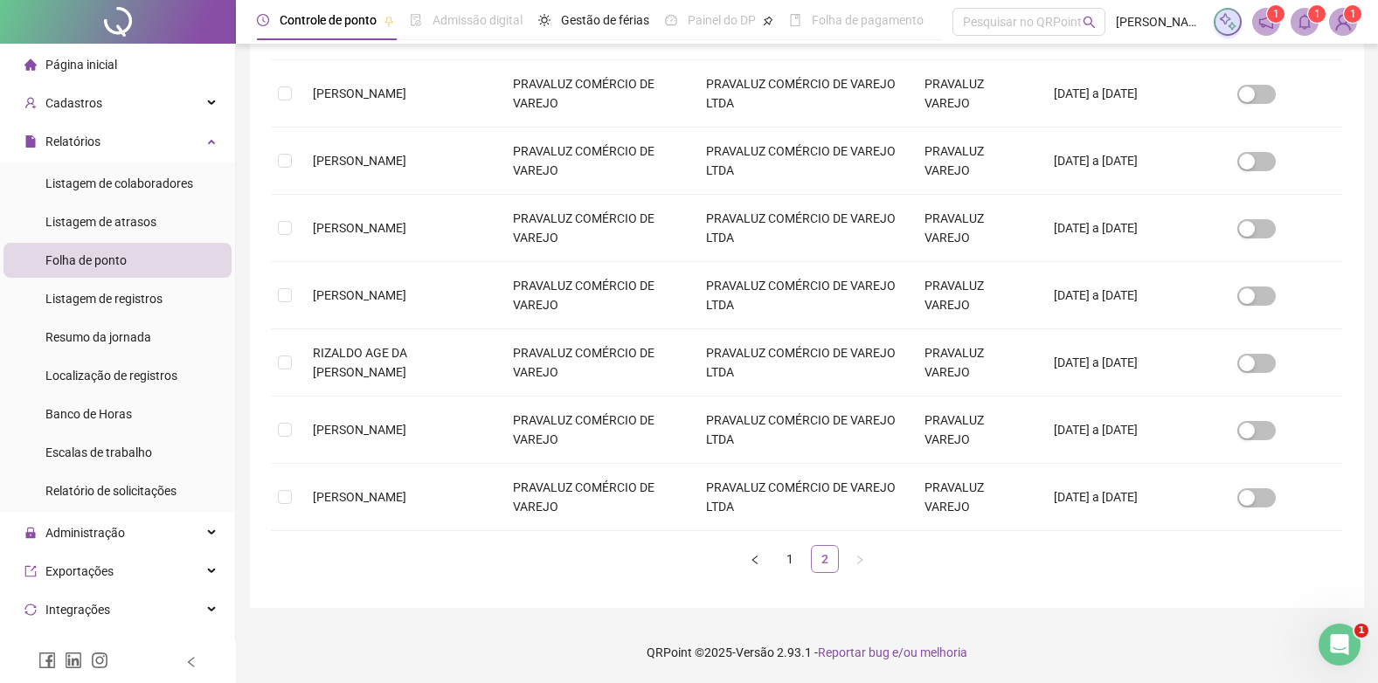
scroll to position [17, 0]
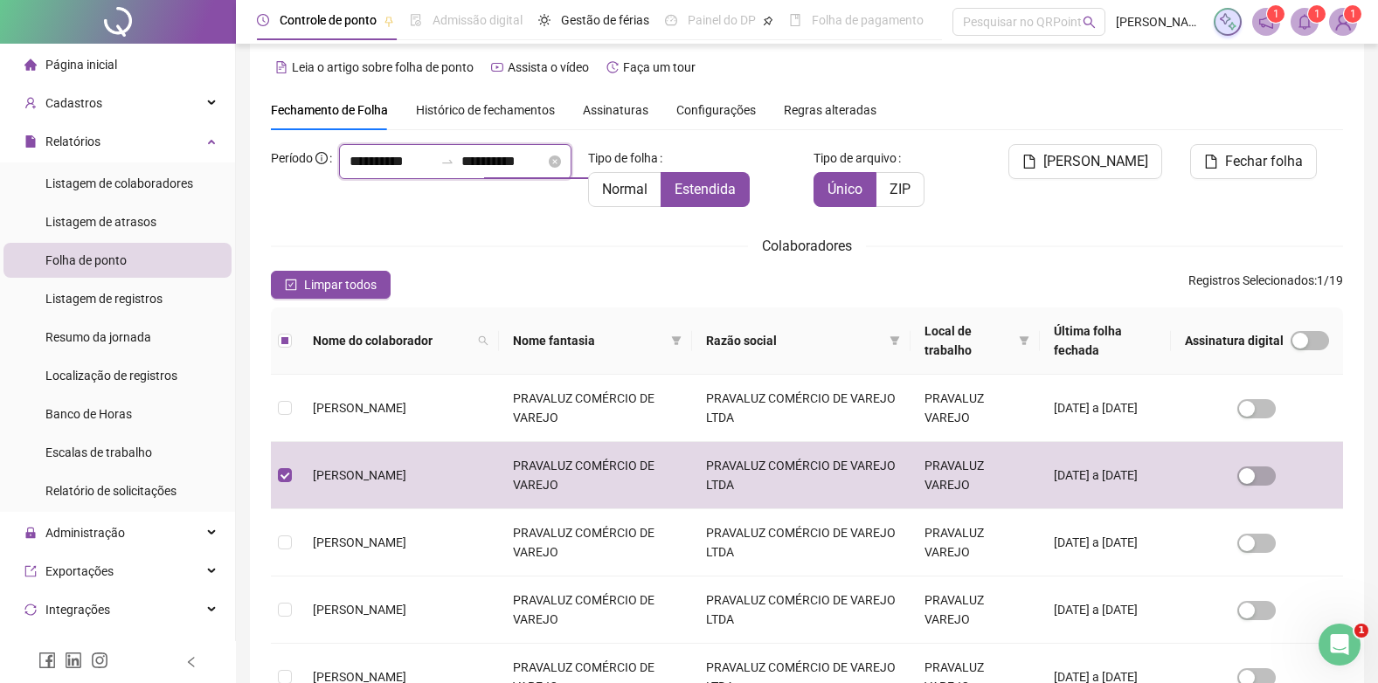
click at [461, 172] on input "**********" at bounding box center [503, 161] width 84 height 21
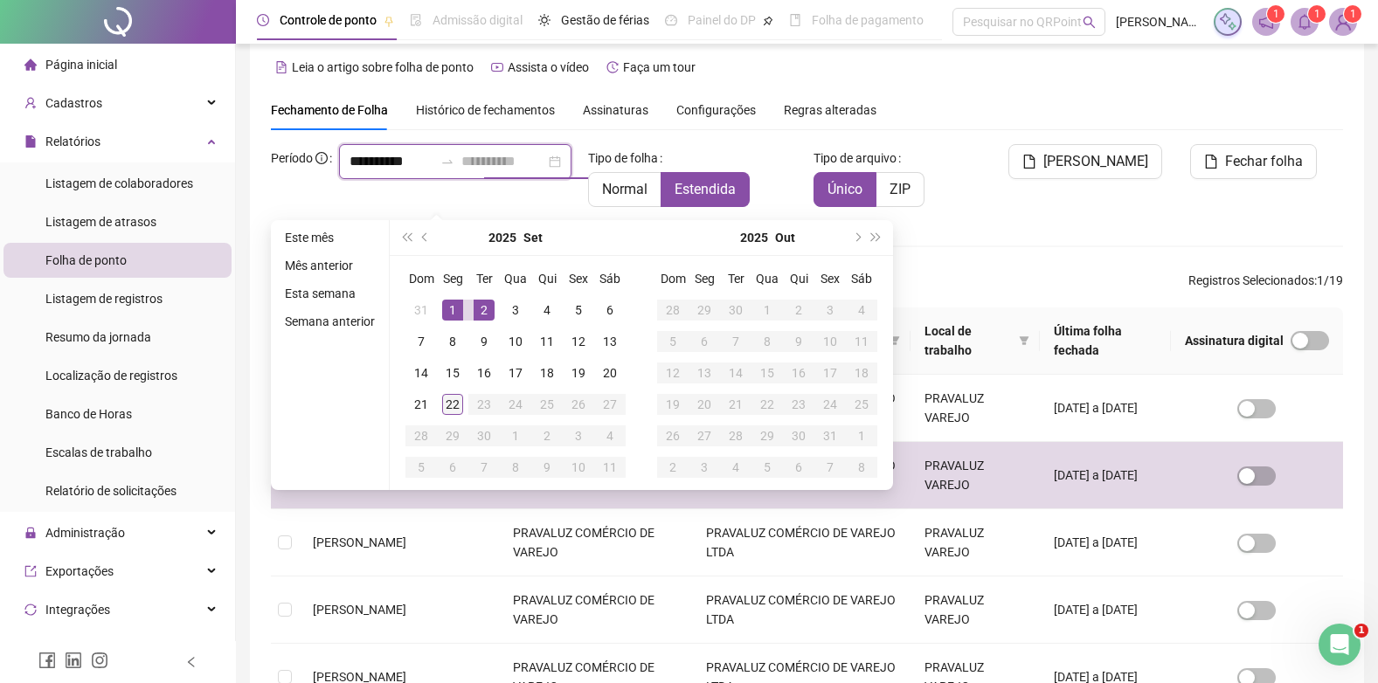
type input "**********"
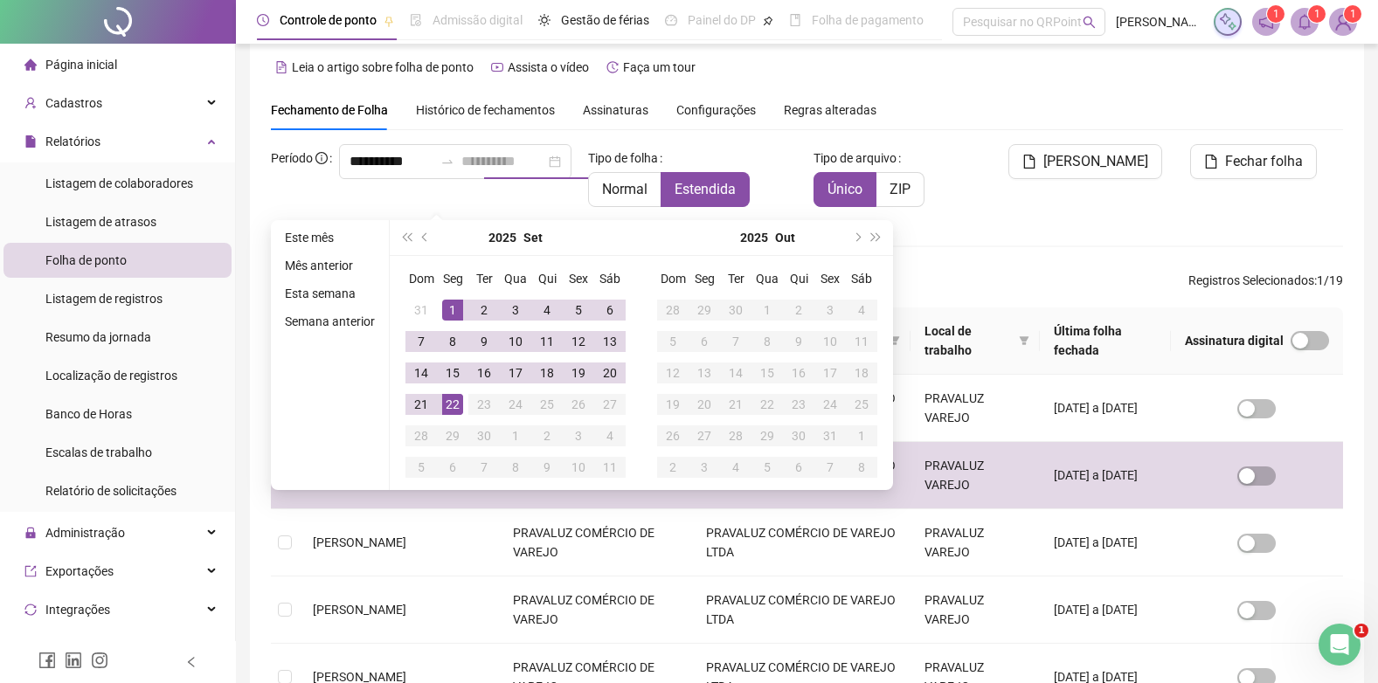
click at [453, 404] on div "22" at bounding box center [452, 404] width 21 height 21
type input "**********"
click at [1117, 158] on span "[PERSON_NAME]" at bounding box center [1095, 161] width 105 height 21
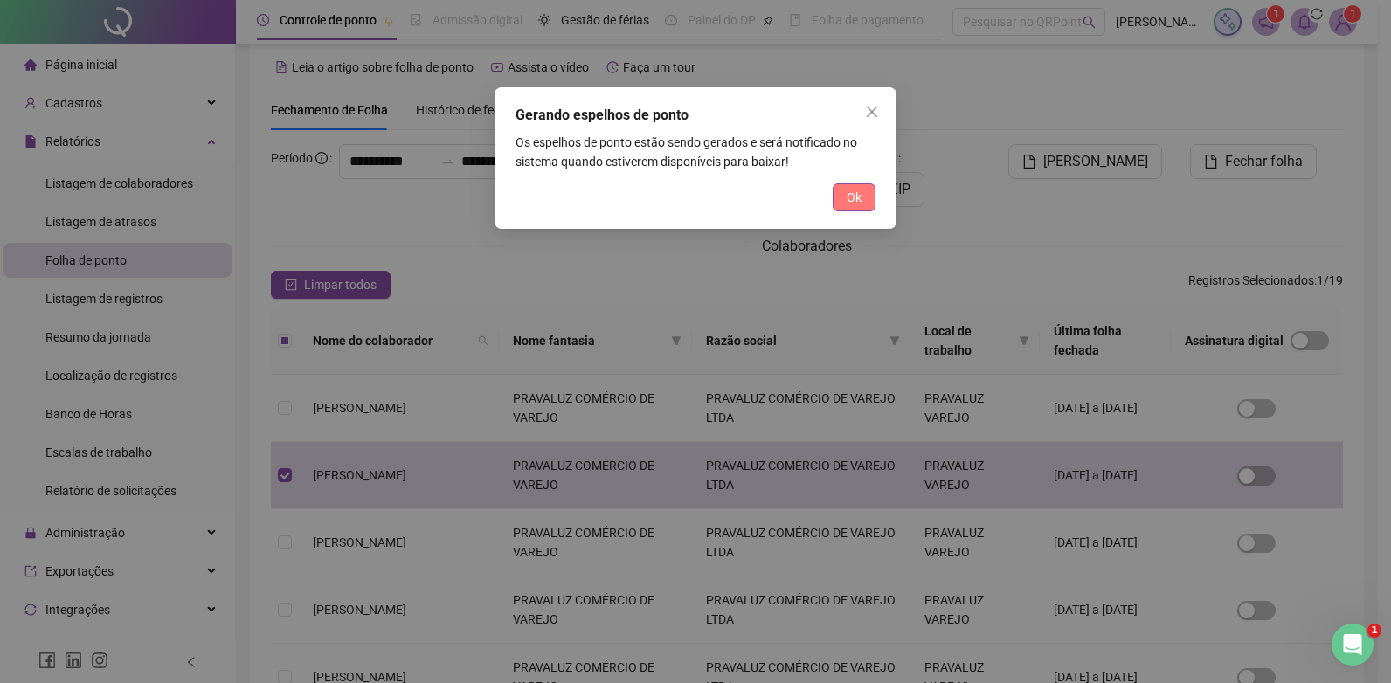
click at [854, 196] on span "Ok" at bounding box center [853, 197] width 15 height 19
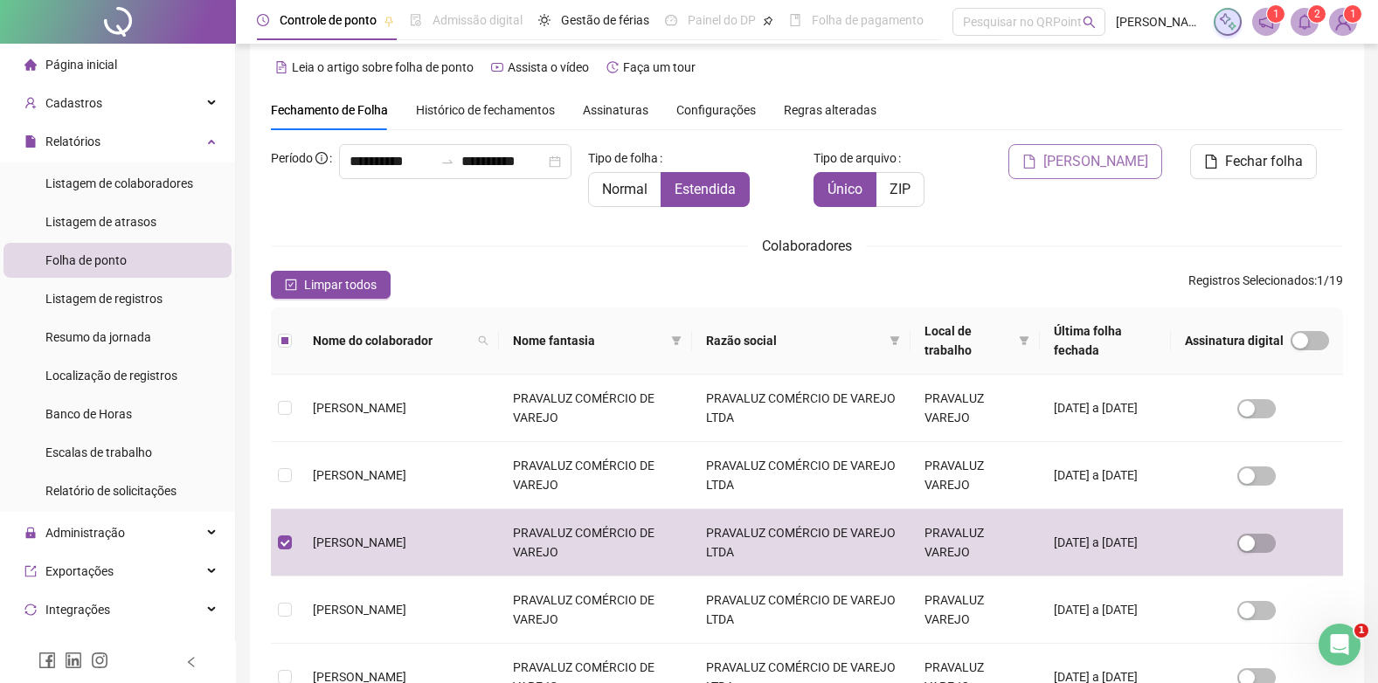
click at [1094, 155] on span "[PERSON_NAME]" at bounding box center [1095, 161] width 105 height 21
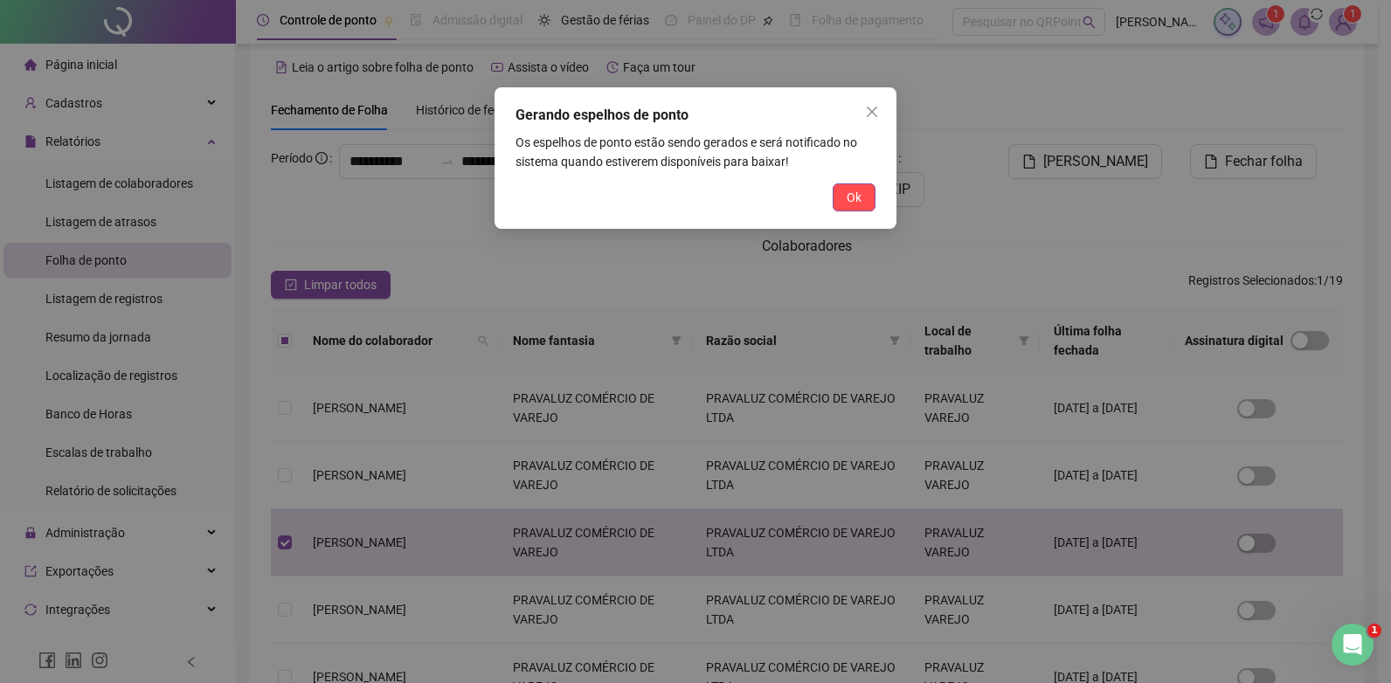
click at [831, 197] on div "Ok" at bounding box center [695, 197] width 360 height 28
click at [851, 197] on span "Ok" at bounding box center [853, 197] width 15 height 19
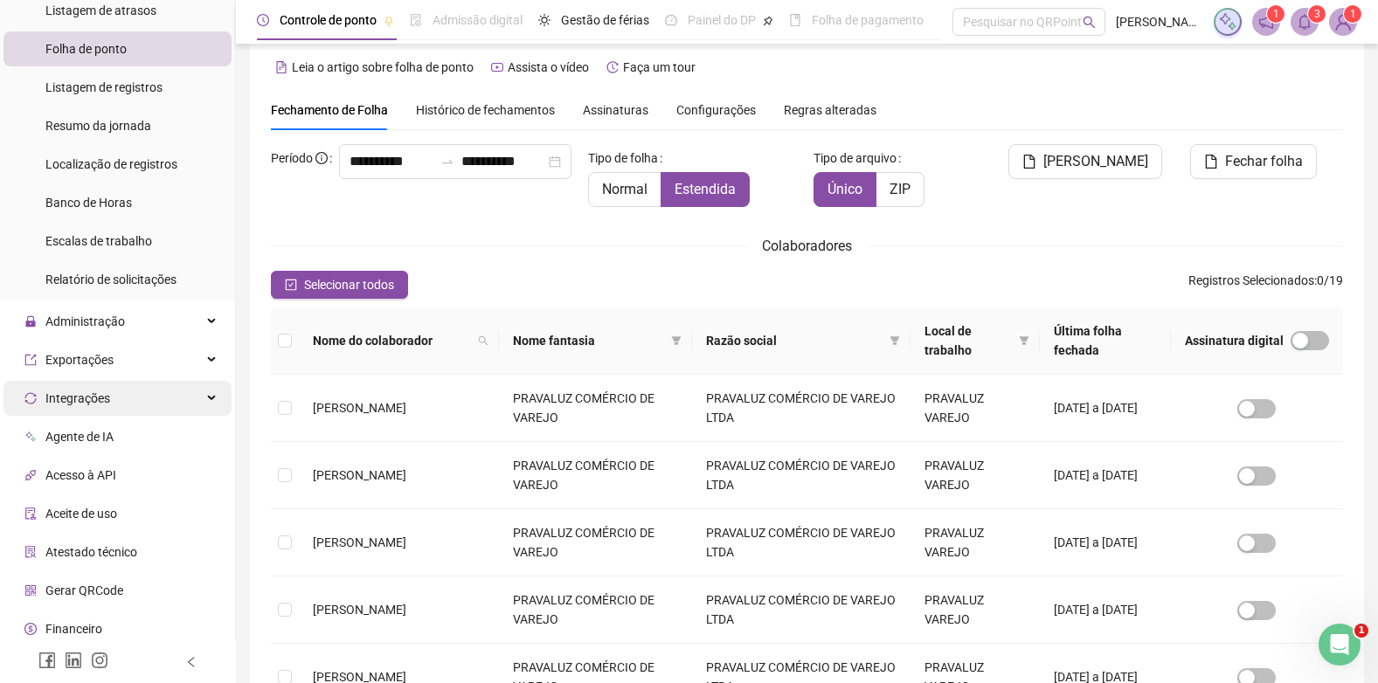
scroll to position [255, 0]
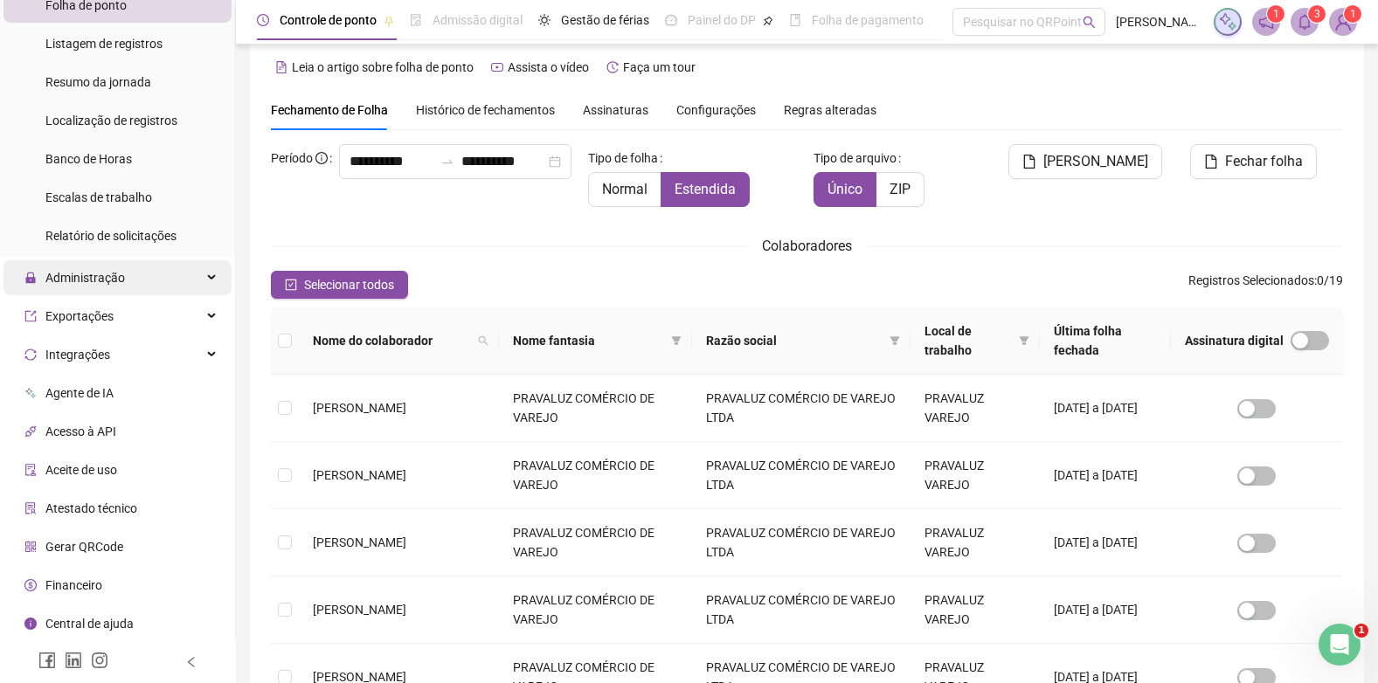
click at [96, 276] on span "Administração" at bounding box center [84, 278] width 79 height 14
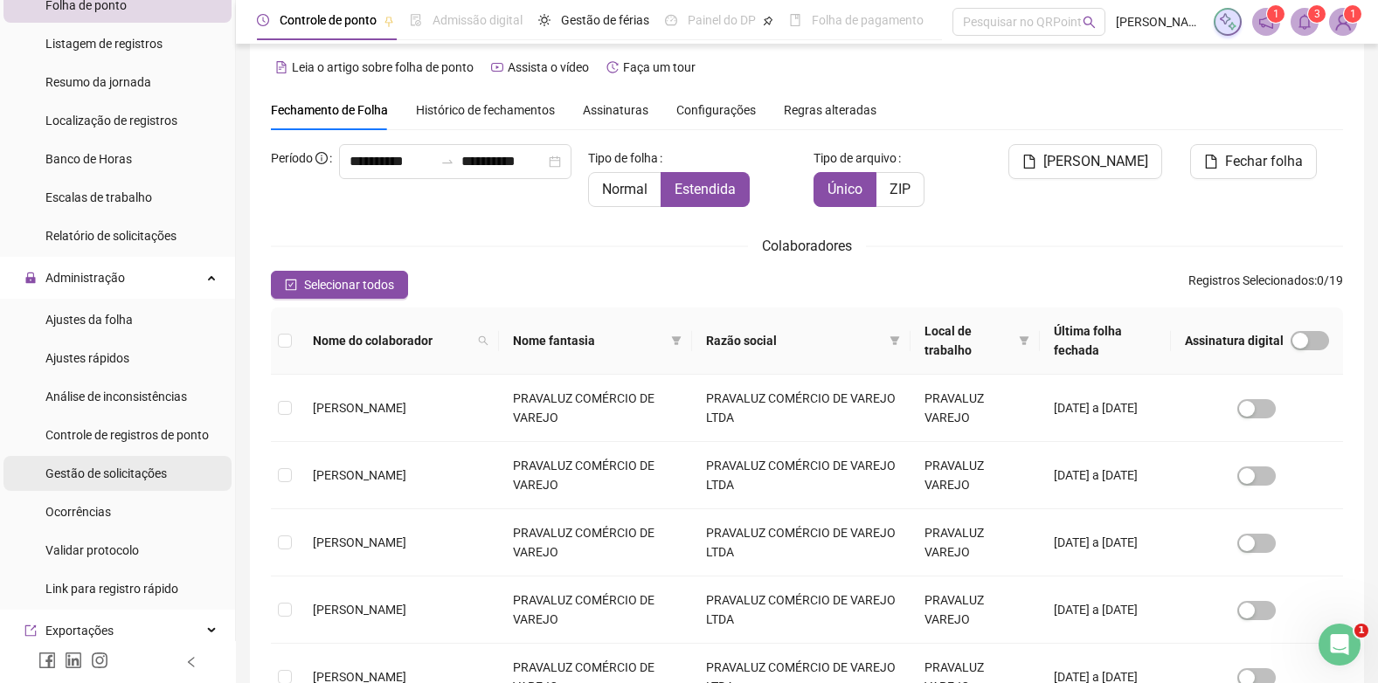
click at [66, 476] on span "Gestão de solicitações" at bounding box center [105, 473] width 121 height 14
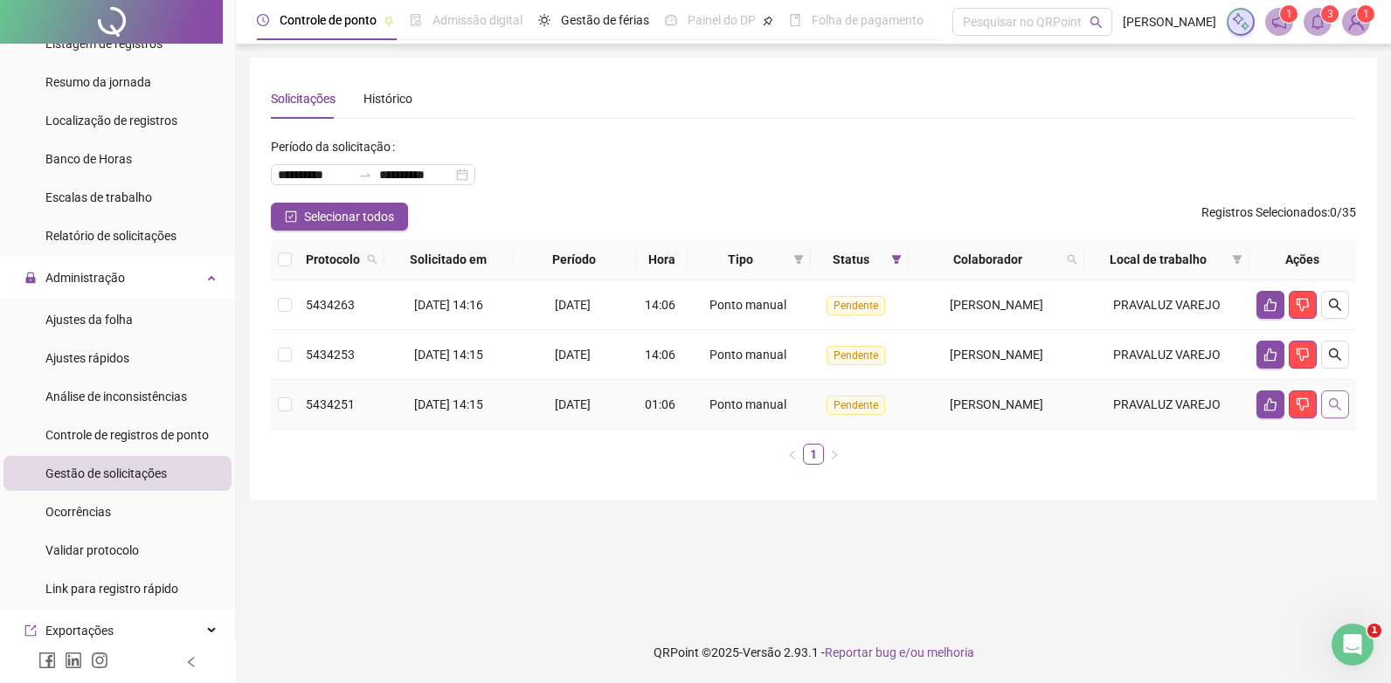
click at [1336, 406] on icon "search" at bounding box center [1335, 404] width 12 height 12
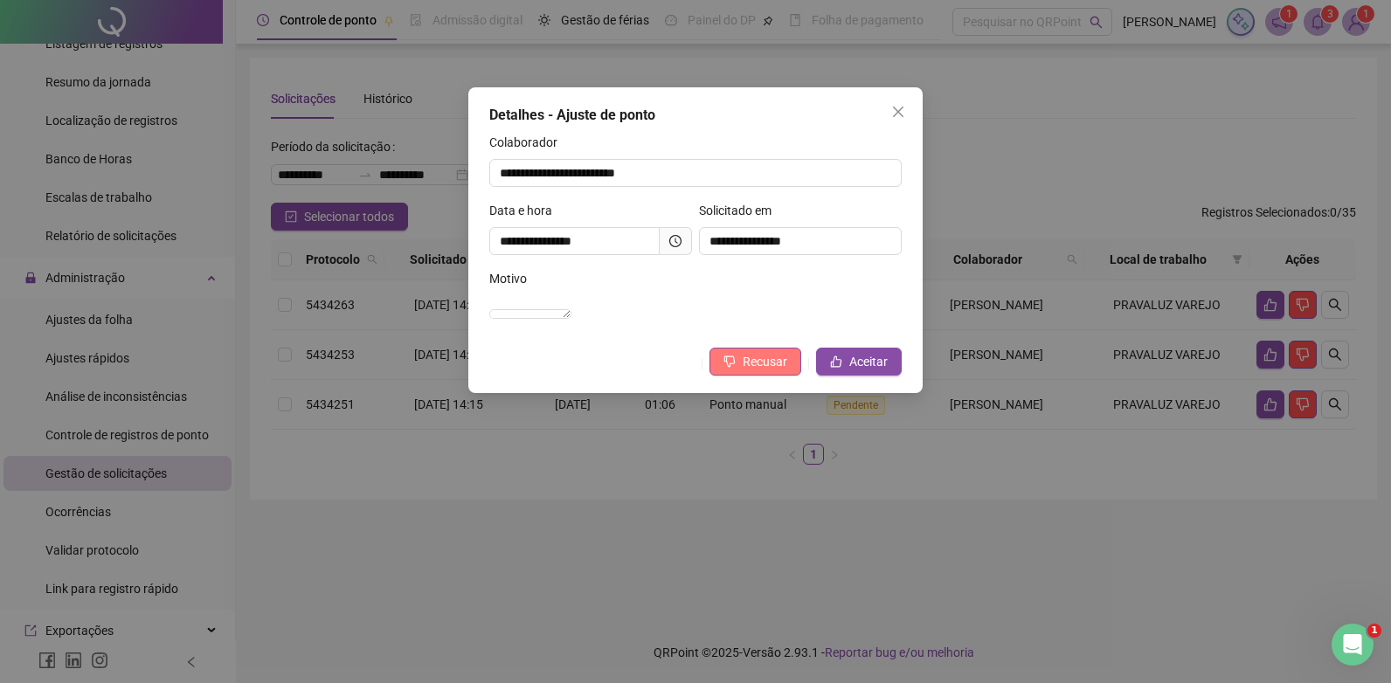
click at [743, 376] on button "Recusar" at bounding box center [755, 362] width 92 height 28
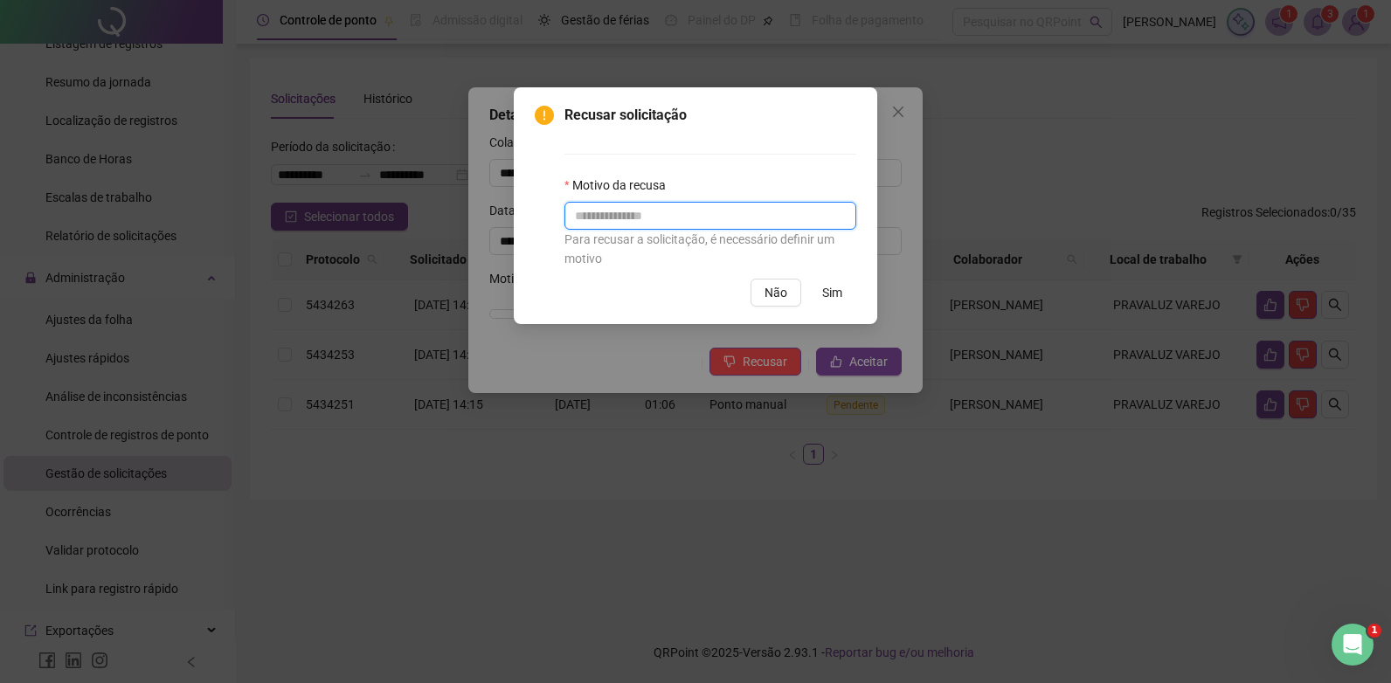
click at [624, 220] on input "text" at bounding box center [710, 216] width 292 height 28
type input "**********"
click at [831, 284] on span "Sim" at bounding box center [832, 292] width 20 height 19
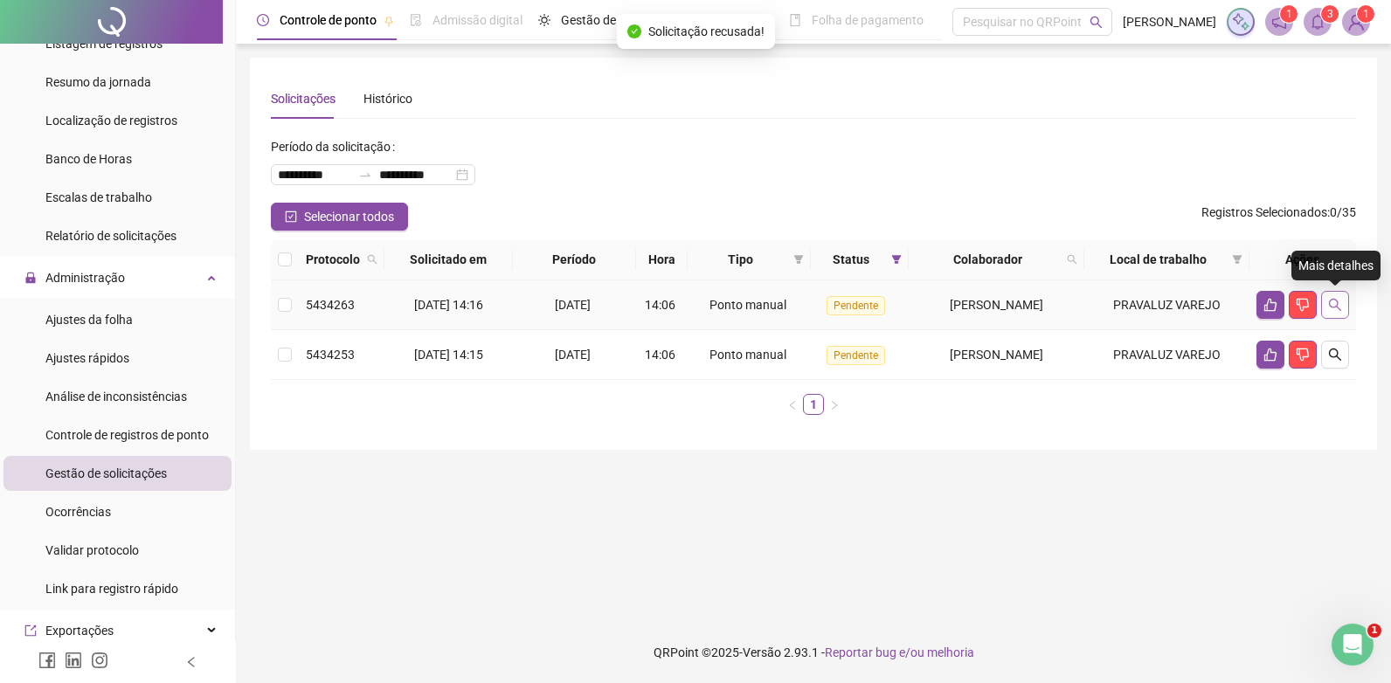
click at [1334, 300] on icon "search" at bounding box center [1335, 305] width 12 height 12
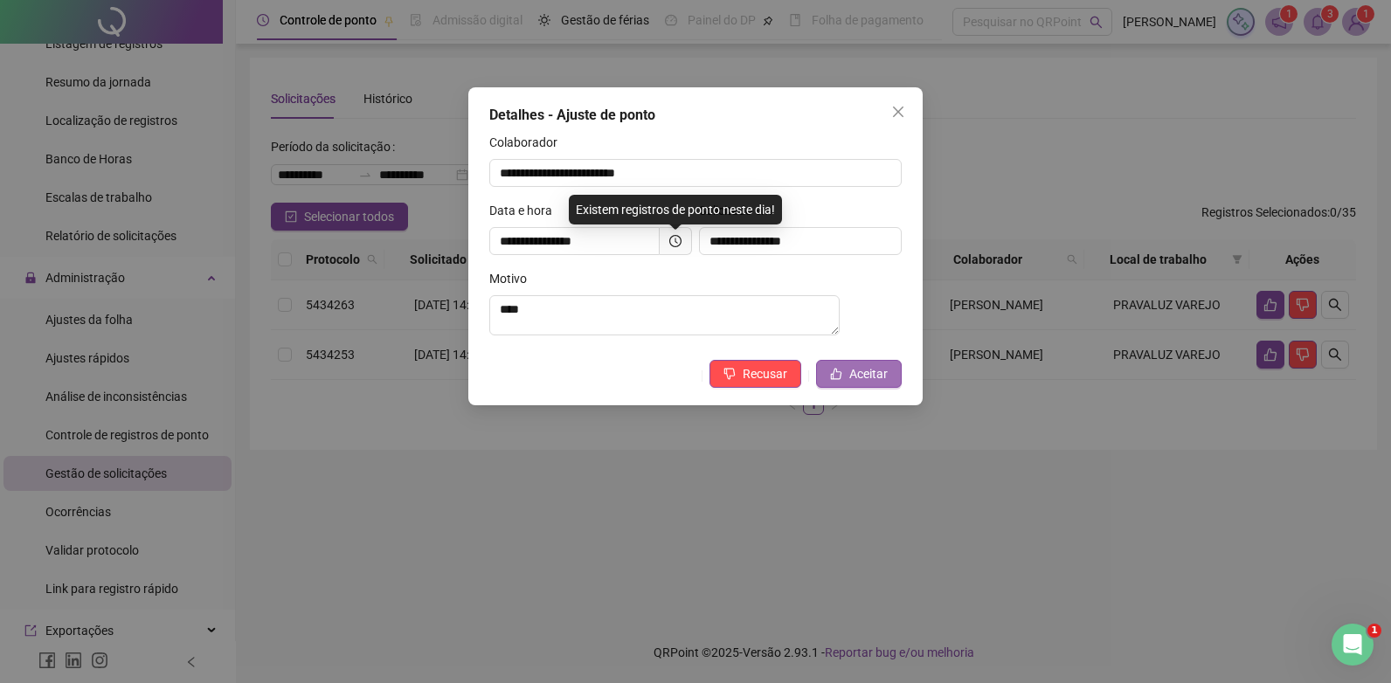
click at [869, 380] on span "Aceitar" at bounding box center [868, 373] width 38 height 19
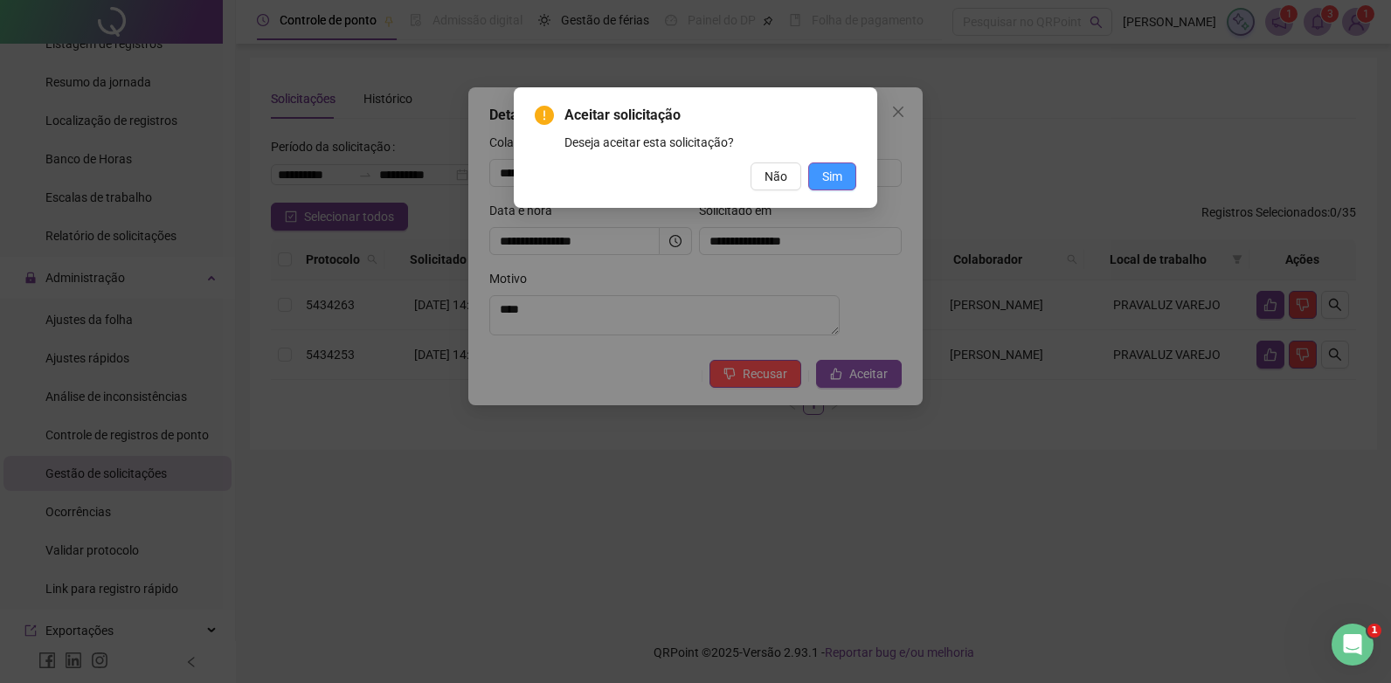
click at [826, 171] on span "Sim" at bounding box center [832, 176] width 20 height 19
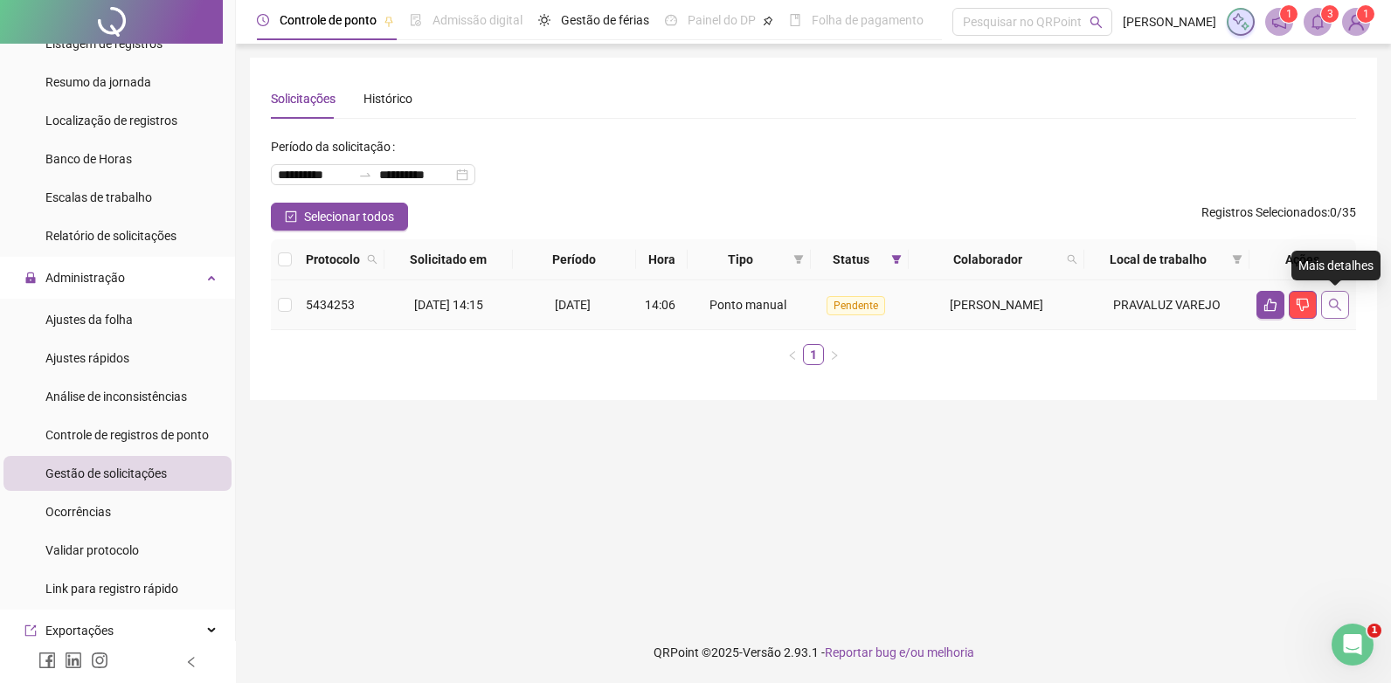
click at [1332, 300] on icon "search" at bounding box center [1335, 305] width 12 height 12
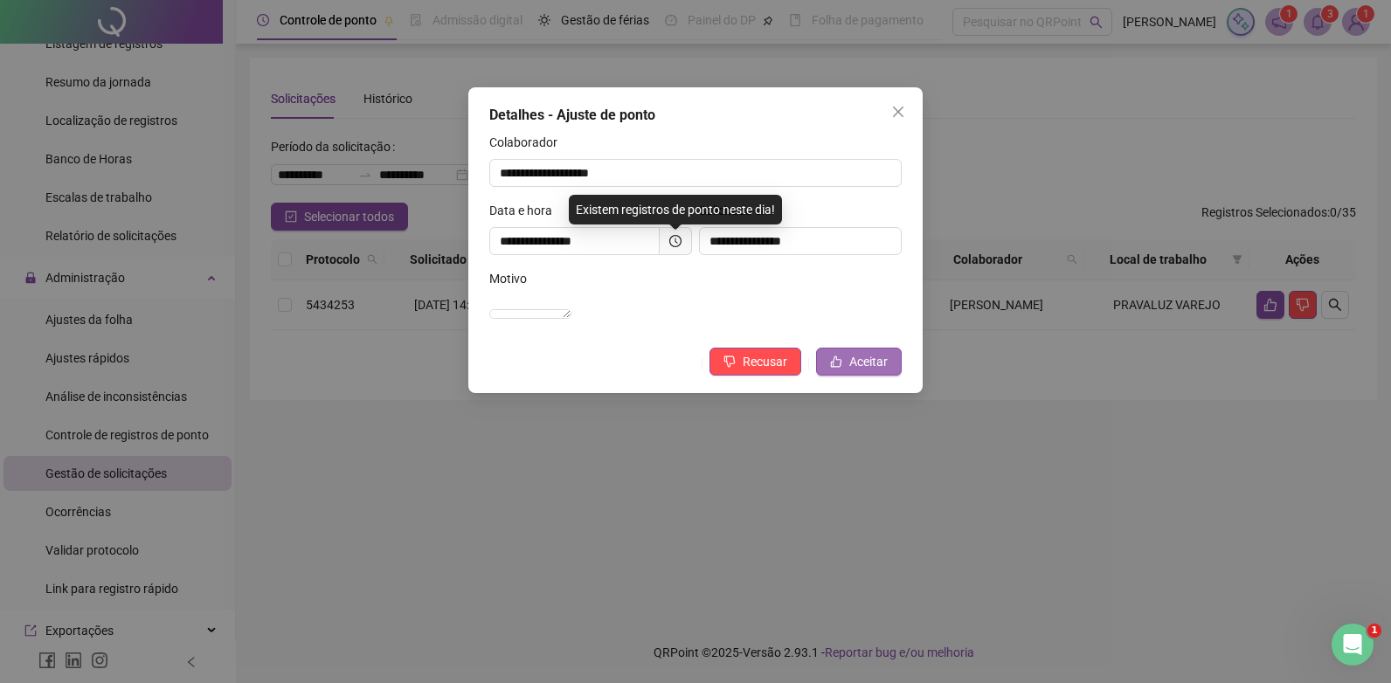
click at [865, 371] on span "Aceitar" at bounding box center [868, 361] width 38 height 19
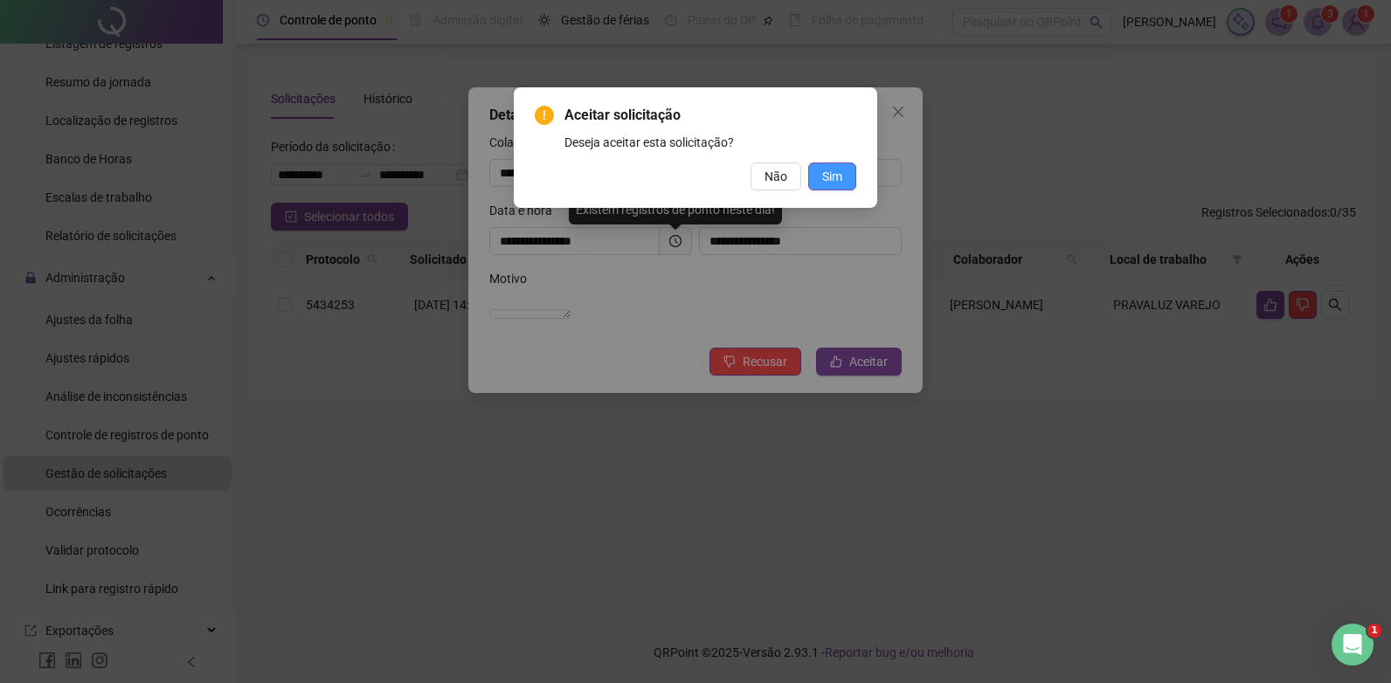
click at [835, 176] on span "Sim" at bounding box center [832, 176] width 20 height 19
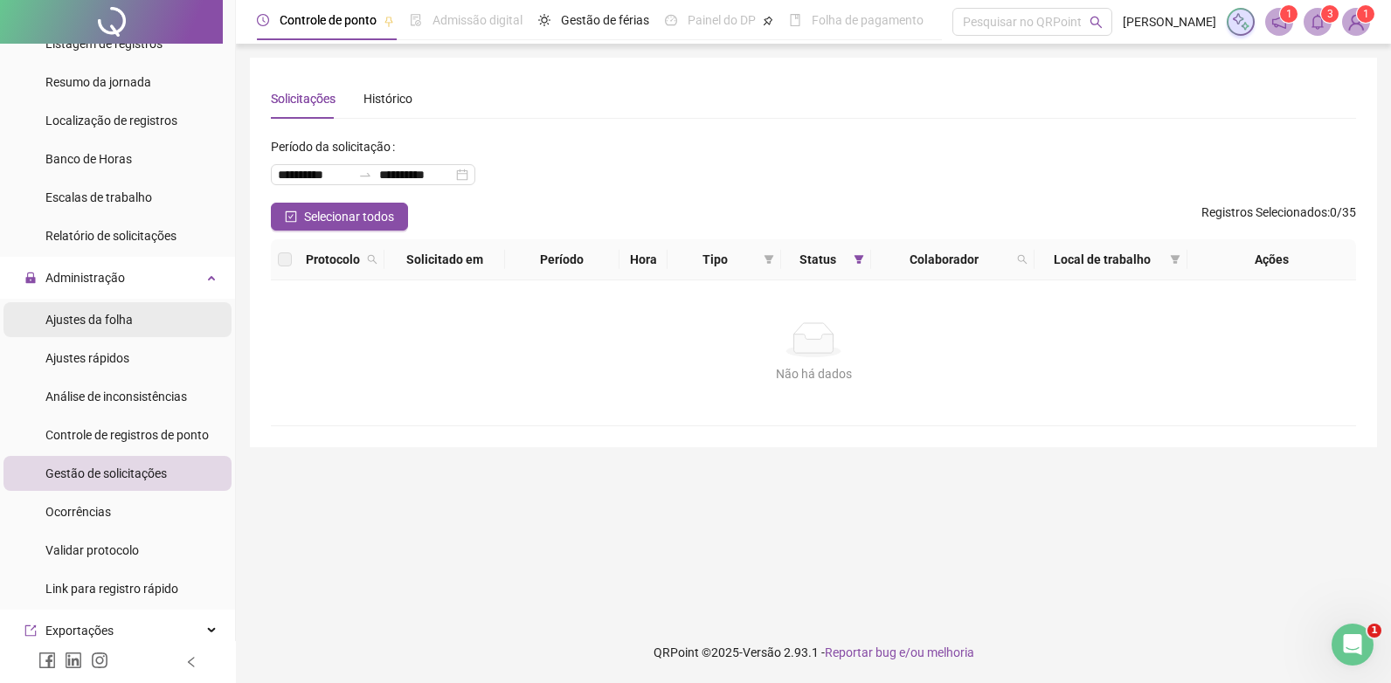
click at [83, 319] on span "Ajustes da folha" at bounding box center [88, 320] width 87 height 14
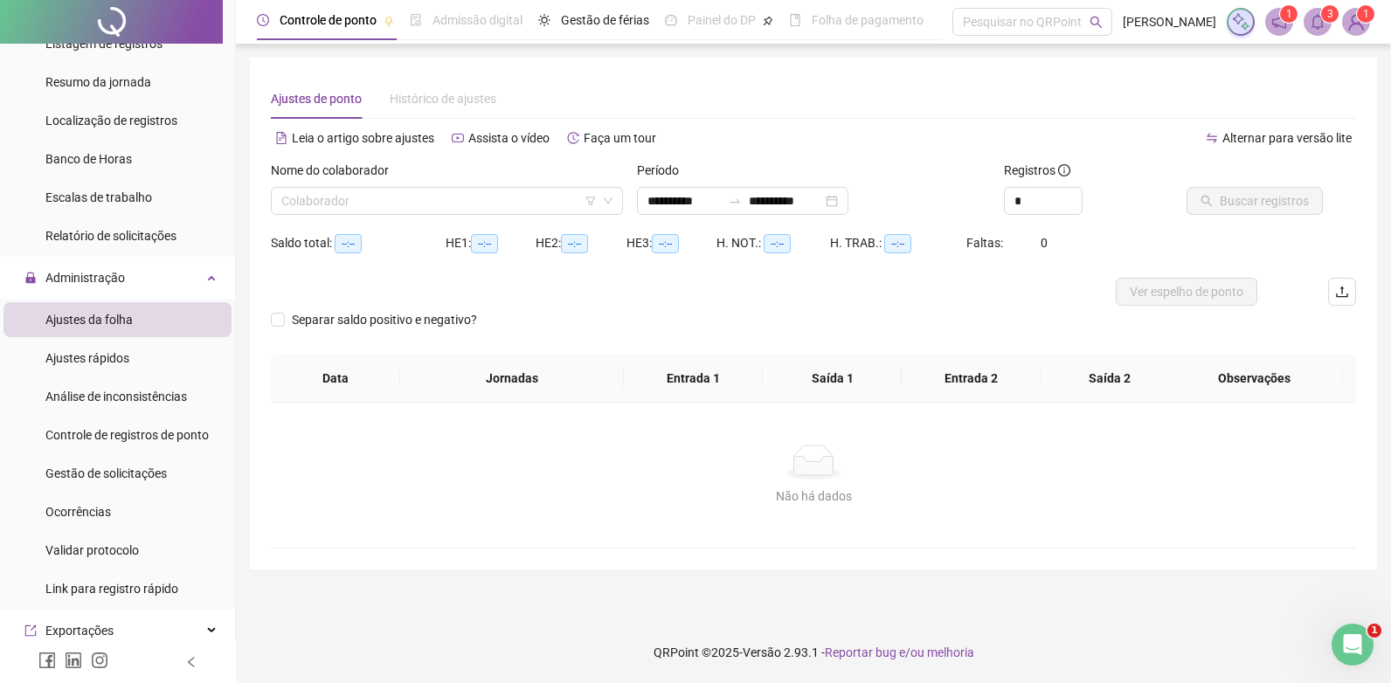
type input "**********"
click at [343, 191] on input "search" at bounding box center [438, 201] width 315 height 26
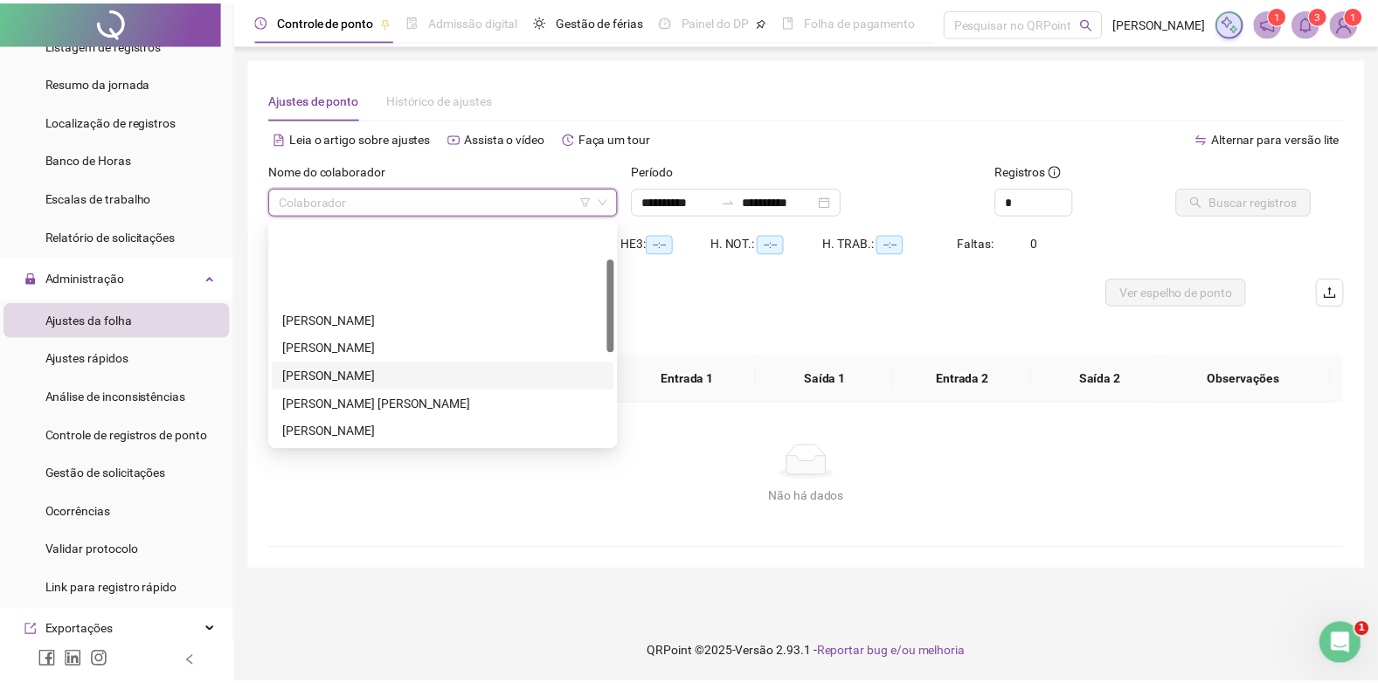
scroll to position [175, 0]
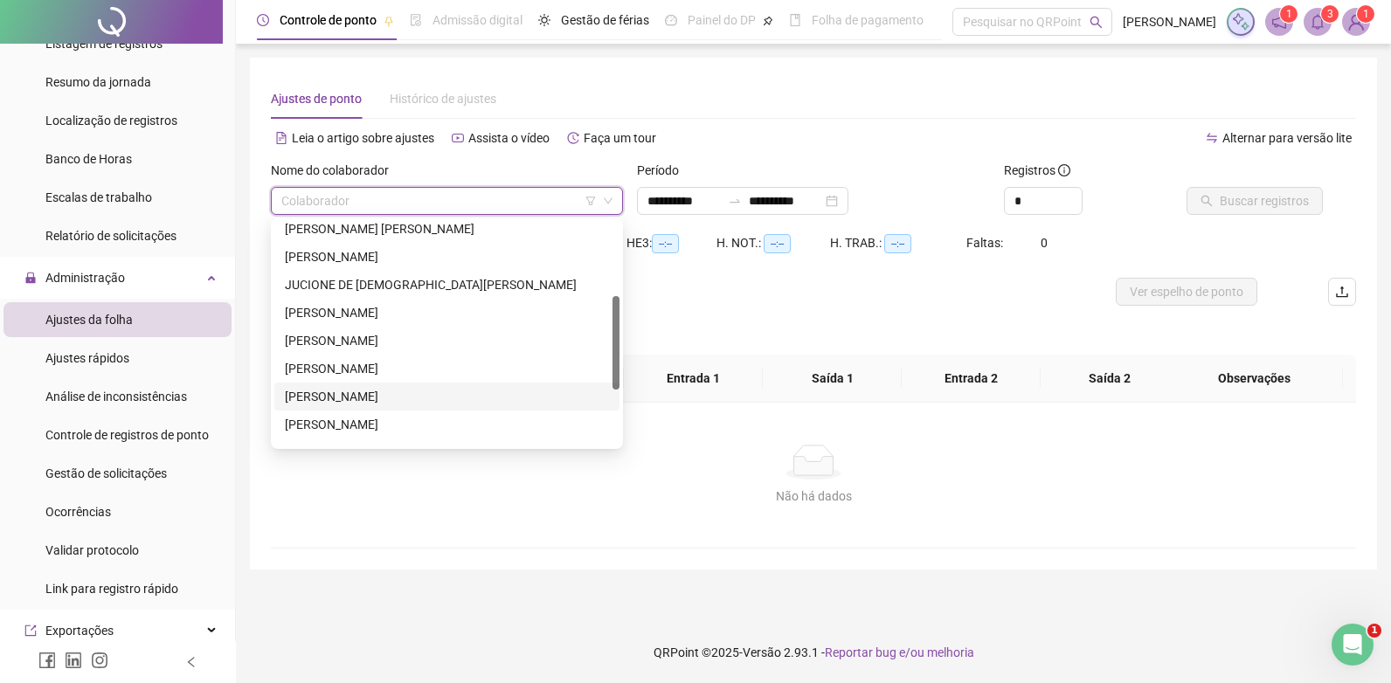
click at [314, 391] on div "[PERSON_NAME]" at bounding box center [447, 396] width 324 height 19
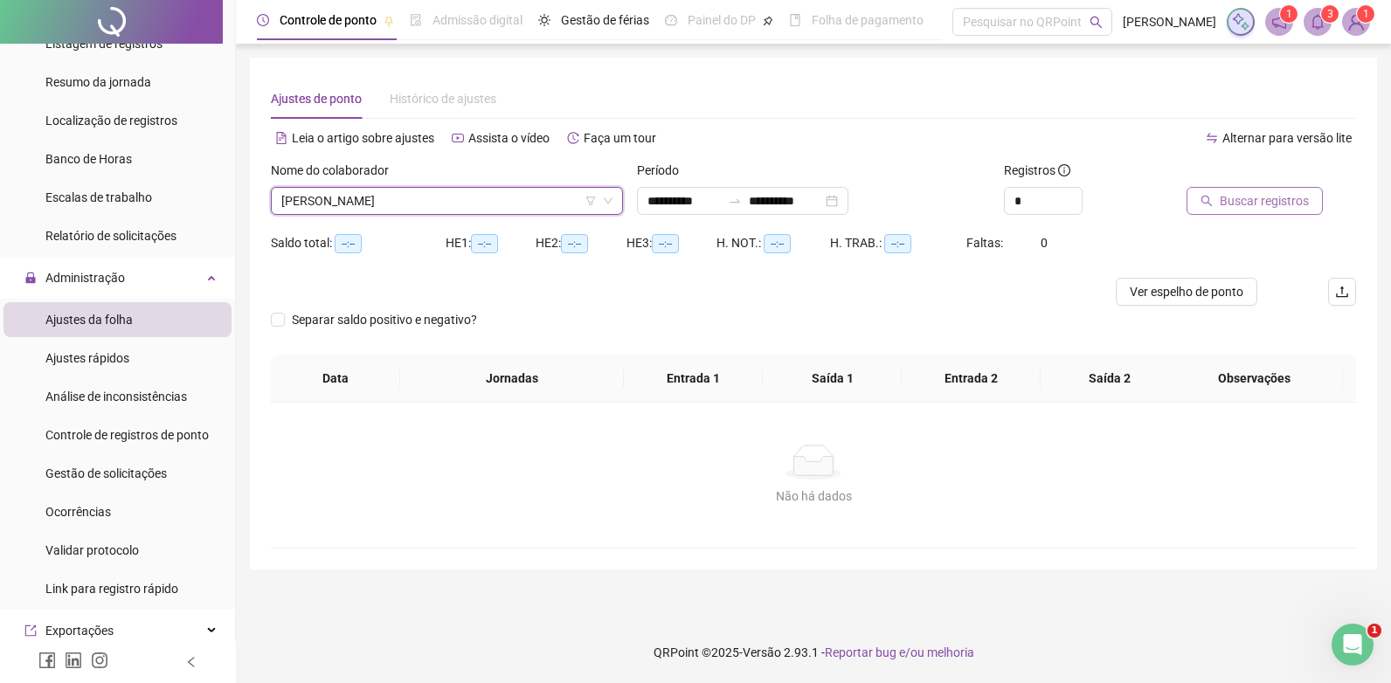
click at [1262, 205] on span "Buscar registros" at bounding box center [1263, 200] width 89 height 19
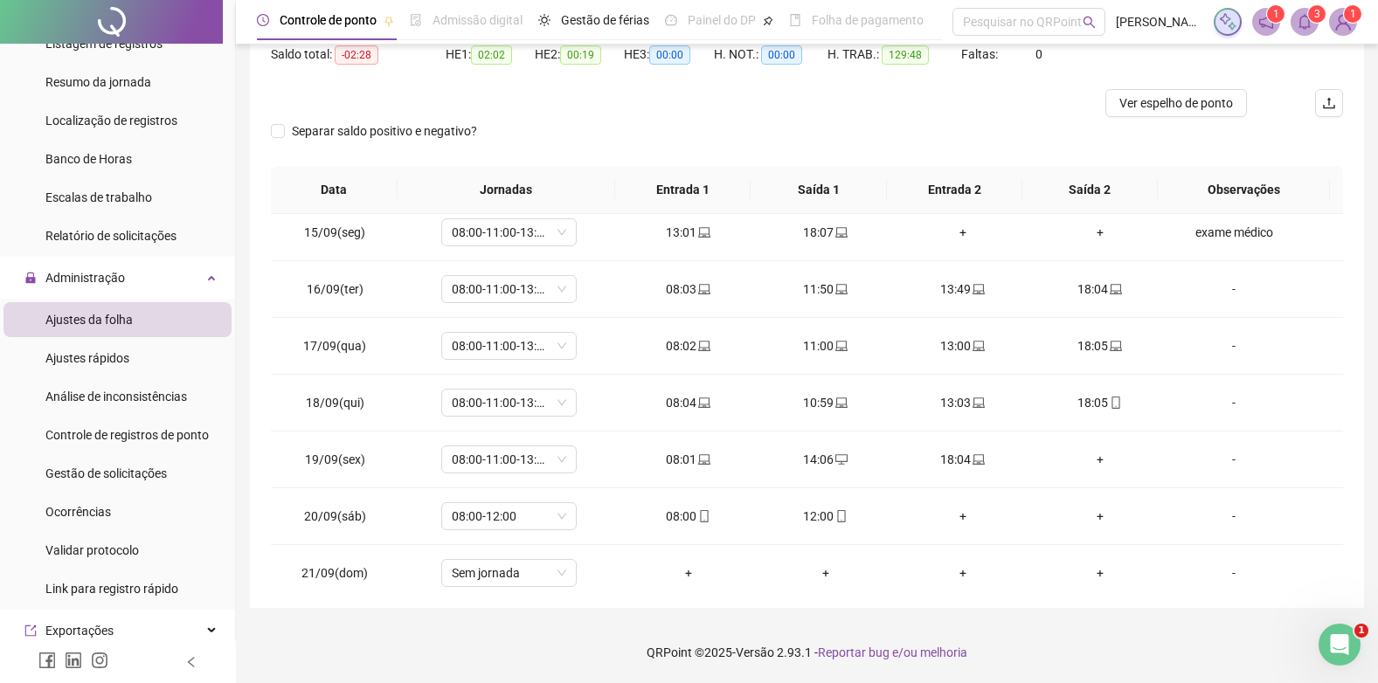
scroll to position [819, 0]
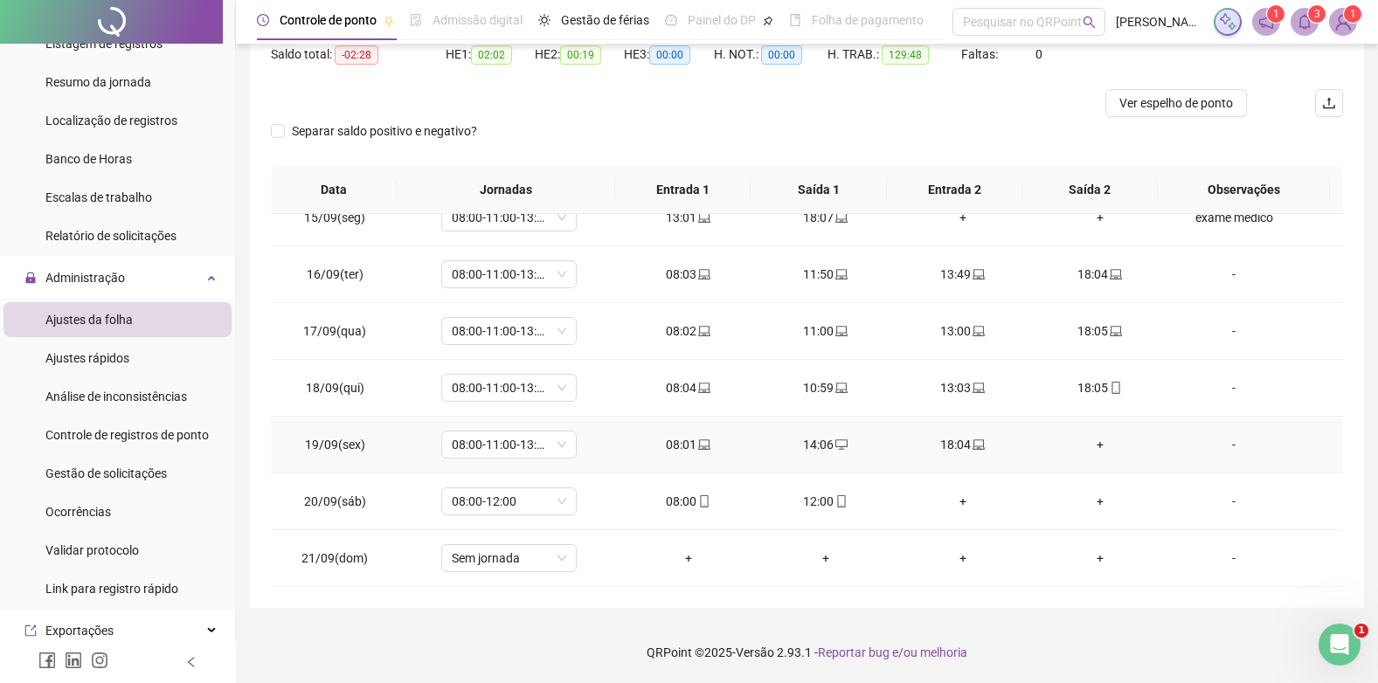
click at [1091, 439] on div "+" at bounding box center [1099, 444] width 109 height 19
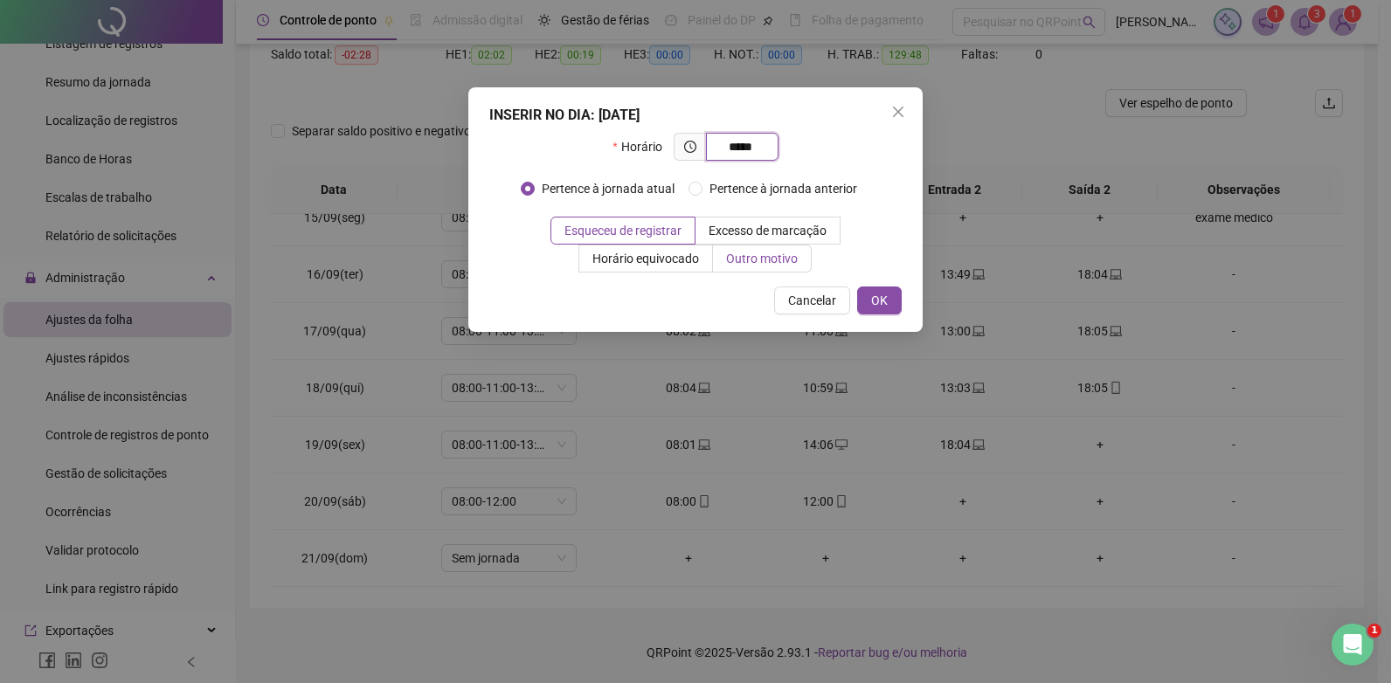
type input "*****"
click at [773, 257] on span "Outro motivo" at bounding box center [762, 259] width 72 height 14
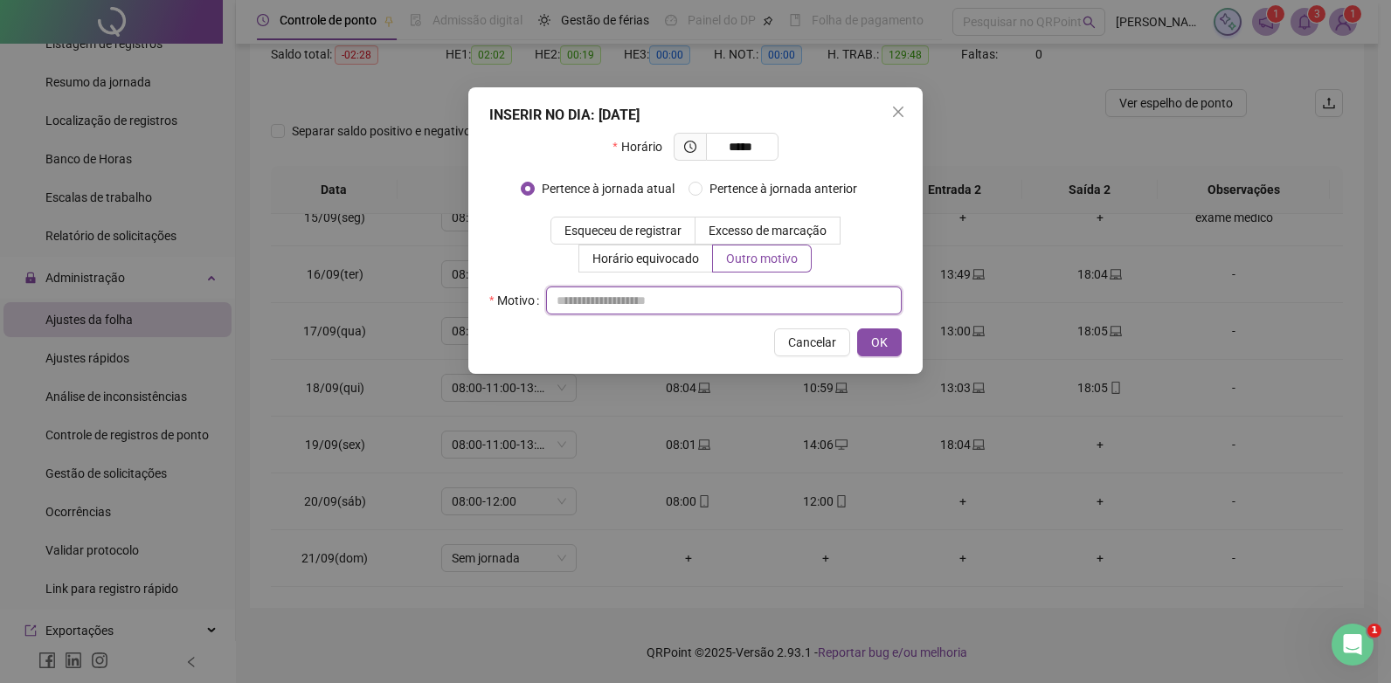
click at [598, 300] on input "text" at bounding box center [724, 301] width 356 height 28
type input "**********"
click at [881, 335] on span "OK" at bounding box center [879, 342] width 17 height 19
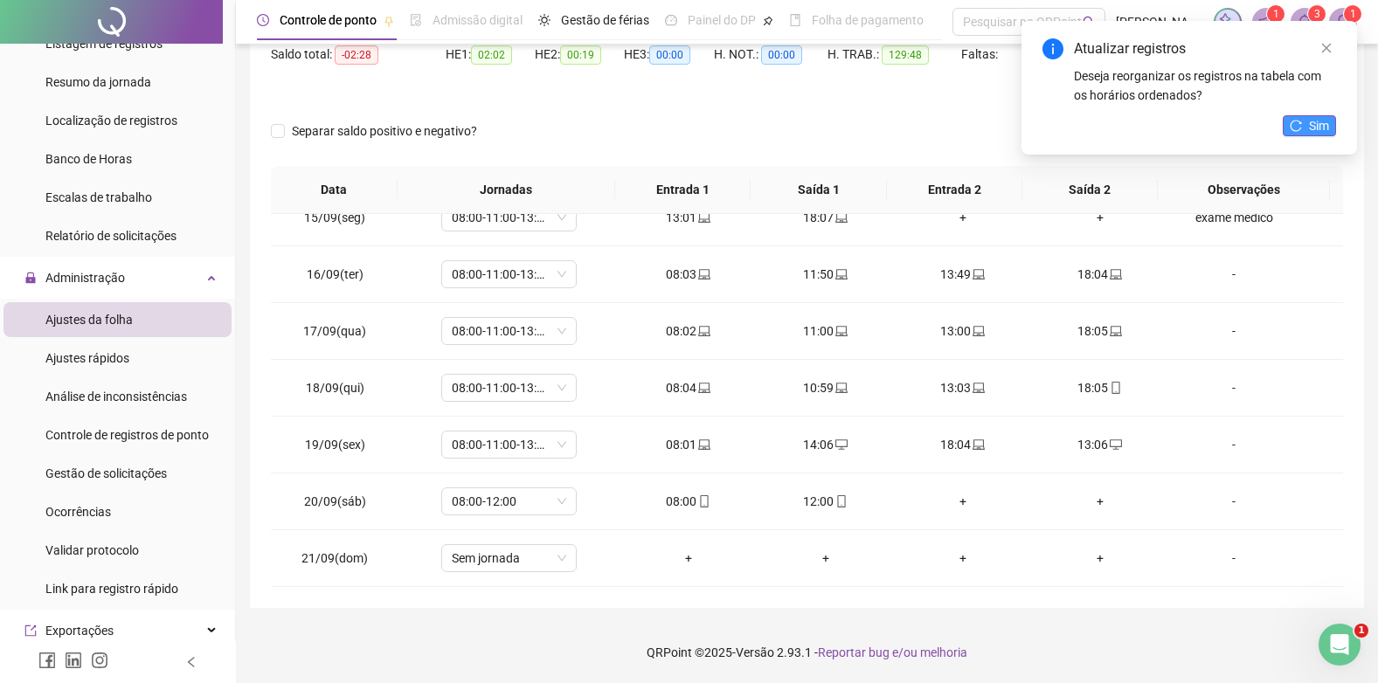
click at [1318, 115] on button "Sim" at bounding box center [1308, 125] width 53 height 21
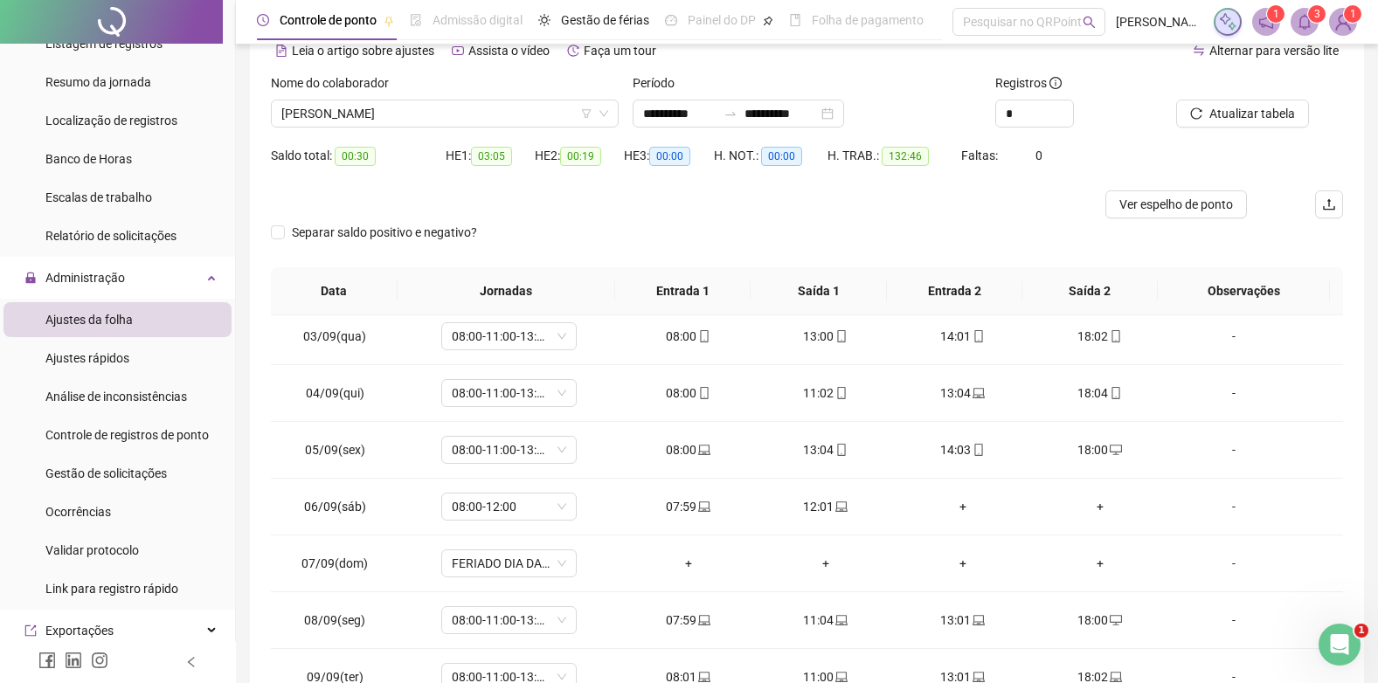
scroll to position [0, 0]
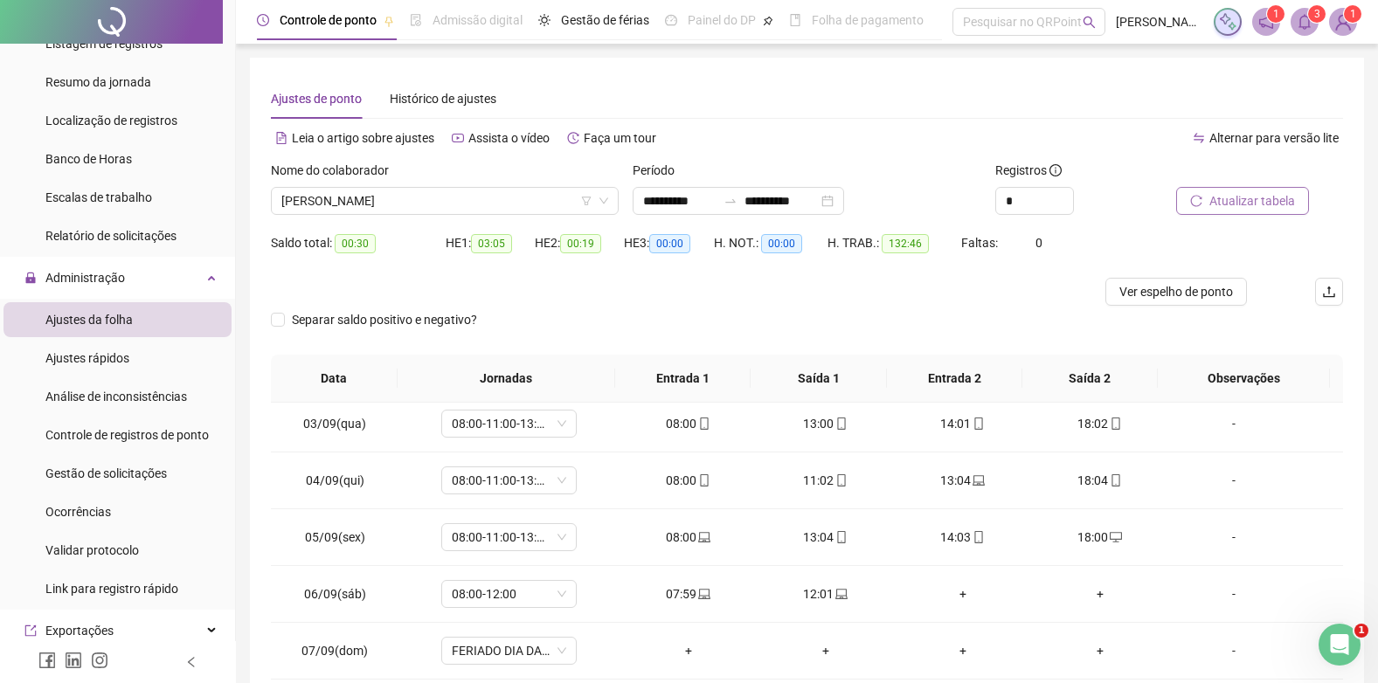
click at [1267, 191] on span "Atualizar tabela" at bounding box center [1252, 200] width 86 height 19
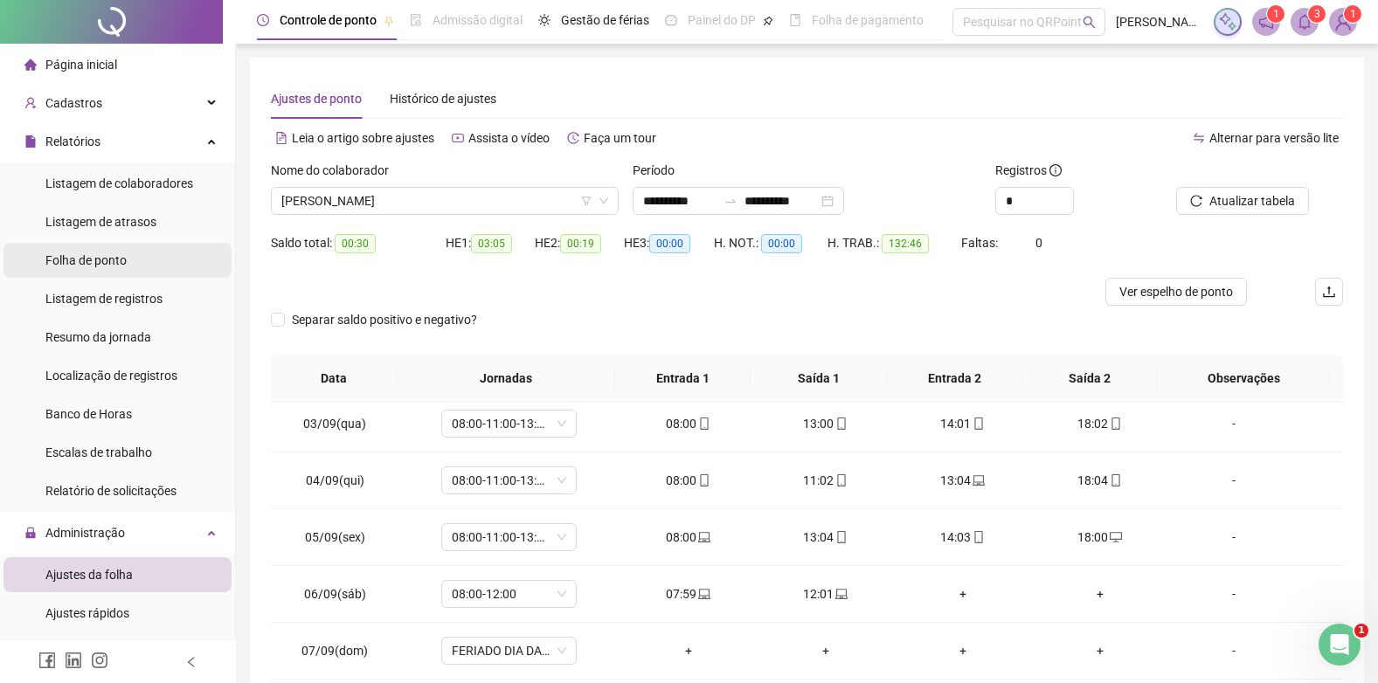
click at [100, 260] on span "Folha de ponto" at bounding box center [85, 260] width 81 height 14
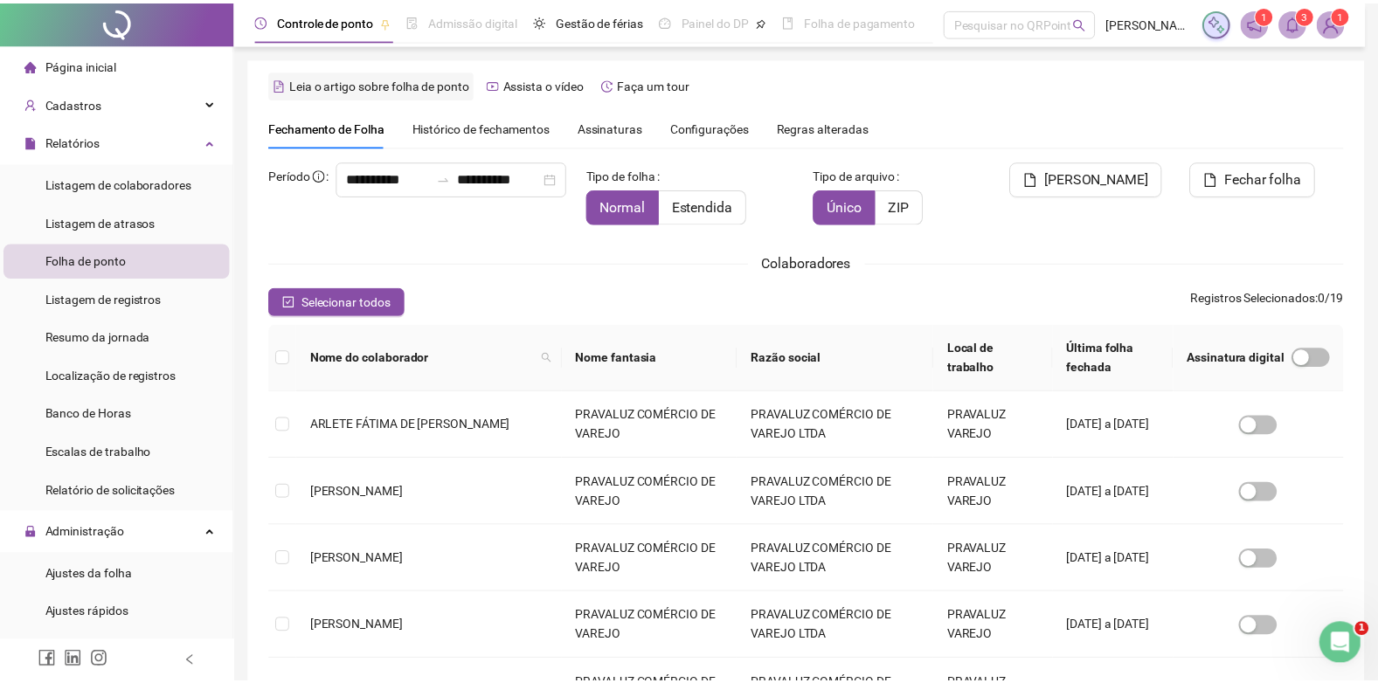
scroll to position [17, 0]
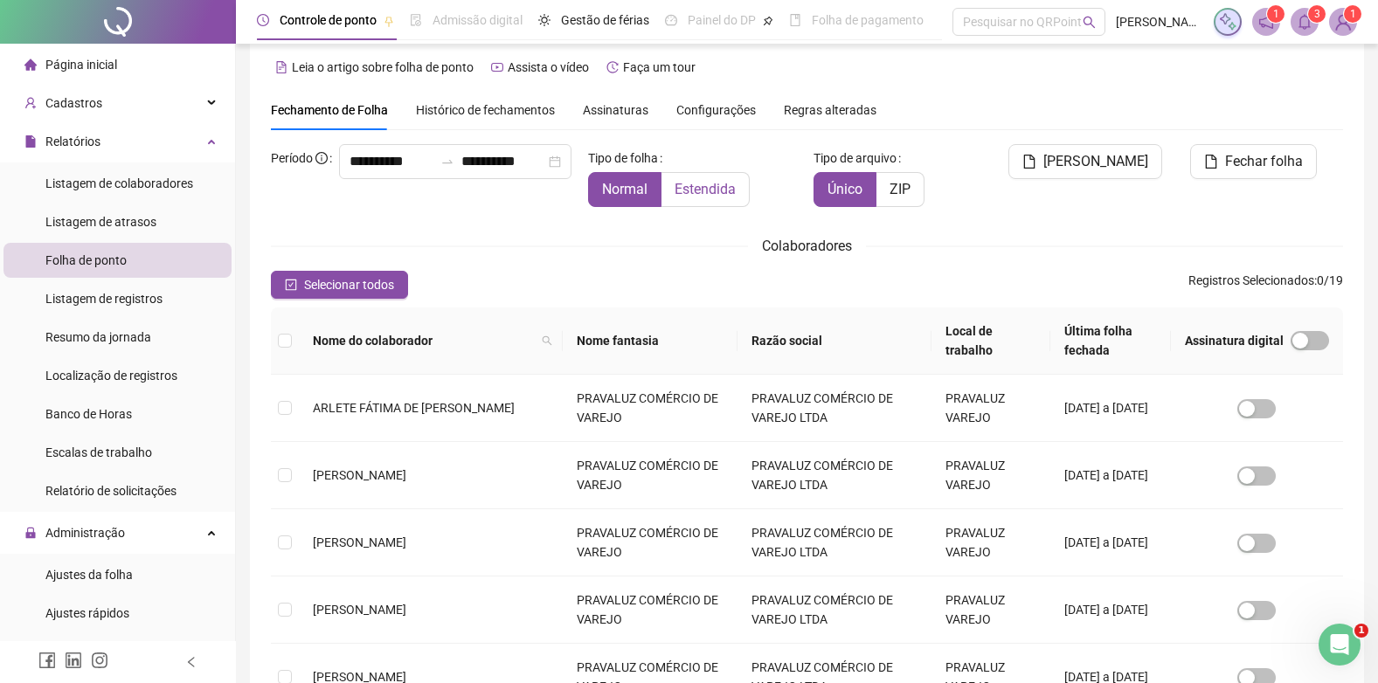
click at [711, 183] on span "Estendida" at bounding box center [704, 189] width 61 height 17
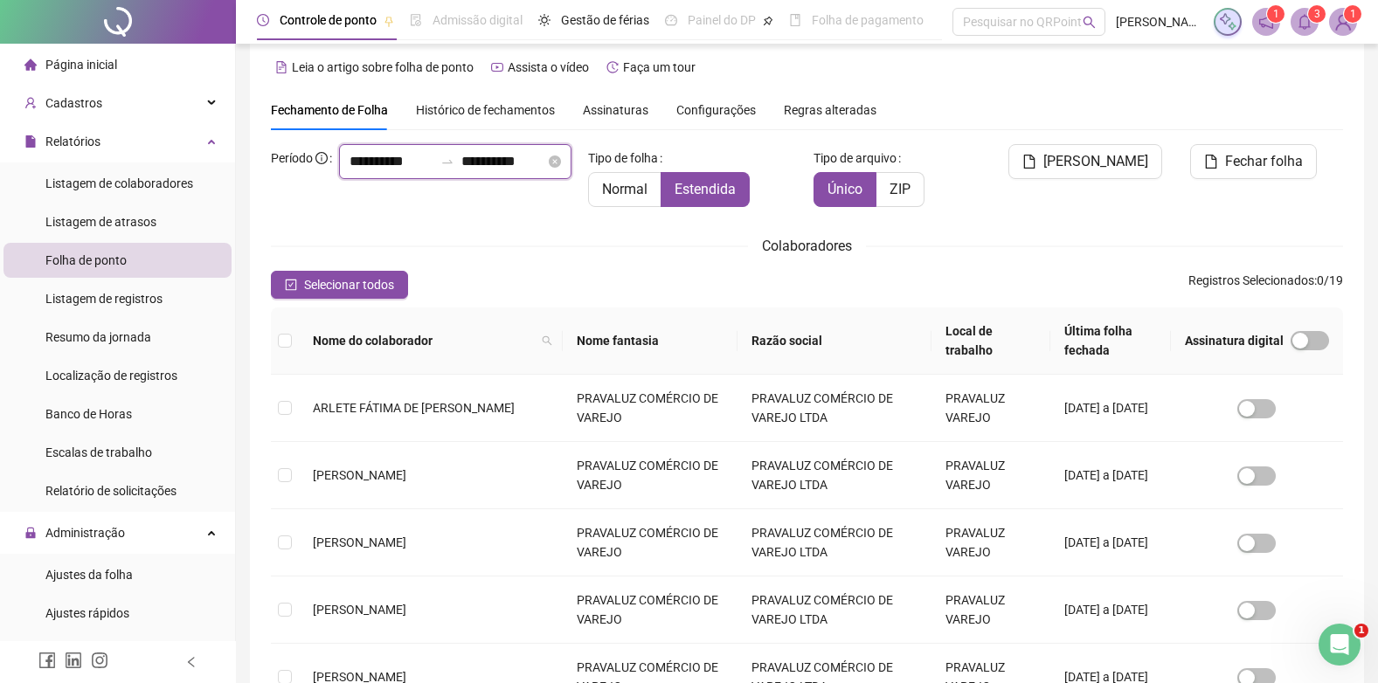
click at [349, 172] on input "**********" at bounding box center [391, 161] width 84 height 21
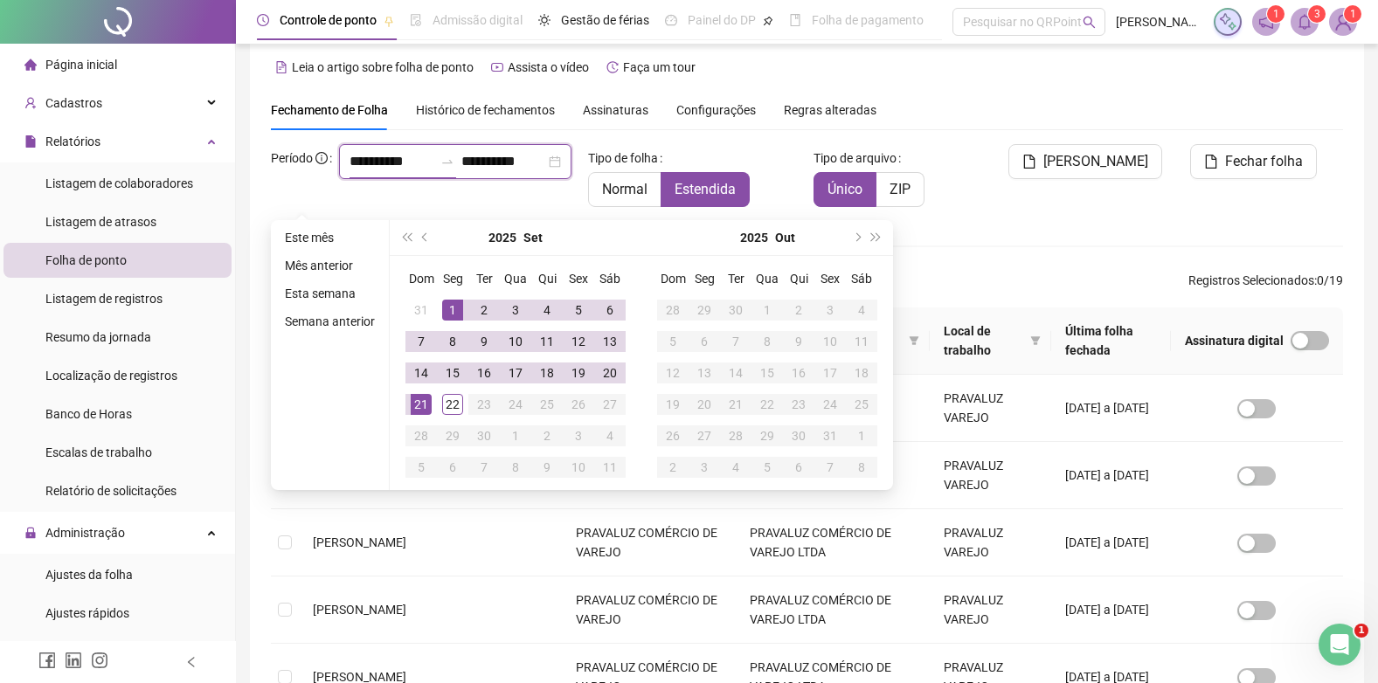
type input "**********"
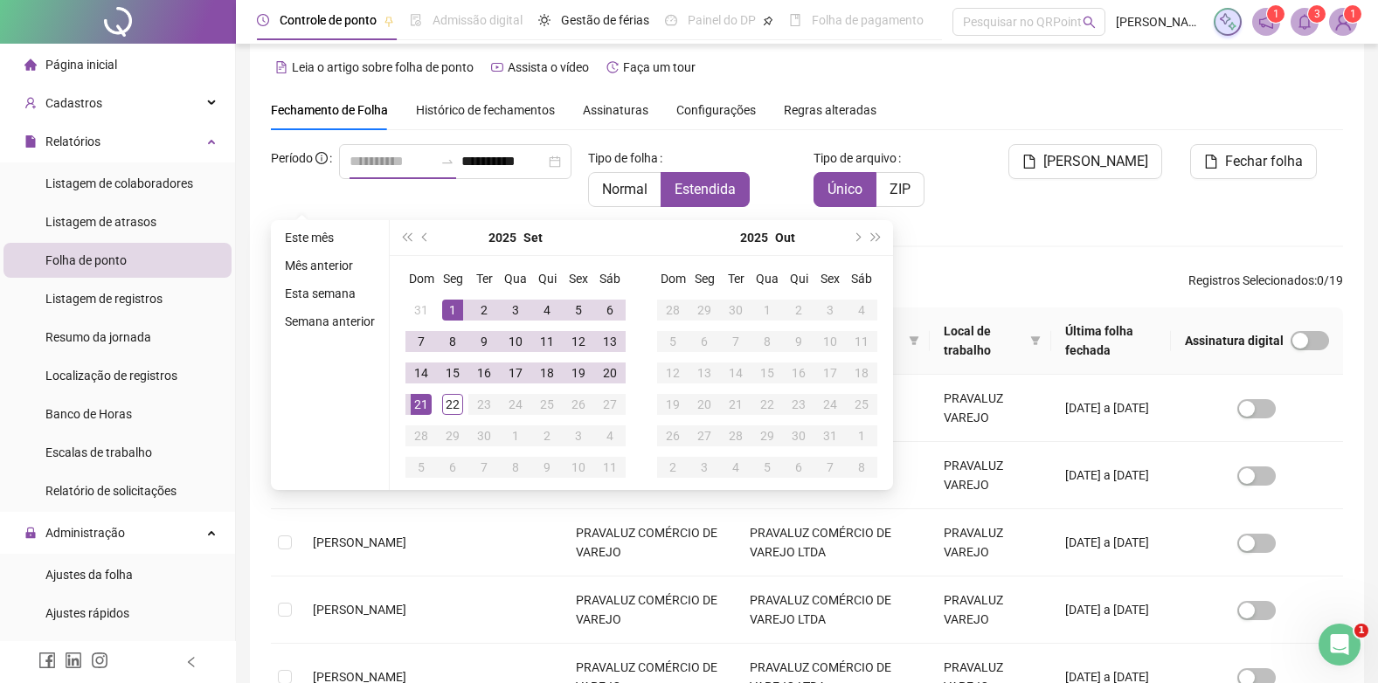
click at [445, 306] on div "1" at bounding box center [452, 310] width 21 height 21
type input "**********"
click at [438, 405] on td "22" at bounding box center [452, 404] width 31 height 31
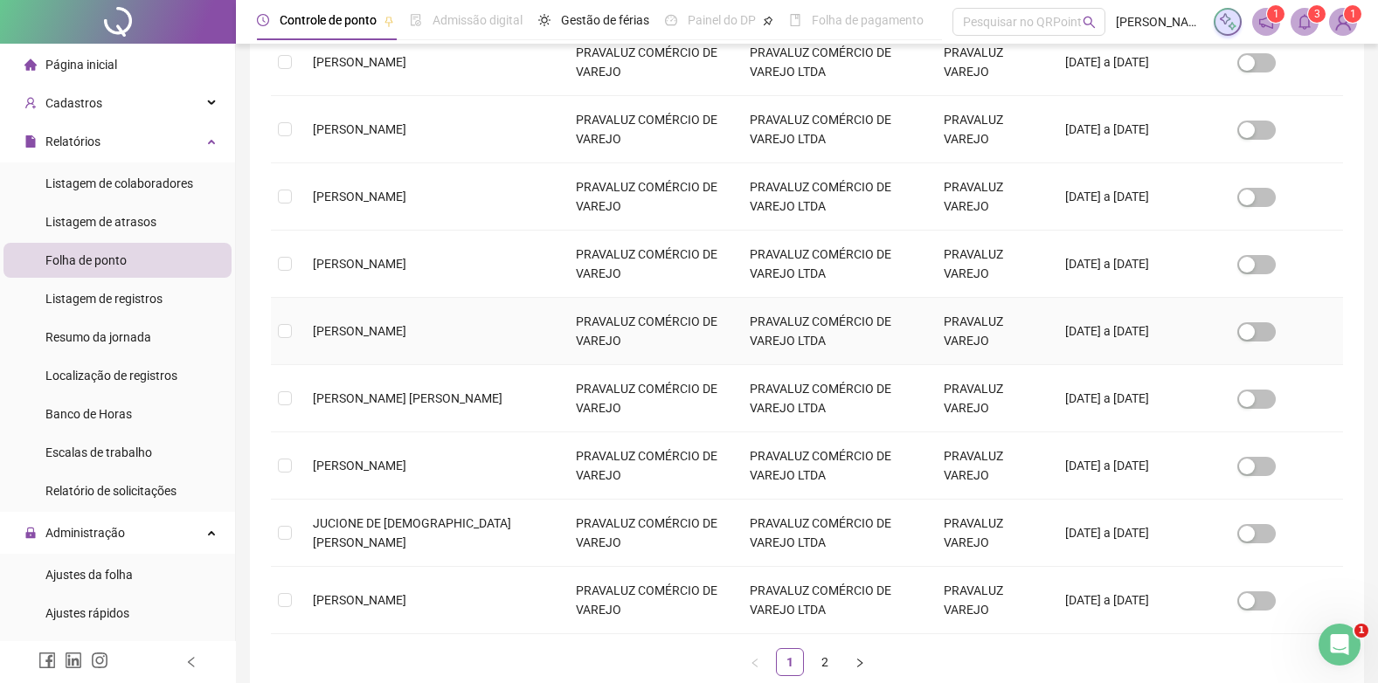
scroll to position [533, 0]
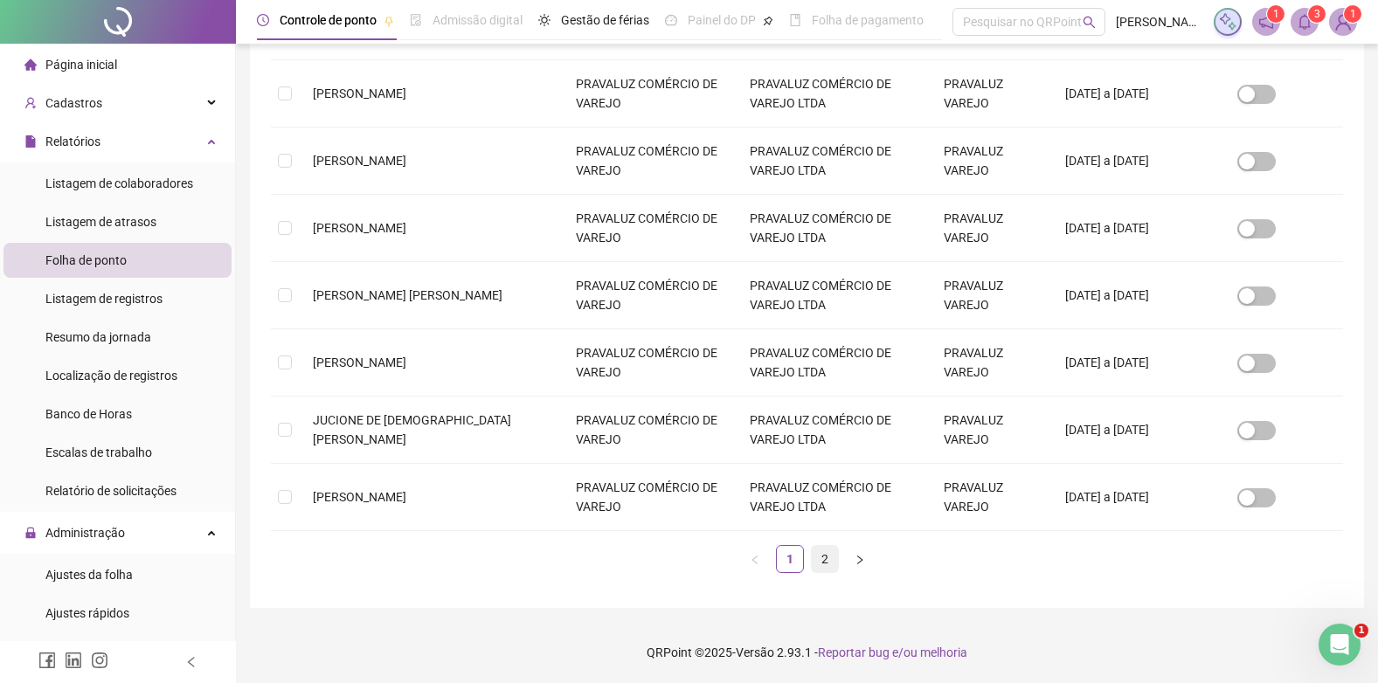
click at [826, 556] on link "2" at bounding box center [824, 559] width 26 height 26
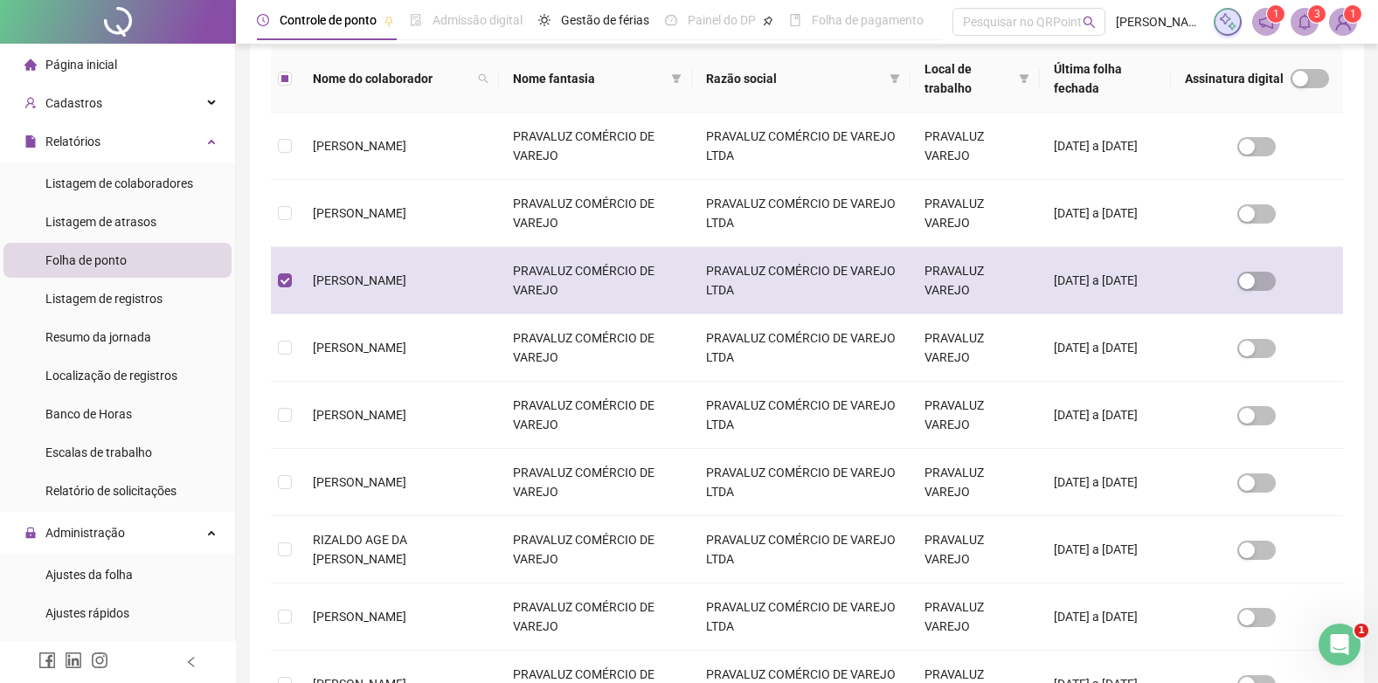
scroll to position [17, 0]
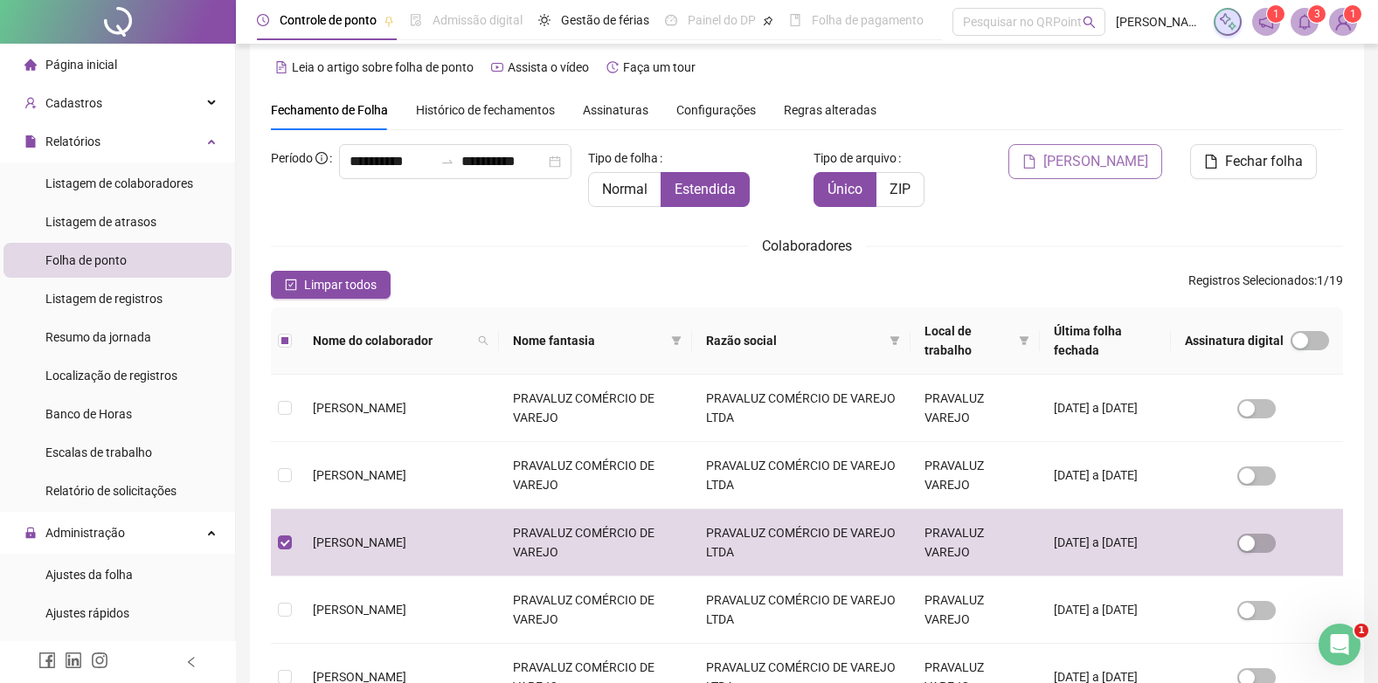
click at [1108, 156] on span "[PERSON_NAME]" at bounding box center [1095, 161] width 105 height 21
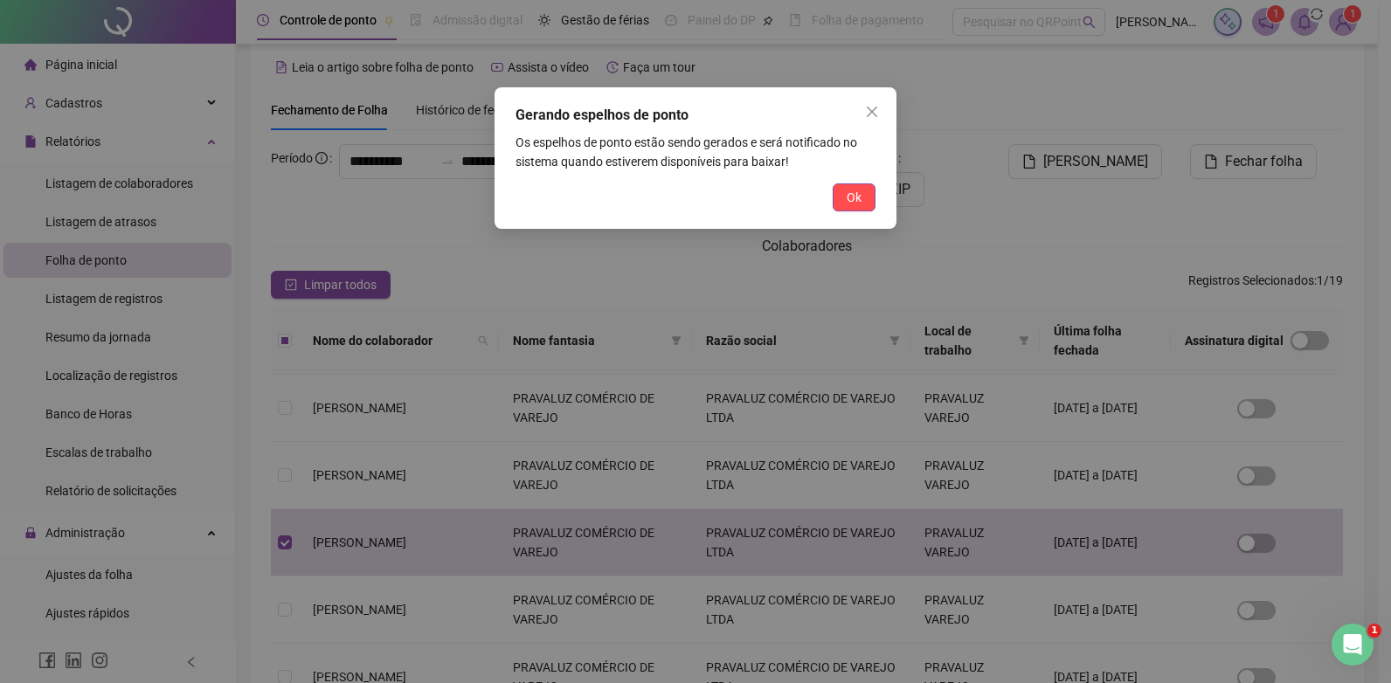
click at [848, 188] on span "Ok" at bounding box center [853, 197] width 15 height 19
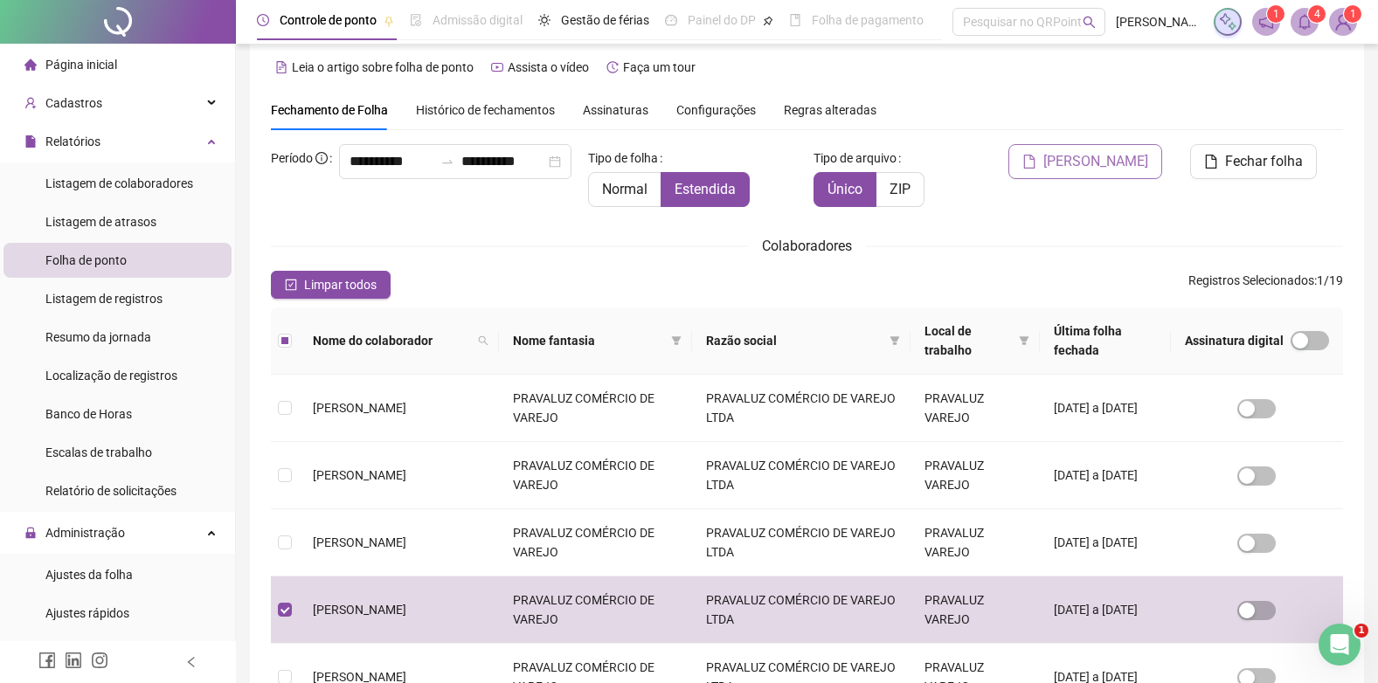
click at [1087, 152] on span "[PERSON_NAME]" at bounding box center [1095, 161] width 105 height 21
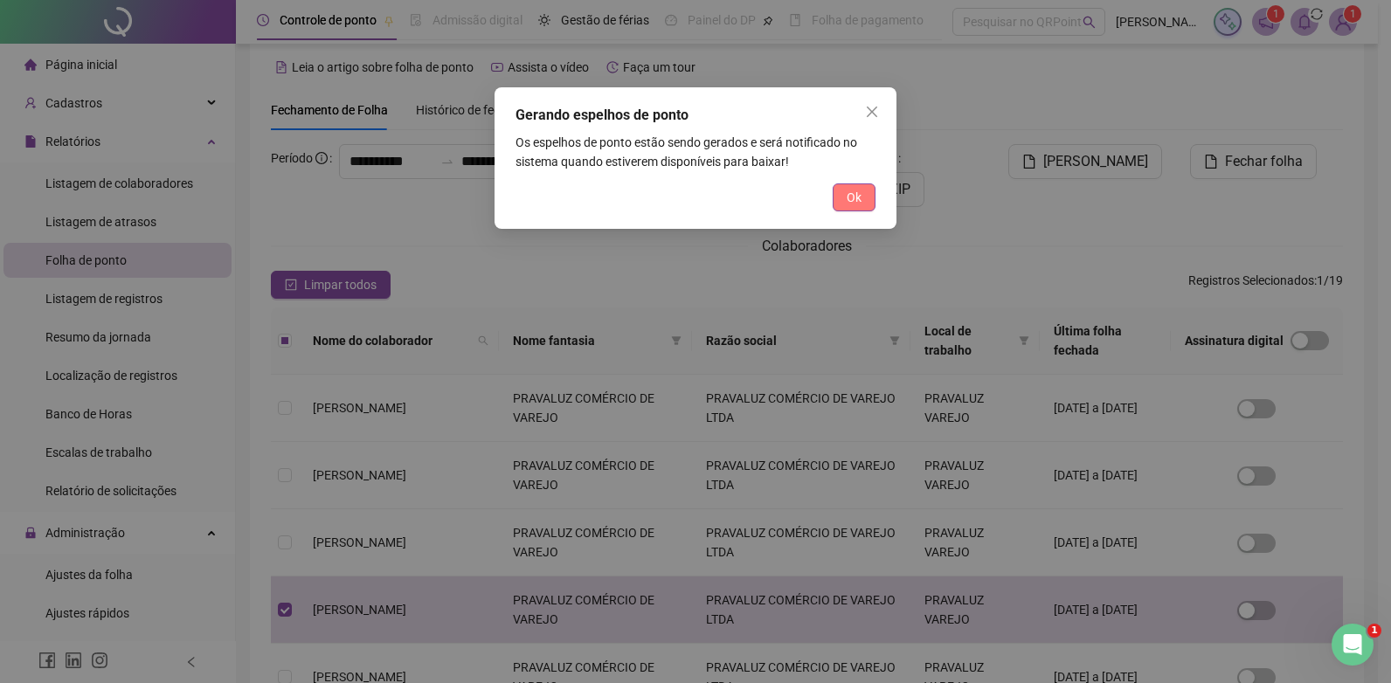
click at [852, 202] on span "Ok" at bounding box center [853, 197] width 15 height 19
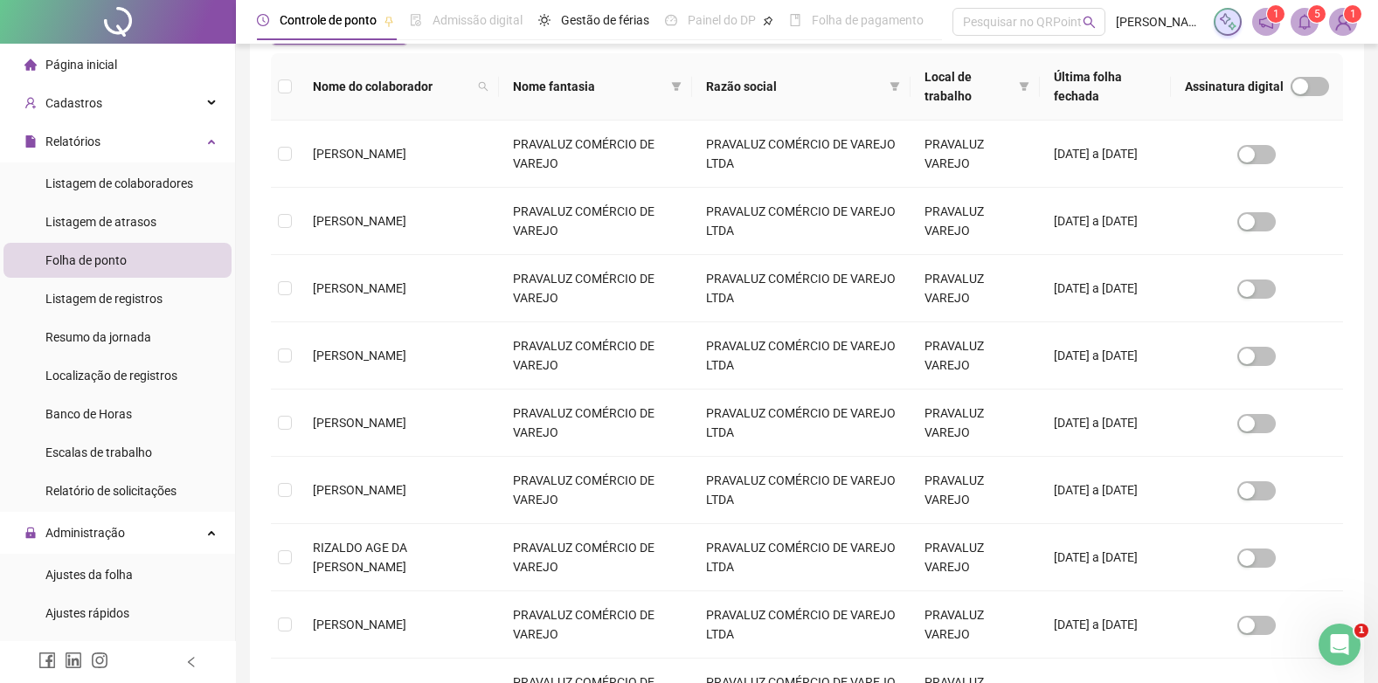
scroll to position [279, 0]
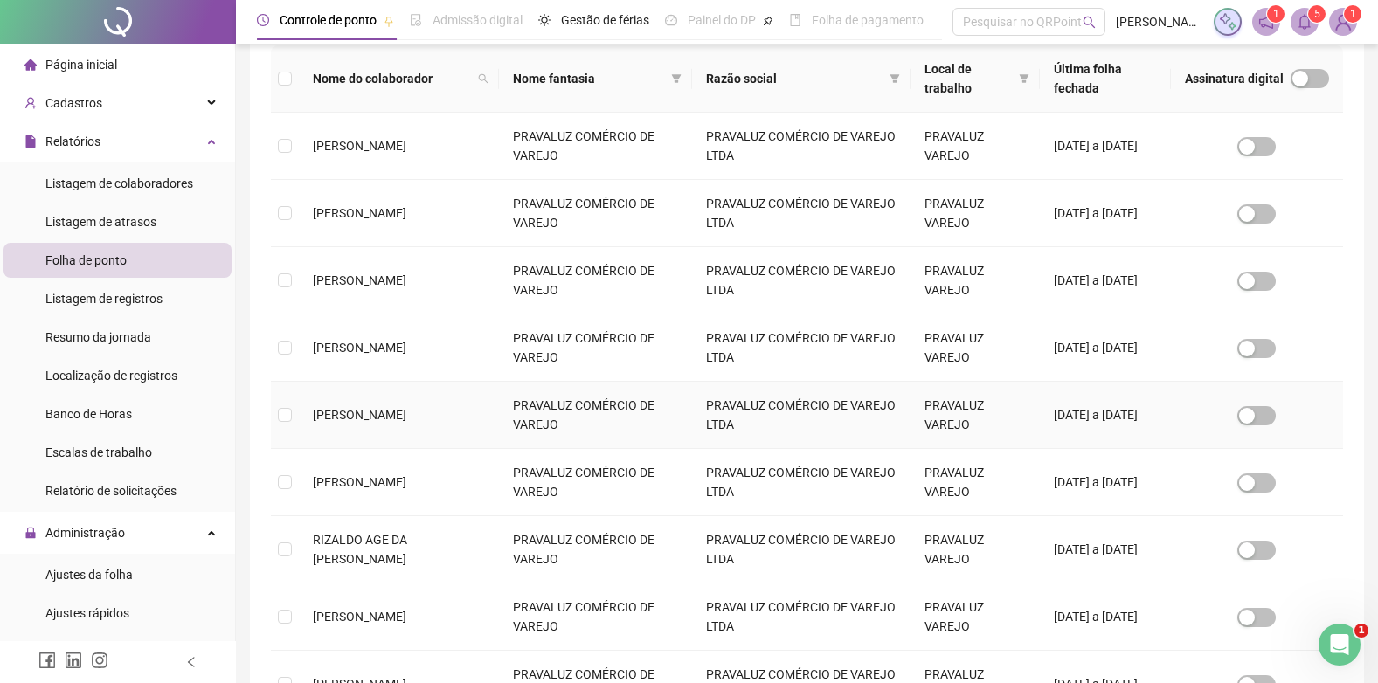
click at [292, 416] on td at bounding box center [285, 415] width 28 height 67
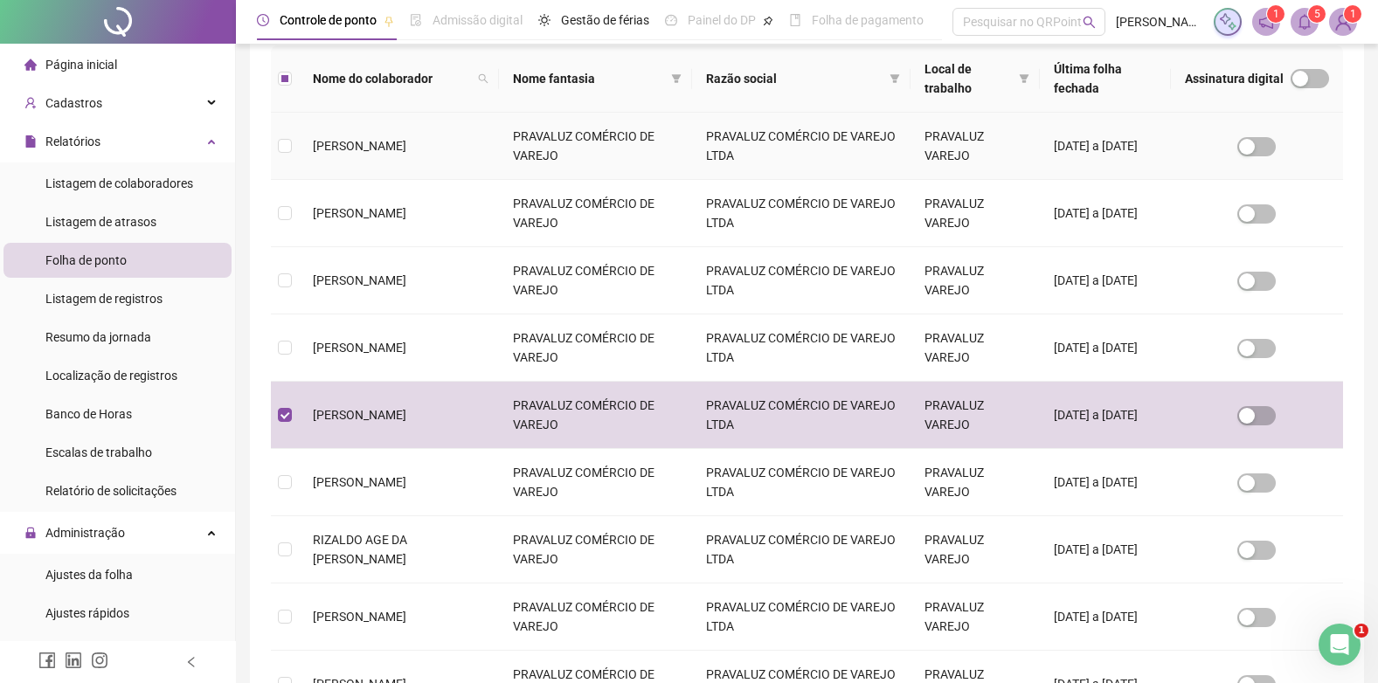
scroll to position [17, 0]
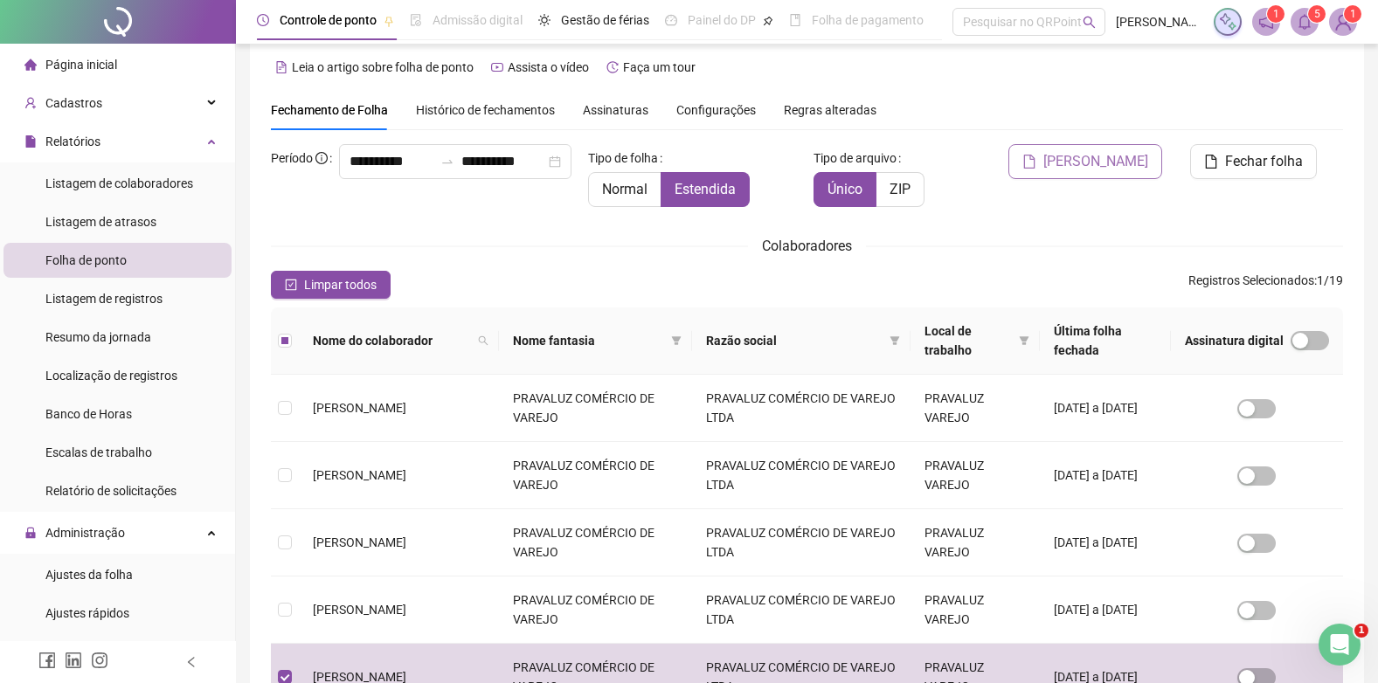
click at [1092, 155] on span "[PERSON_NAME]" at bounding box center [1095, 161] width 105 height 21
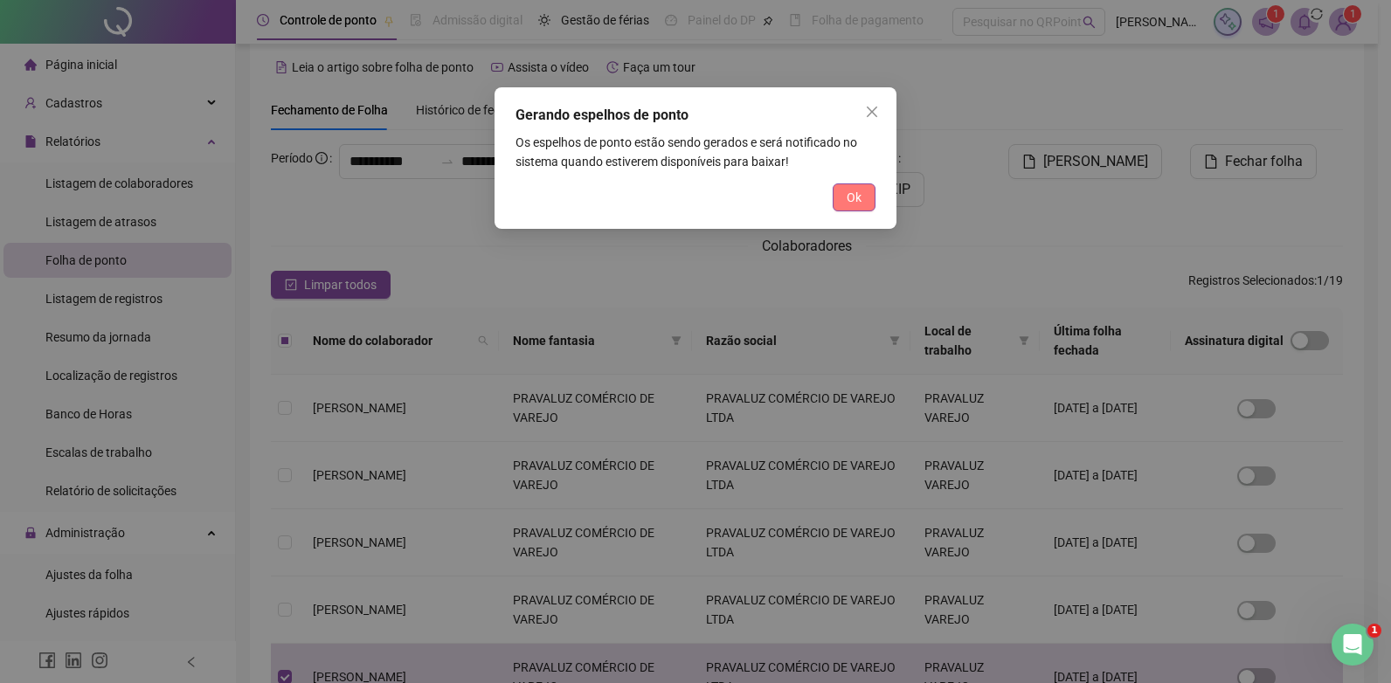
click at [852, 192] on span "Ok" at bounding box center [853, 197] width 15 height 19
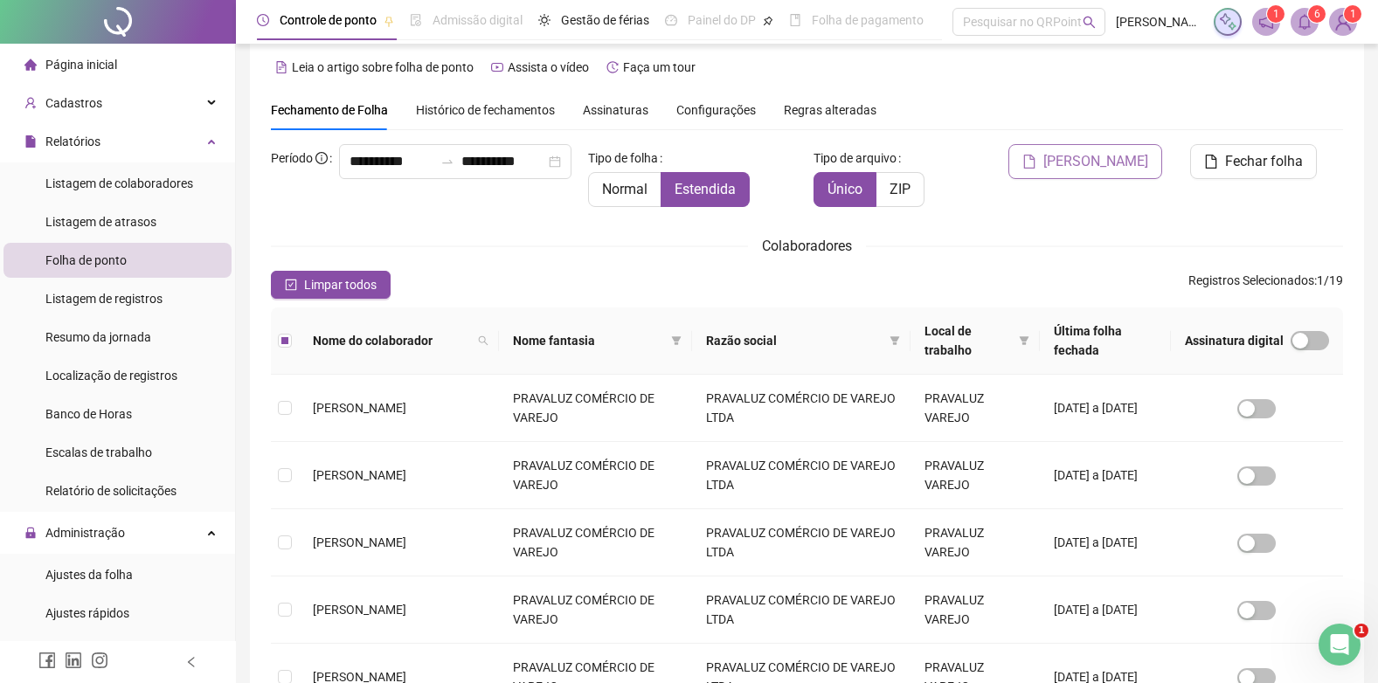
click at [1102, 155] on span "[PERSON_NAME]" at bounding box center [1095, 161] width 105 height 21
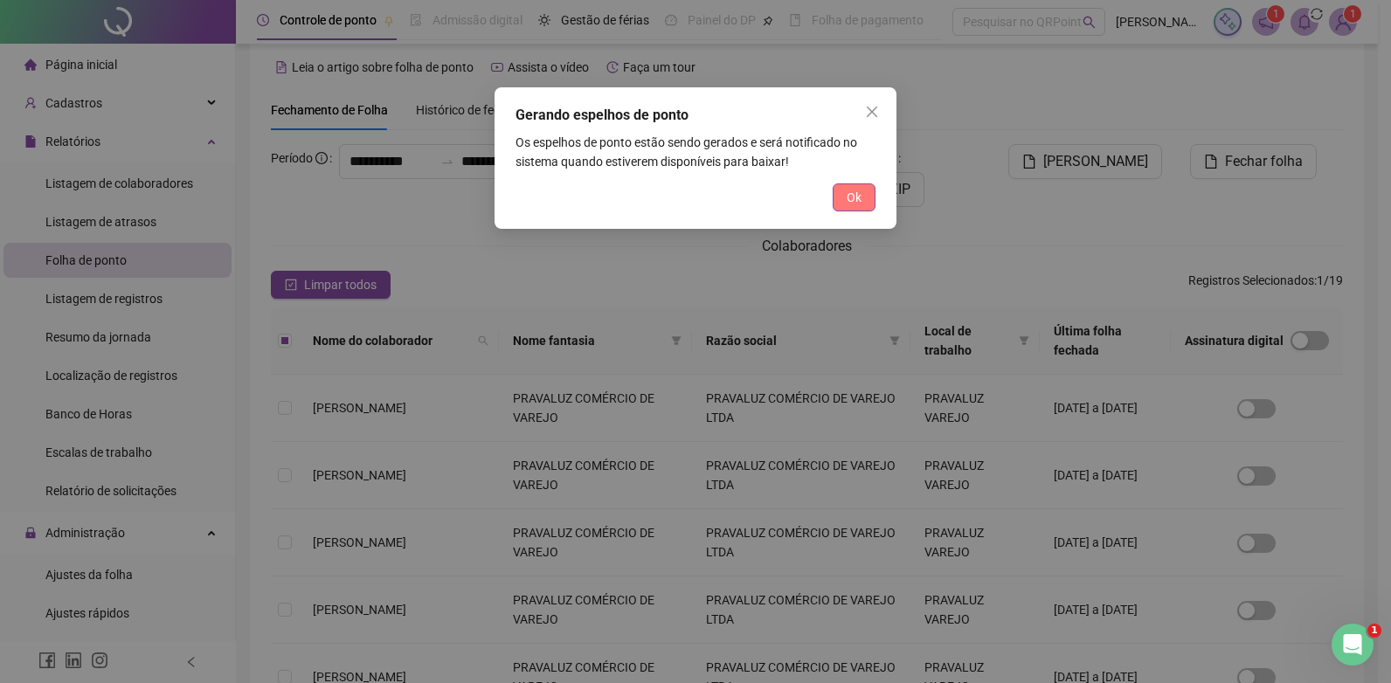
click at [867, 200] on button "Ok" at bounding box center [853, 197] width 43 height 28
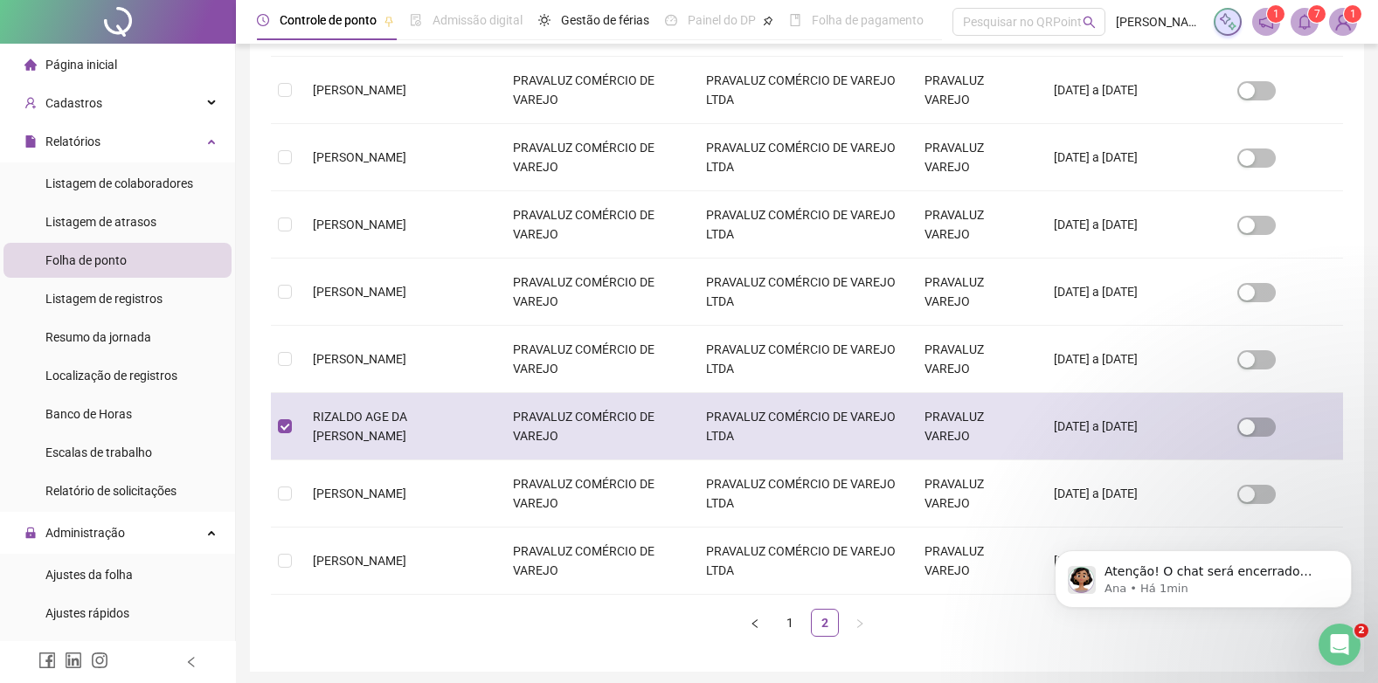
scroll to position [453, 0]
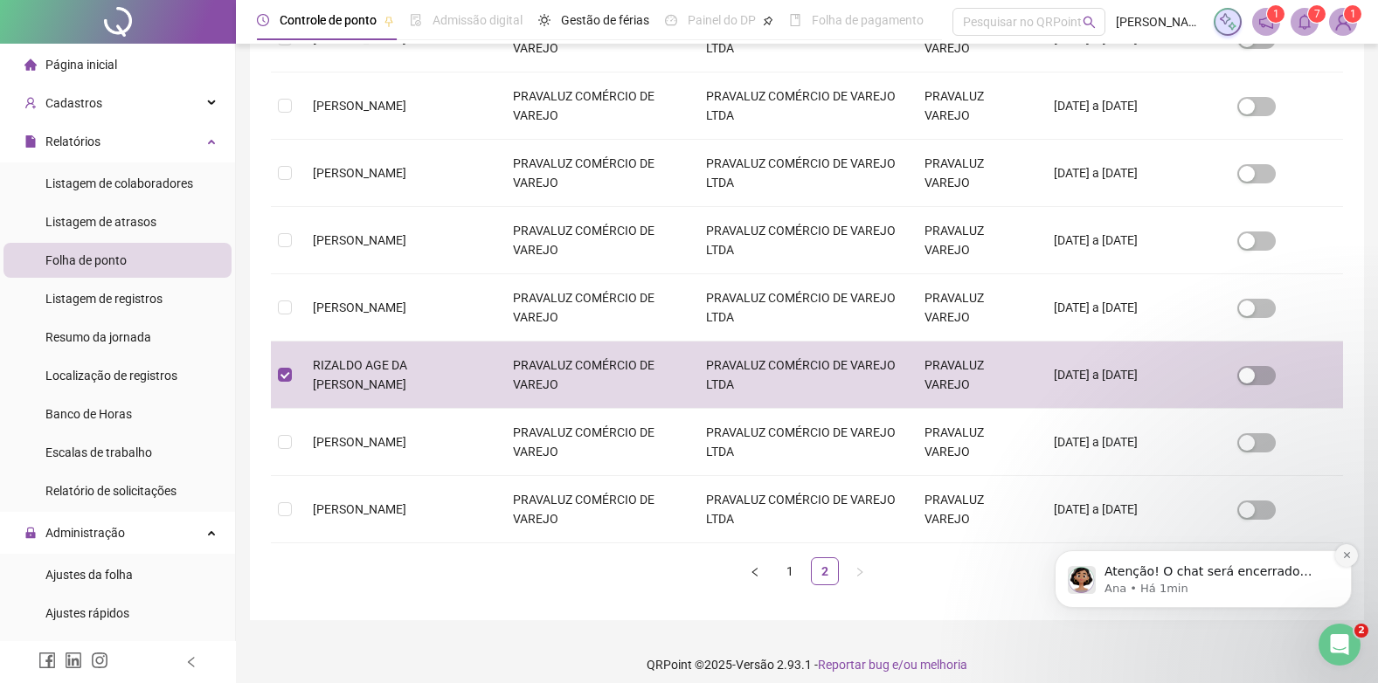
click at [1354, 559] on button "Dismiss notification" at bounding box center [1346, 555] width 23 height 23
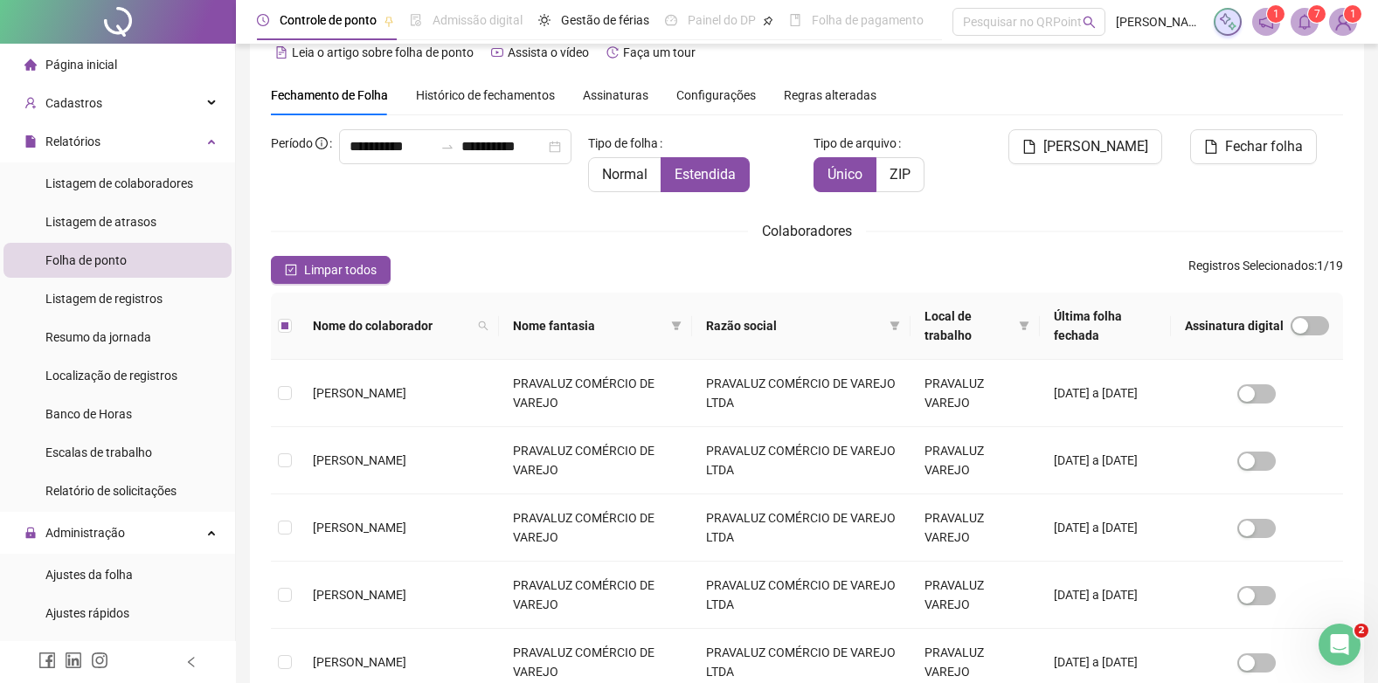
scroll to position [17, 0]
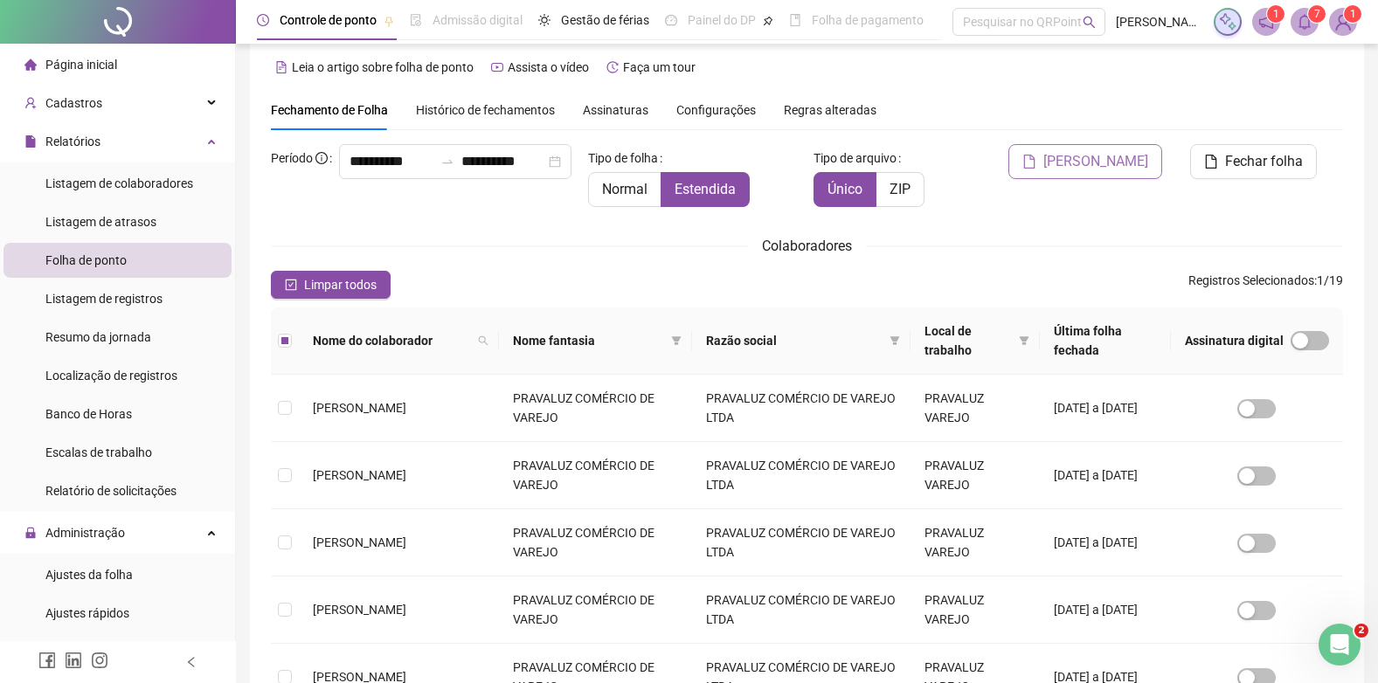
click at [1094, 155] on span "[PERSON_NAME]" at bounding box center [1095, 161] width 105 height 21
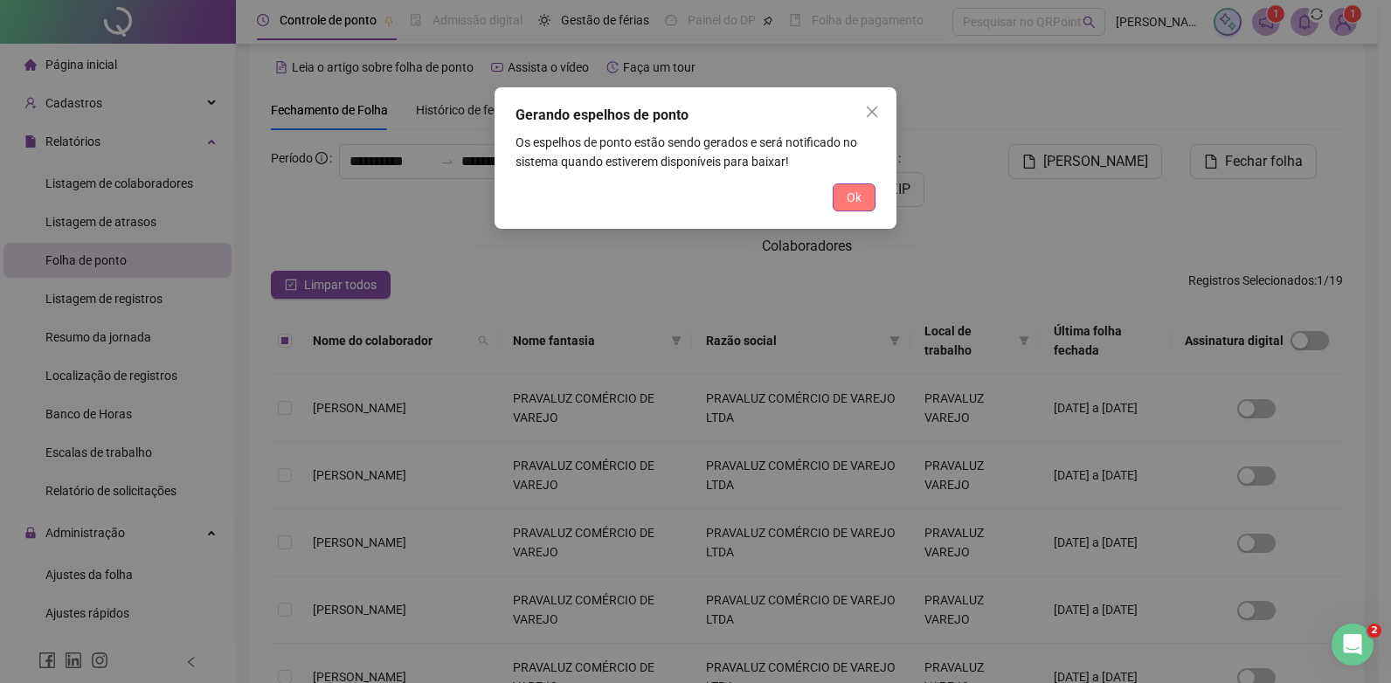
click at [857, 194] on span "Ok" at bounding box center [853, 197] width 15 height 19
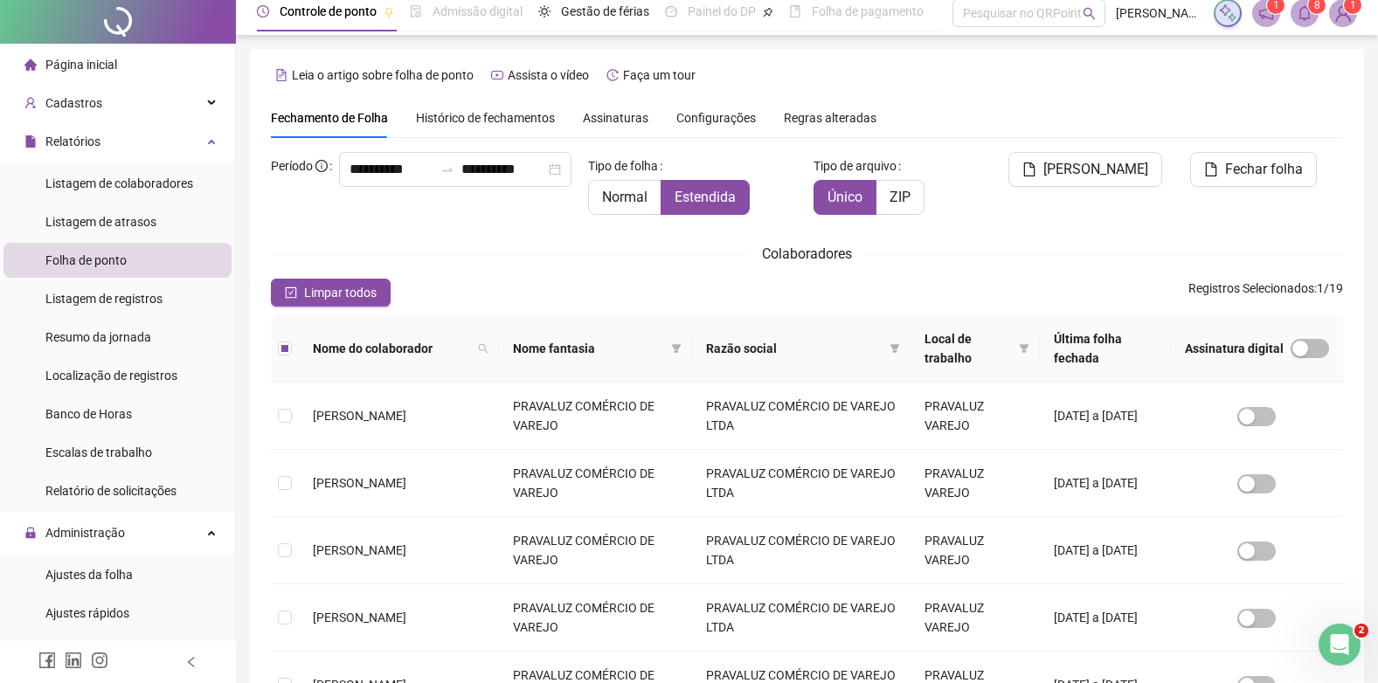
scroll to position [0, 0]
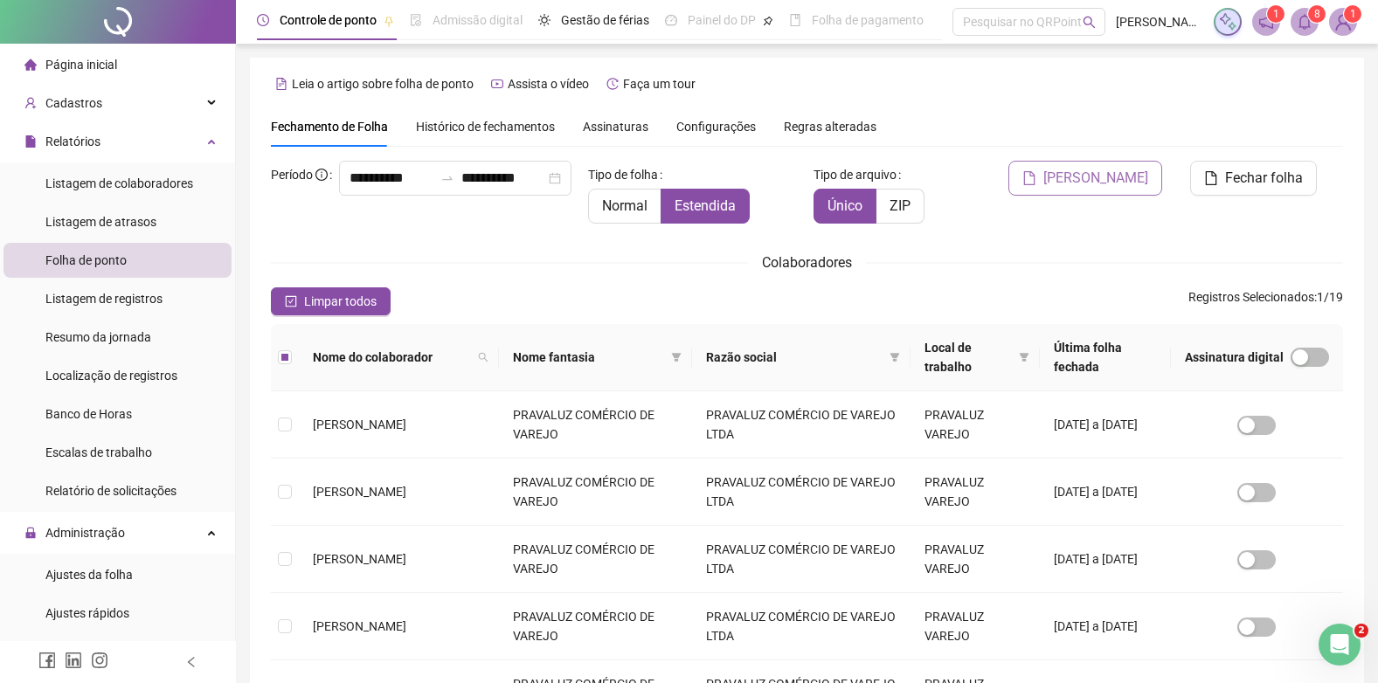
click at [1063, 181] on span "[PERSON_NAME]" at bounding box center [1095, 178] width 105 height 21
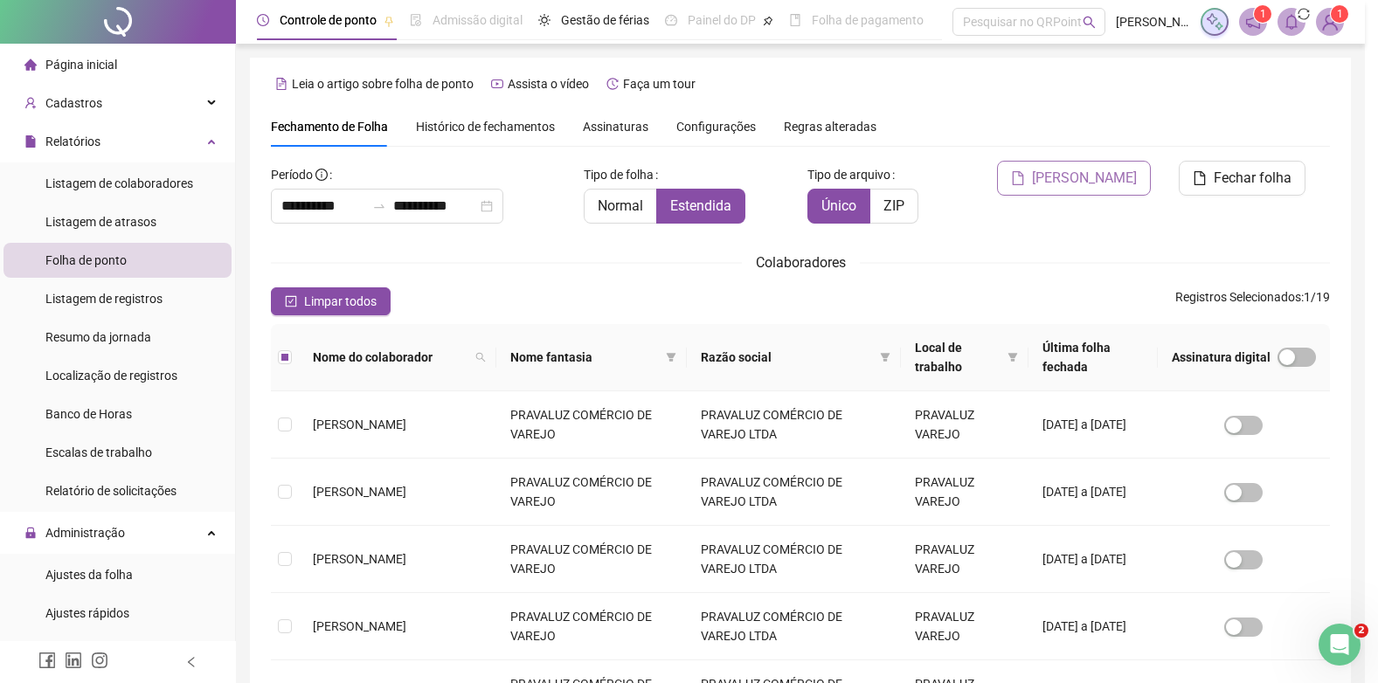
scroll to position [17, 0]
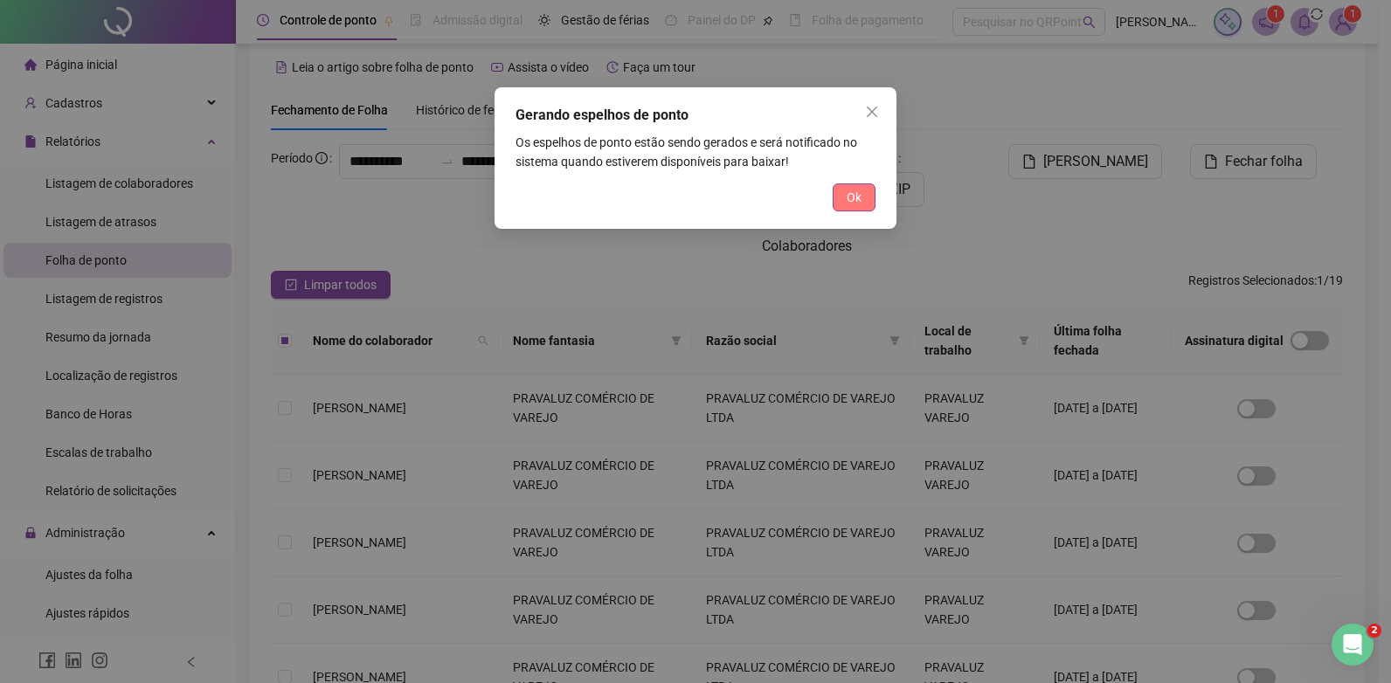
click at [860, 197] on span "Ok" at bounding box center [853, 197] width 15 height 19
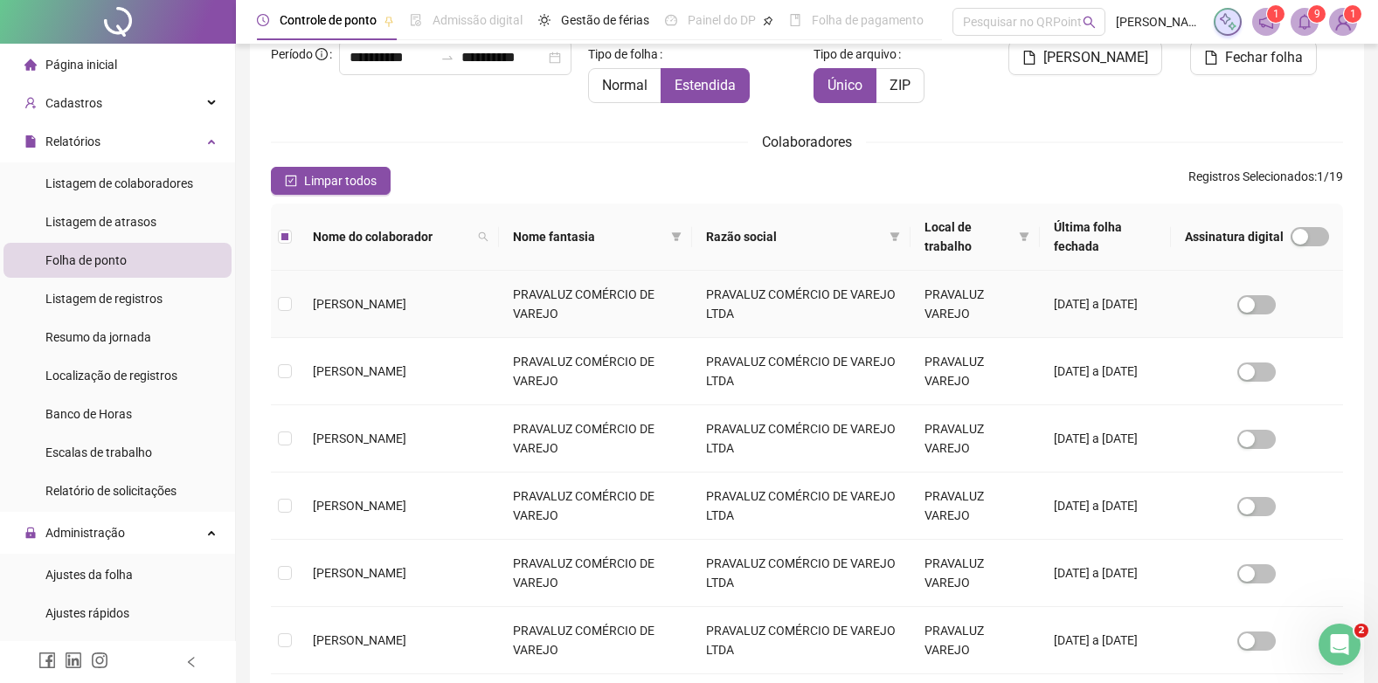
scroll to position [0, 0]
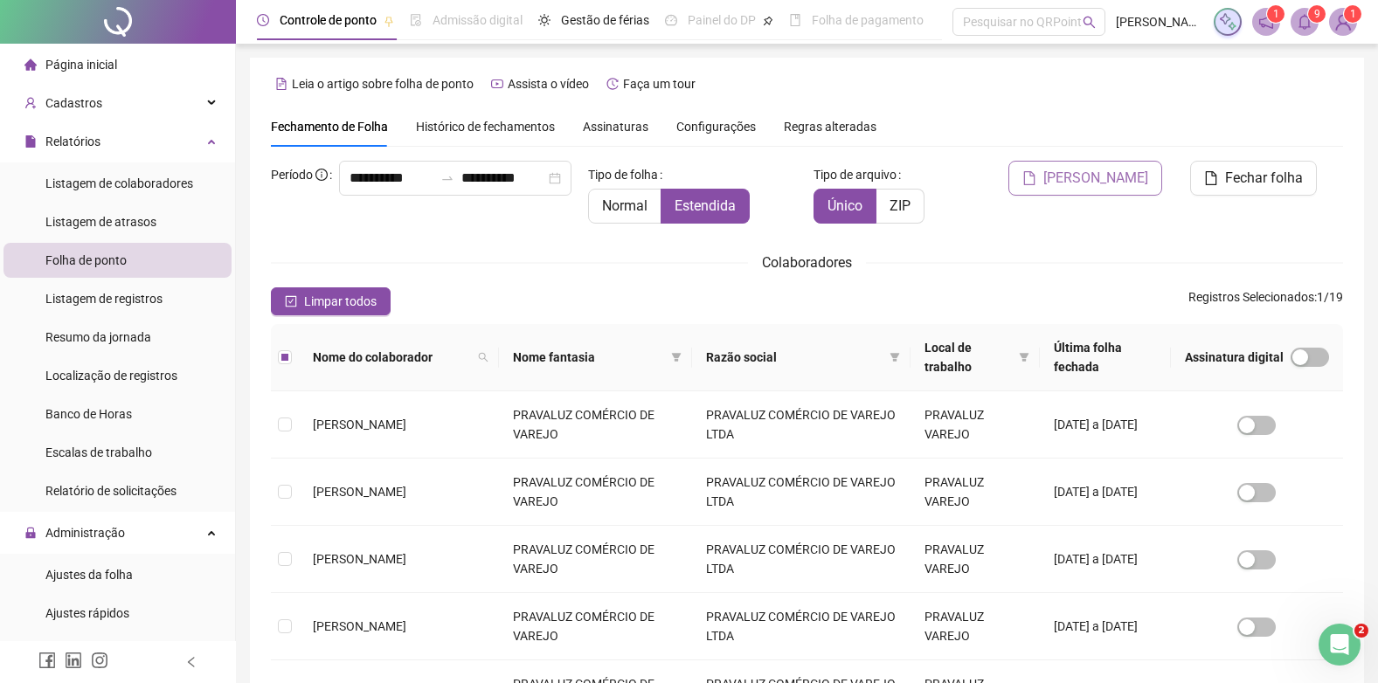
click at [1117, 171] on span "[PERSON_NAME]" at bounding box center [1095, 178] width 105 height 21
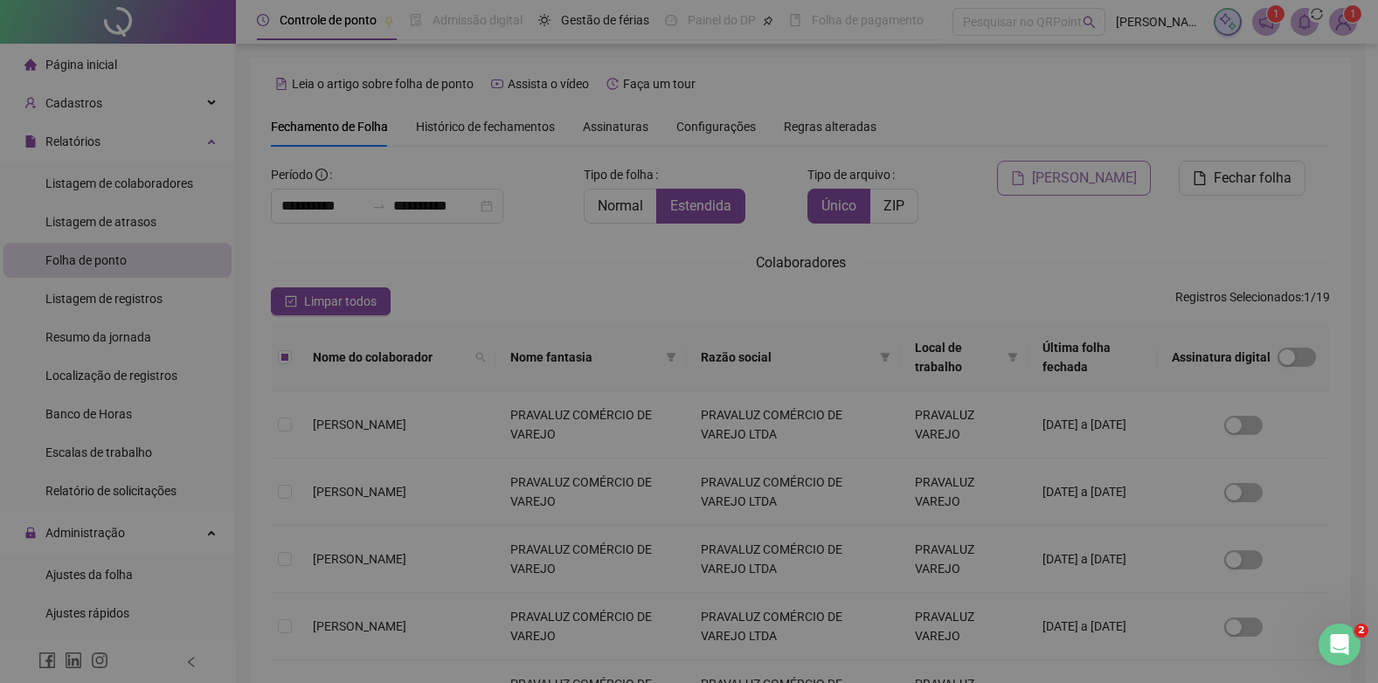
scroll to position [17, 0]
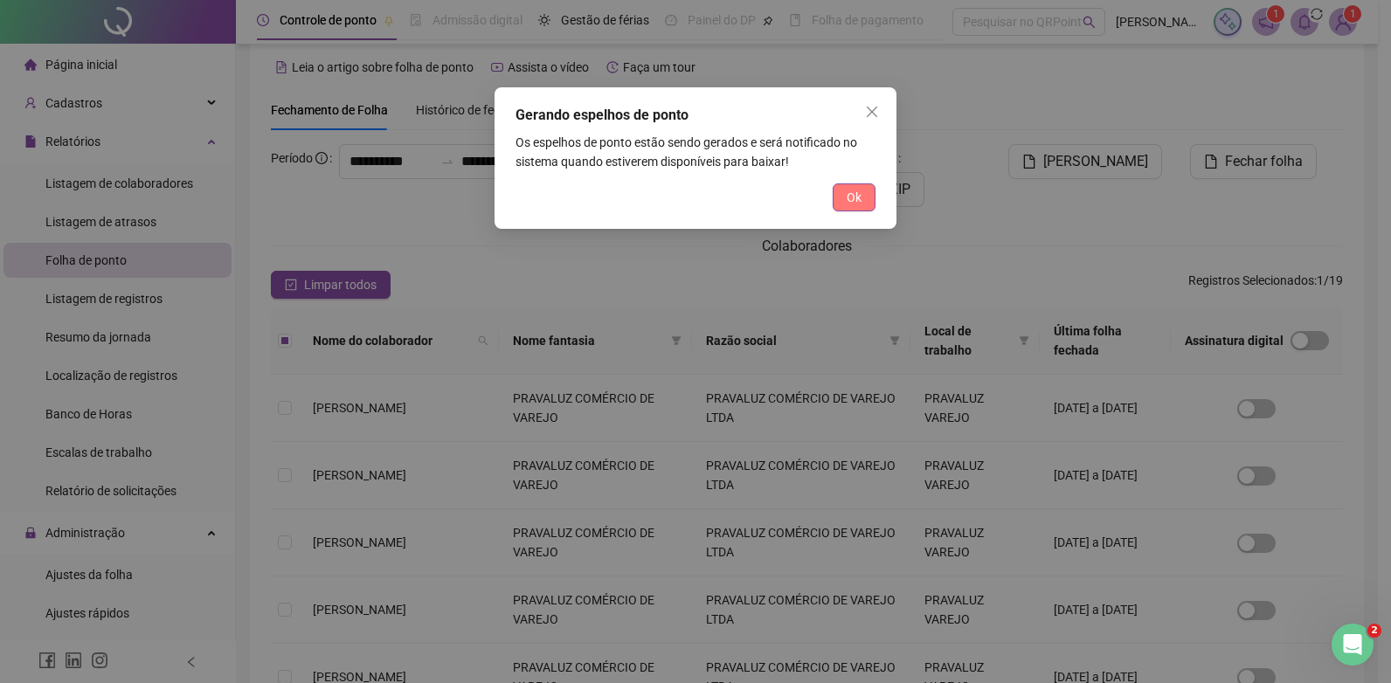
click at [842, 190] on button "Ok" at bounding box center [853, 197] width 43 height 28
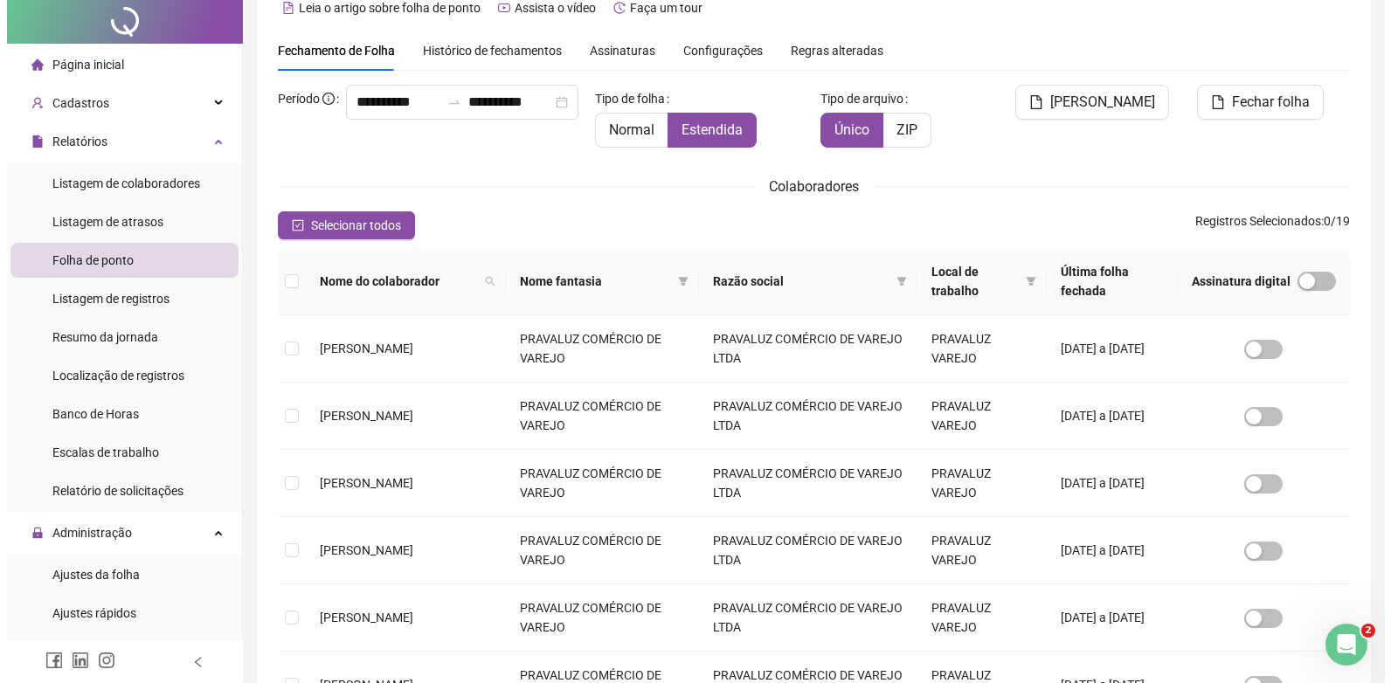
scroll to position [0, 0]
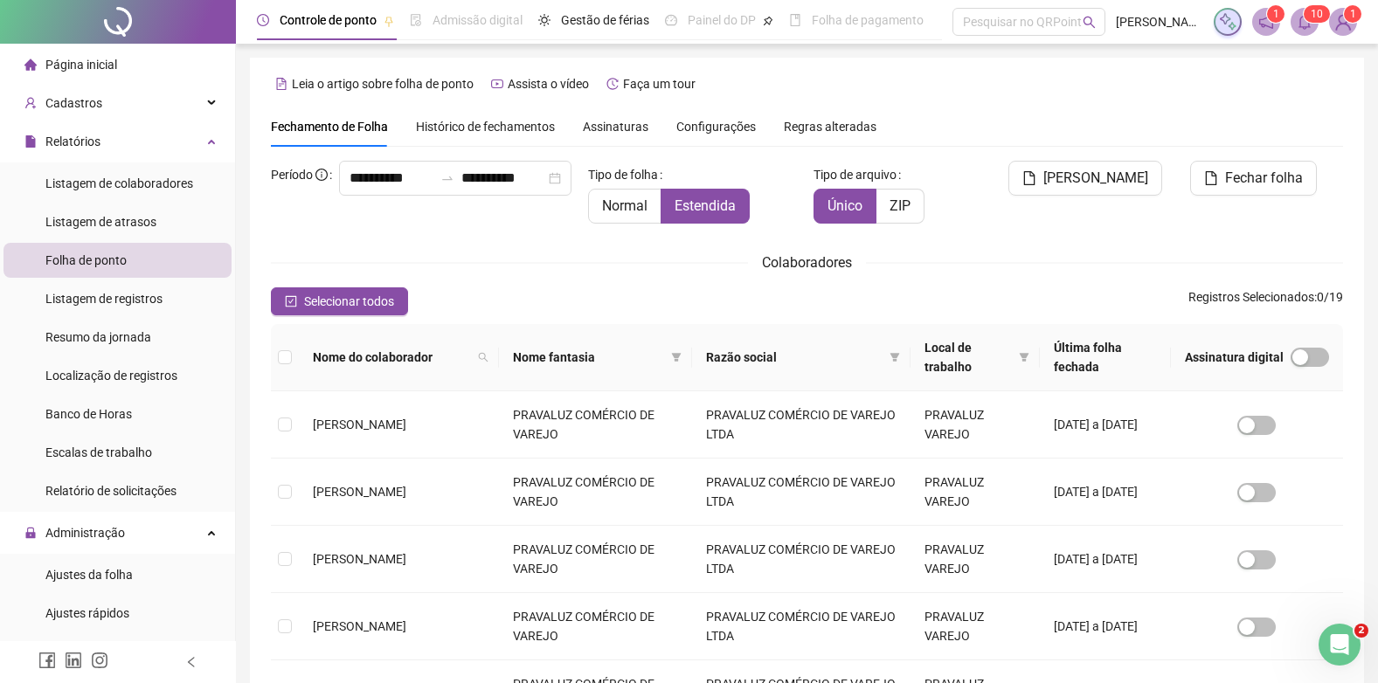
click at [1352, 29] on img at bounding box center [1342, 22] width 26 height 26
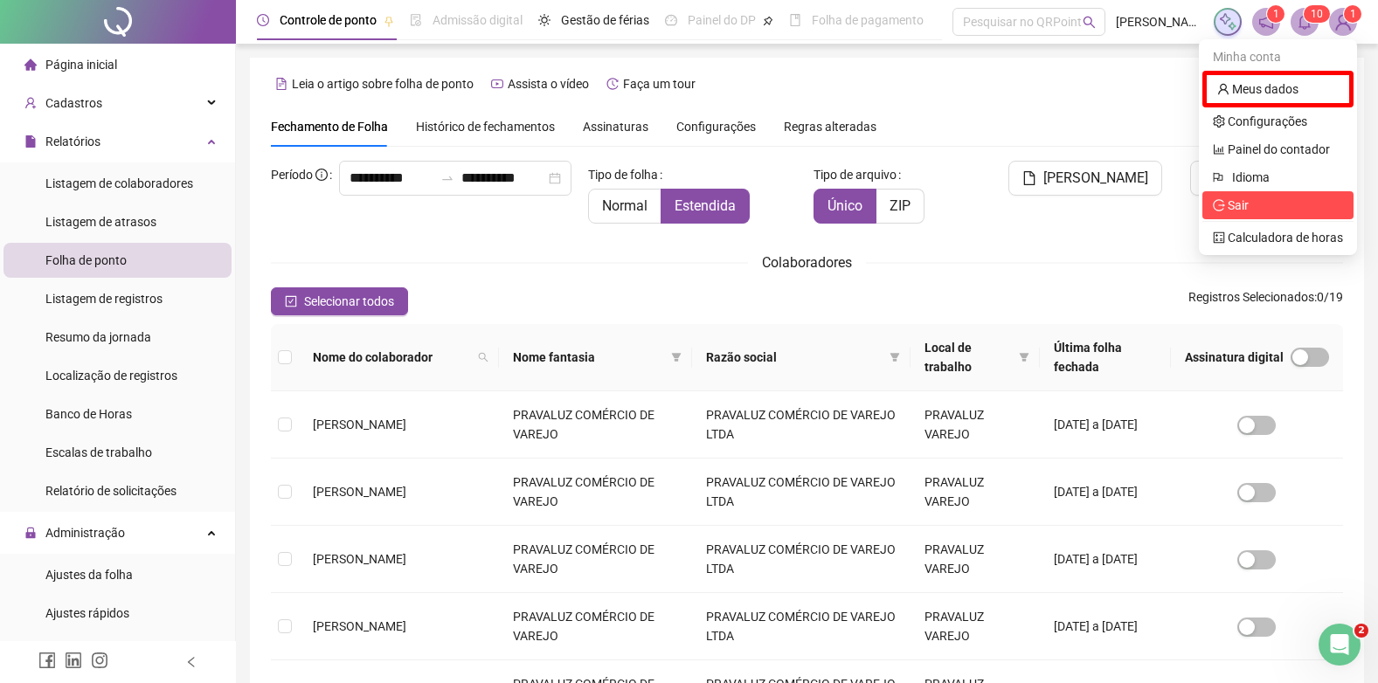
click at [1266, 205] on span "Sair" at bounding box center [1277, 205] width 130 height 19
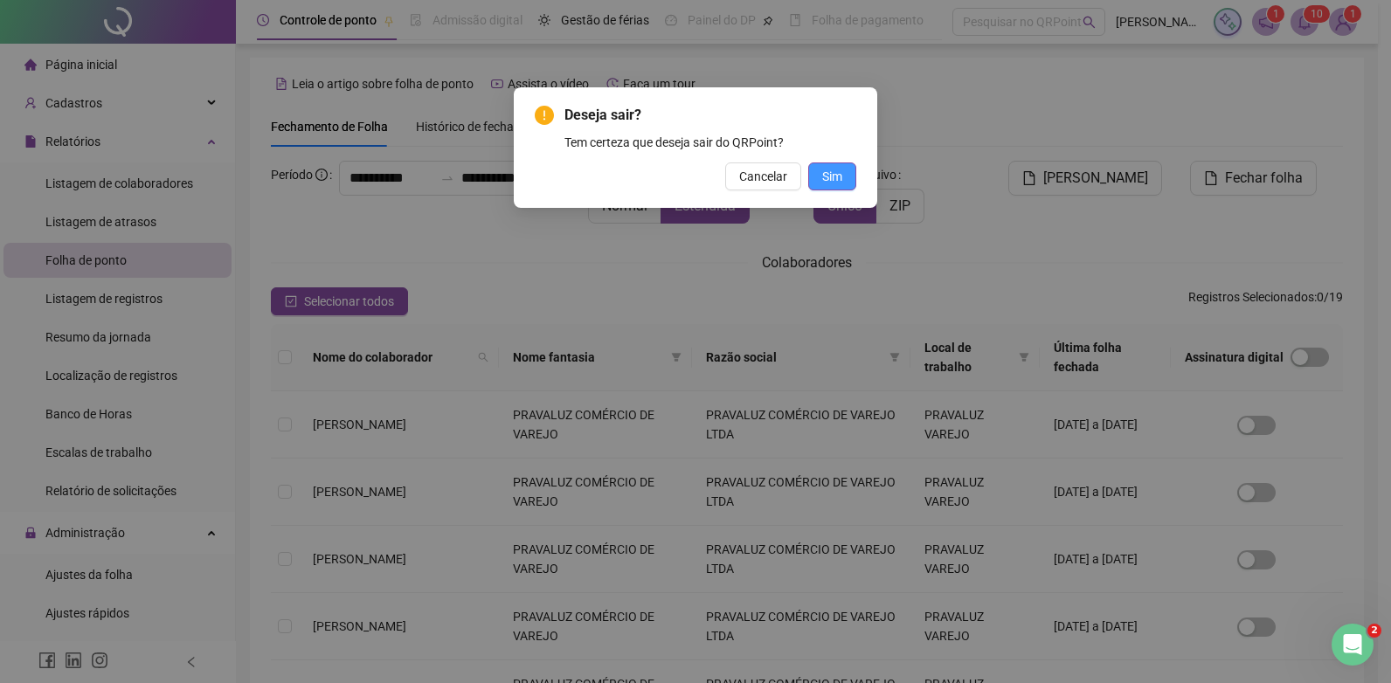
click at [848, 174] on button "Sim" at bounding box center [832, 176] width 48 height 28
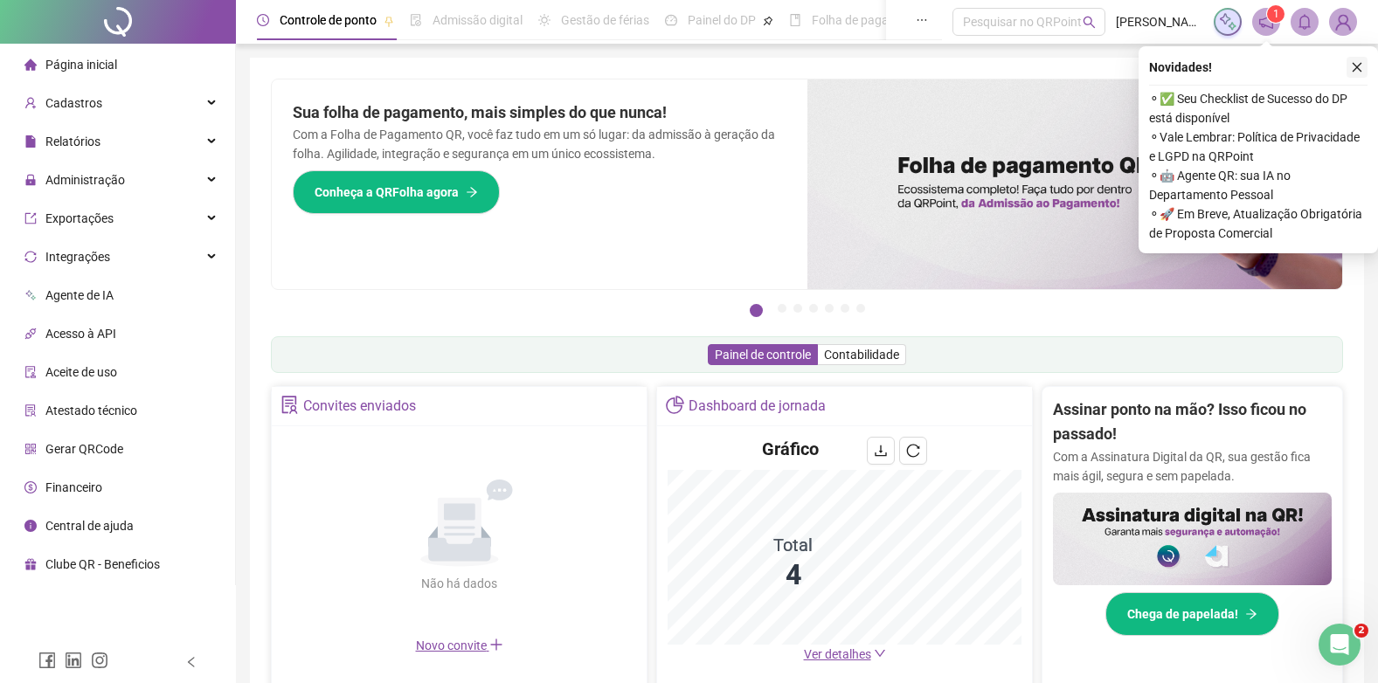
click at [1364, 71] on button "button" at bounding box center [1356, 67] width 21 height 21
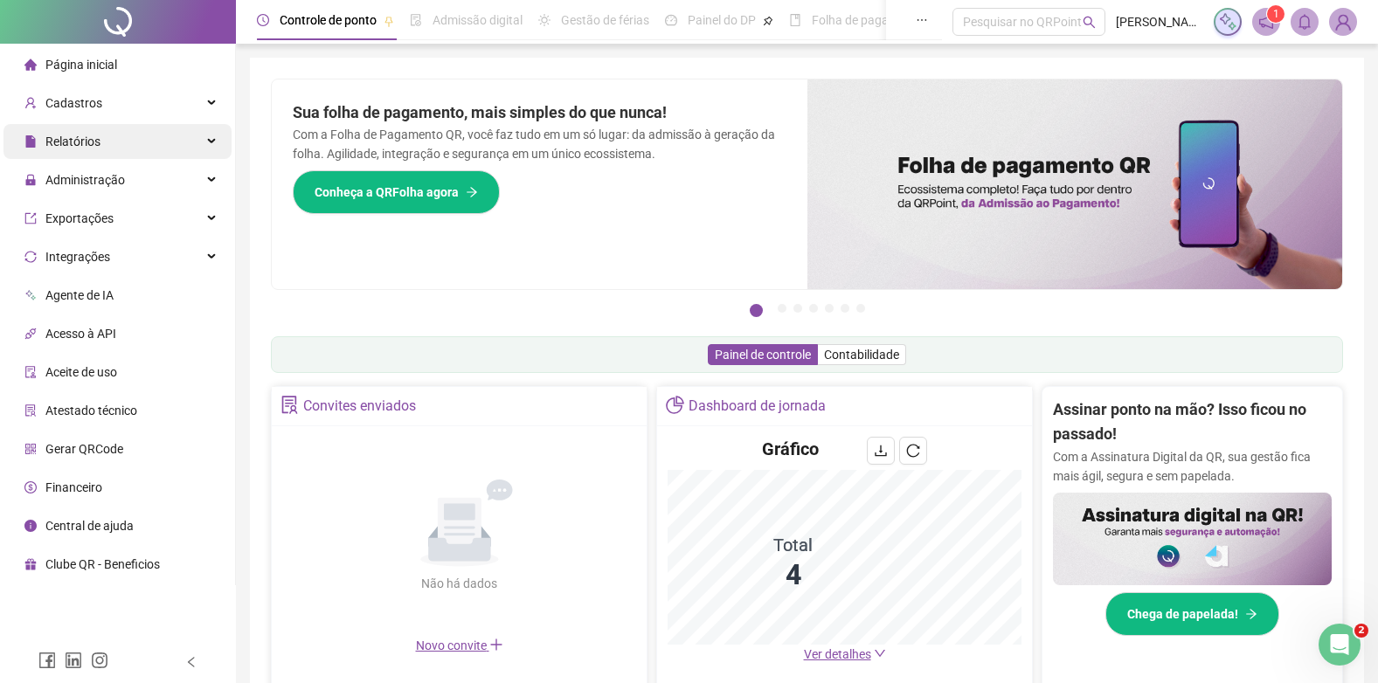
click at [111, 135] on div "Relatórios" at bounding box center [117, 141] width 228 height 35
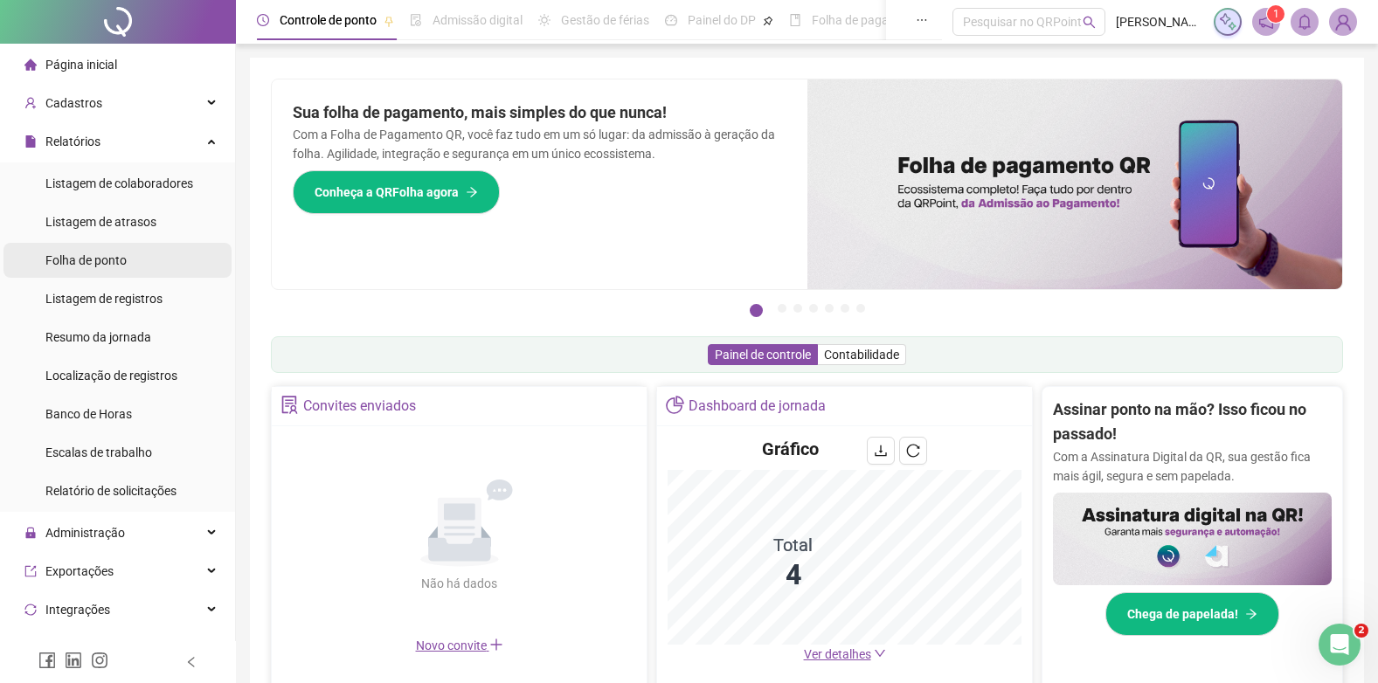
click at [83, 256] on span "Folha de ponto" at bounding box center [85, 260] width 81 height 14
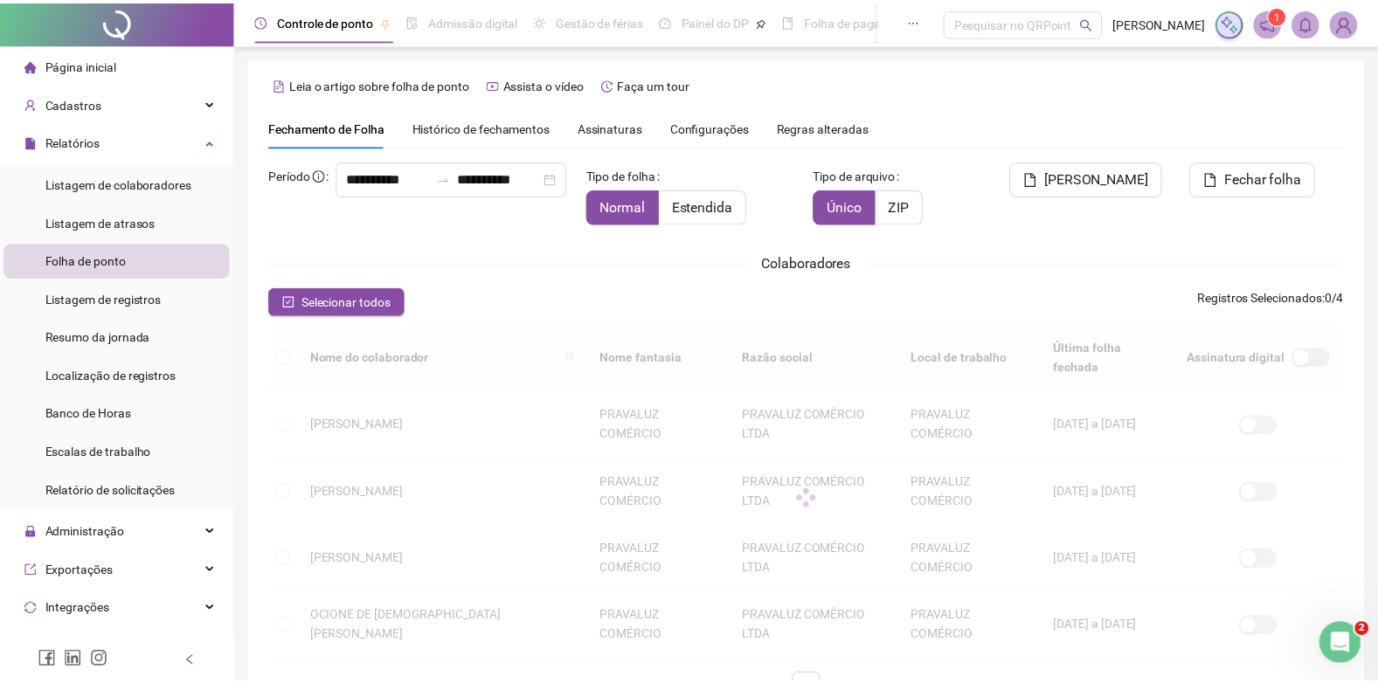
scroll to position [7, 0]
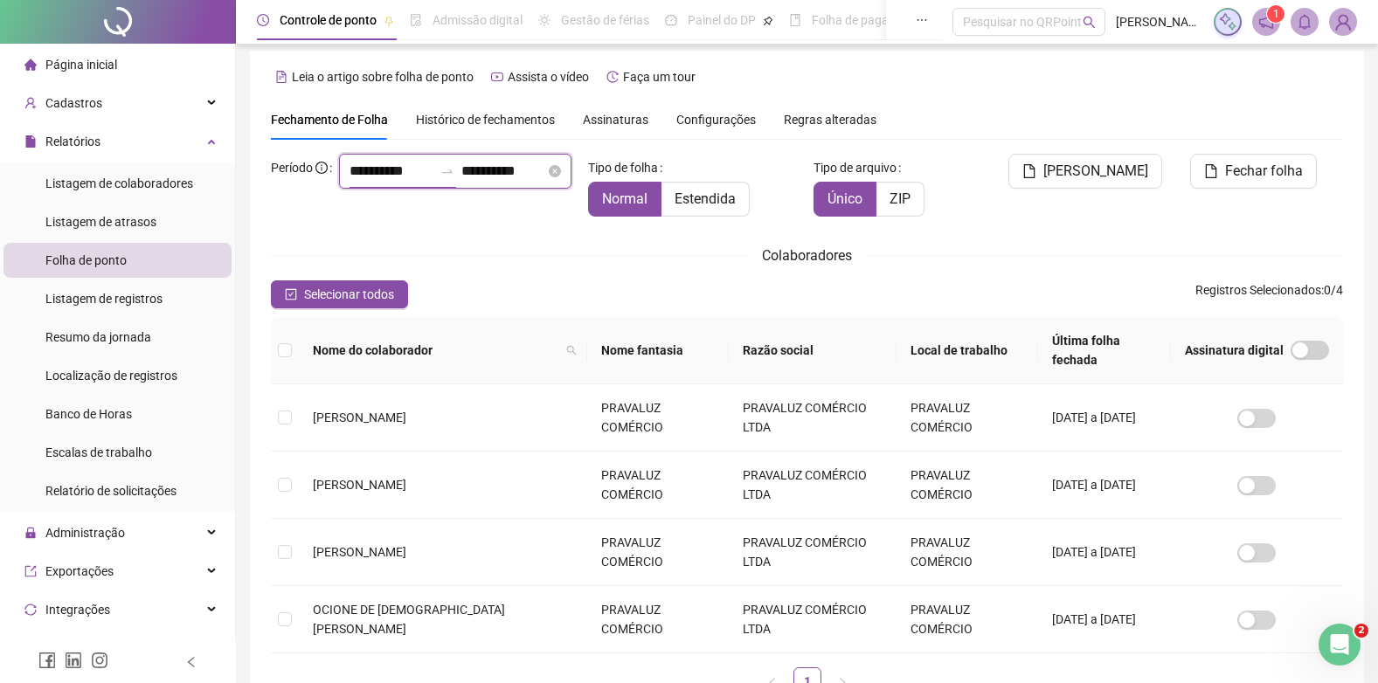
click at [349, 182] on input "**********" at bounding box center [391, 171] width 84 height 21
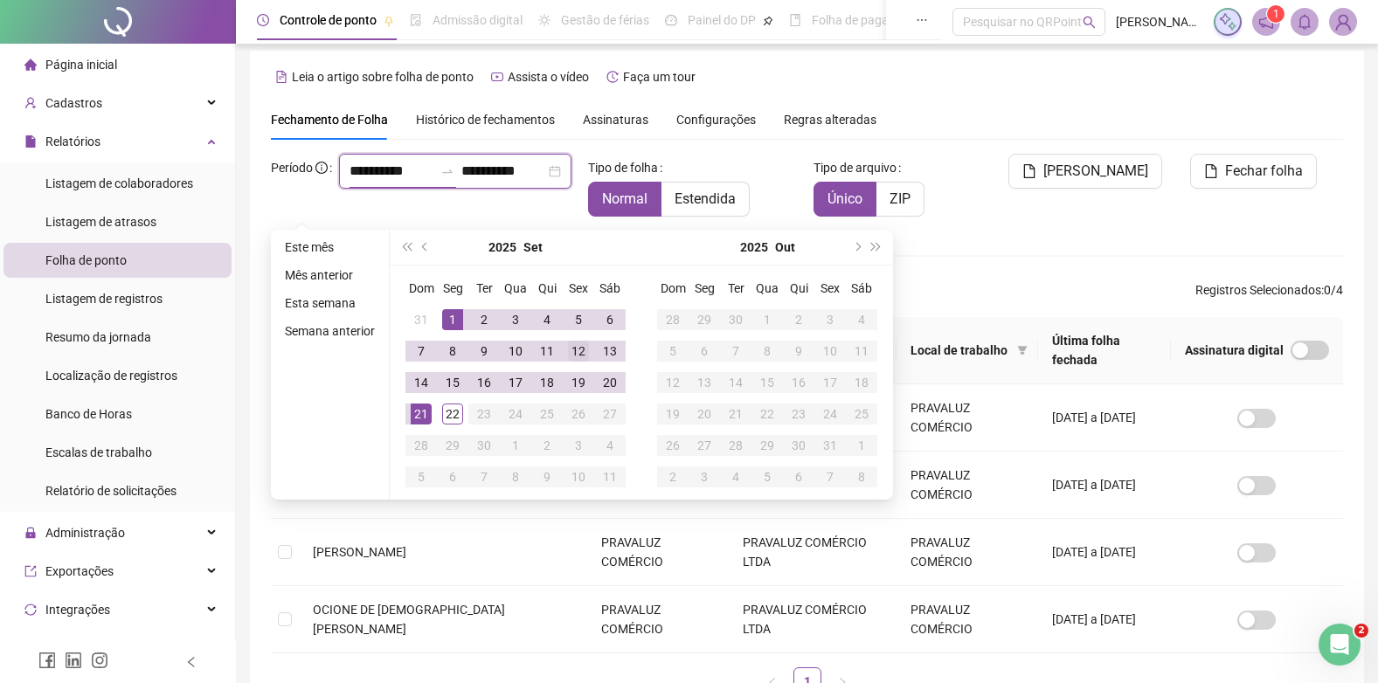
type input "**********"
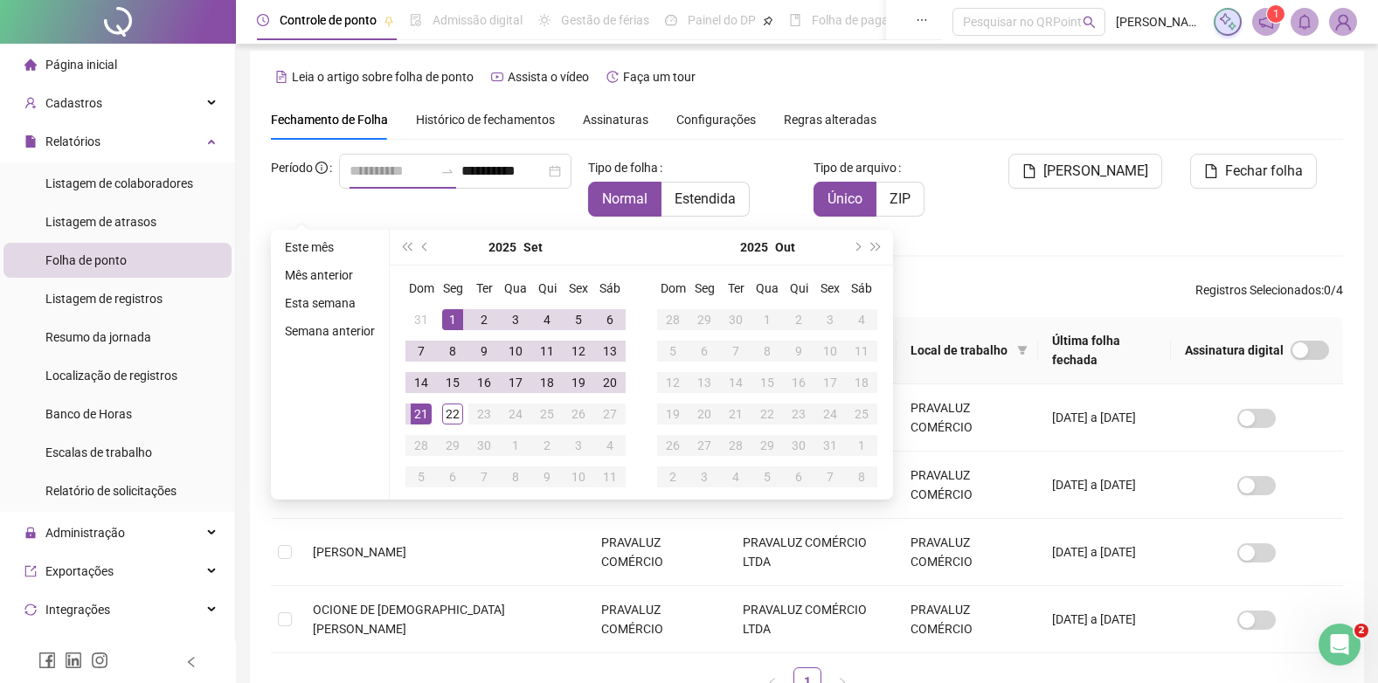
click at [452, 321] on div "1" at bounding box center [452, 319] width 21 height 21
type input "**********"
click at [456, 412] on div "22" at bounding box center [452, 414] width 21 height 21
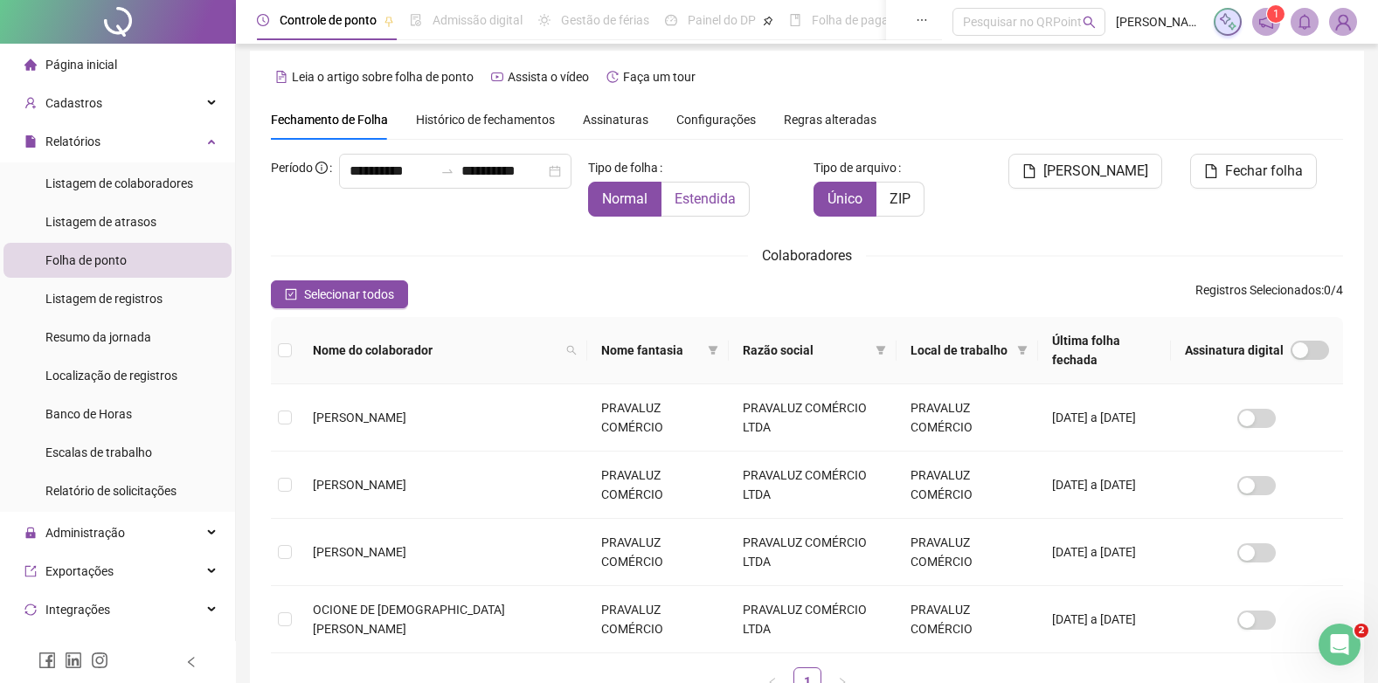
click at [700, 195] on span "Estendida" at bounding box center [704, 198] width 61 height 17
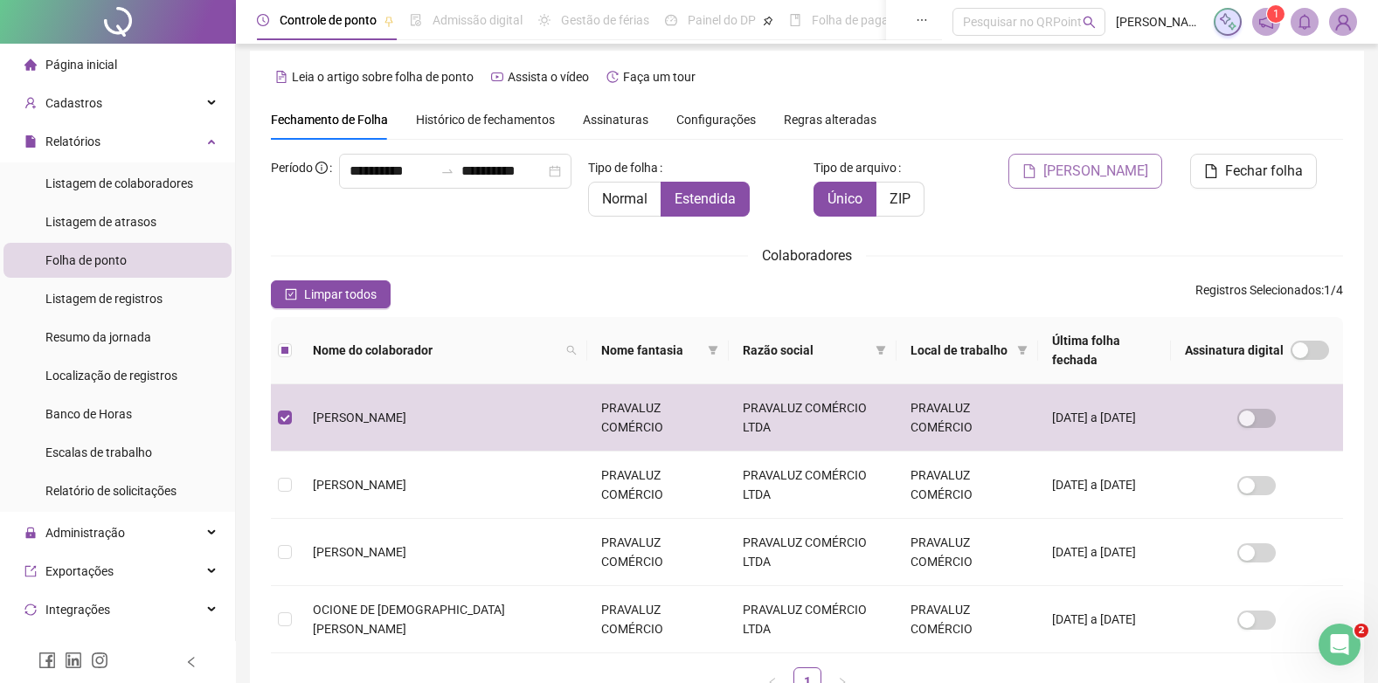
click at [1071, 163] on span "[PERSON_NAME]" at bounding box center [1095, 171] width 105 height 21
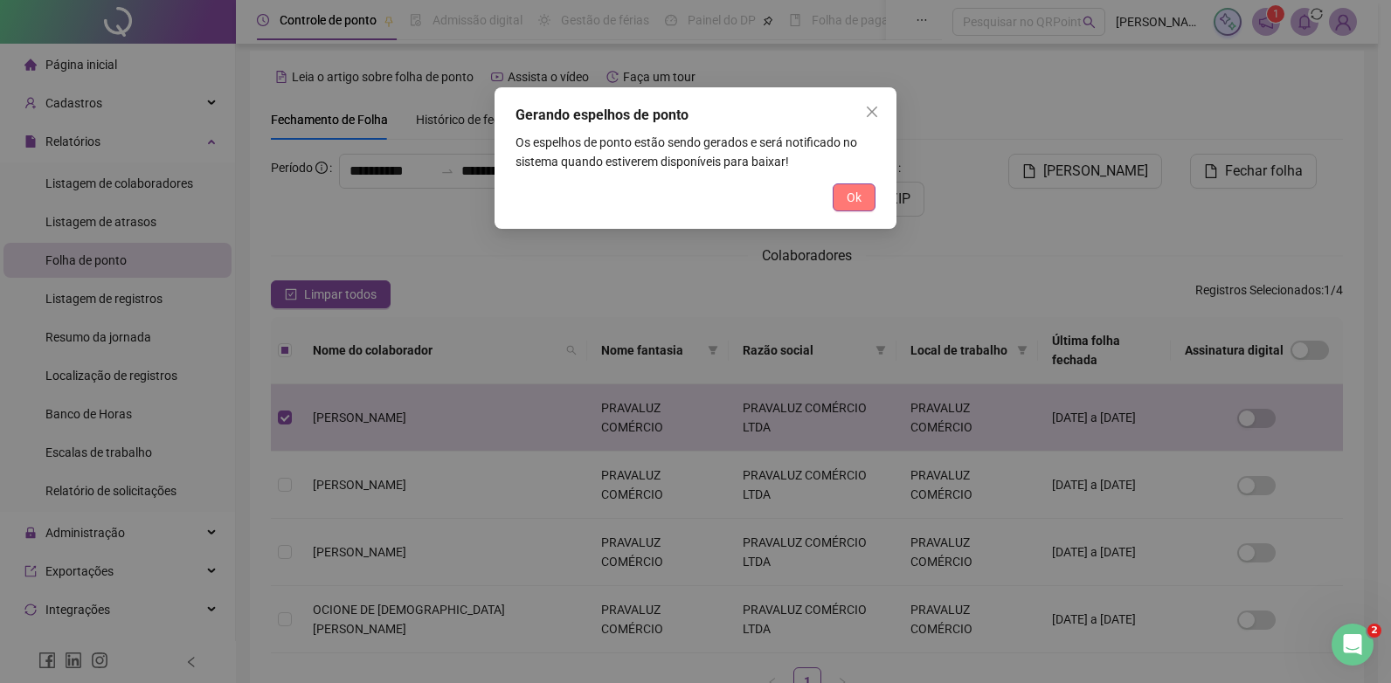
click at [869, 199] on button "Ok" at bounding box center [853, 197] width 43 height 28
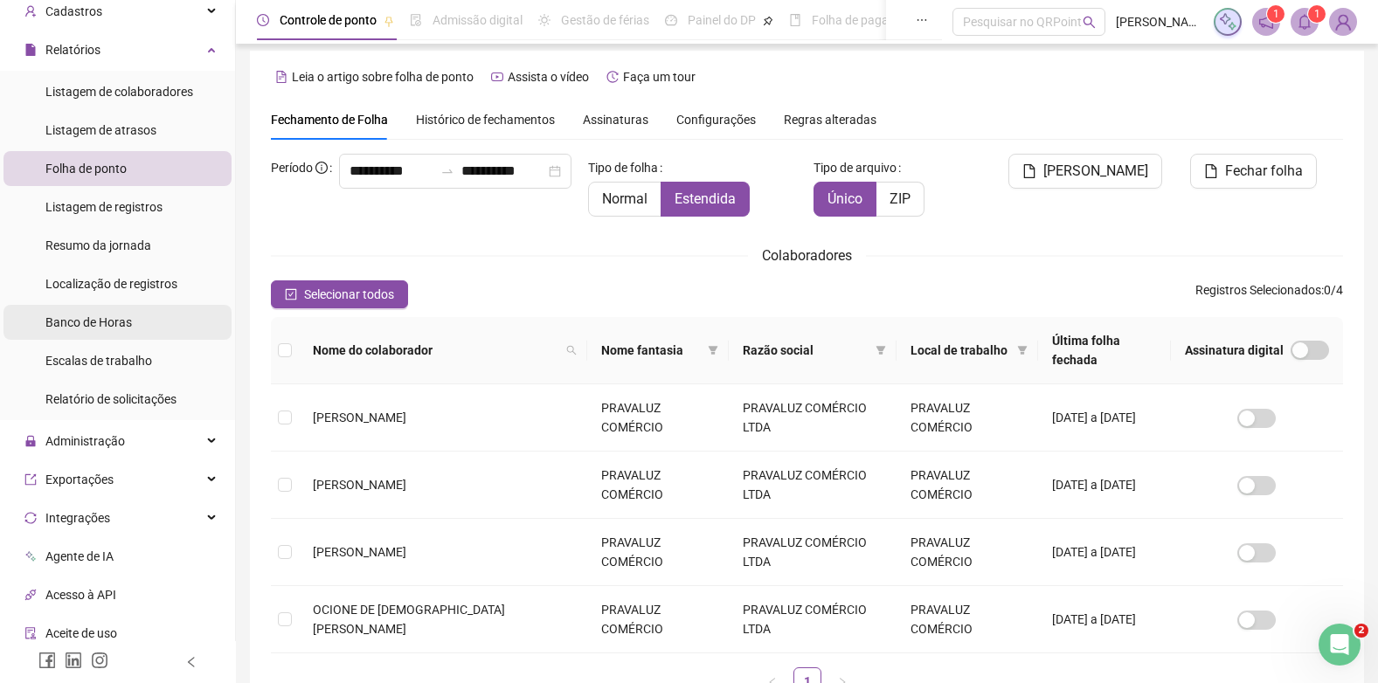
scroll to position [255, 0]
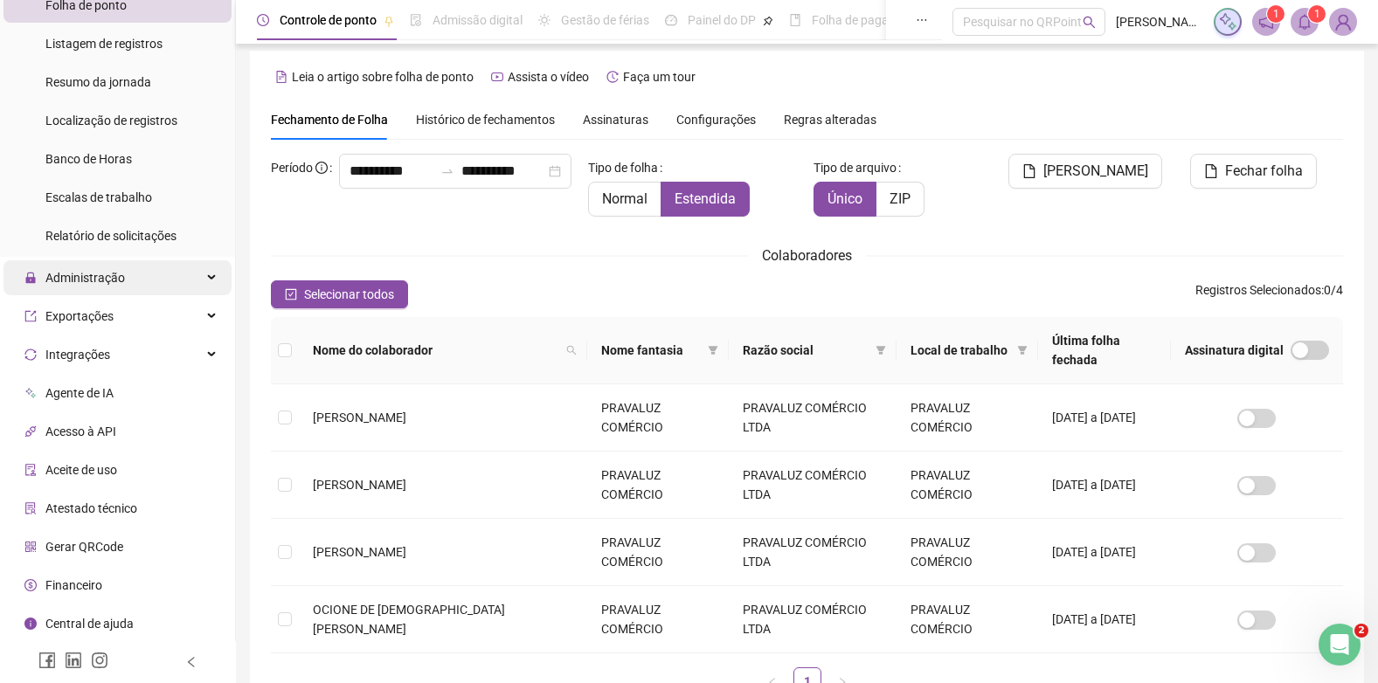
click at [99, 279] on span "Administração" at bounding box center [84, 278] width 79 height 14
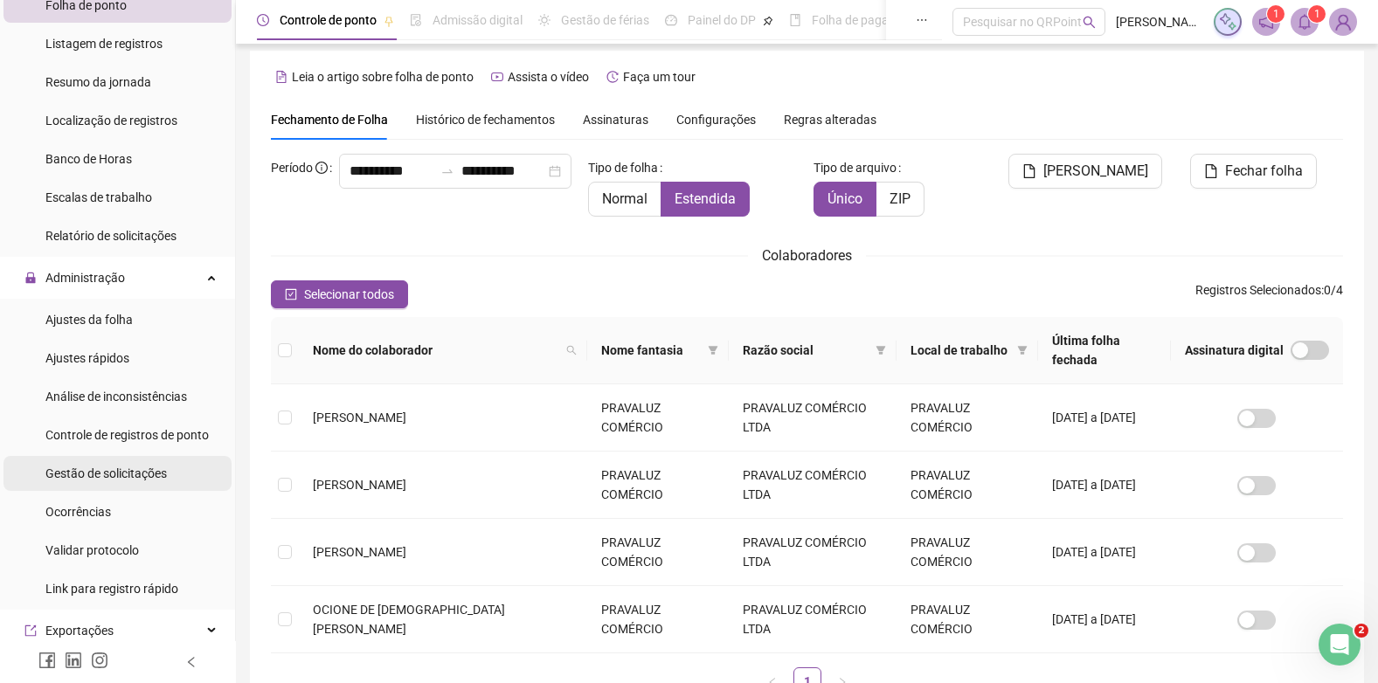
click at [84, 471] on span "Gestão de solicitações" at bounding box center [105, 473] width 121 height 14
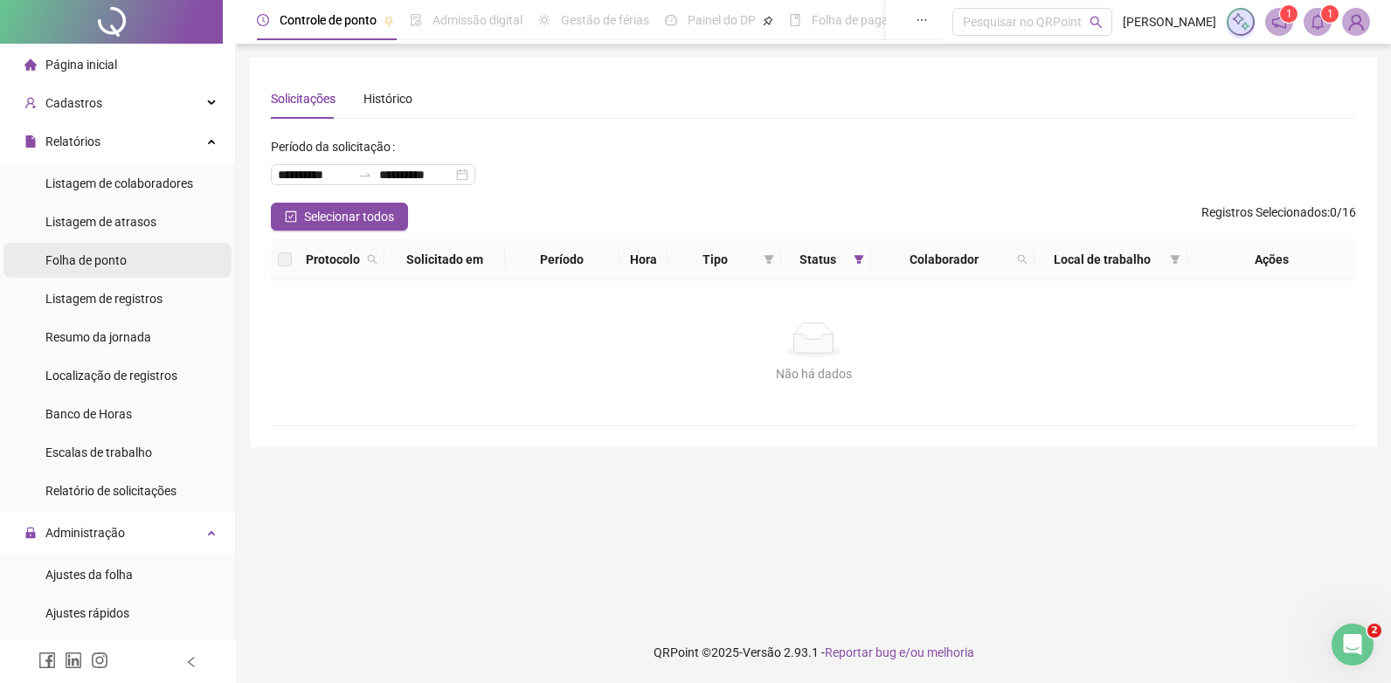
click at [50, 257] on span "Folha de ponto" at bounding box center [85, 260] width 81 height 14
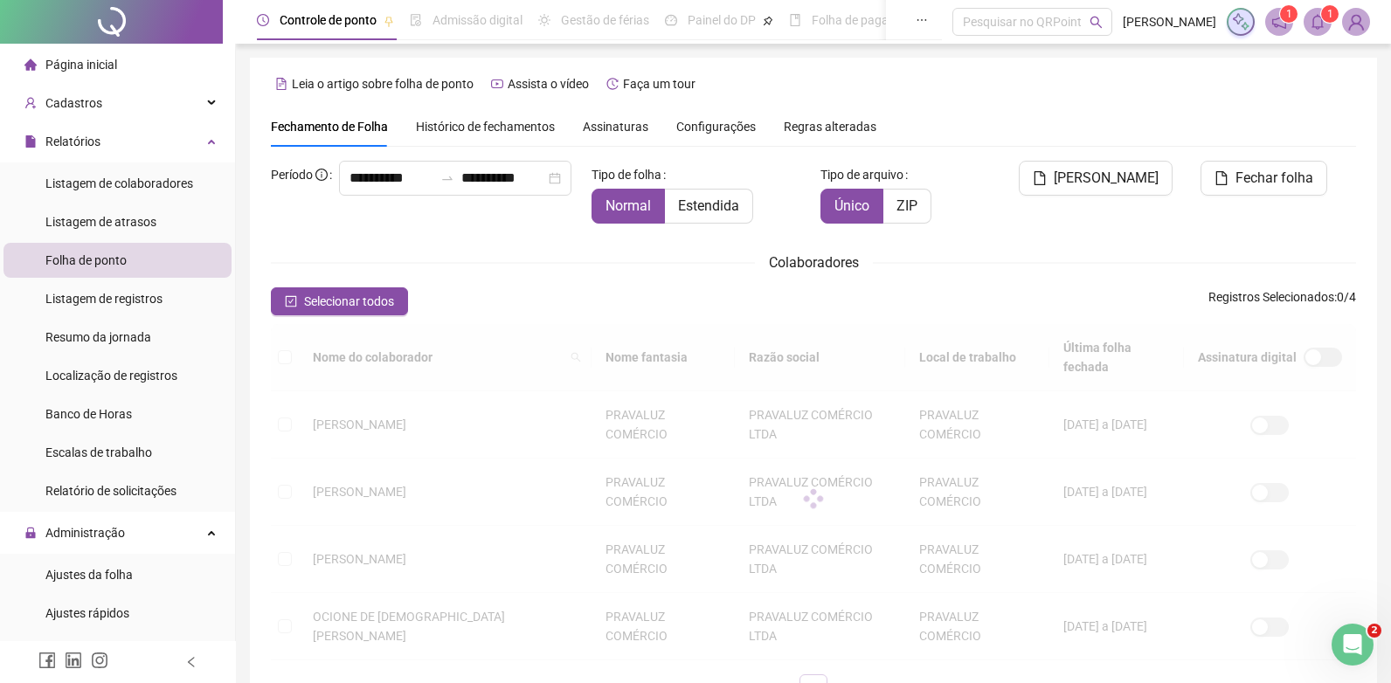
scroll to position [7, 0]
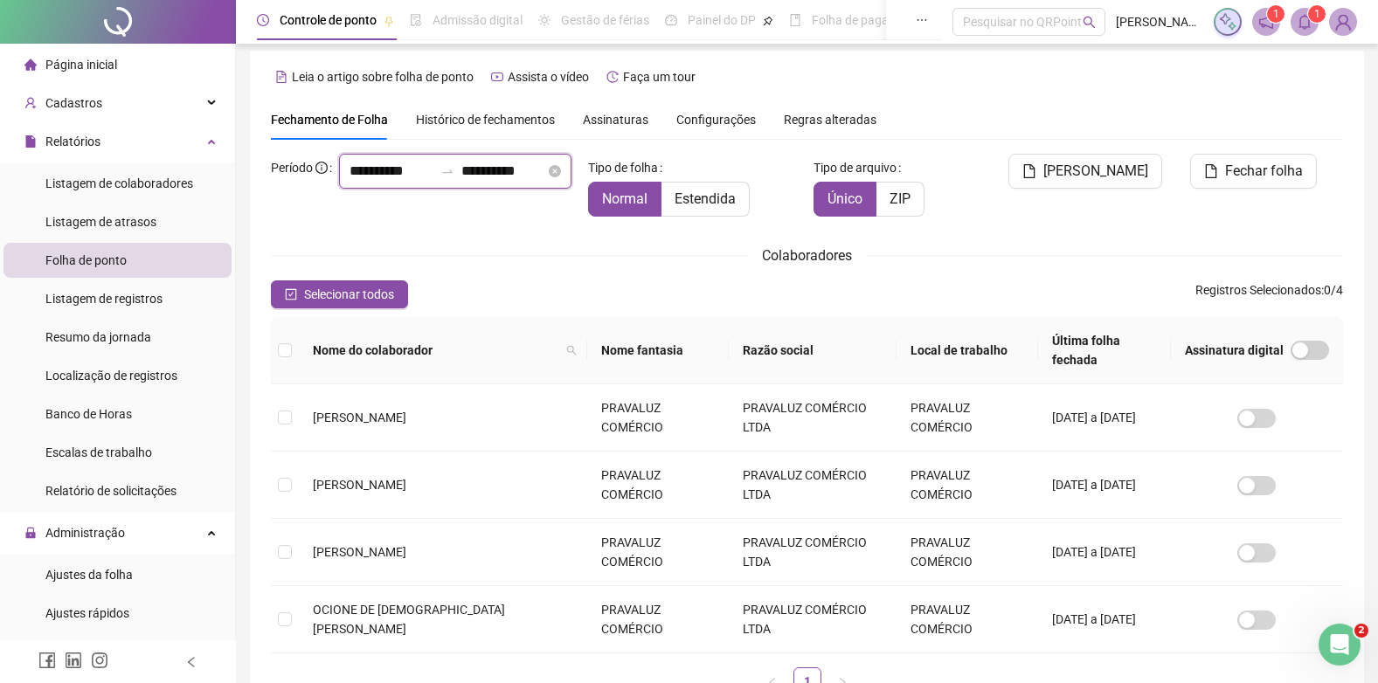
click at [349, 182] on input "**********" at bounding box center [391, 171] width 84 height 21
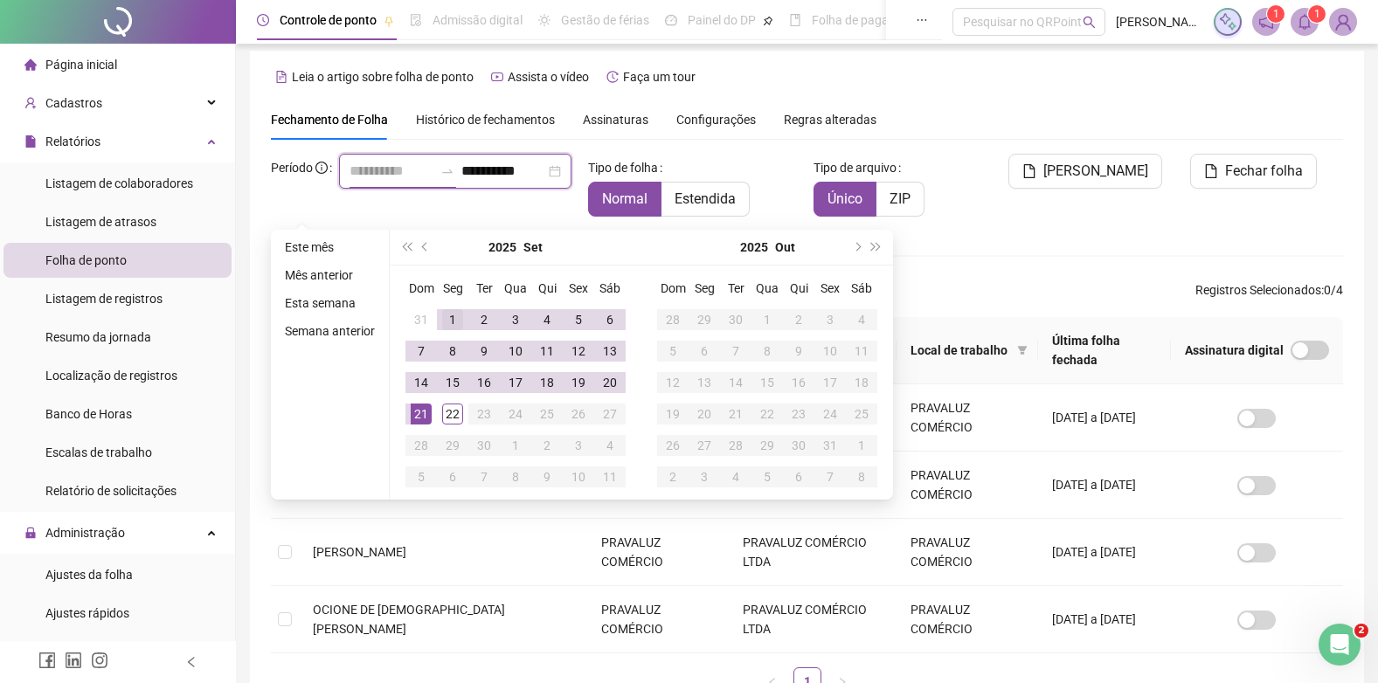
type input "**********"
click at [457, 312] on div "1" at bounding box center [452, 319] width 21 height 21
type input "**********"
click at [459, 412] on div "22" at bounding box center [452, 414] width 21 height 21
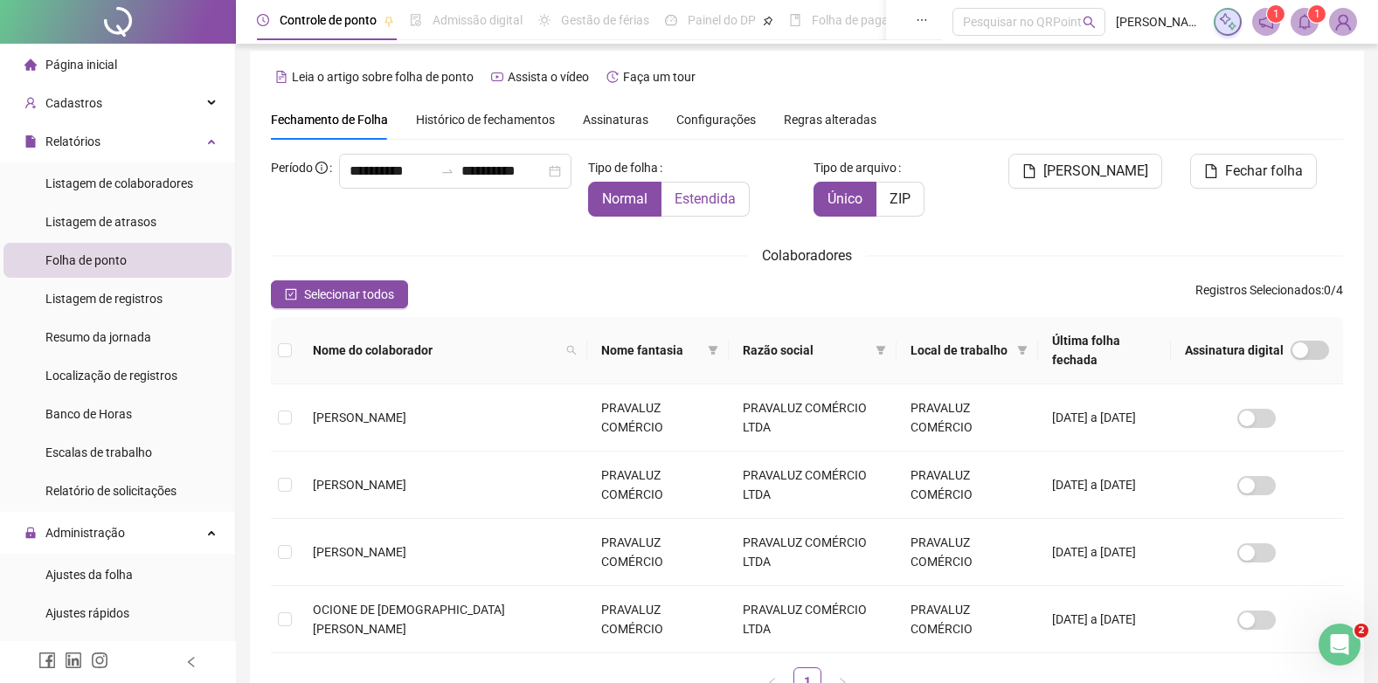
click at [692, 194] on span "Estendida" at bounding box center [704, 198] width 61 height 17
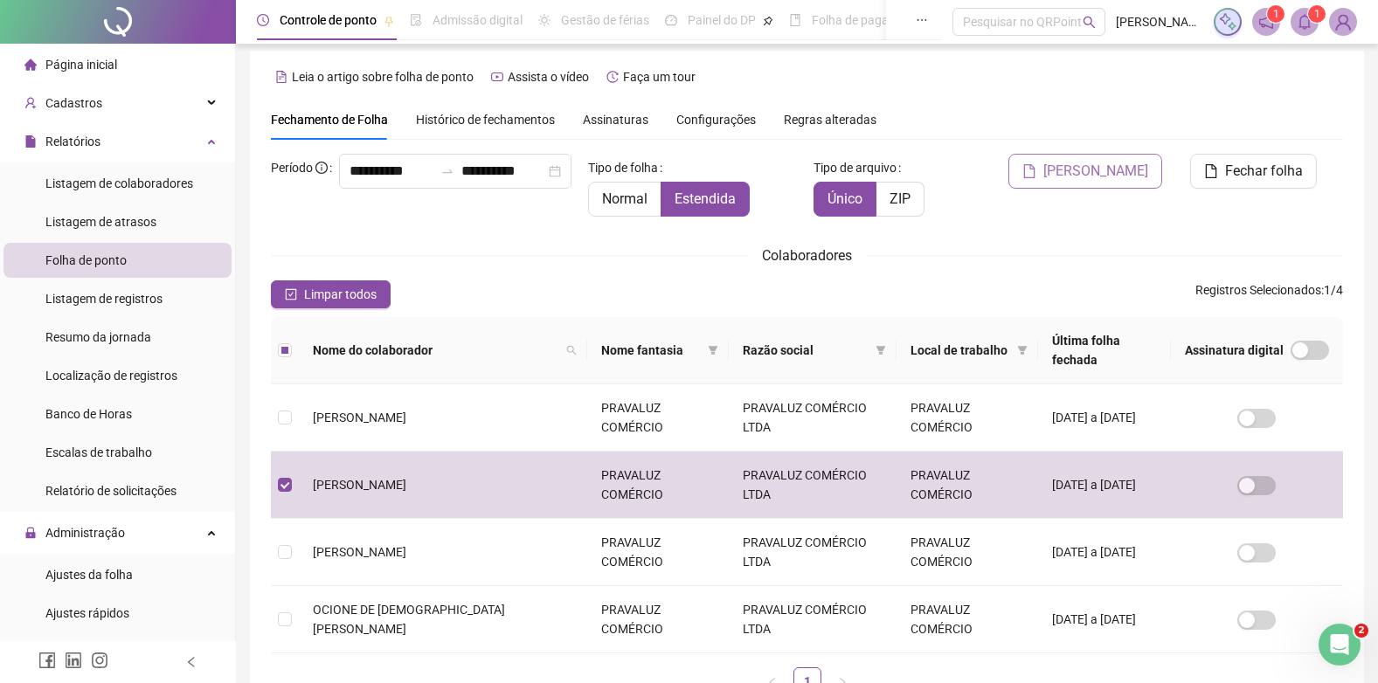
click at [1097, 174] on span "[PERSON_NAME]" at bounding box center [1095, 171] width 105 height 21
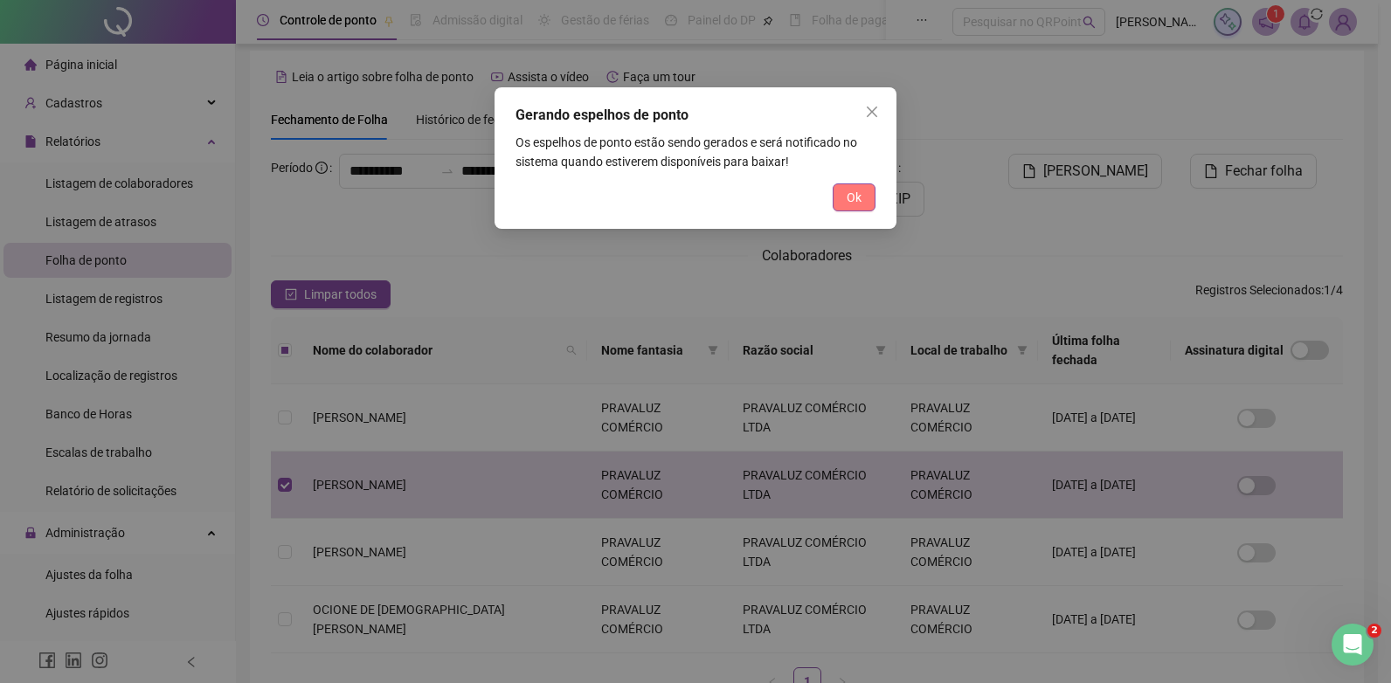
click at [863, 195] on button "Ok" at bounding box center [853, 197] width 43 height 28
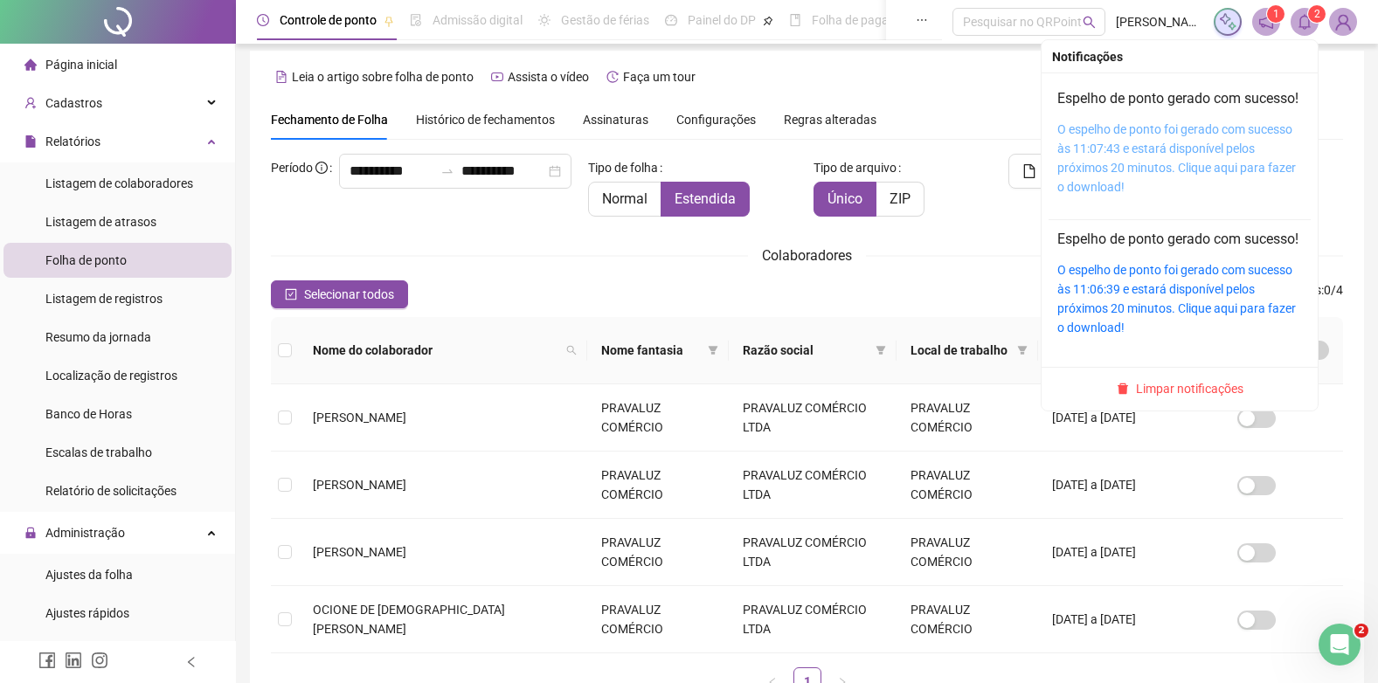
click at [1122, 144] on link "O espelho de ponto foi gerado com sucesso às 11:07:43 e estará disponível pelos…" at bounding box center [1176, 158] width 238 height 72
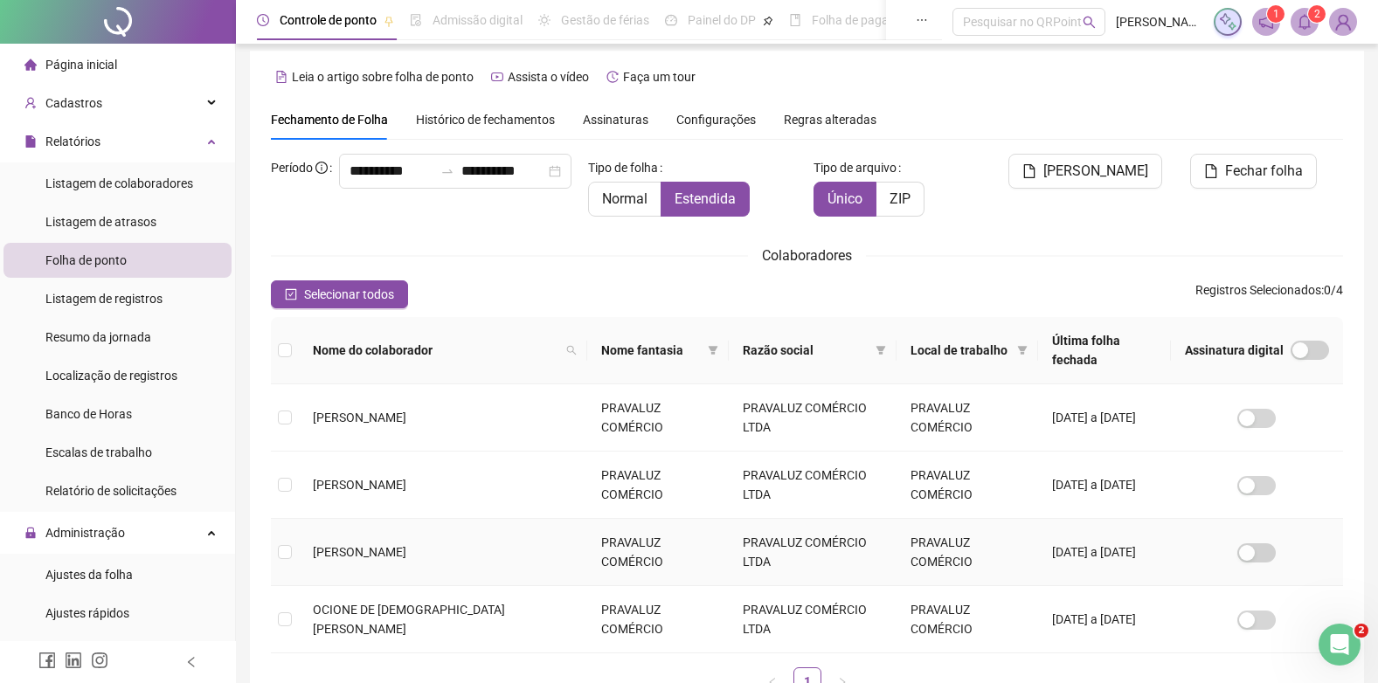
click at [273, 519] on td at bounding box center [285, 552] width 28 height 67
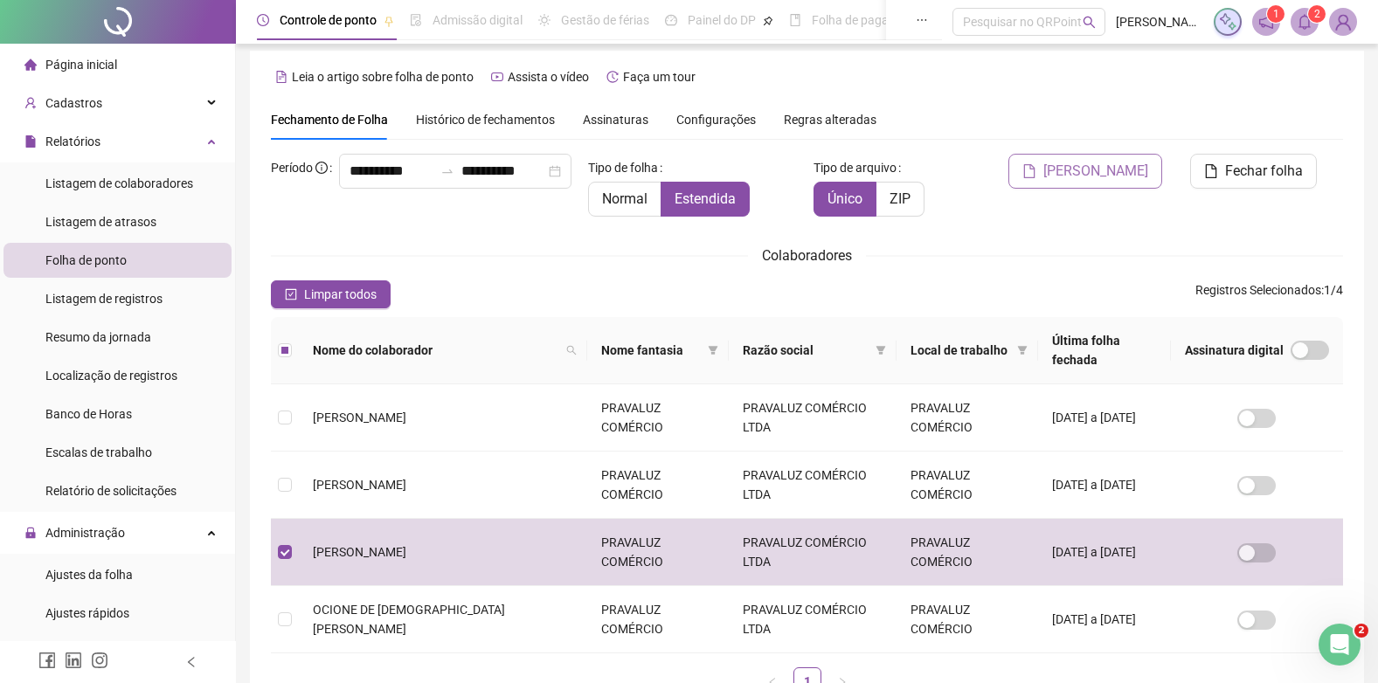
click at [1132, 167] on span "[PERSON_NAME]" at bounding box center [1095, 171] width 105 height 21
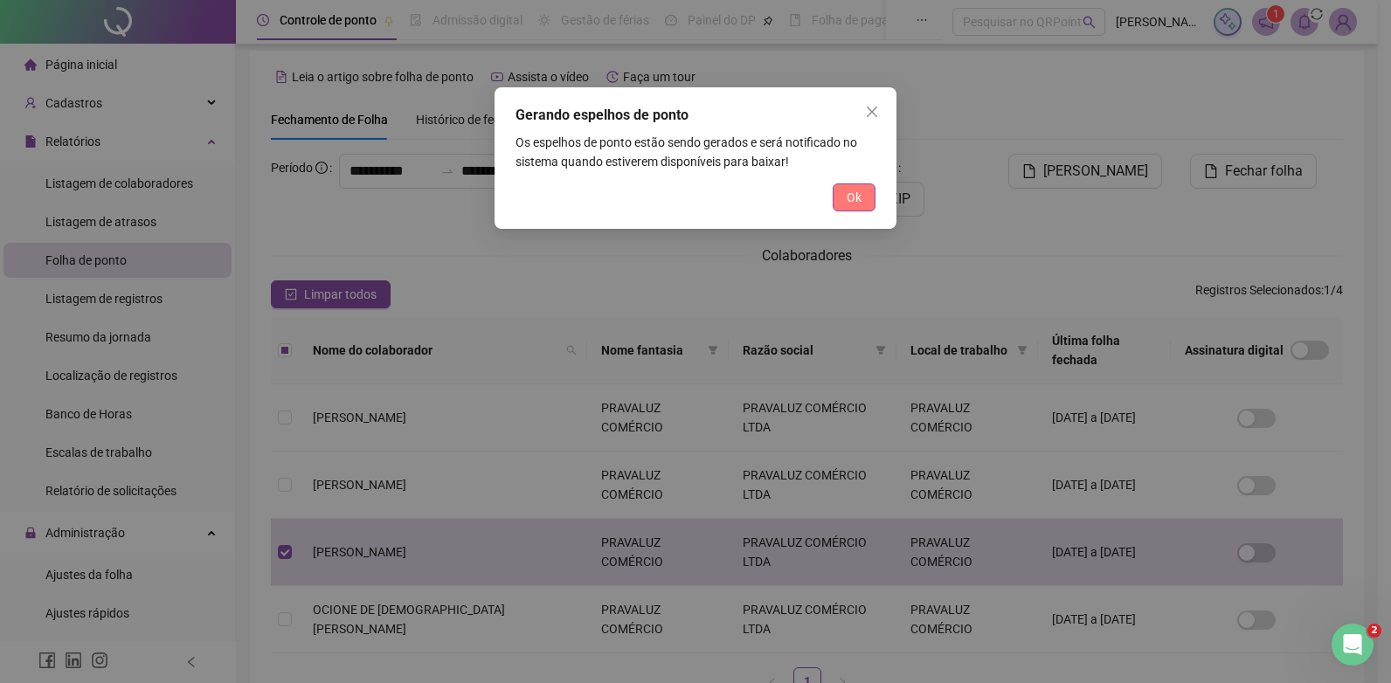
click at [850, 196] on span "Ok" at bounding box center [853, 197] width 15 height 19
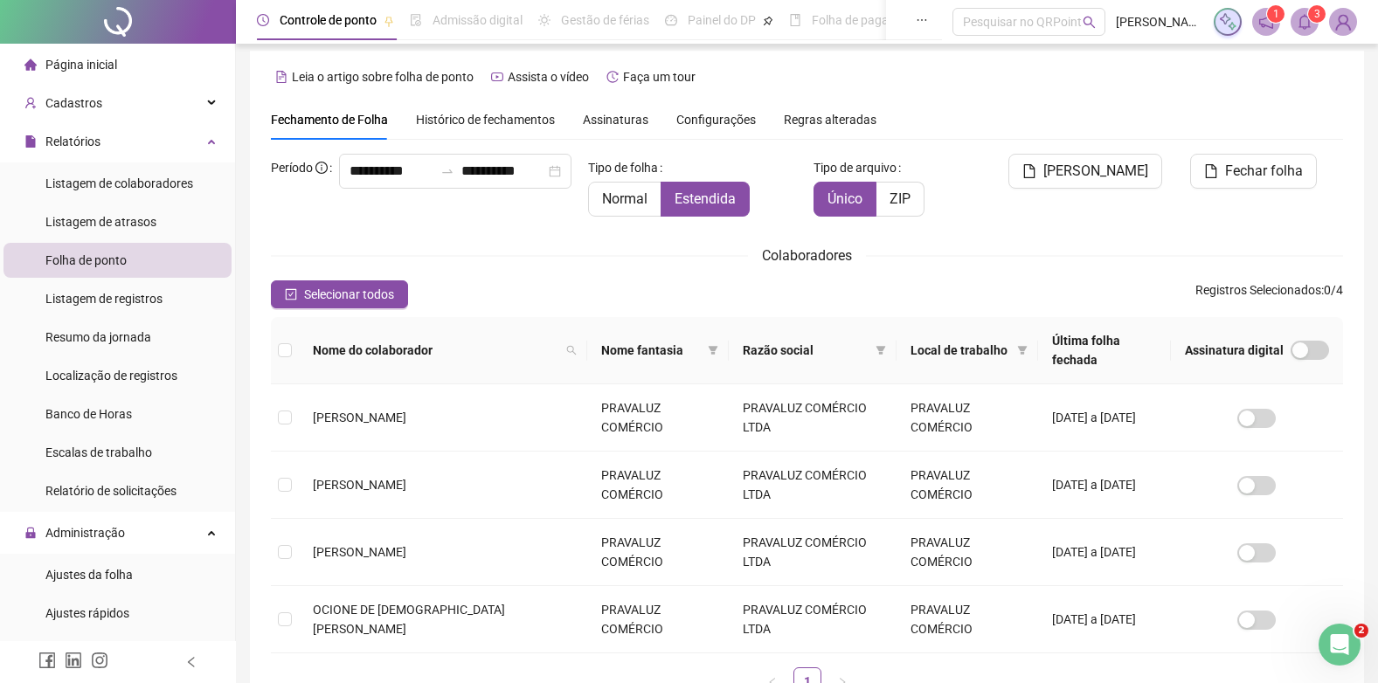
click at [1350, 19] on img at bounding box center [1342, 22] width 26 height 26
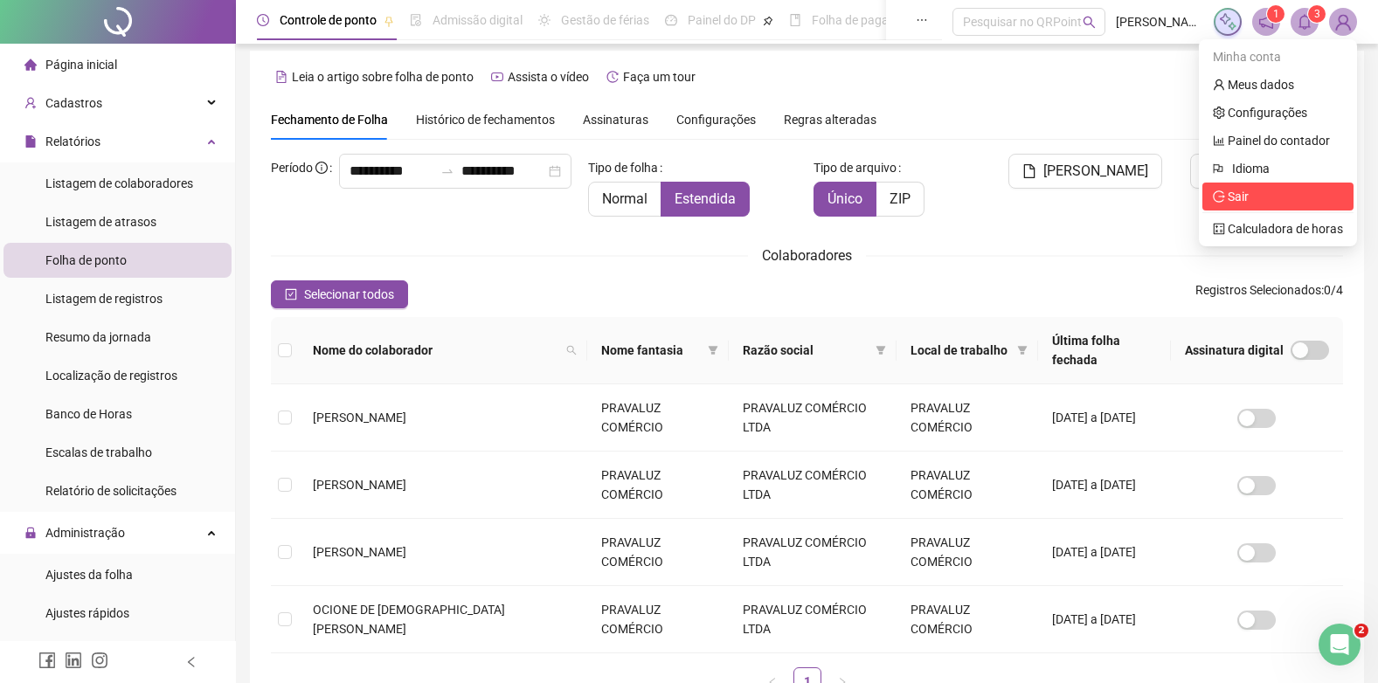
click at [1265, 189] on span "Sair" at bounding box center [1277, 196] width 130 height 19
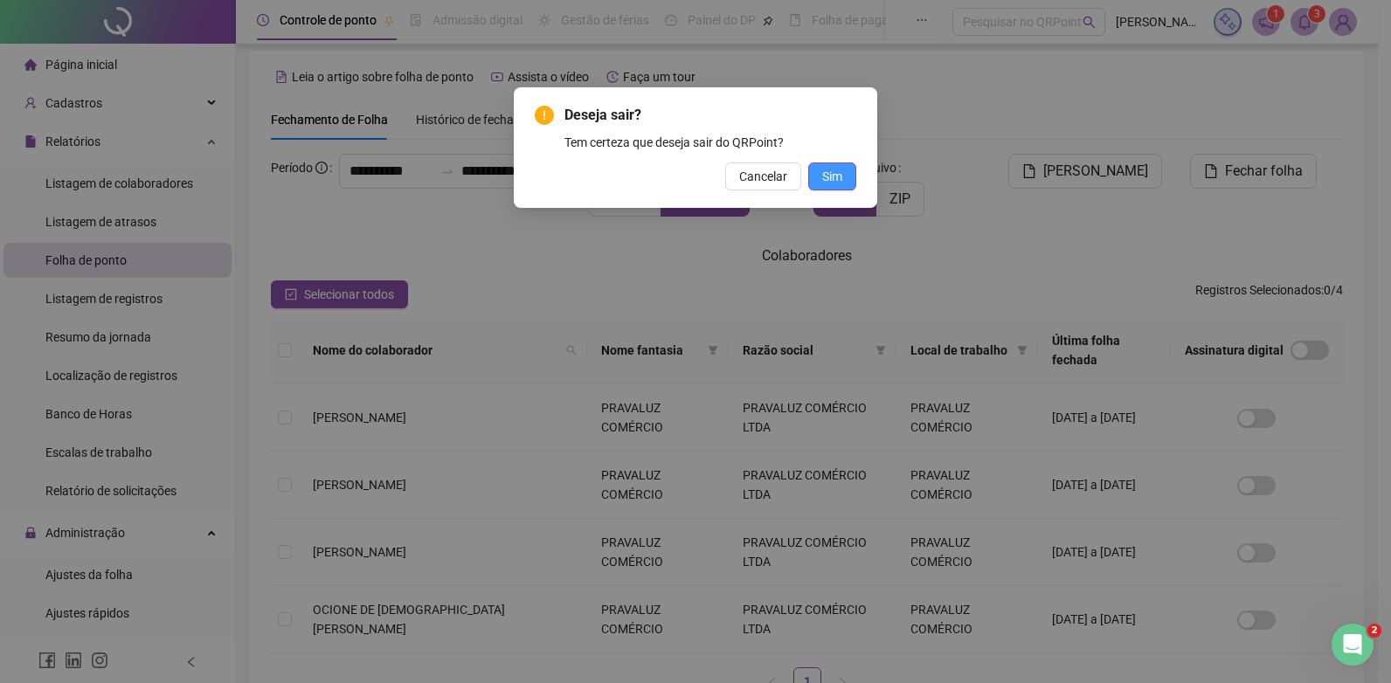
click at [827, 170] on span "Sim" at bounding box center [832, 176] width 20 height 19
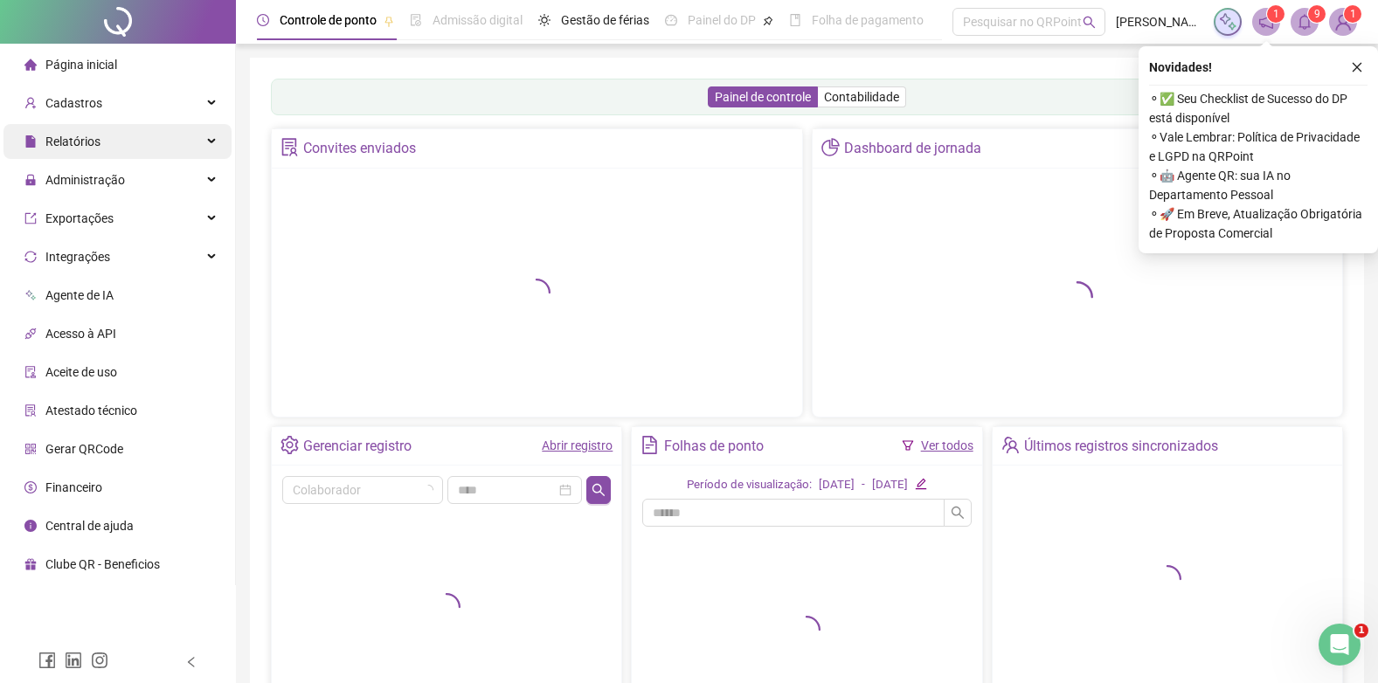
click at [61, 135] on span "Relatórios" at bounding box center [72, 142] width 55 height 14
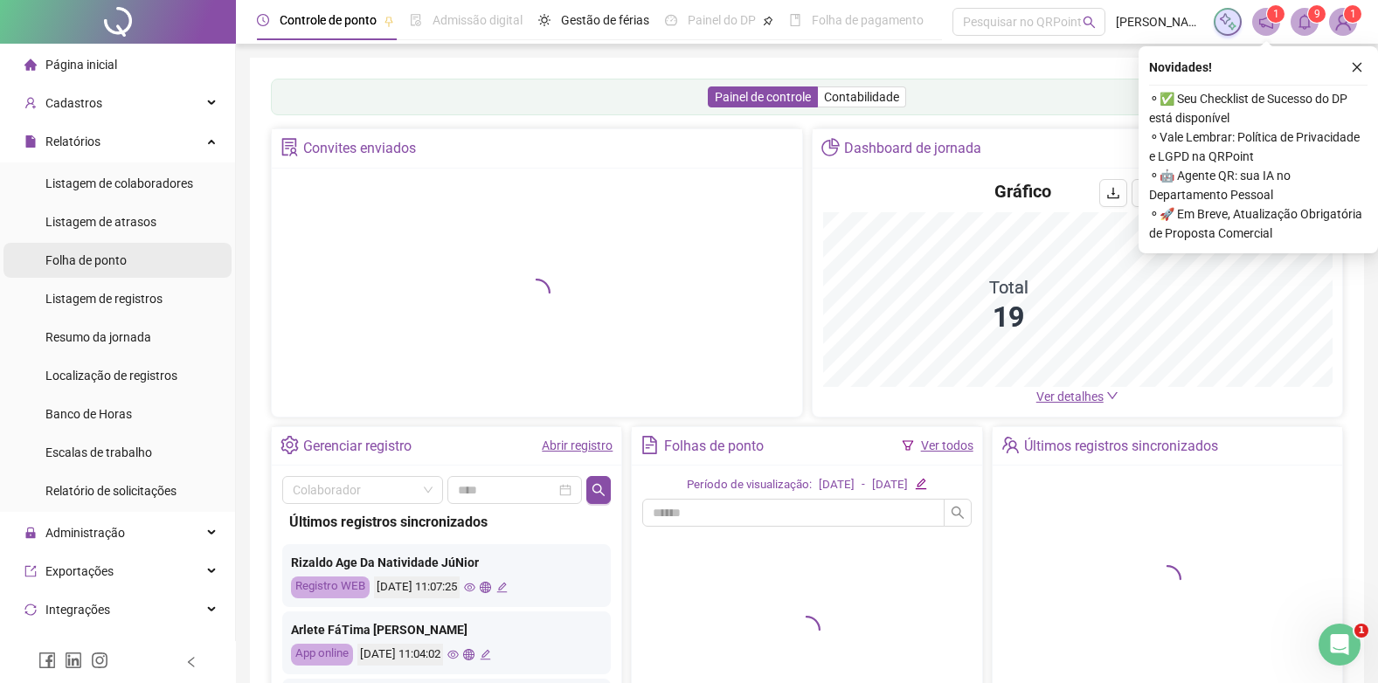
click at [111, 254] on span "Folha de ponto" at bounding box center [85, 260] width 81 height 14
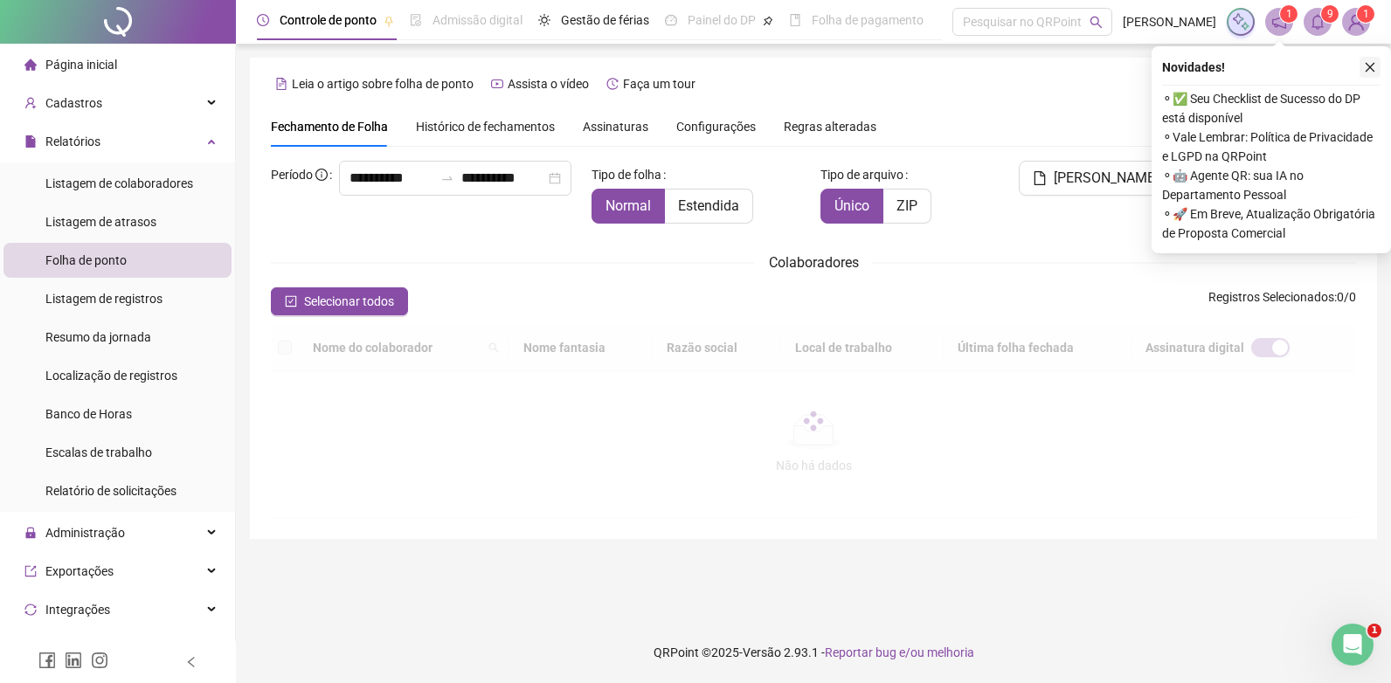
click at [1364, 85] on div "⚬ ✅ Seu Checklist de Sucesso do DP está disponível ⚬ Vale Lembrar: Política de …" at bounding box center [1271, 164] width 218 height 158
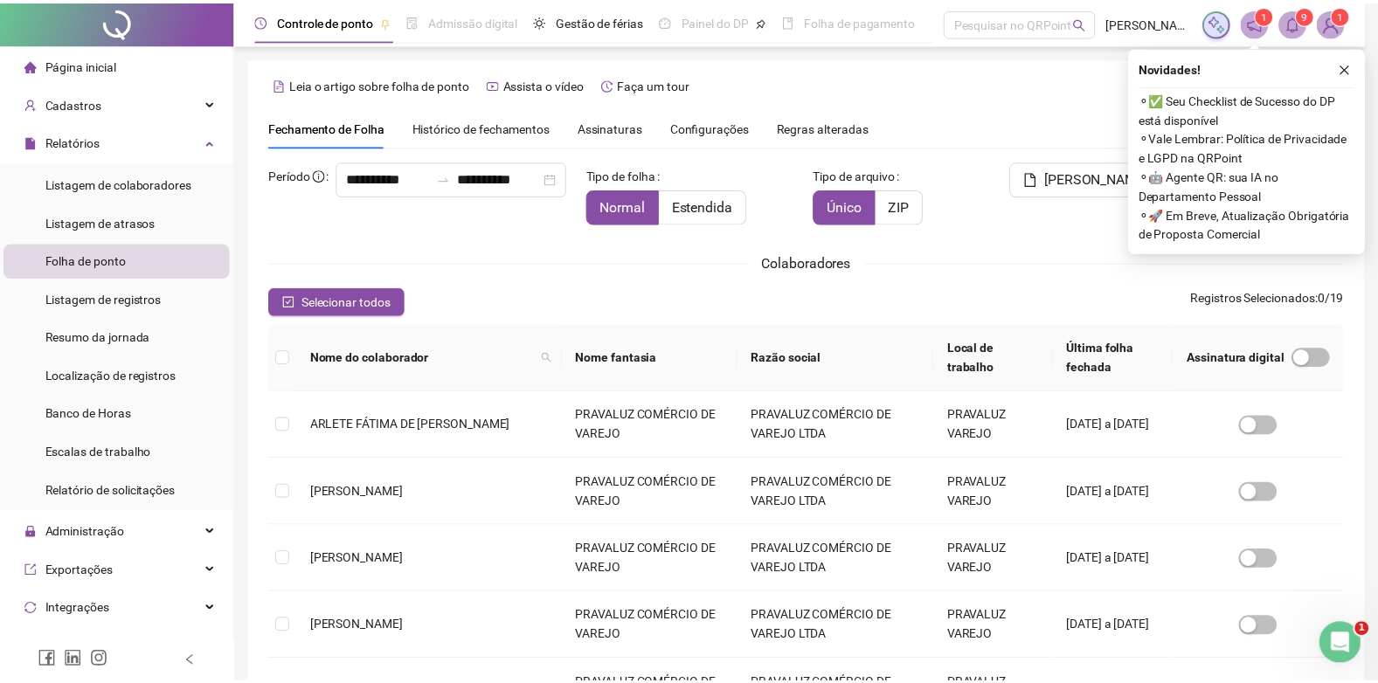
scroll to position [17, 0]
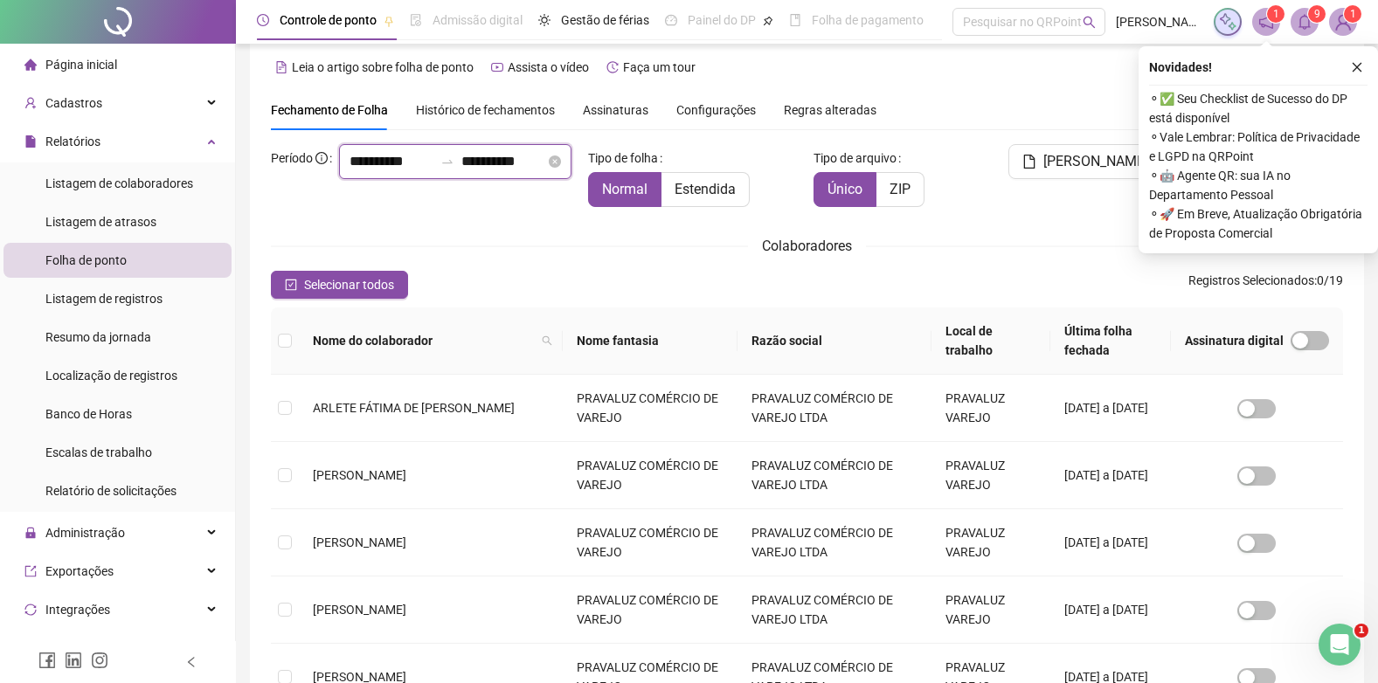
click at [349, 172] on input "**********" at bounding box center [391, 161] width 84 height 21
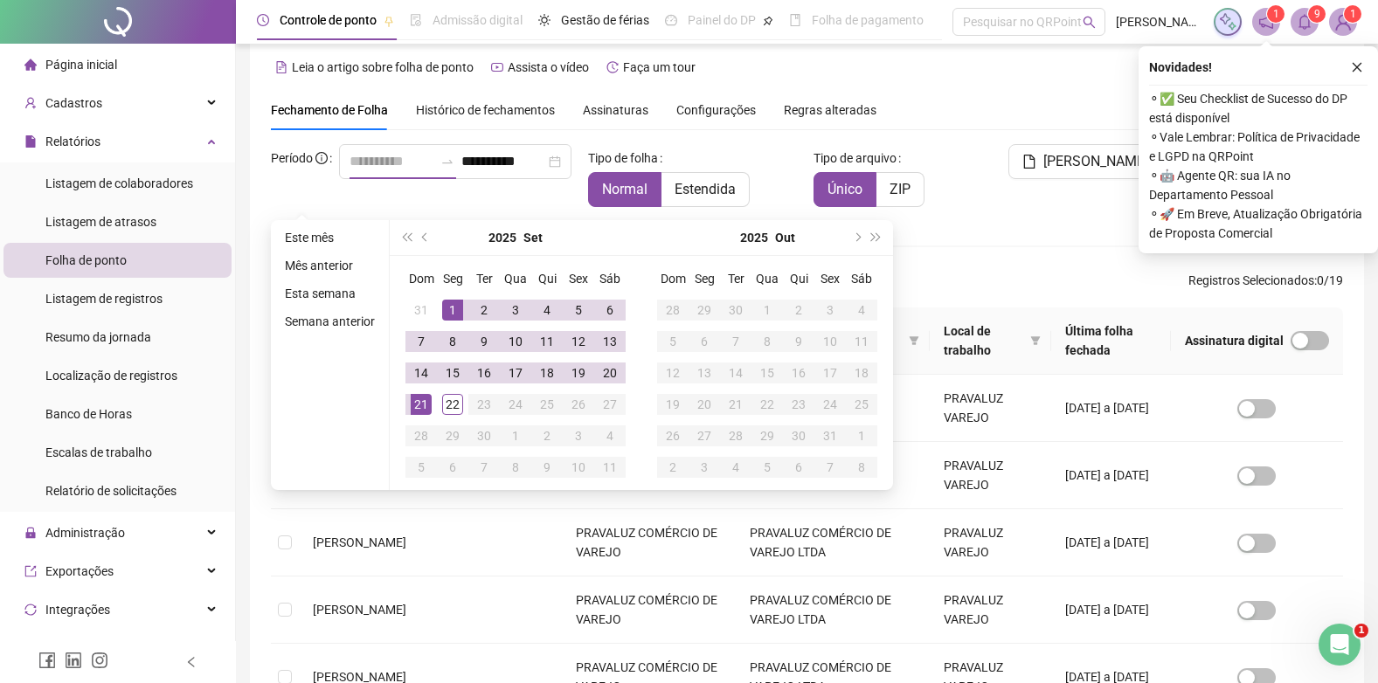
click at [459, 312] on div "1" at bounding box center [452, 310] width 21 height 21
type input "**********"
click at [460, 404] on div "22" at bounding box center [452, 404] width 21 height 21
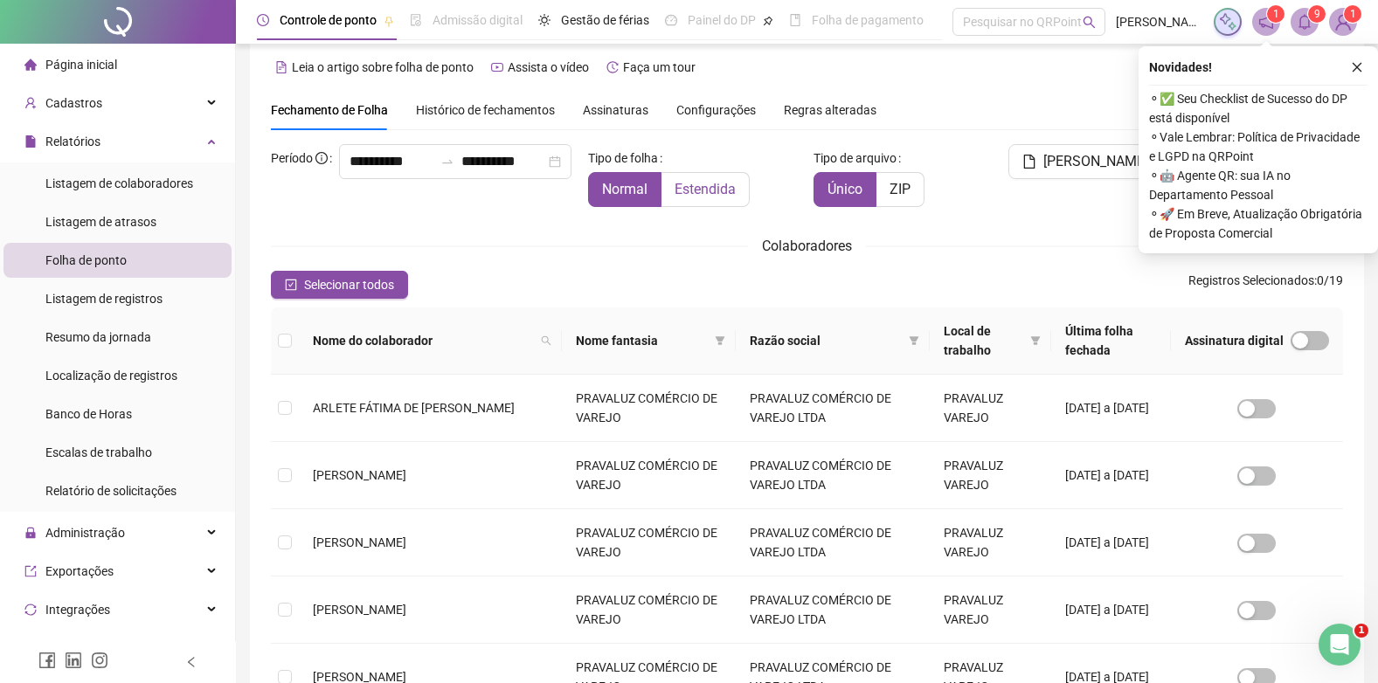
click at [732, 185] on span "Estendida" at bounding box center [704, 189] width 61 height 17
click at [1362, 66] on icon "close" at bounding box center [1356, 67] width 12 height 12
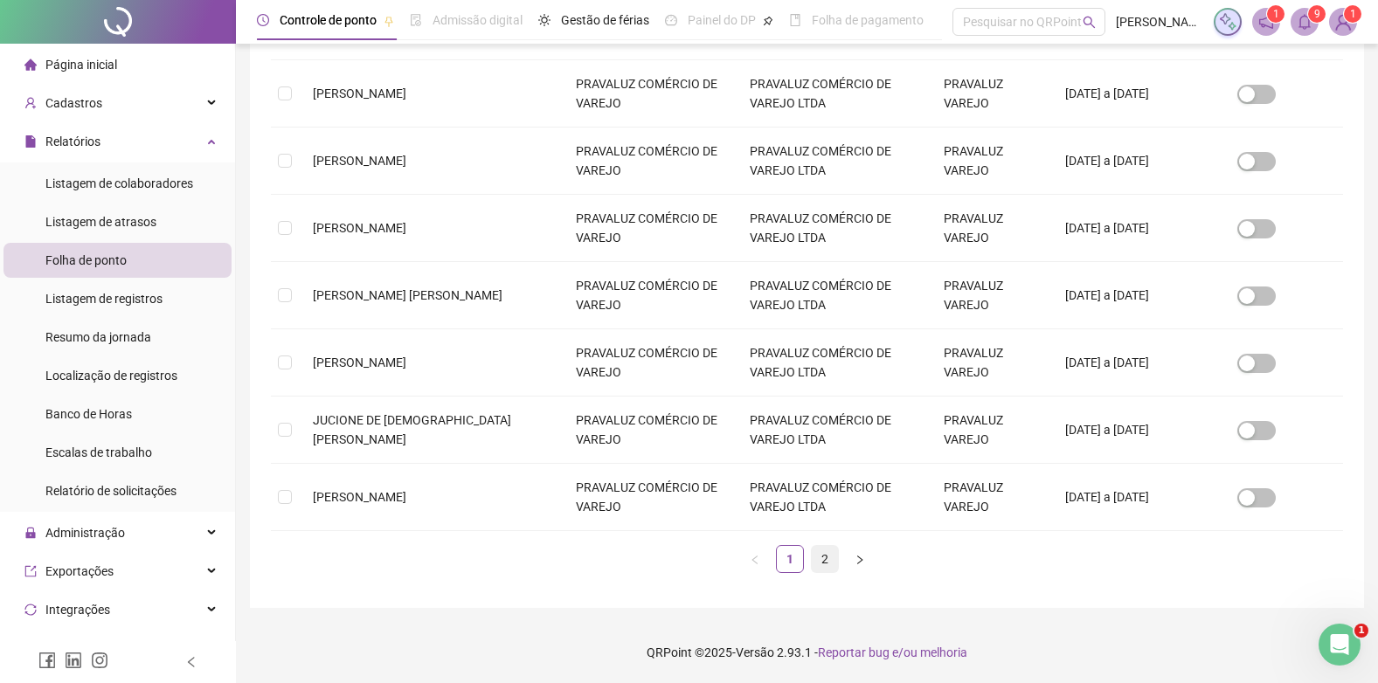
click at [819, 555] on link "2" at bounding box center [824, 559] width 26 height 26
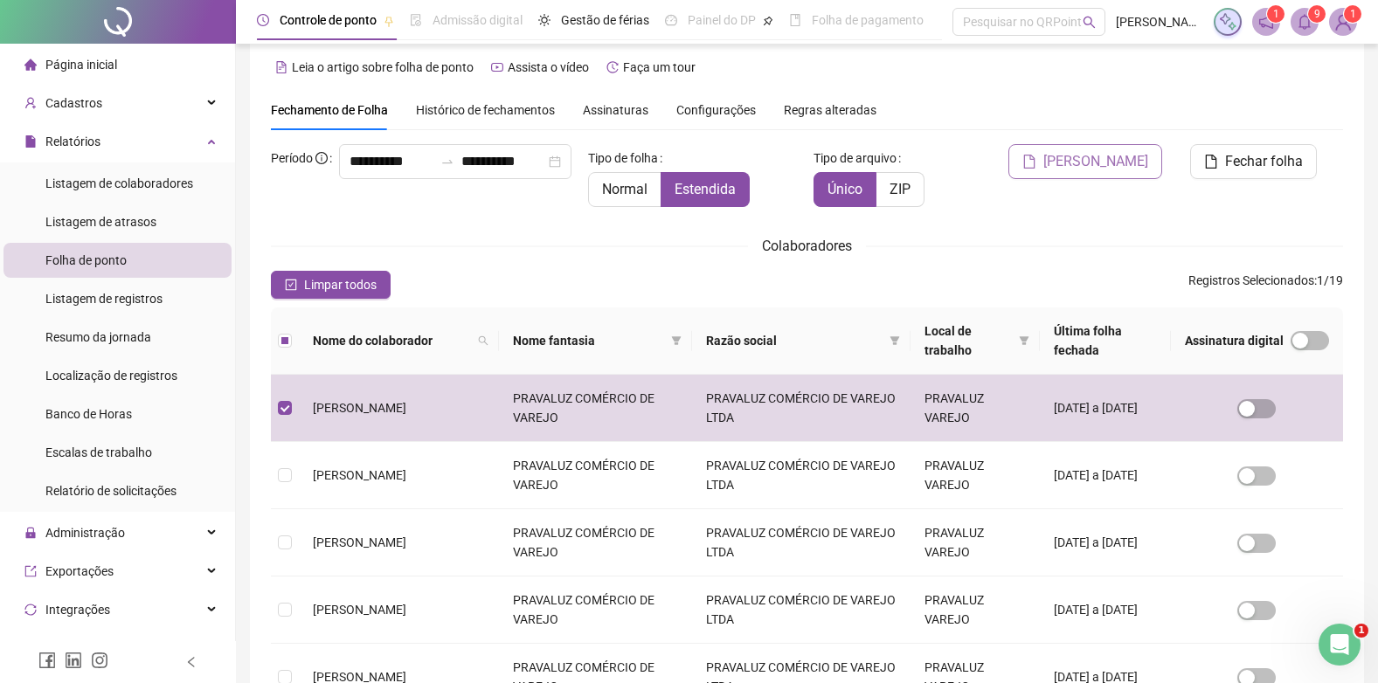
click at [1080, 147] on button "[PERSON_NAME]" at bounding box center [1085, 161] width 154 height 35
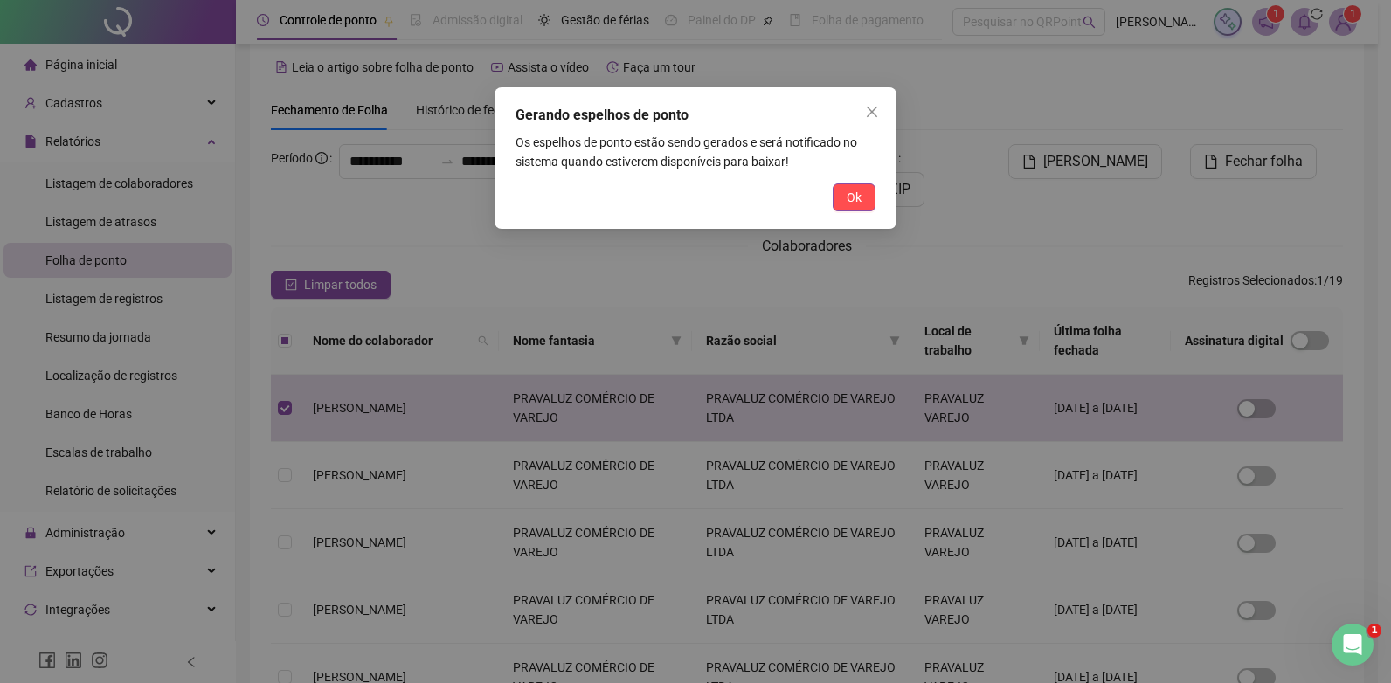
click at [860, 187] on button "Ok" at bounding box center [853, 197] width 43 height 28
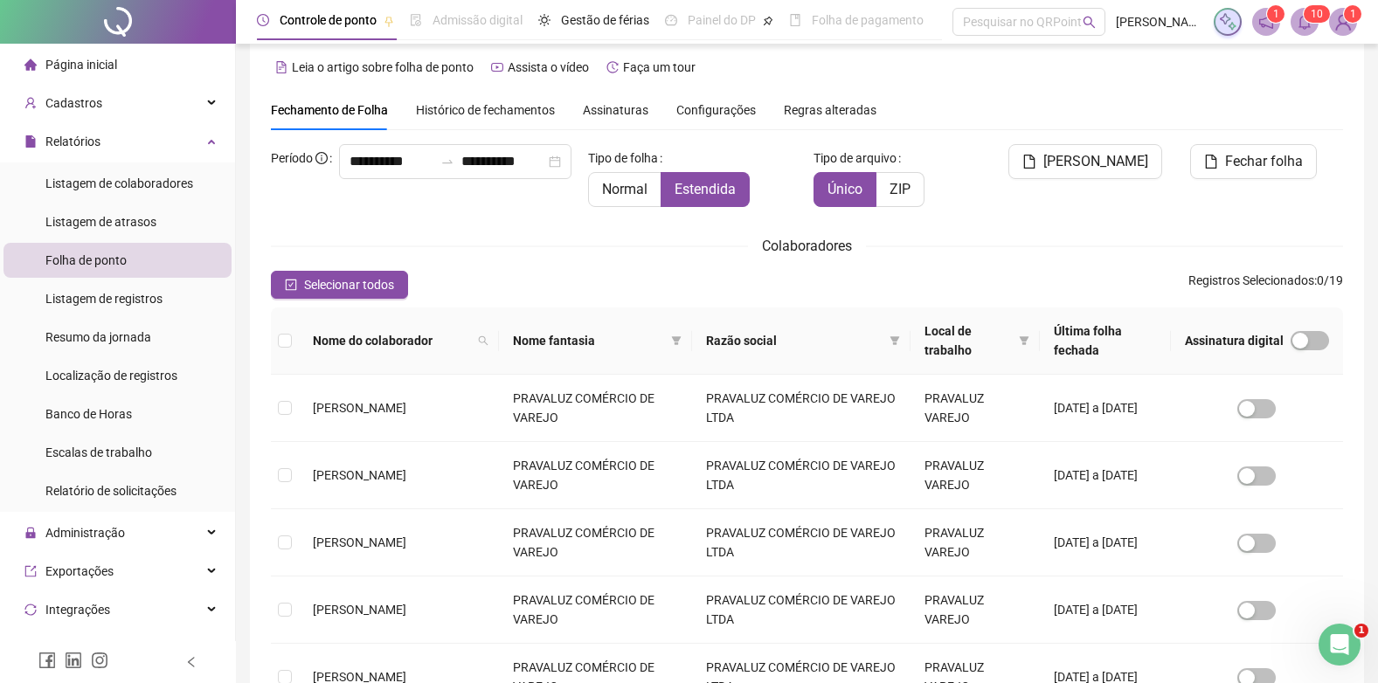
click at [109, 58] on span "Página inicial" at bounding box center [81, 65] width 72 height 14
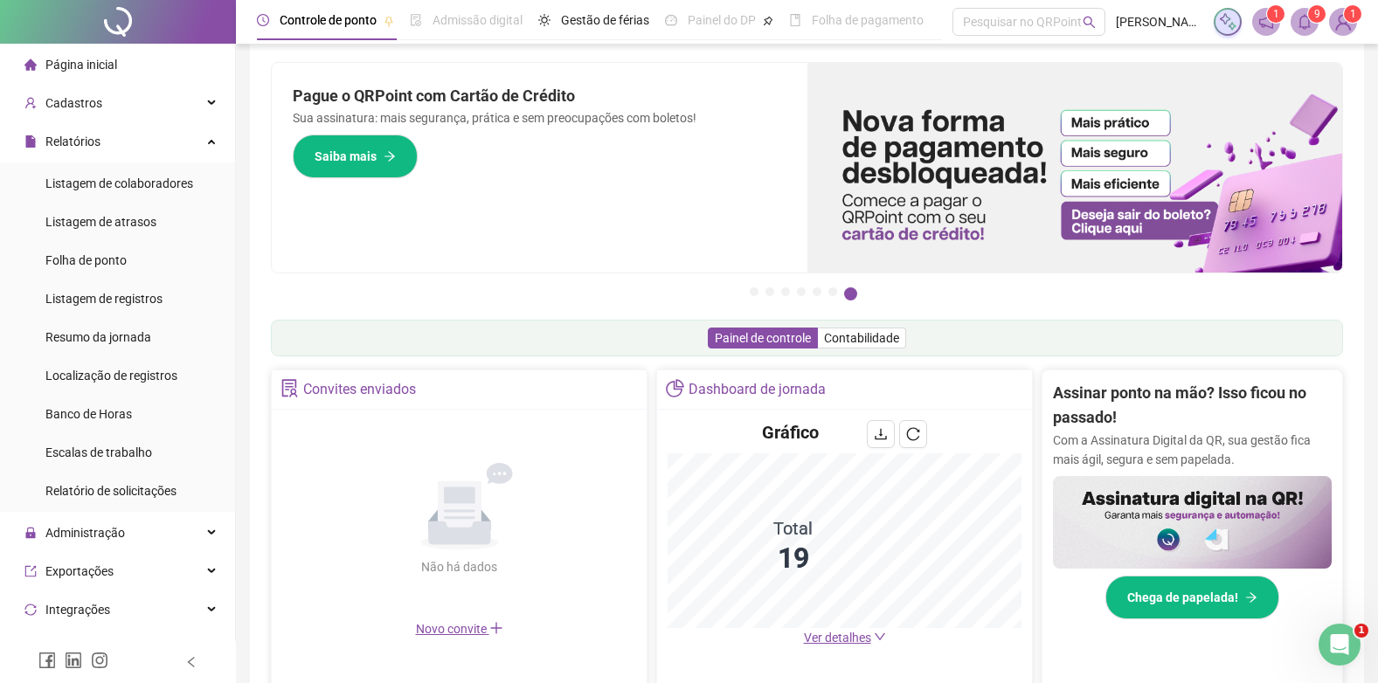
click at [1341, 24] on img at bounding box center [1342, 22] width 26 height 26
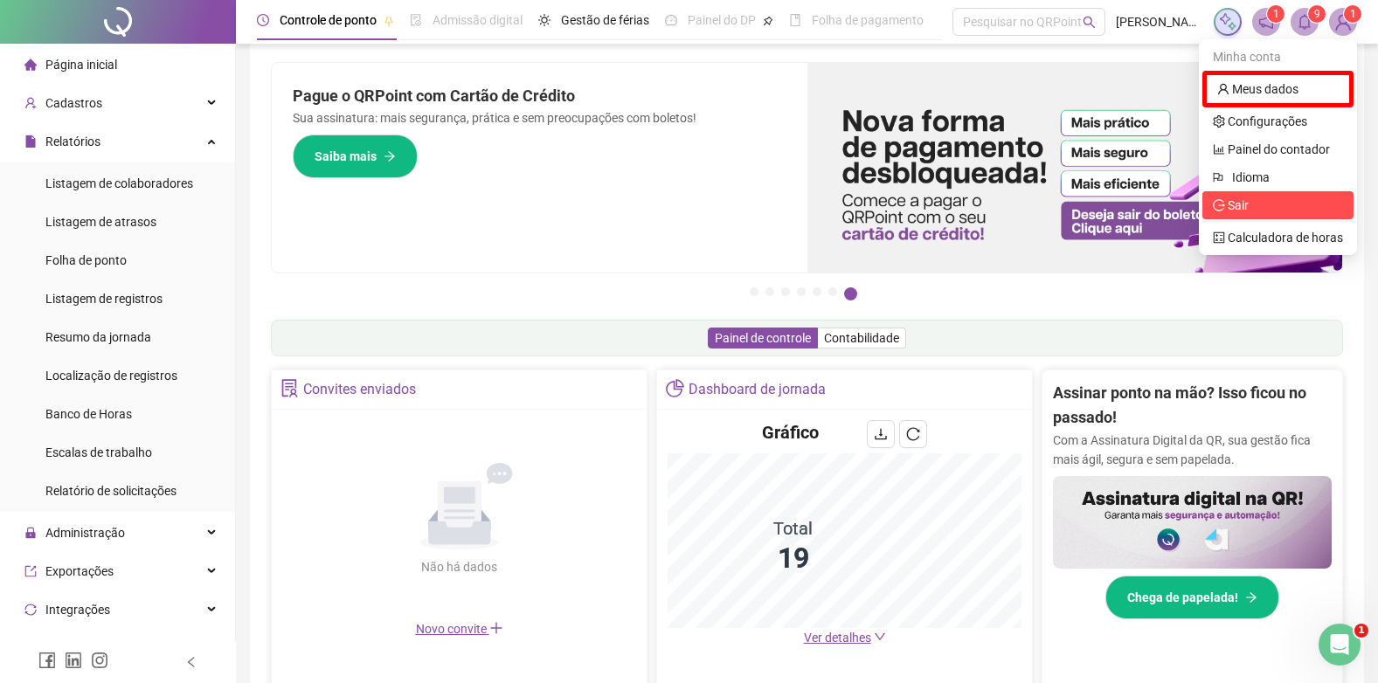
click at [1239, 204] on span "Sair" at bounding box center [1237, 205] width 21 height 14
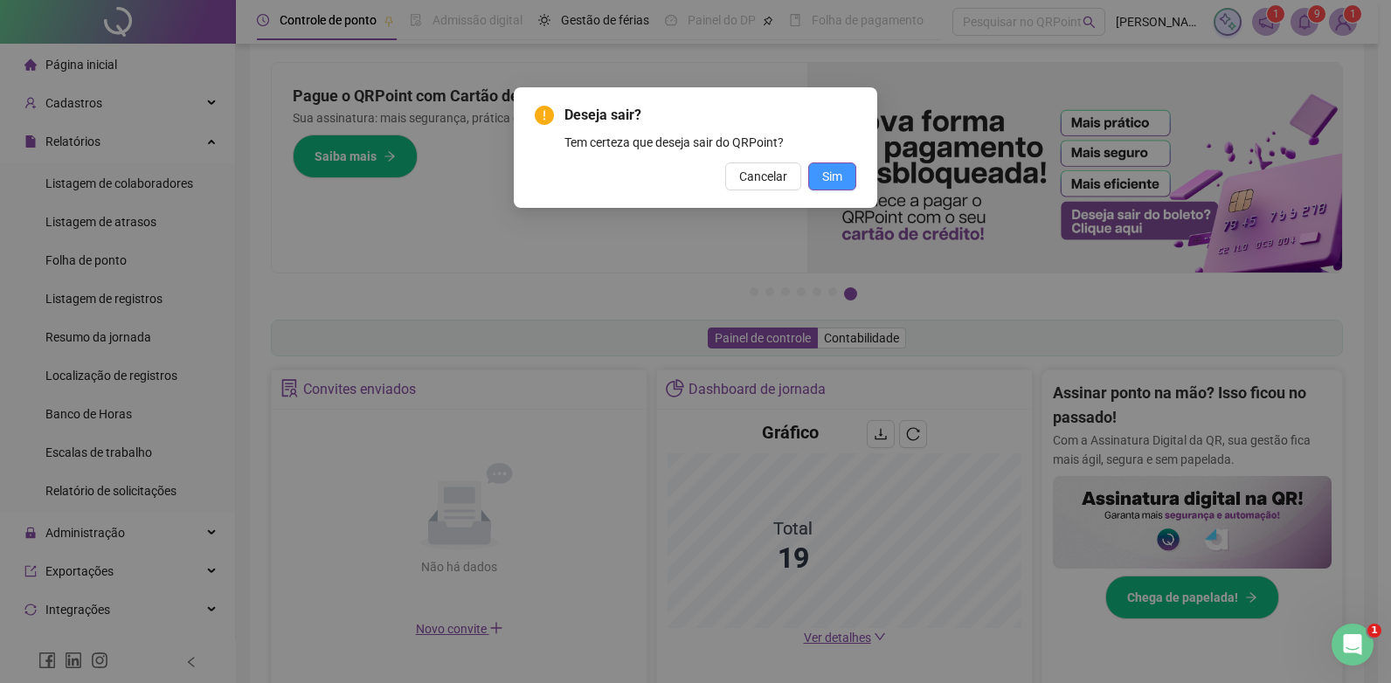
click at [819, 176] on button "Sim" at bounding box center [832, 176] width 48 height 28
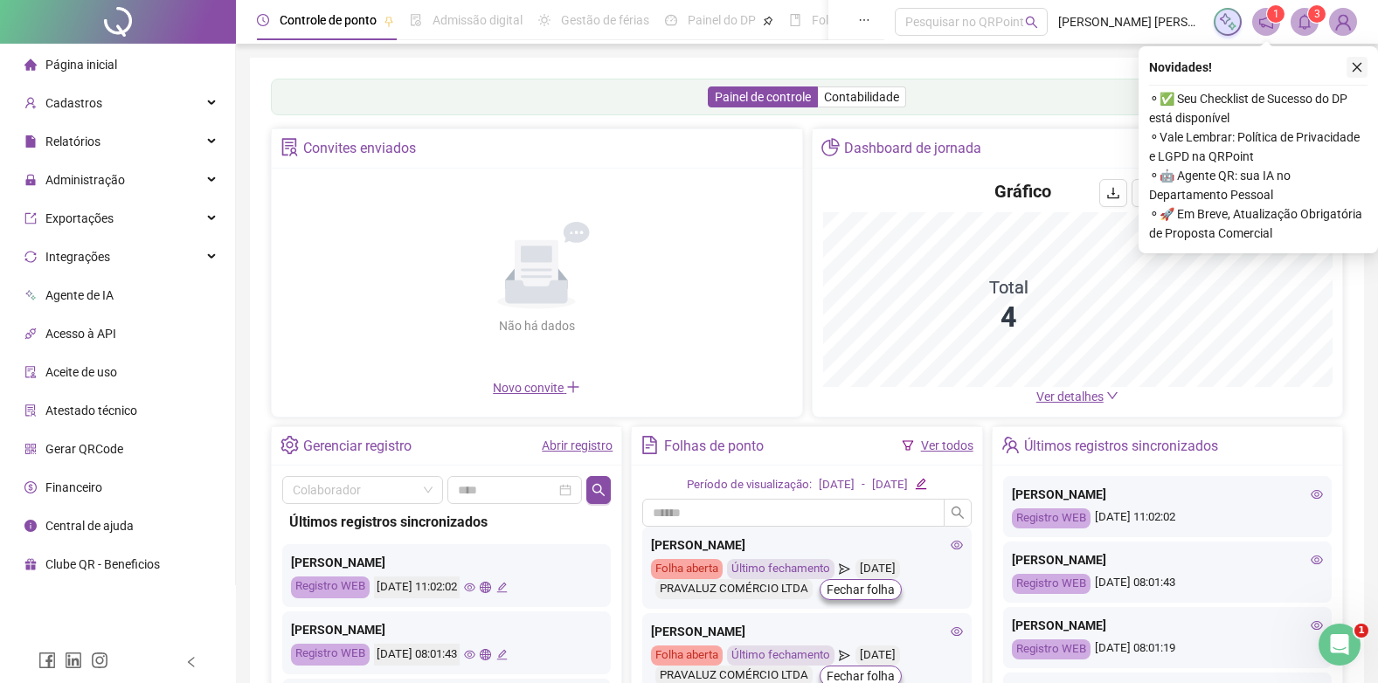
click at [1356, 63] on icon "close" at bounding box center [1356, 67] width 12 height 12
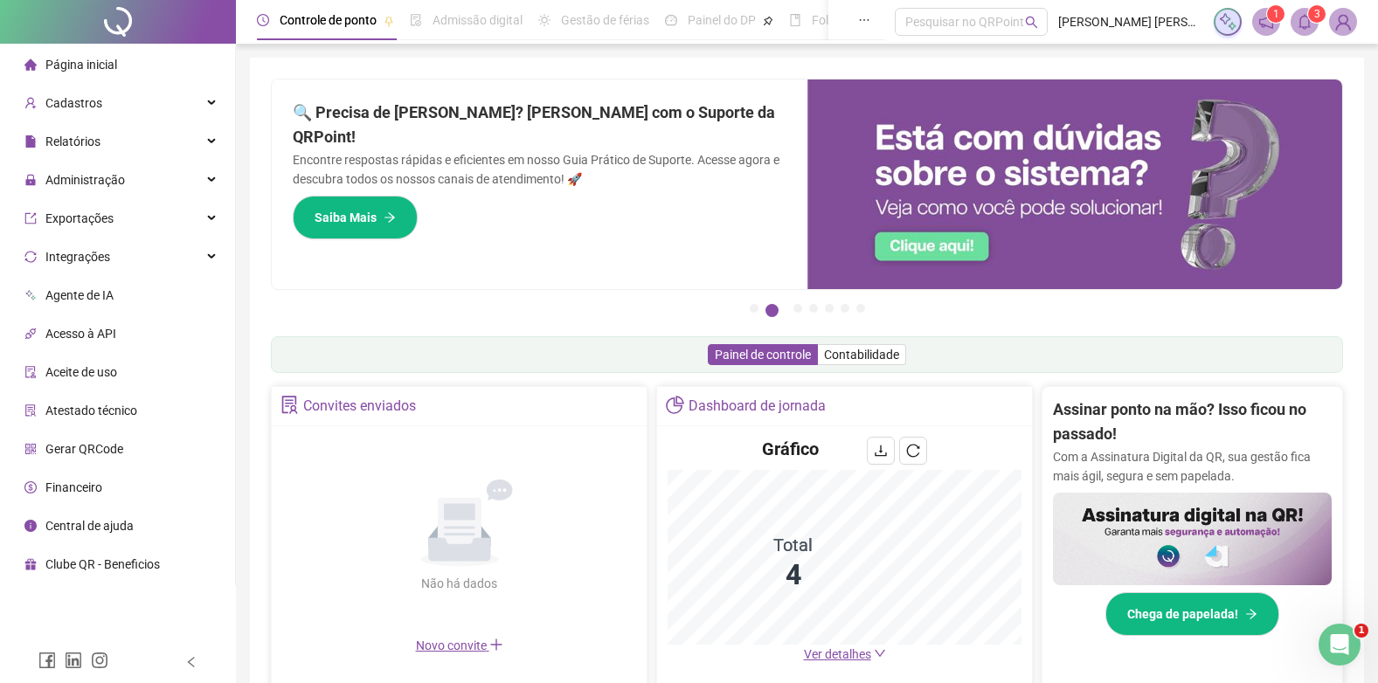
click at [1343, 20] on img at bounding box center [1342, 22] width 26 height 26
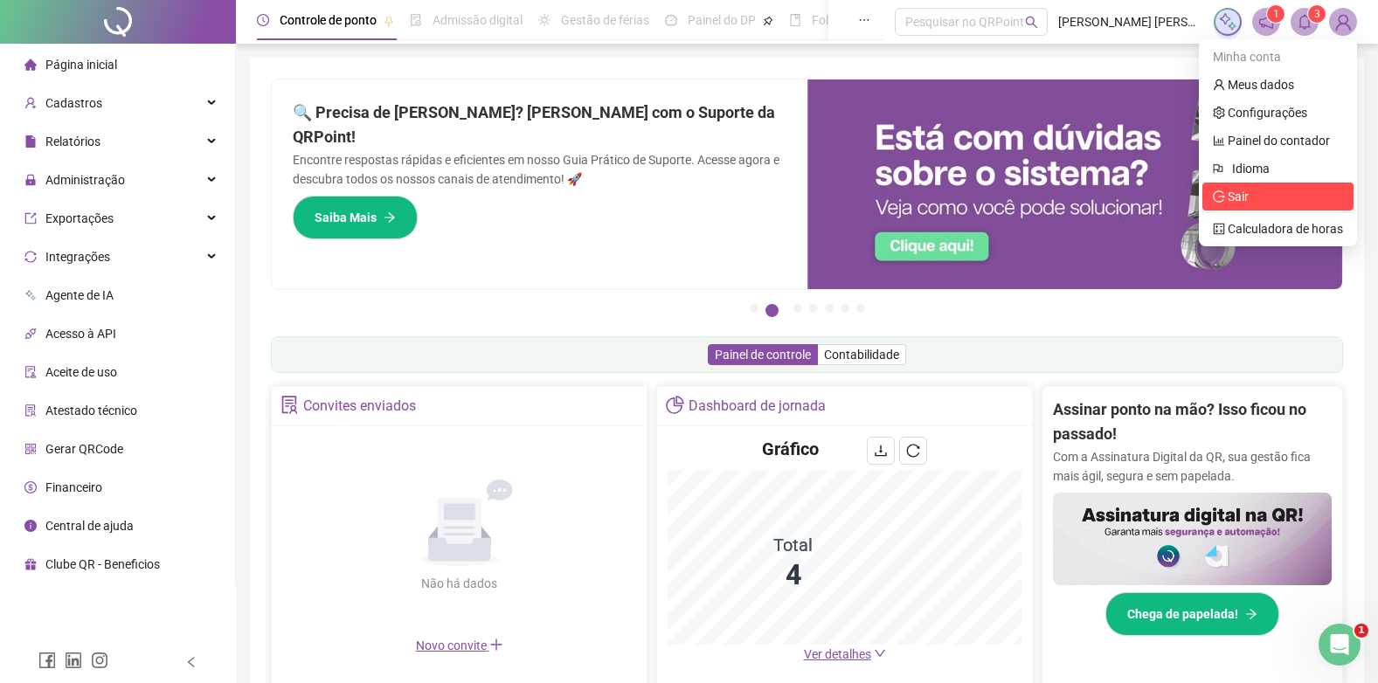
click at [1237, 197] on span "Sair" at bounding box center [1237, 197] width 21 height 14
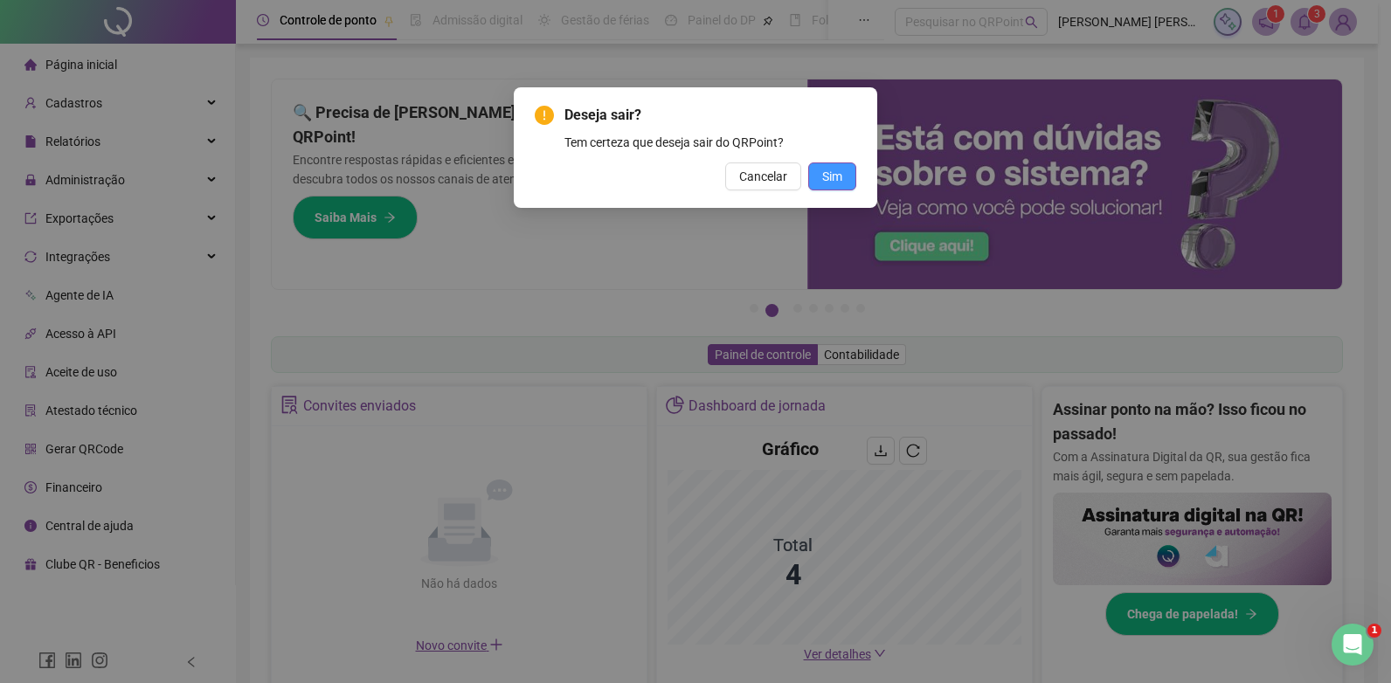
click at [809, 171] on button "Sim" at bounding box center [832, 176] width 48 height 28
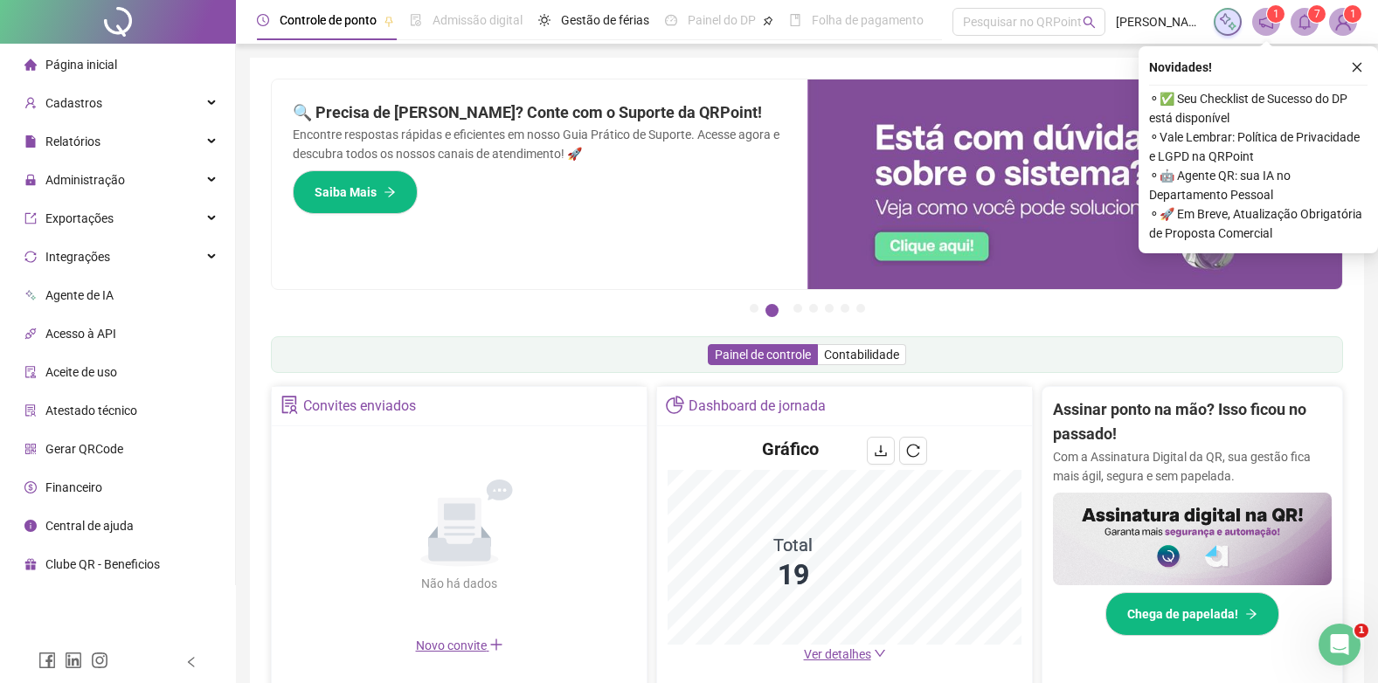
click at [1224, 11] on span at bounding box center [1227, 22] width 24 height 24
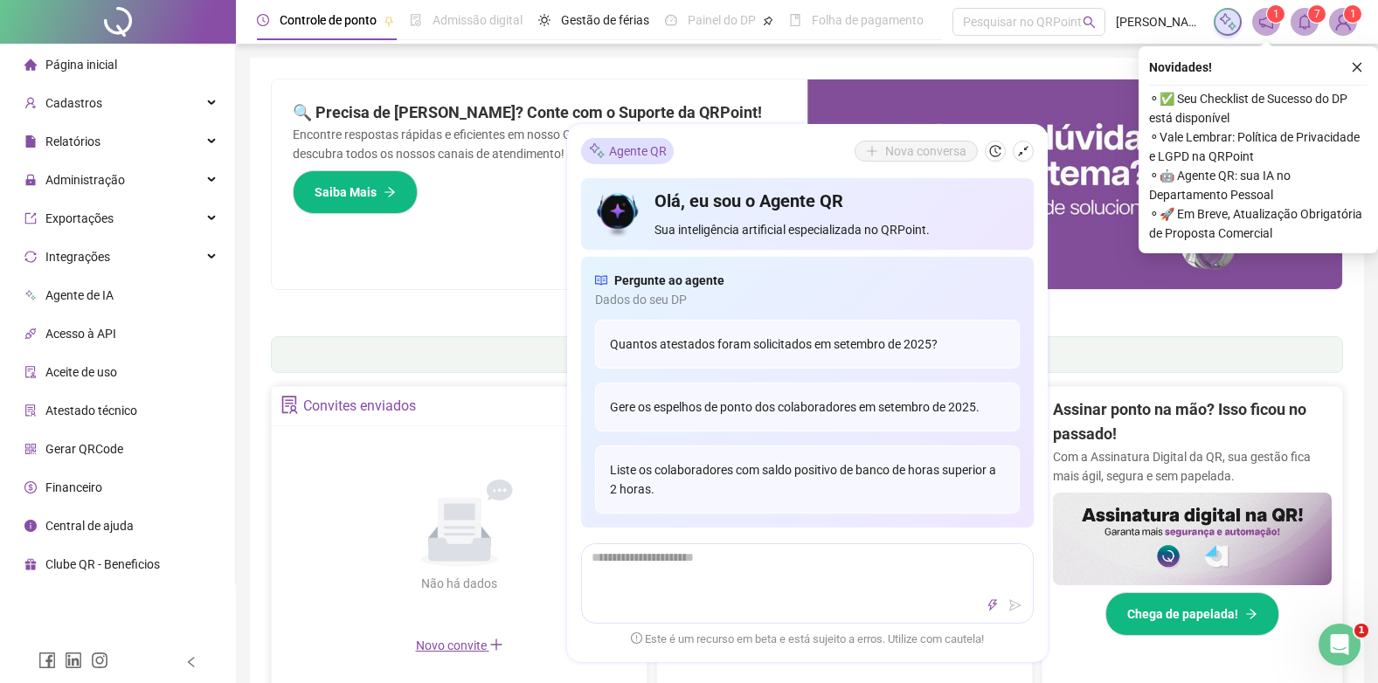
click at [1270, 20] on sup "1" at bounding box center [1275, 13] width 17 height 17
click at [1021, 149] on icon "shrink" at bounding box center [1023, 151] width 12 height 12
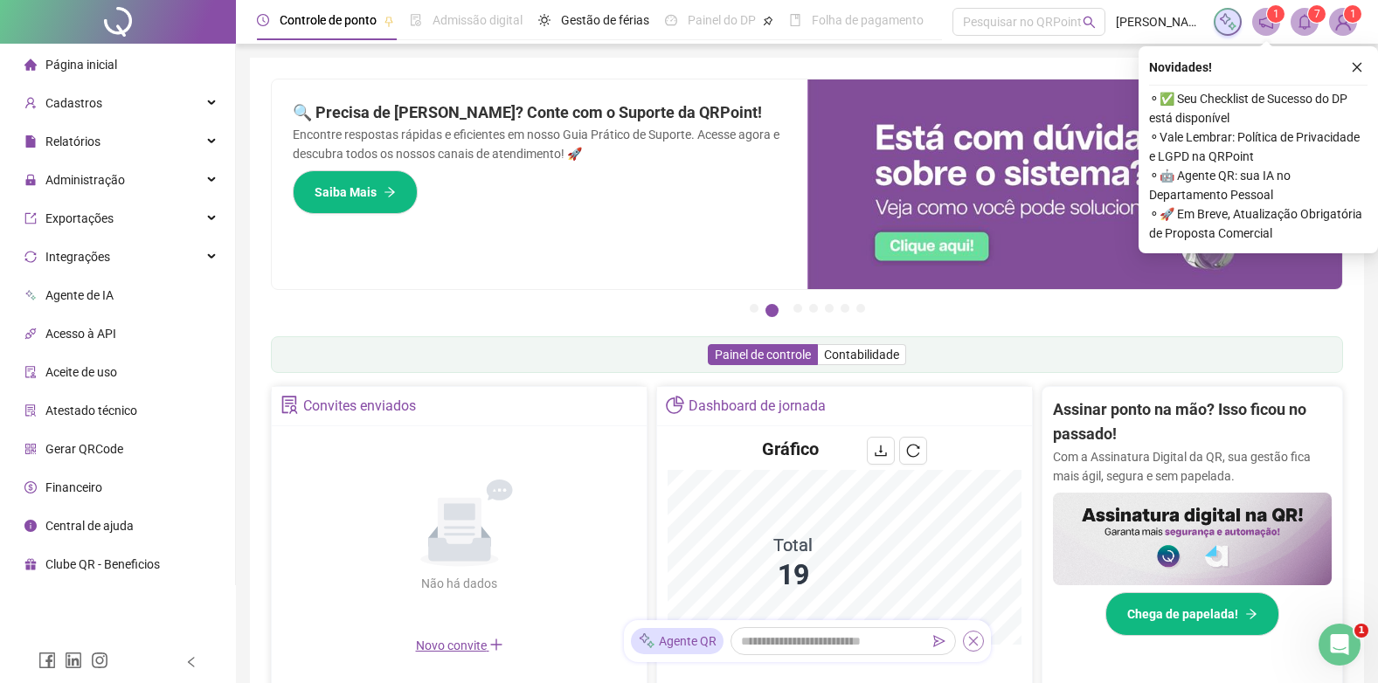
click at [978, 642] on icon "close" at bounding box center [973, 641] width 12 height 12
click at [1359, 64] on icon "close" at bounding box center [1356, 67] width 12 height 12
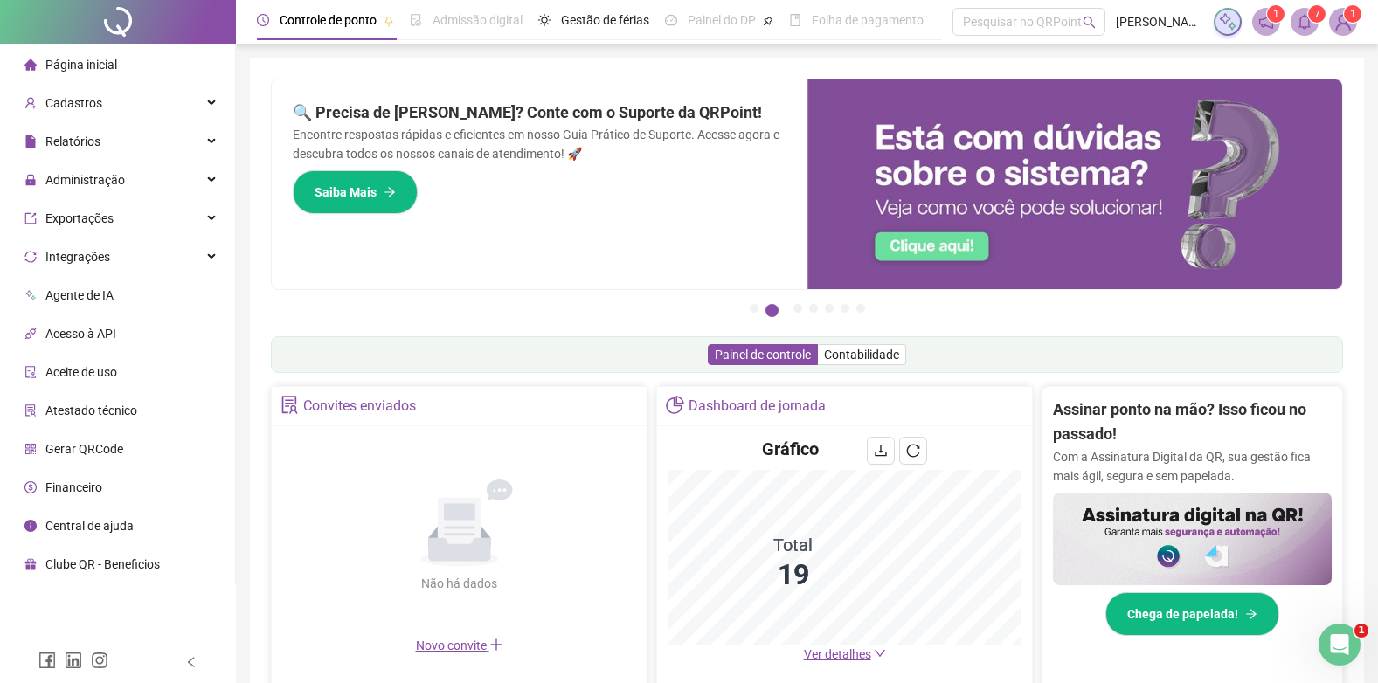
click at [1273, 19] on span "1" at bounding box center [1276, 14] width 6 height 12
click at [1265, 17] on icon "notification" at bounding box center [1266, 22] width 16 height 16
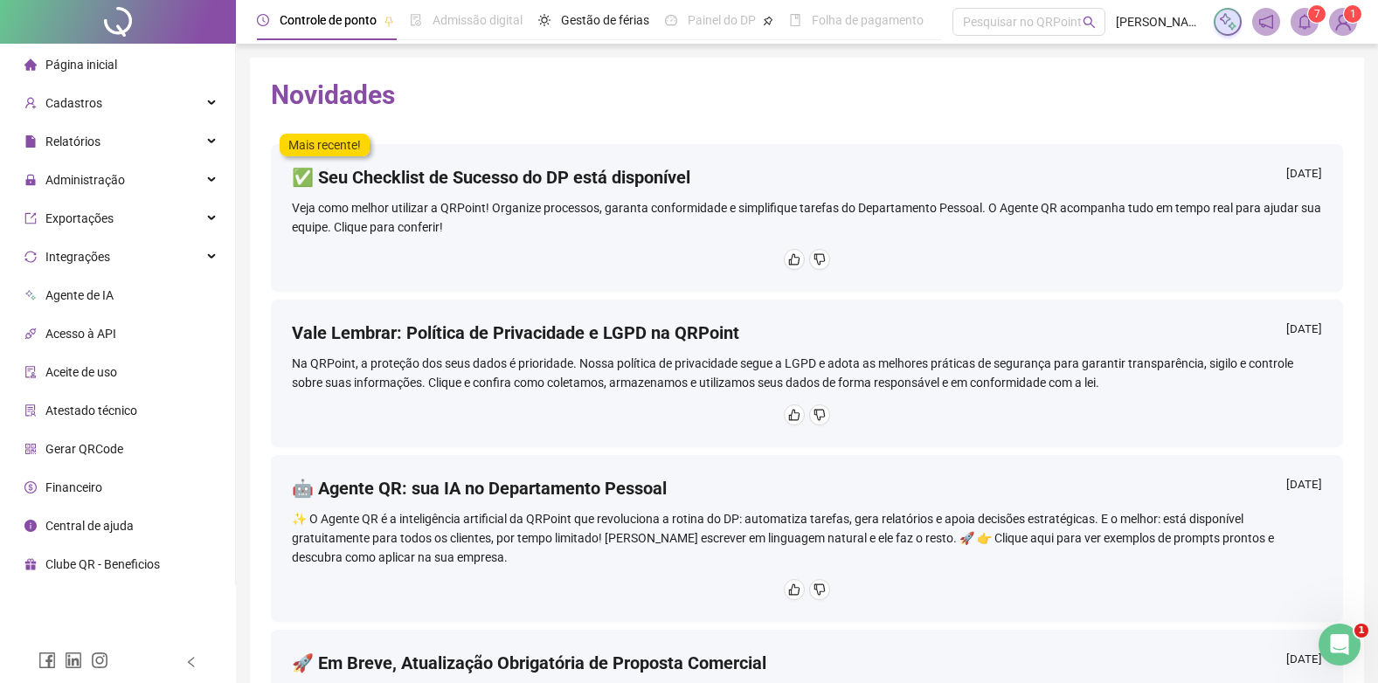
click at [596, 171] on h4 "✅ Seu Checklist de Sucesso do DP está disponível" at bounding box center [491, 177] width 398 height 24
click at [82, 139] on span "Relatórios" at bounding box center [72, 142] width 55 height 14
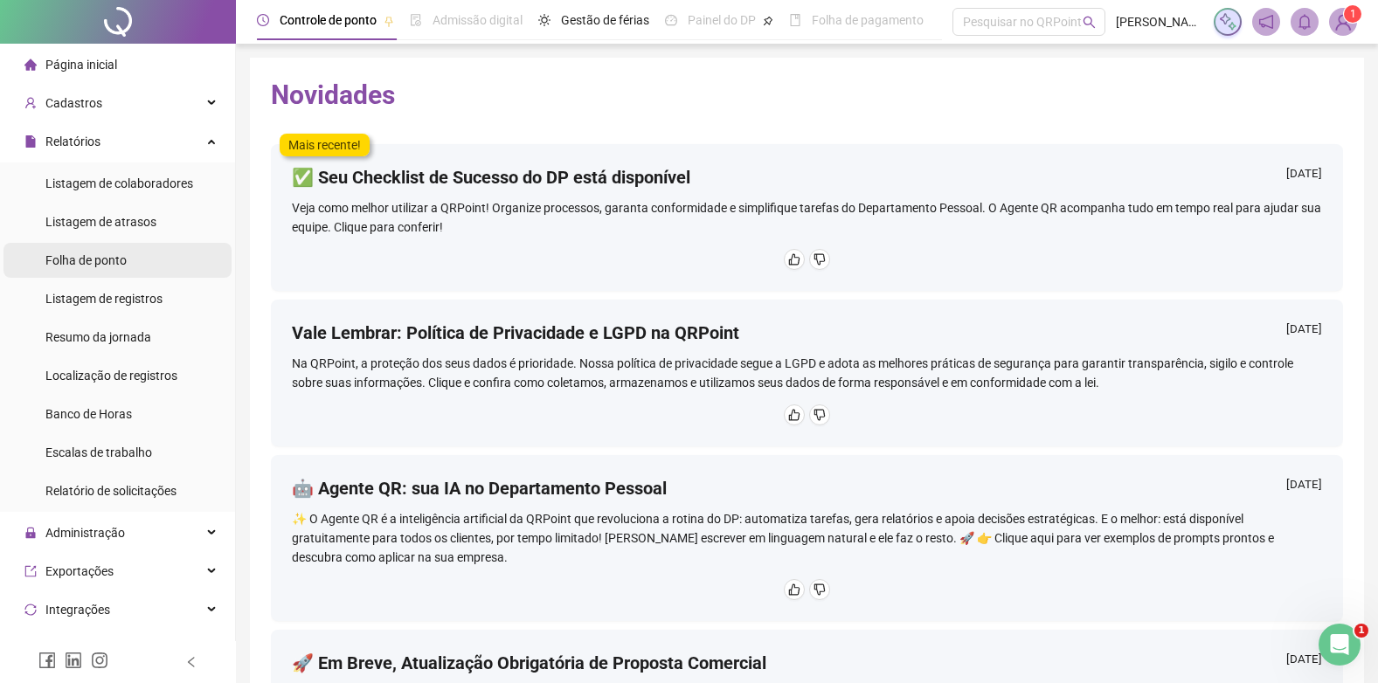
click at [80, 256] on span "Folha de ponto" at bounding box center [85, 260] width 81 height 14
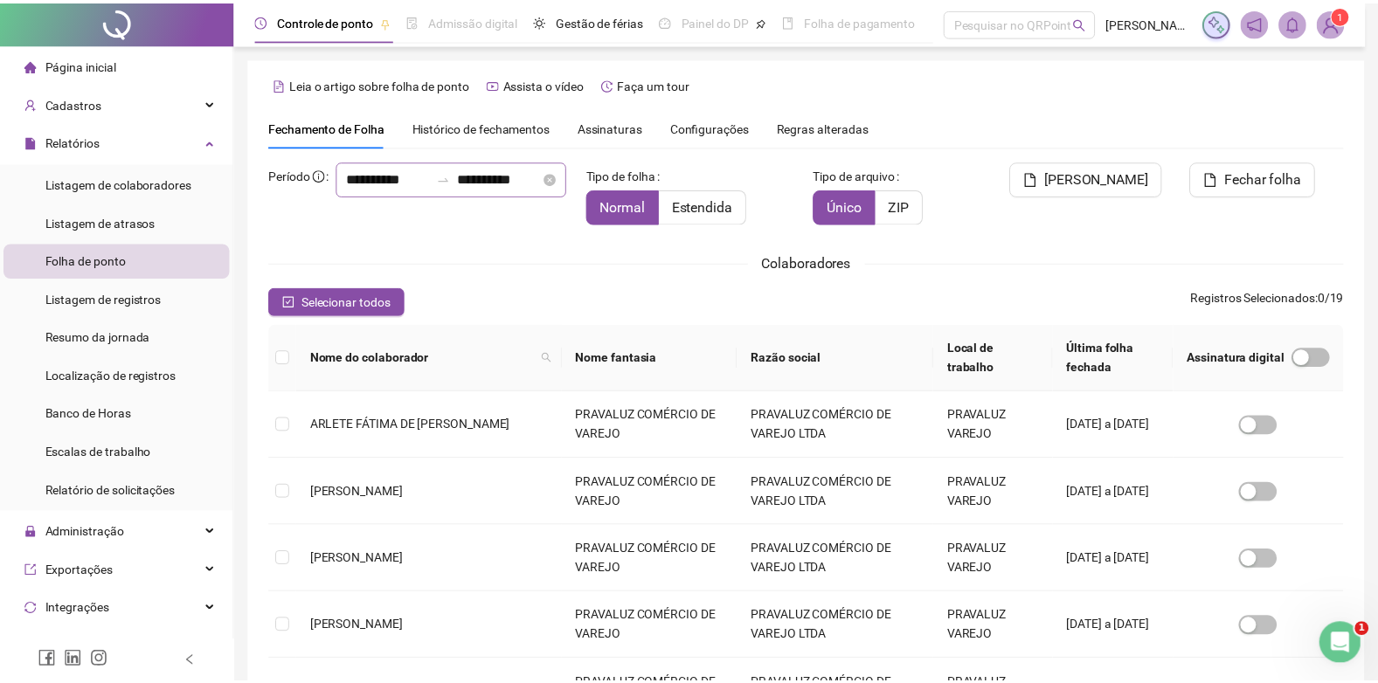
scroll to position [17, 0]
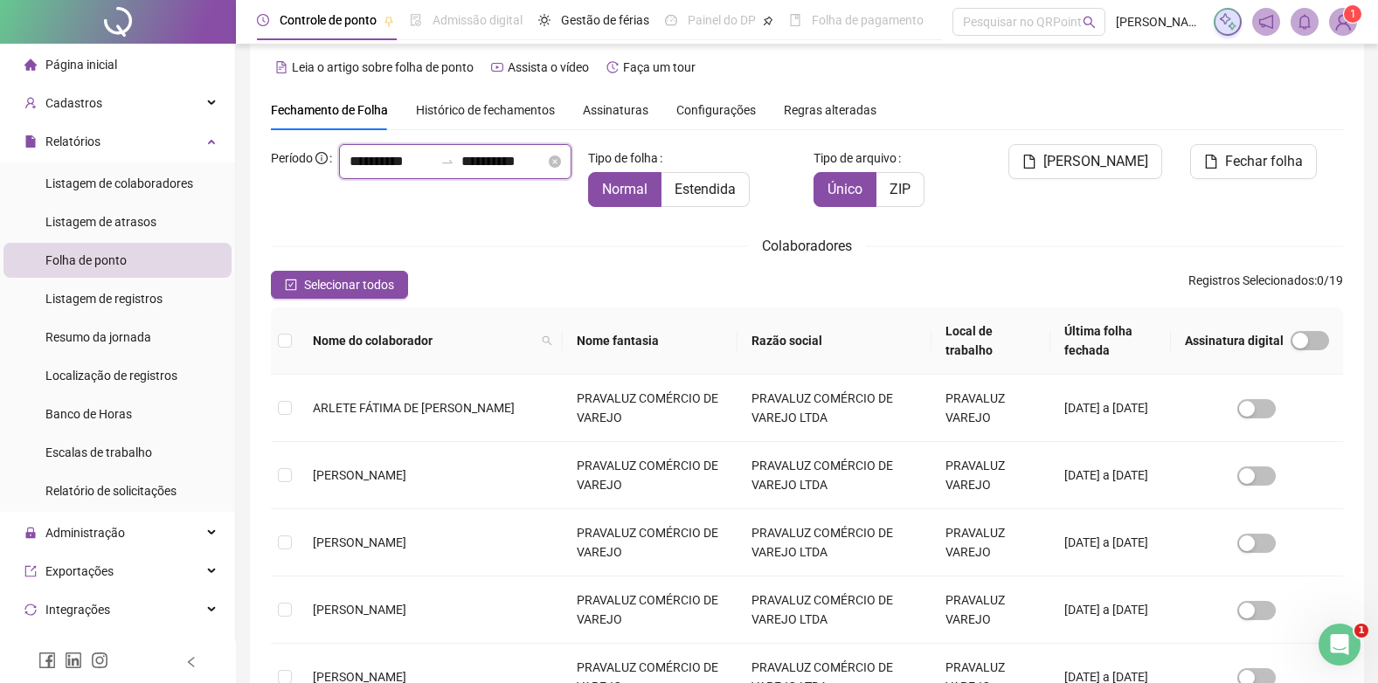
click at [349, 172] on input "**********" at bounding box center [391, 161] width 84 height 21
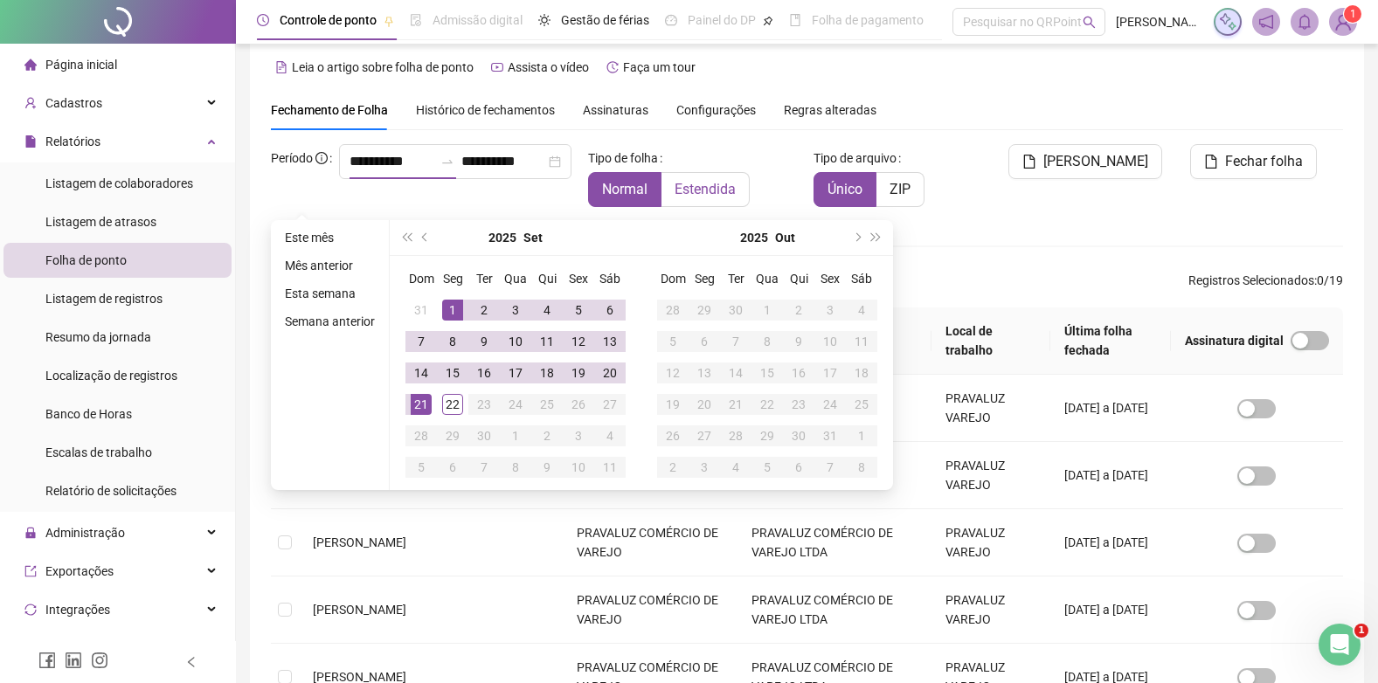
click at [730, 183] on span "Estendida" at bounding box center [704, 189] width 61 height 17
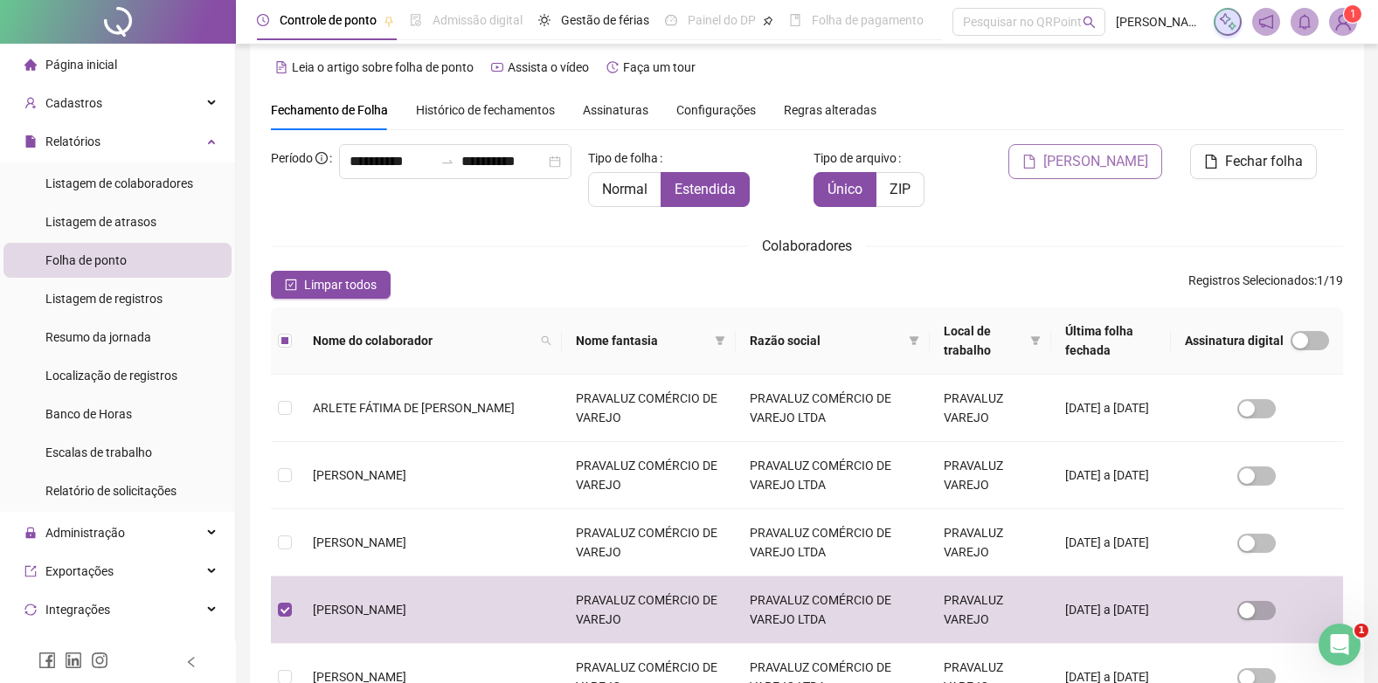
click at [1108, 152] on span "[PERSON_NAME]" at bounding box center [1095, 161] width 105 height 21
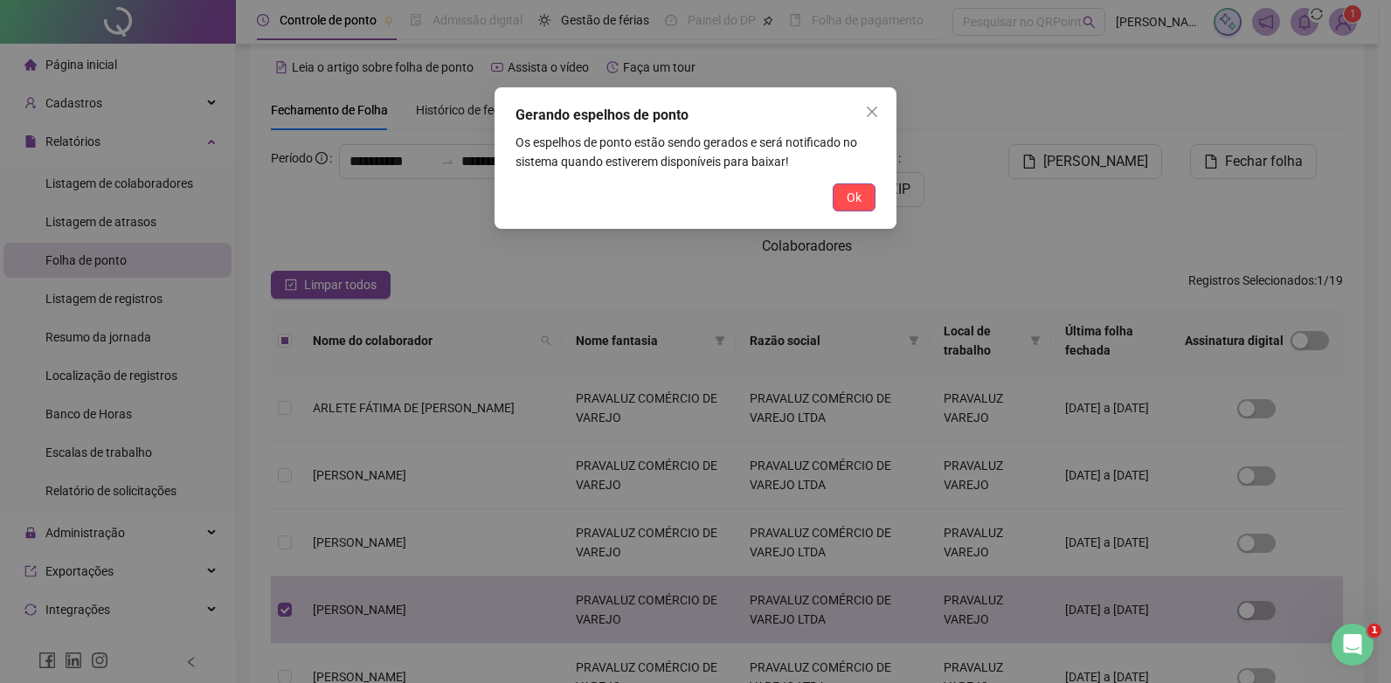
click at [840, 178] on div "Gerando espelhos de ponto Os espelhos de ponto estão sendo gerados e será notif…" at bounding box center [695, 158] width 402 height 142
click at [838, 193] on button "Ok" at bounding box center [853, 197] width 43 height 28
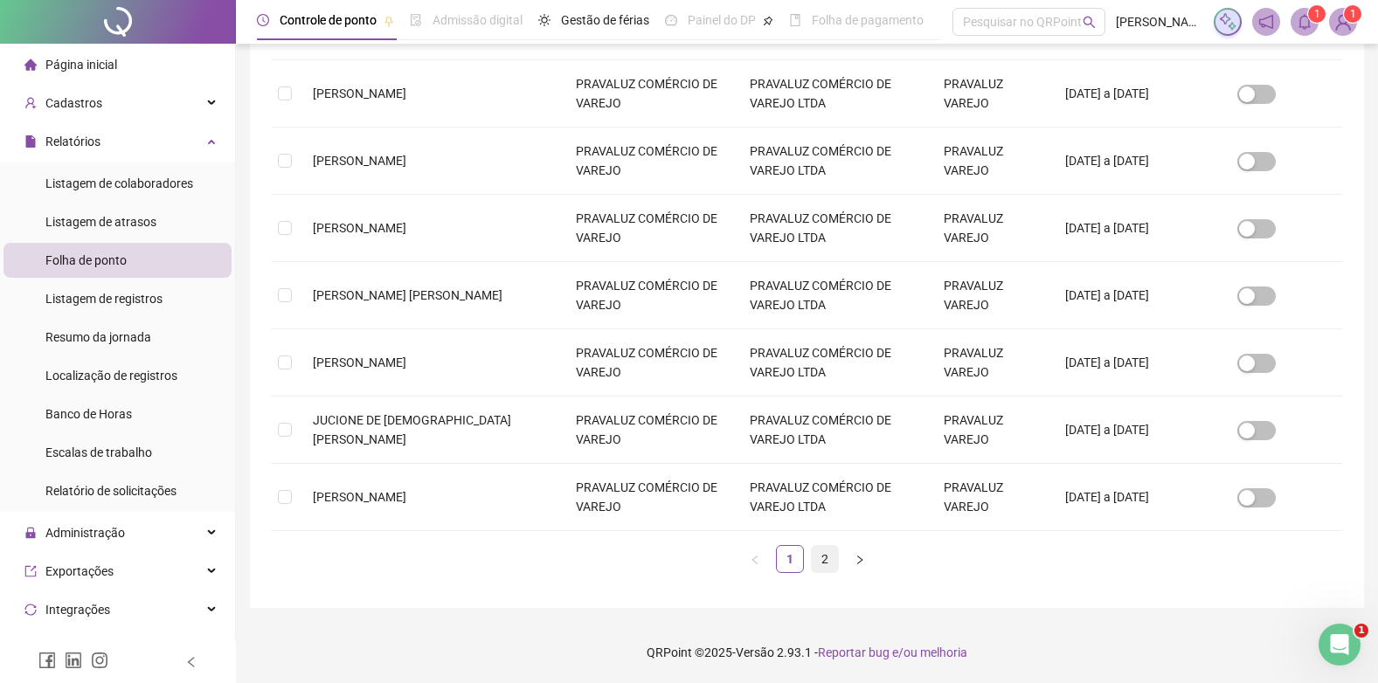
click at [821, 554] on link "2" at bounding box center [824, 559] width 26 height 26
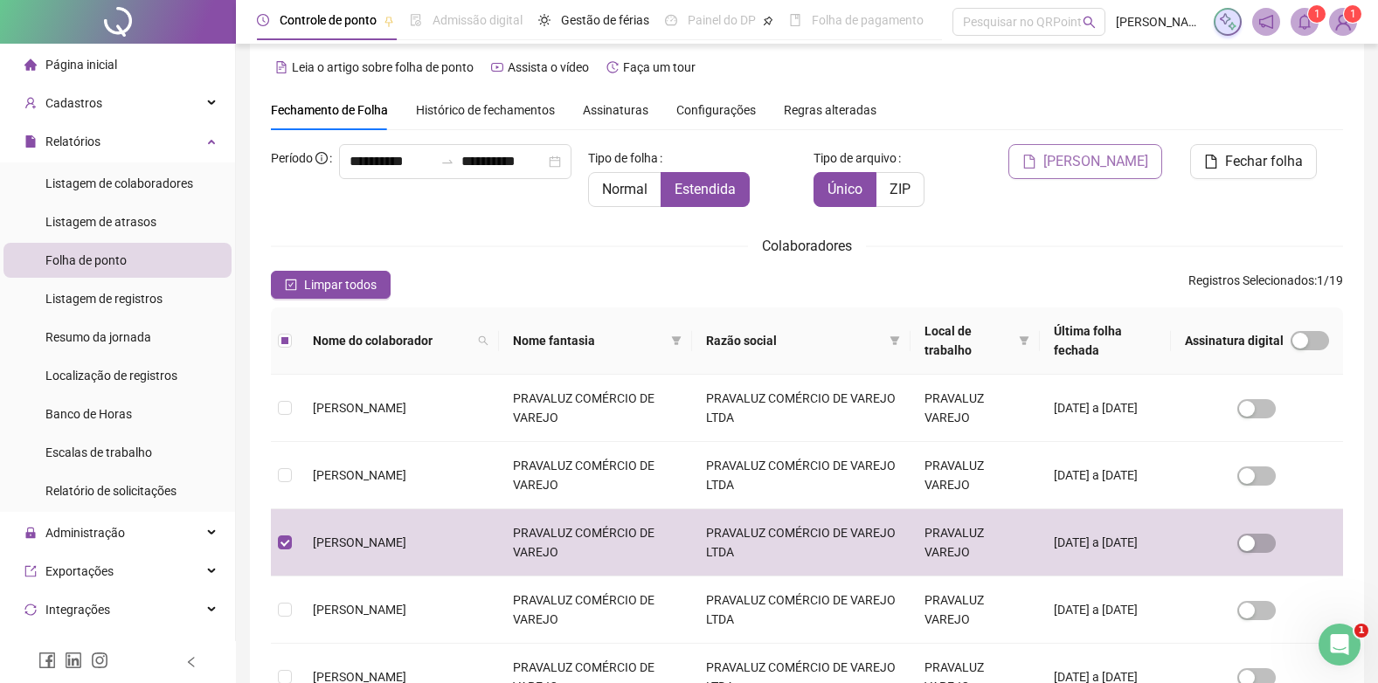
click at [1139, 155] on span "[PERSON_NAME]" at bounding box center [1095, 161] width 105 height 21
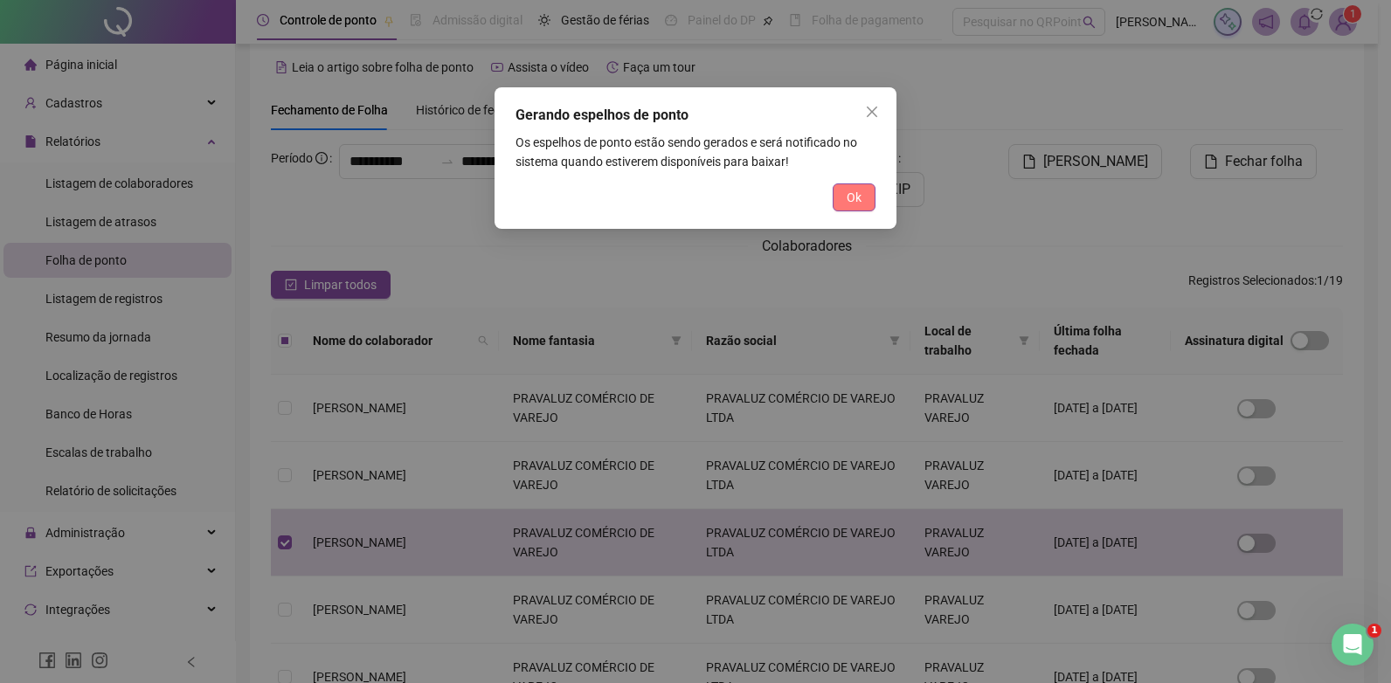
click at [848, 204] on span "Ok" at bounding box center [853, 197] width 15 height 19
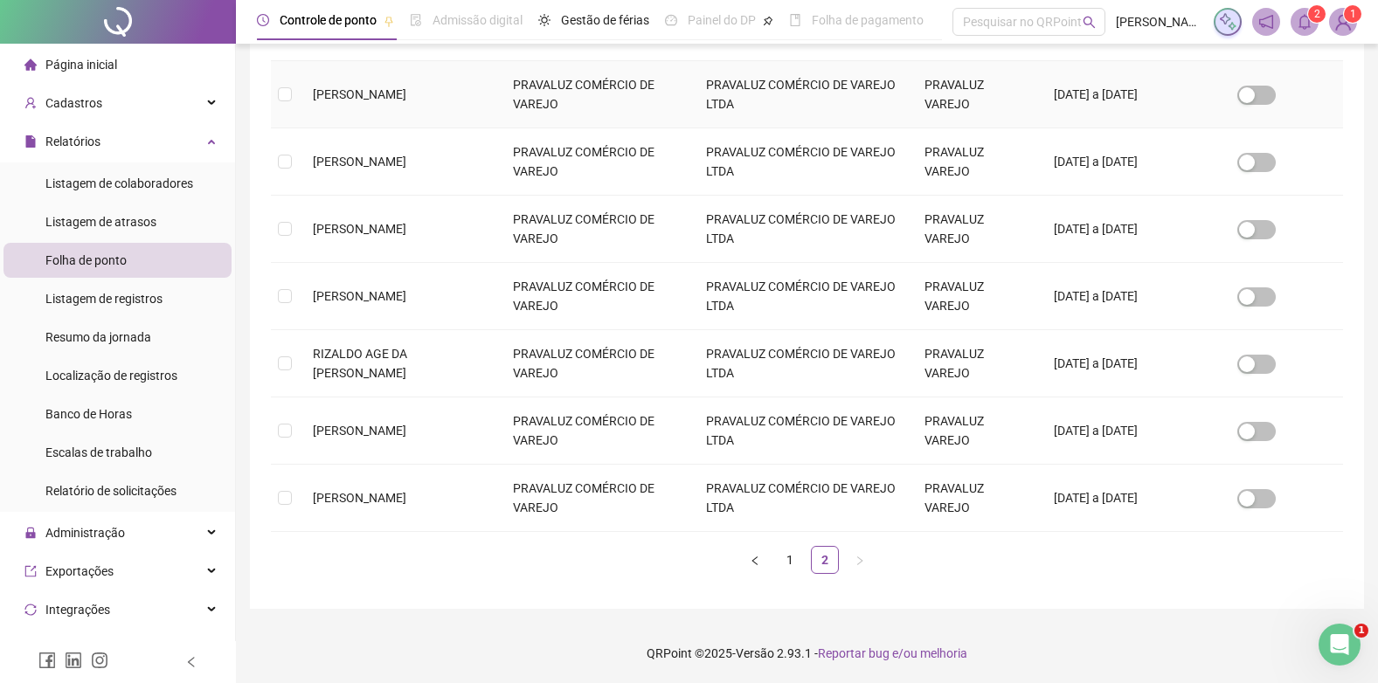
scroll to position [466, 0]
click at [292, 495] on td at bounding box center [285, 497] width 28 height 67
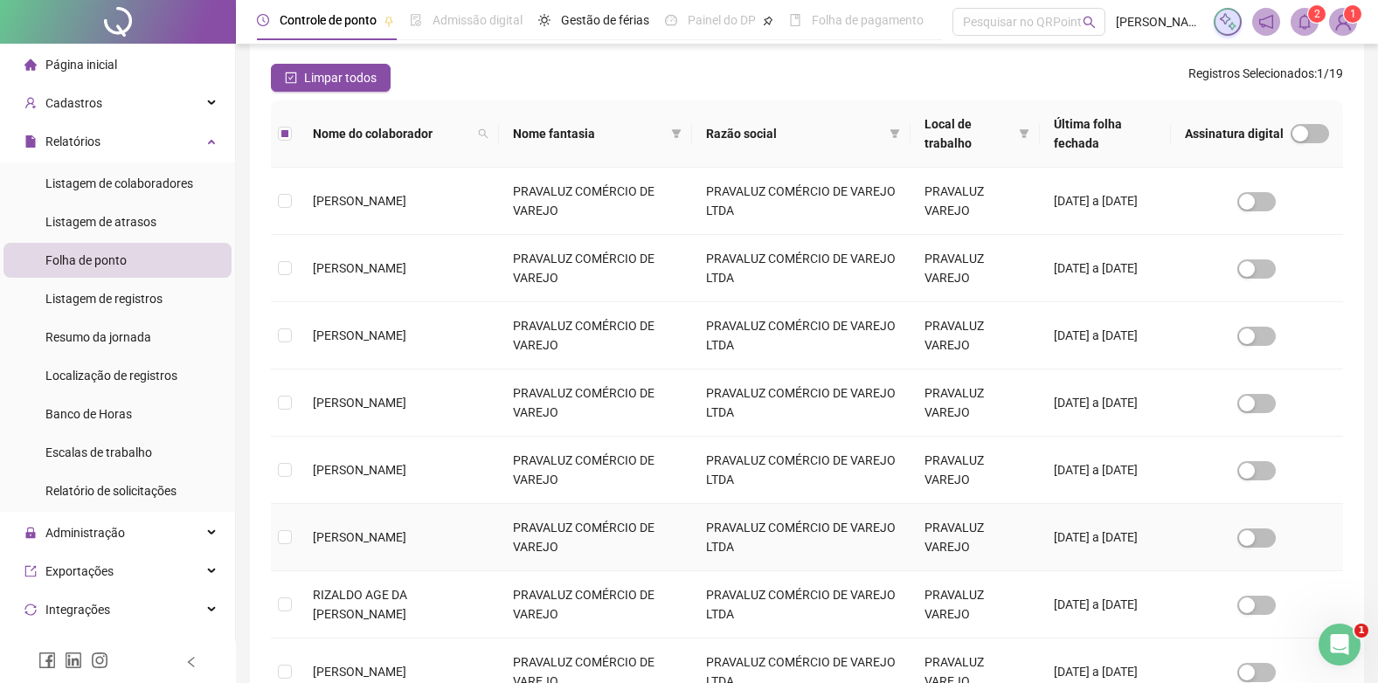
scroll to position [0, 0]
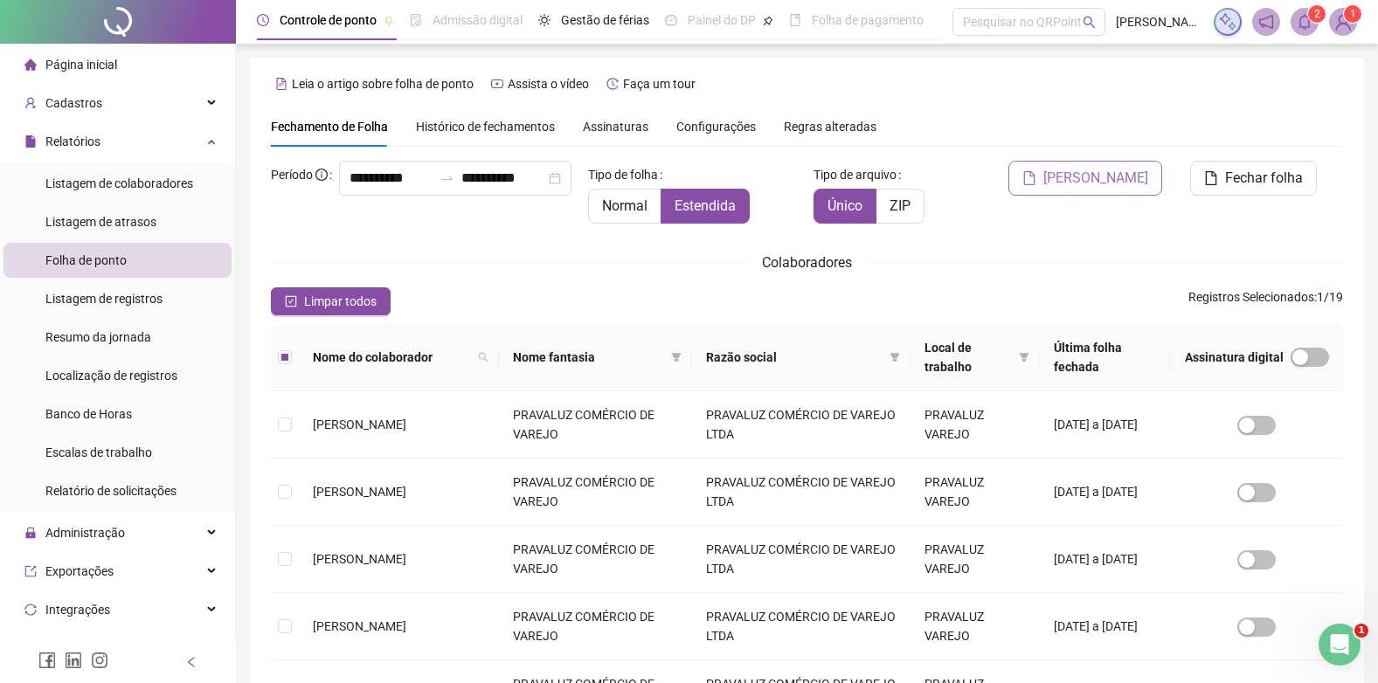
click at [1108, 175] on span "[PERSON_NAME]" at bounding box center [1095, 178] width 105 height 21
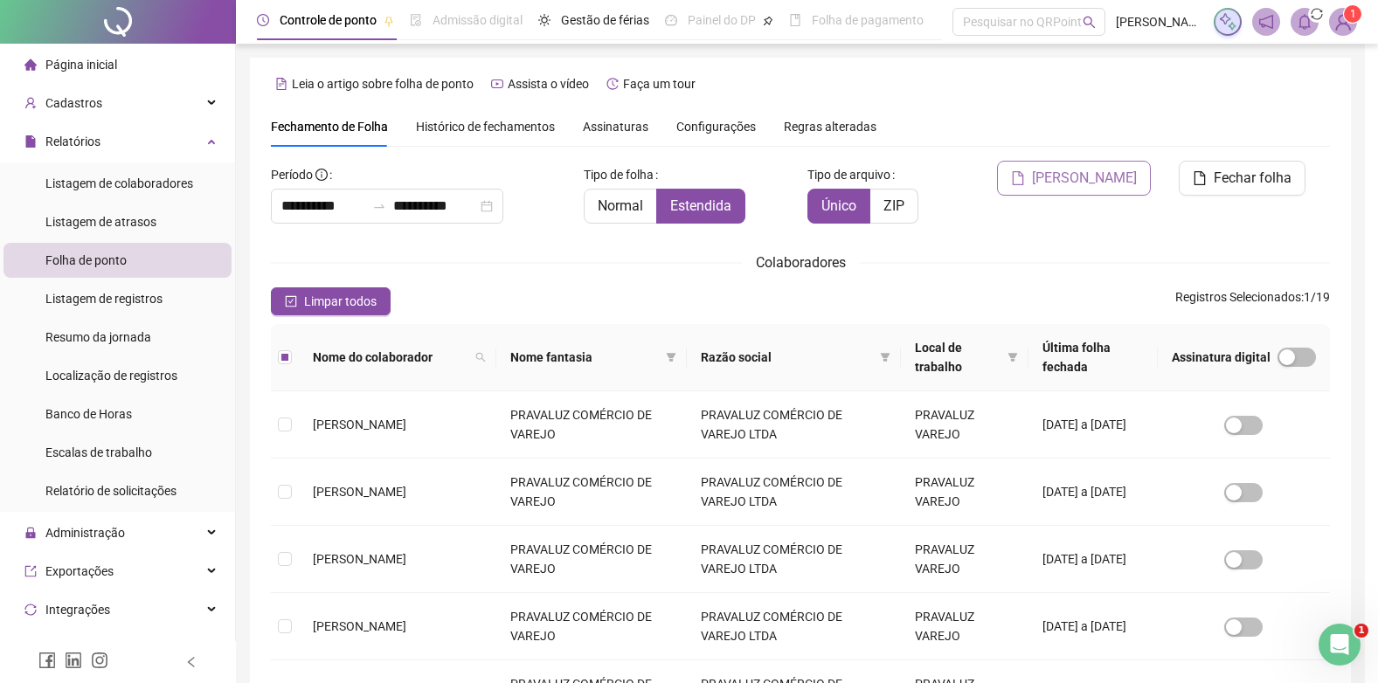
scroll to position [17, 0]
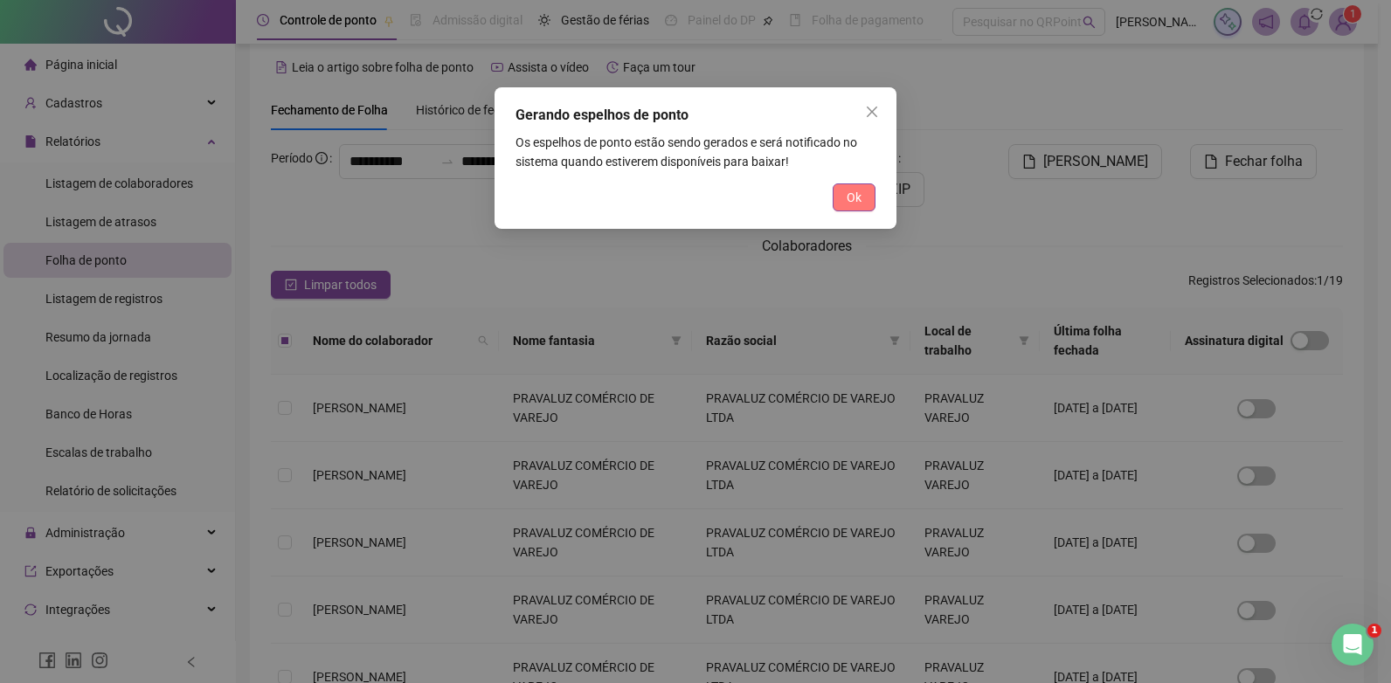
click at [833, 190] on button "Ok" at bounding box center [853, 197] width 43 height 28
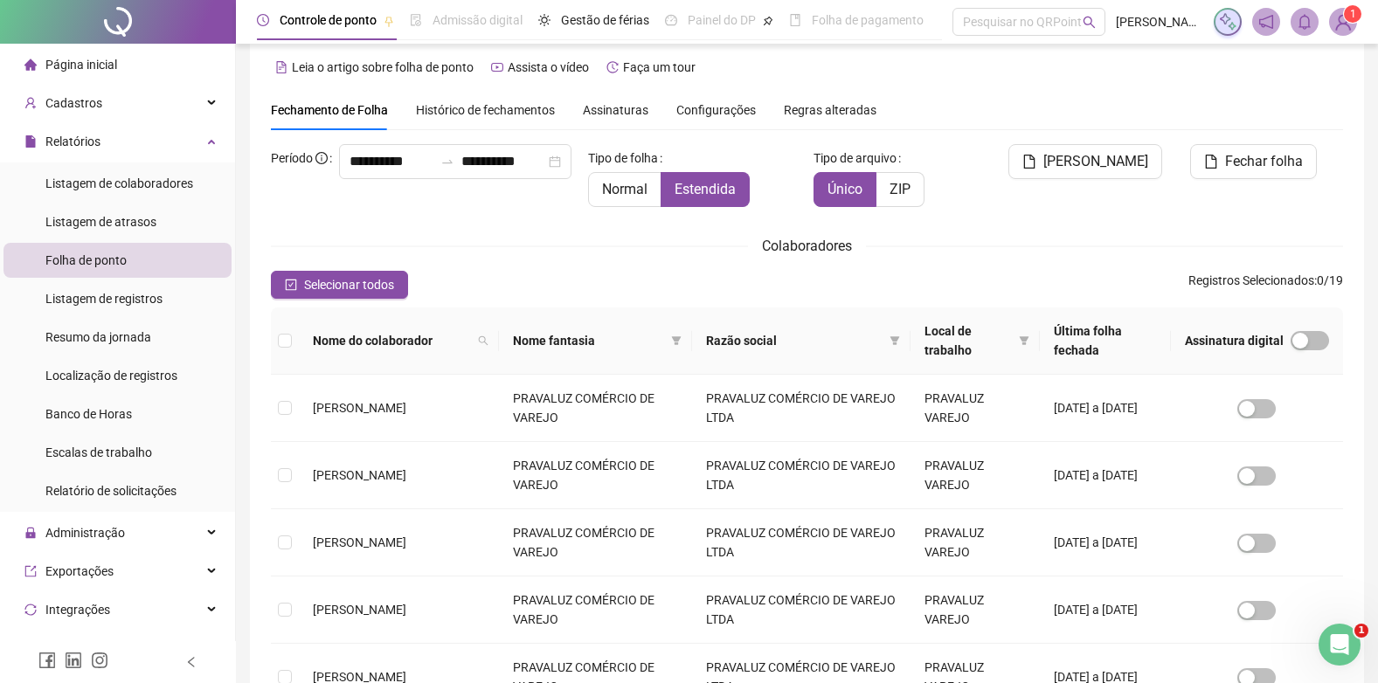
click at [84, 258] on span "Folha de ponto" at bounding box center [85, 260] width 81 height 14
click at [95, 54] on div "Página inicial" at bounding box center [70, 64] width 93 height 35
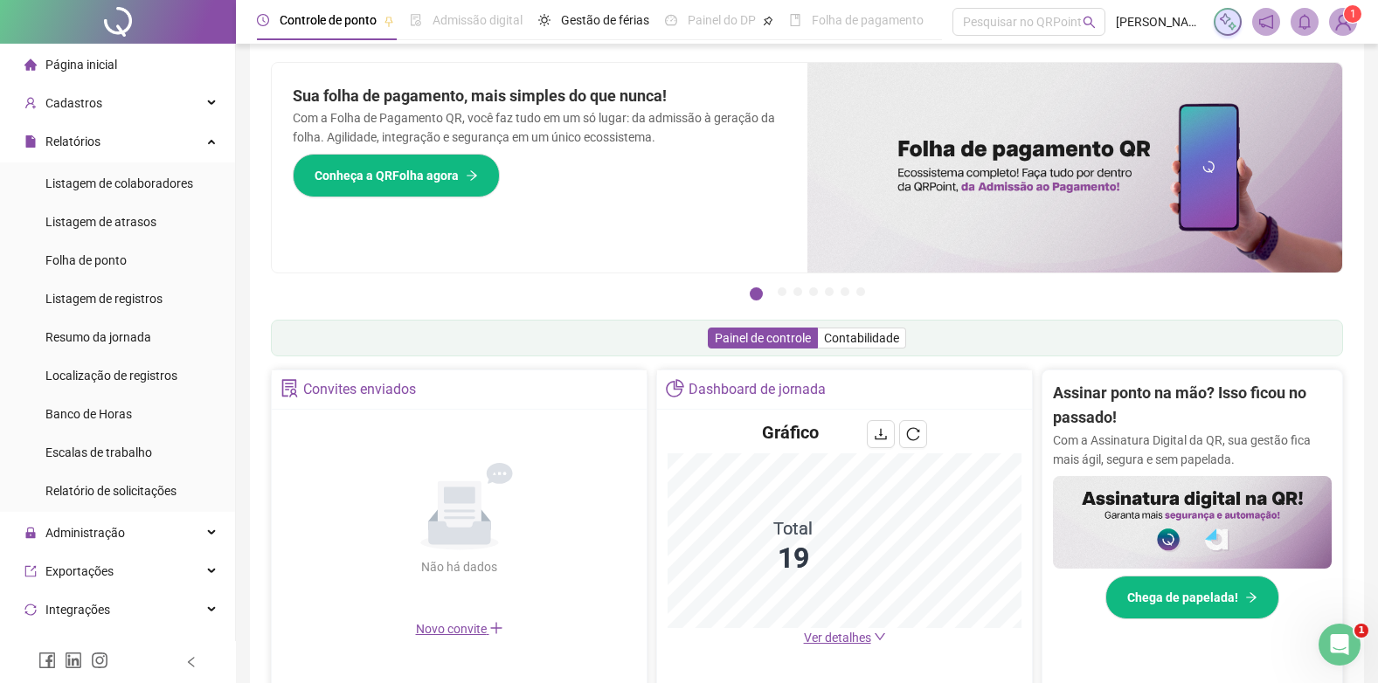
click at [1266, 15] on icon "notification" at bounding box center [1266, 22] width 16 height 16
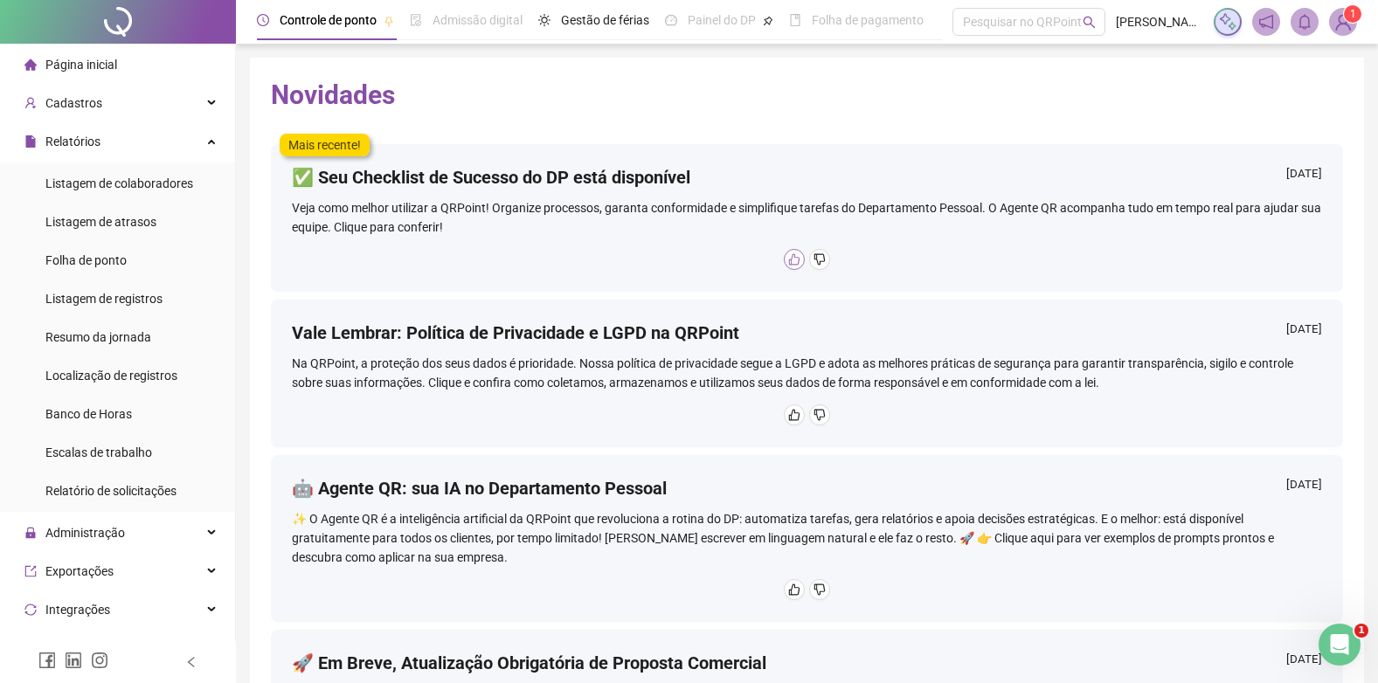
click at [793, 252] on button "button" at bounding box center [794, 259] width 21 height 21
click at [620, 335] on h4 "Vale Lembrar: Política de Privacidade e LGPD na QRPoint" at bounding box center [515, 333] width 447 height 24
